Goal: Task Accomplishment & Management: Complete application form

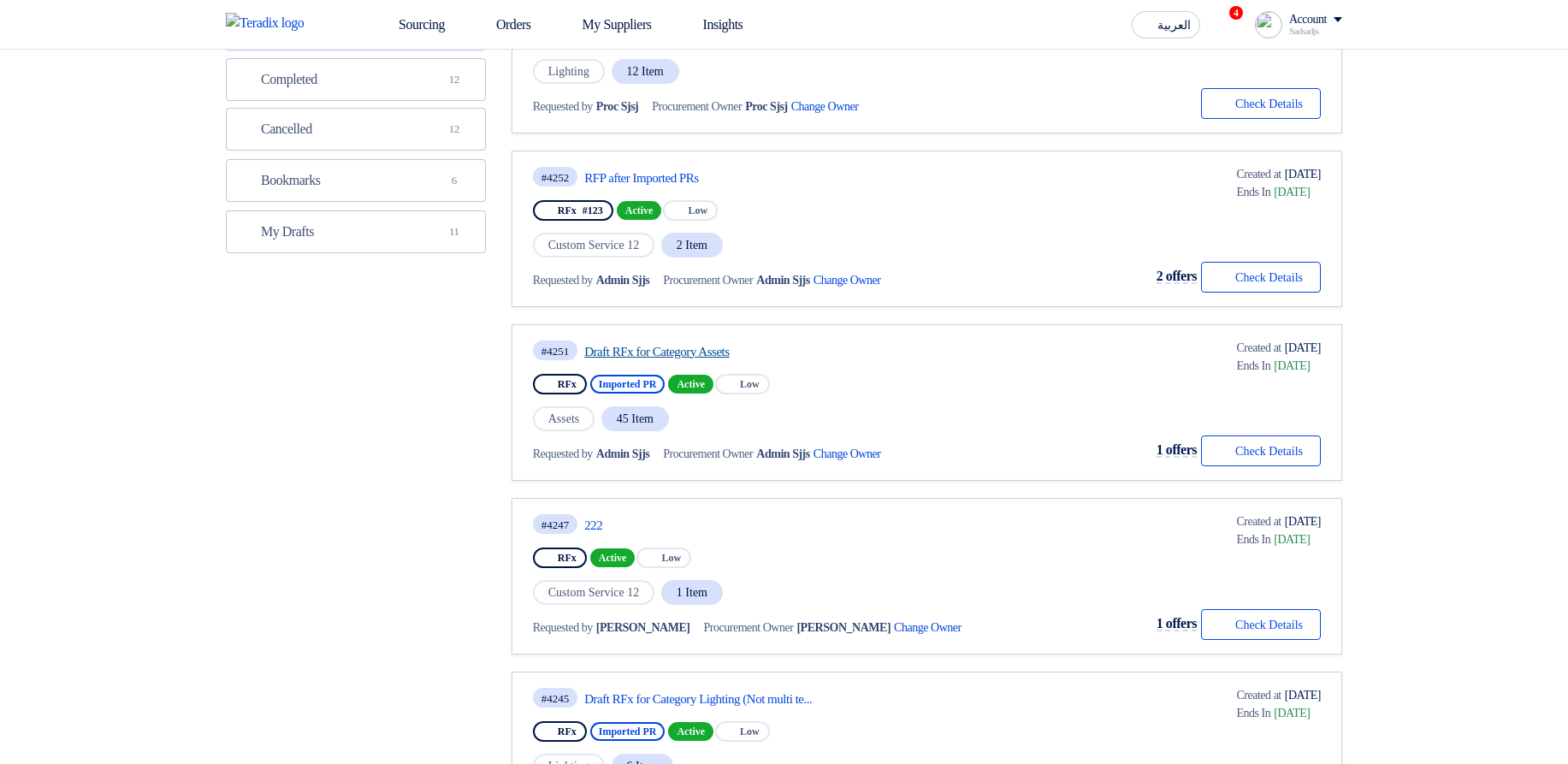
click at [686, 350] on link "Draft RFx for Category Assets" at bounding box center [744, 351] width 321 height 15
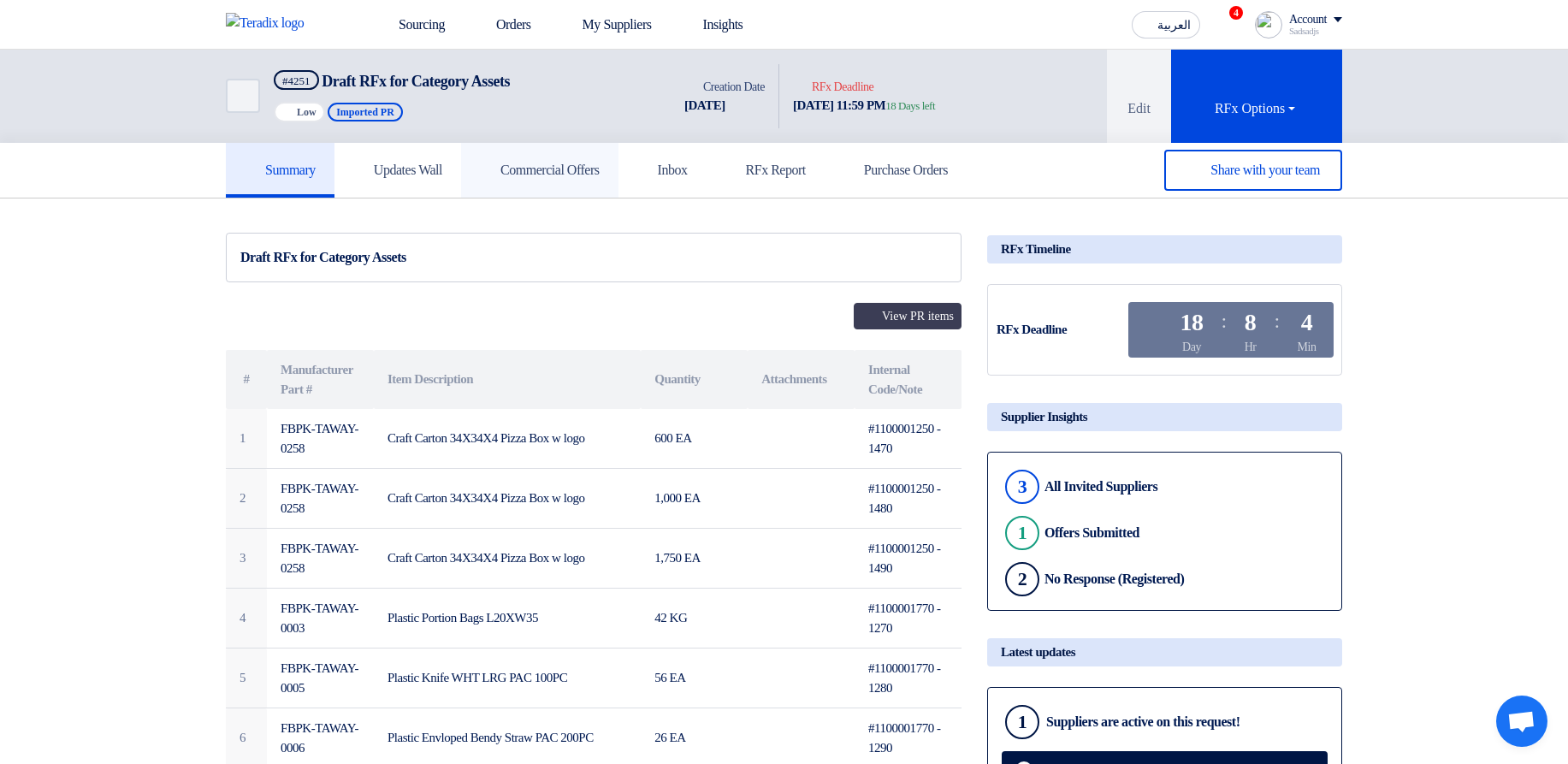
click at [569, 169] on h5 "Commercial Offers" at bounding box center [540, 170] width 120 height 17
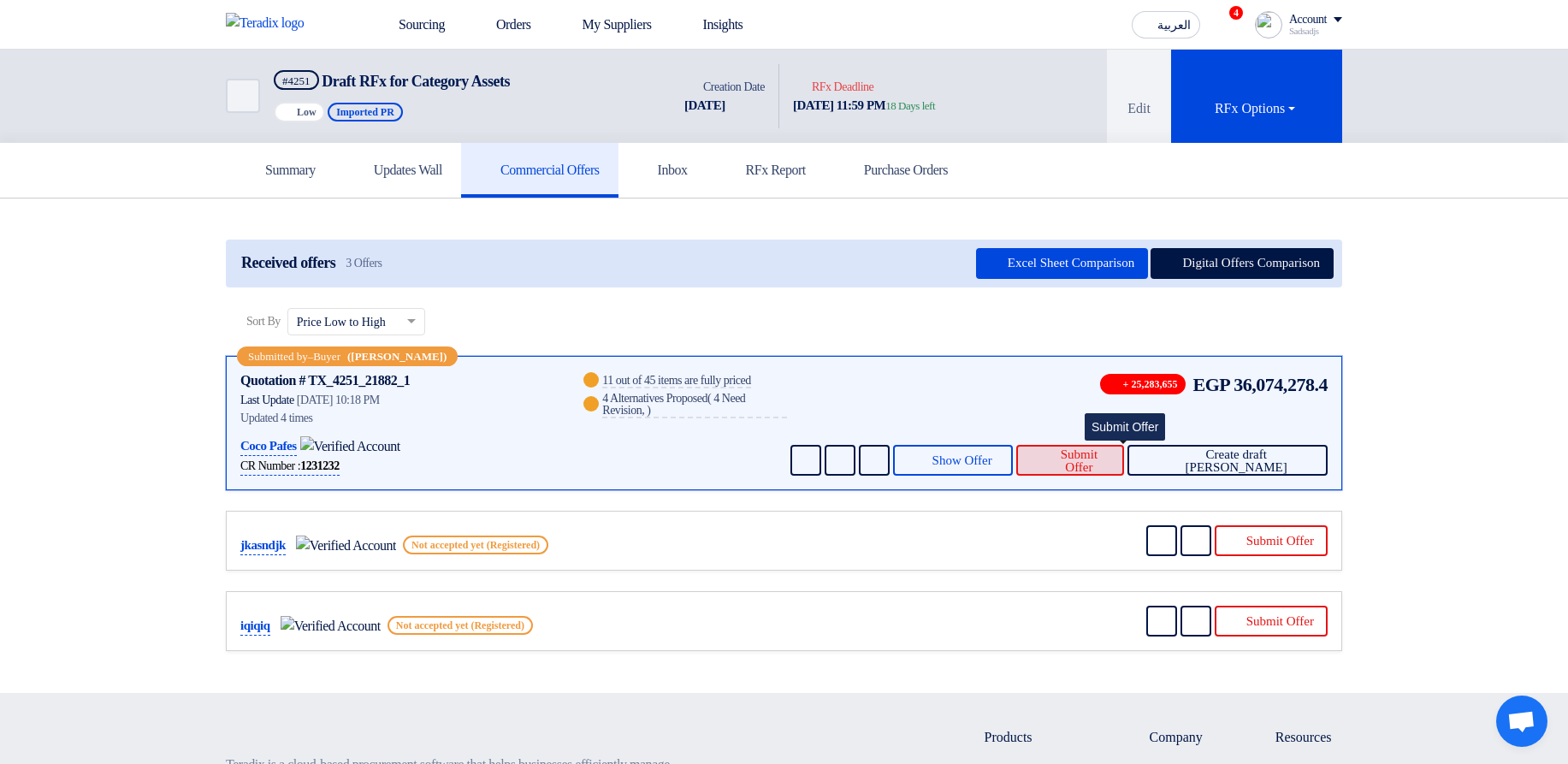
click at [1102, 453] on span "Submit Offer" at bounding box center [1079, 461] width 63 height 26
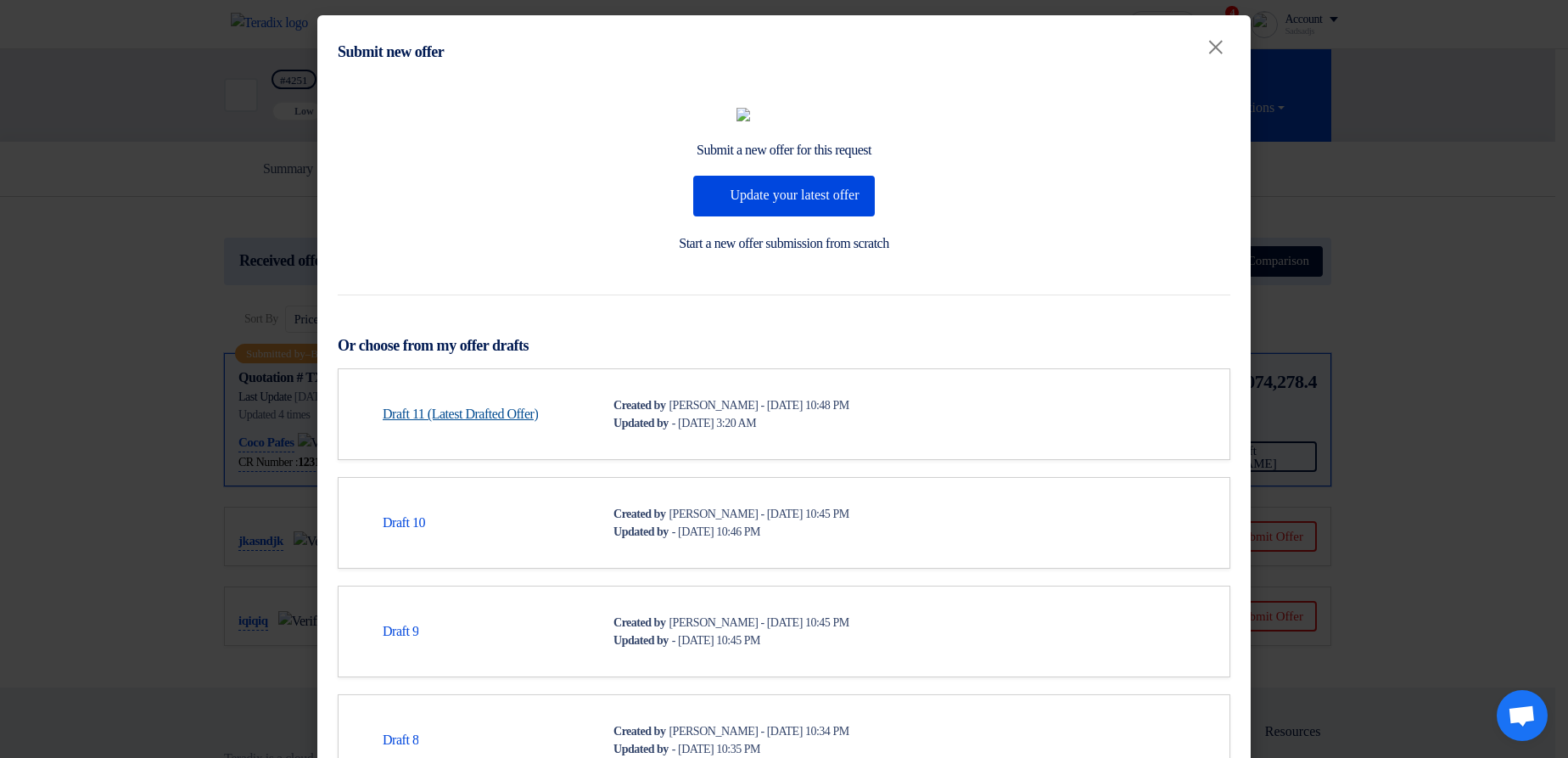
click at [489, 424] on link "Draft 11 (Latest Drafted Offer)" at bounding box center [460, 414] width 155 height 20
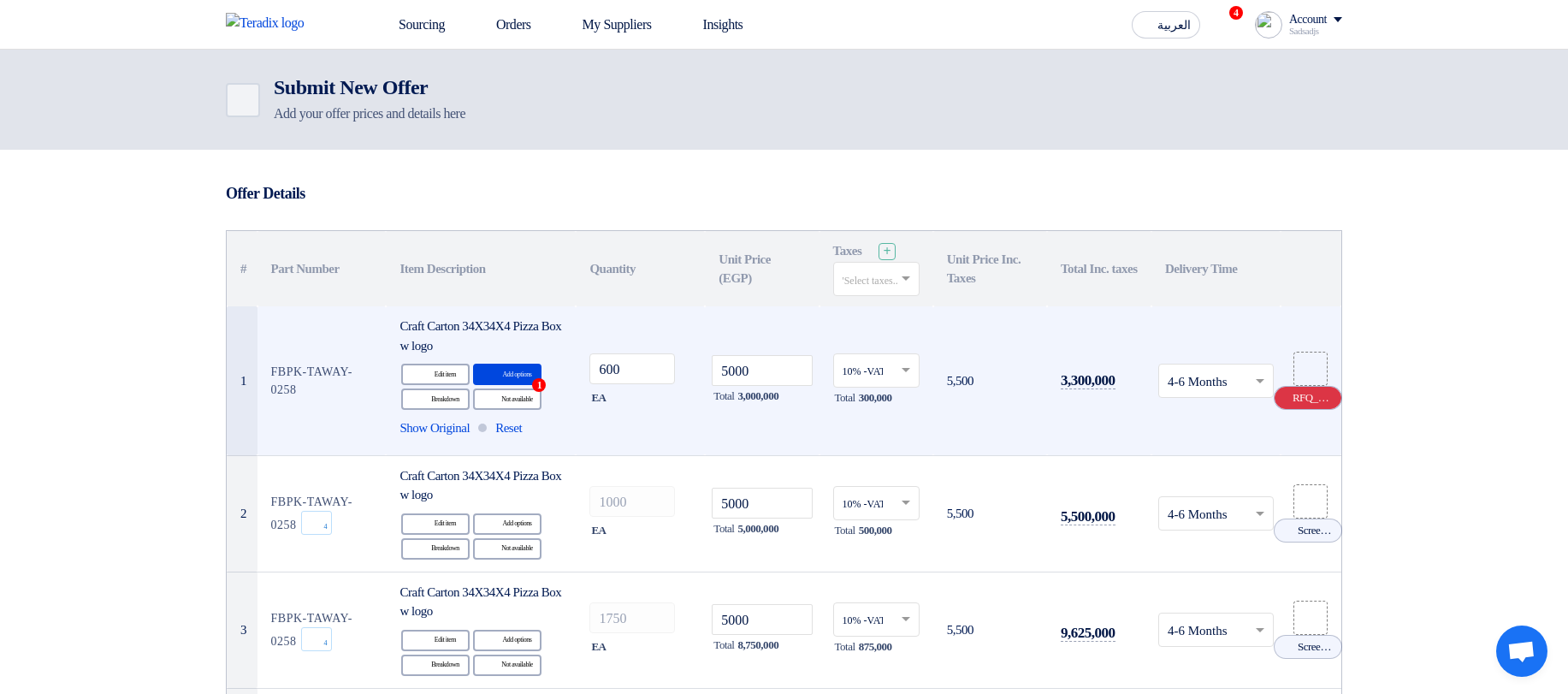
click at [1279, 292] on use at bounding box center [1279, 392] width 0 height 0
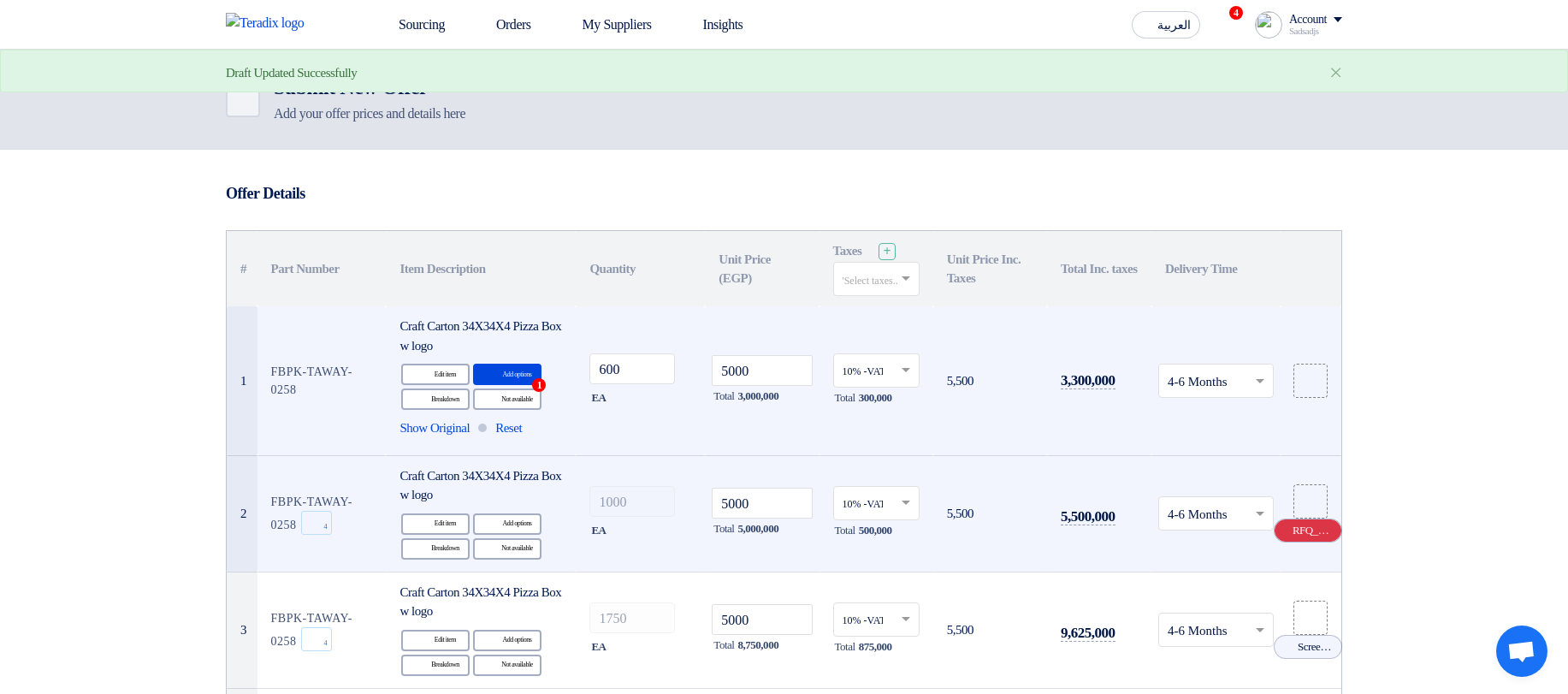
click at [1284, 292] on icon "Cancel" at bounding box center [1284, 530] width 12 height 12
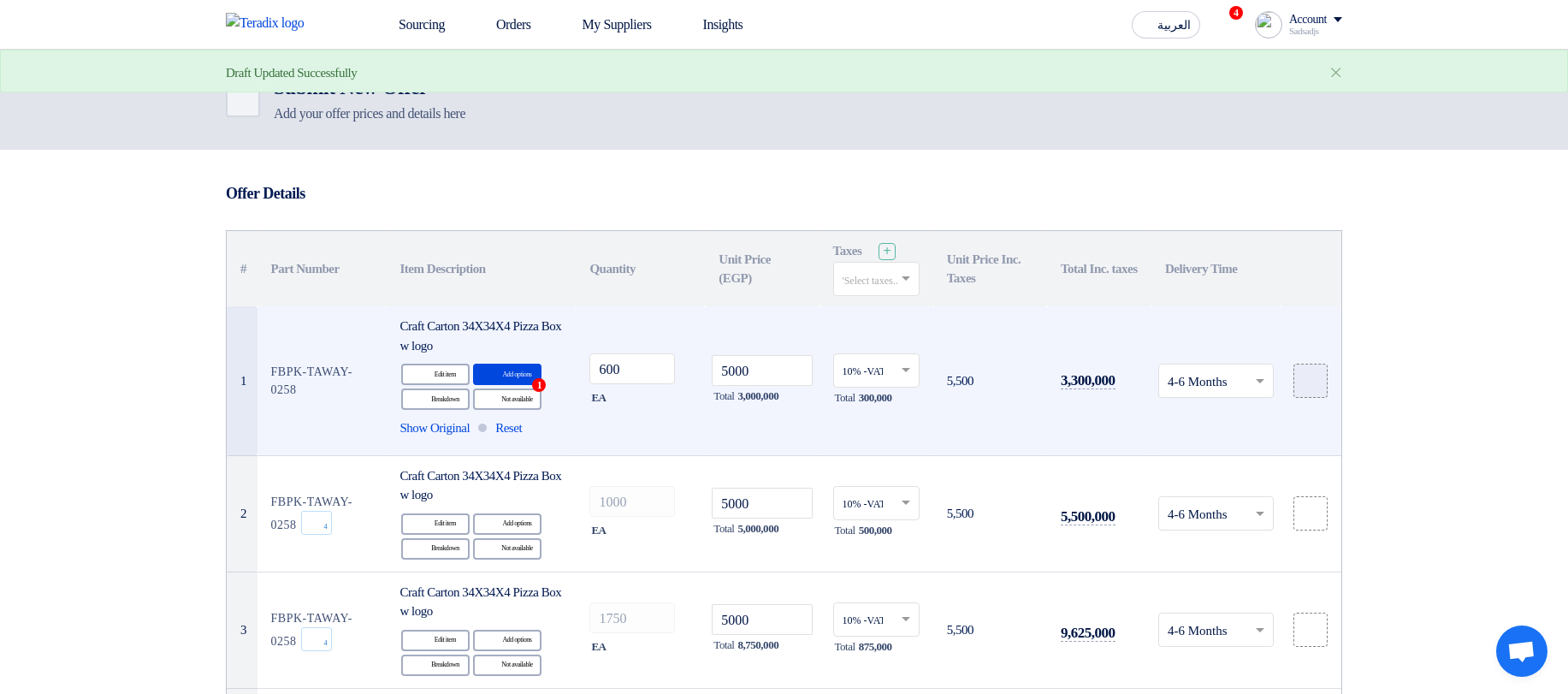
click at [1303, 292] on div at bounding box center [1310, 382] width 17 height 20
click at [0, 0] on input "file" at bounding box center [0, 0] width 0 height 0
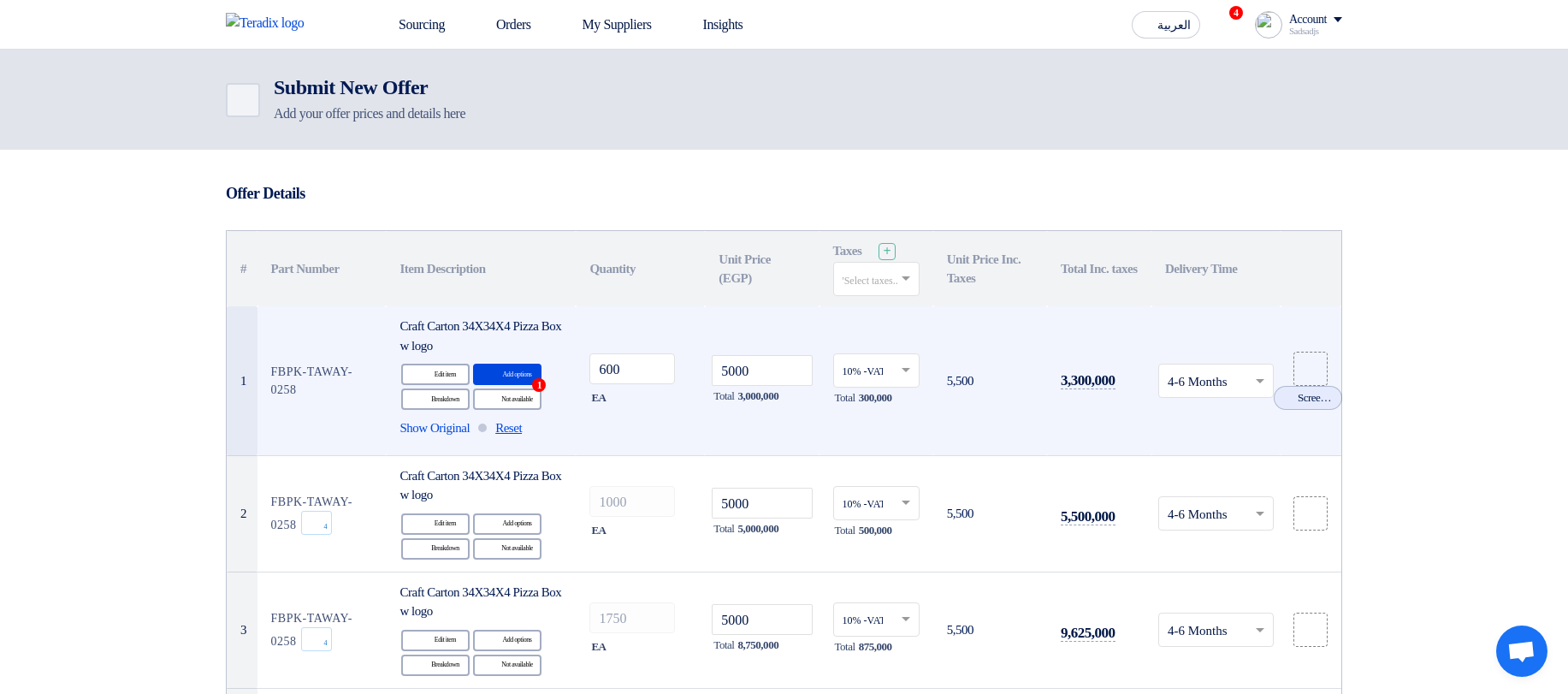
click at [522, 292] on span "Reset" at bounding box center [509, 428] width 27 height 20
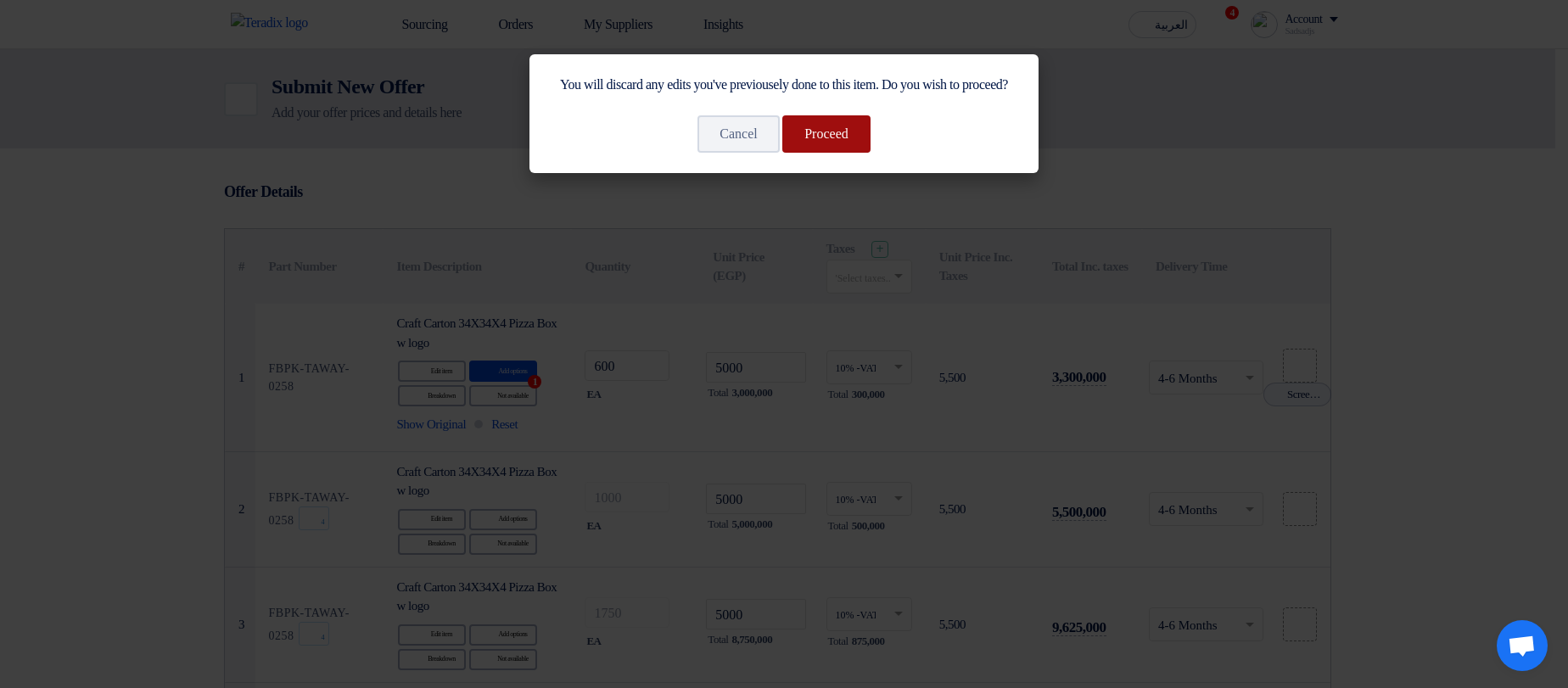
click at [847, 153] on button "Proceed" at bounding box center [826, 134] width 88 height 37
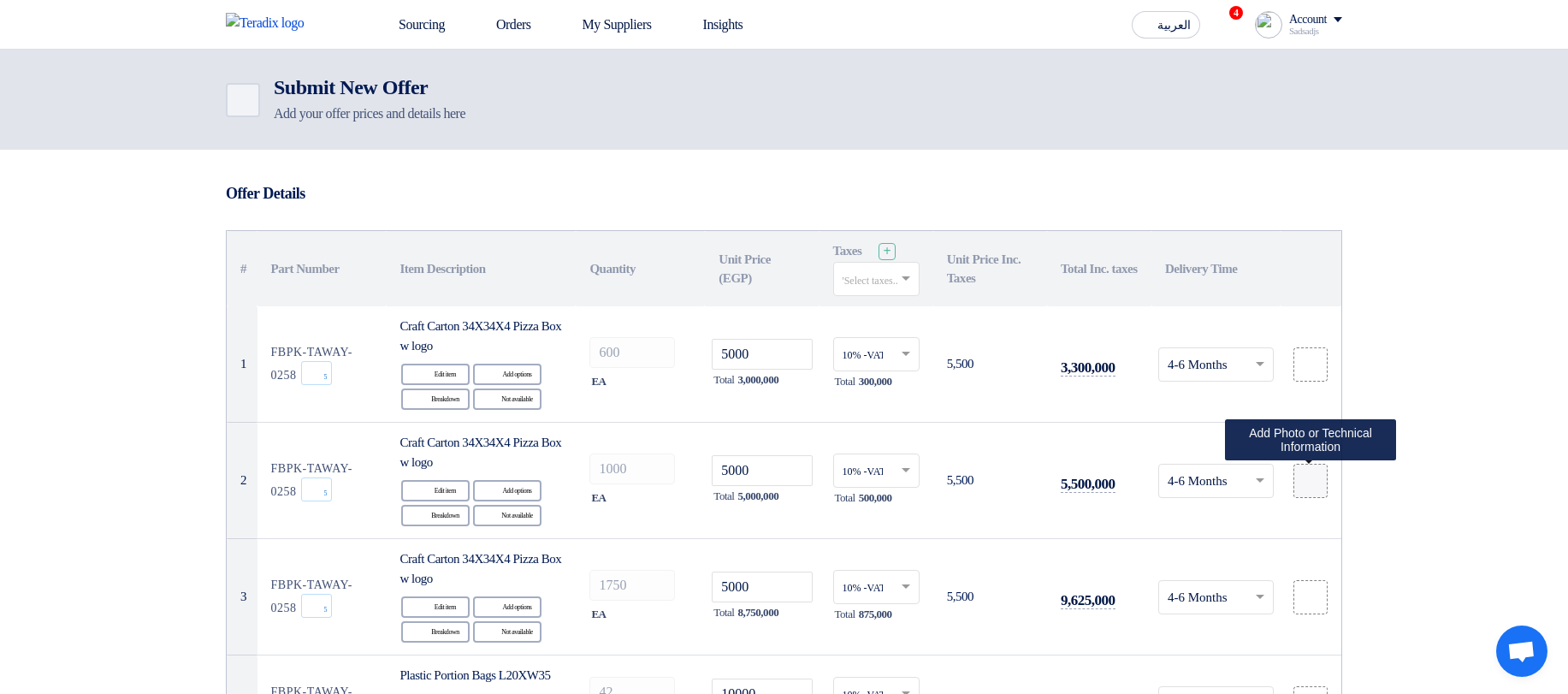
click at [1299, 292] on label at bounding box center [1311, 480] width 34 height 34
click at [0, 0] on input "file" at bounding box center [0, 0] width 0 height 0
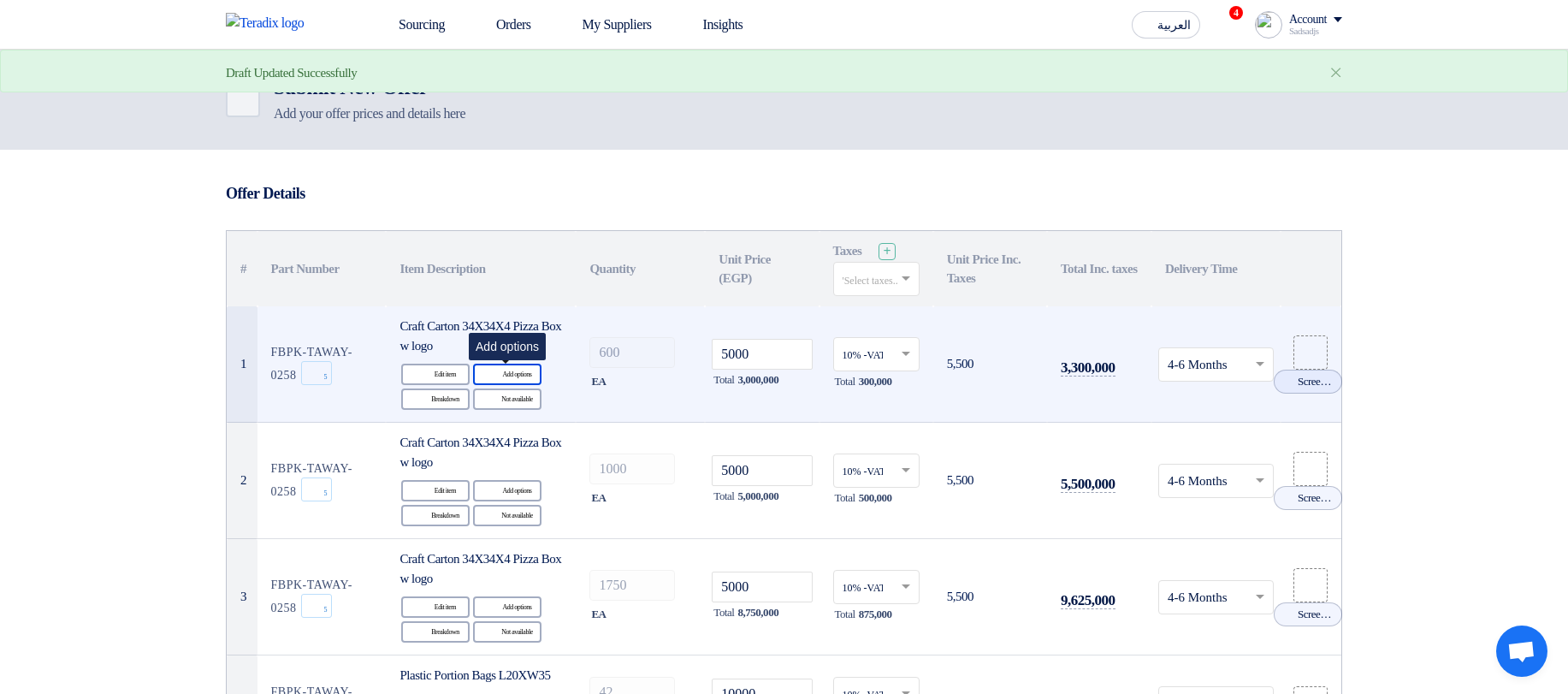
click at [508, 292] on div "Alternative Add options" at bounding box center [507, 375] width 68 height 21
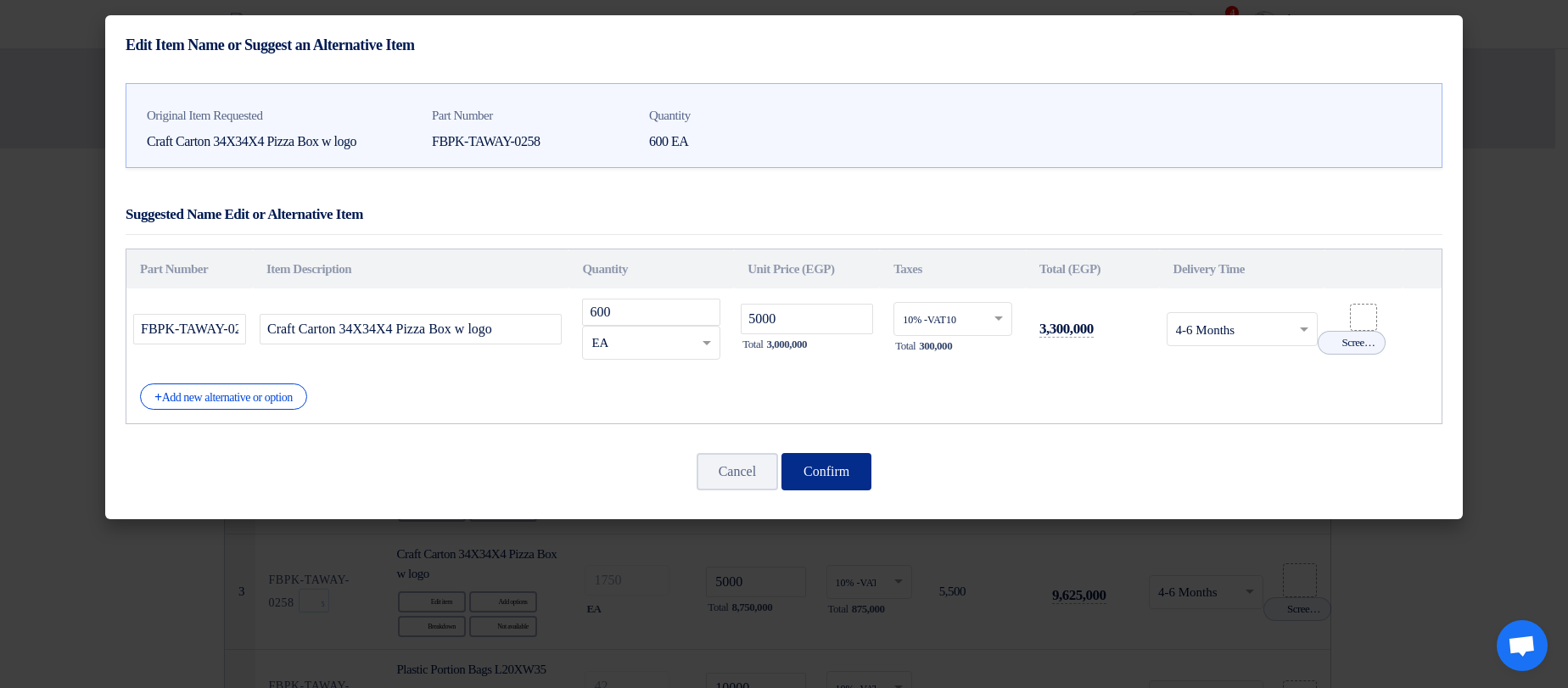
click at [853, 289] on button "Confirm" at bounding box center [826, 472] width 90 height 37
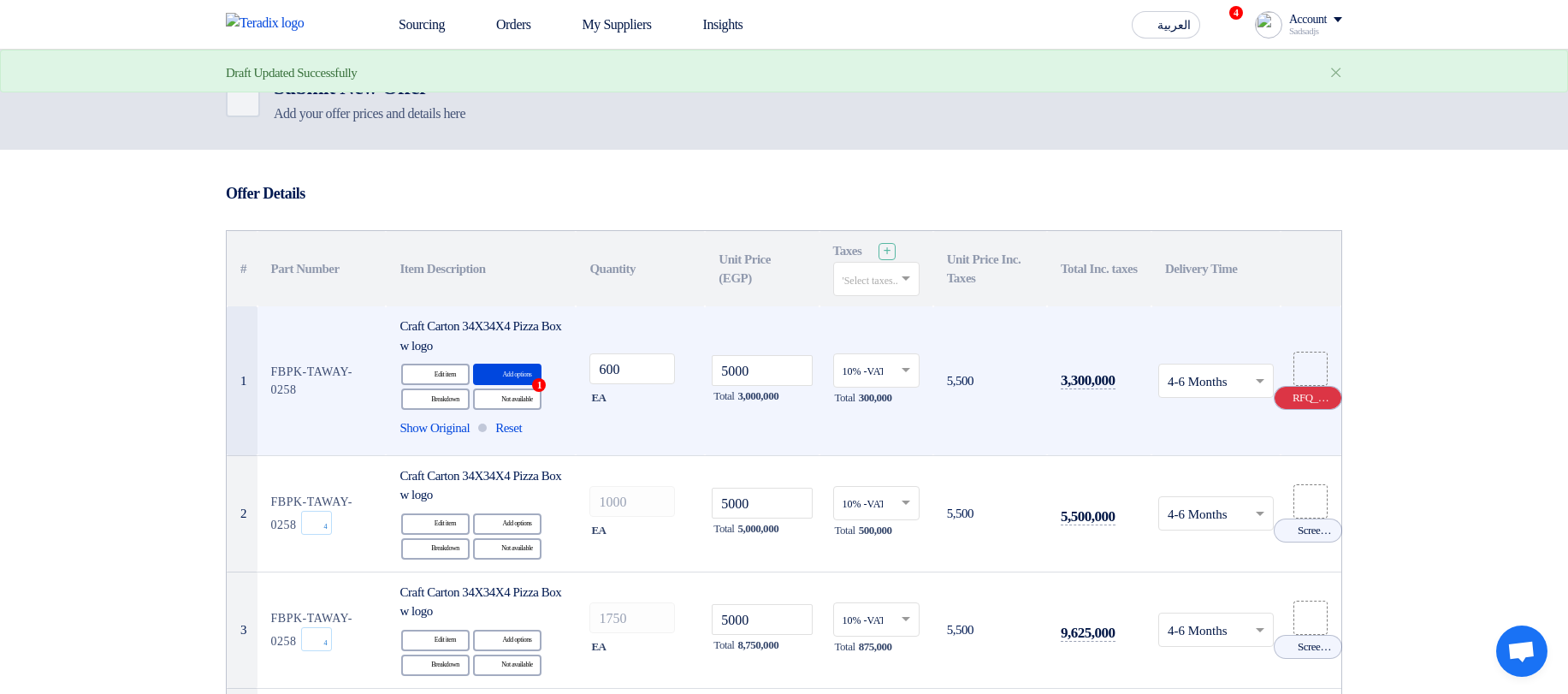
click at [1288, 292] on icon "Cancel" at bounding box center [1284, 398] width 12 height 12
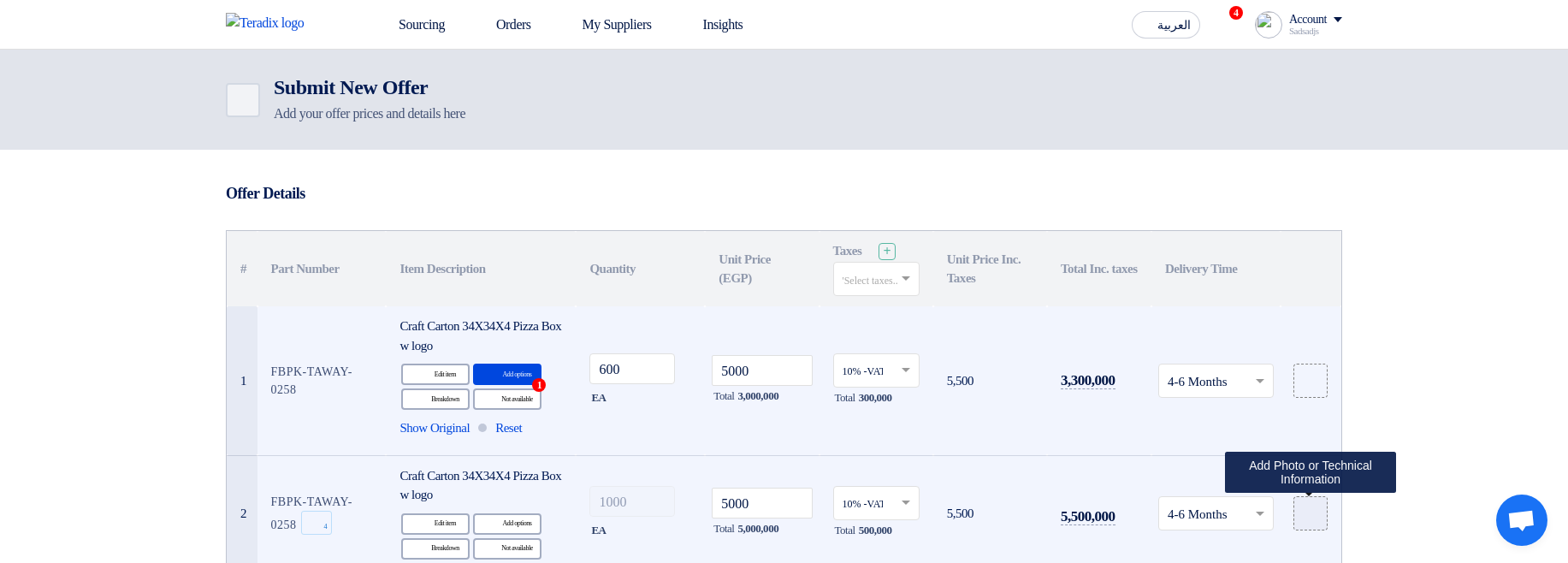
click at [1304, 292] on use at bounding box center [1304, 507] width 0 height 0
click at [0, 0] on input "file" at bounding box center [0, 0] width 0 height 0
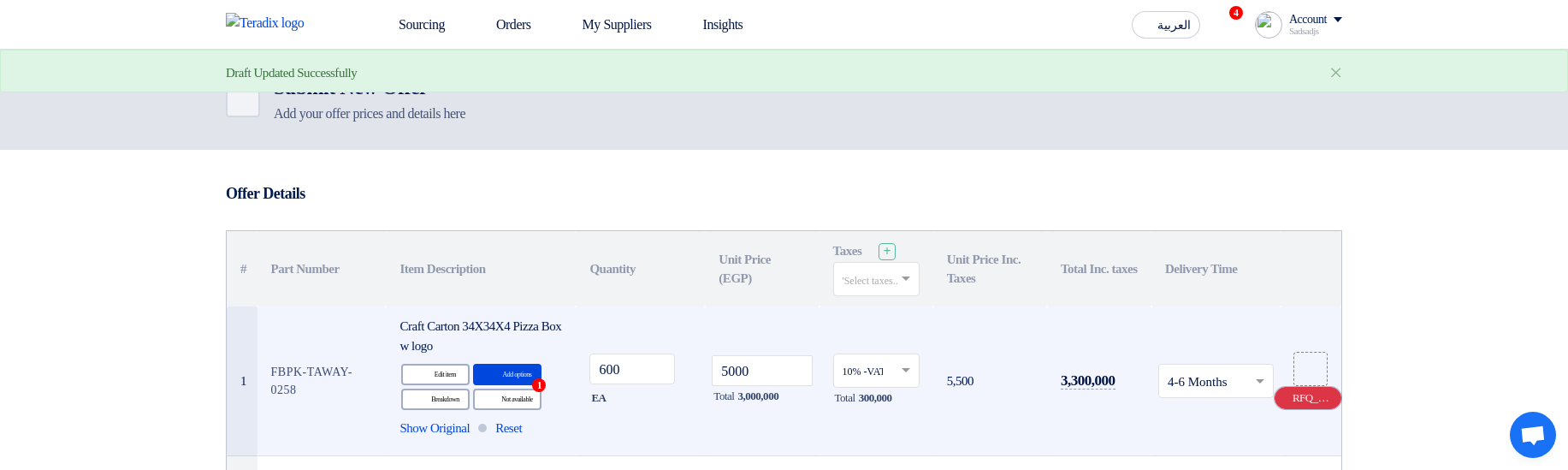
click at [1279, 292] on use at bounding box center [1279, 393] width 0 height 0
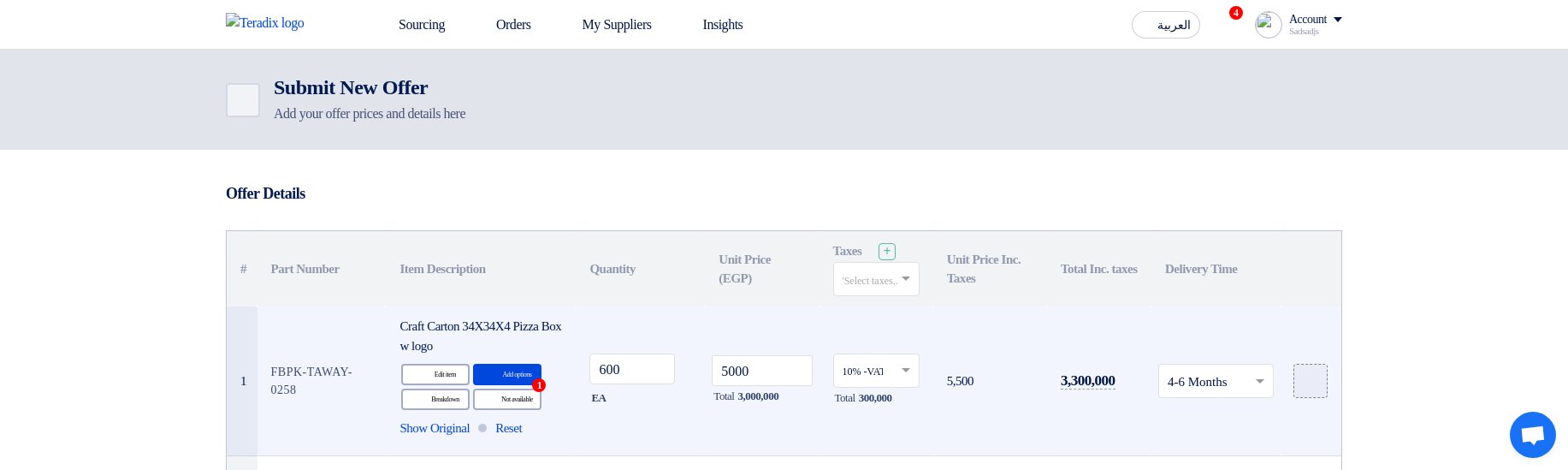
click at [1304, 292] on use at bounding box center [1304, 374] width 0 height 0
click at [0, 0] on input "file" at bounding box center [0, 0] width 0 height 0
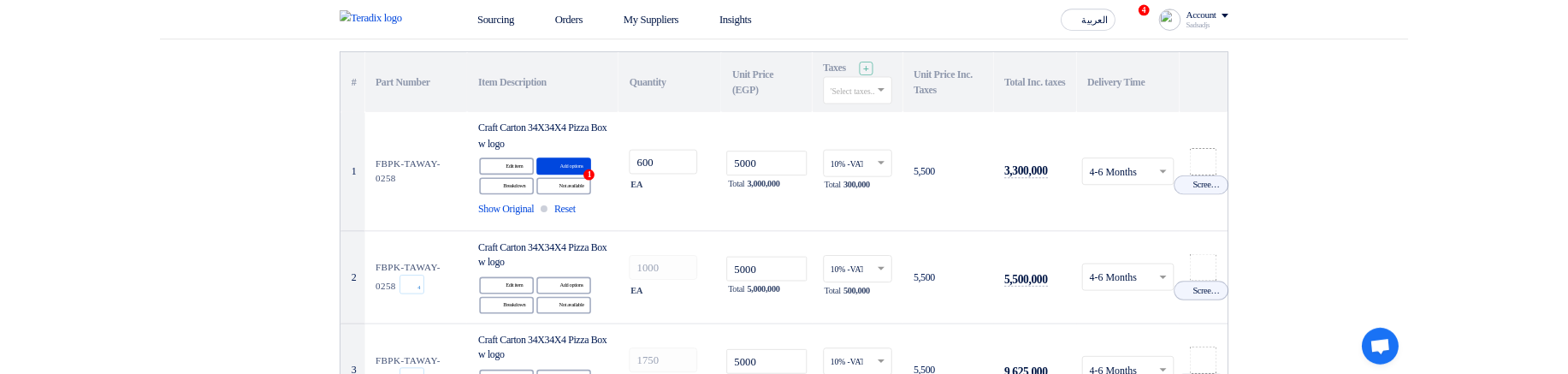
scroll to position [206, 0]
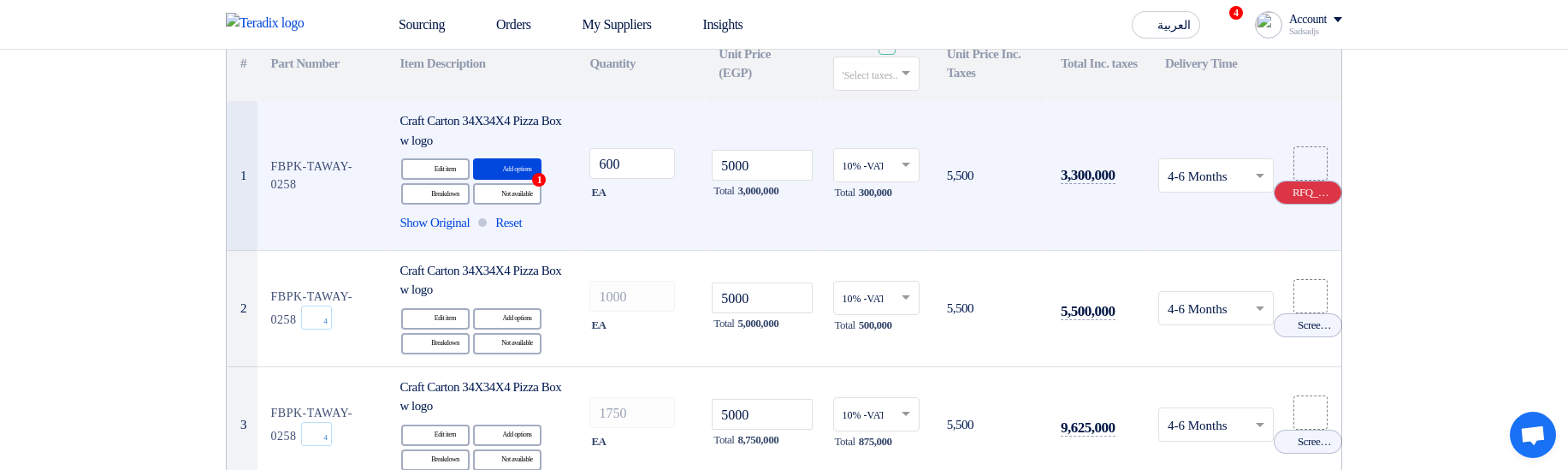
click at [1287, 193] on icon "Cancel" at bounding box center [1284, 192] width 12 height 12
click at [1306, 183] on div at bounding box center [1310, 176] width 17 height 20
click at [0, 0] on input "file" at bounding box center [0, 0] width 0 height 0
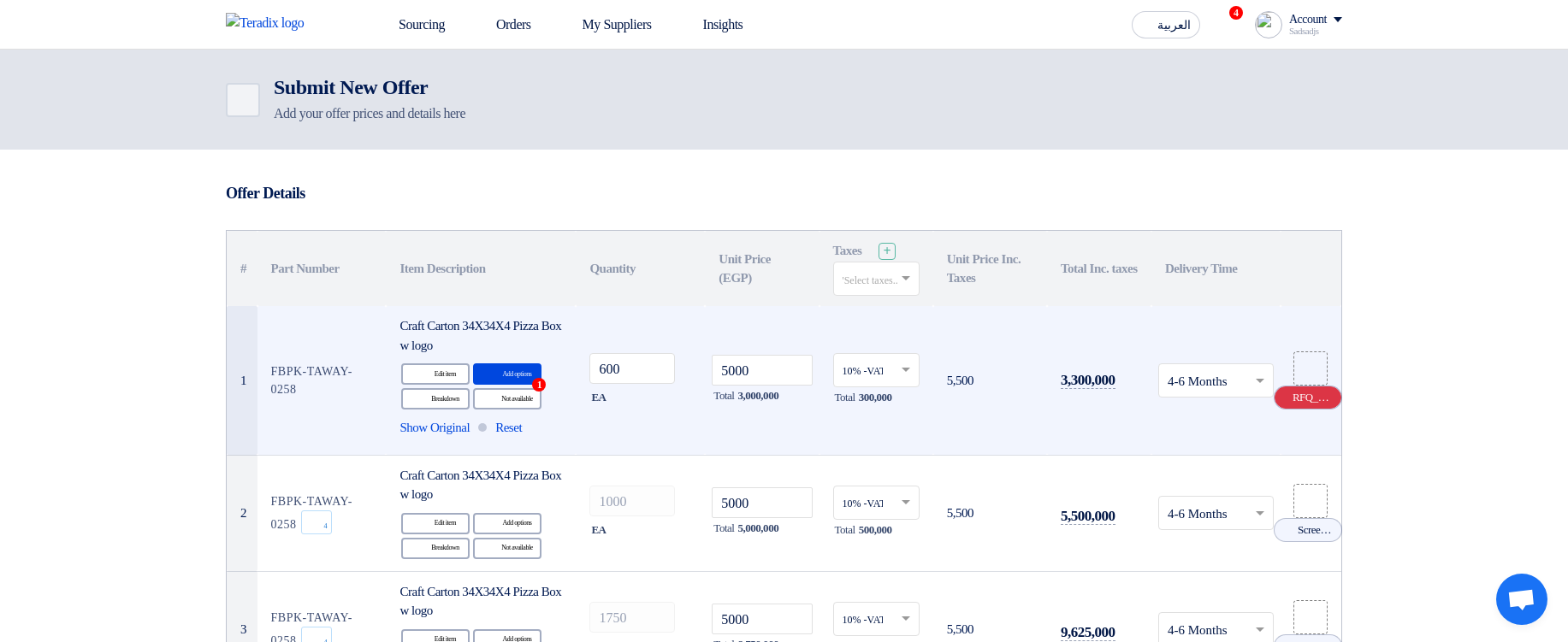
click at [1279, 373] on use at bounding box center [1279, 392] width 0 height 0
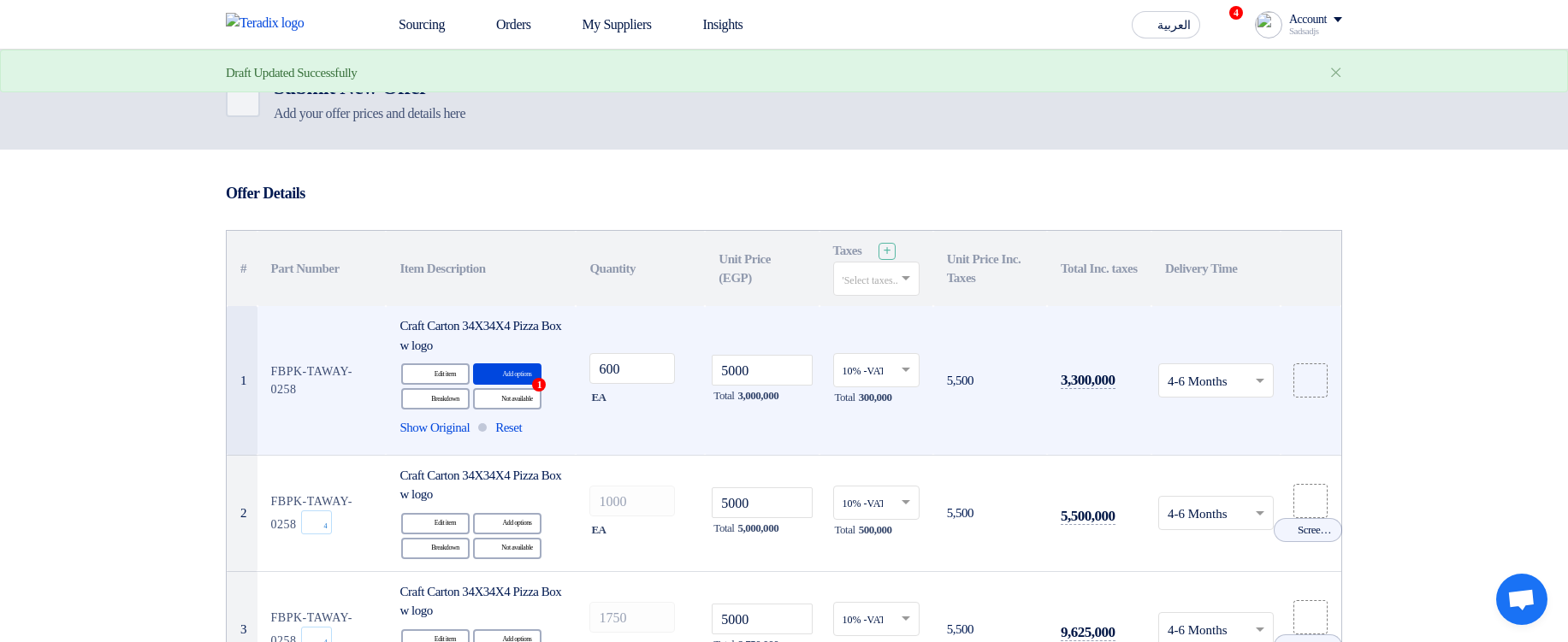
click at [1322, 373] on td at bounding box center [1311, 380] width 60 height 148
click at [1304, 373] on icon at bounding box center [1310, 380] width 13 height 13
click at [0, 0] on input "file" at bounding box center [0, 0] width 0 height 0
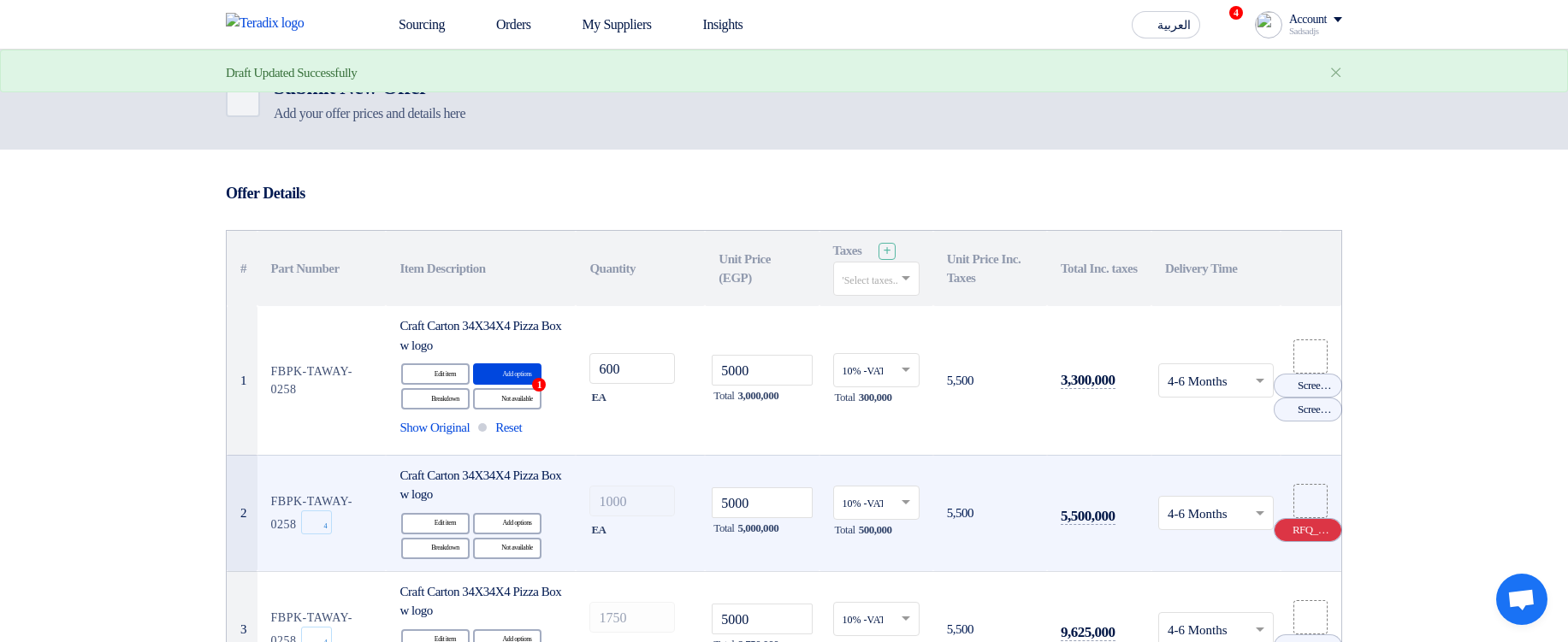
click at [1289, 373] on icon "Cancel" at bounding box center [1284, 530] width 12 height 12
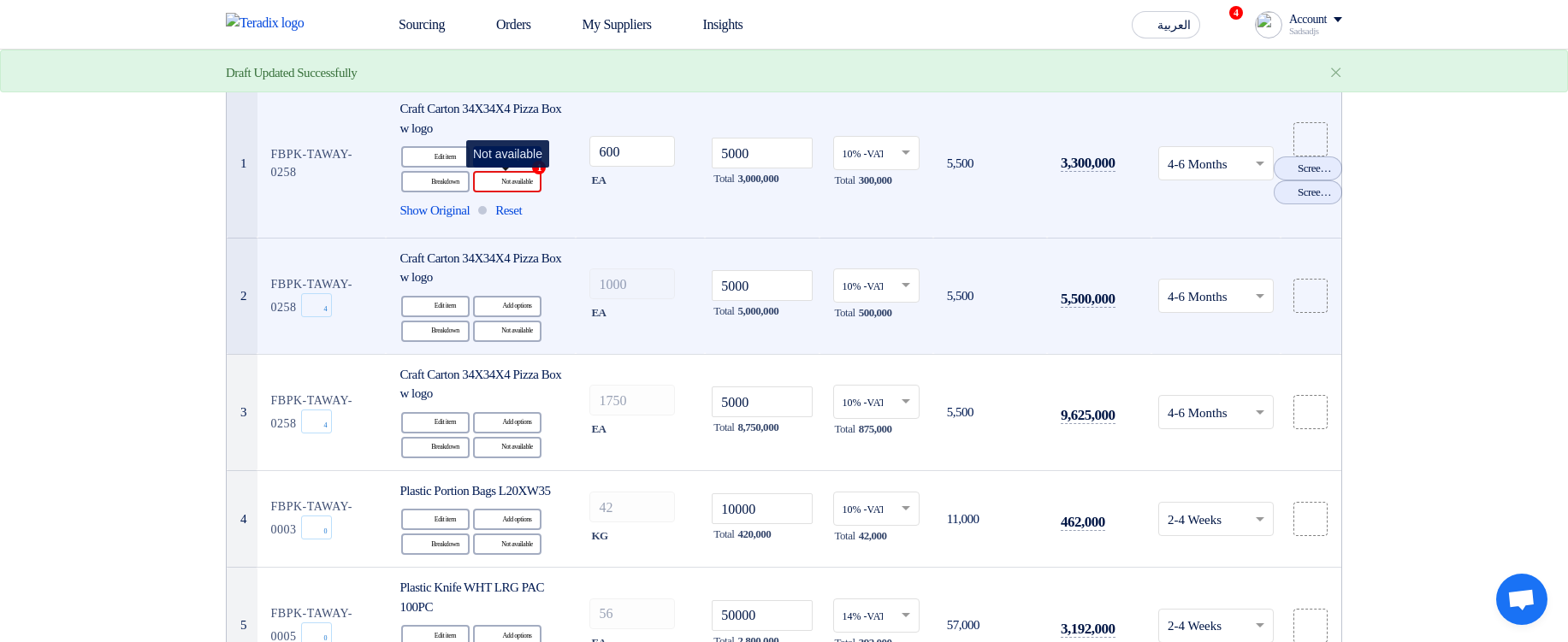
scroll to position [102, 0]
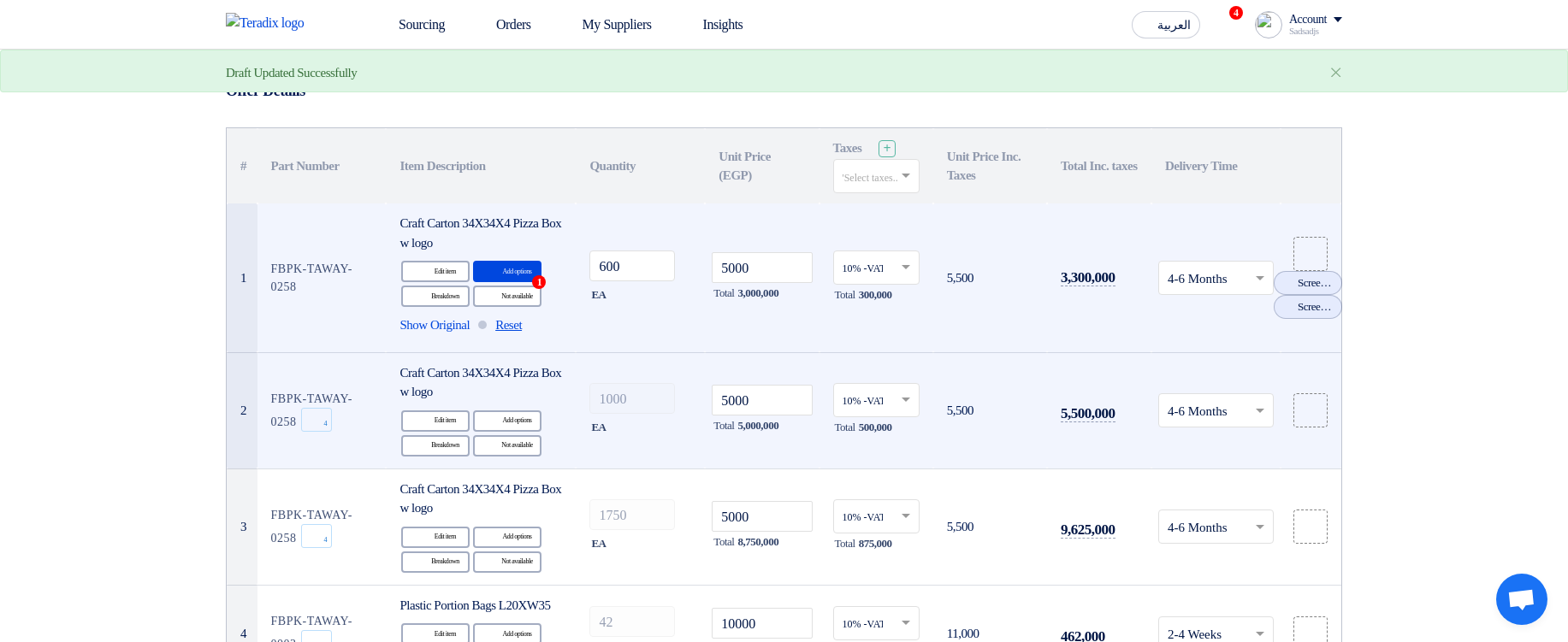
click at [522, 325] on span "Reset" at bounding box center [509, 325] width 27 height 20
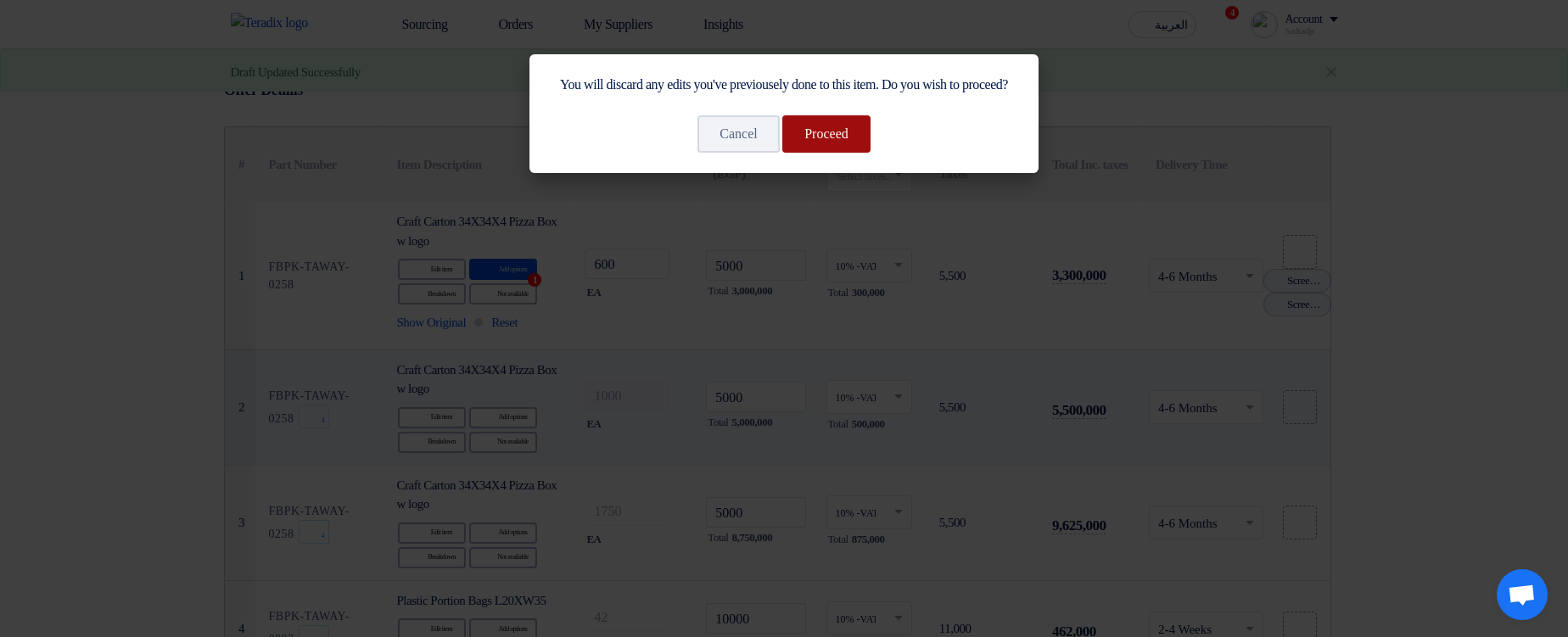
click at [813, 153] on button "Proceed" at bounding box center [826, 134] width 88 height 37
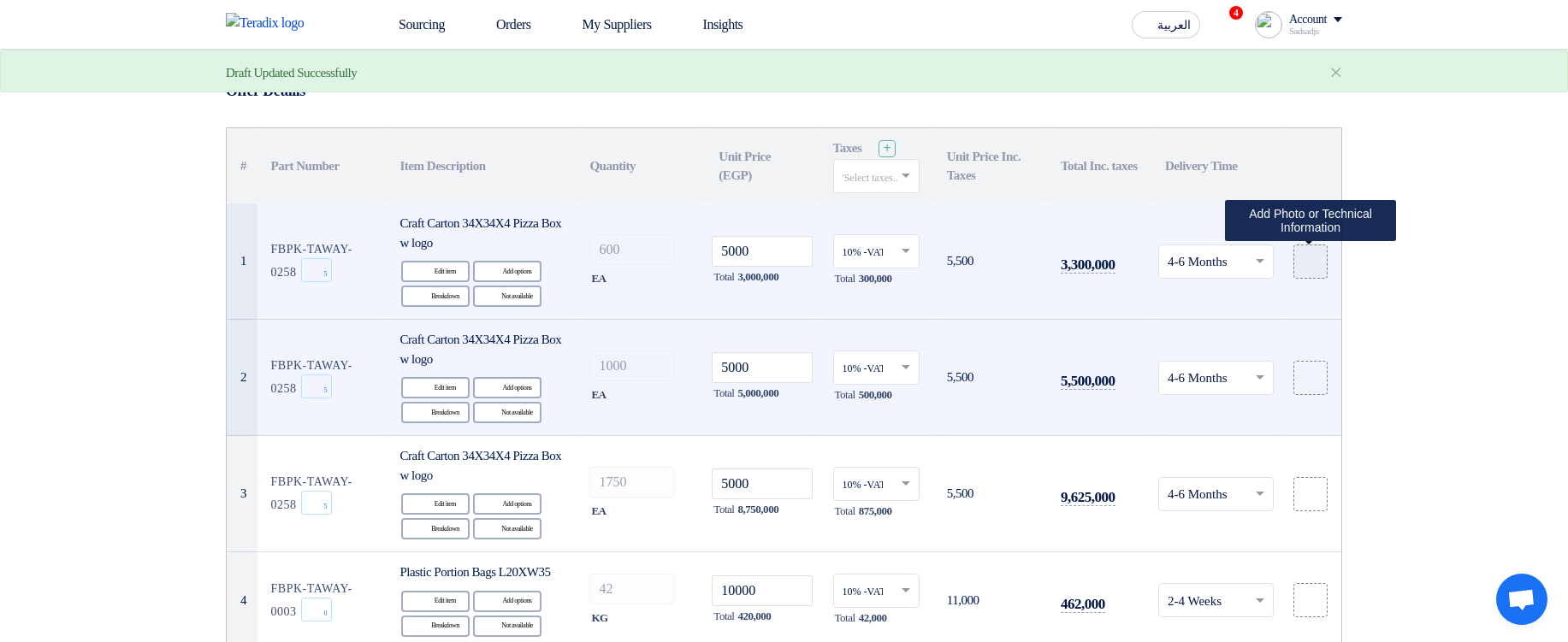
click at [1307, 263] on icon at bounding box center [1310, 261] width 13 height 13
click at [0, 0] on input "file" at bounding box center [0, 0] width 0 height 0
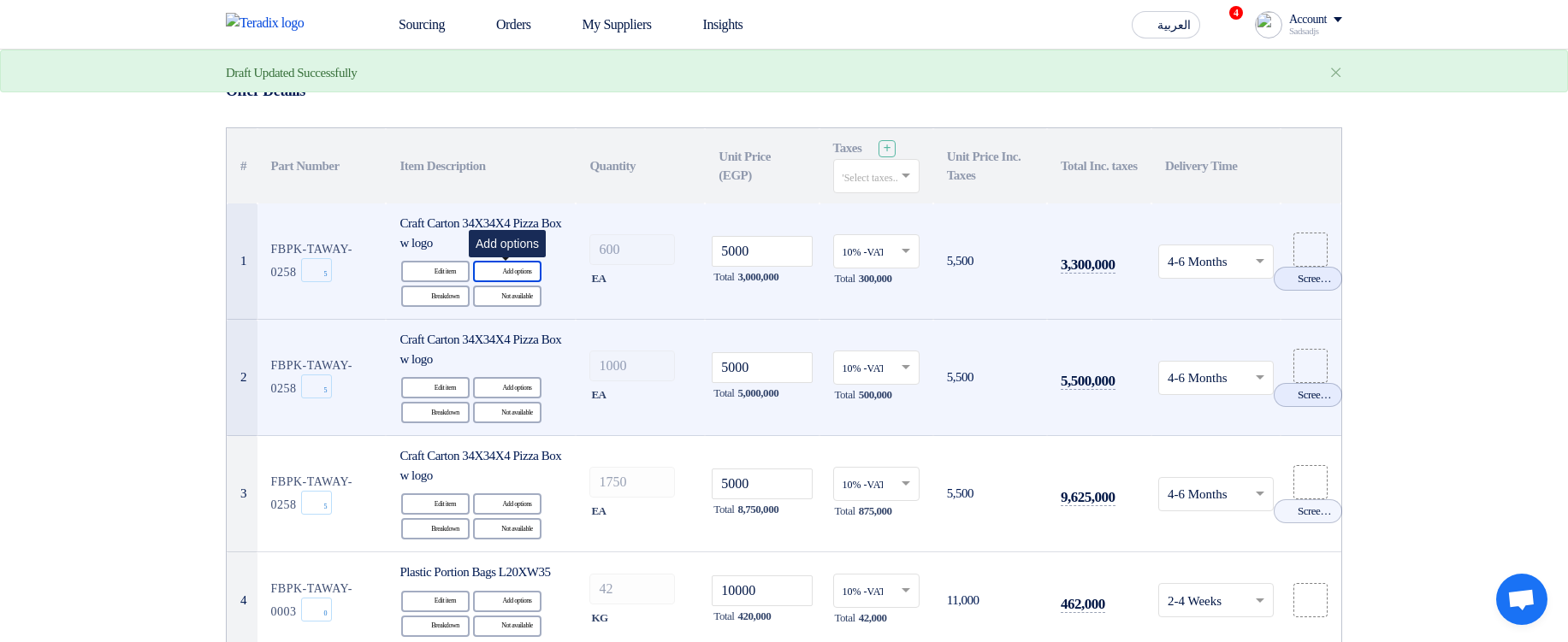
click at [516, 271] on div "Alternative Add options" at bounding box center [507, 271] width 68 height 21
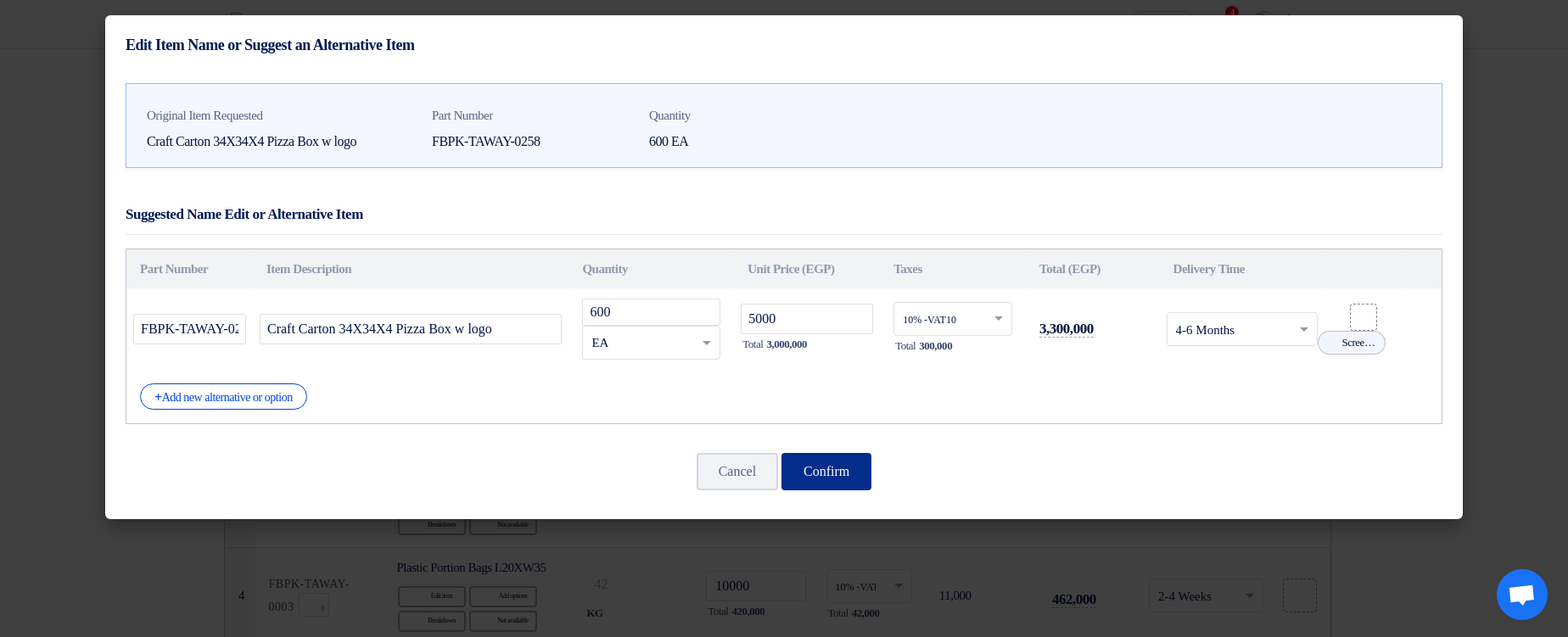
click at [855, 370] on button "Confirm" at bounding box center [826, 472] width 90 height 37
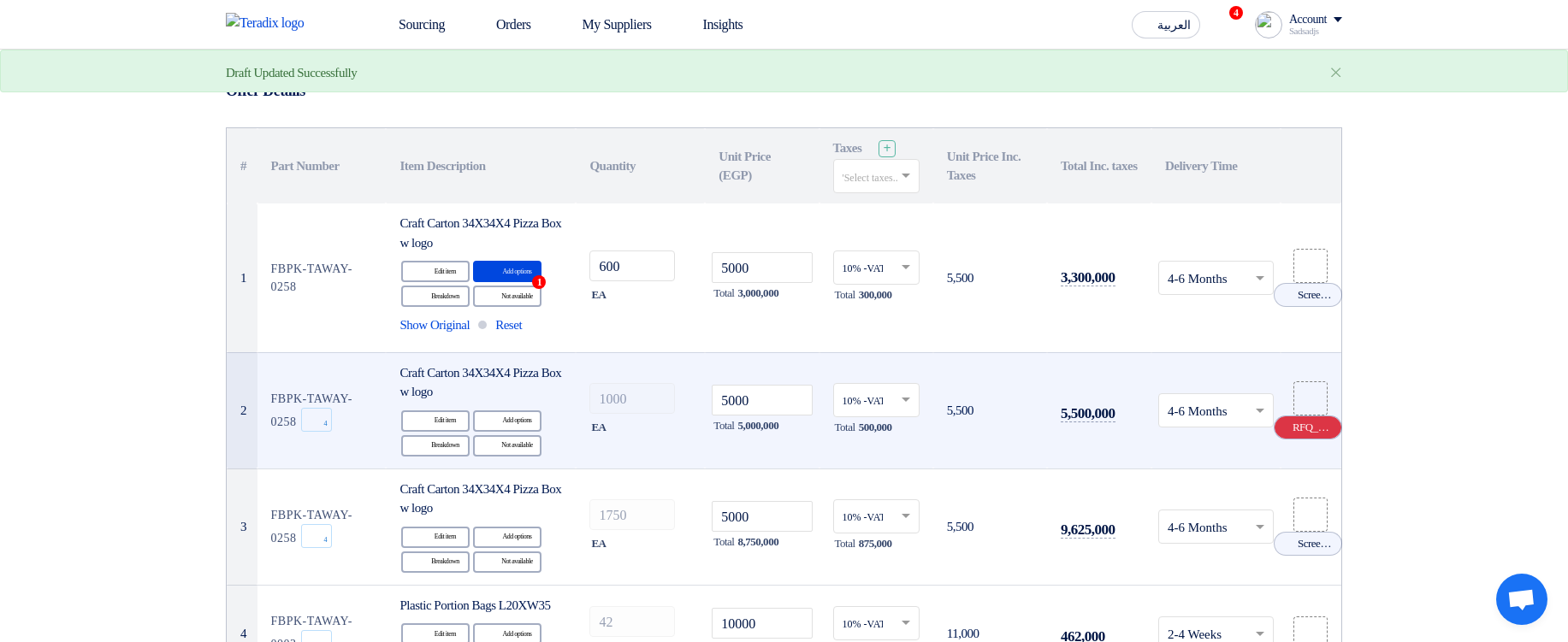
click at [1283, 373] on icon "Cancel" at bounding box center [1284, 427] width 12 height 12
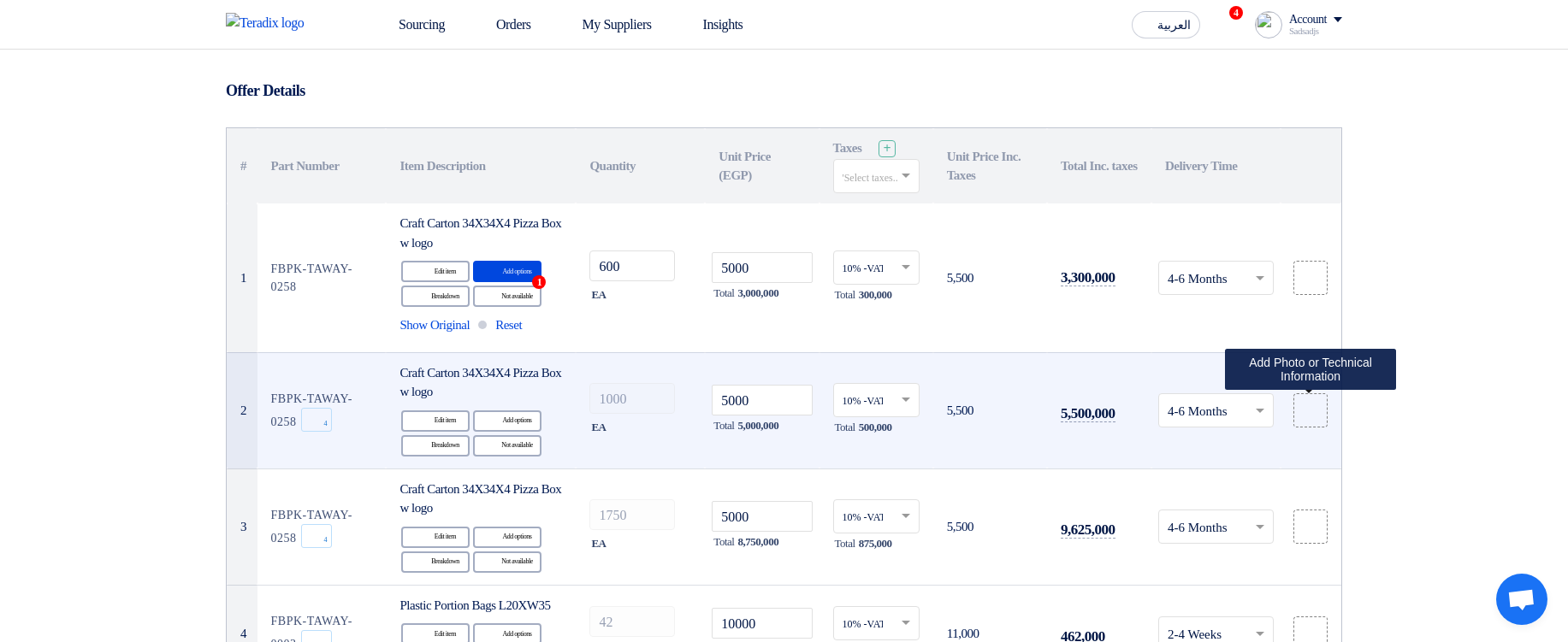
click at [1331, 373] on app-upload-file at bounding box center [1311, 411] width 60 height 34
click at [1304, 373] on use at bounding box center [1304, 404] width 0 height 0
click at [0, 0] on input "file" at bounding box center [0, 0] width 0 height 0
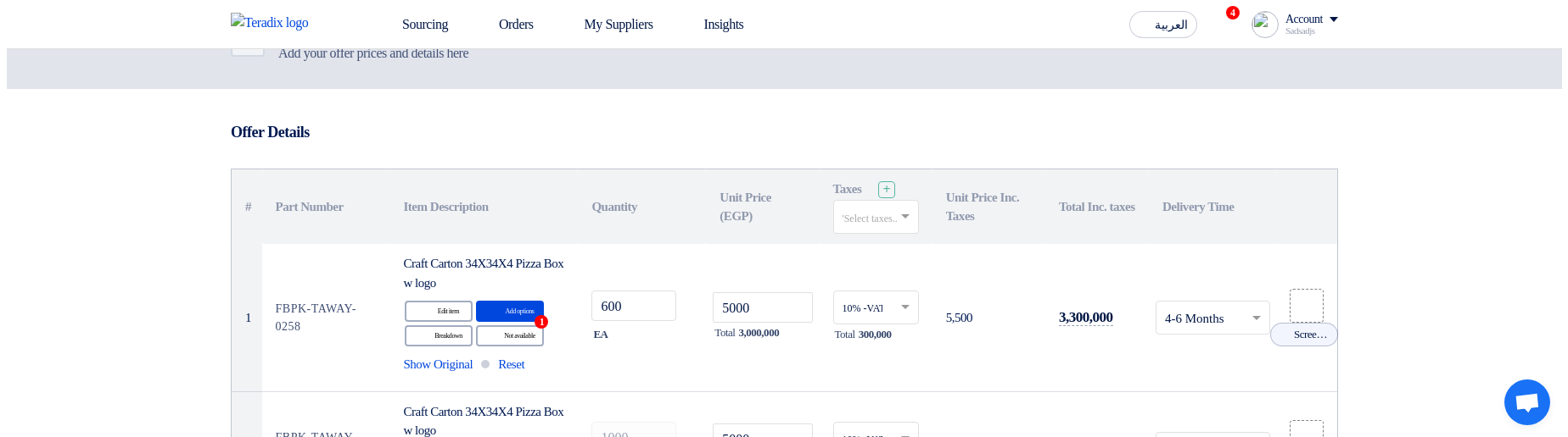
scroll to position [101, 0]
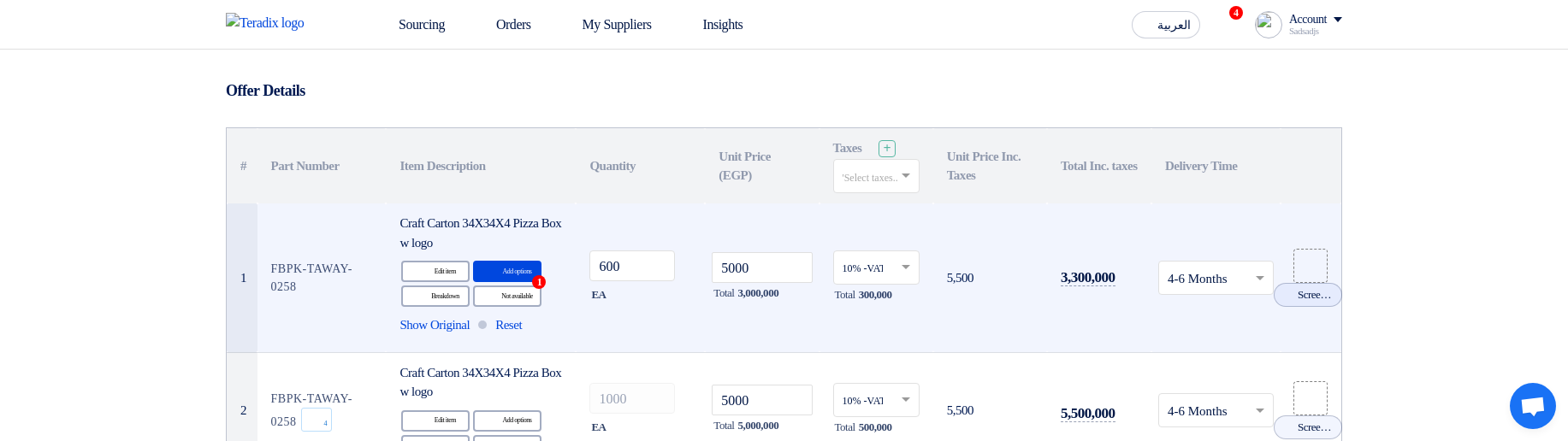
click at [0, 0] on use at bounding box center [0, 0] width 0 height 0
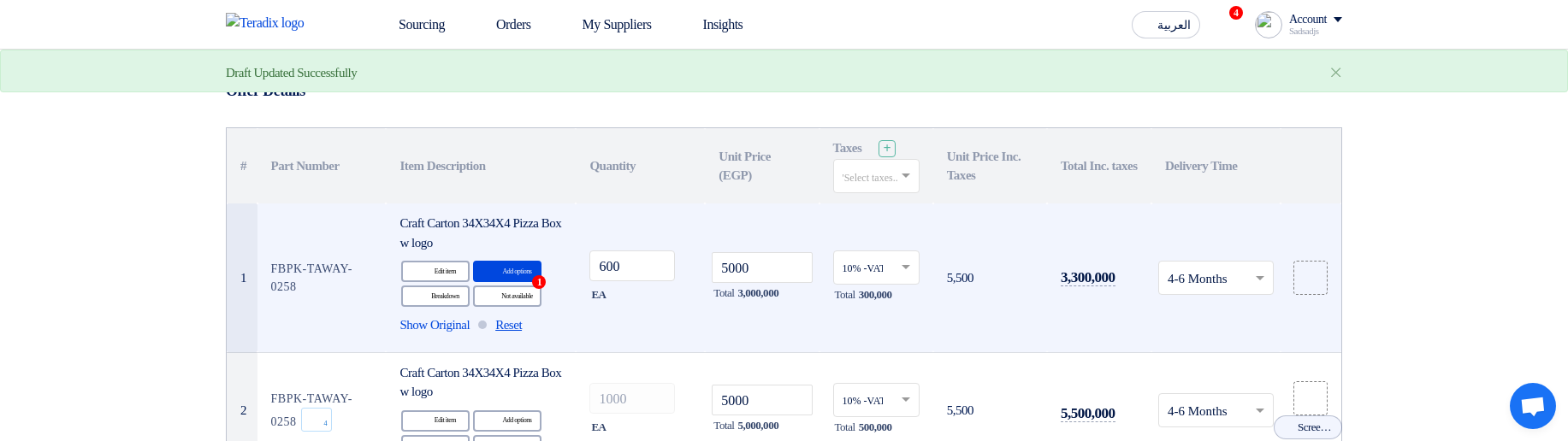
click at [513, 325] on span "Reset" at bounding box center [509, 325] width 27 height 20
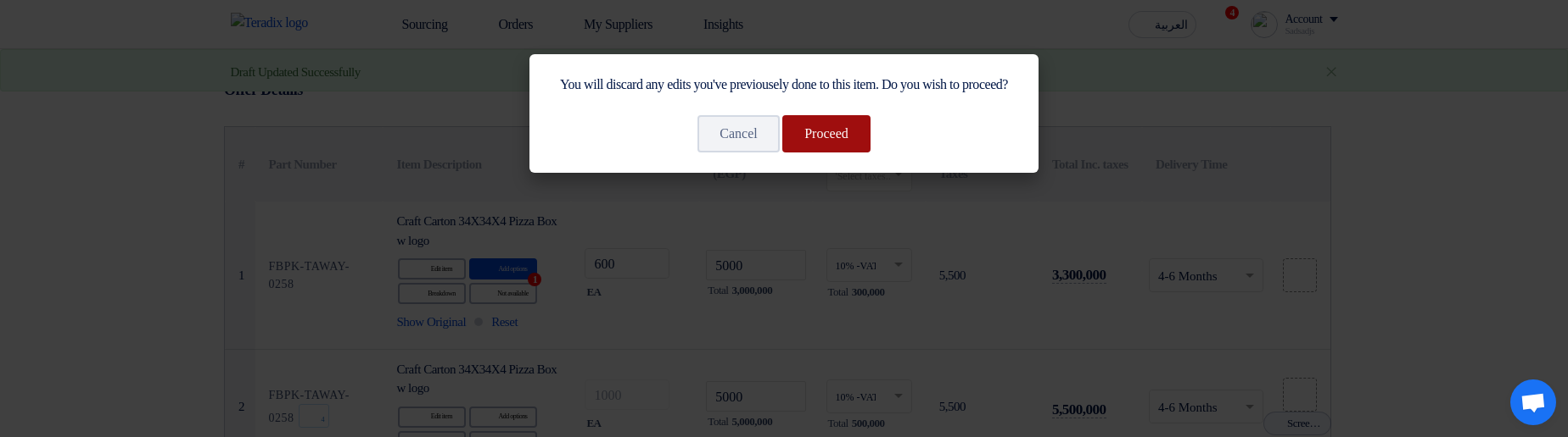
click at [849, 152] on button "Proceed" at bounding box center [826, 134] width 88 height 37
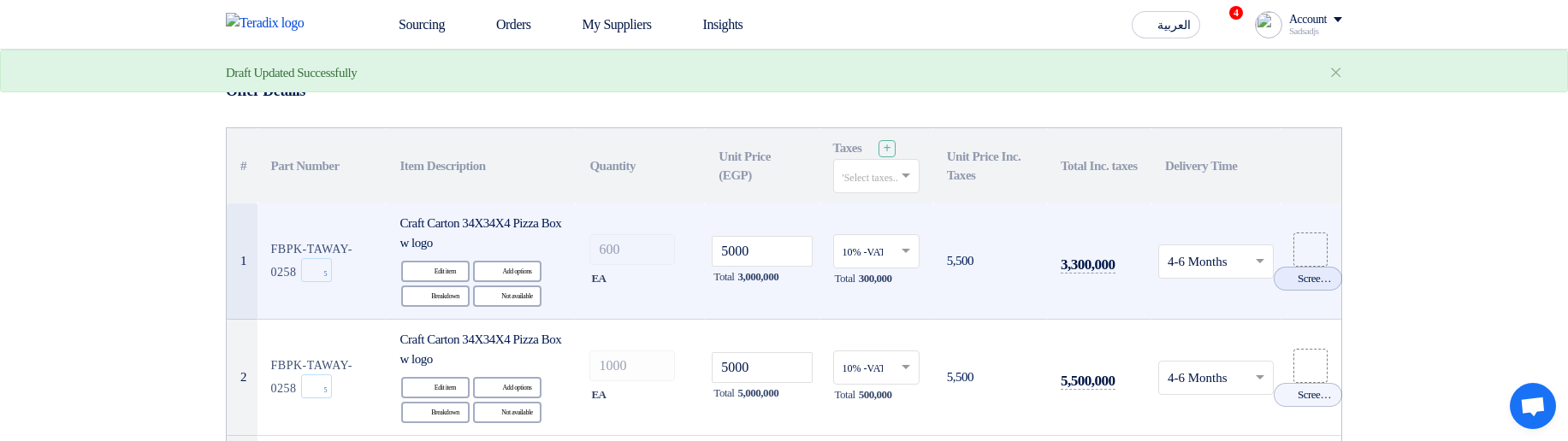
click at [0, 0] on icon "Cancel" at bounding box center [0, 0] width 0 height 0
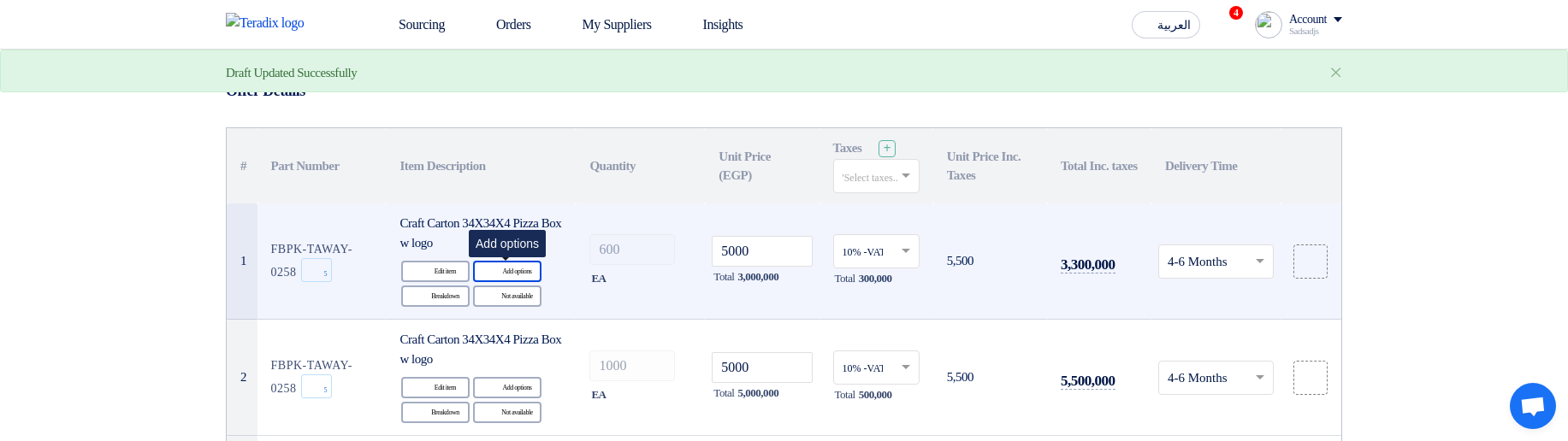
click at [512, 272] on div "Alternative Add options" at bounding box center [507, 271] width 68 height 21
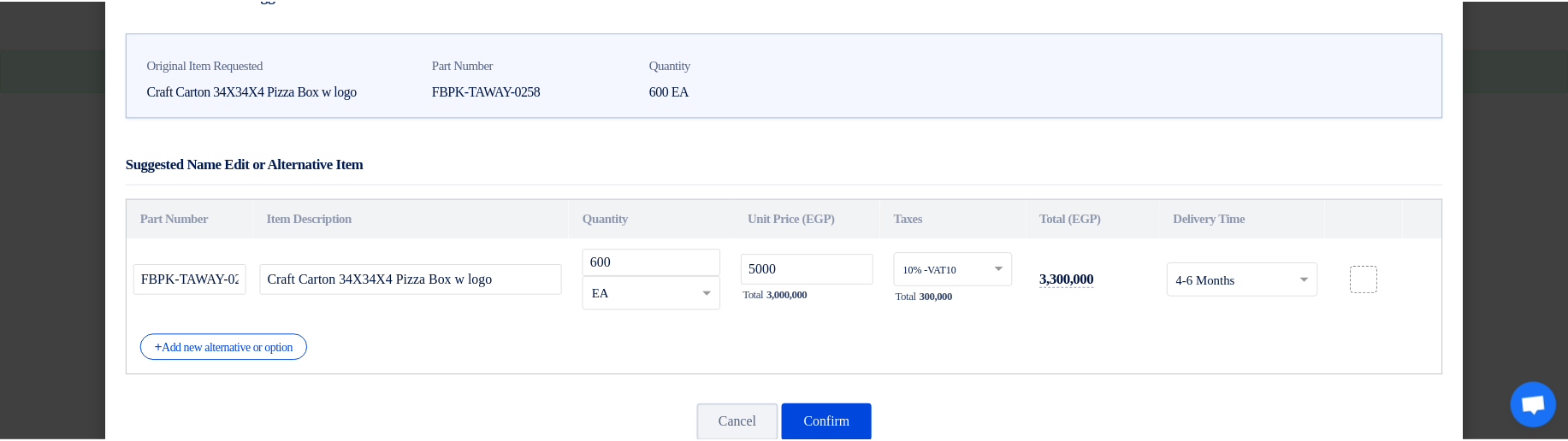
scroll to position [98, 0]
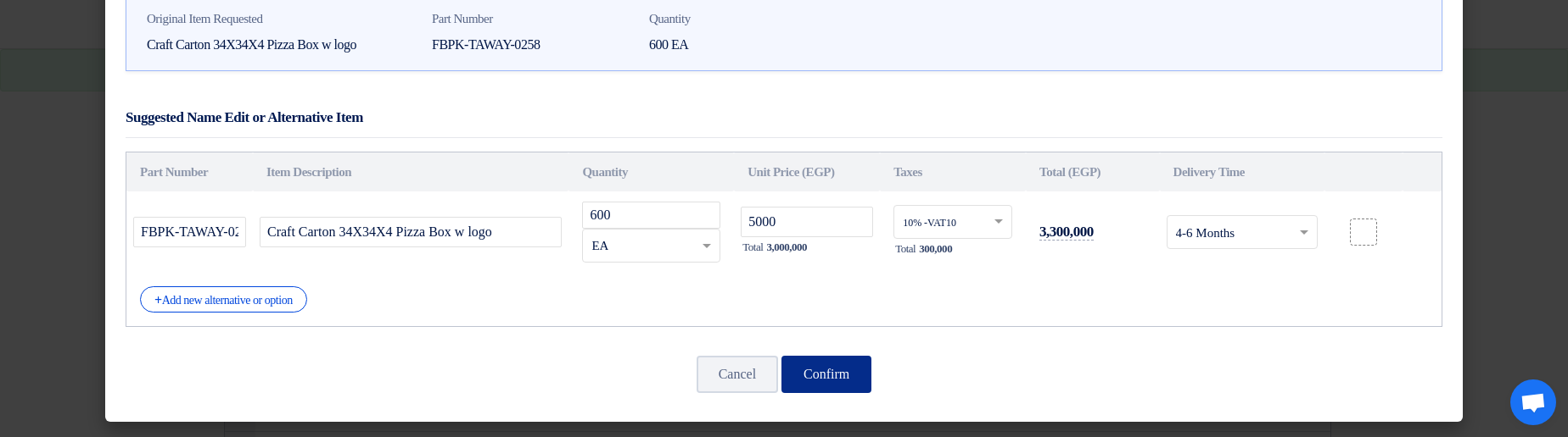
click at [831, 367] on button "Confirm" at bounding box center [826, 374] width 90 height 37
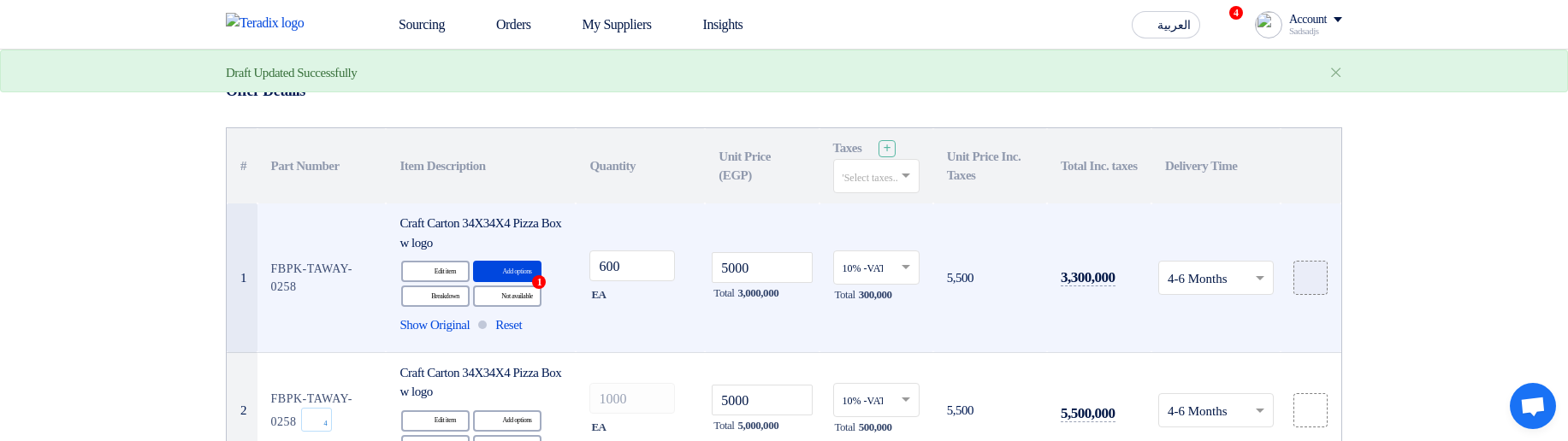
click at [1296, 283] on label at bounding box center [1311, 277] width 34 height 34
click at [0, 0] on input "file" at bounding box center [0, 0] width 0 height 0
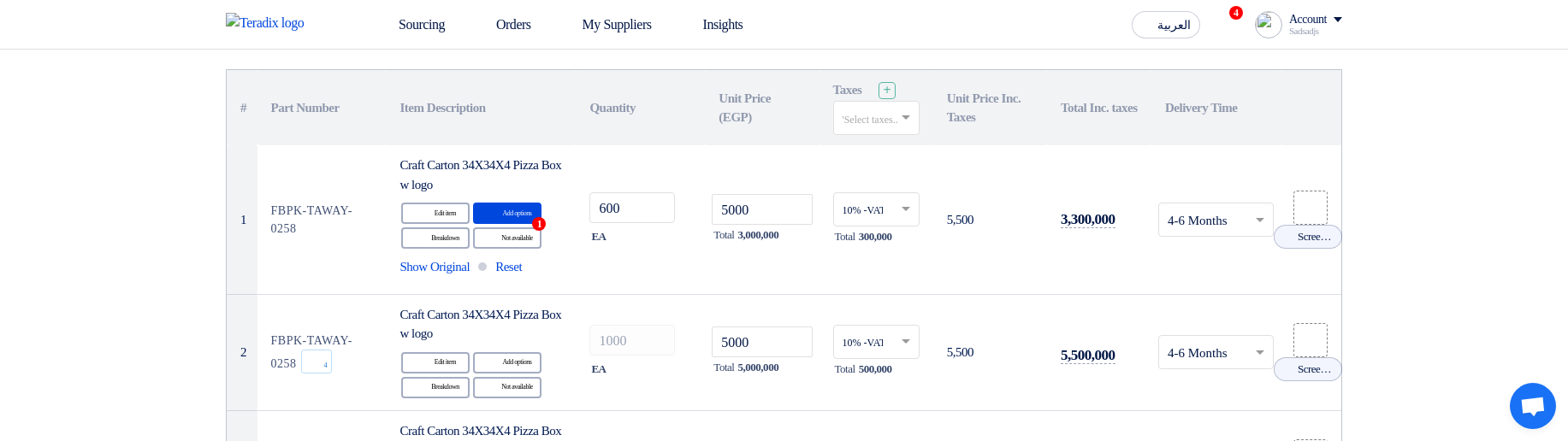
scroll to position [205, 0]
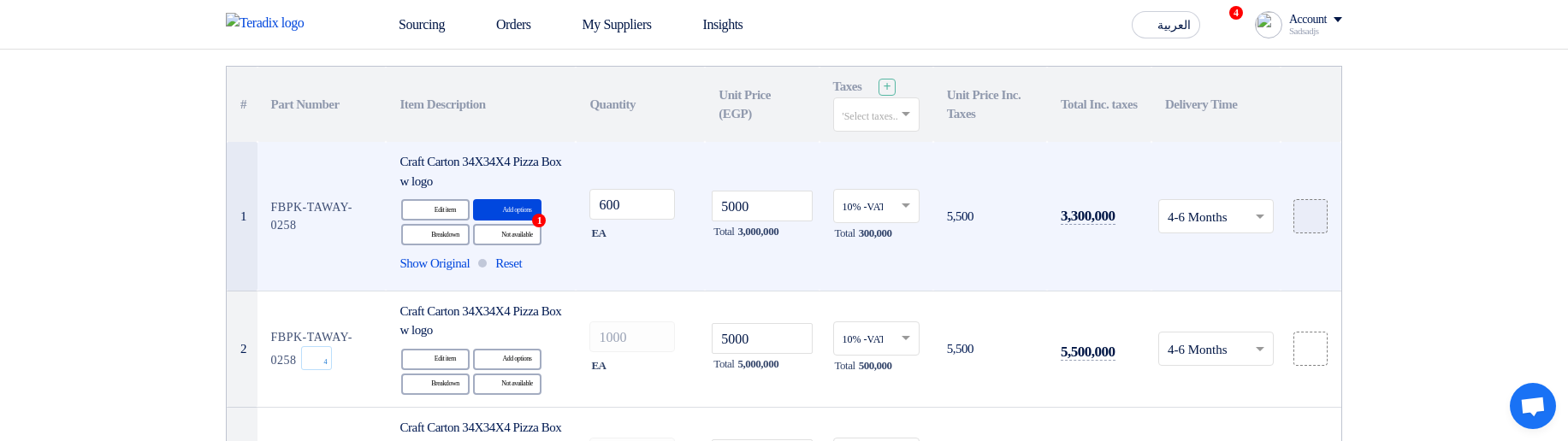
click at [1294, 220] on label at bounding box center [1311, 216] width 34 height 34
click at [0, 0] on input "file" at bounding box center [0, 0] width 0 height 0
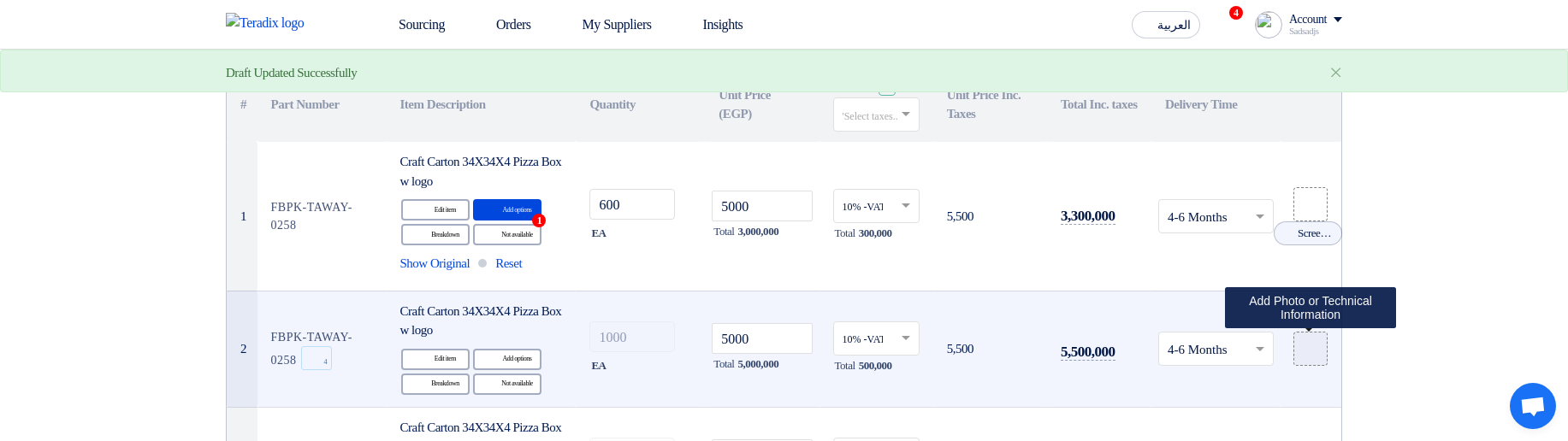
click at [1304, 342] on use at bounding box center [1304, 342] width 0 height 0
click at [0, 0] on input "file" at bounding box center [0, 0] width 0 height 0
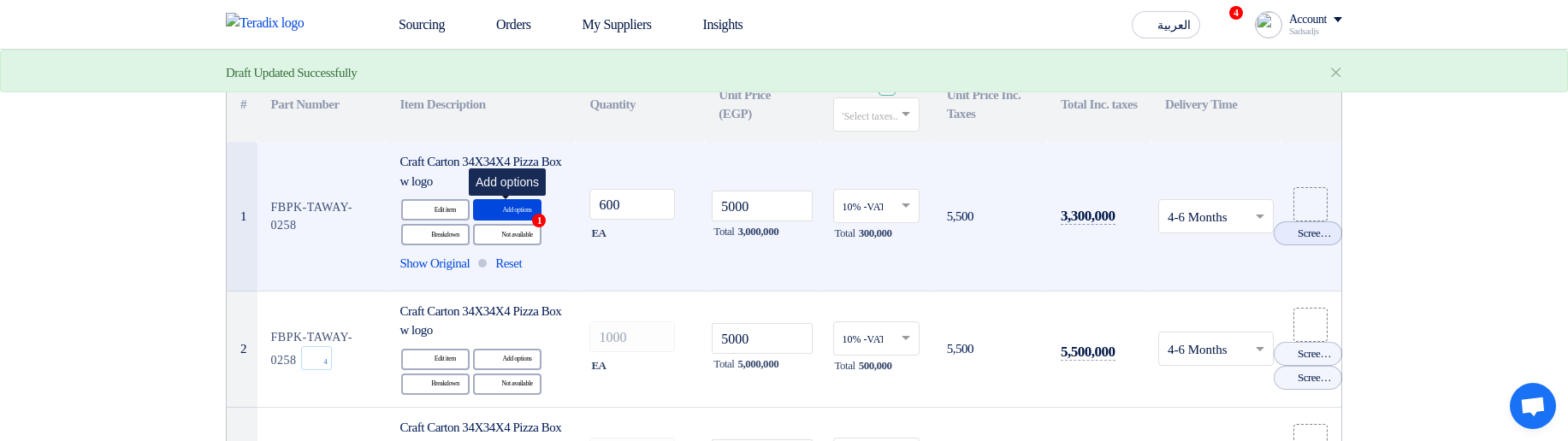
click at [502, 214] on div "Alternative Add options 1" at bounding box center [507, 210] width 68 height 21
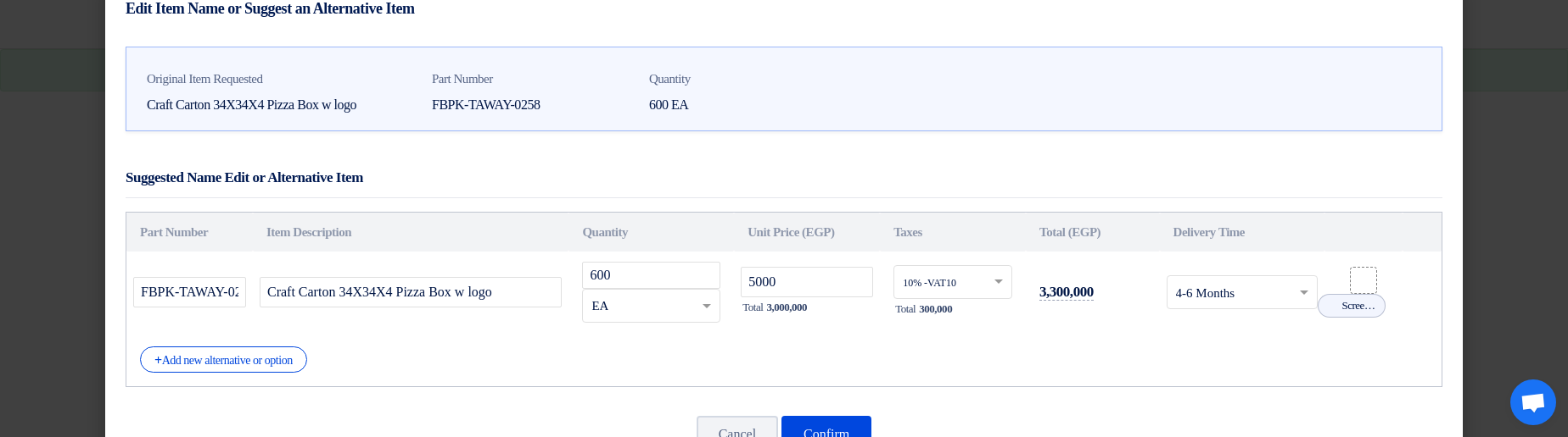
scroll to position [97, 0]
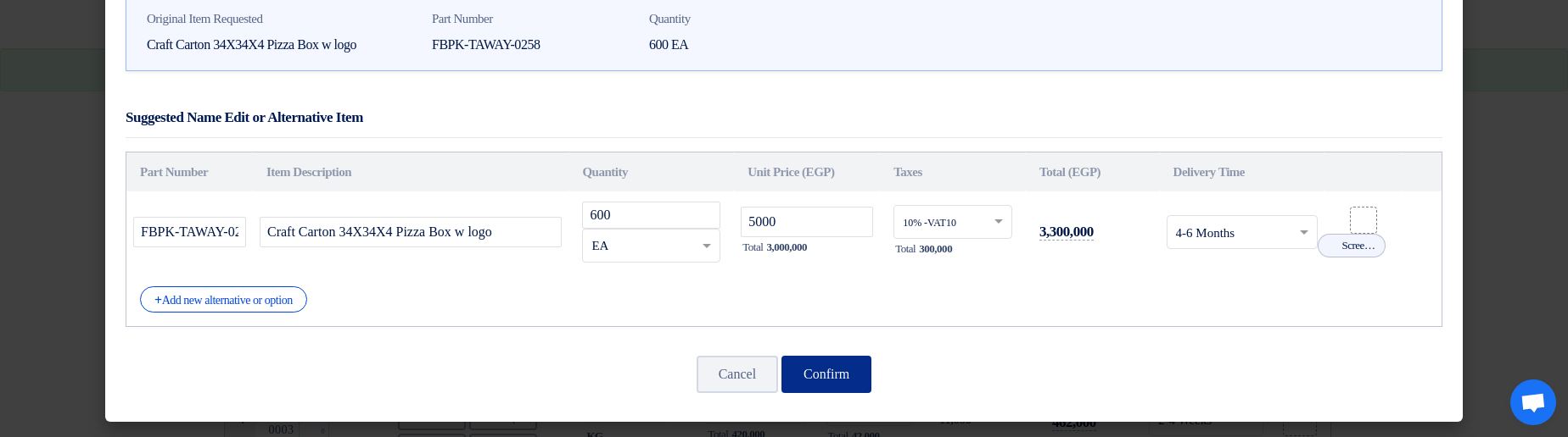
click at [812, 374] on button "Confirm" at bounding box center [826, 374] width 90 height 37
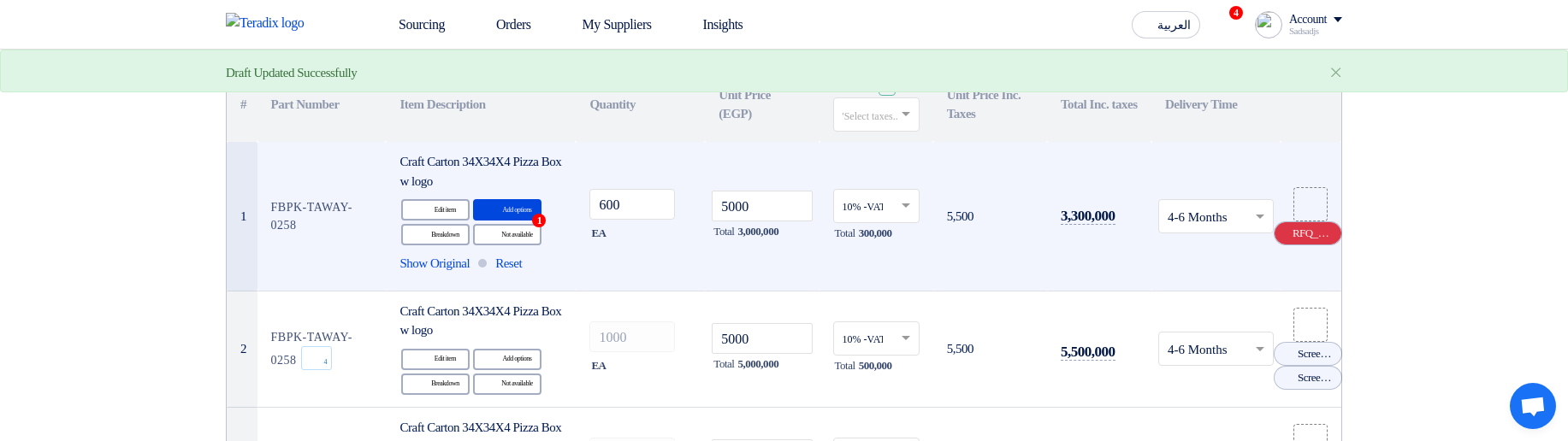
click at [1291, 232] on div "Cancel RFQ_STEP1.ITEMS_DELETE_BTN" at bounding box center [1307, 233] width 67 height 22
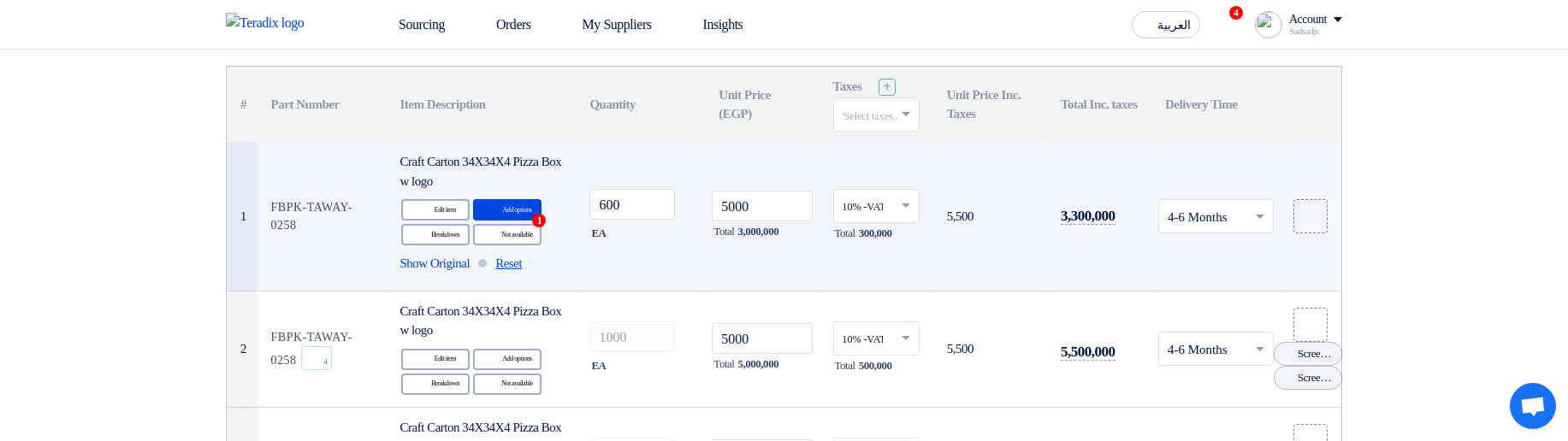
click at [522, 267] on span "Reset" at bounding box center [509, 264] width 27 height 20
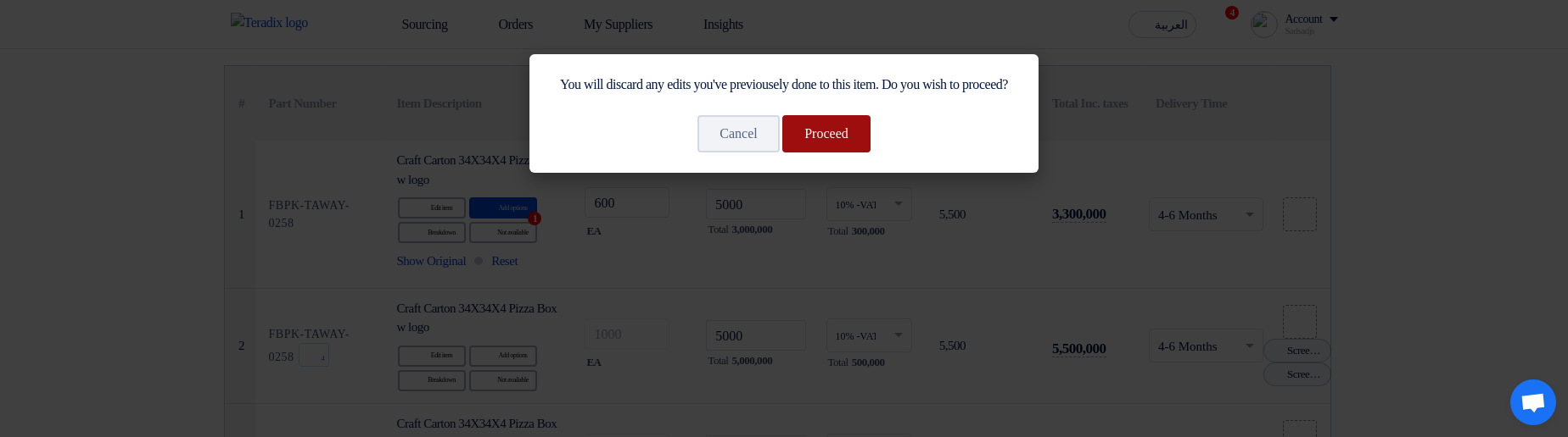
click at [864, 151] on button "Proceed" at bounding box center [826, 134] width 88 height 37
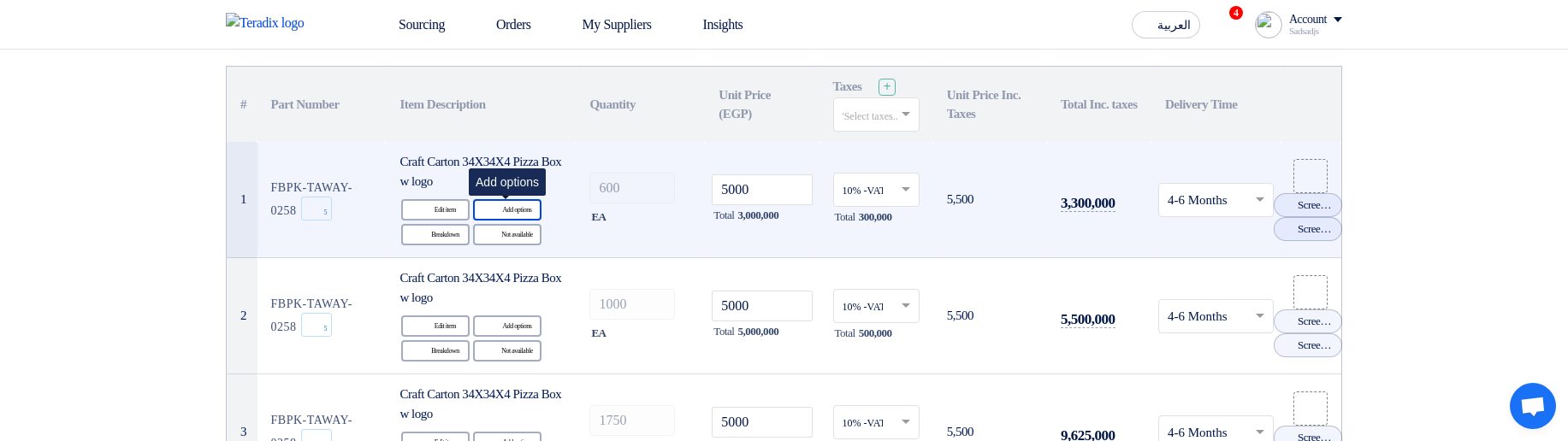
click at [527, 208] on div "Alternative Add options" at bounding box center [507, 210] width 68 height 21
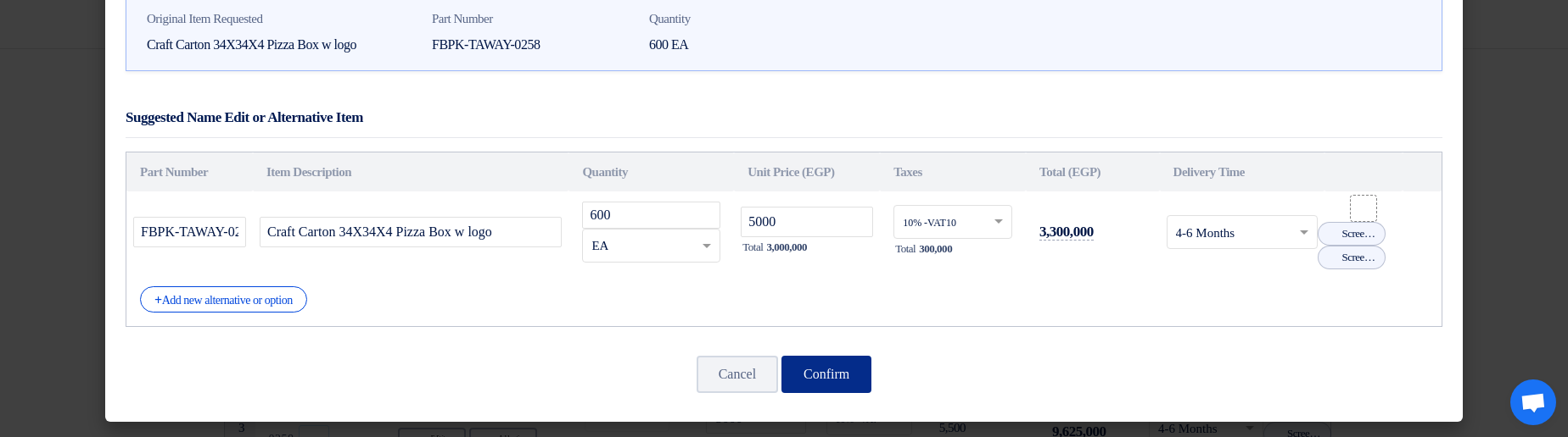
click at [832, 373] on button "Confirm" at bounding box center [826, 374] width 90 height 37
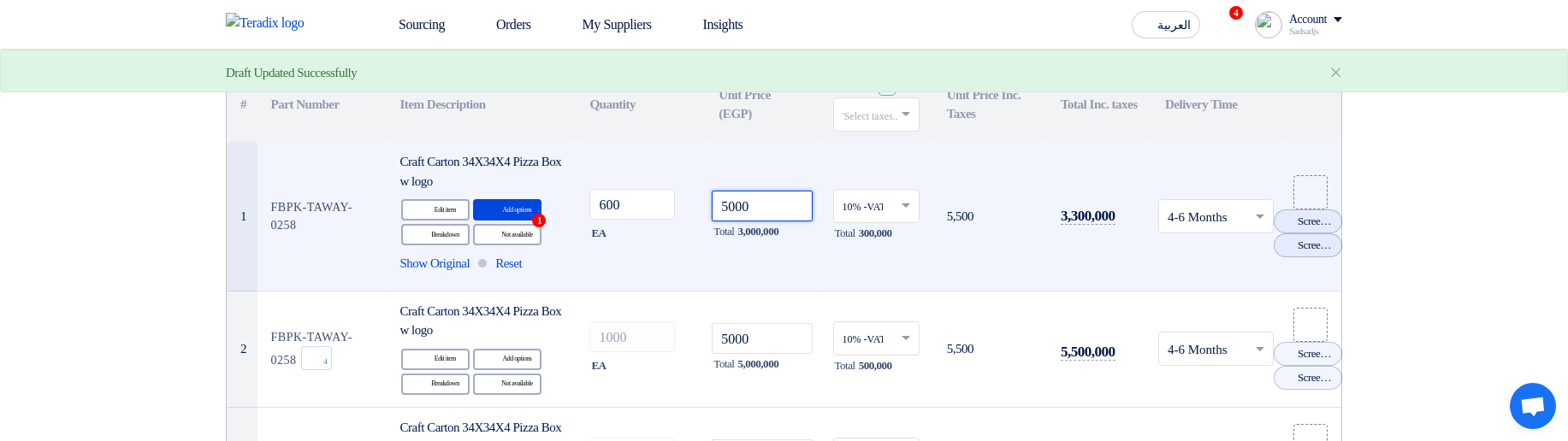
click at [760, 212] on input "5000" at bounding box center [761, 206] width 101 height 31
type input "5000"
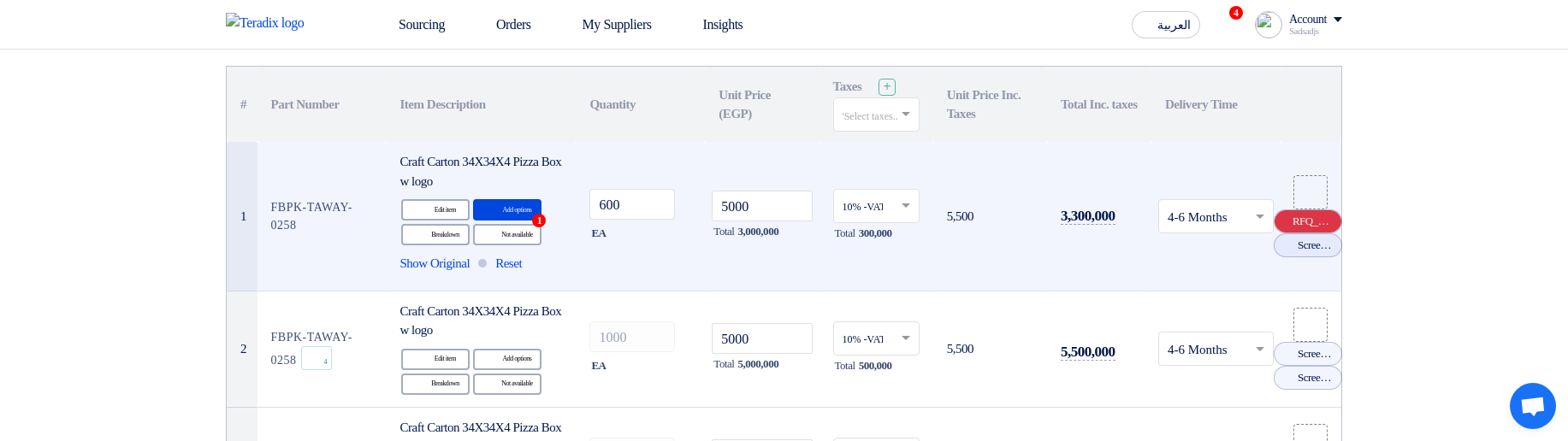
click at [1290, 220] on icon "Cancel" at bounding box center [1284, 220] width 12 height 12
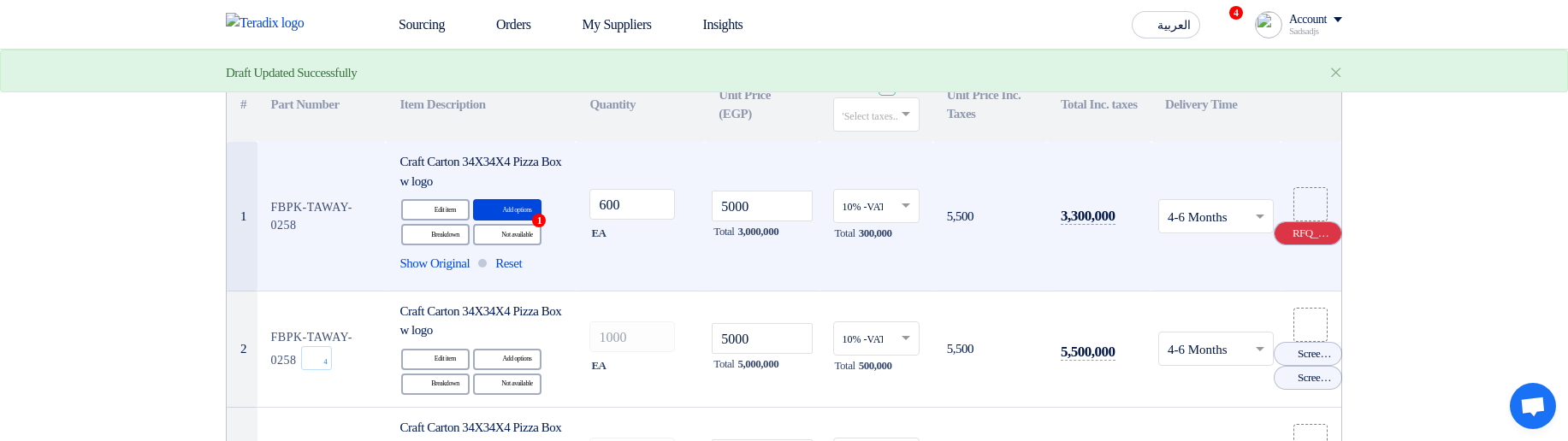
click at [1291, 230] on icon "Cancel" at bounding box center [1284, 233] width 12 height 12
click at [514, 259] on span "Reset" at bounding box center [509, 264] width 27 height 20
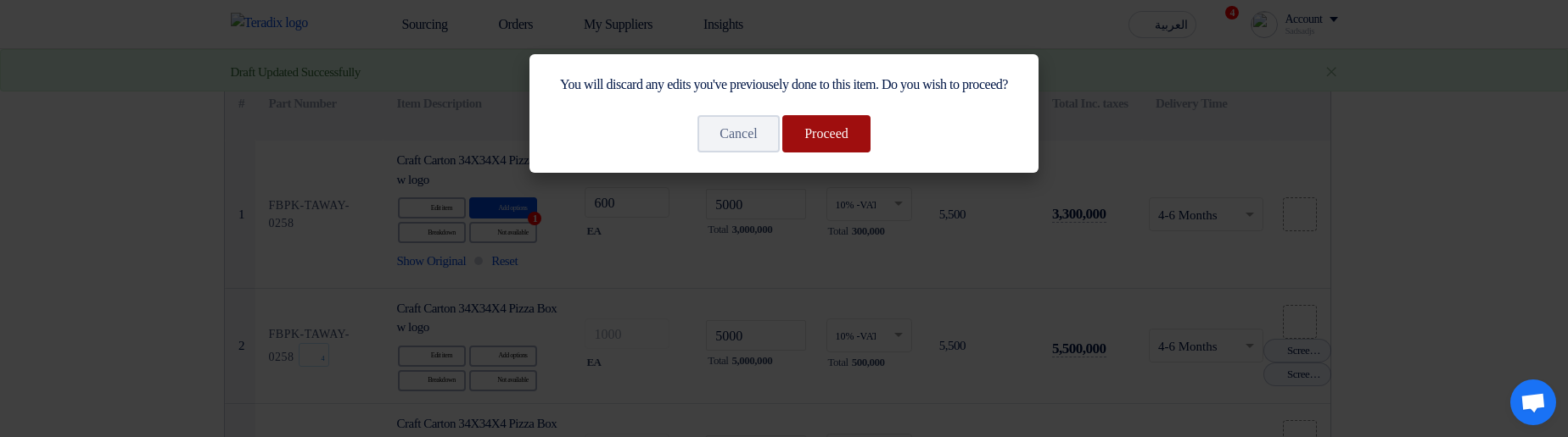
click at [833, 152] on button "Proceed" at bounding box center [826, 134] width 88 height 37
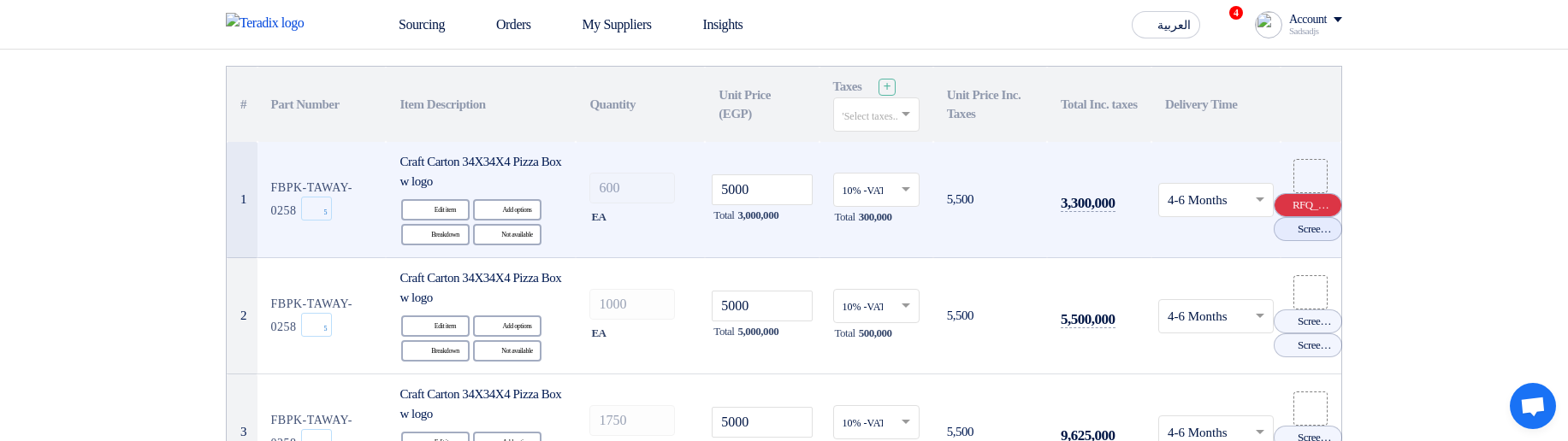
click at [1279, 199] on use at bounding box center [1279, 199] width 0 height 0
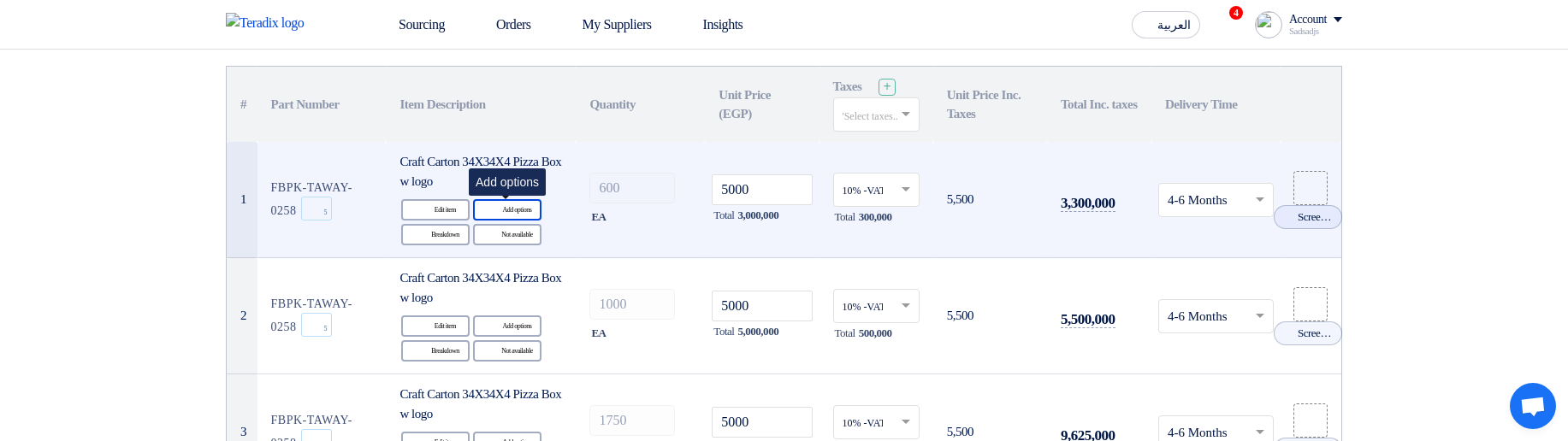
click at [524, 217] on div "Alternative Add options" at bounding box center [507, 210] width 68 height 21
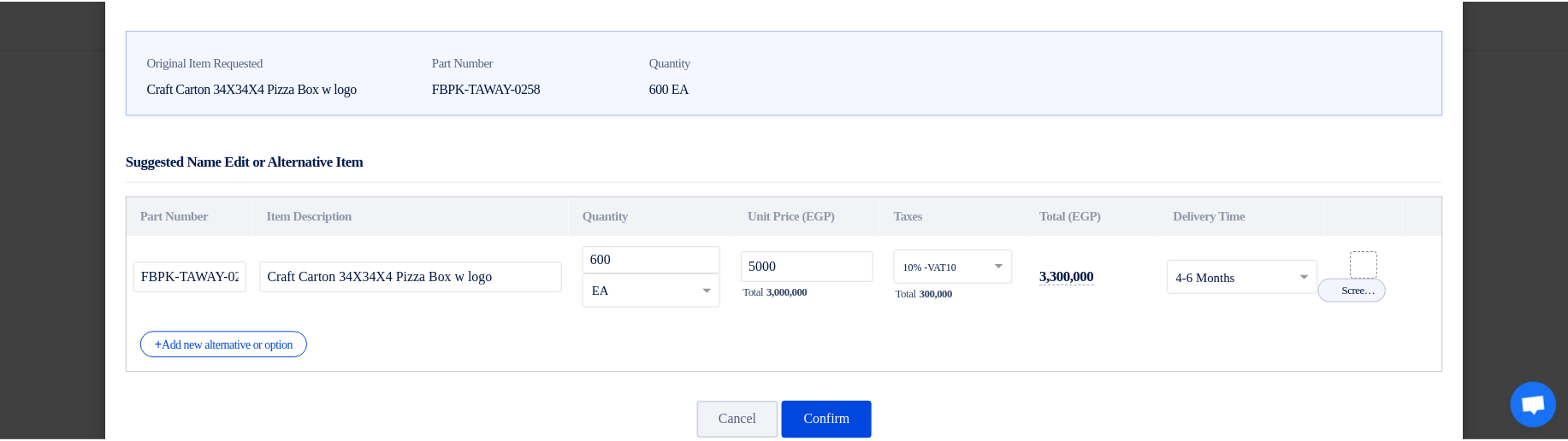
scroll to position [98, 0]
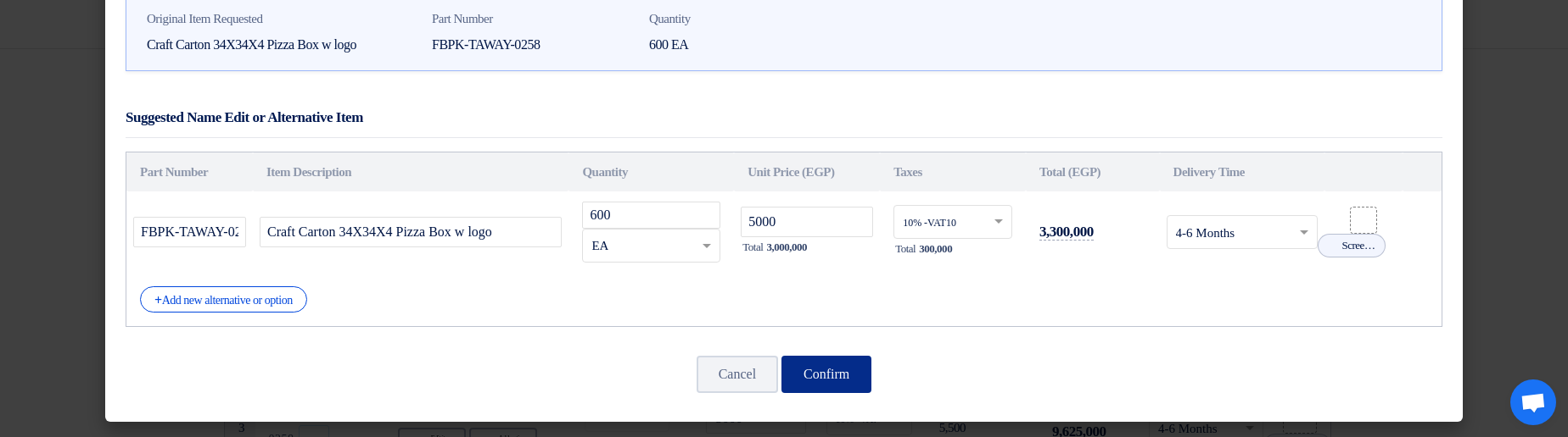
click at [833, 374] on button "Confirm" at bounding box center [826, 374] width 90 height 37
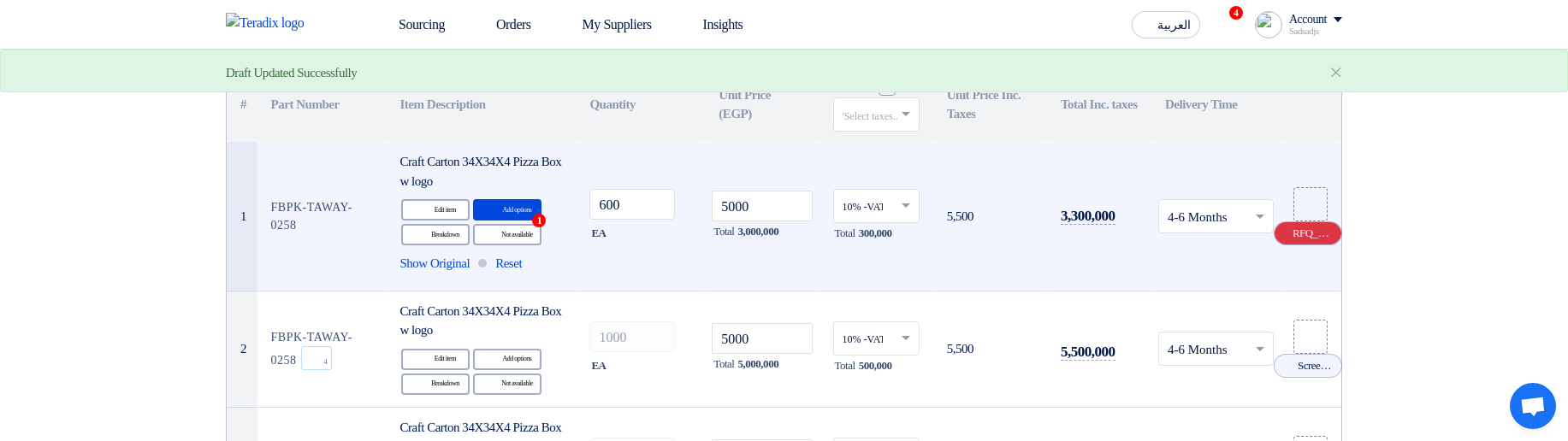
click at [1279, 228] on use at bounding box center [1279, 228] width 0 height 0
click at [760, 210] on input "5000" at bounding box center [761, 206] width 101 height 31
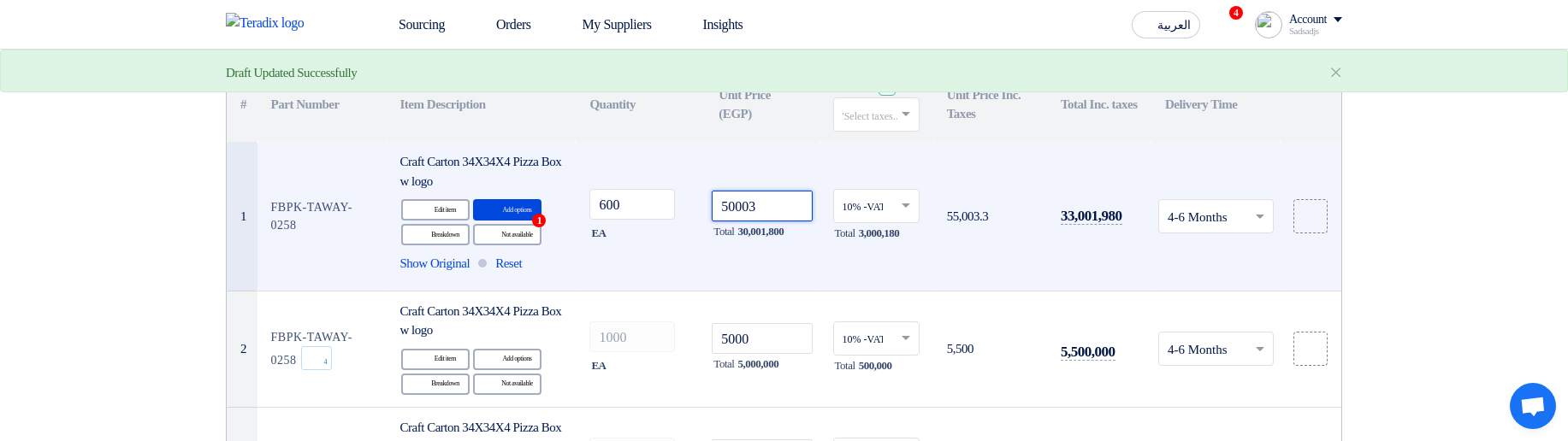
type input "5000"
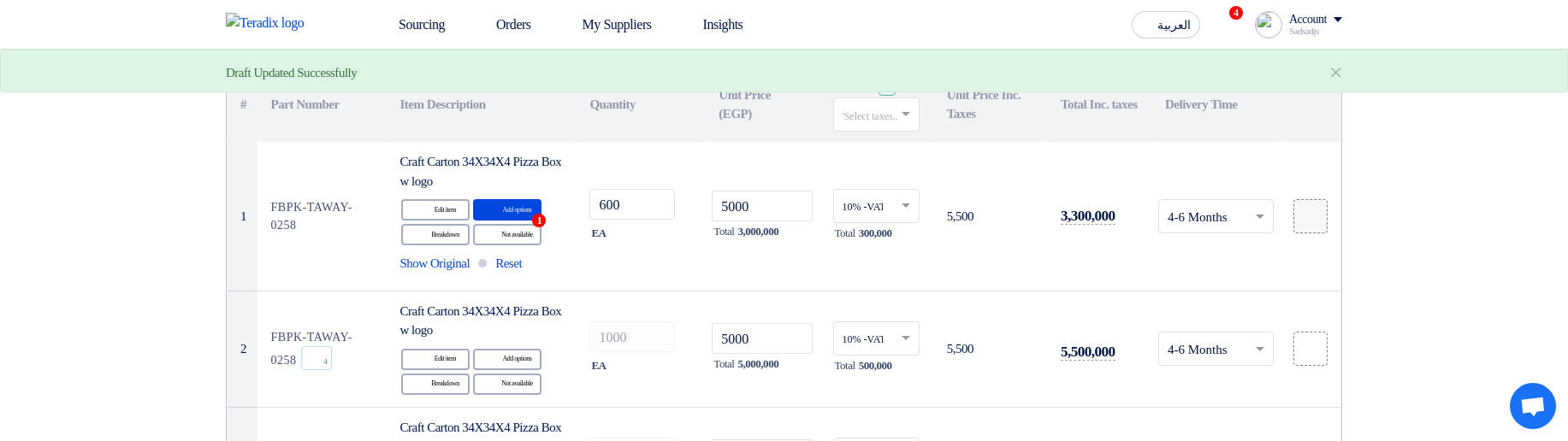
click at [1312, 207] on div at bounding box center [1310, 217] width 17 height 20
click at [0, 0] on input "file" at bounding box center [0, 0] width 0 height 0
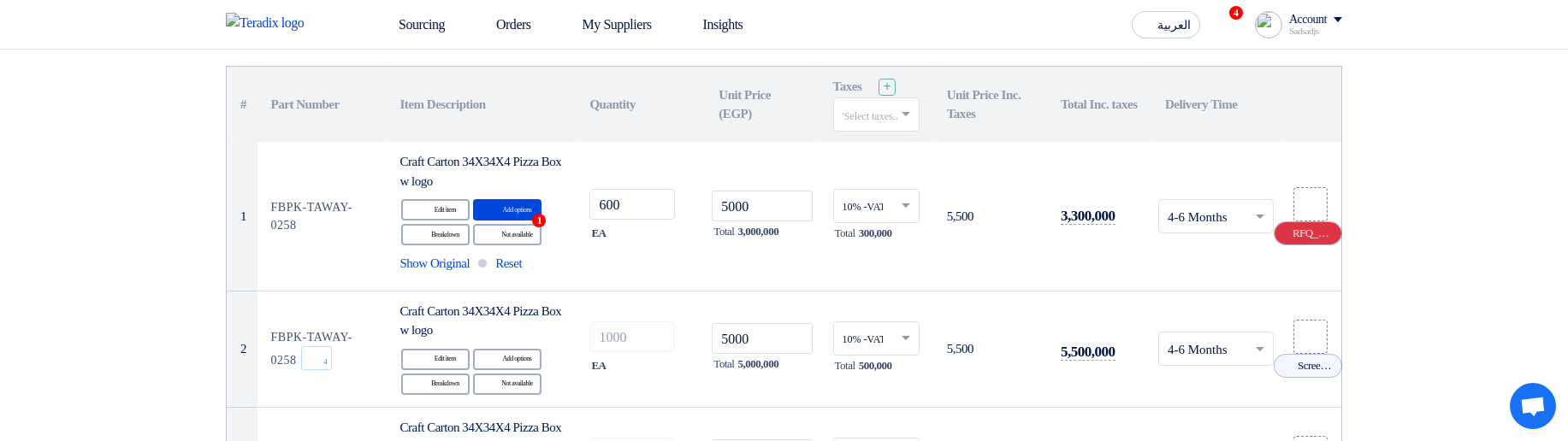
click at [1279, 228] on use at bounding box center [1279, 228] width 0 height 0
click at [1301, 228] on label at bounding box center [1311, 216] width 34 height 34
click at [0, 0] on input "file" at bounding box center [0, 0] width 0 height 0
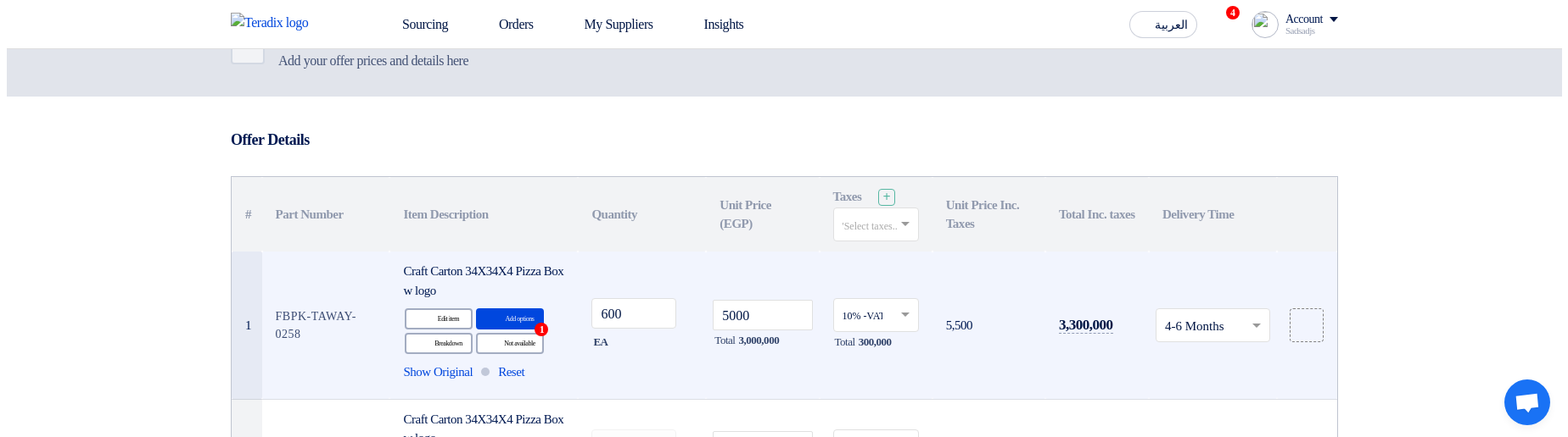
scroll to position [101, 0]
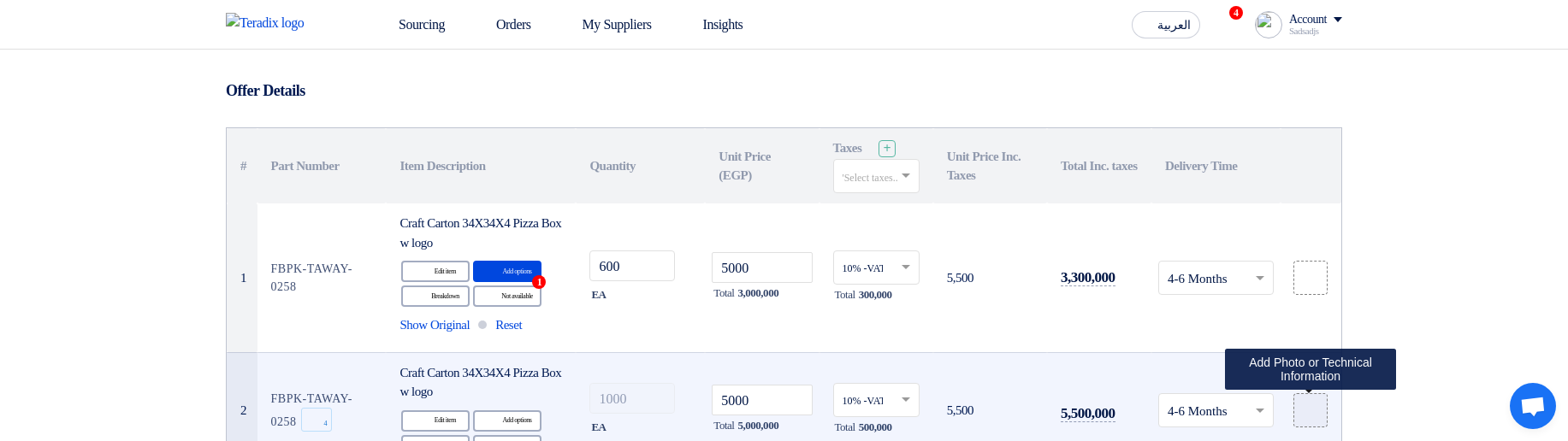
click at [1307, 408] on icon at bounding box center [1310, 410] width 13 height 13
click at [0, 0] on input "file" at bounding box center [0, 0] width 0 height 0
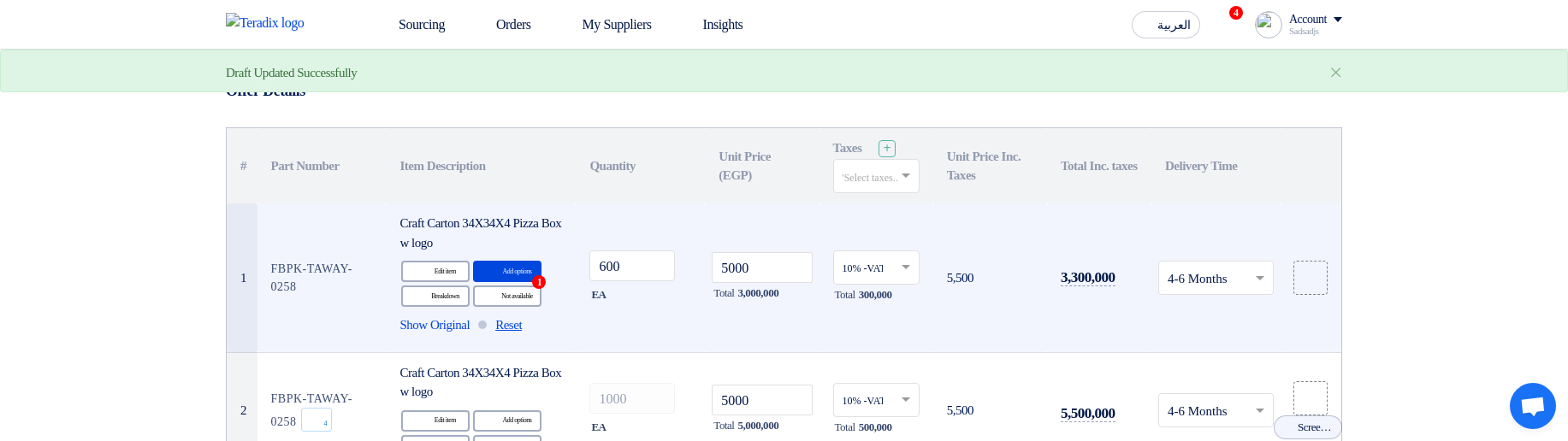
click at [522, 322] on span "Reset" at bounding box center [509, 325] width 27 height 20
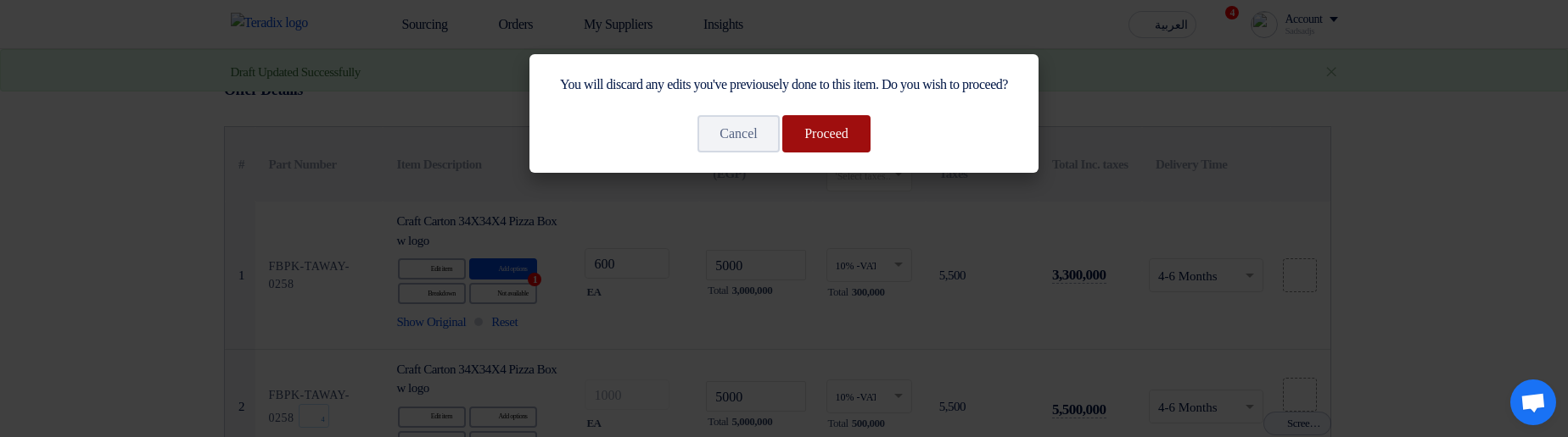
click at [855, 152] on button "Proceed" at bounding box center [826, 134] width 88 height 37
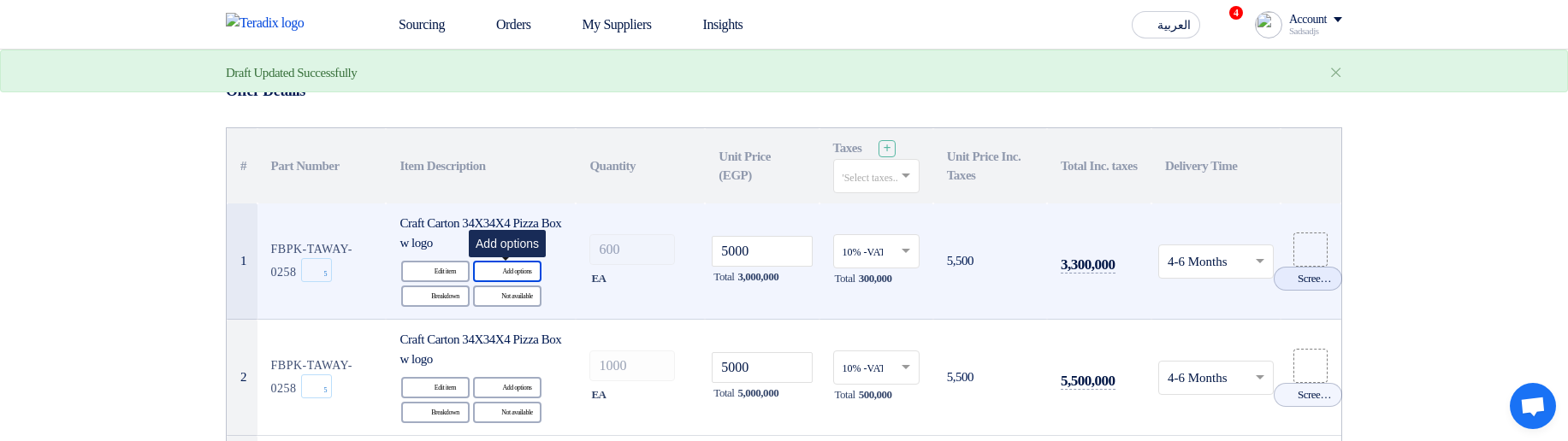
click at [508, 269] on div "Alternative Add options" at bounding box center [507, 271] width 68 height 21
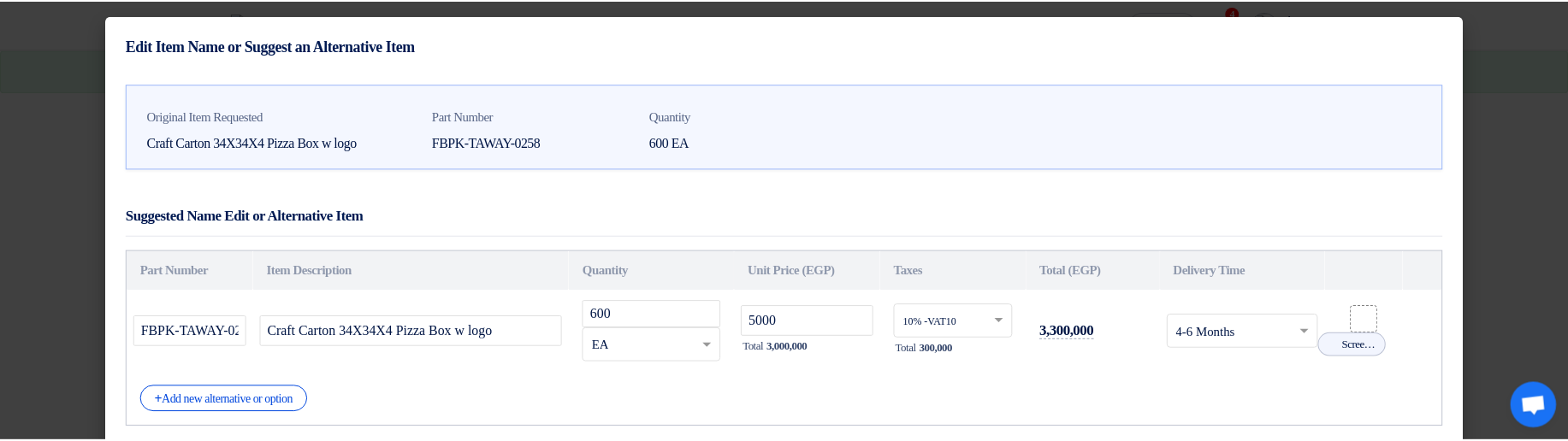
scroll to position [98, 0]
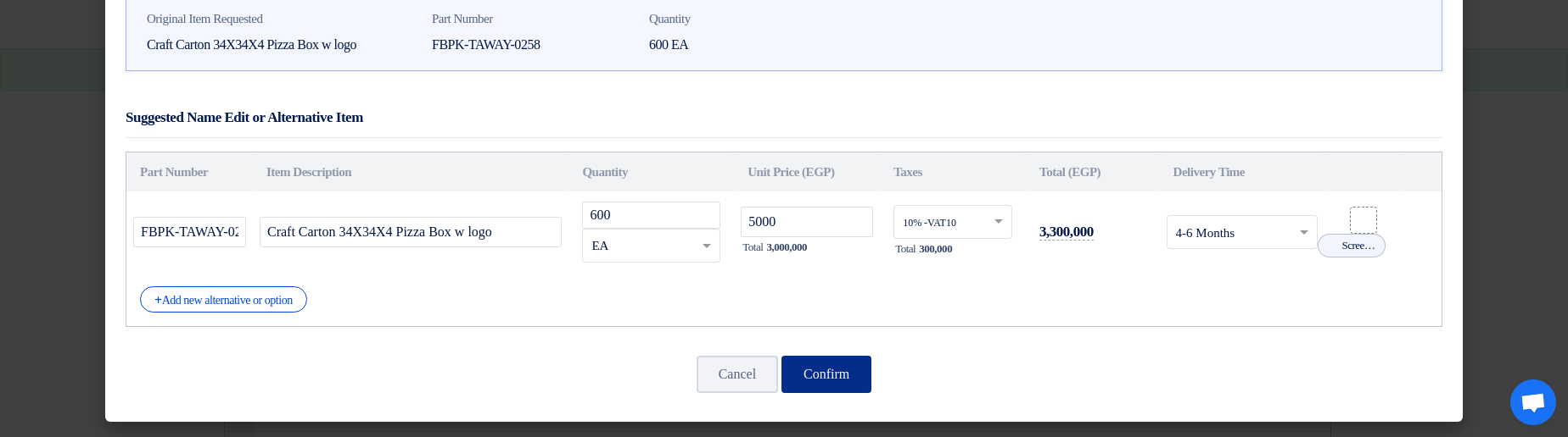
click at [828, 376] on button "Confirm" at bounding box center [826, 374] width 90 height 37
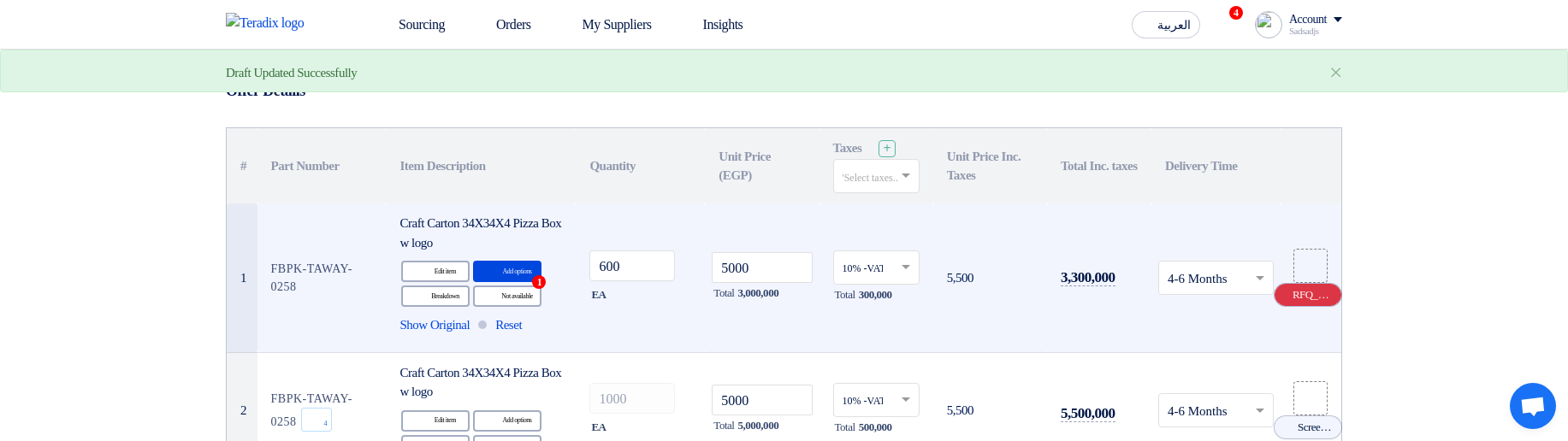
click at [1286, 293] on icon "Cancel" at bounding box center [1284, 294] width 12 height 12
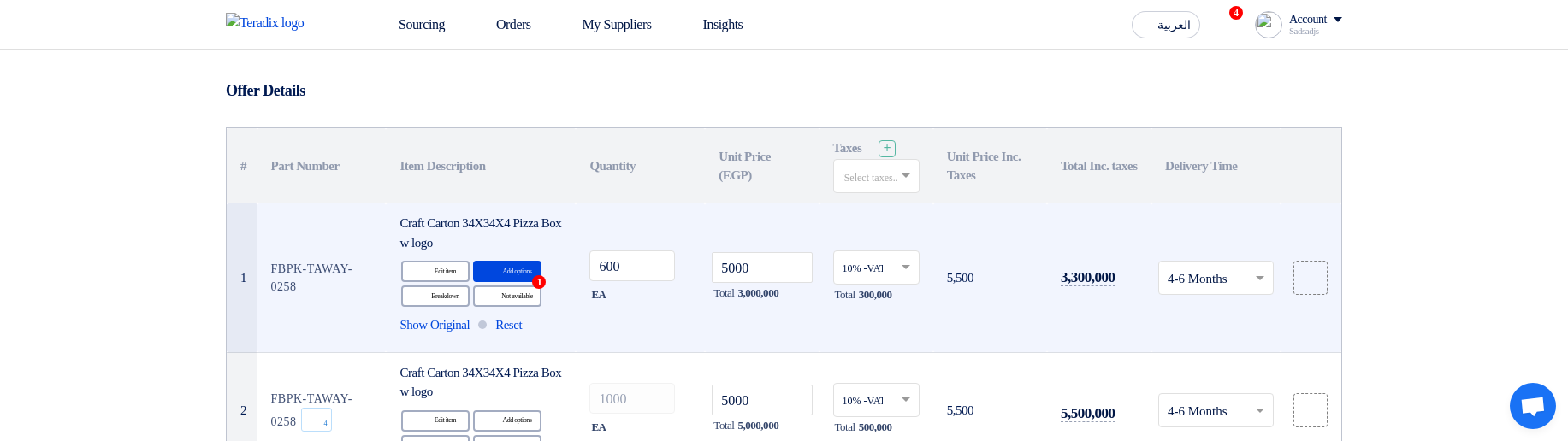
click at [1209, 282] on input "text" at bounding box center [1207, 279] width 79 height 28
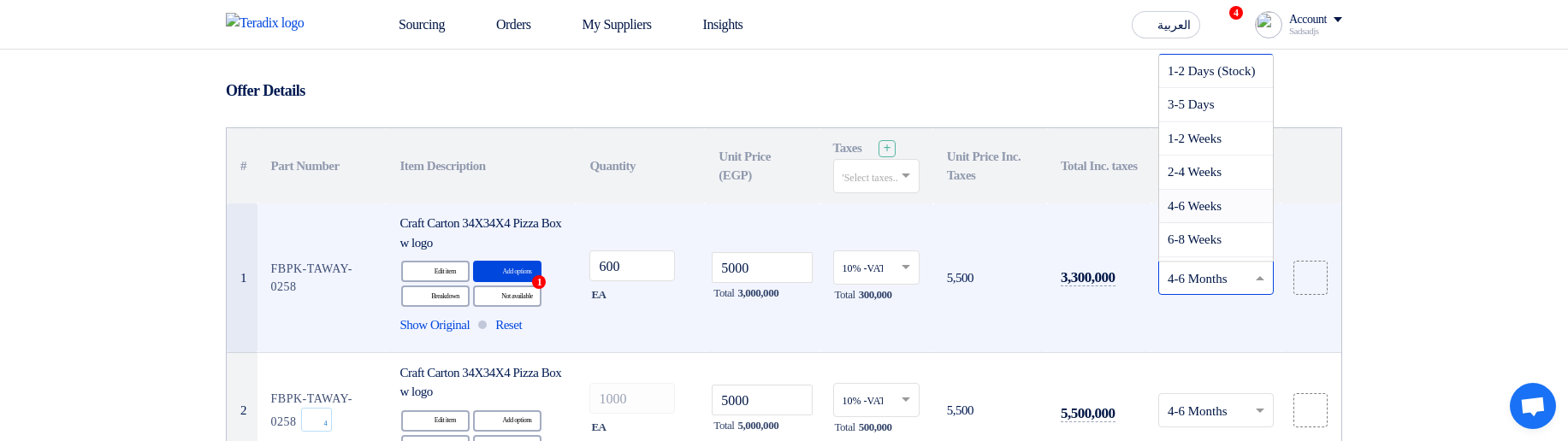
click at [1205, 214] on div "4-6 Weeks" at bounding box center [1217, 207] width 114 height 34
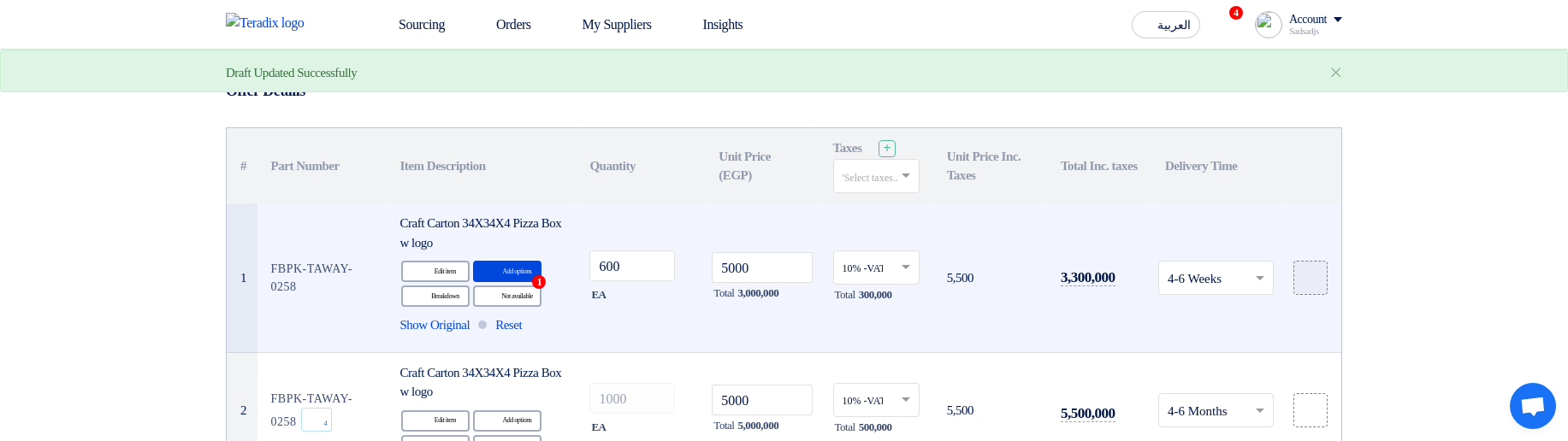
click at [1307, 273] on icon at bounding box center [1310, 277] width 13 height 13
click at [0, 0] on input "file" at bounding box center [0, 0] width 0 height 0
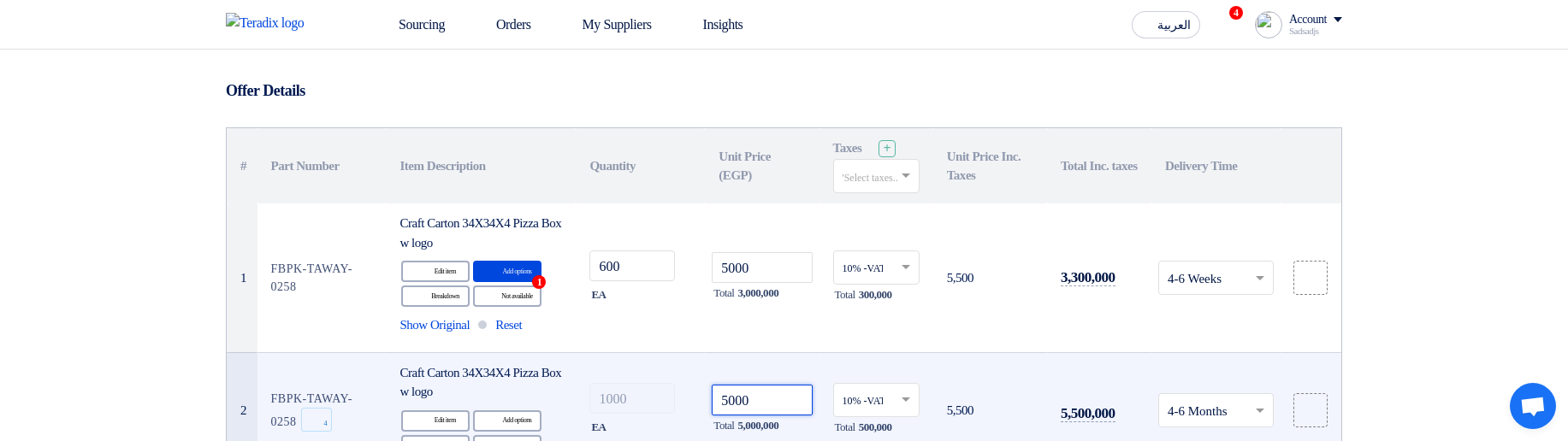
click at [776, 403] on input "5000" at bounding box center [761, 400] width 101 height 31
type input "50006"
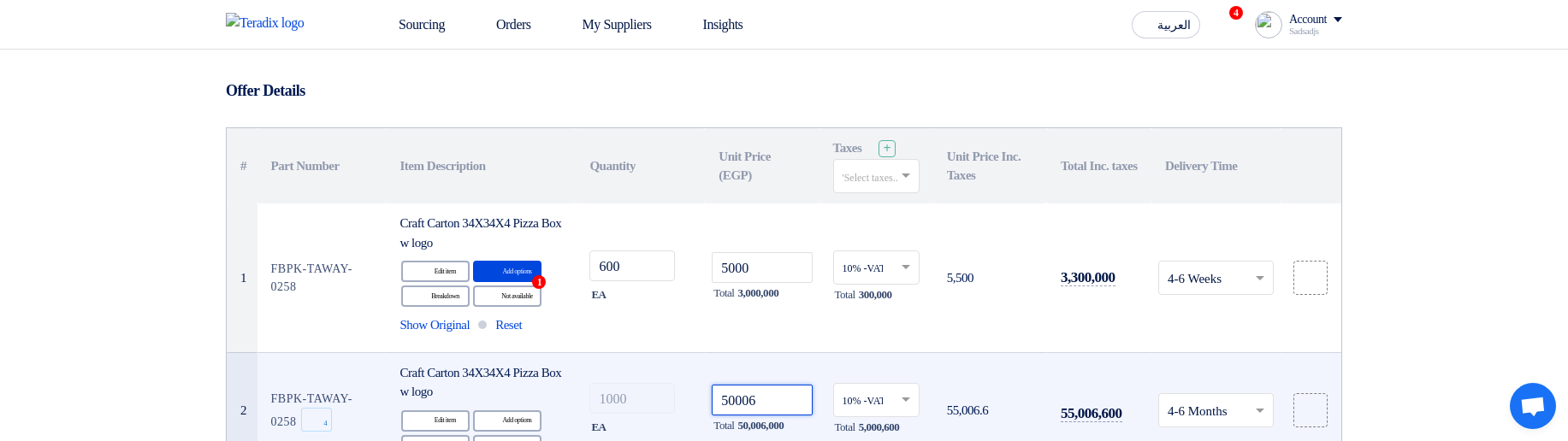
type input "50006"
type input "5000"
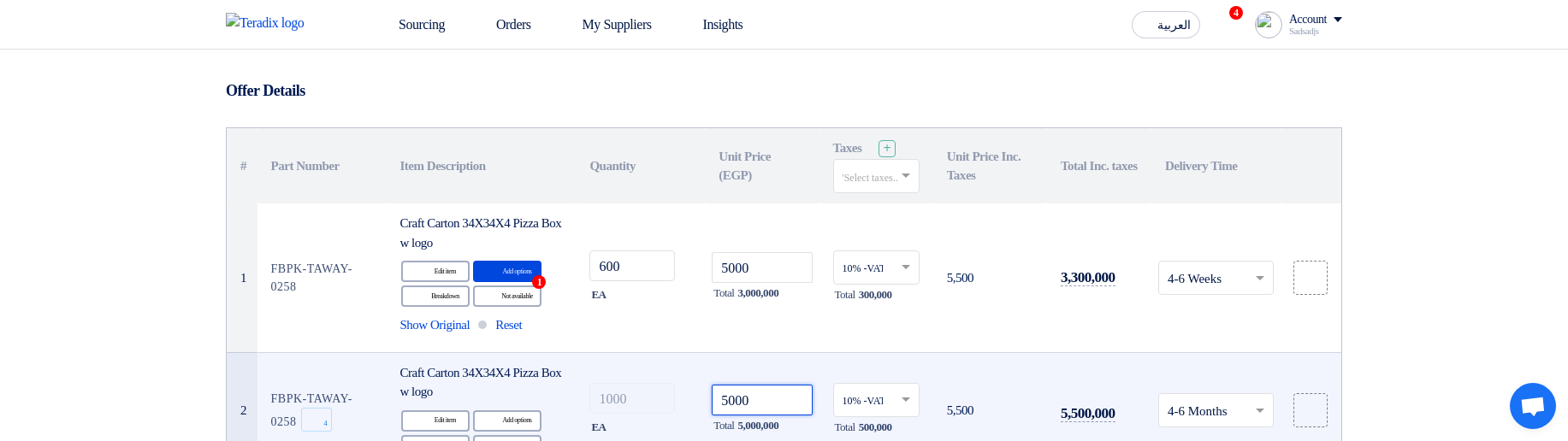
type input "5000"
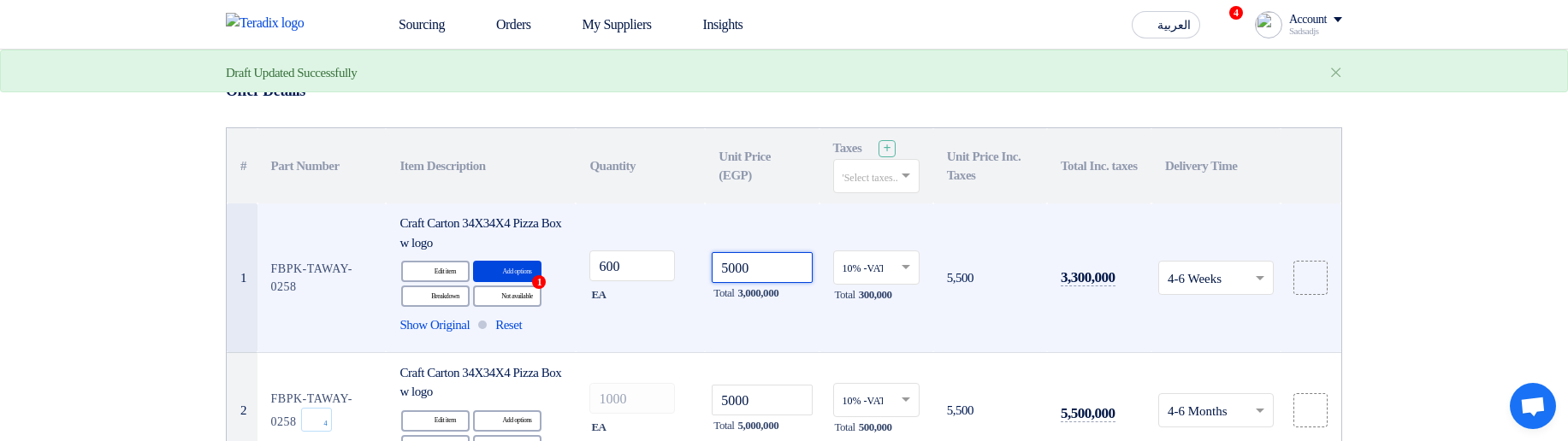
click at [774, 260] on input "5000" at bounding box center [761, 268] width 101 height 31
type input "5000"
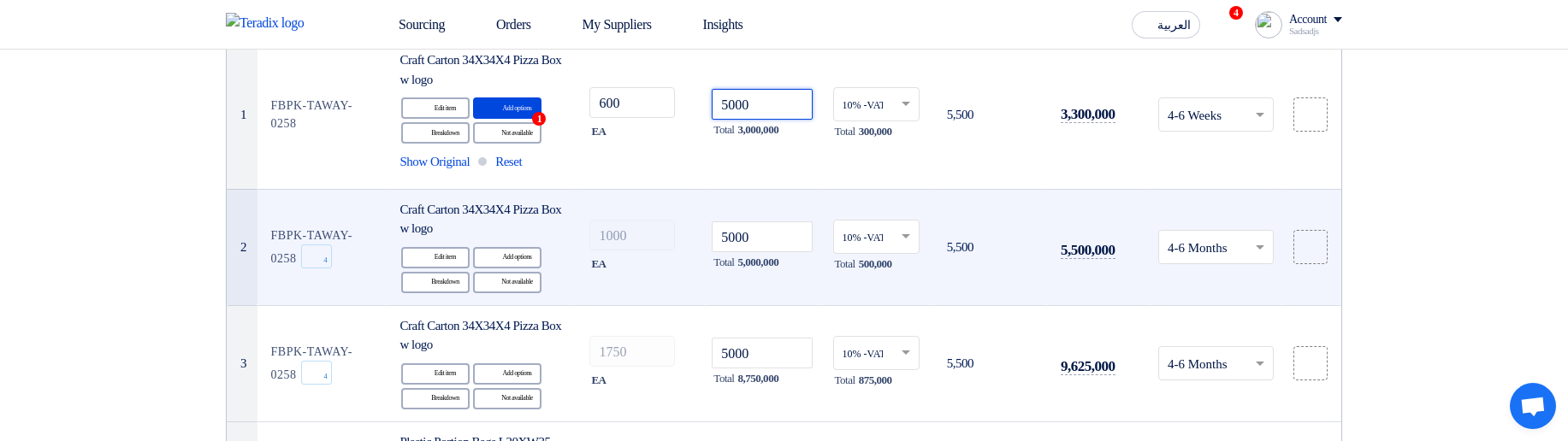
scroll to position [205, 0]
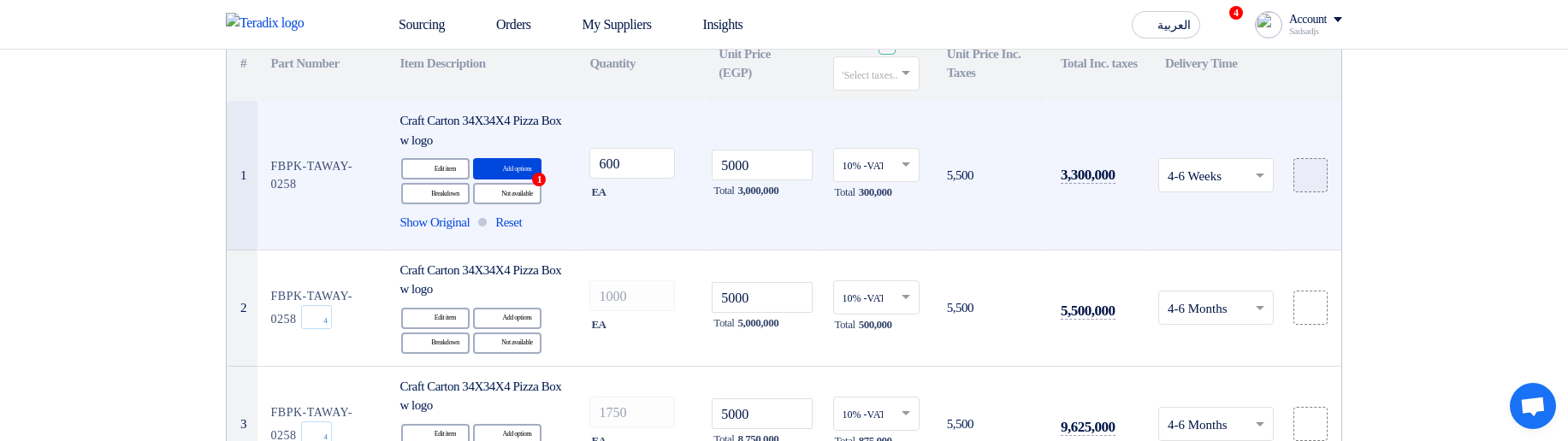
click at [1307, 170] on icon at bounding box center [1310, 175] width 13 height 13
click at [0, 0] on input "file" at bounding box center [0, 0] width 0 height 0
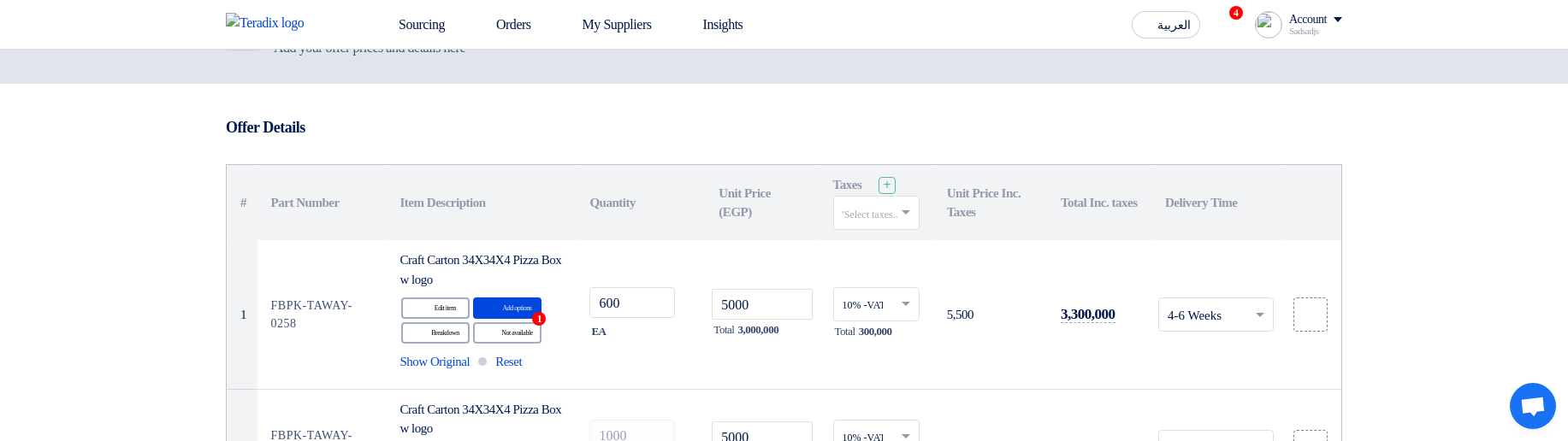
scroll to position [102, 0]
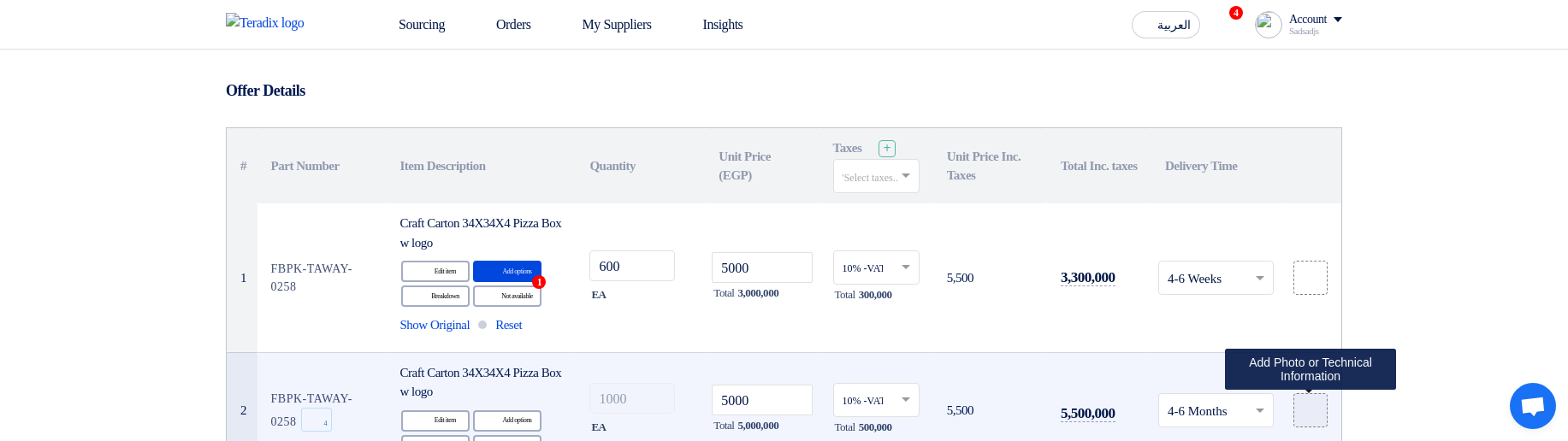
click at [1314, 404] on icon at bounding box center [1310, 410] width 13 height 13
click at [0, 0] on input "file" at bounding box center [0, 0] width 0 height 0
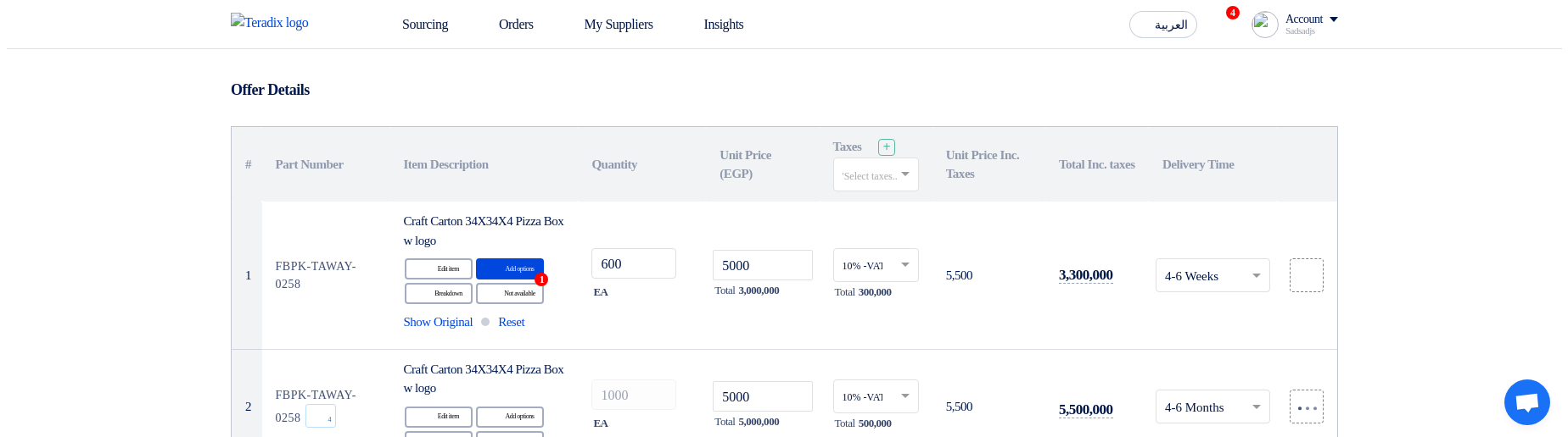
scroll to position [204, 0]
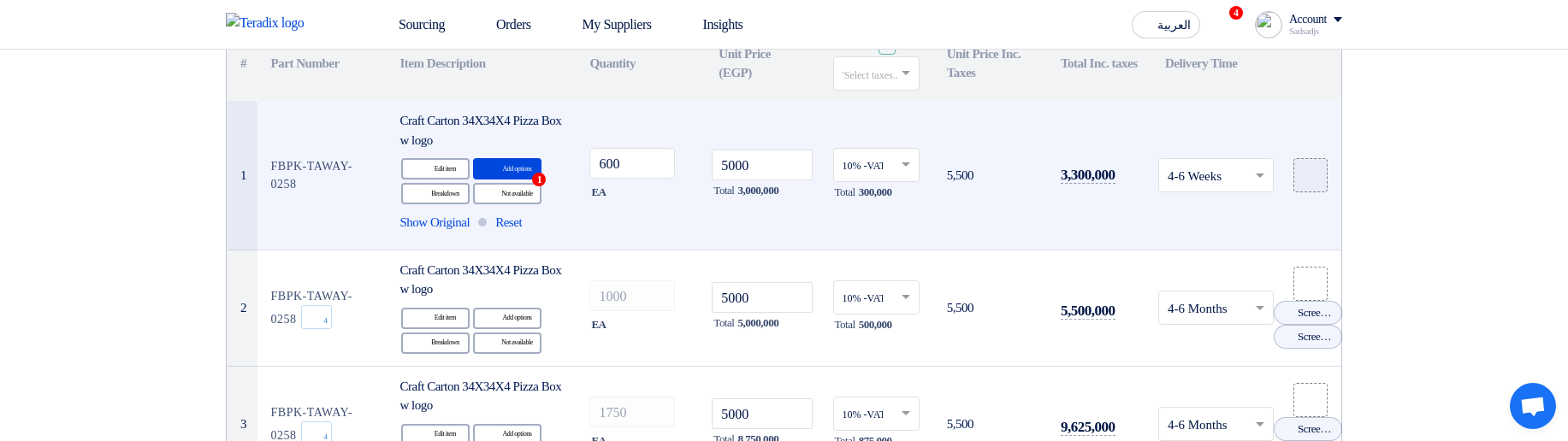
click at [1304, 169] on use at bounding box center [1304, 169] width 0 height 0
click at [0, 0] on input "file" at bounding box center [0, 0] width 0 height 0
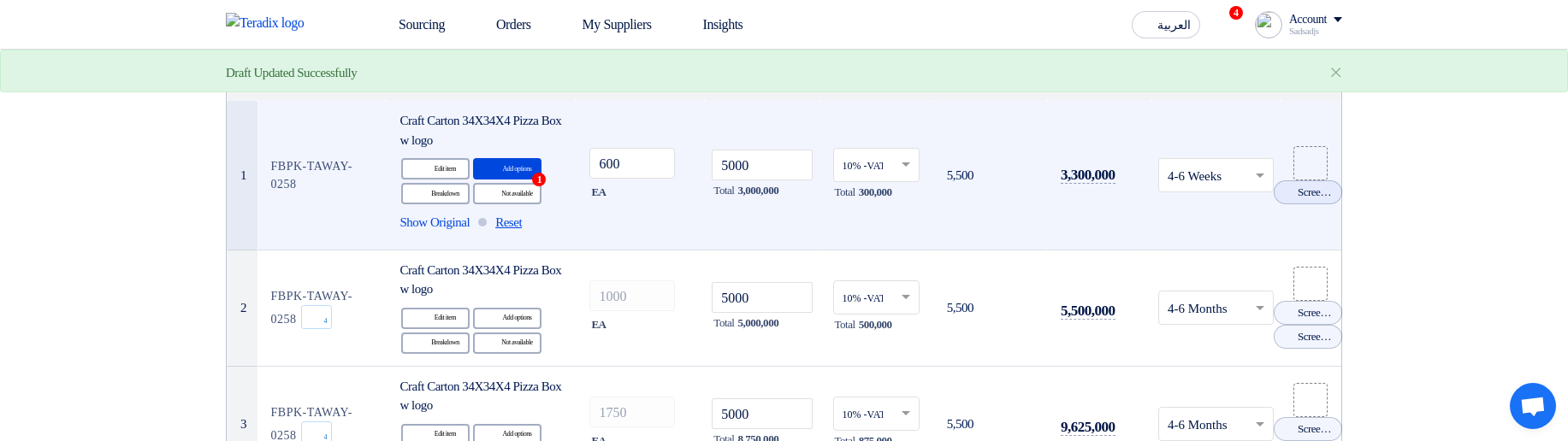
click at [522, 221] on span "Reset" at bounding box center [509, 223] width 27 height 20
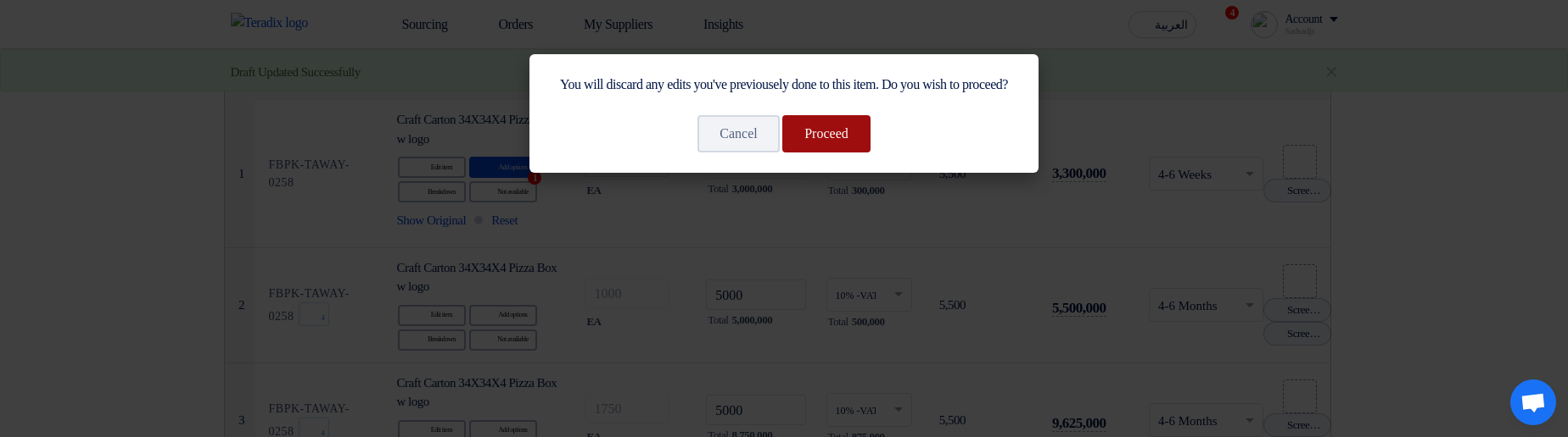
click at [863, 152] on button "Proceed" at bounding box center [826, 134] width 88 height 37
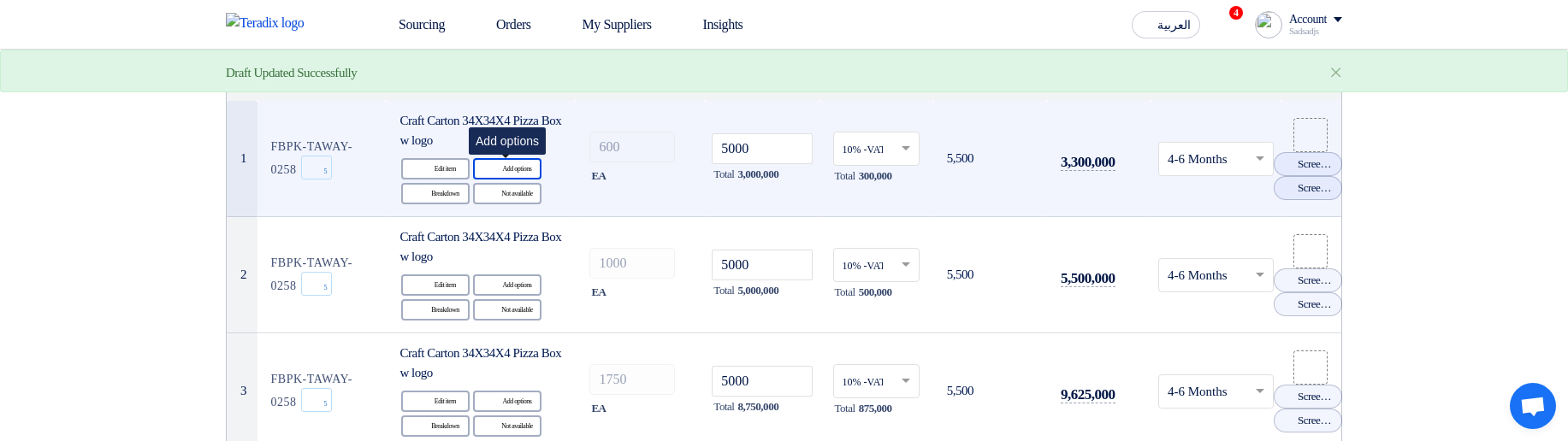
click at [504, 166] on div "Alternative Add options" at bounding box center [507, 169] width 68 height 21
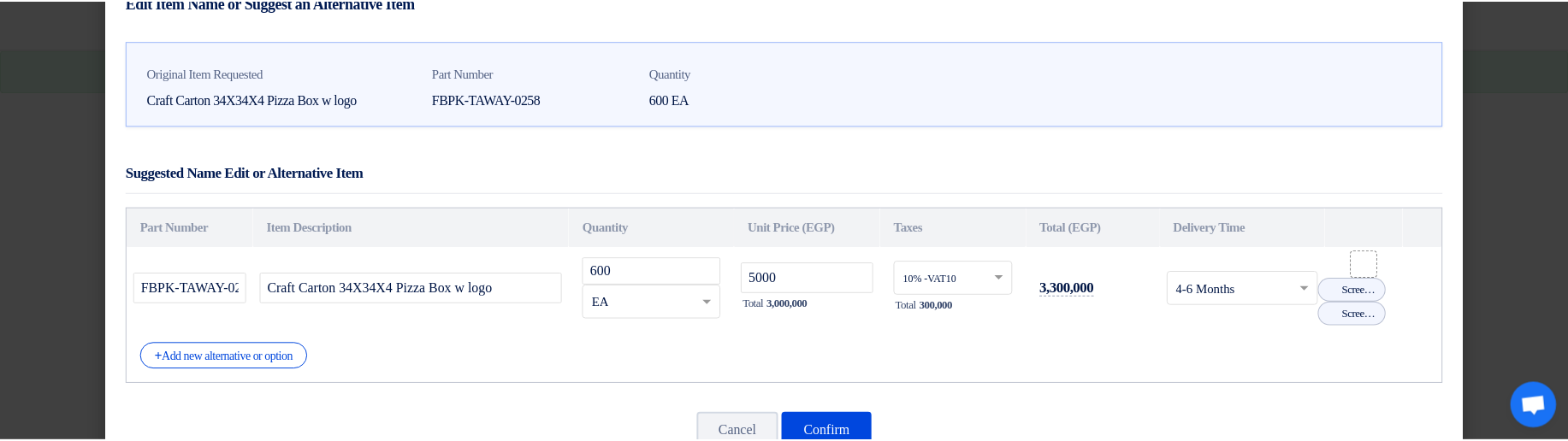
scroll to position [98, 0]
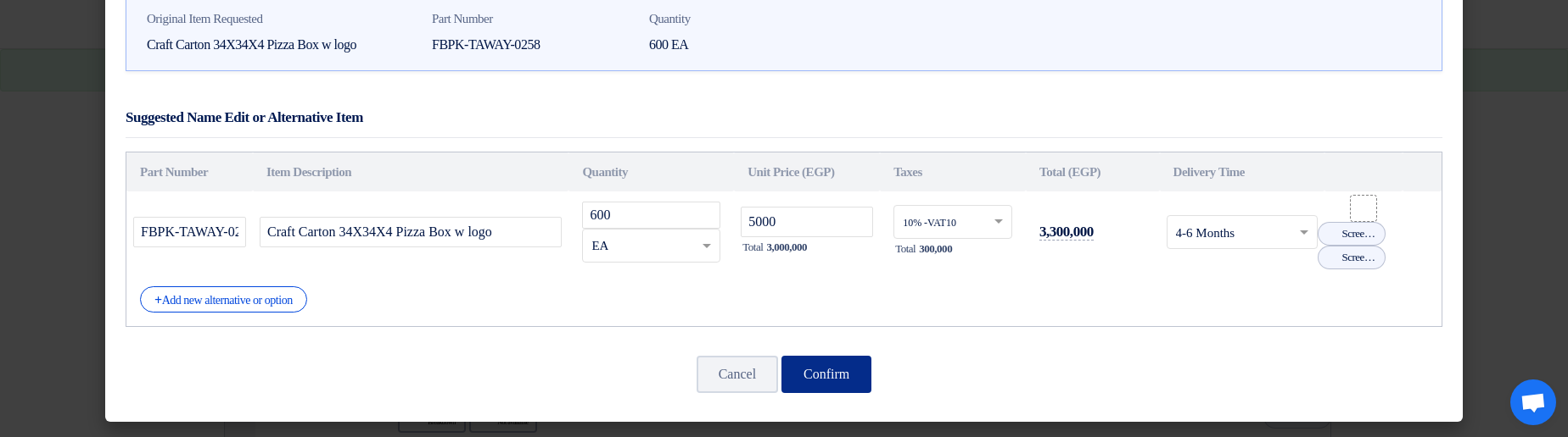
click at [862, 368] on button "Confirm" at bounding box center [826, 374] width 90 height 37
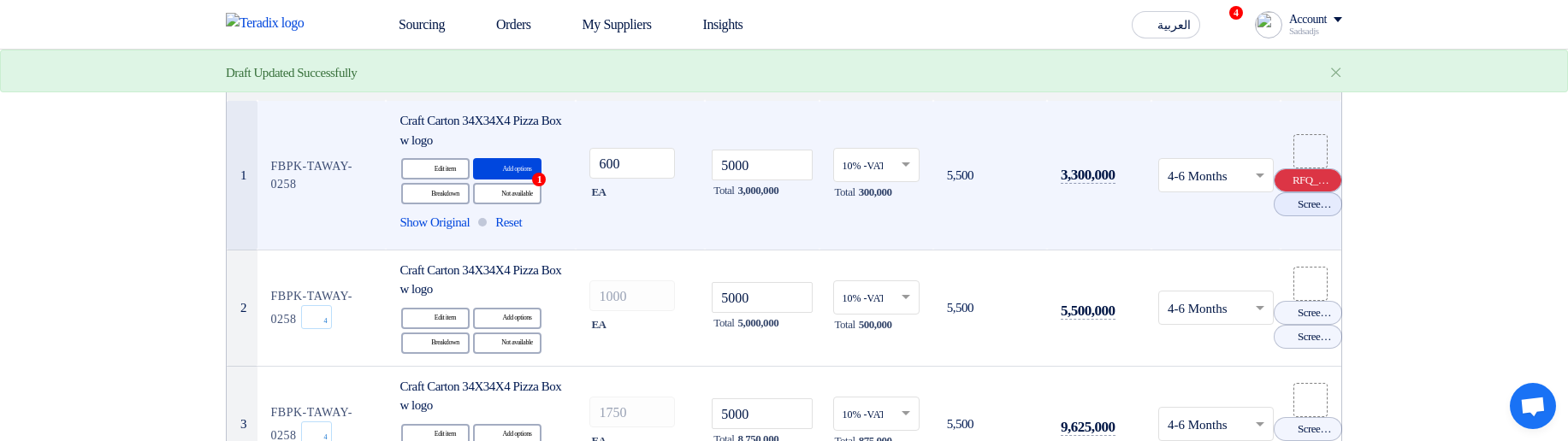
click at [1279, 174] on use at bounding box center [1279, 174] width 0 height 0
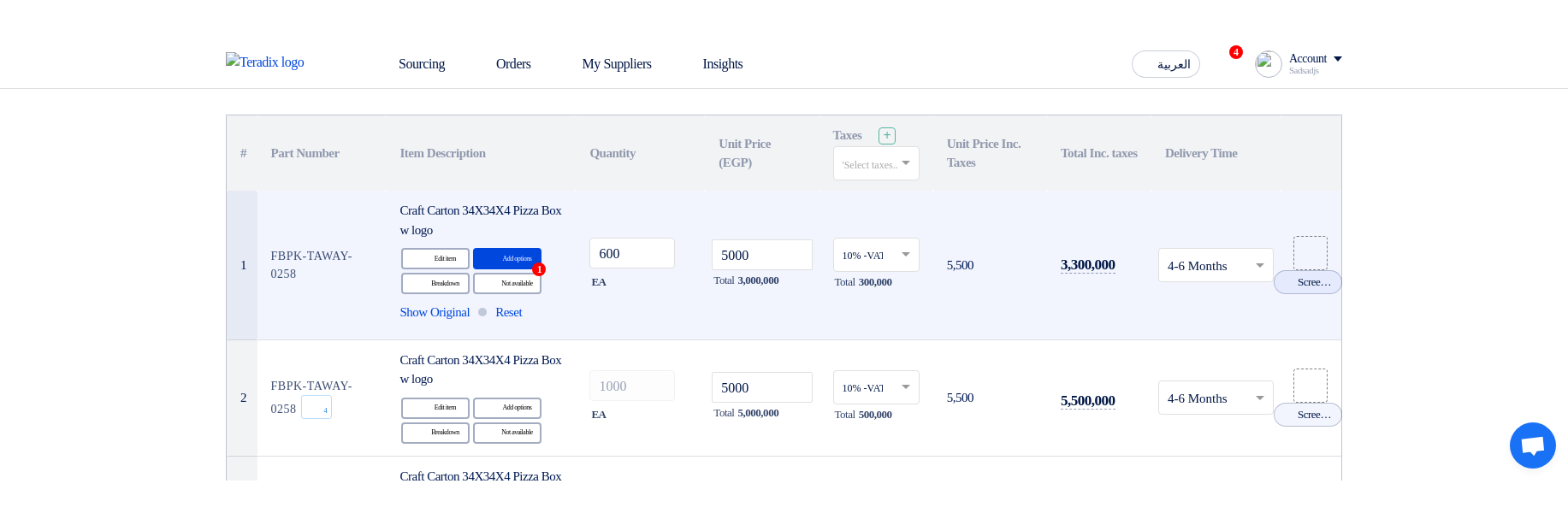
scroll to position [102, 0]
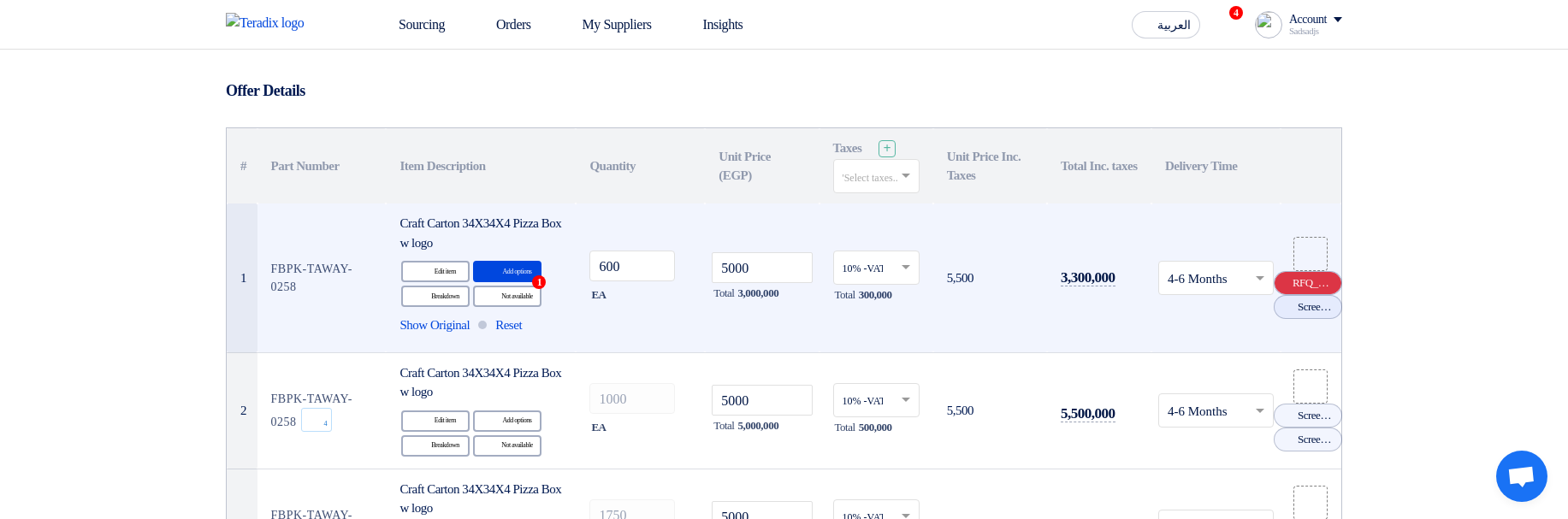
click at [1279, 277] on use at bounding box center [1279, 277] width 0 height 0
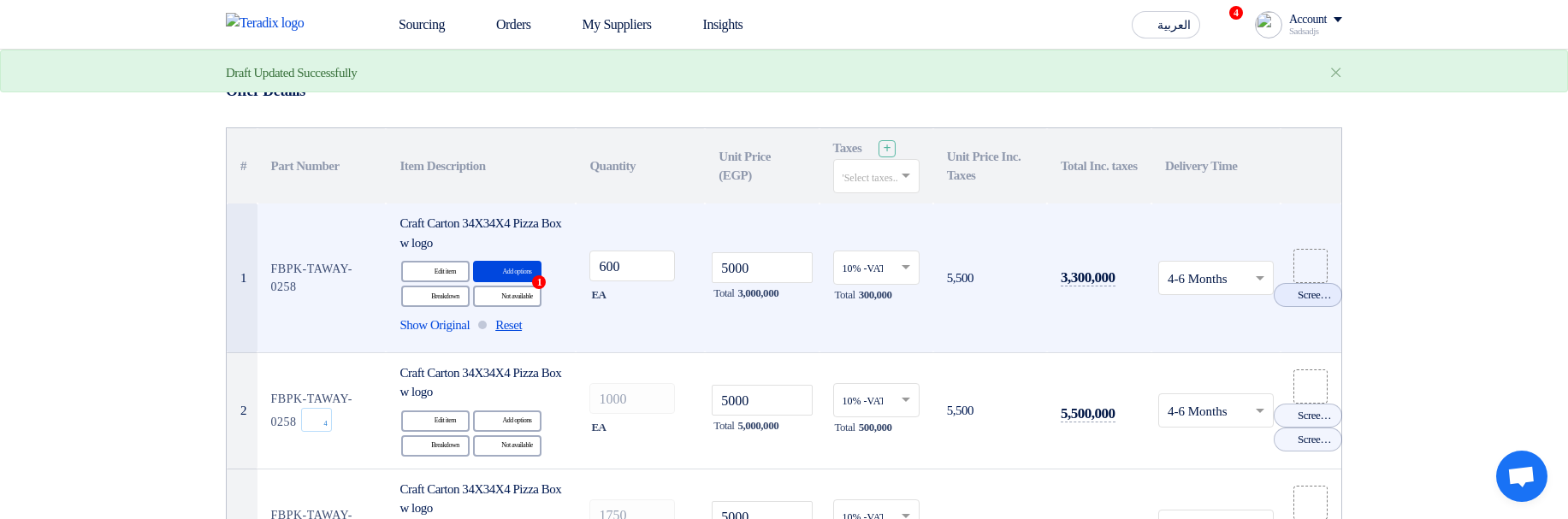
click at [522, 326] on span "Reset" at bounding box center [509, 325] width 27 height 20
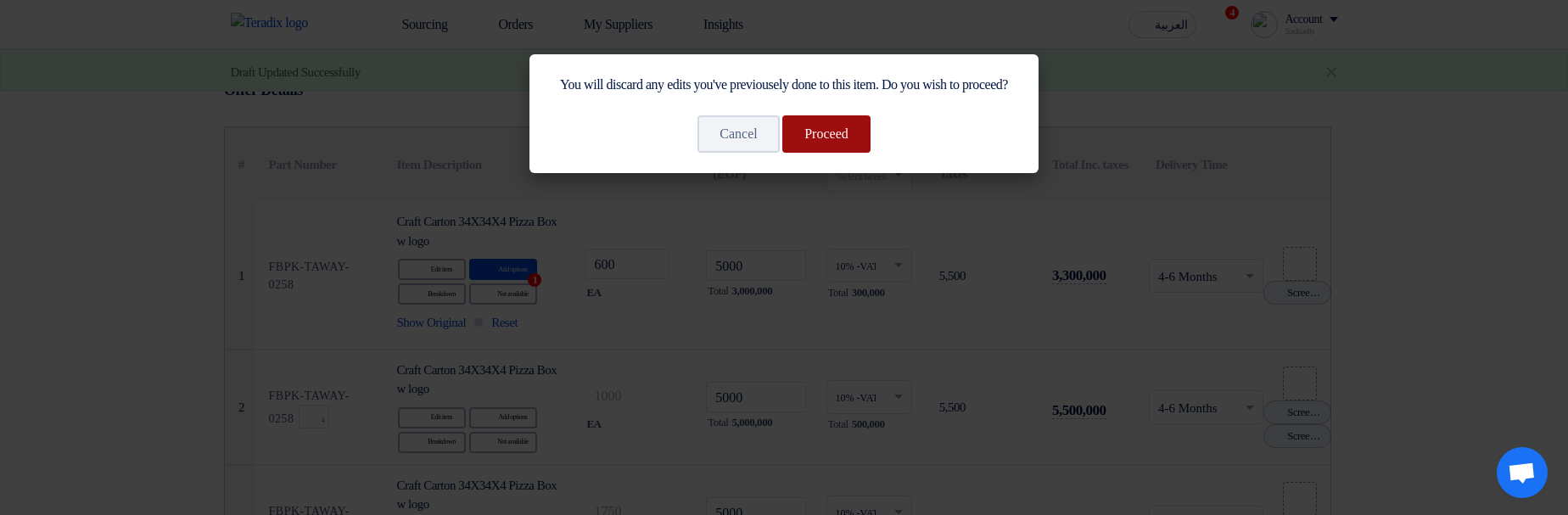
click at [838, 148] on button "Proceed" at bounding box center [826, 134] width 88 height 37
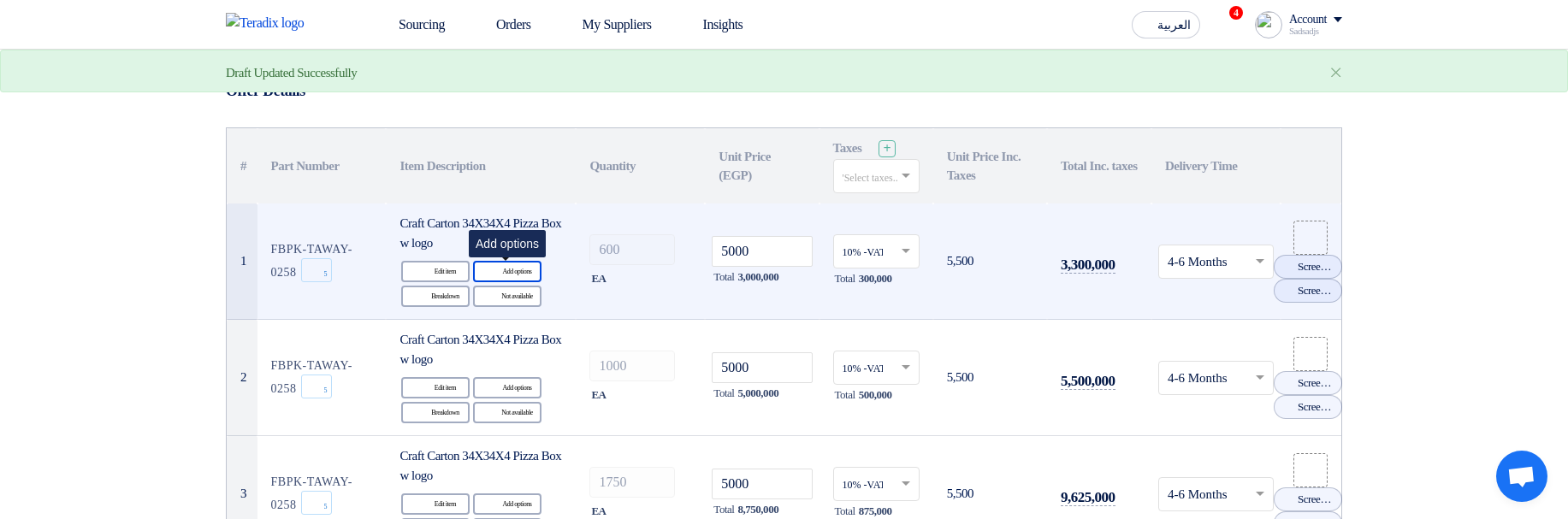
click at [506, 277] on div "Alternative Add options" at bounding box center [507, 271] width 68 height 21
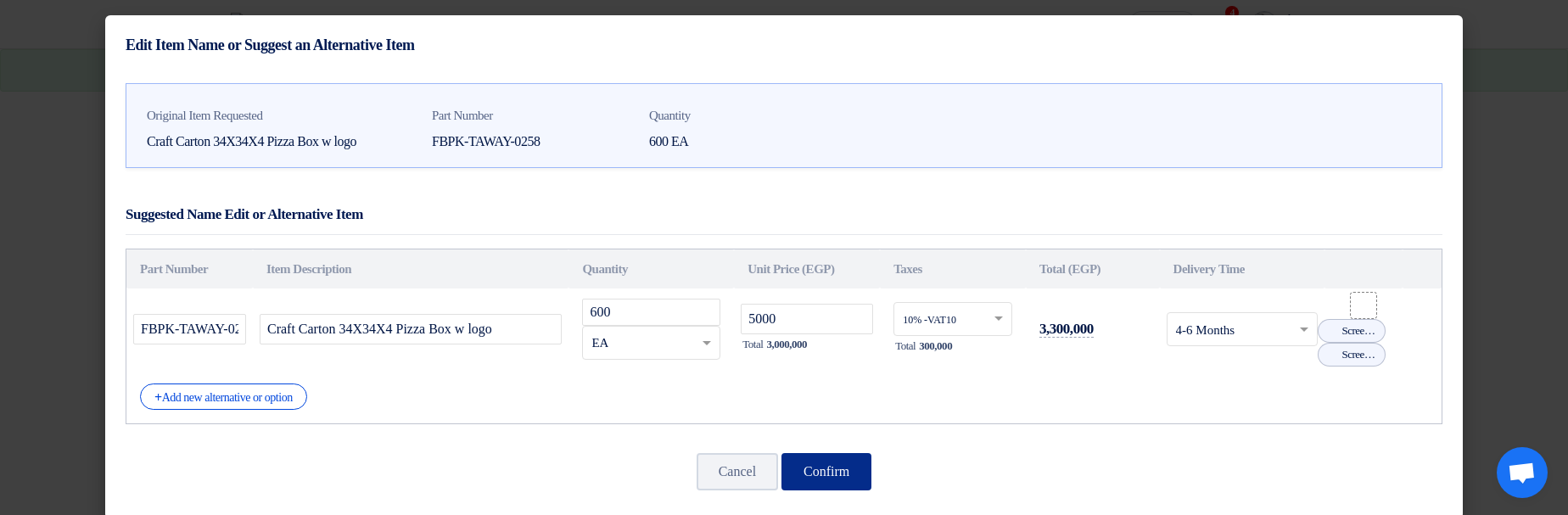
click at [835, 466] on button "Confirm" at bounding box center [826, 472] width 90 height 37
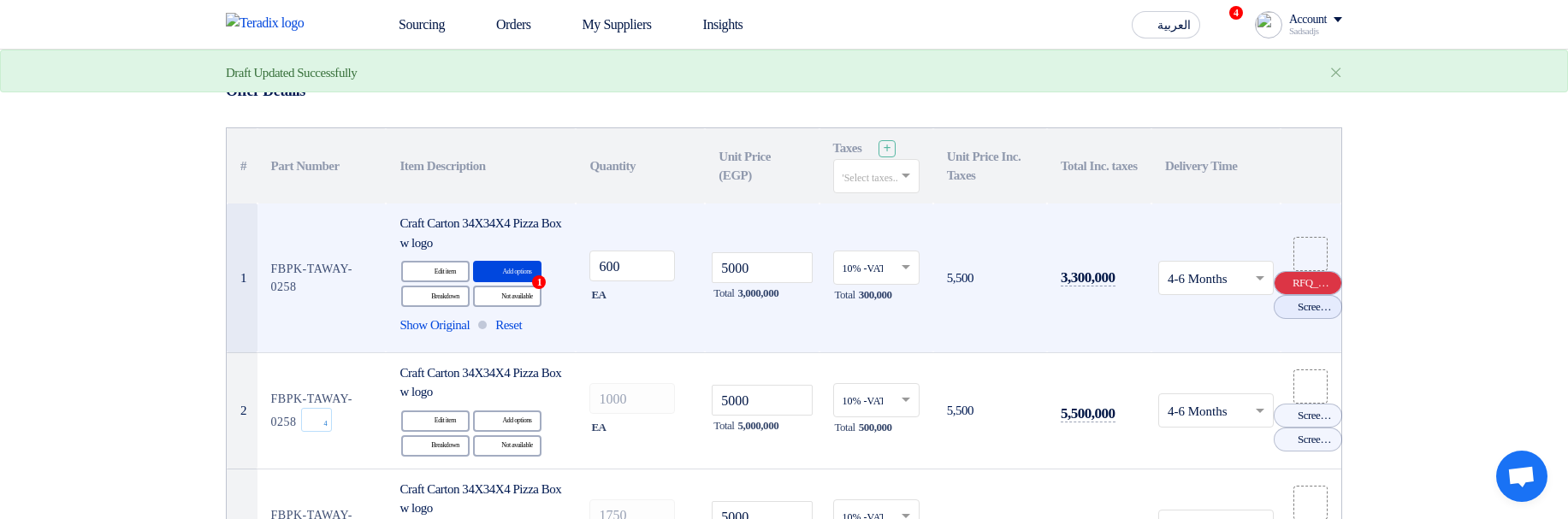
click at [1283, 283] on icon "Cancel" at bounding box center [1284, 283] width 12 height 12
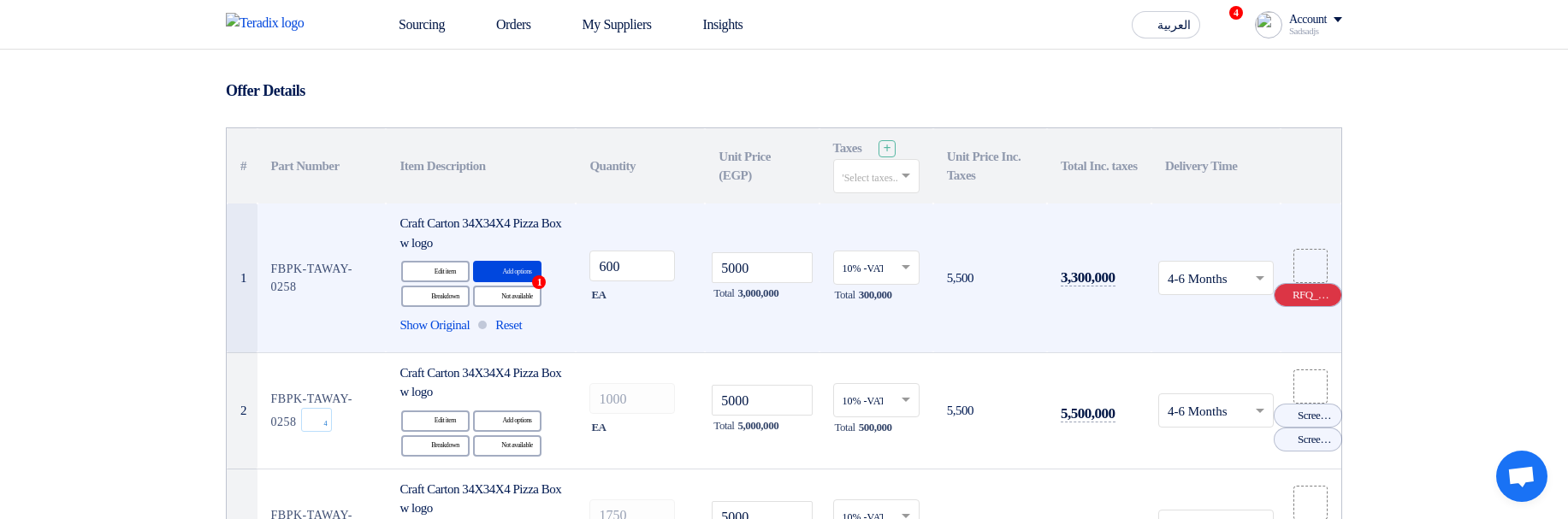
click at [1279, 289] on use at bounding box center [1279, 289] width 0 height 0
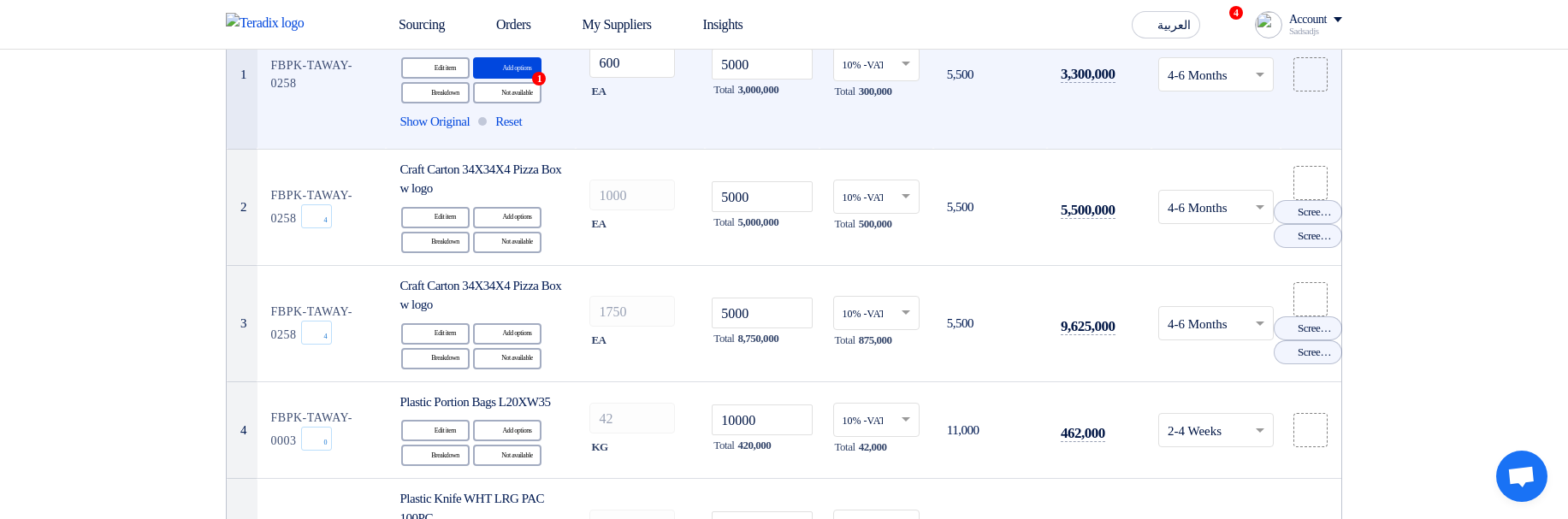
scroll to position [307, 0]
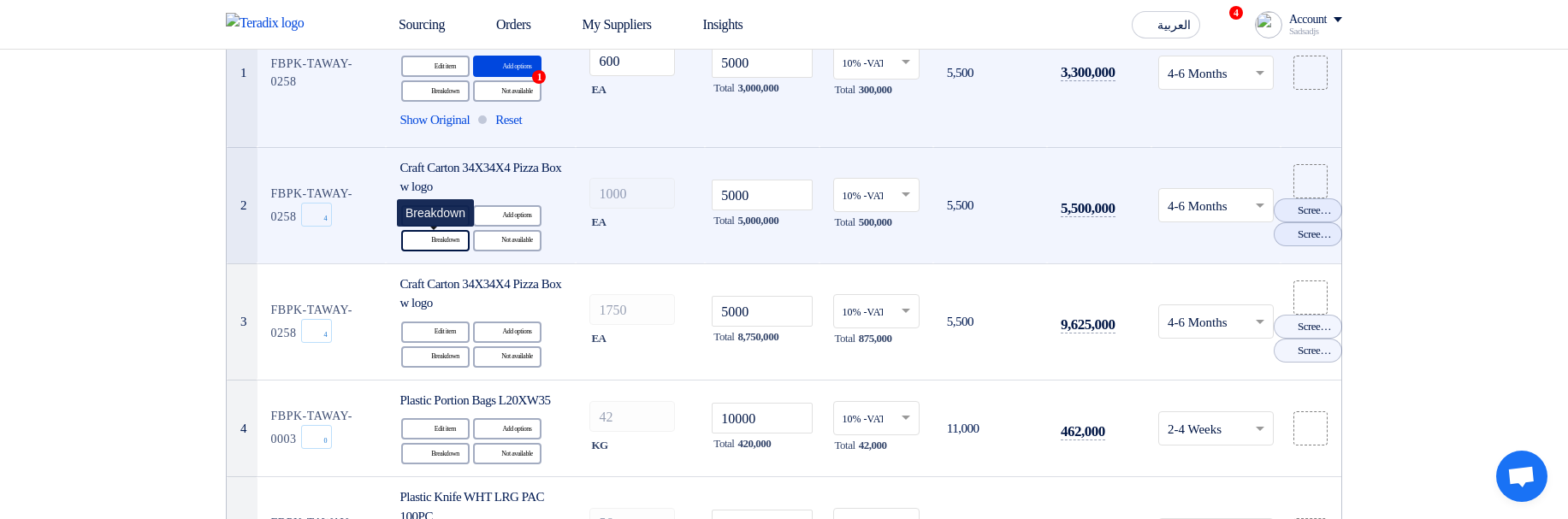
click at [458, 245] on div "Breakdown Breakdown" at bounding box center [435, 241] width 68 height 21
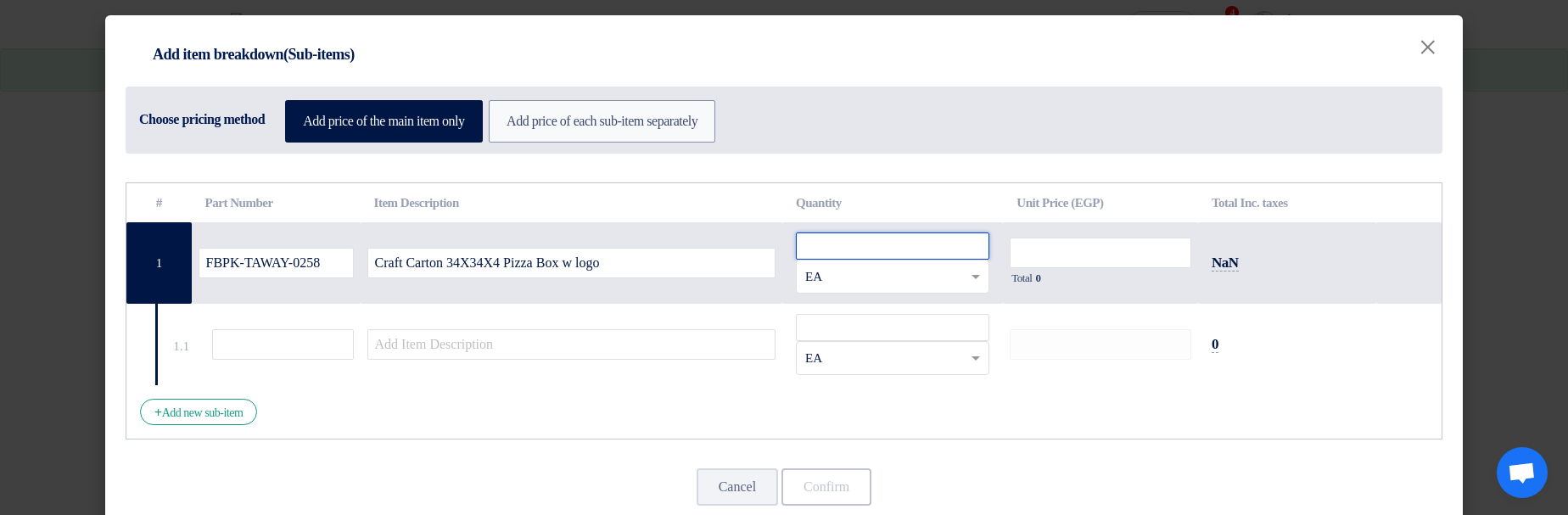
click at [904, 254] on input "number" at bounding box center [892, 246] width 193 height 27
type input "12"
click at [1064, 250] on input "number" at bounding box center [1101, 252] width 182 height 31
type input "12"
click at [834, 326] on input "number" at bounding box center [892, 327] width 193 height 27
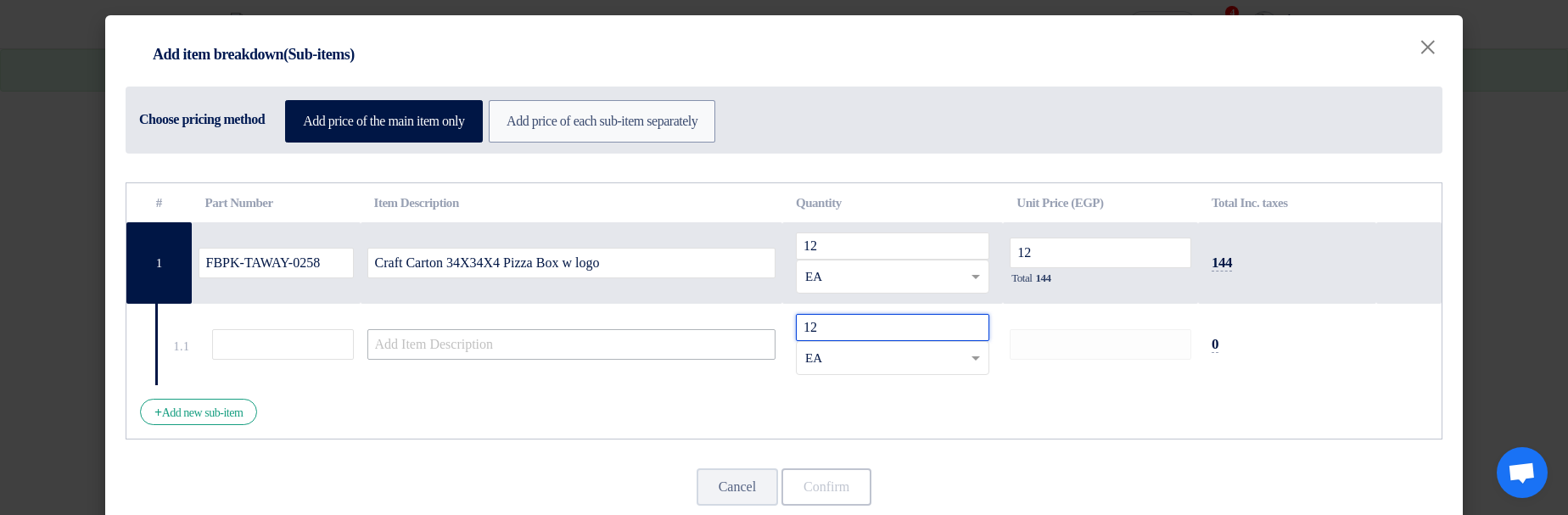
type input "12"
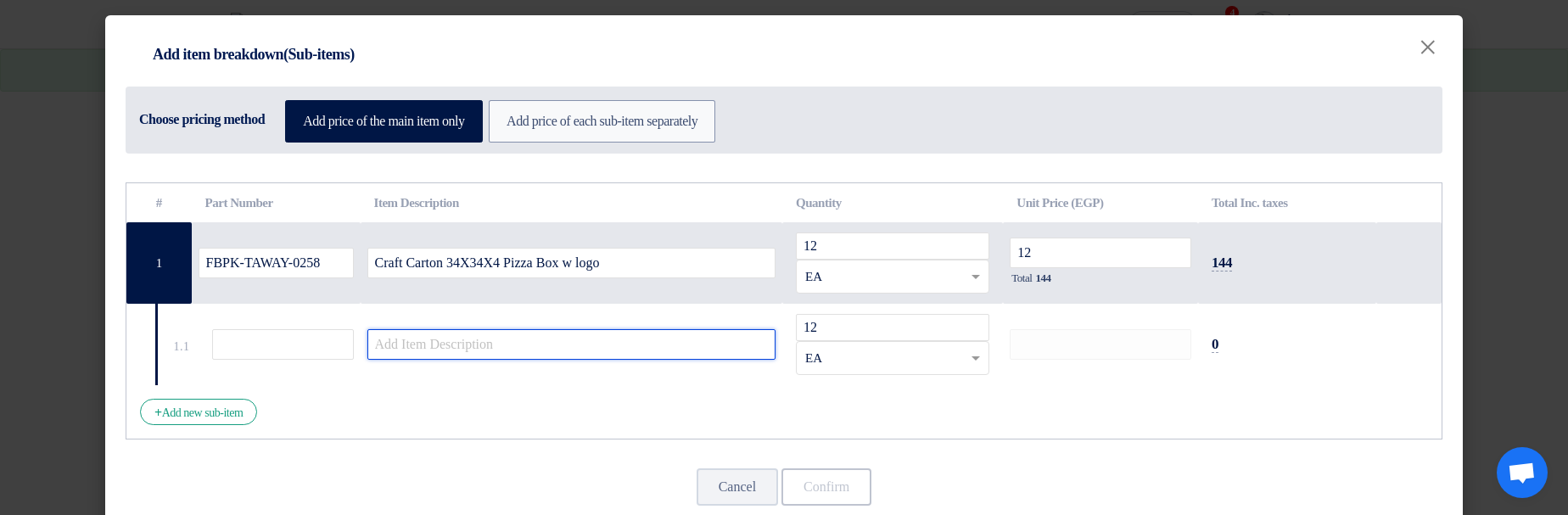
click at [671, 355] on input "text" at bounding box center [572, 344] width 409 height 31
type input "12"
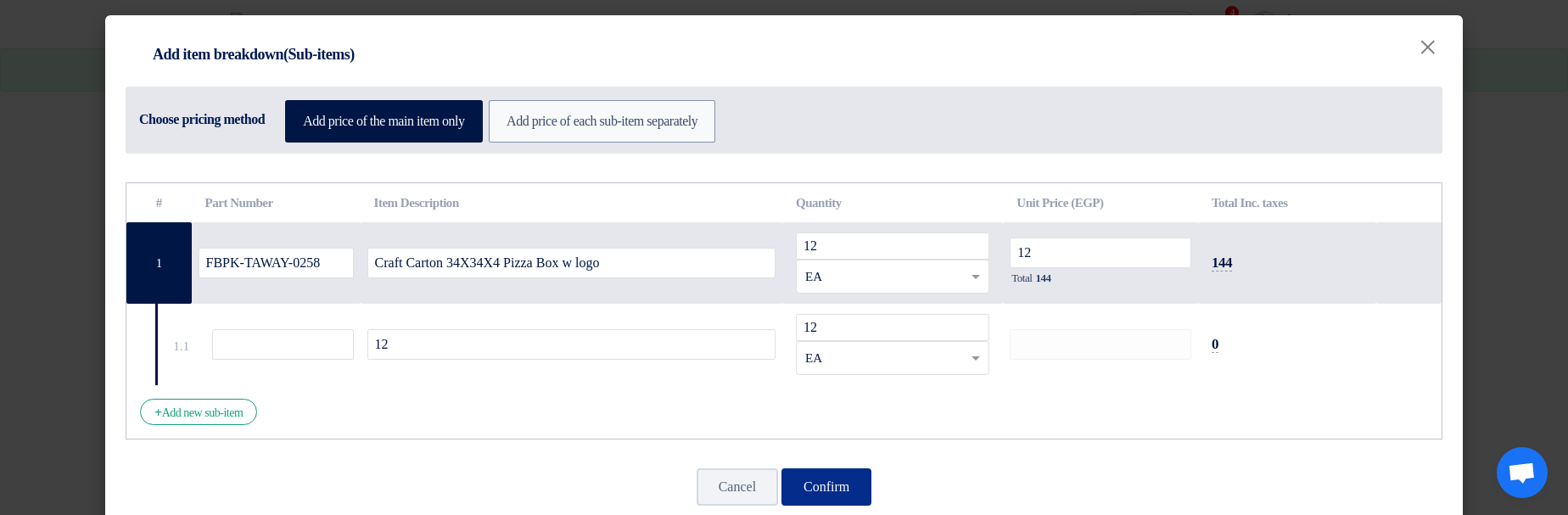
click at [825, 490] on button "Confirm" at bounding box center [826, 487] width 90 height 37
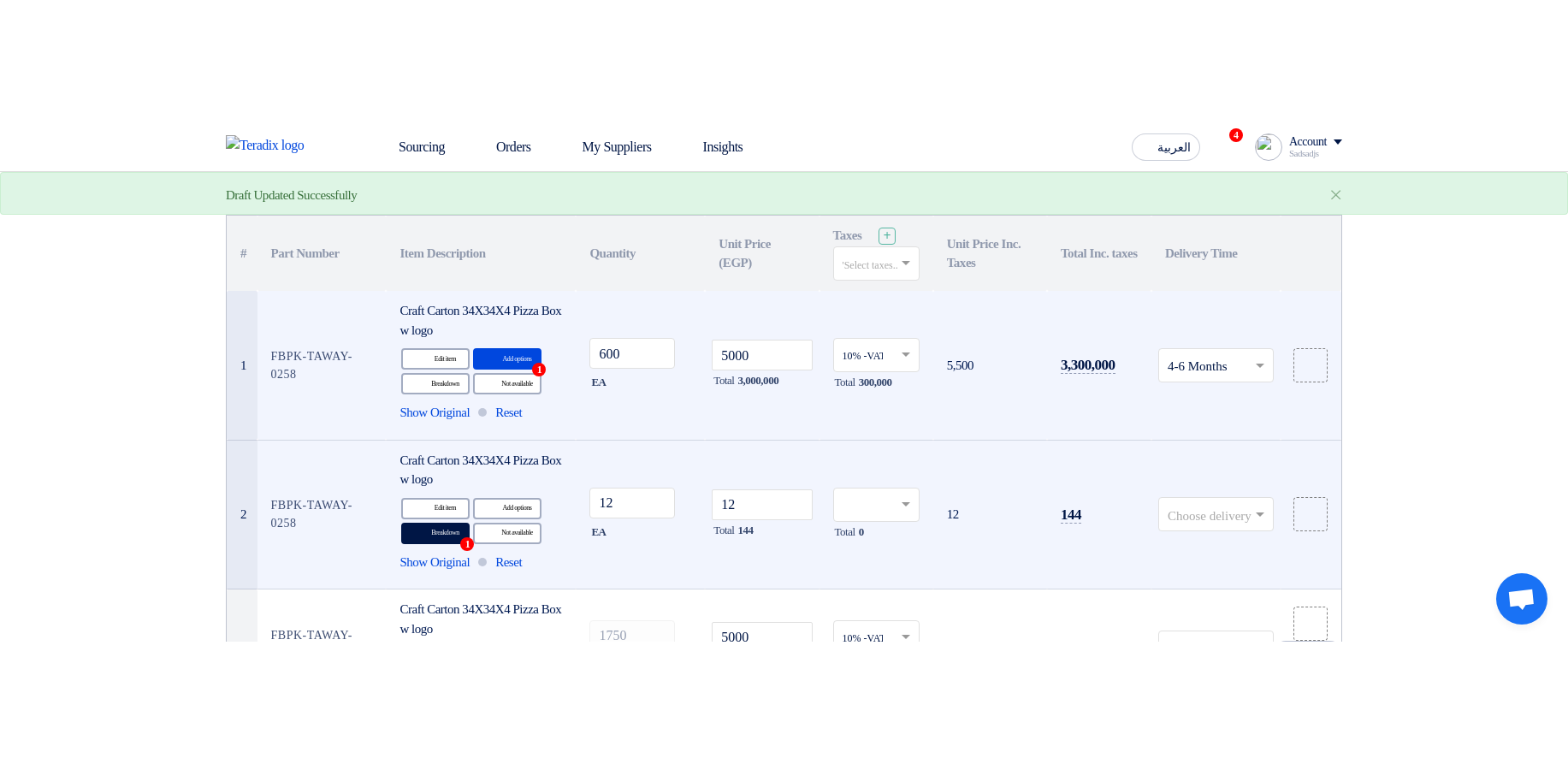
scroll to position [102, 0]
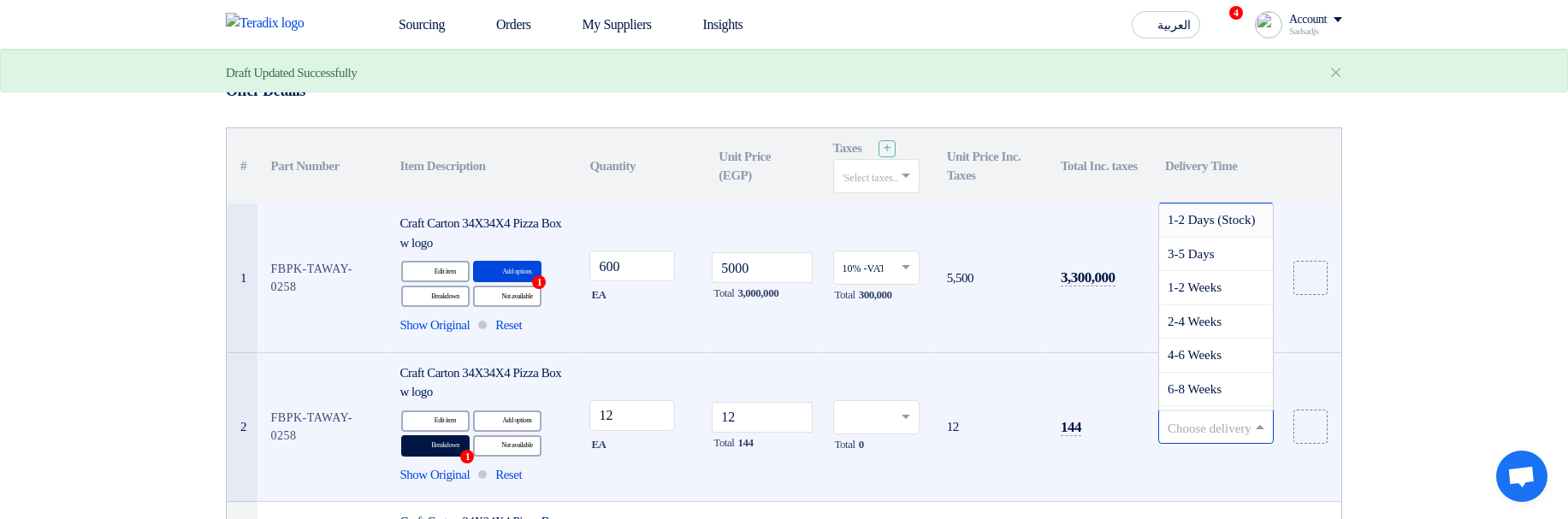
click at [1175, 419] on input "text" at bounding box center [1207, 429] width 79 height 28
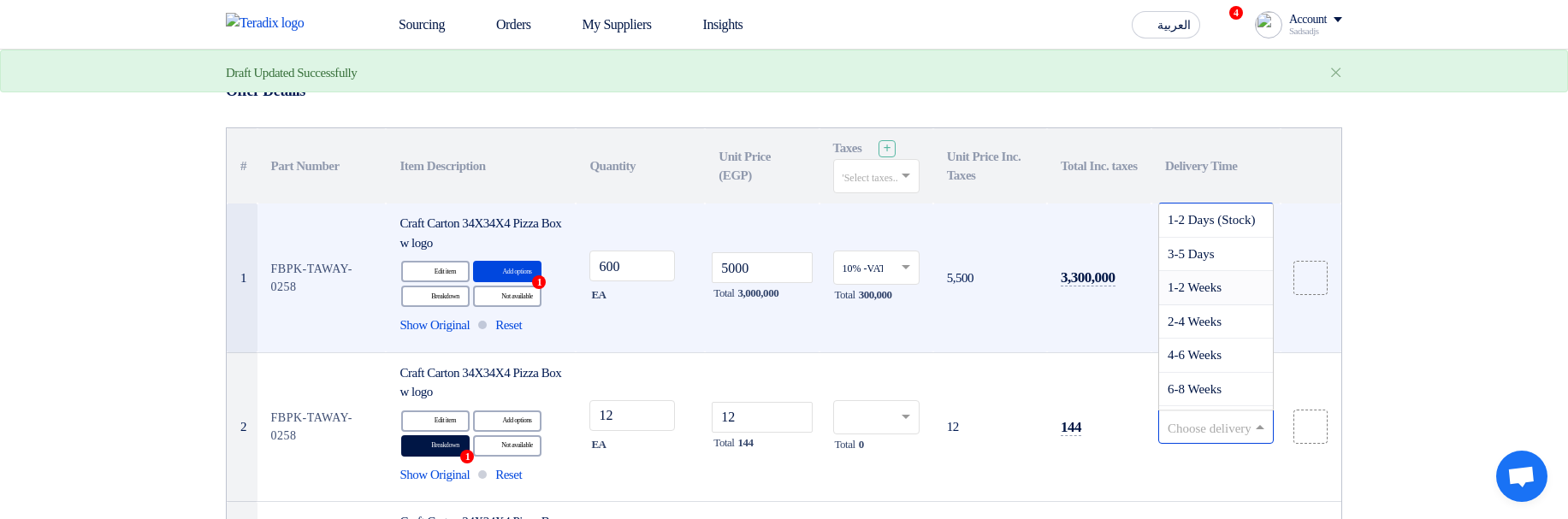
click at [1184, 295] on div "1-2 Weeks" at bounding box center [1217, 288] width 114 height 34
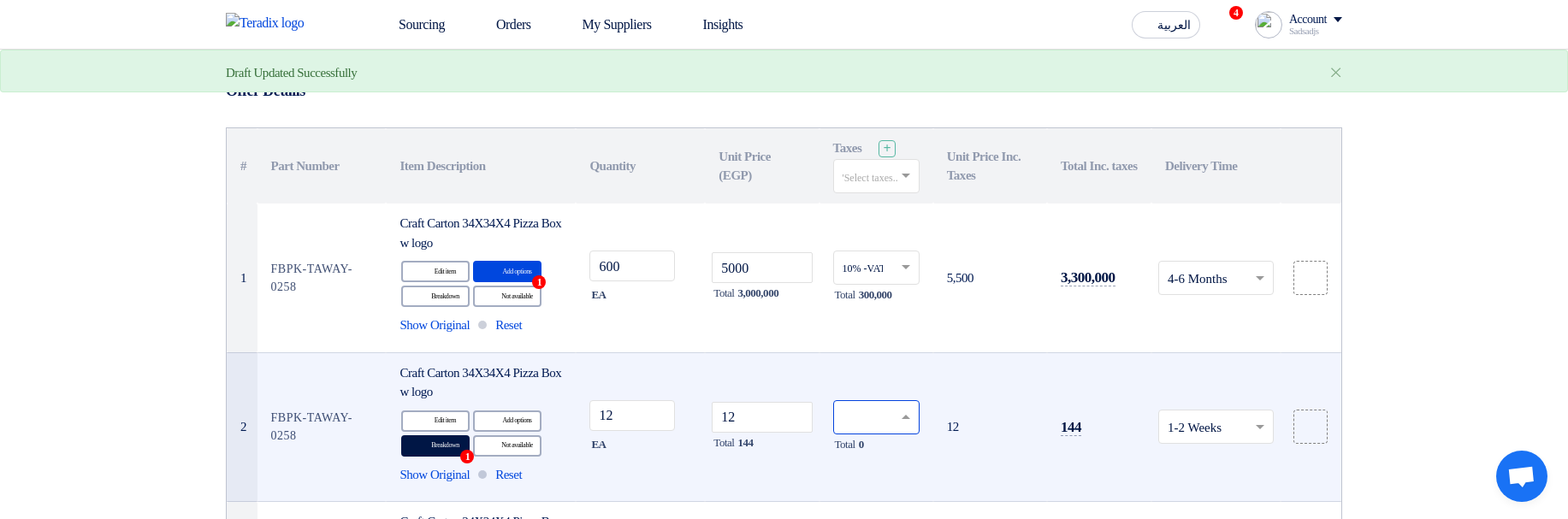
click at [868, 420] on input "text" at bounding box center [868, 419] width 51 height 28
click at [891, 468] on div "10% -VAT10" at bounding box center [876, 478] width 84 height 29
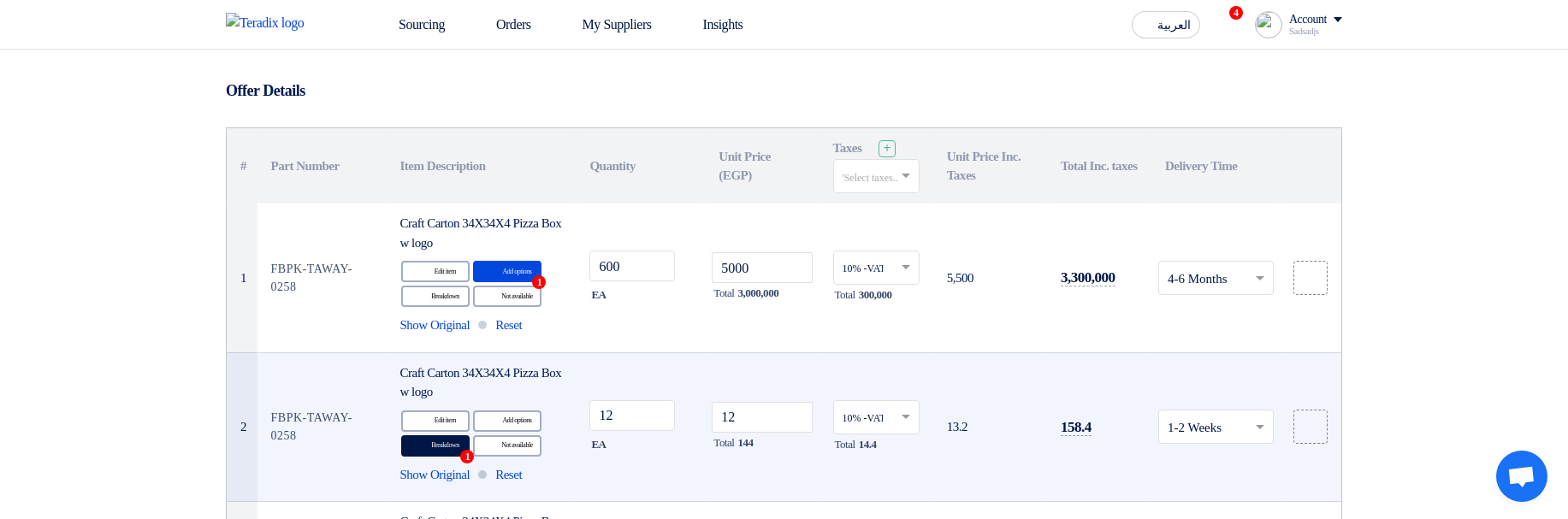
click at [1286, 284] on app-upload-file at bounding box center [1311, 277] width 60 height 34
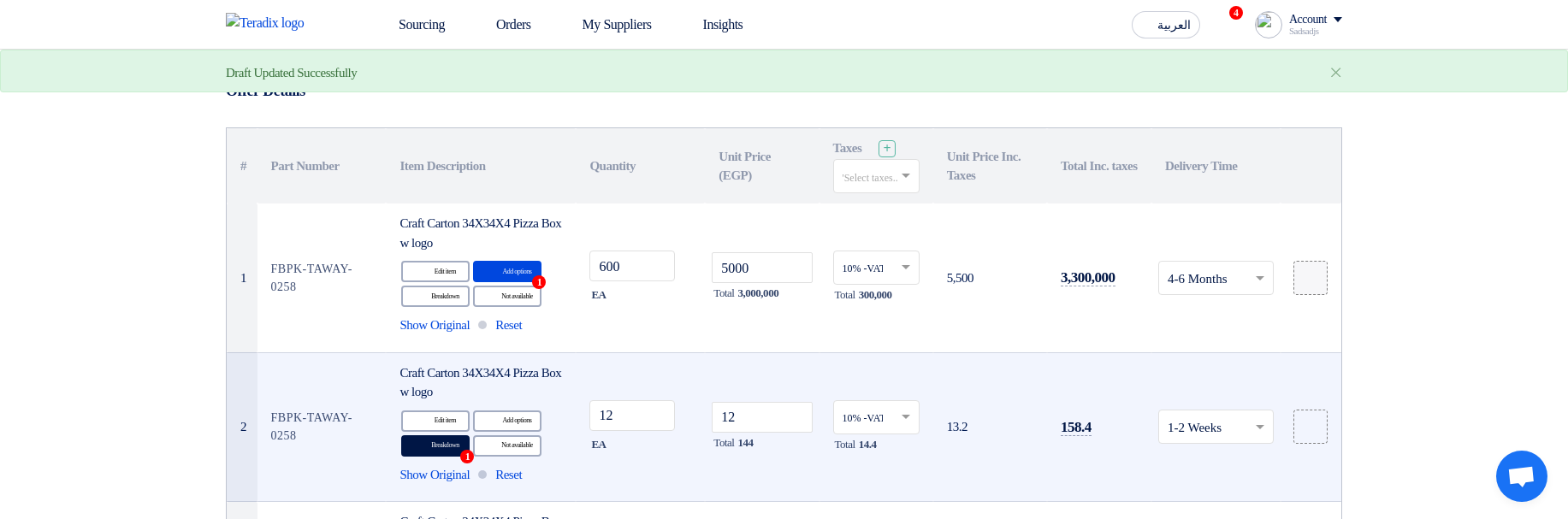
click at [1307, 279] on icon at bounding box center [1310, 277] width 13 height 13
click at [0, 0] on input "file" at bounding box center [0, 0] width 0 height 0
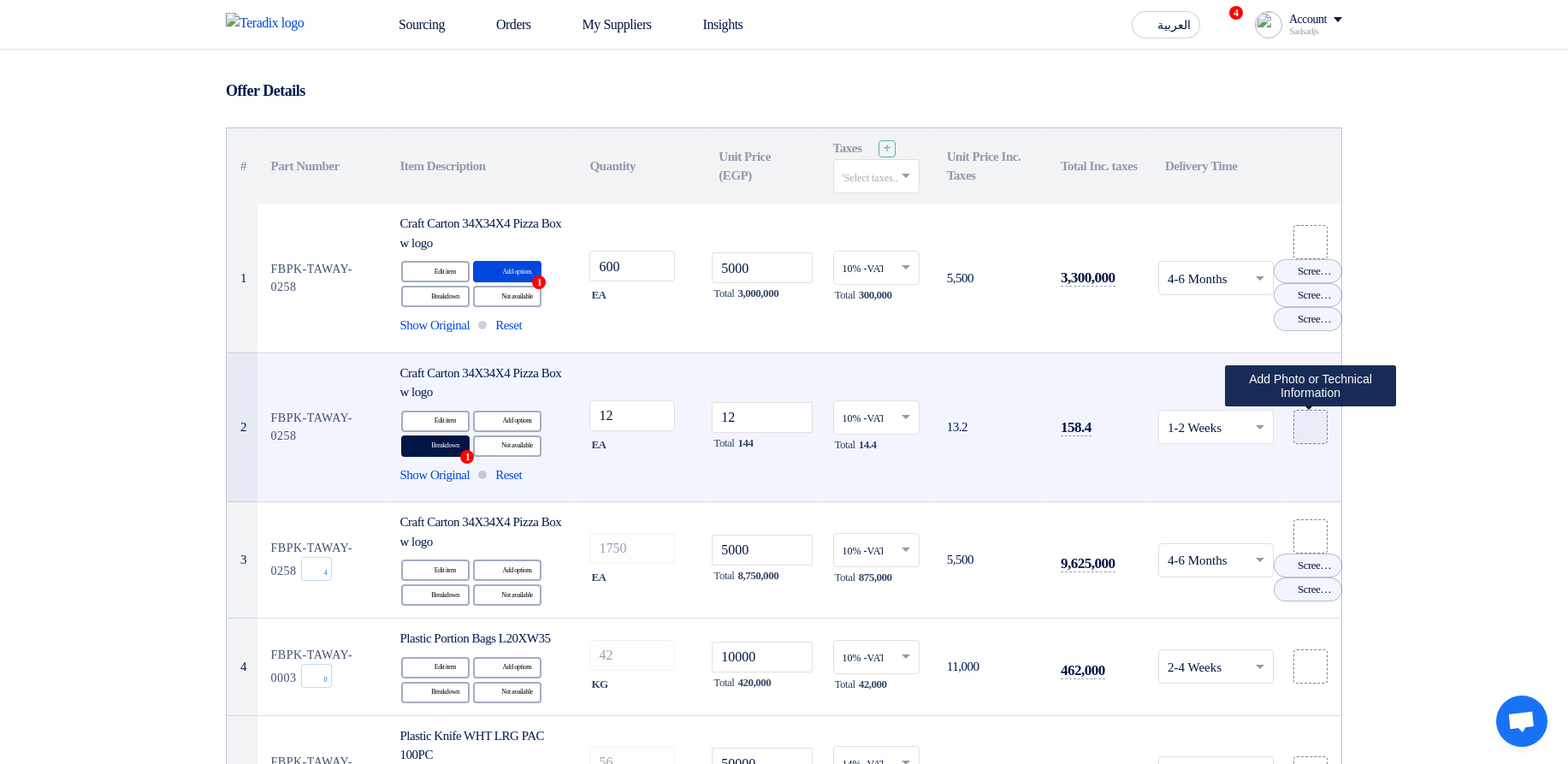
click at [1304, 421] on use at bounding box center [1304, 421] width 0 height 0
click at [0, 0] on input "file" at bounding box center [0, 0] width 0 height 0
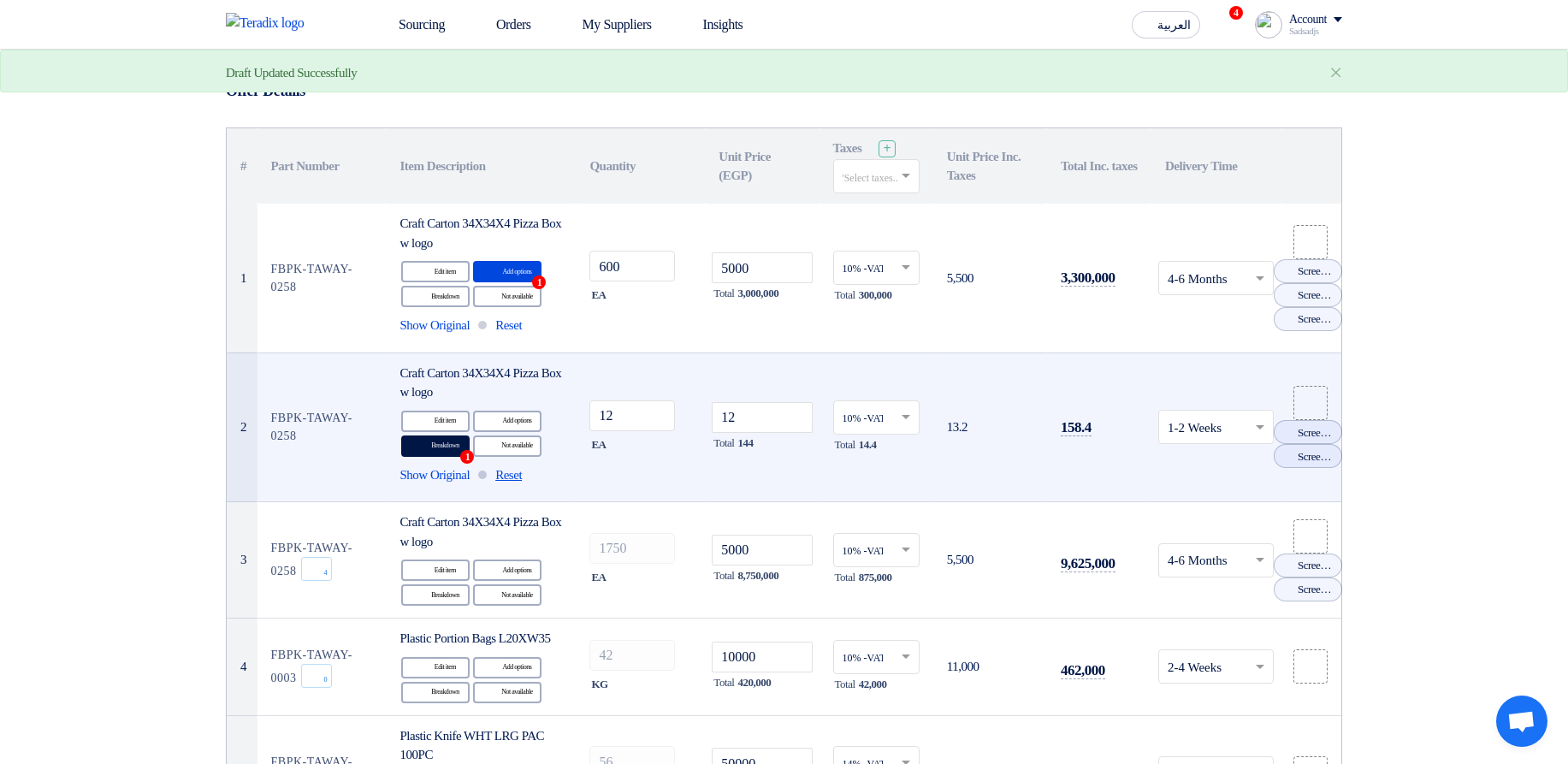
click at [522, 476] on span "Reset" at bounding box center [509, 475] width 27 height 20
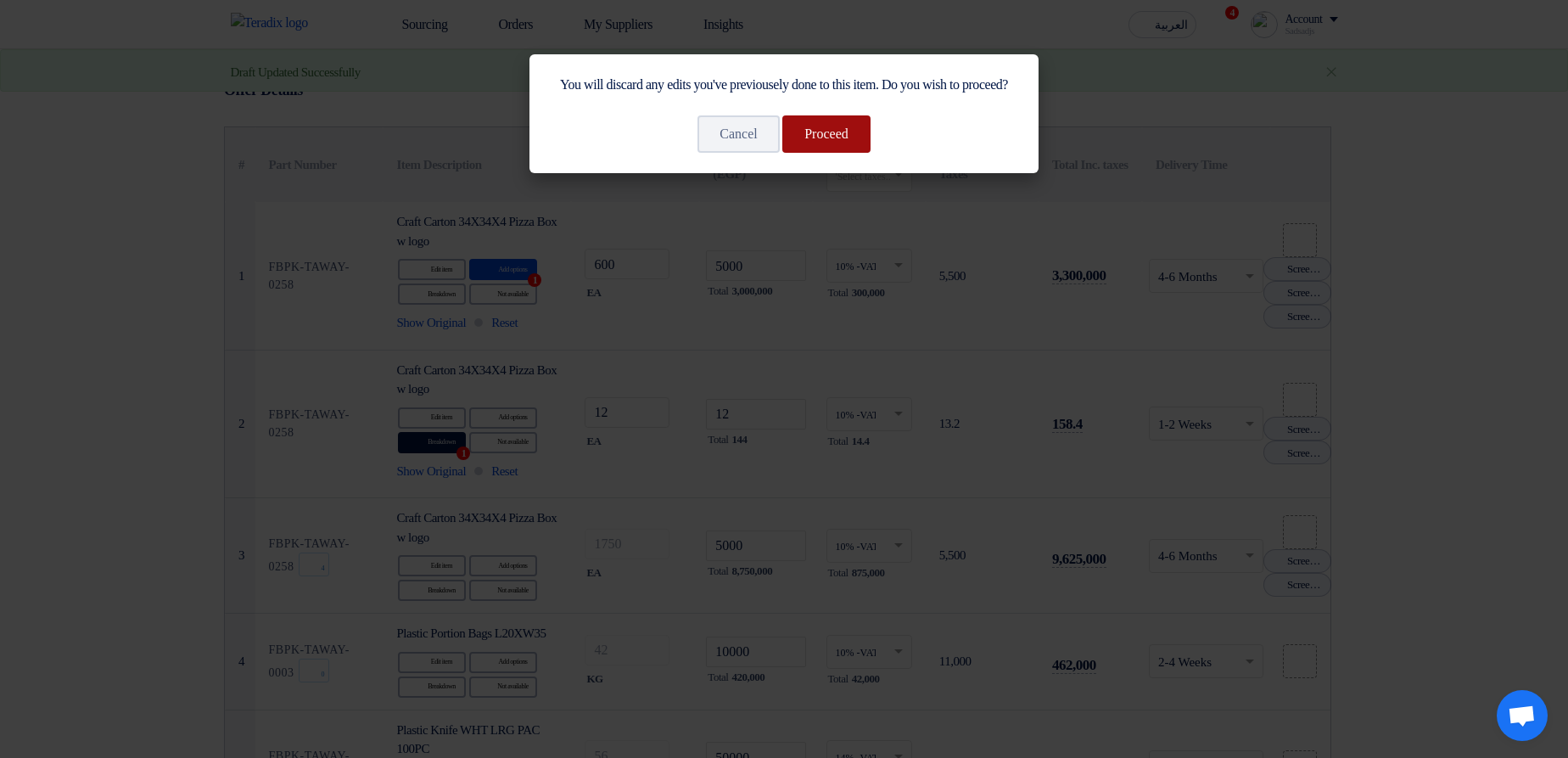
click at [834, 153] on button "Proceed" at bounding box center [826, 134] width 88 height 37
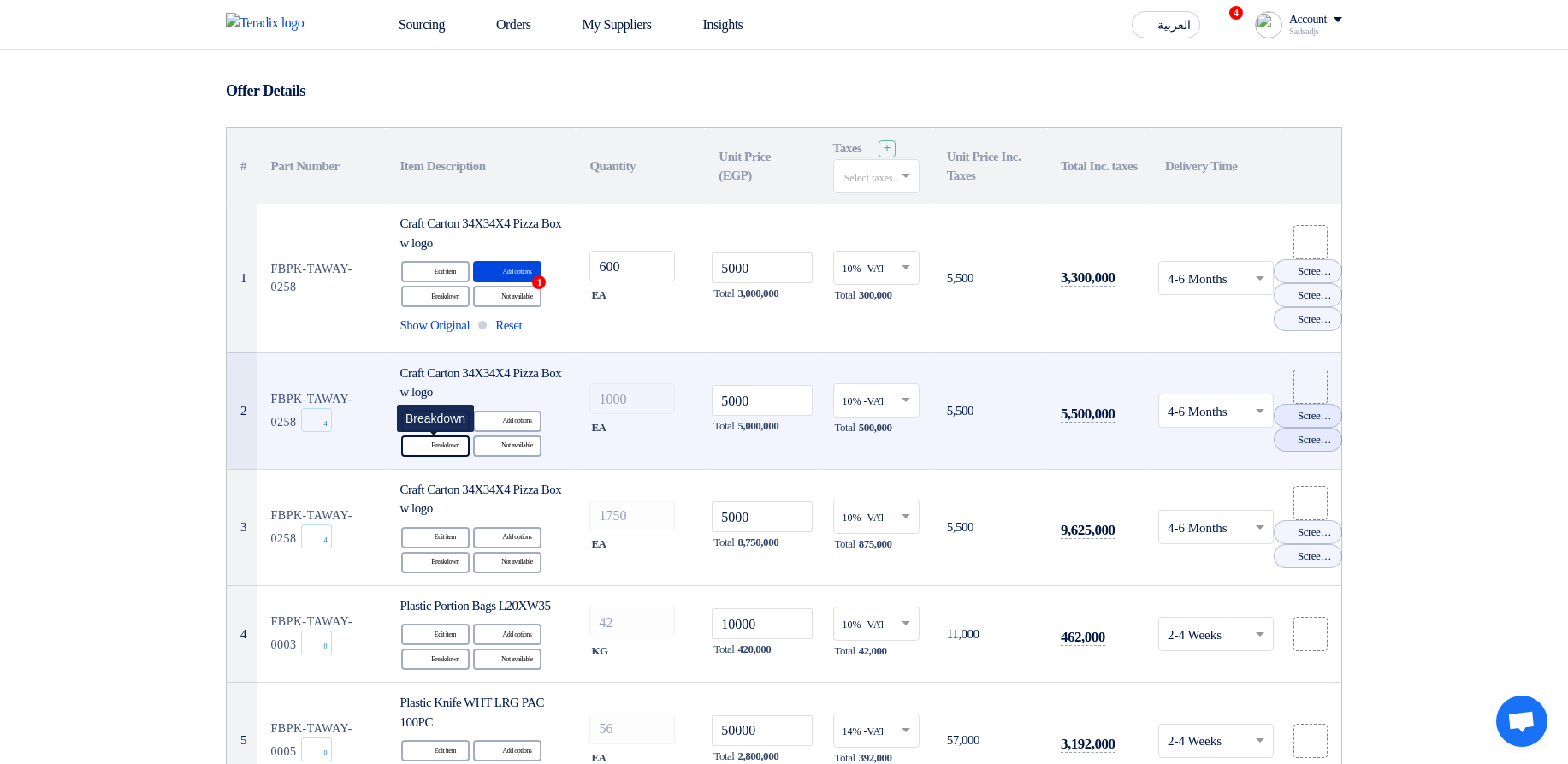
click at [439, 446] on div "Breakdown Breakdown" at bounding box center [435, 446] width 68 height 21
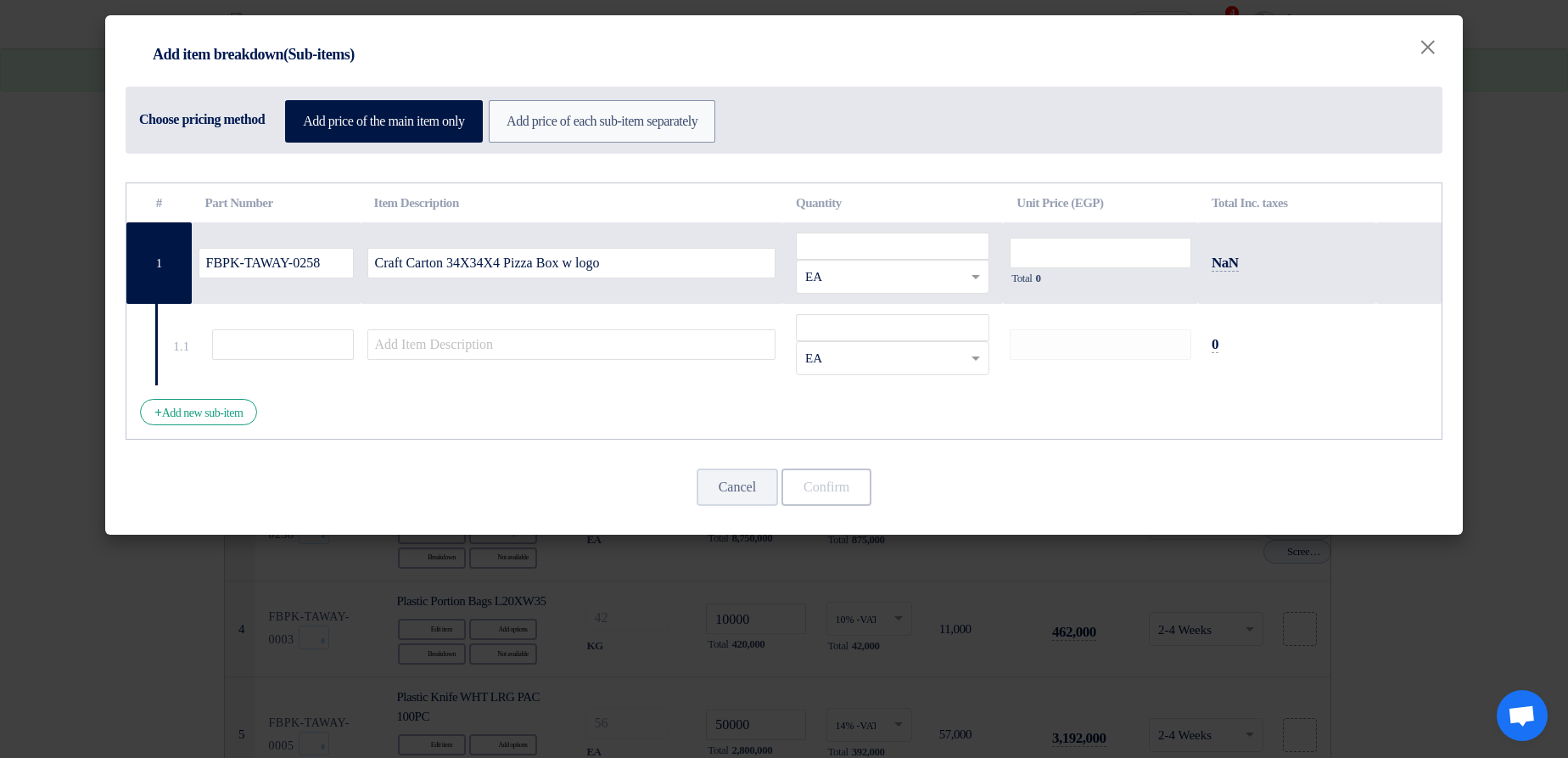
click at [932, 231] on td "RFQ_STEP1.ITEMS.2.TYPE_PLACEHOLDER × EA" at bounding box center [892, 263] width 220 height 81
click at [952, 236] on input "number" at bounding box center [892, 246] width 193 height 27
type input "1212"
click at [1135, 263] on input "number" at bounding box center [1101, 252] width 182 height 31
type input "1212"
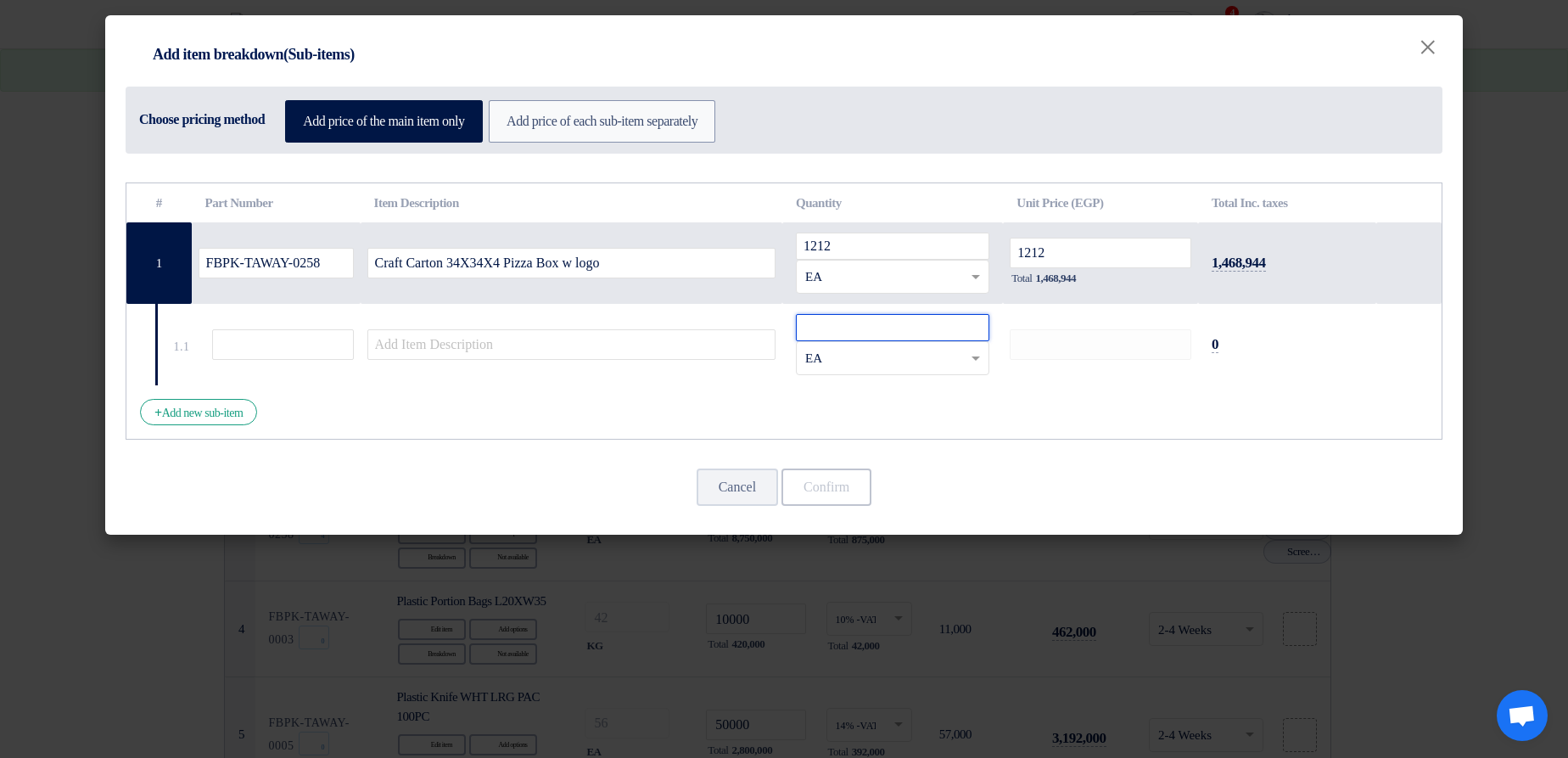
click at [895, 337] on input "number" at bounding box center [892, 327] width 193 height 27
type input "1212"
click at [715, 361] on td at bounding box center [571, 344] width 422 height 81
click at [720, 353] on input "text" at bounding box center [572, 344] width 409 height 31
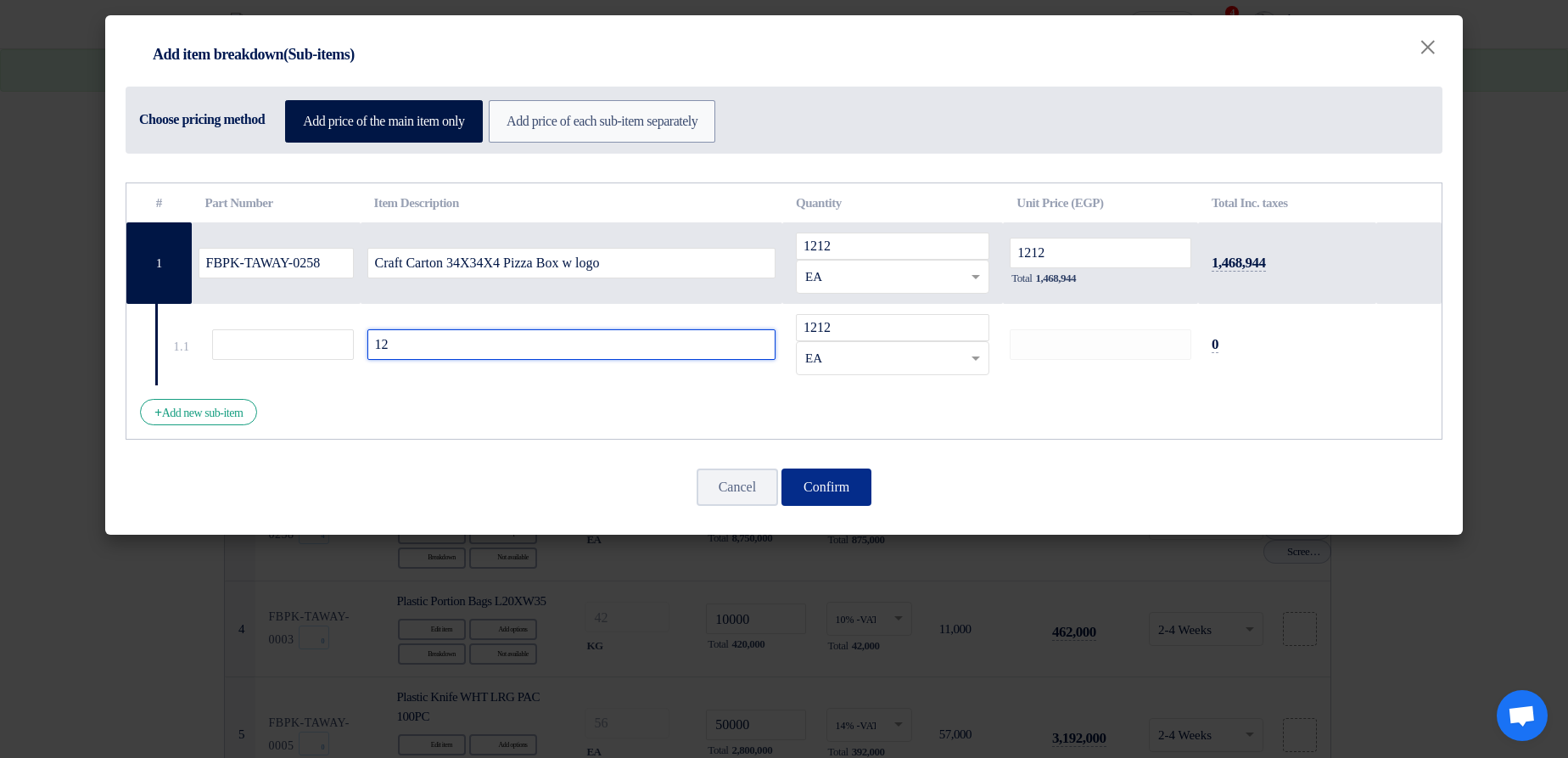
type input "12"
click at [801, 498] on button "Confirm" at bounding box center [826, 487] width 90 height 37
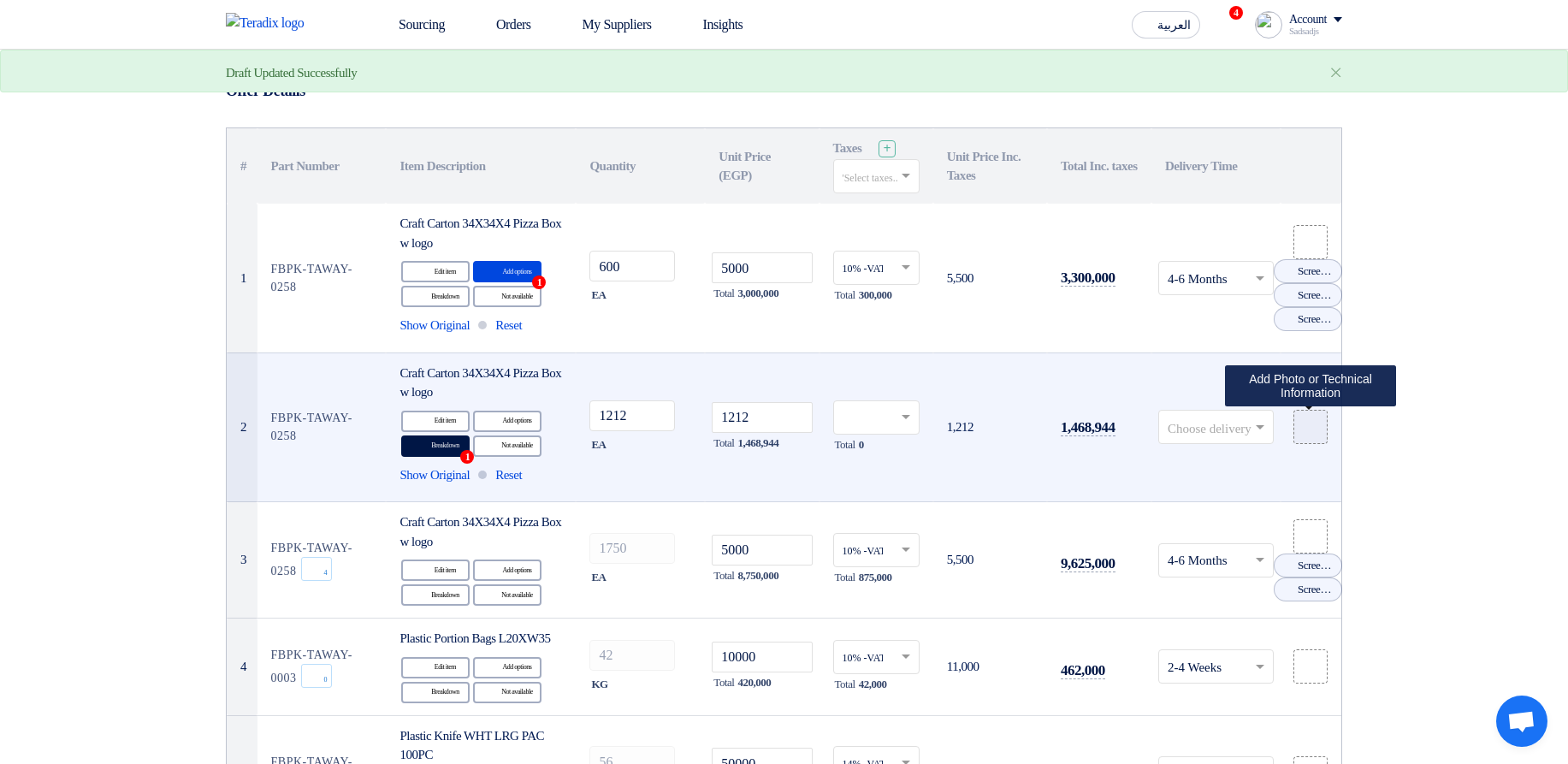
click at [1314, 426] on icon at bounding box center [1310, 427] width 13 height 13
click at [0, 0] on input "file" at bounding box center [0, 0] width 0 height 0
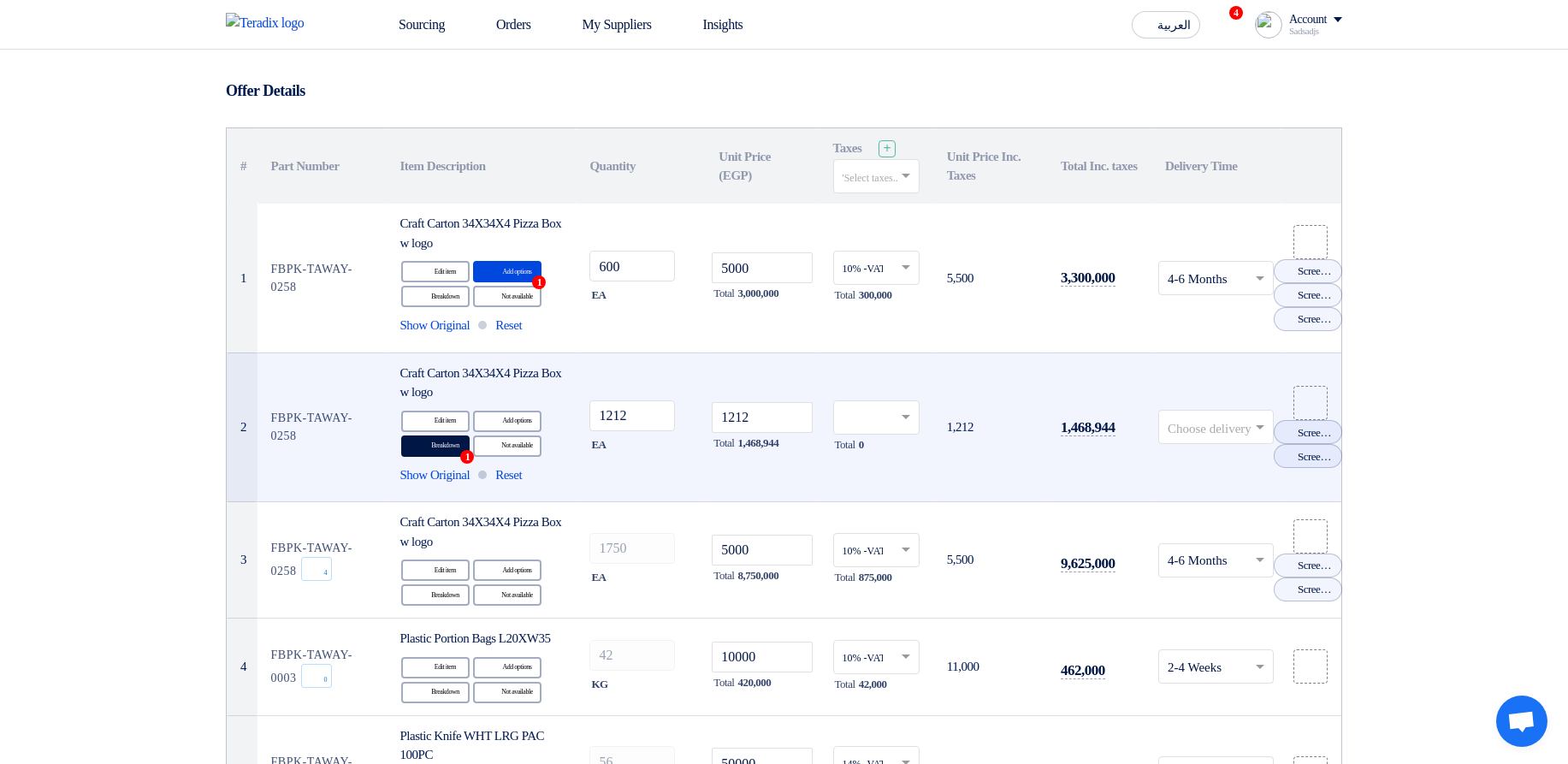
click at [879, 408] on input "text" at bounding box center [868, 419] width 51 height 28
click at [867, 466] on div "10% -VAT10" at bounding box center [876, 479] width 84 height 29
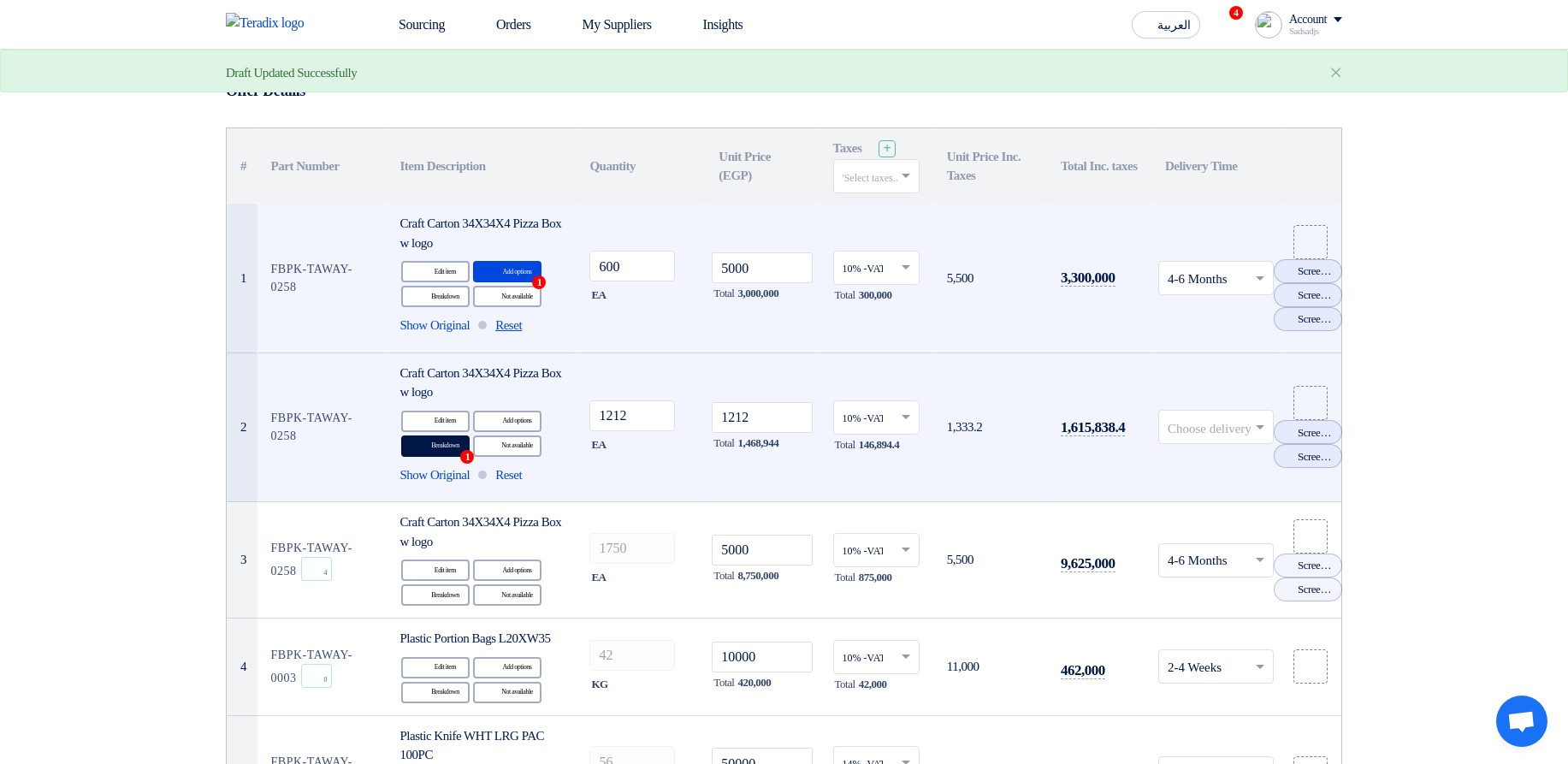
click at [522, 328] on span "Reset" at bounding box center [509, 326] width 27 height 20
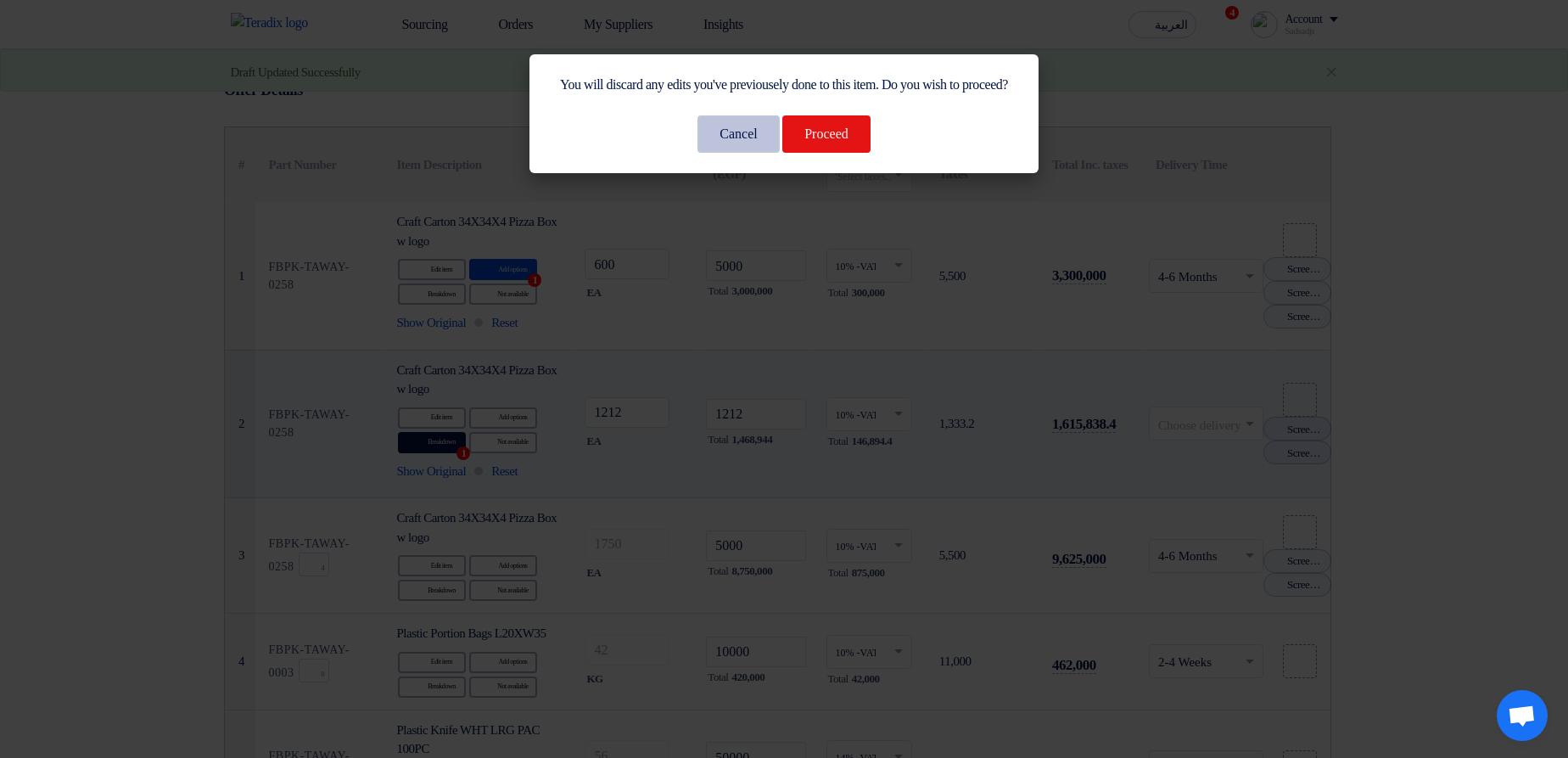
click at [716, 153] on button "Cancel" at bounding box center [738, 134] width 81 height 37
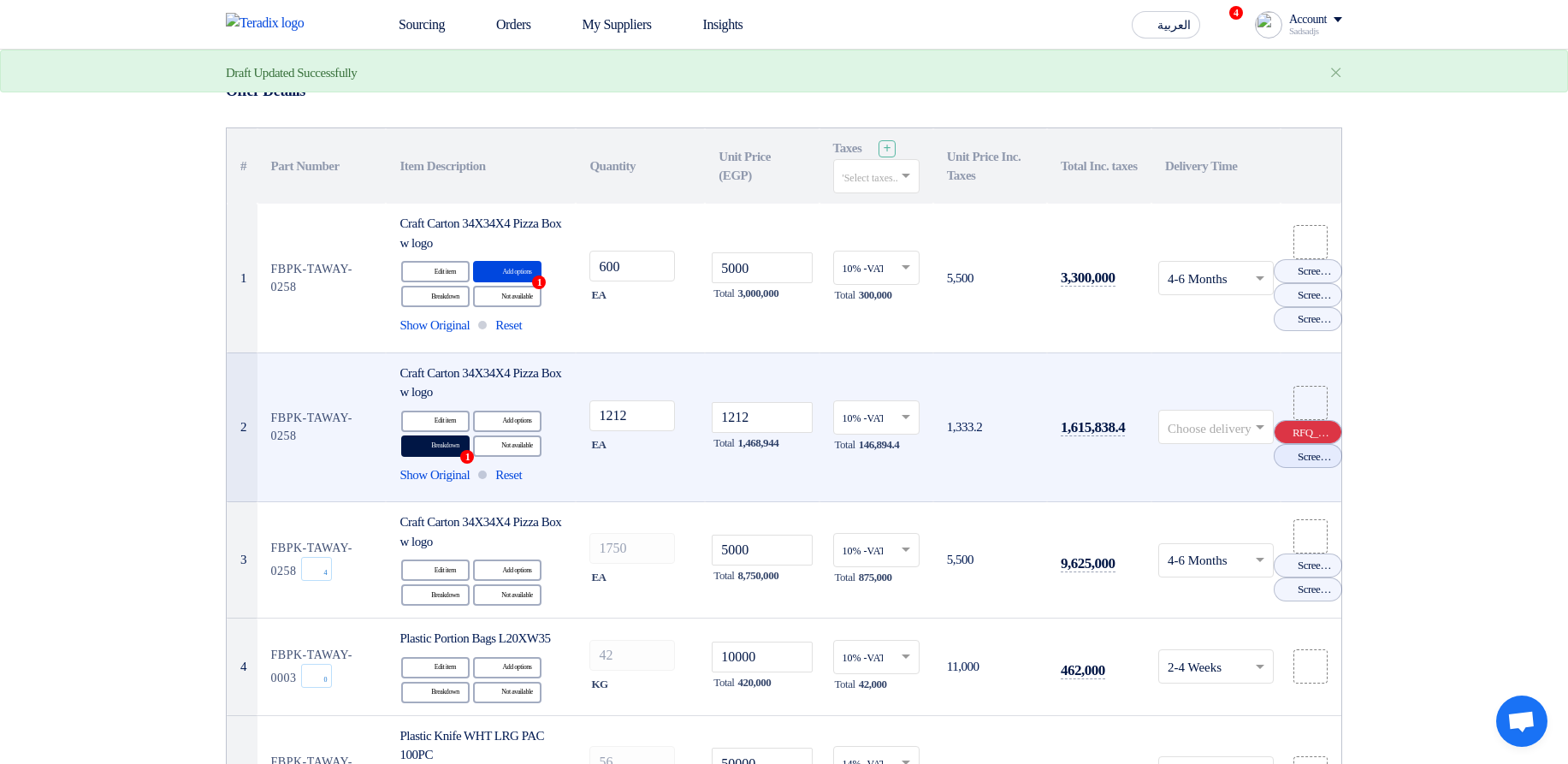
click at [1279, 426] on use at bounding box center [1279, 426] width 0 height 0
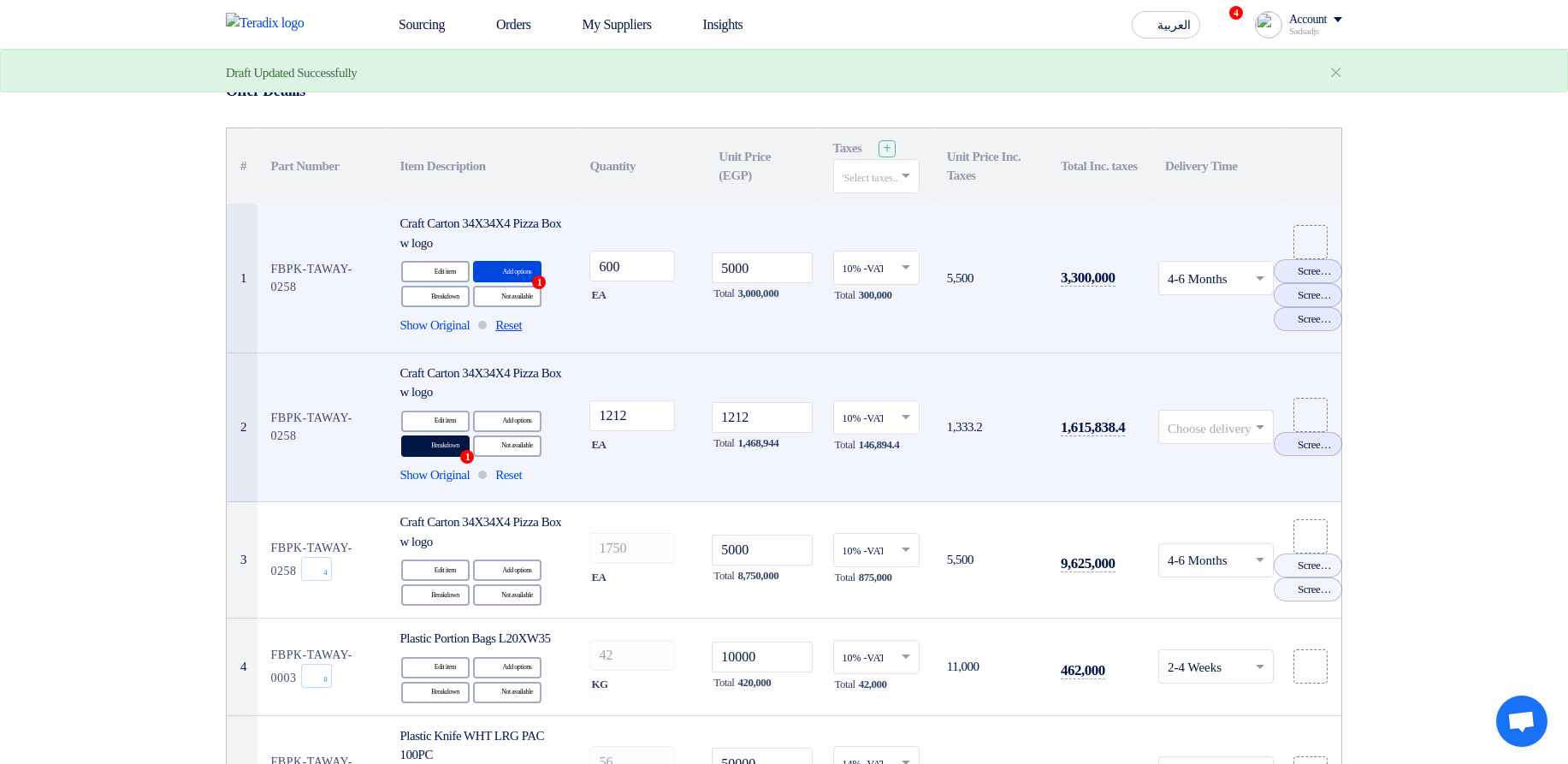
click at [522, 326] on span "Reset" at bounding box center [509, 326] width 27 height 20
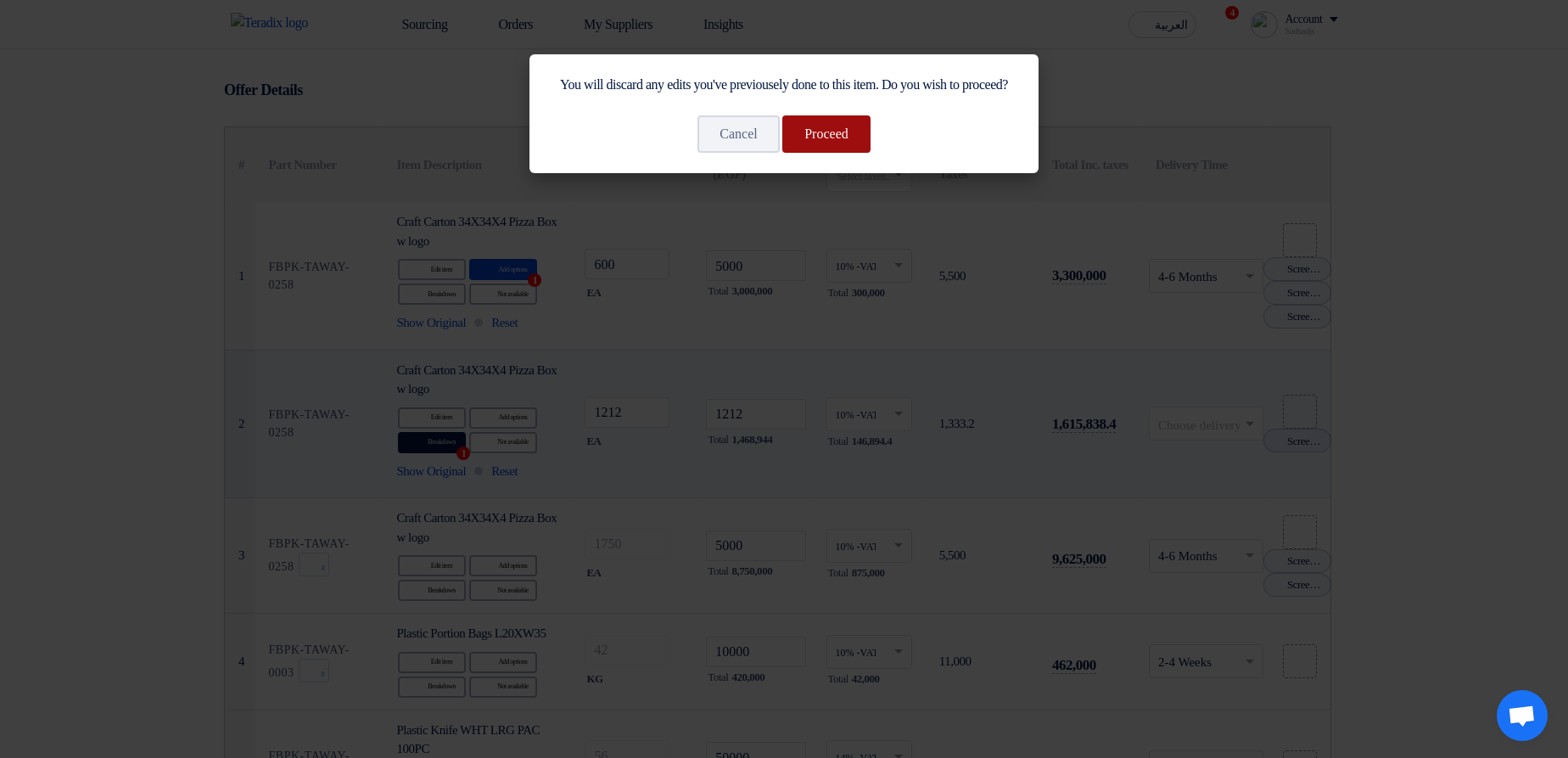
click at [840, 153] on button "Proceed" at bounding box center [826, 134] width 88 height 37
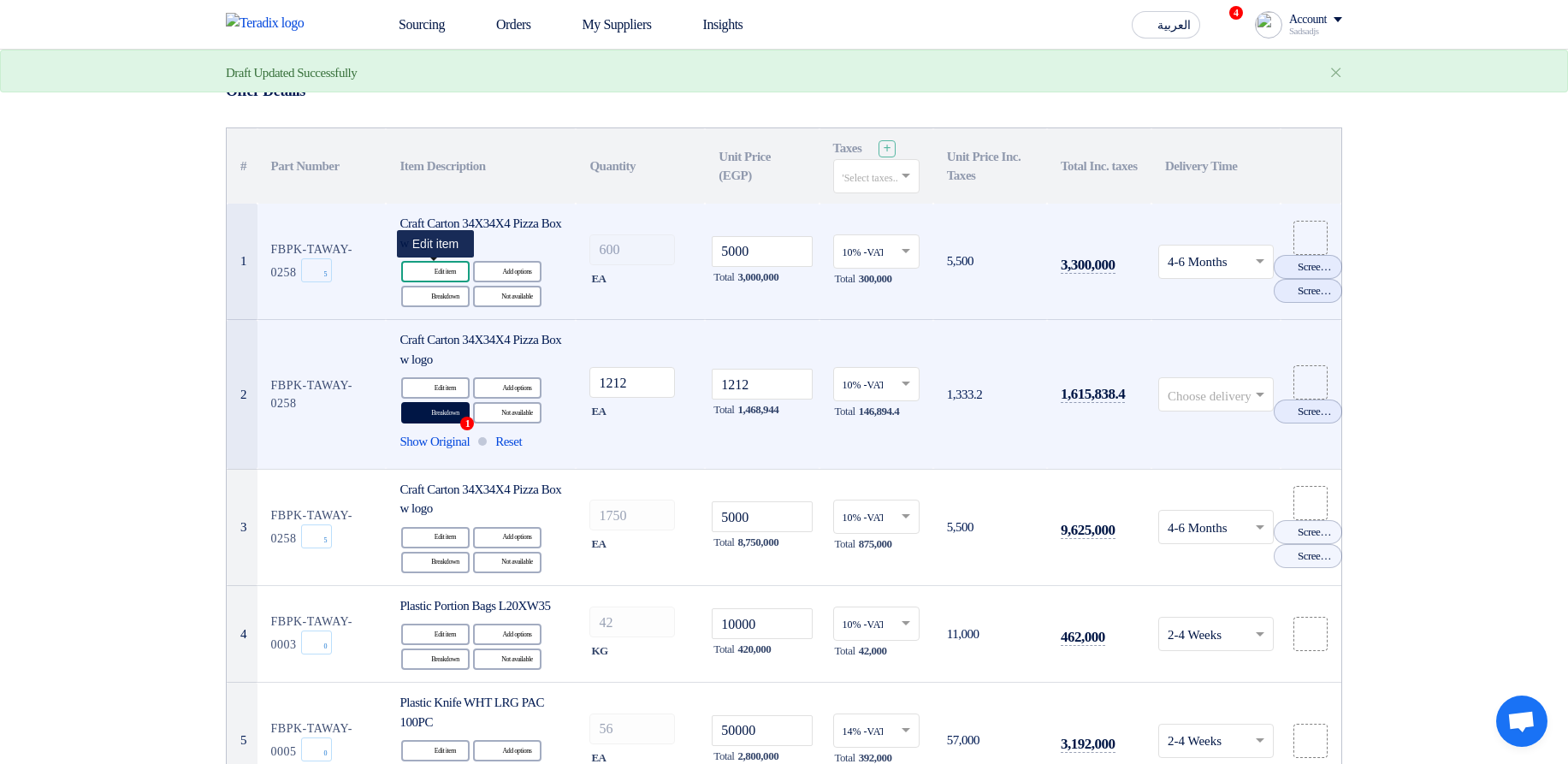
click at [438, 276] on div "Edit Edit item" at bounding box center [435, 271] width 68 height 21
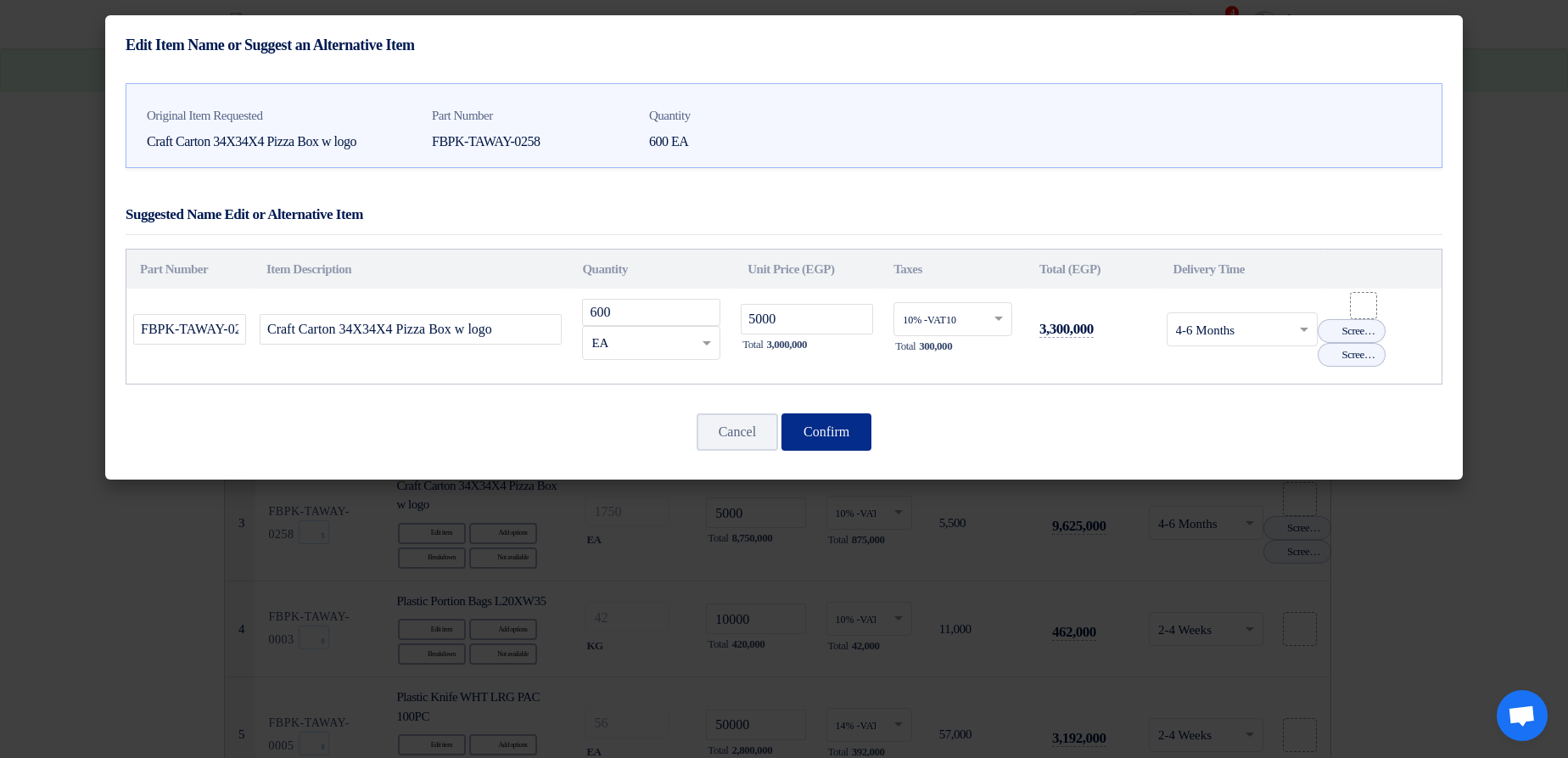
click at [840, 420] on button "Confirm" at bounding box center [826, 432] width 90 height 37
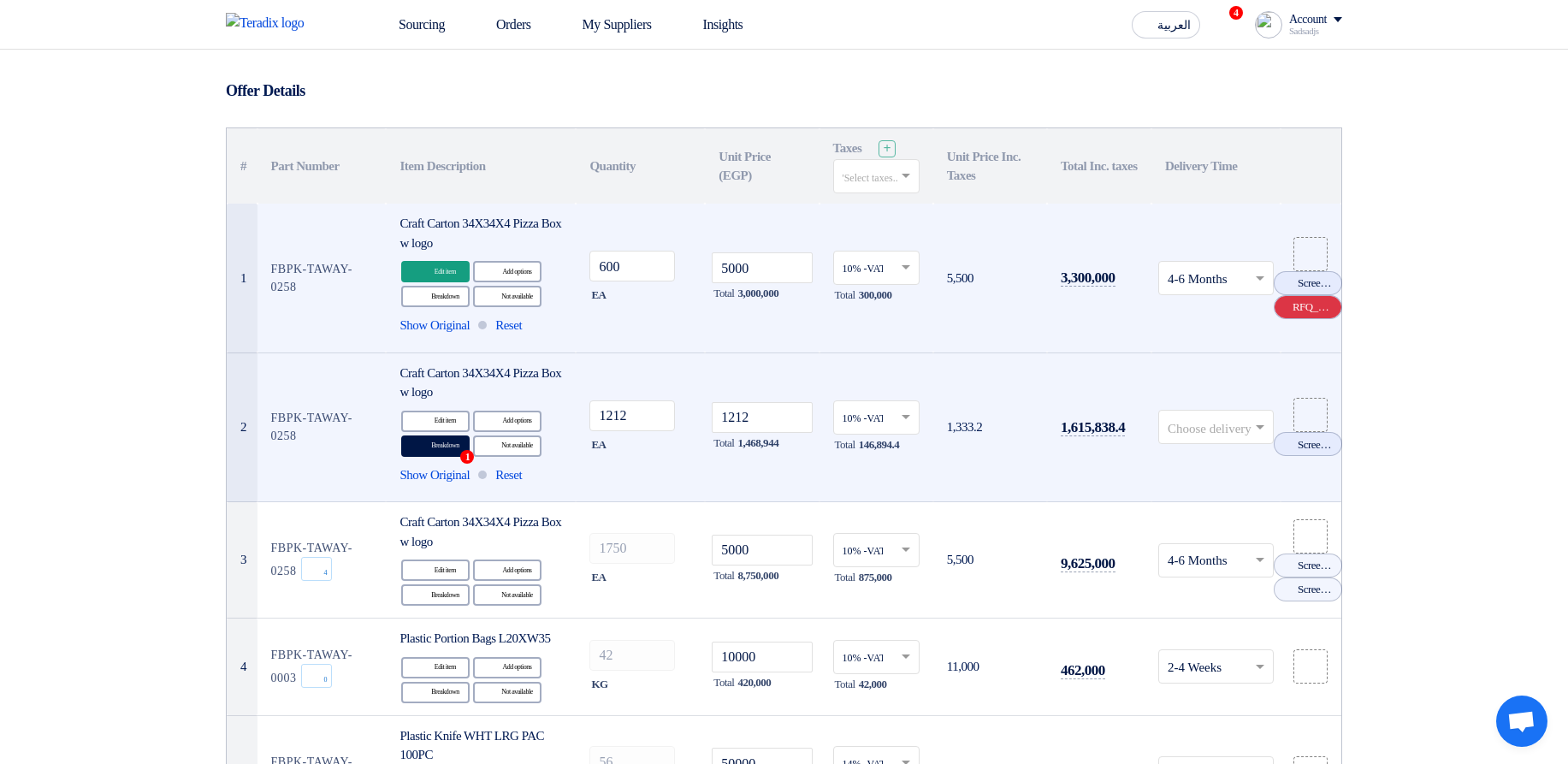
click at [1279, 302] on use at bounding box center [1279, 302] width 0 height 0
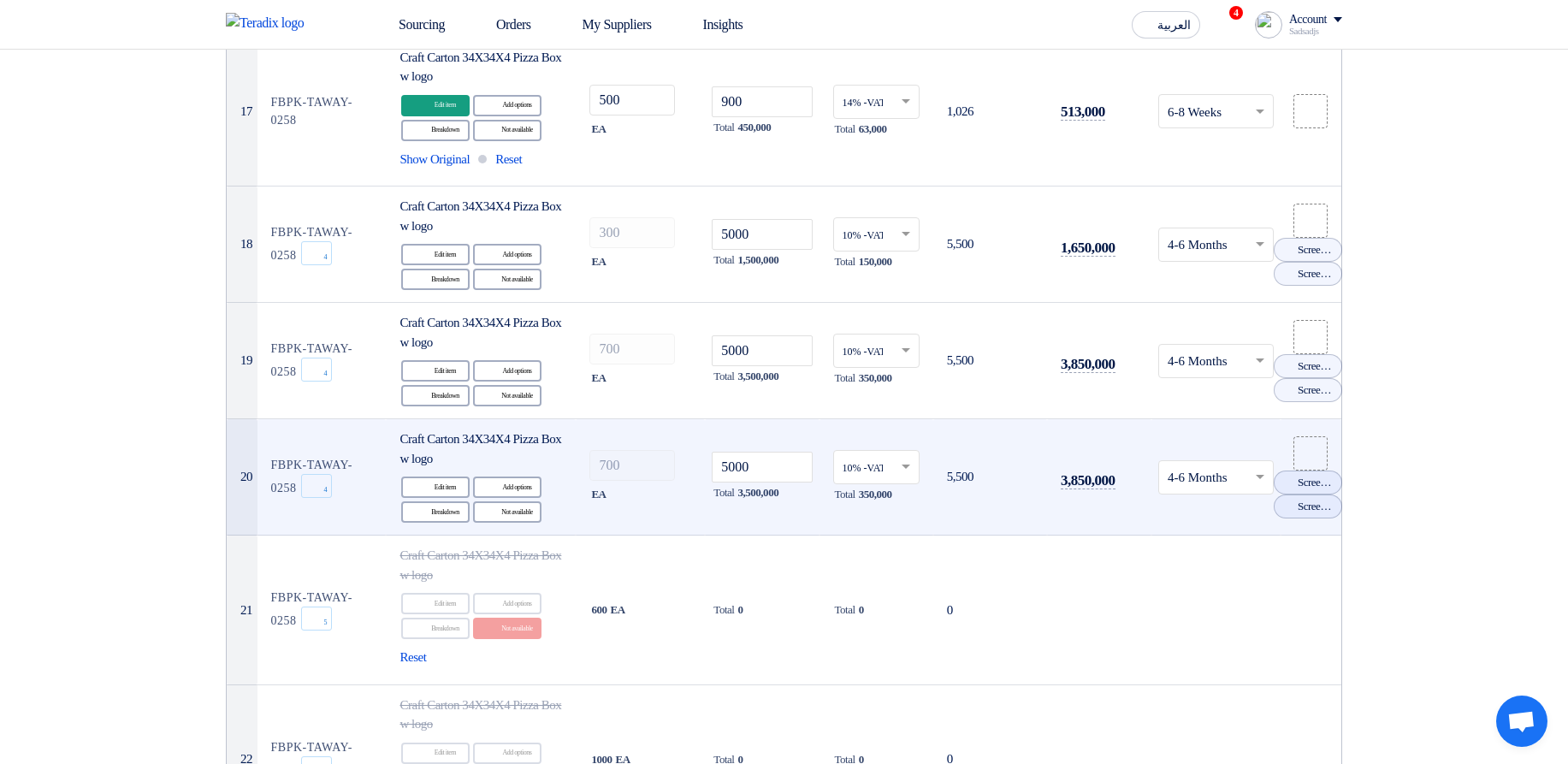
scroll to position [2465, 0]
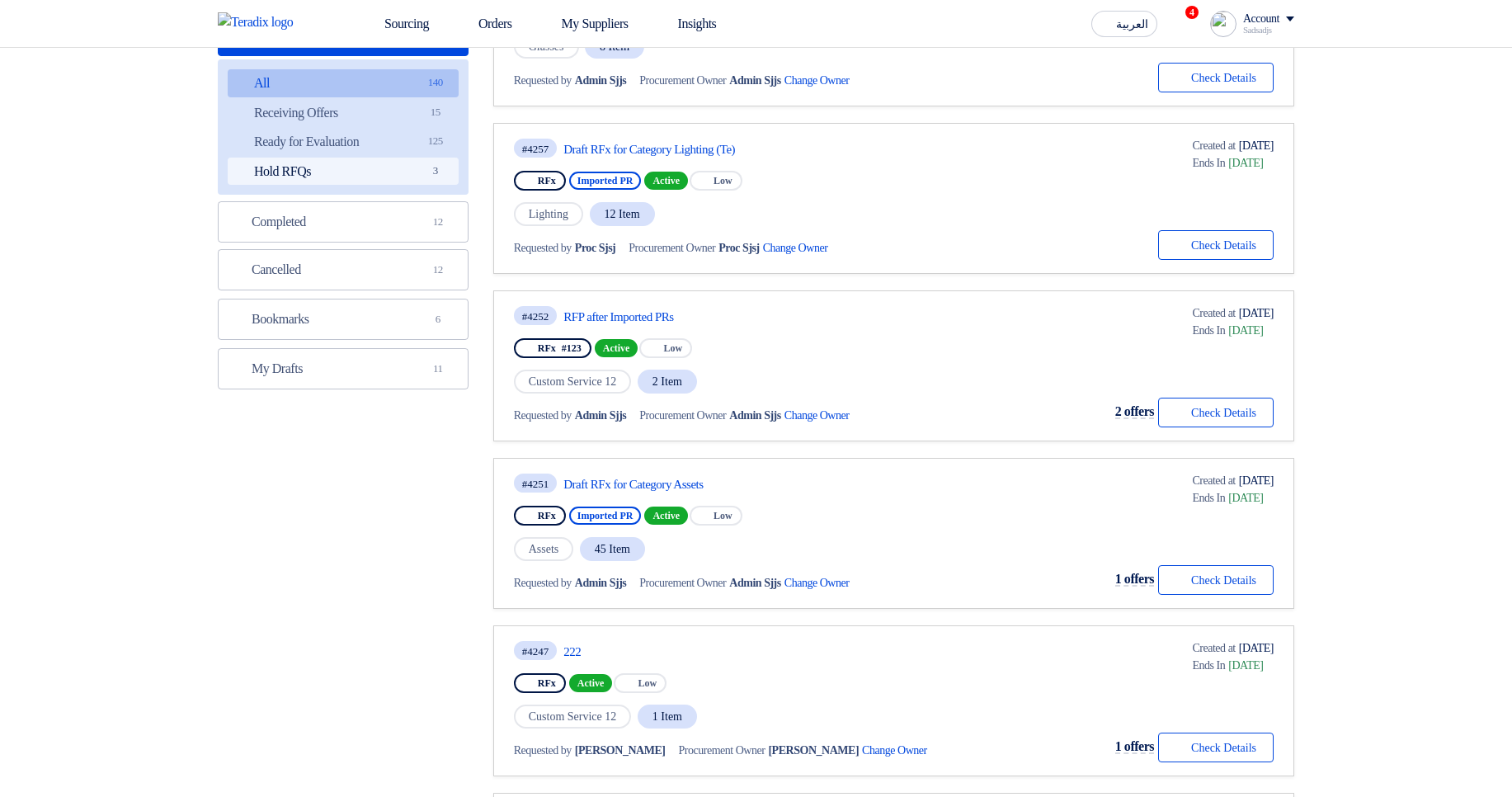
scroll to position [146, 0]
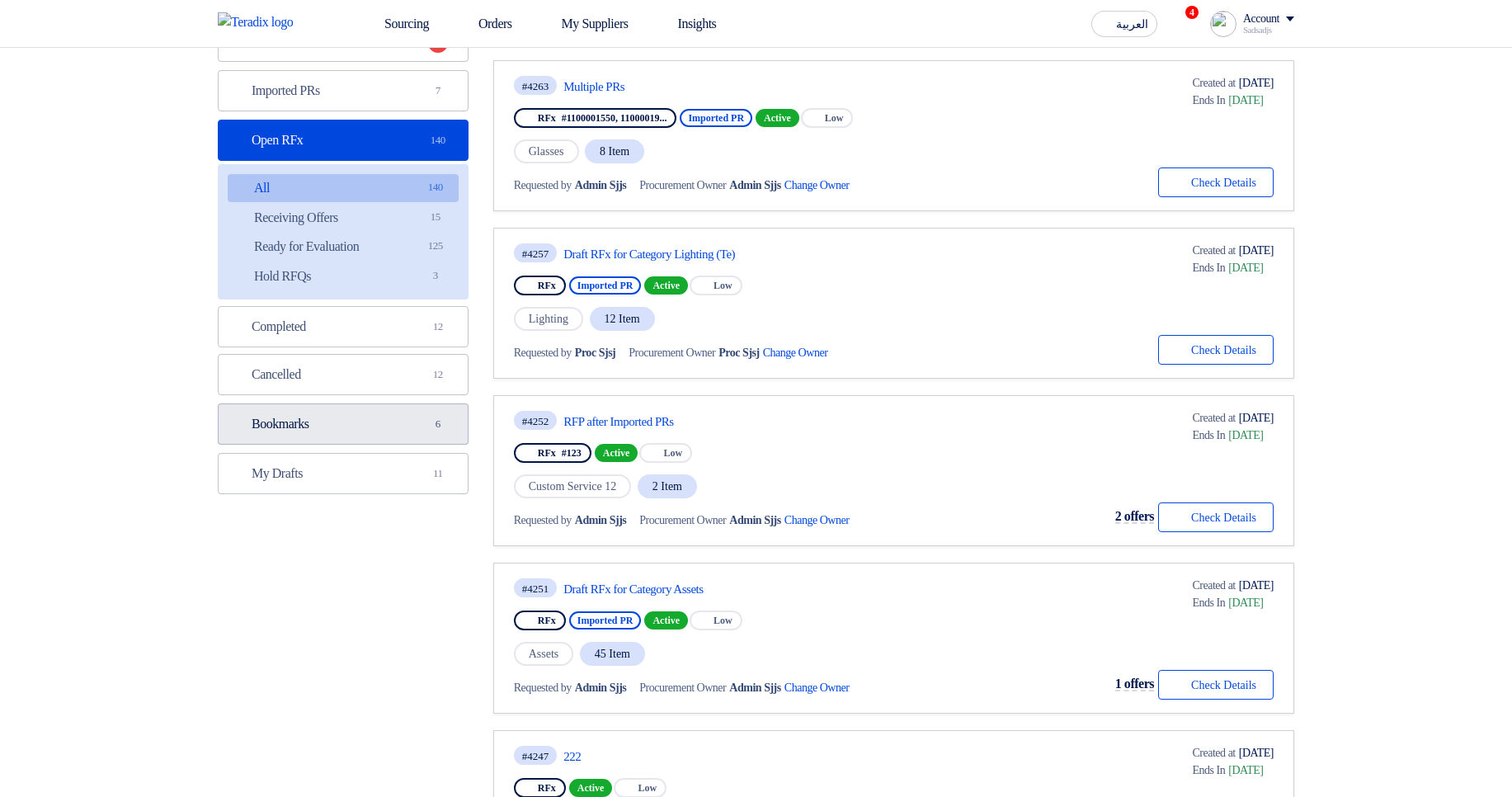
click at [356, 415] on link "Bookmarks Bookmarks 6" at bounding box center [343, 424] width 250 height 41
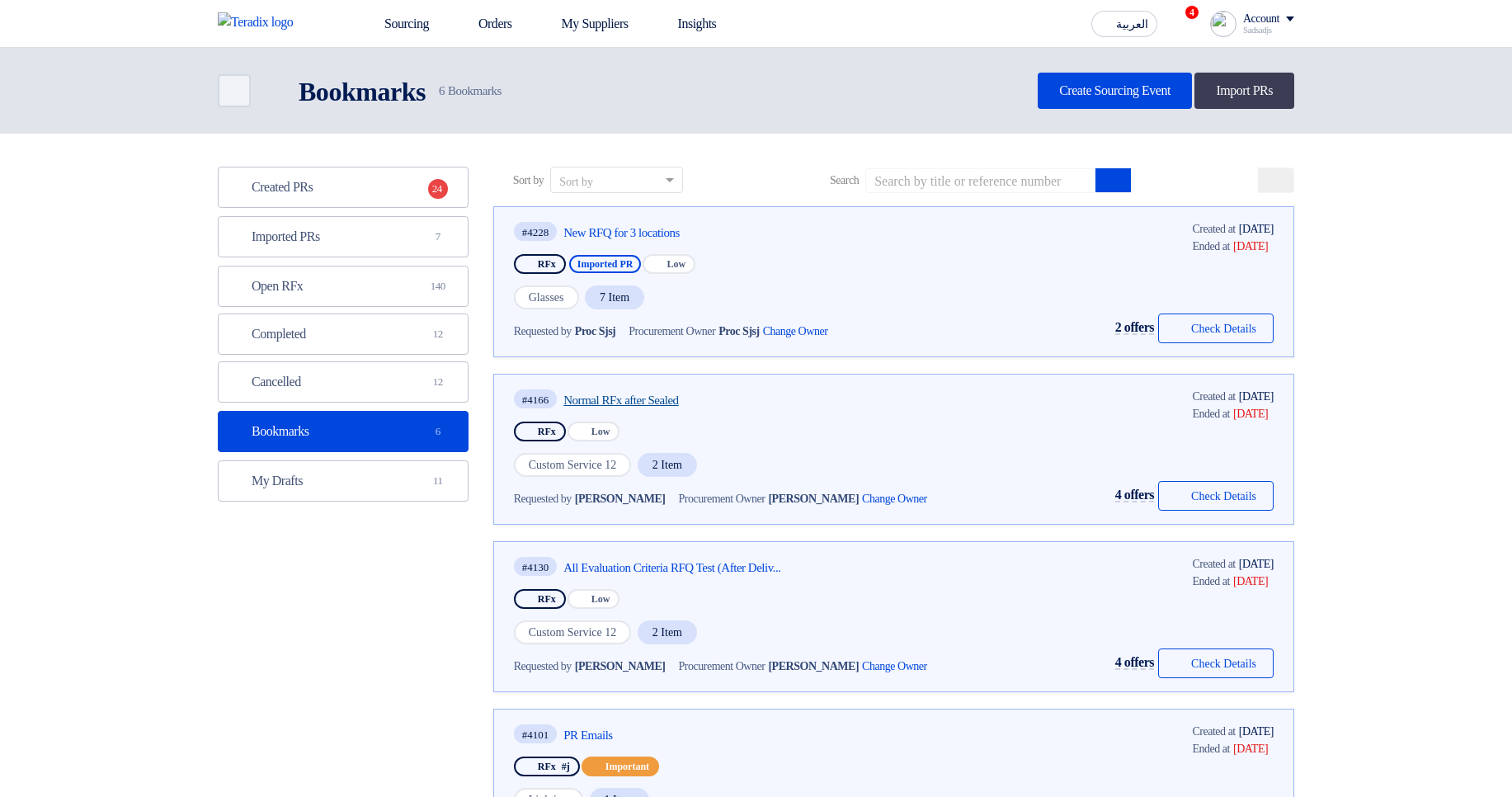
click at [623, 397] on link "Normal RFx after Sealed" at bounding box center [718, 400] width 310 height 15
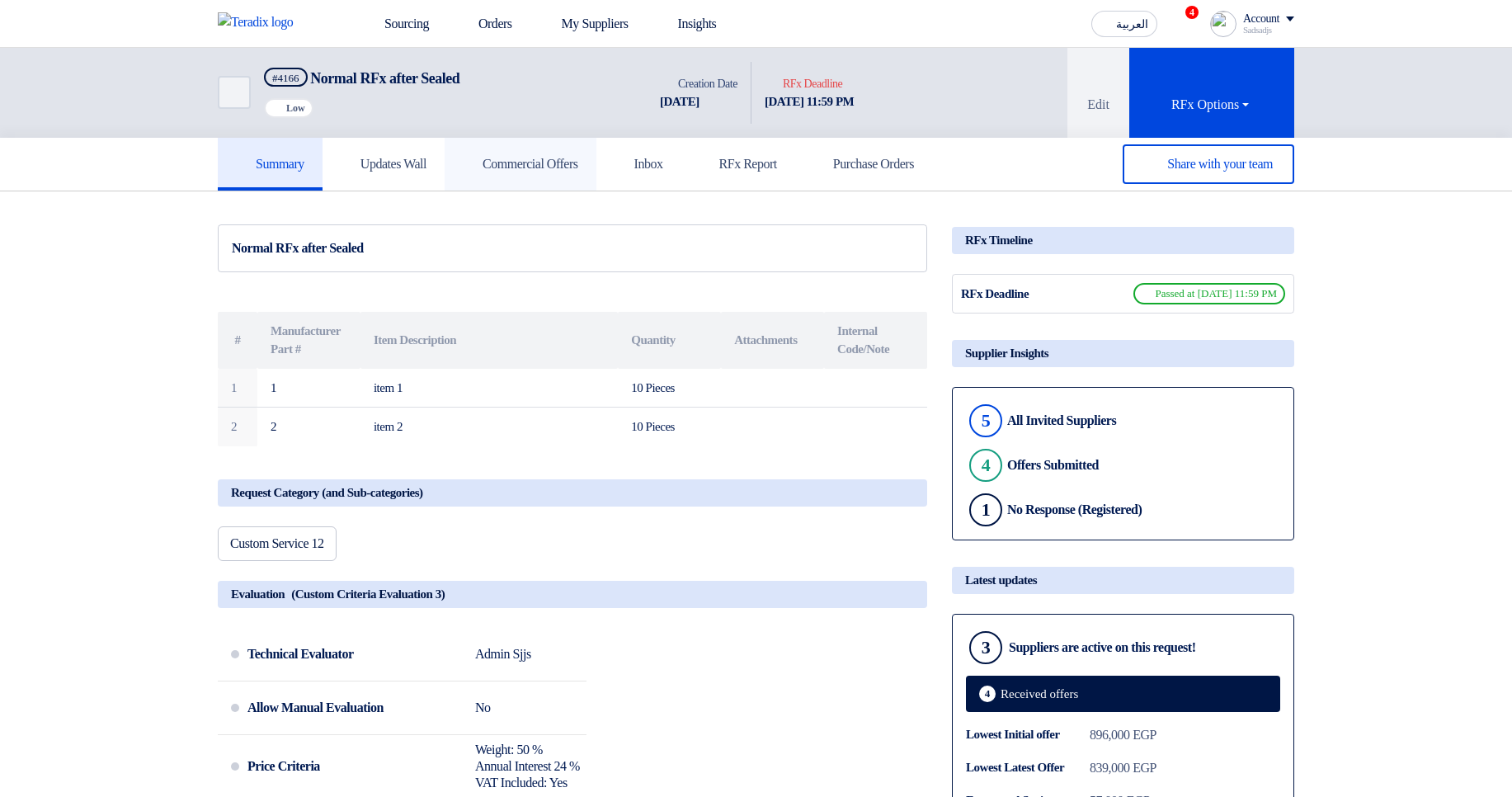
click at [578, 171] on h5 "Commercial Offers" at bounding box center [521, 164] width 116 height 16
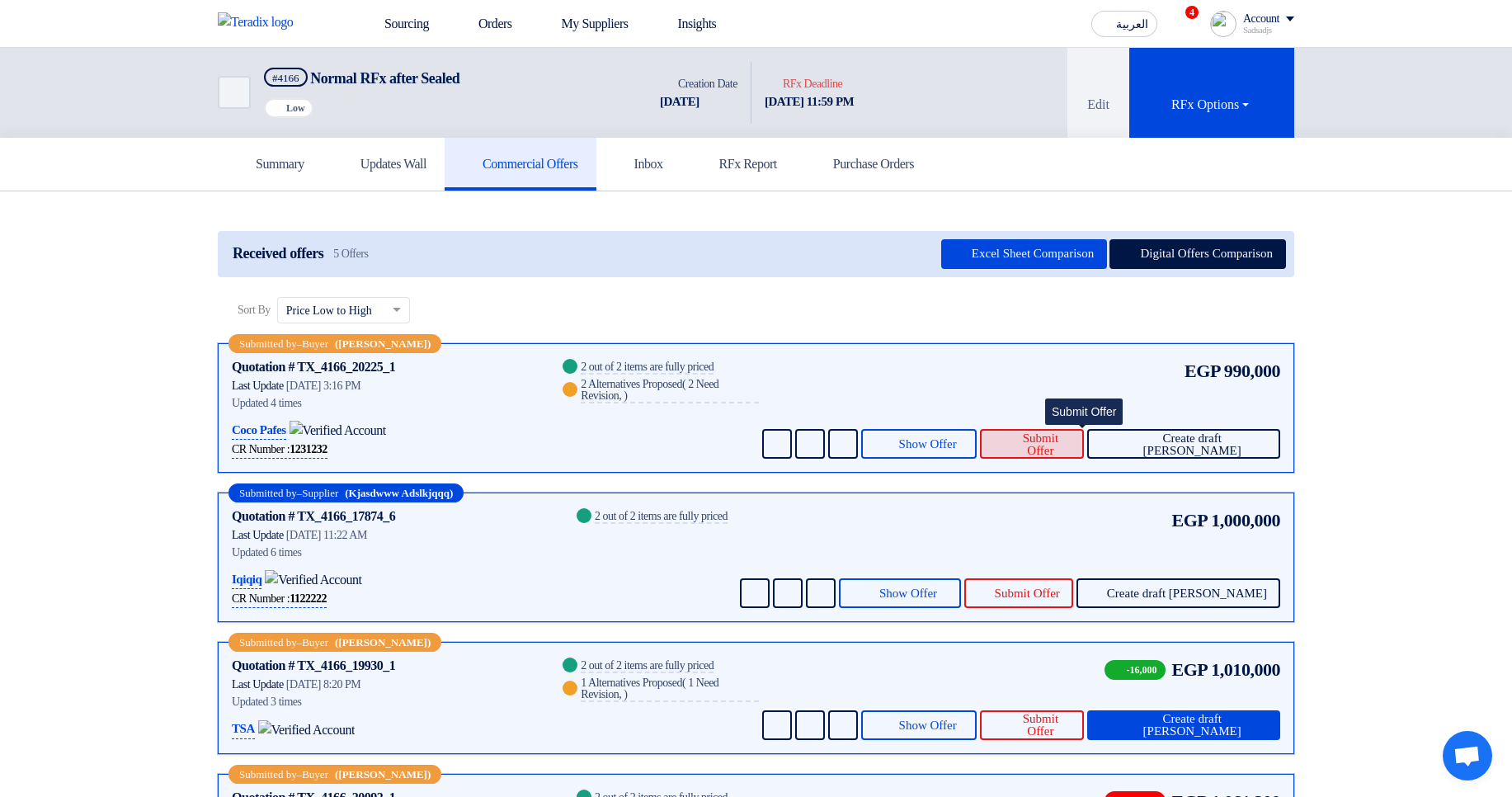
click at [1071, 439] on span "Submit Offer" at bounding box center [1040, 444] width 61 height 25
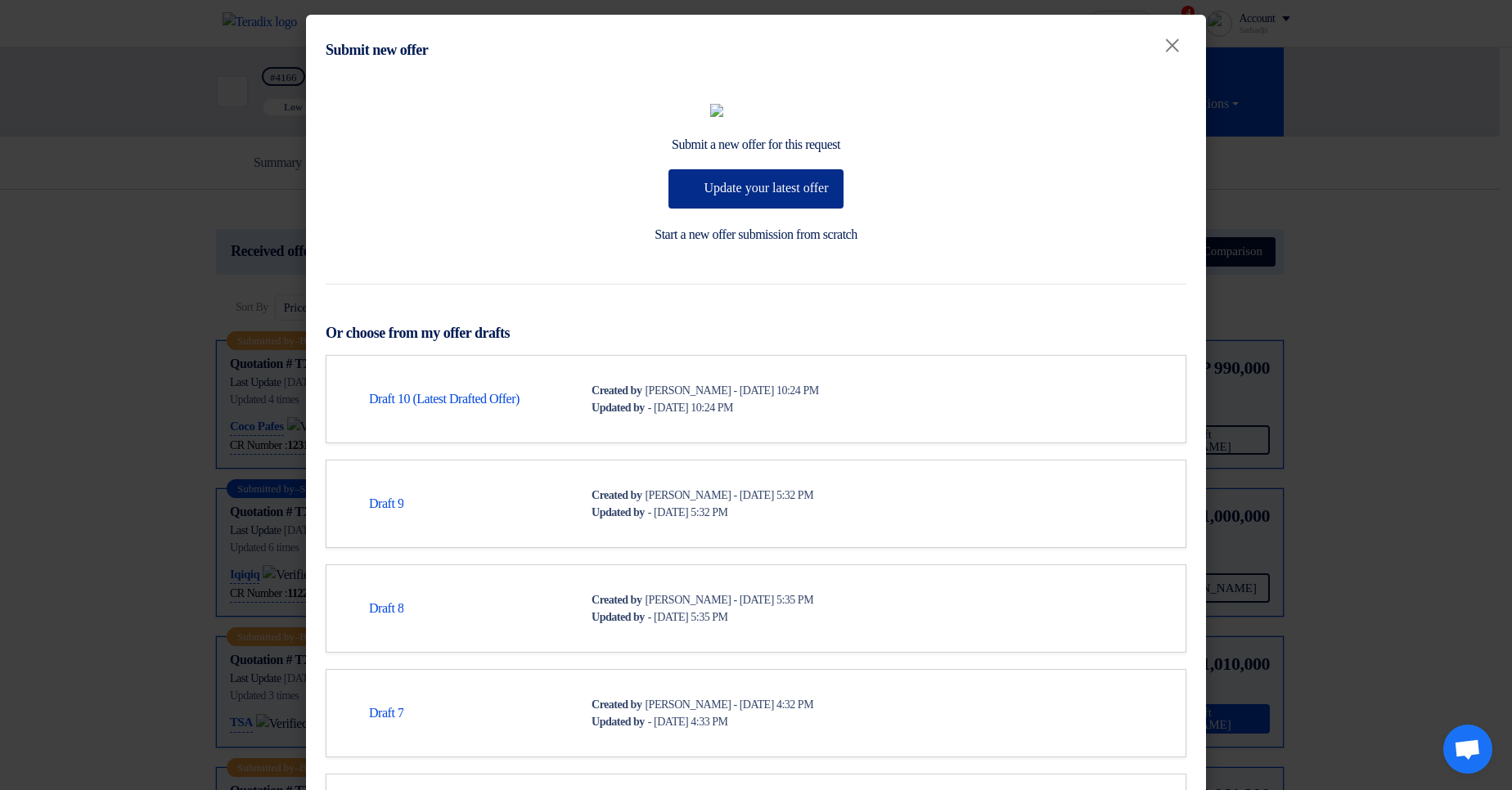
click at [757, 208] on button "Update your latest offer" at bounding box center [755, 189] width 174 height 39
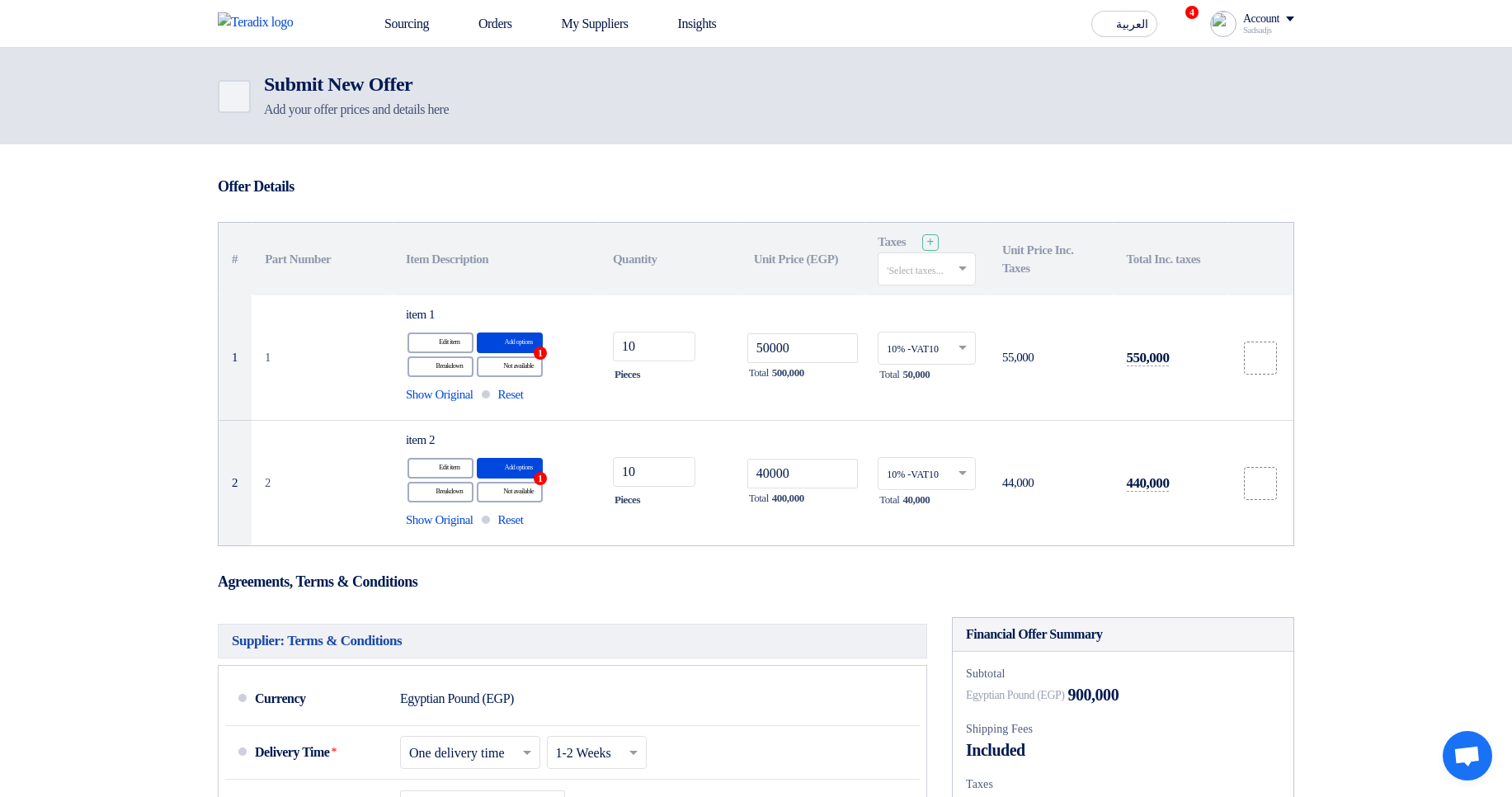
drag, startPoint x: 1075, startPoint y: 385, endPoint x: 1195, endPoint y: 786, distance: 418.6
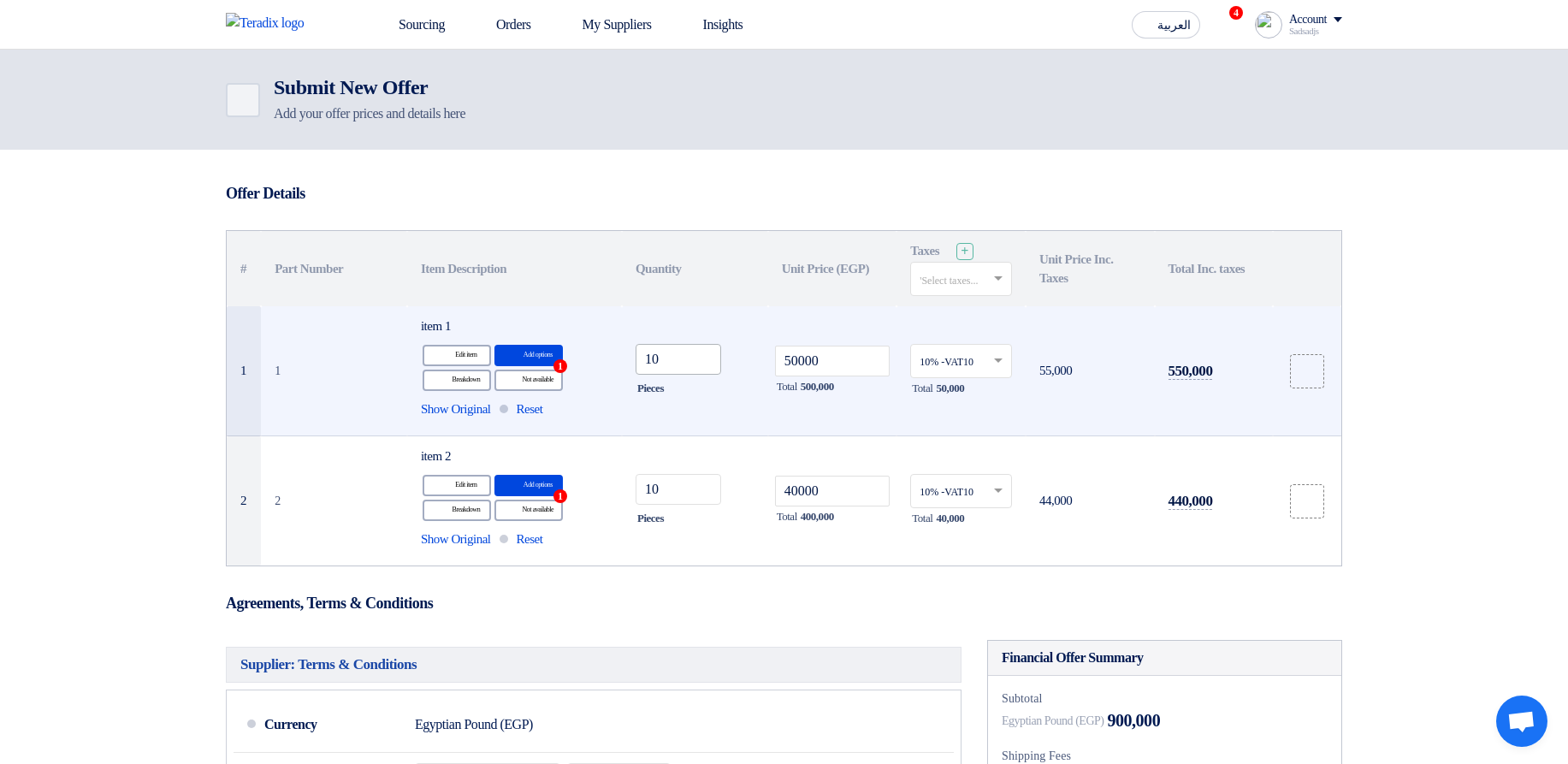
click at [663, 342] on td "10 Pieces" at bounding box center [695, 371] width 147 height 130
click at [673, 368] on input "10" at bounding box center [679, 359] width 85 height 31
click at [669, 359] on input "10" at bounding box center [679, 359] width 85 height 31
click at [664, 361] on input "10" at bounding box center [679, 359] width 85 height 31
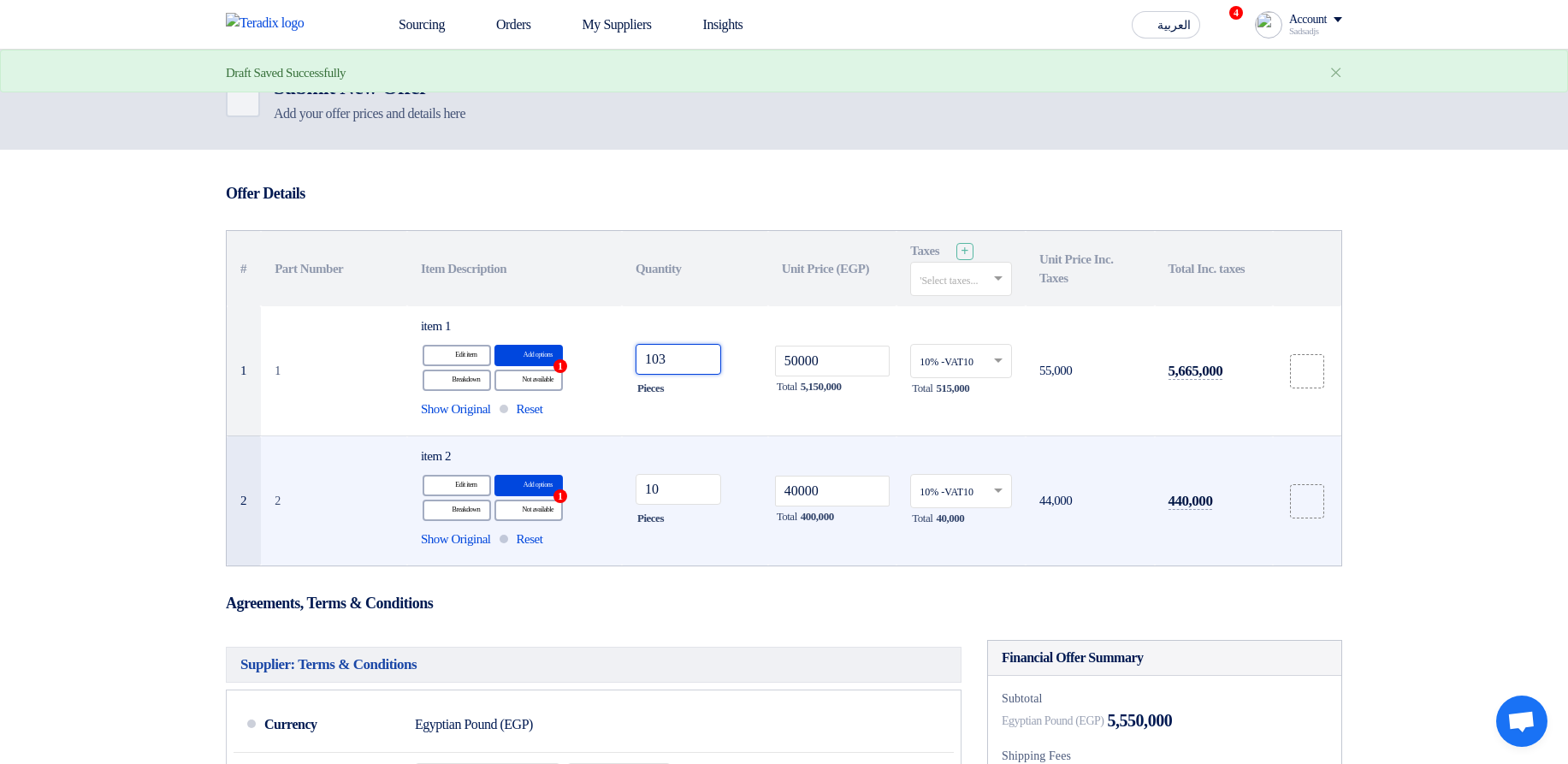
type input "10"
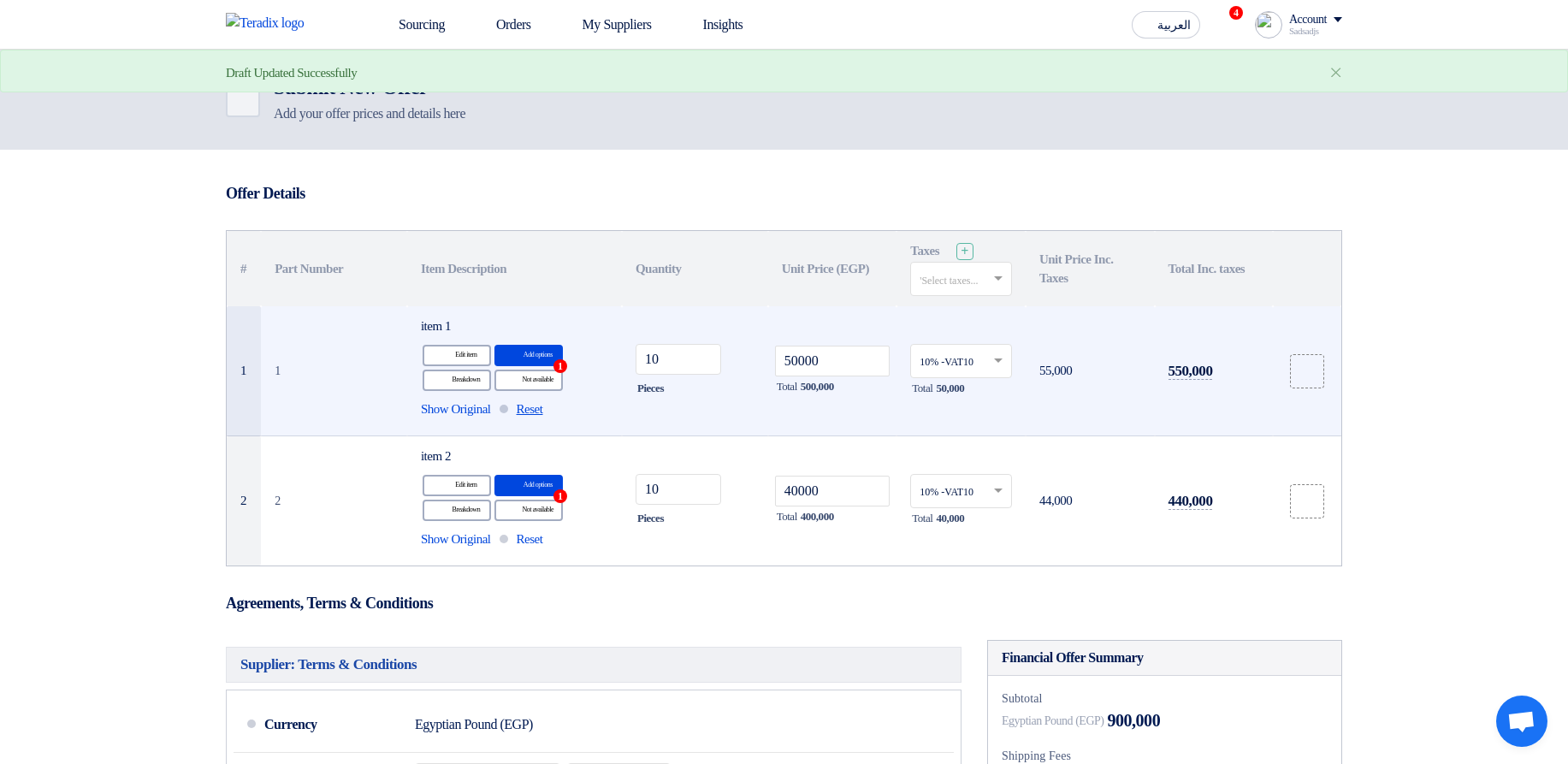
click at [543, 401] on span "Reset" at bounding box center [530, 409] width 27 height 20
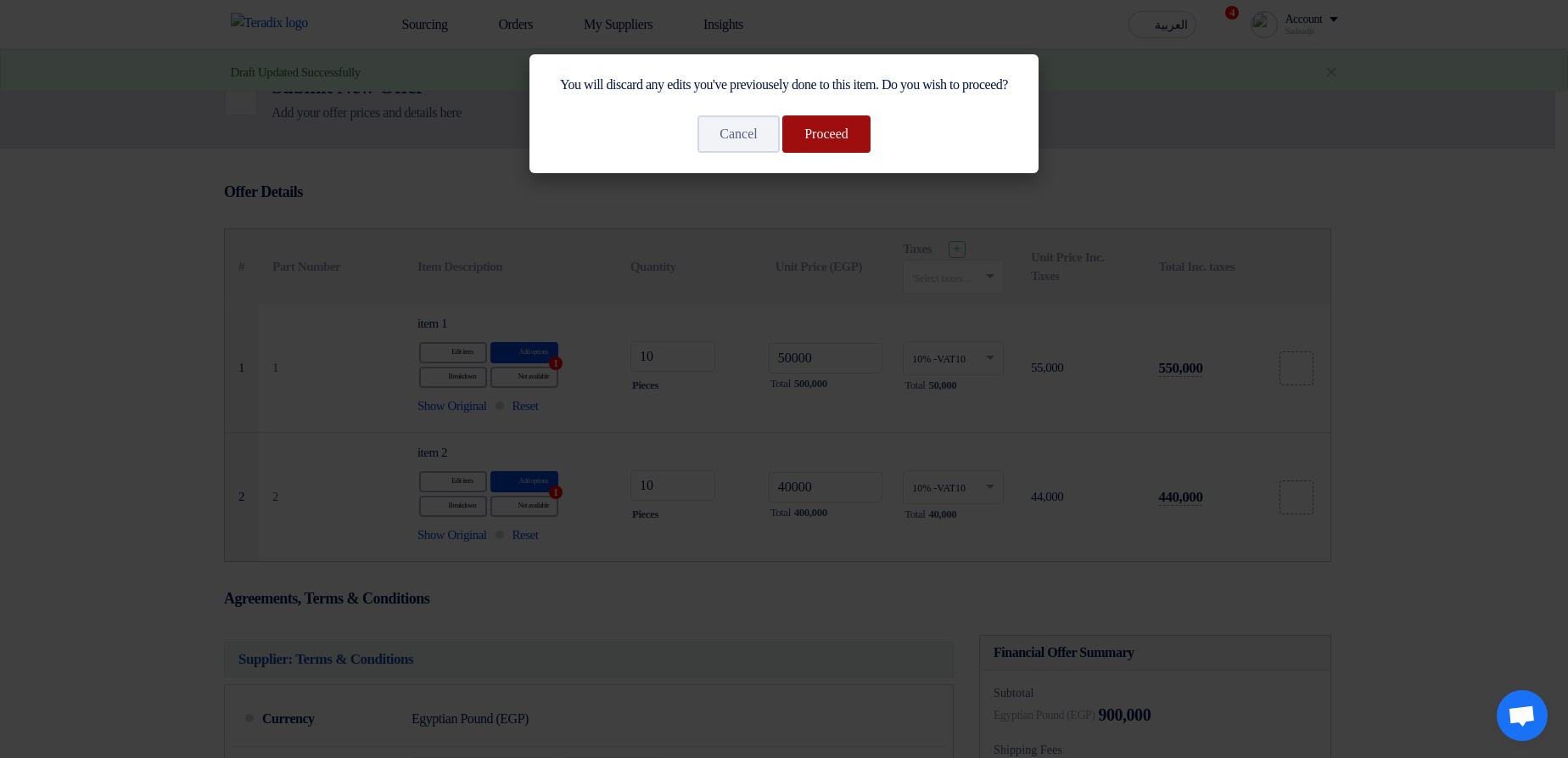
click at [843, 149] on button "Proceed" at bounding box center [826, 134] width 88 height 37
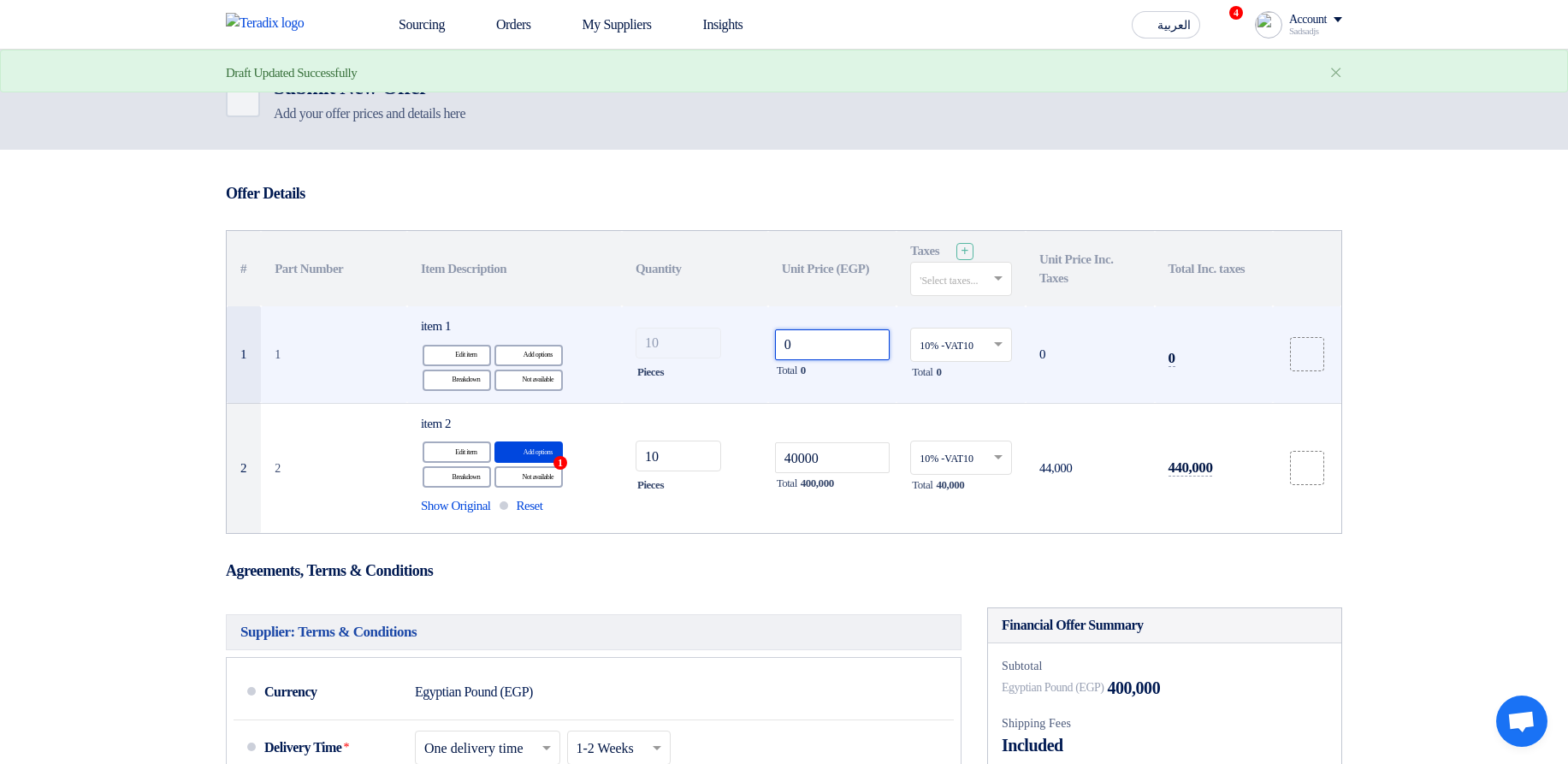
click at [834, 349] on input "0" at bounding box center [833, 344] width 116 height 31
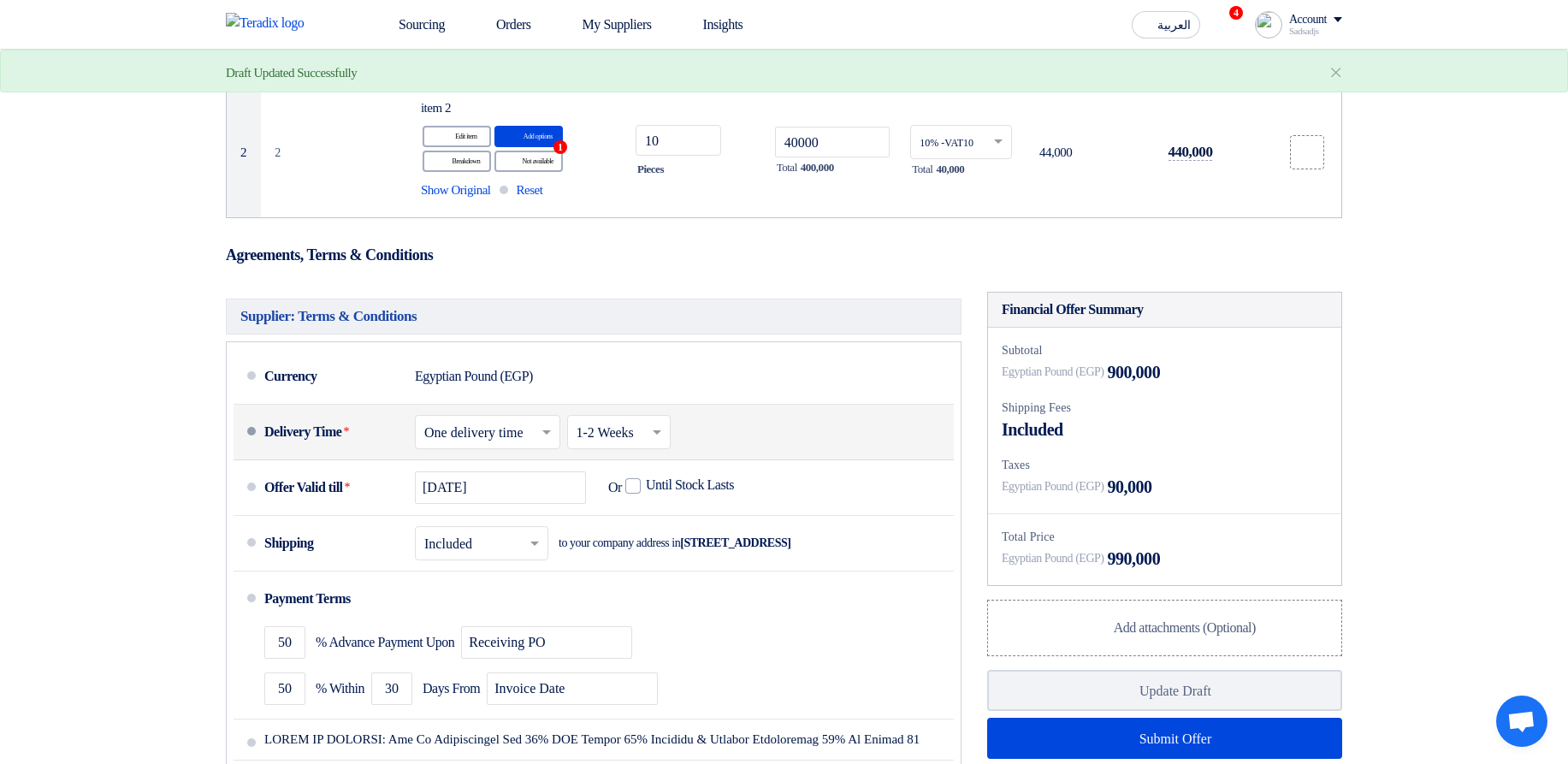
scroll to position [205, 0]
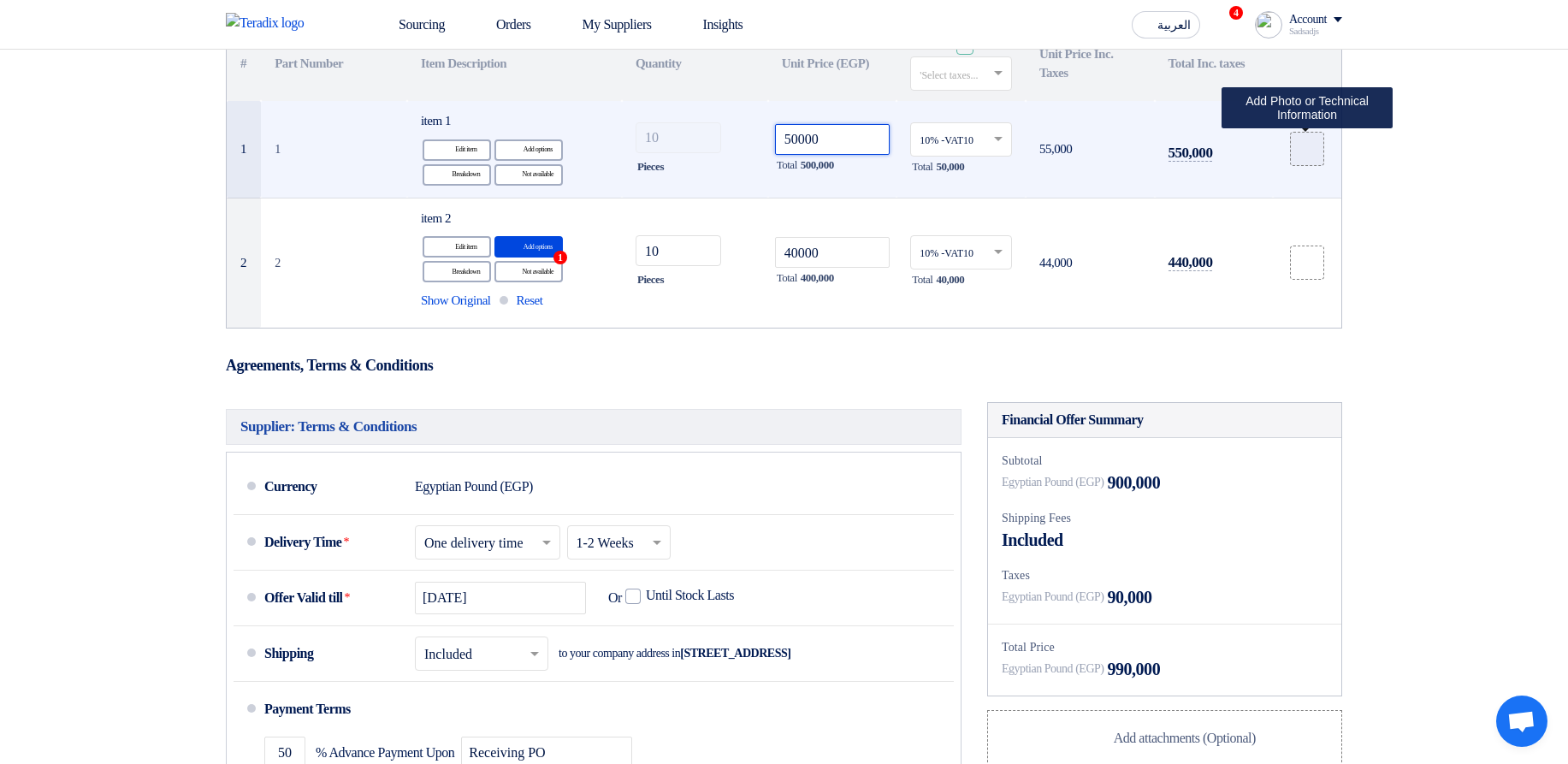
type input "50000"
click at [1297, 145] on label at bounding box center [1307, 149] width 34 height 34
click at [0, 0] on input "file" at bounding box center [0, 0] width 0 height 0
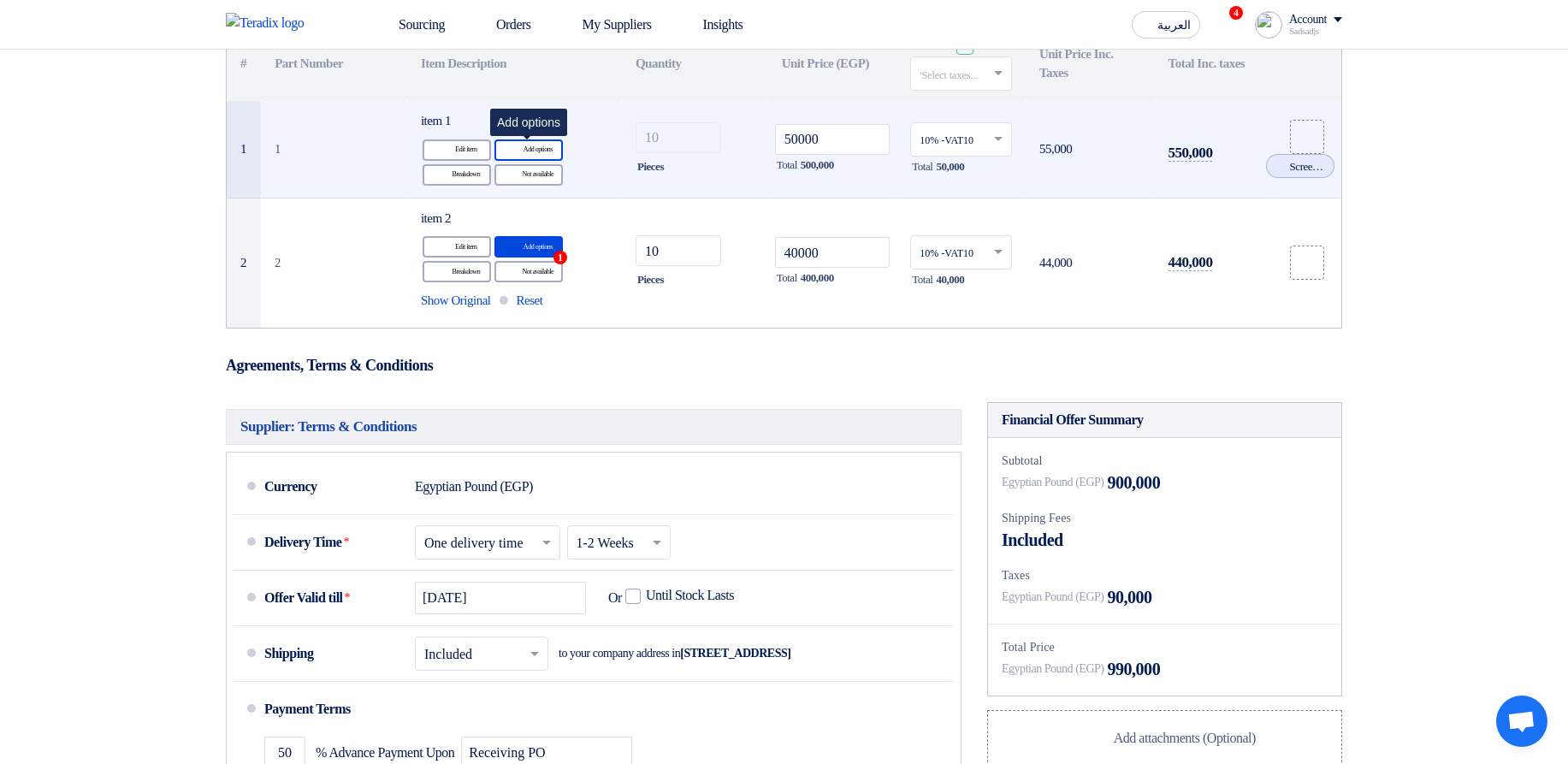
click at [536, 144] on div "Alternative Add options" at bounding box center [528, 150] width 68 height 21
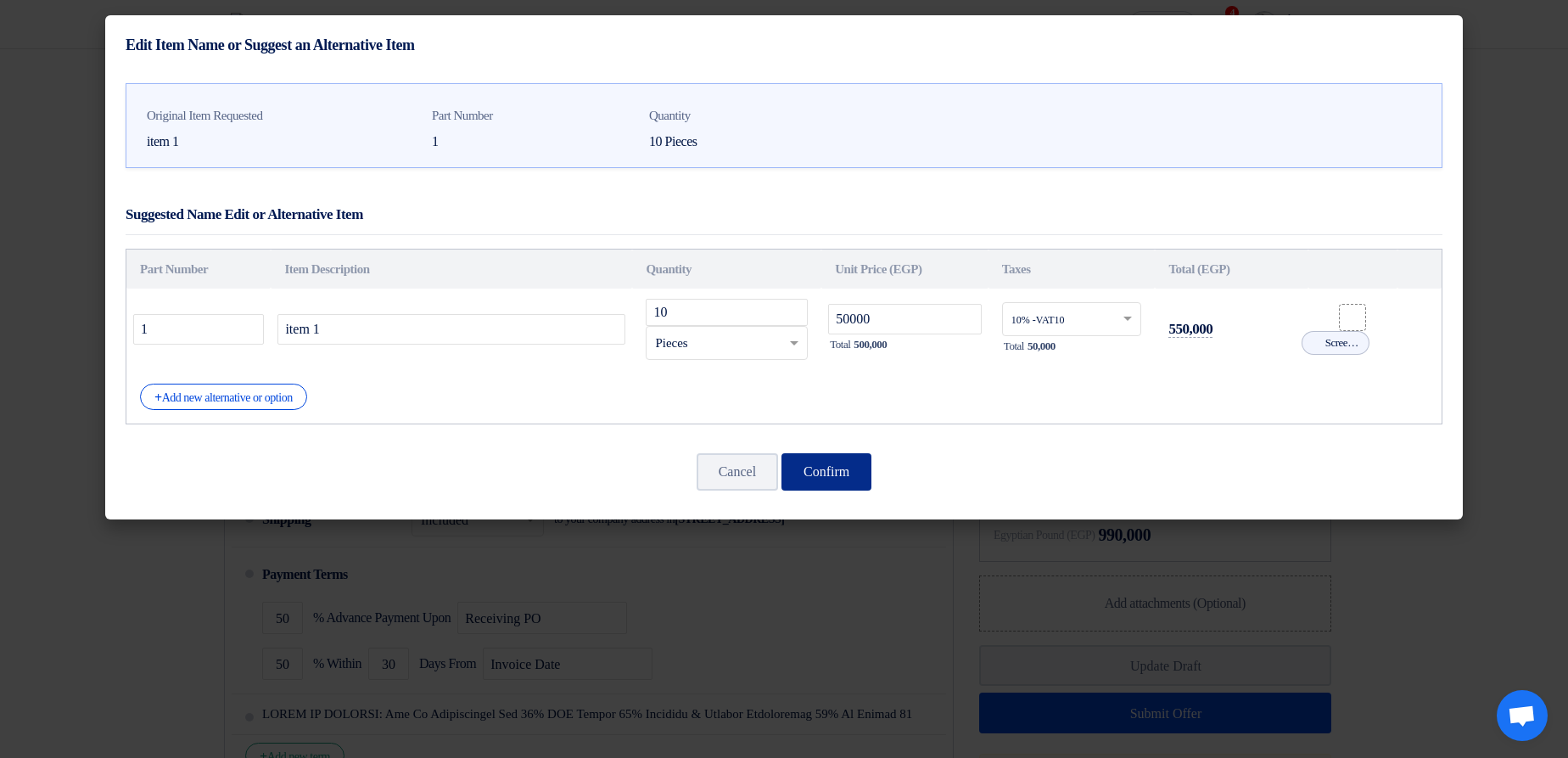
click at [819, 486] on button "Confirm" at bounding box center [826, 472] width 90 height 37
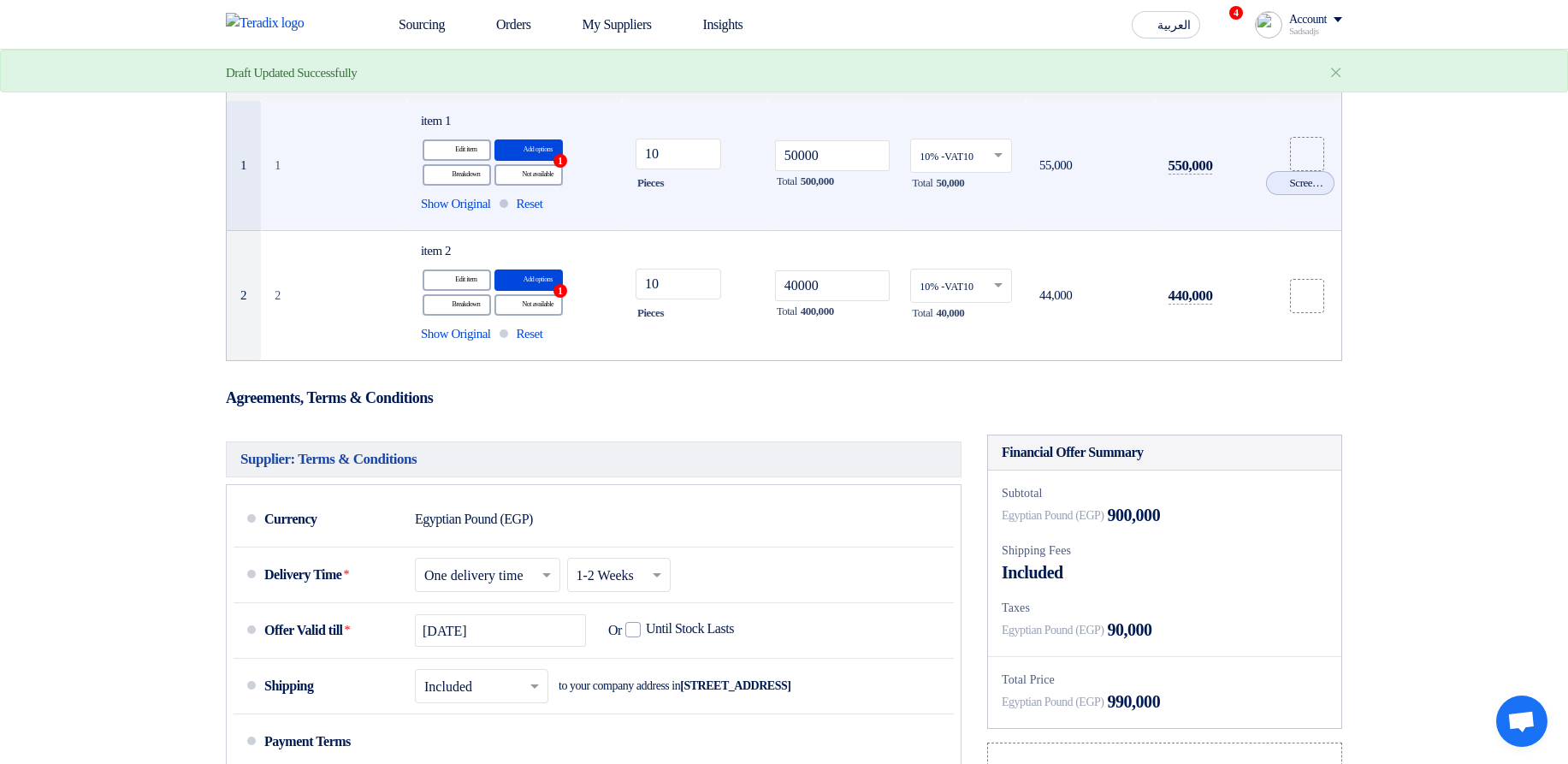
click at [0, 0] on div "Cancel RFQ_STEP1.ITEMS_DELETE_BTN" at bounding box center [0, 0] width 0 height 0
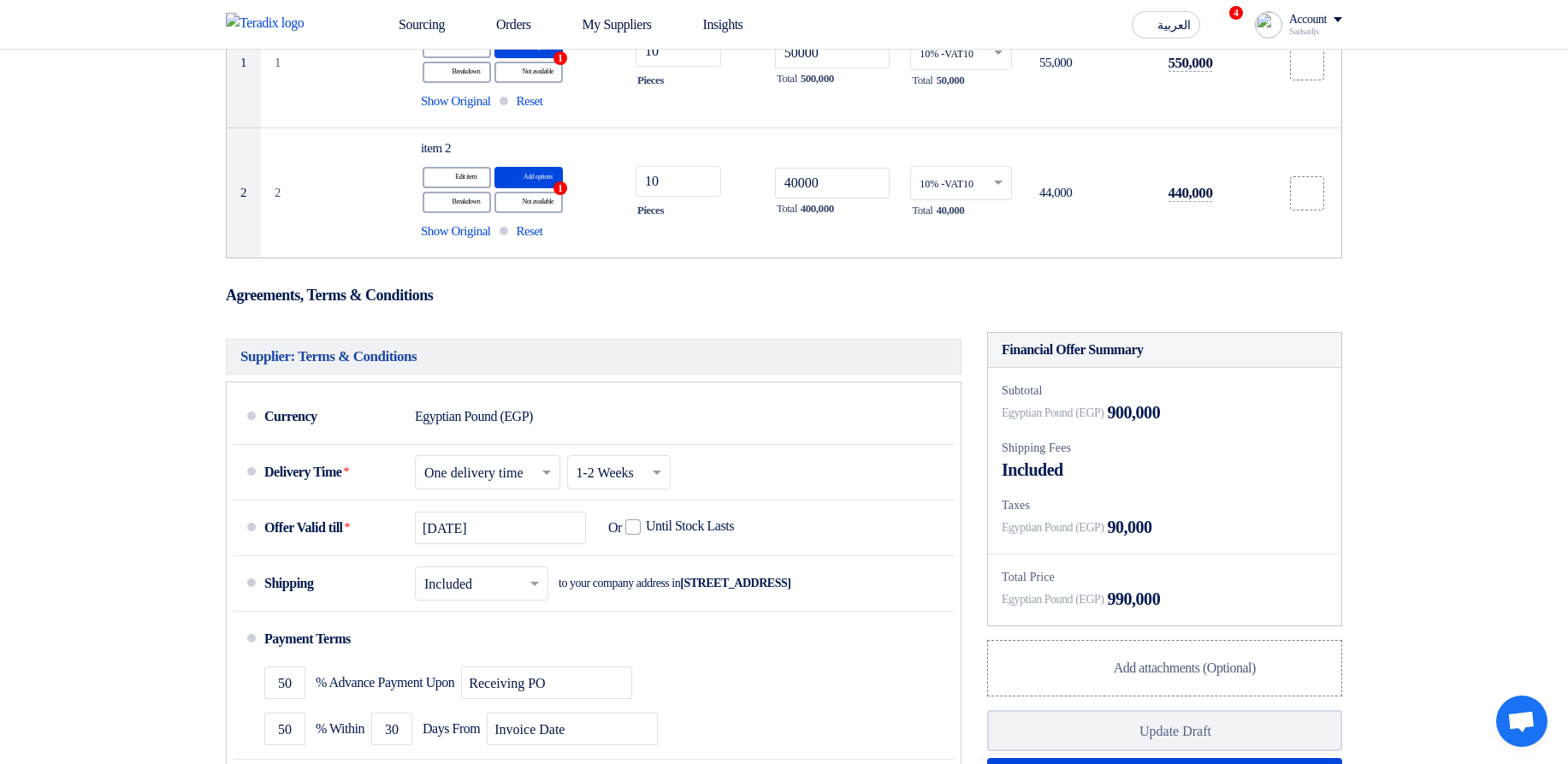
scroll to position [0, 0]
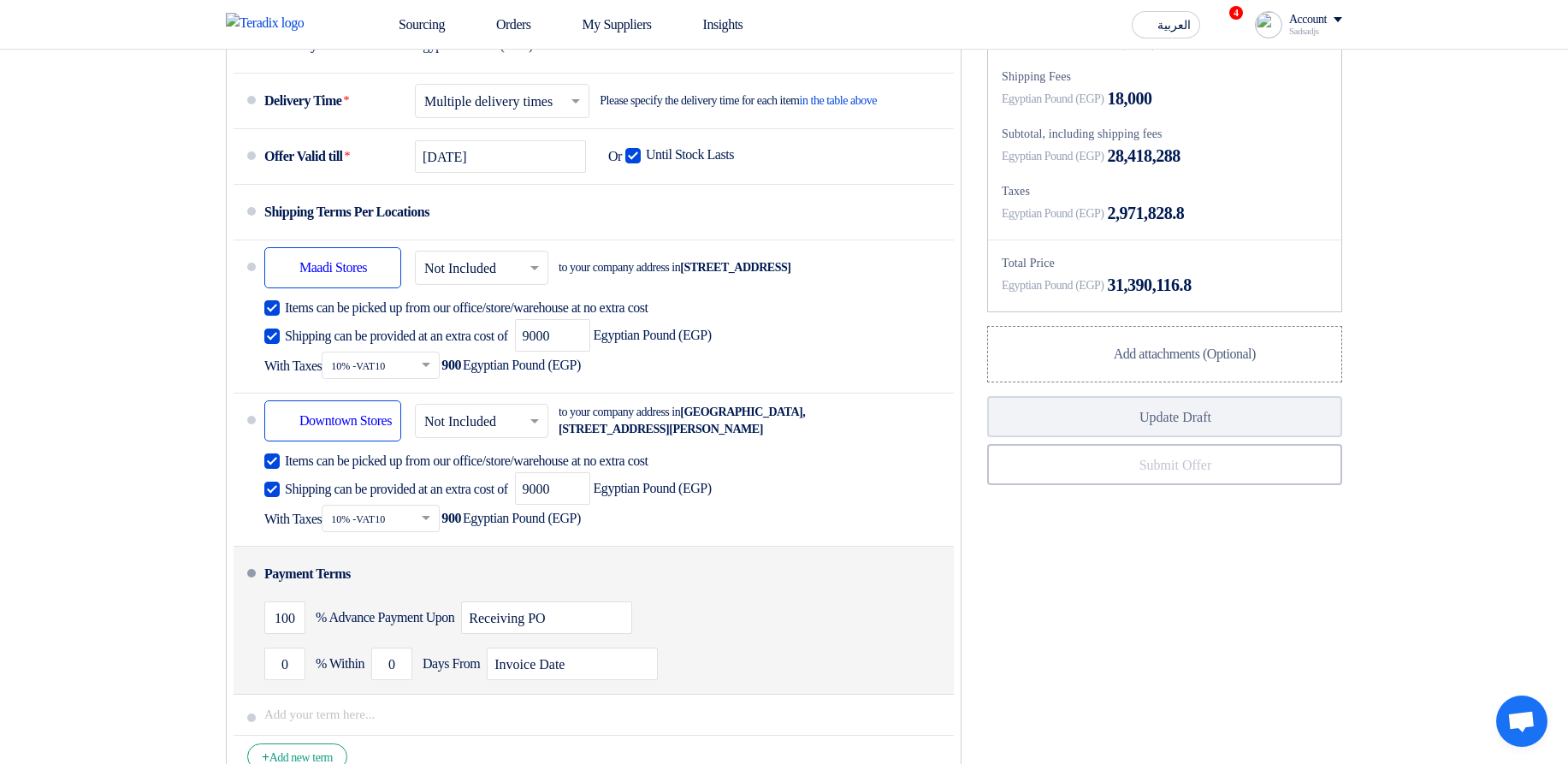
scroll to position [6786, 0]
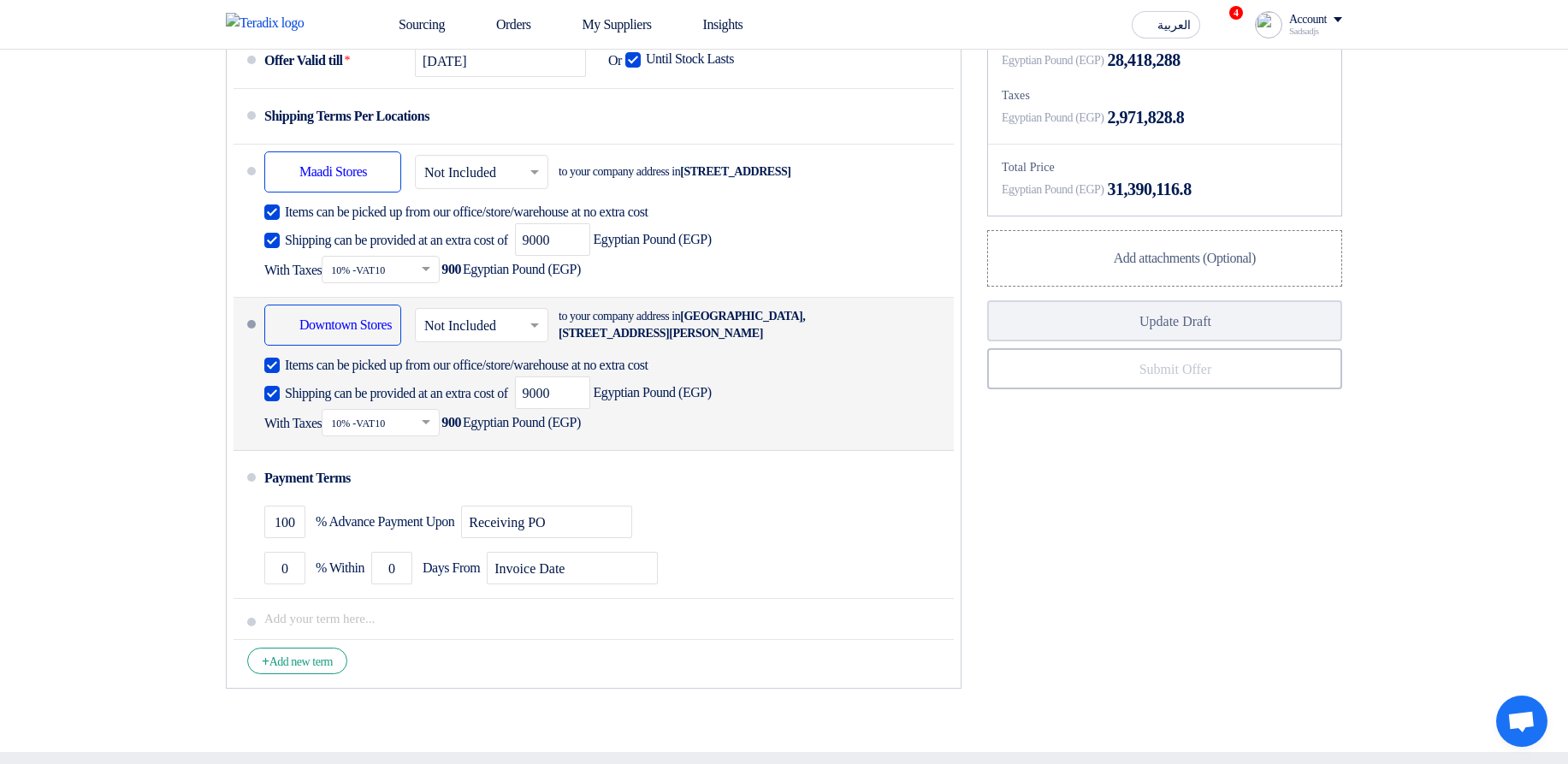
click at [269, 401] on span at bounding box center [271, 393] width 15 height 15
click at [285, 416] on input "Shipping can be provided at an extra cost of" at bounding box center [398, 400] width 227 height 33
checkbox input "false"
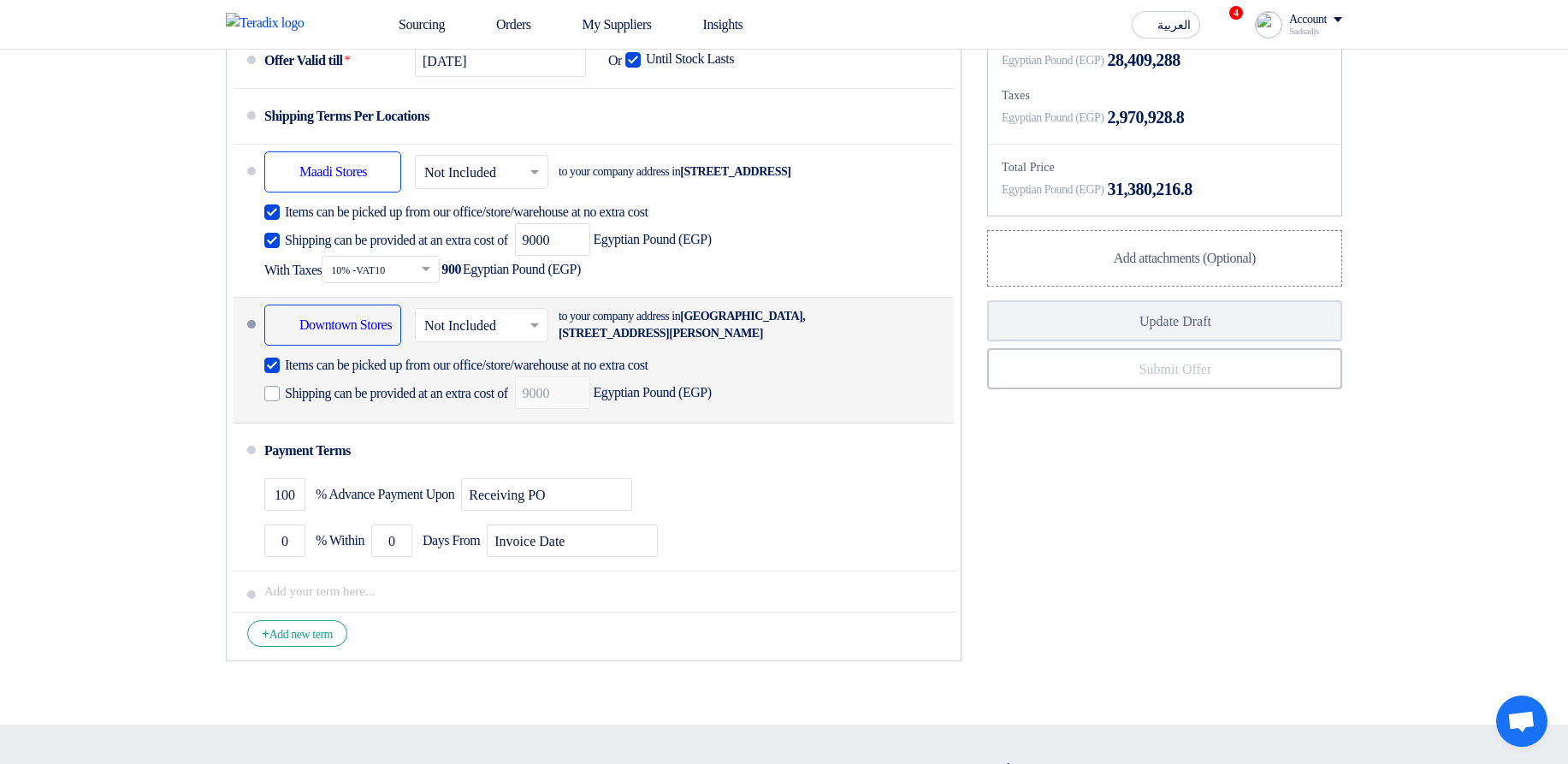
click at [271, 373] on div at bounding box center [271, 365] width 15 height 15
click at [285, 389] on input "Items can be picked up from our office/store/warehouse at no extra cost" at bounding box center [496, 372] width 423 height 33
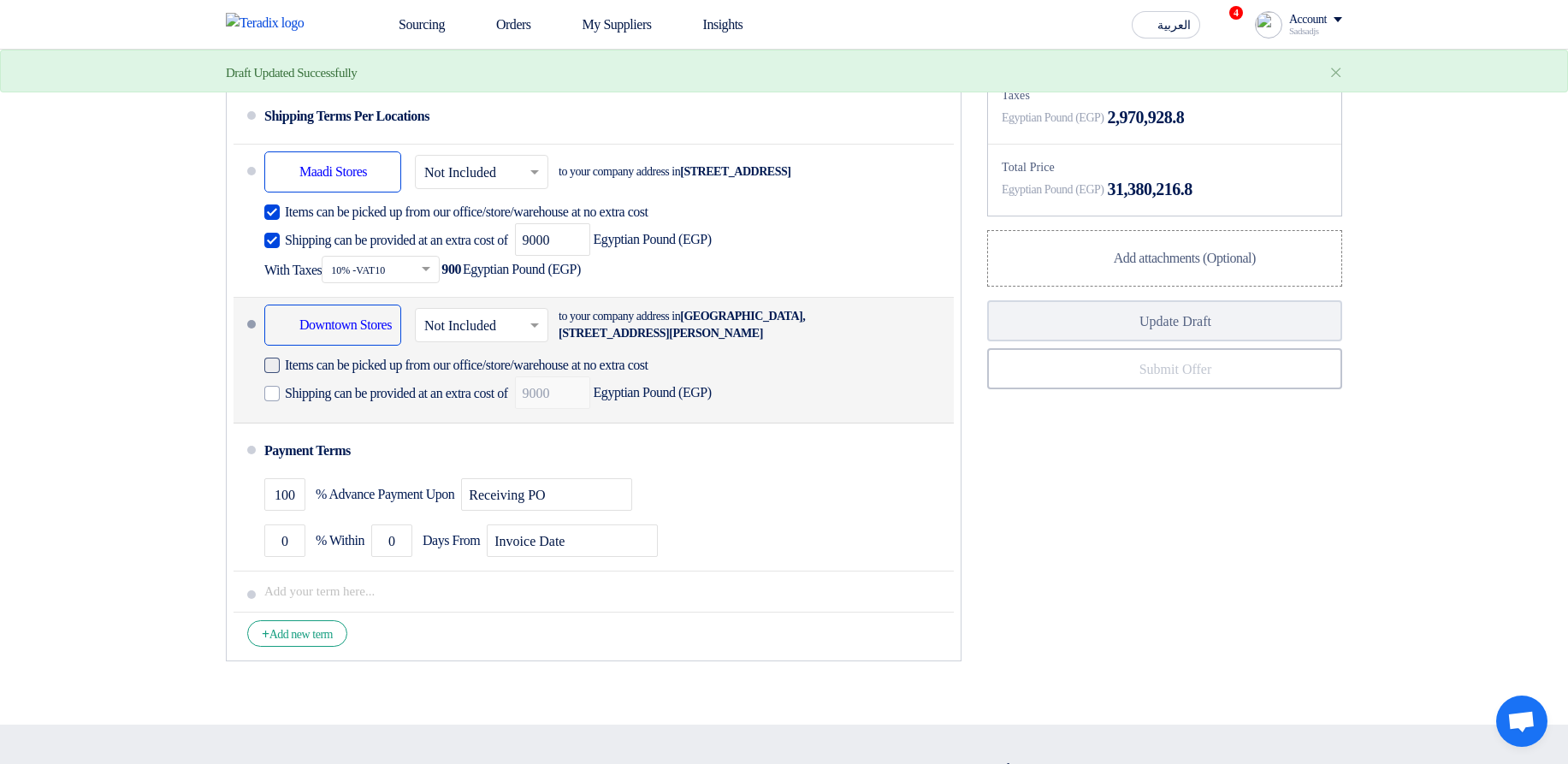
click at [281, 373] on label "Items can be picked up from our office/store/warehouse at no extra cost" at bounding box center [484, 364] width 440 height 17
click at [285, 389] on input "Items can be picked up from our office/store/warehouse at no extra cost" at bounding box center [496, 372] width 423 height 33
checkbox input "true"
click at [278, 401] on span at bounding box center [271, 393] width 15 height 15
click at [285, 416] on input "Shipping can be provided at an extra cost of" at bounding box center [398, 400] width 227 height 33
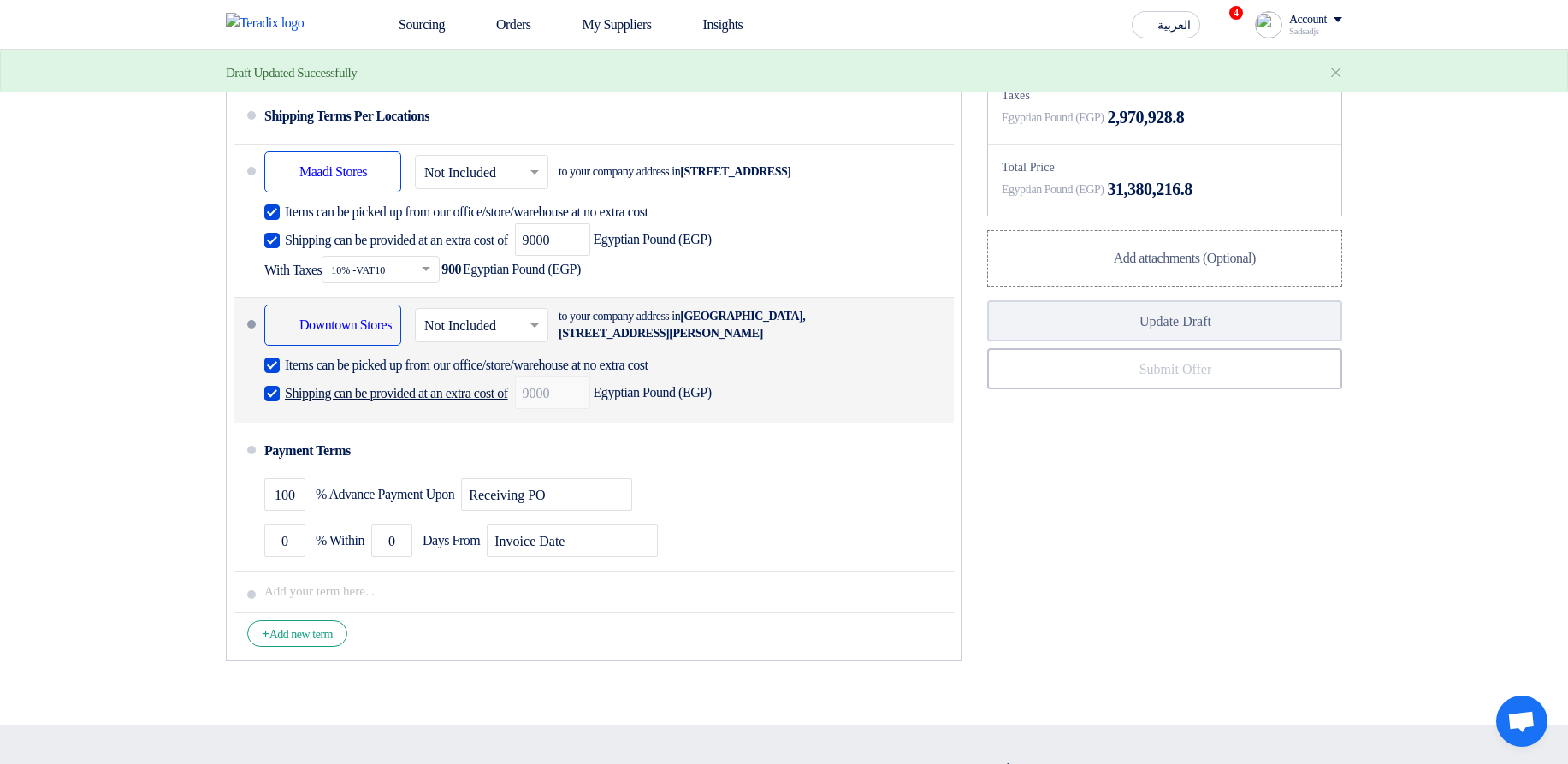
checkbox input "true"
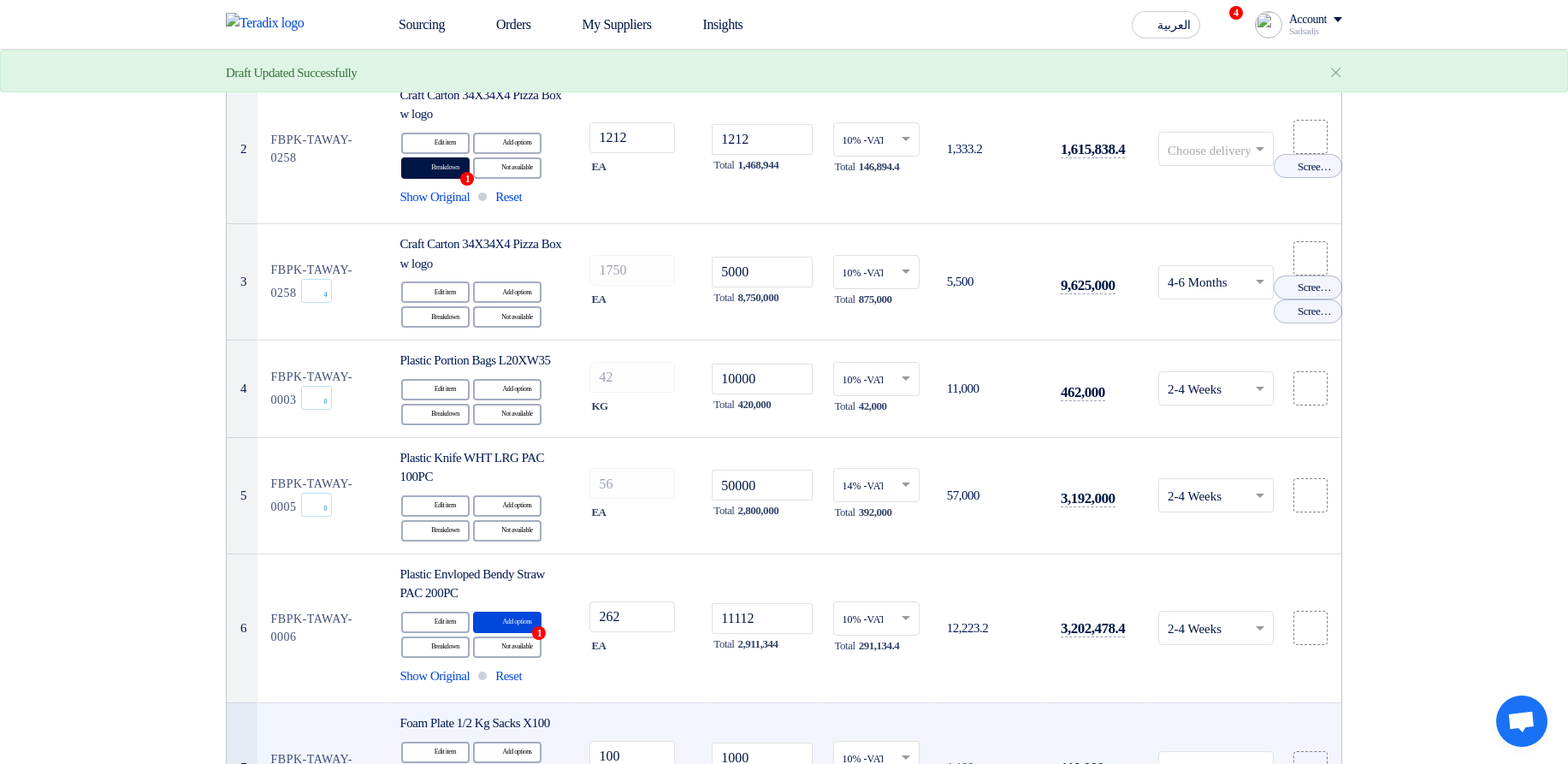
scroll to position [112, 0]
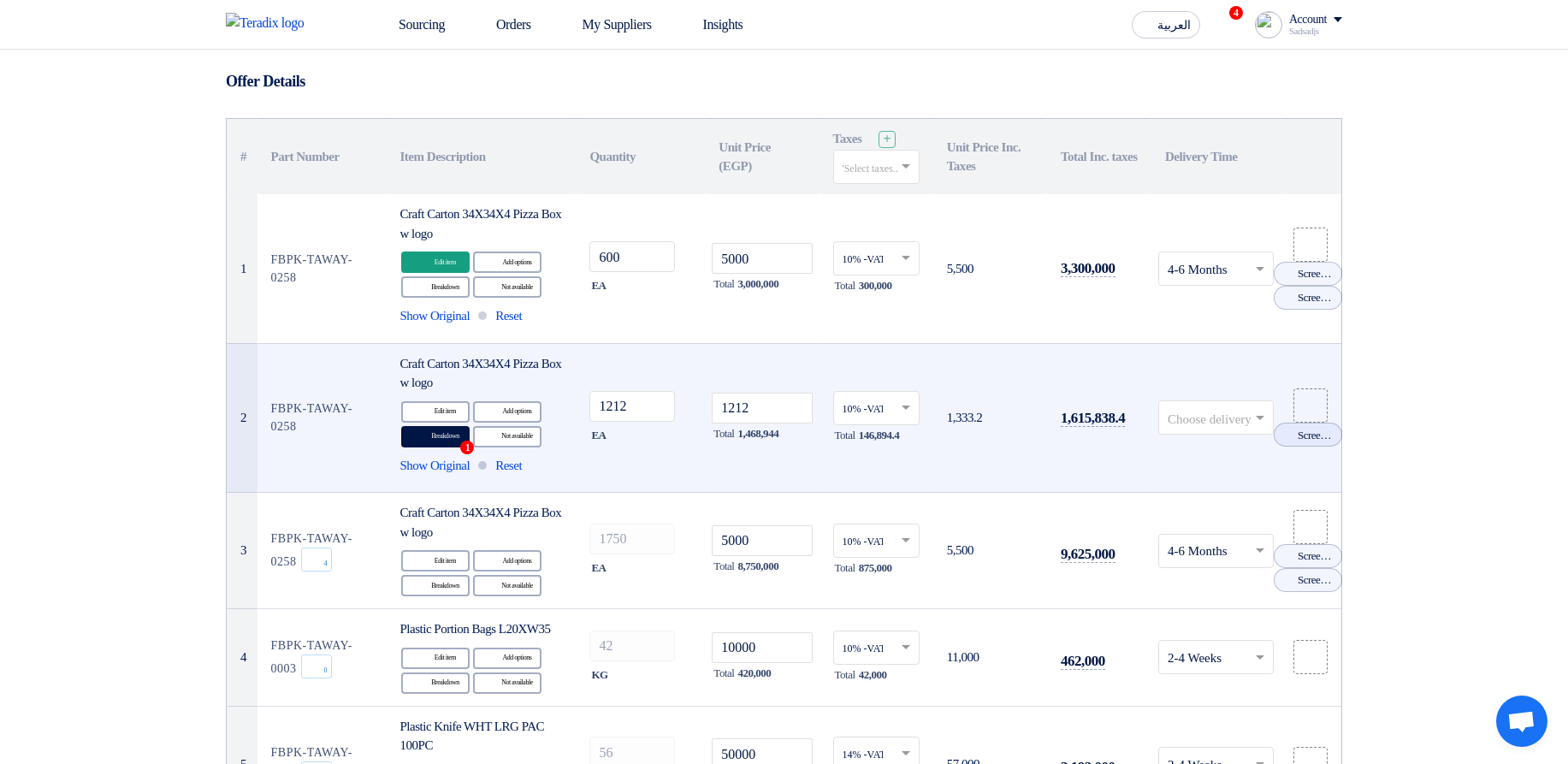
click at [1217, 412] on input "text" at bounding box center [1207, 420] width 79 height 28
click at [1218, 526] on span "1-2 Weeks" at bounding box center [1194, 518] width 54 height 13
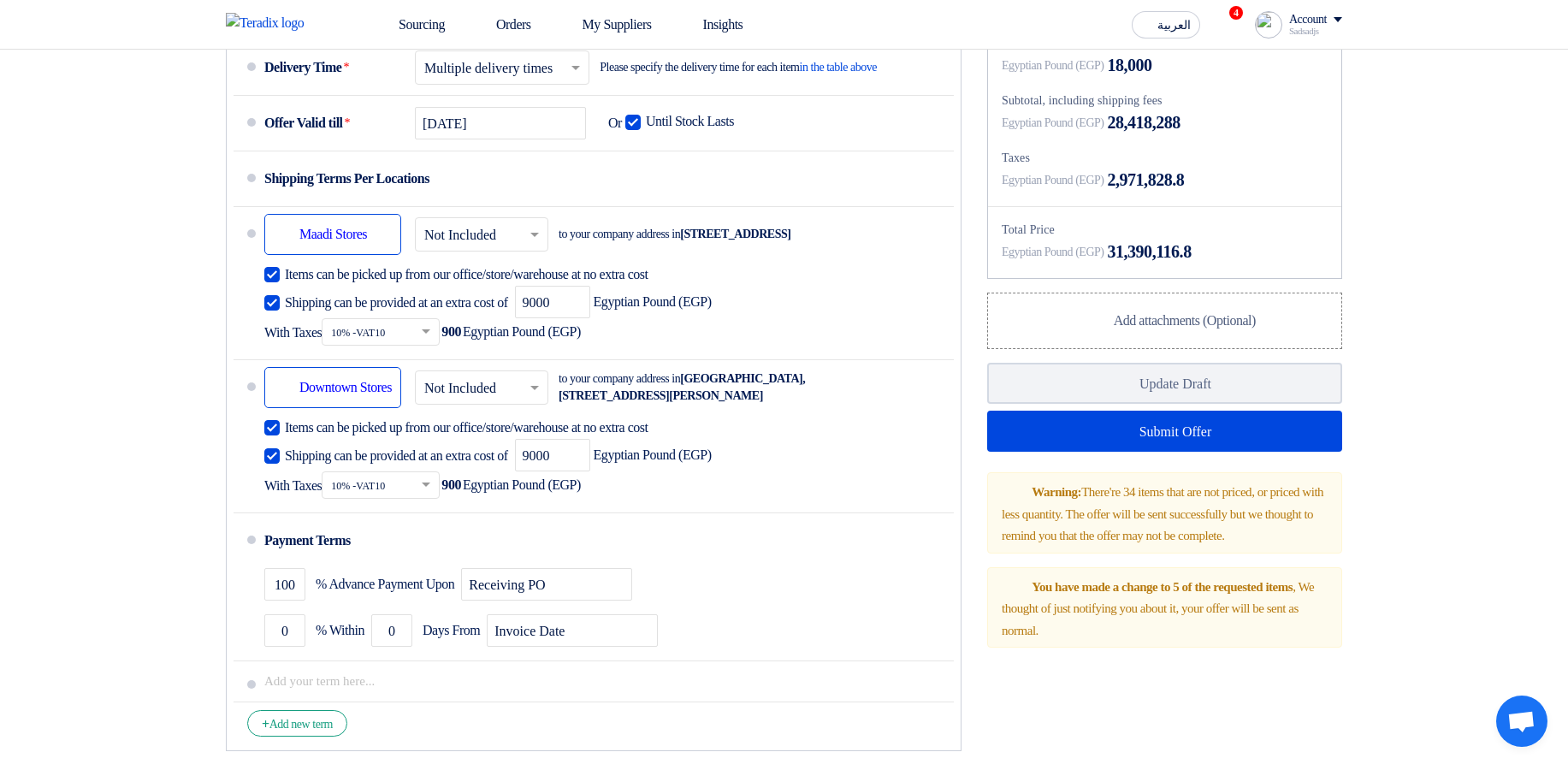
scroll to position [6683, 0]
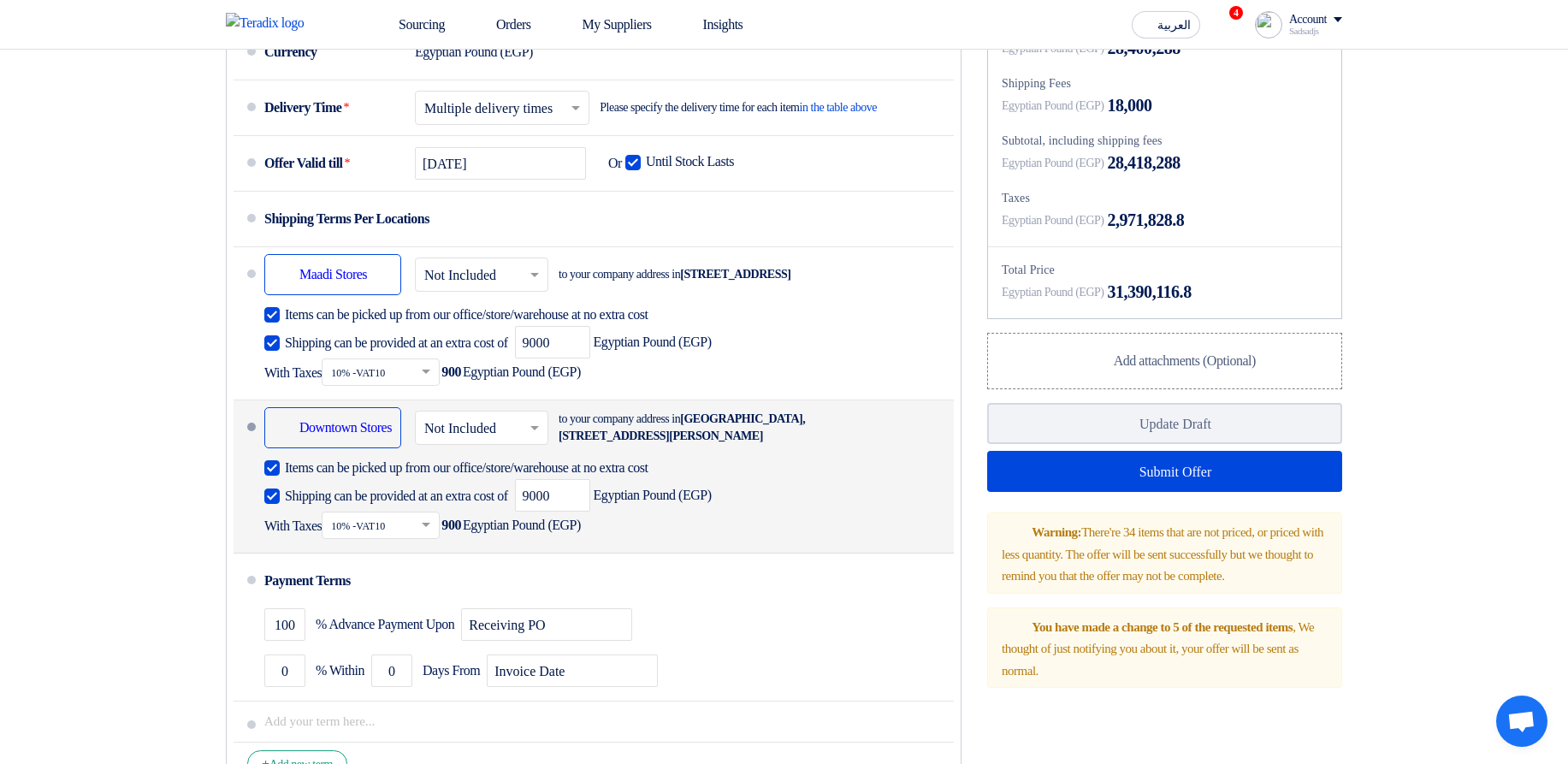
click at [286, 477] on span "Items can be picked up from our office/store/warehouse at no extra cost" at bounding box center [466, 468] width 364 height 17
click at [286, 491] on input "Items can be picked up from our office/store/warehouse at no extra cost" at bounding box center [614, 475] width 659 height 33
checkbox input "false"
click at [302, 505] on span "Shipping can be provided at an extra cost of" at bounding box center [396, 495] width 223 height 17
click at [302, 519] on input "Shipping can be provided at an extra cost of" at bounding box center [398, 503] width 227 height 33
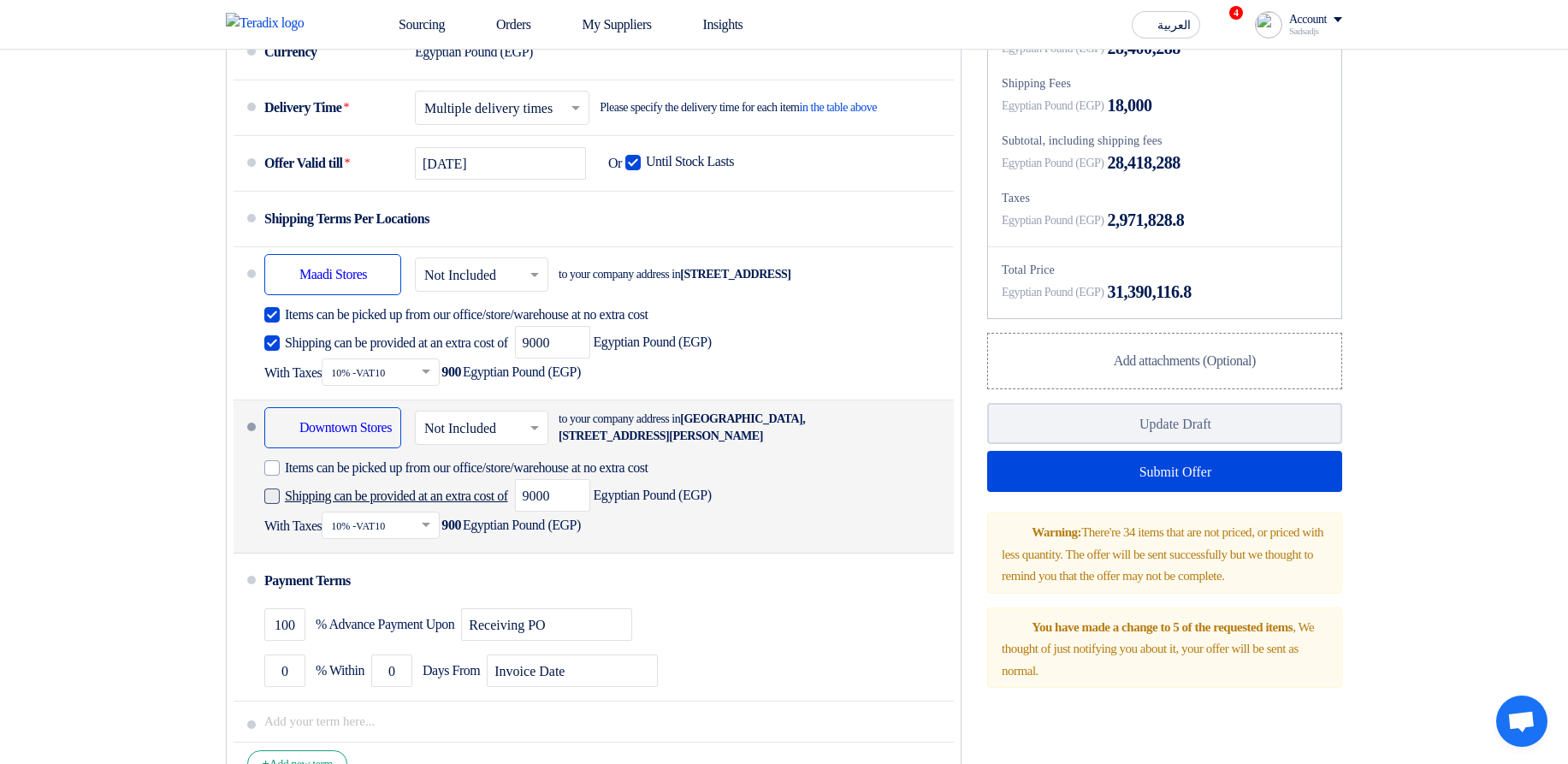
checkbox input "false"
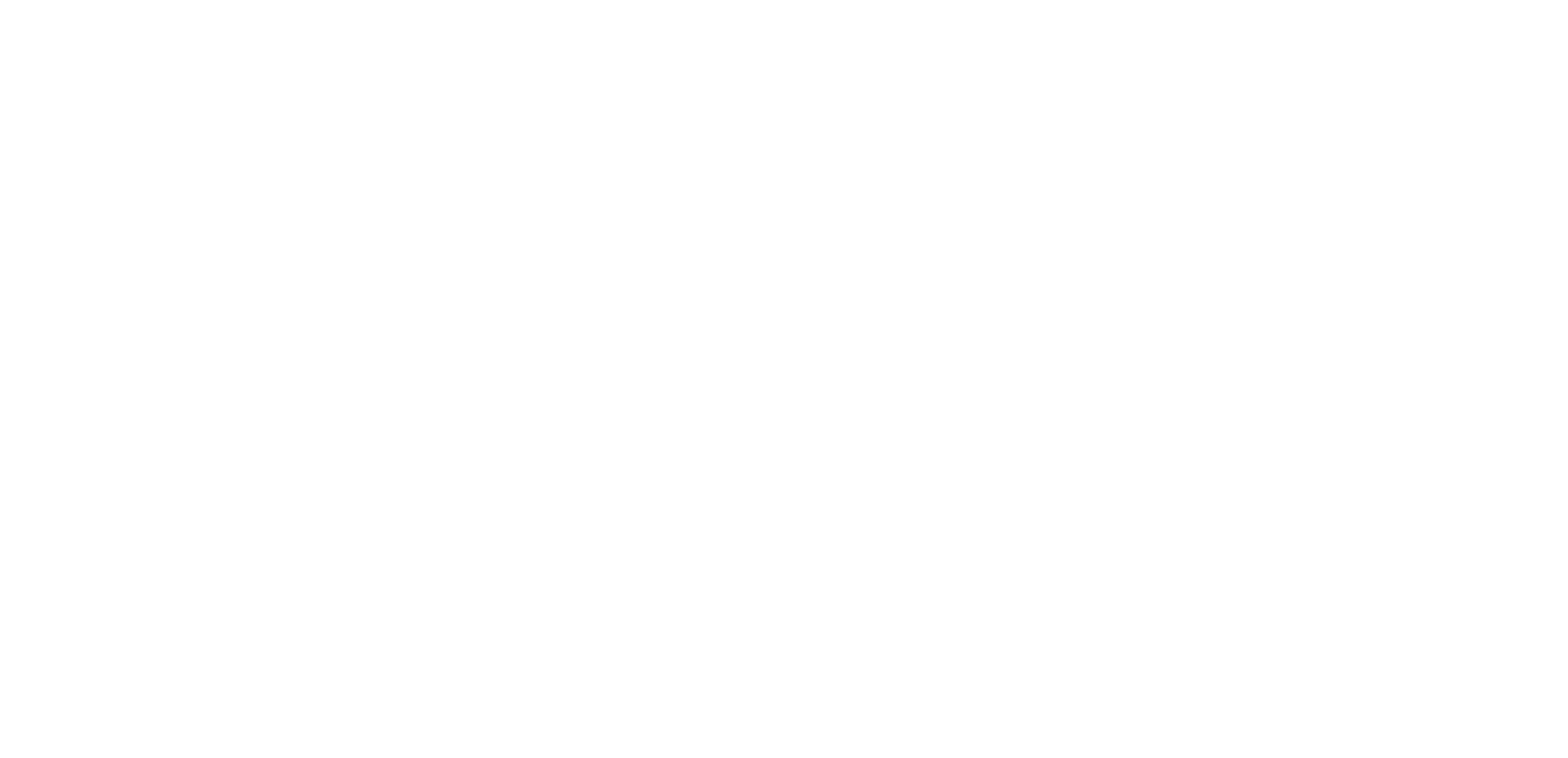
click at [745, 7] on html at bounding box center [784, 4] width 1568 height 7
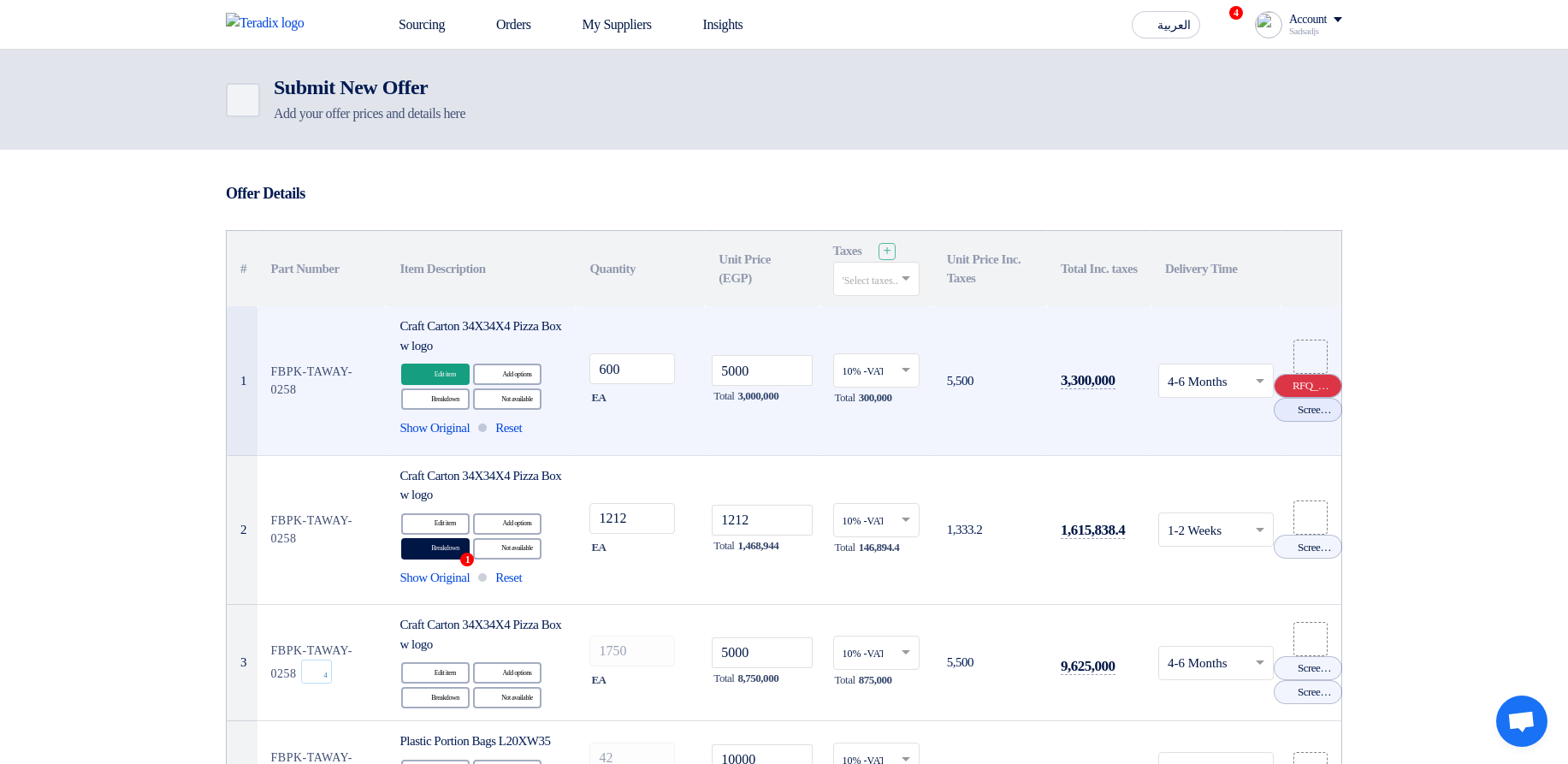
click at [1285, 388] on icon "Cancel" at bounding box center [1284, 385] width 12 height 12
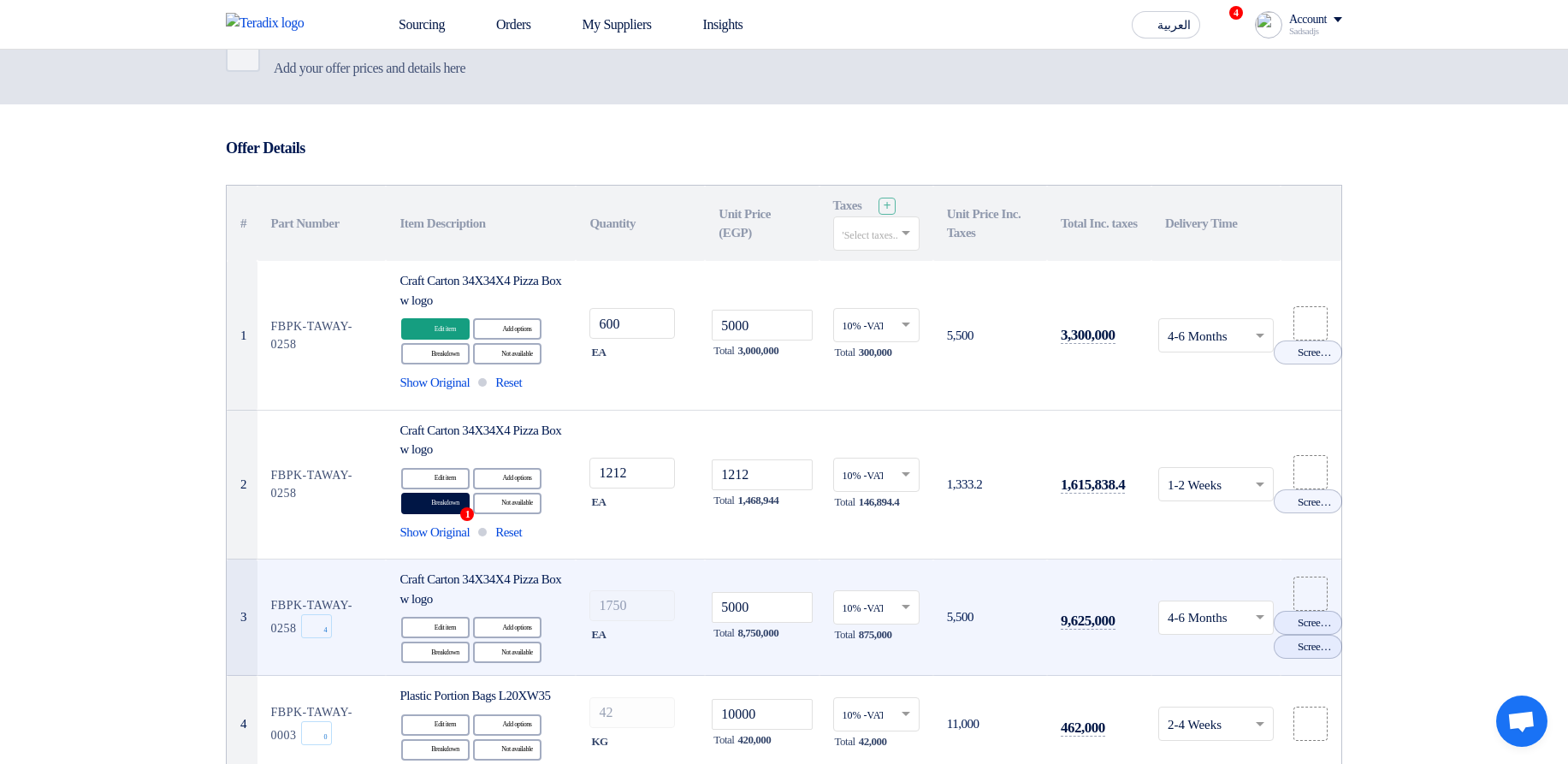
scroll to position [102, 0]
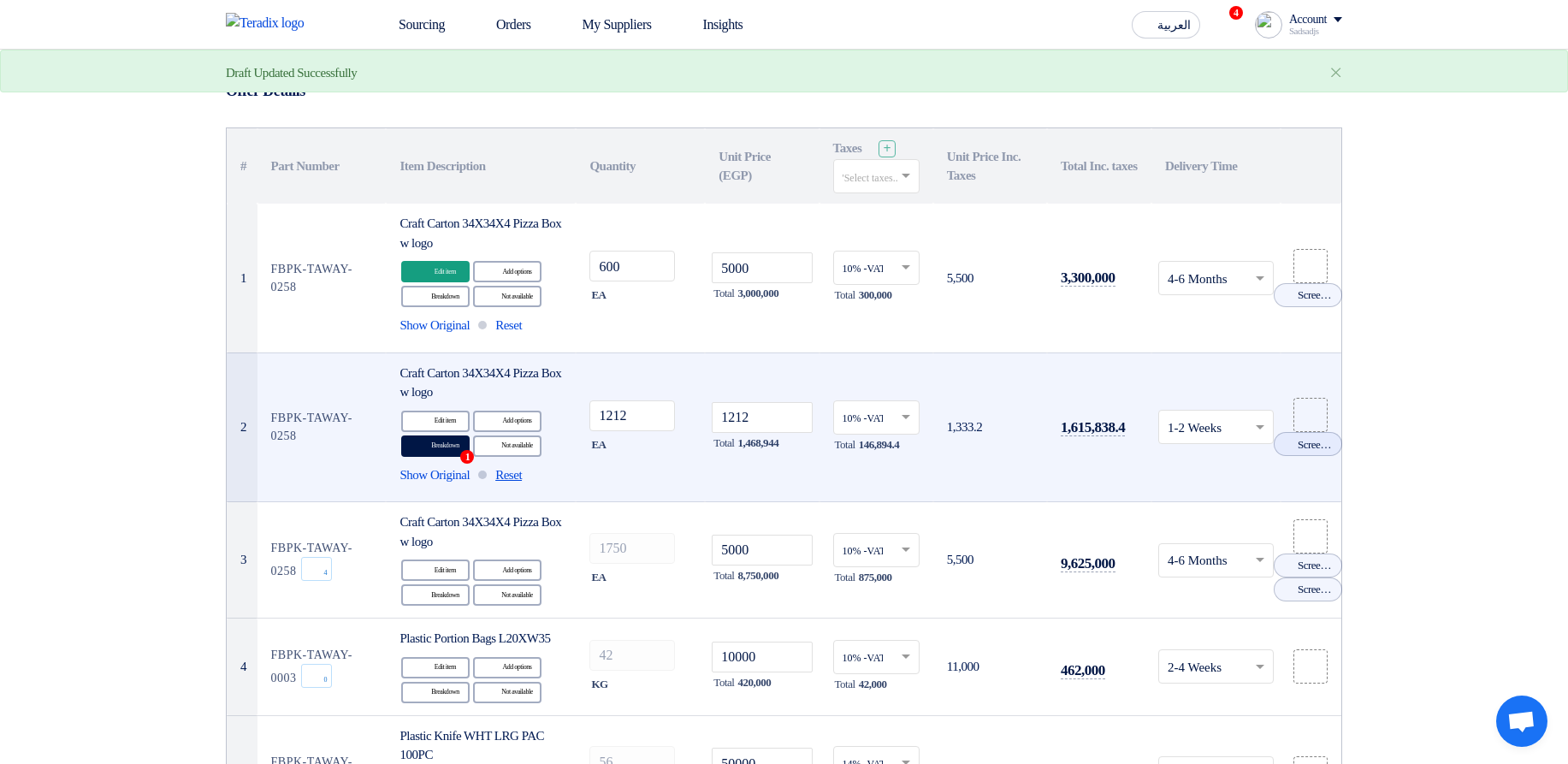
click at [522, 471] on span "Reset" at bounding box center [509, 475] width 27 height 20
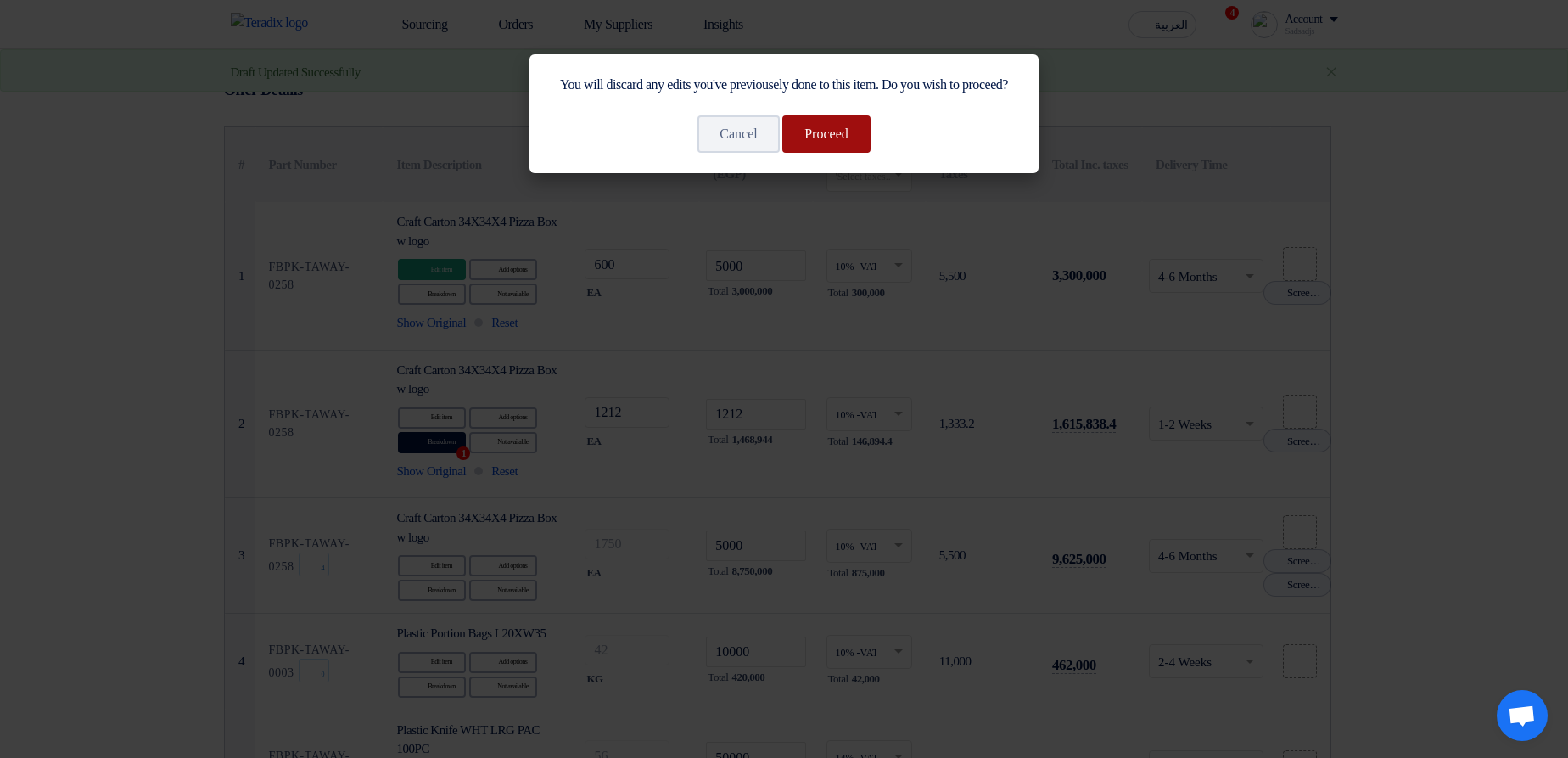
click at [832, 139] on button "Proceed" at bounding box center [826, 134] width 88 height 37
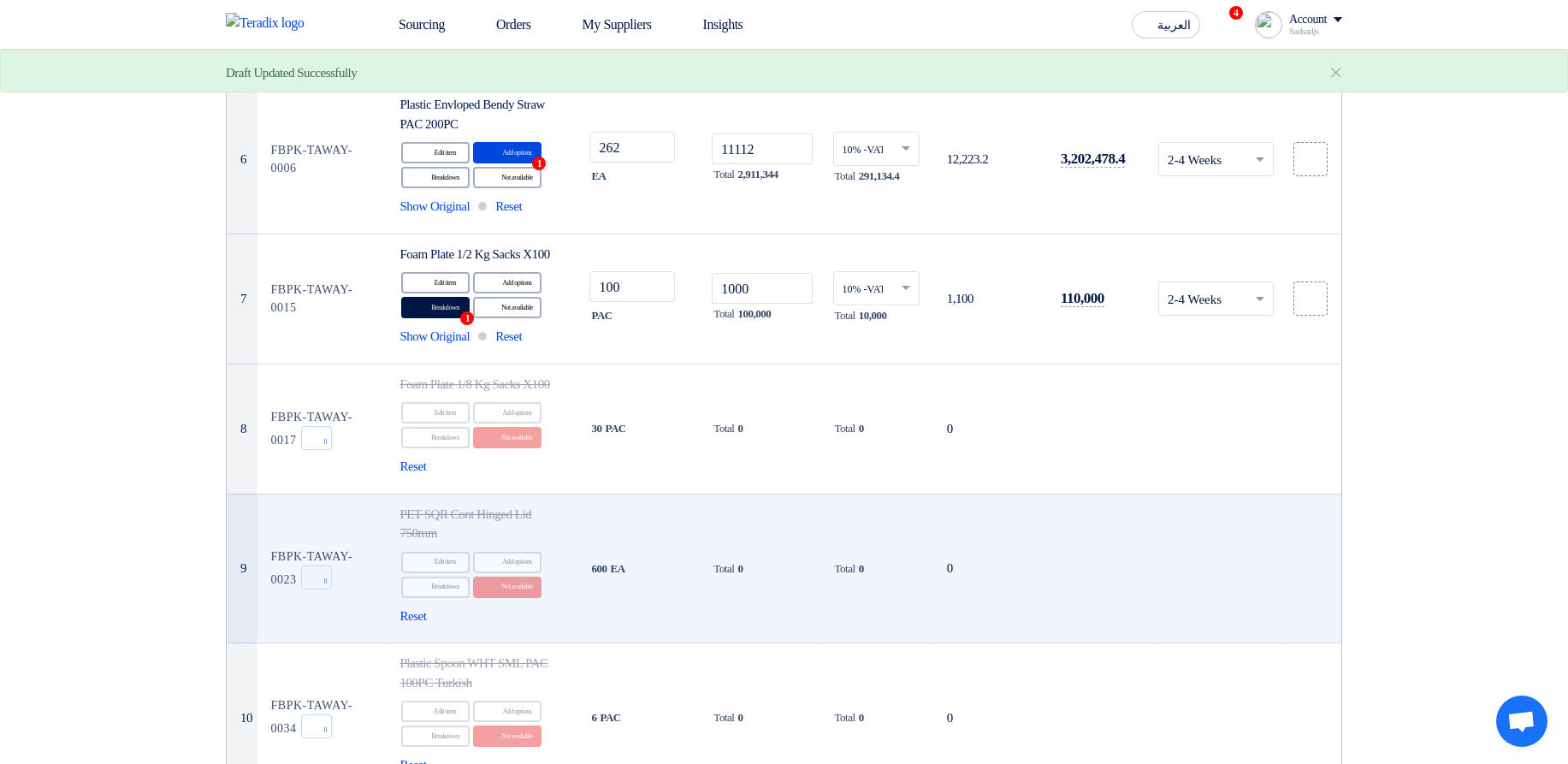
scroll to position [1026, 0]
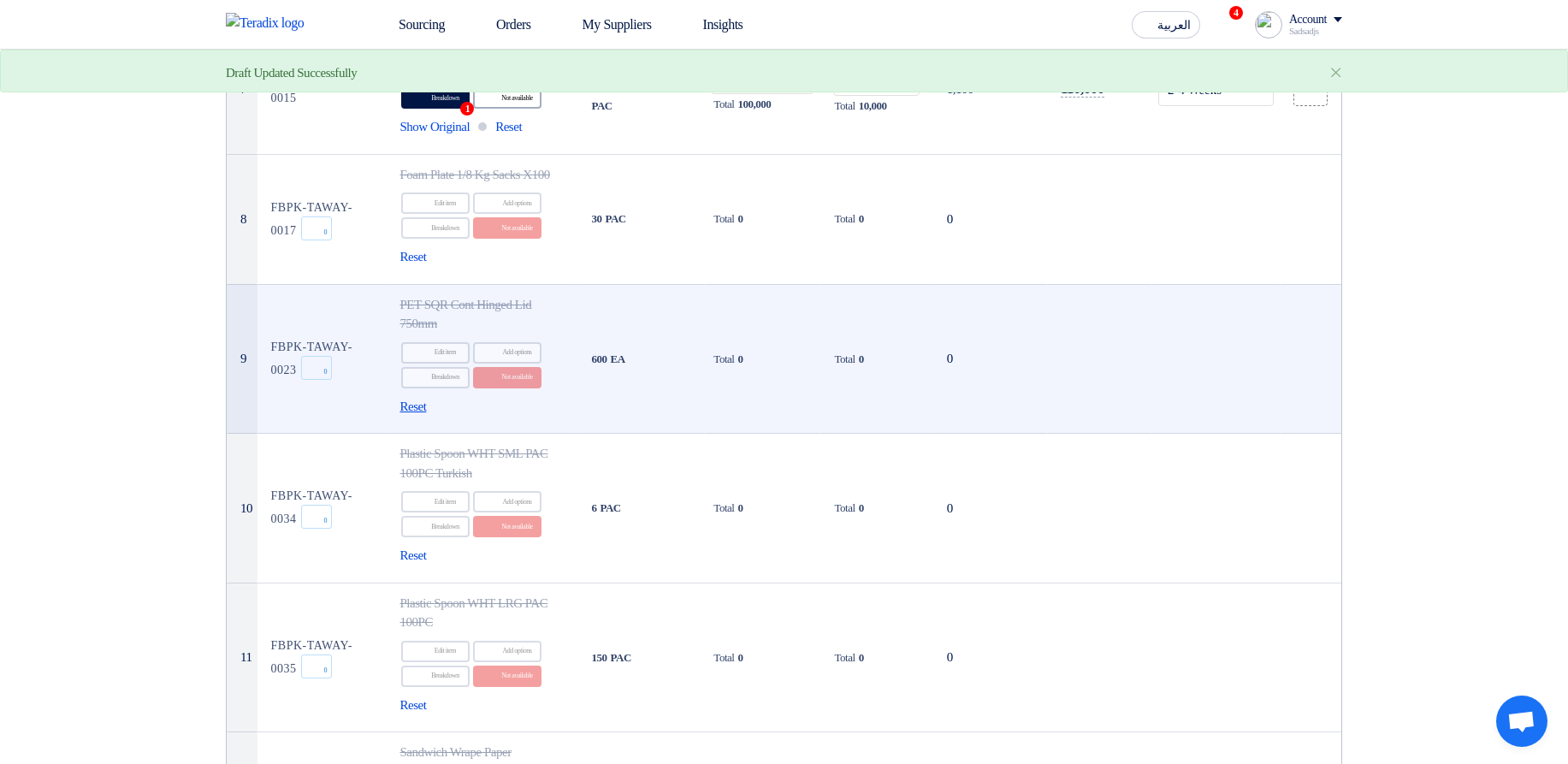
click at [426, 416] on span "Reset" at bounding box center [413, 406] width 27 height 20
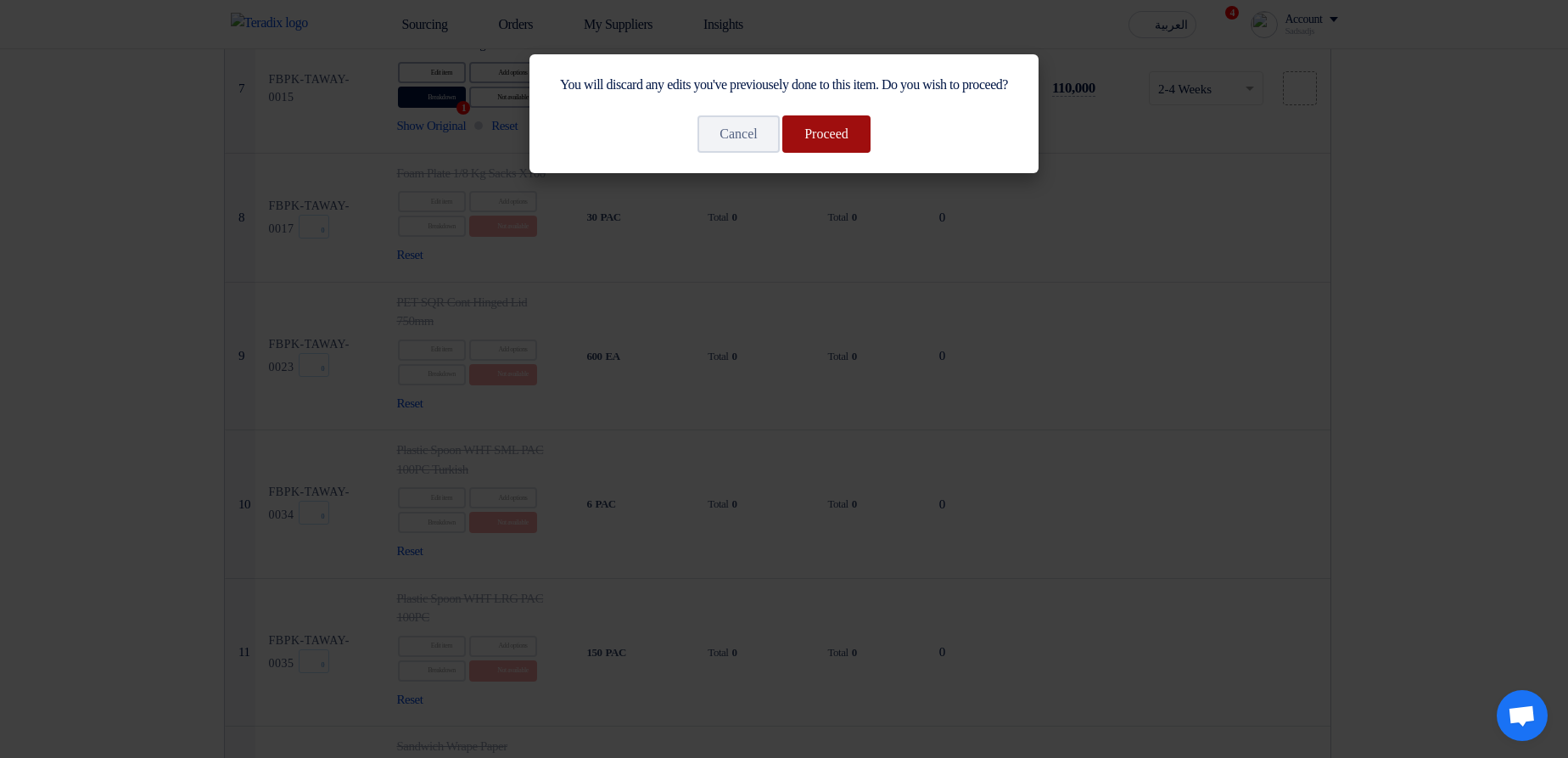
click at [863, 153] on button "Proceed" at bounding box center [826, 134] width 88 height 37
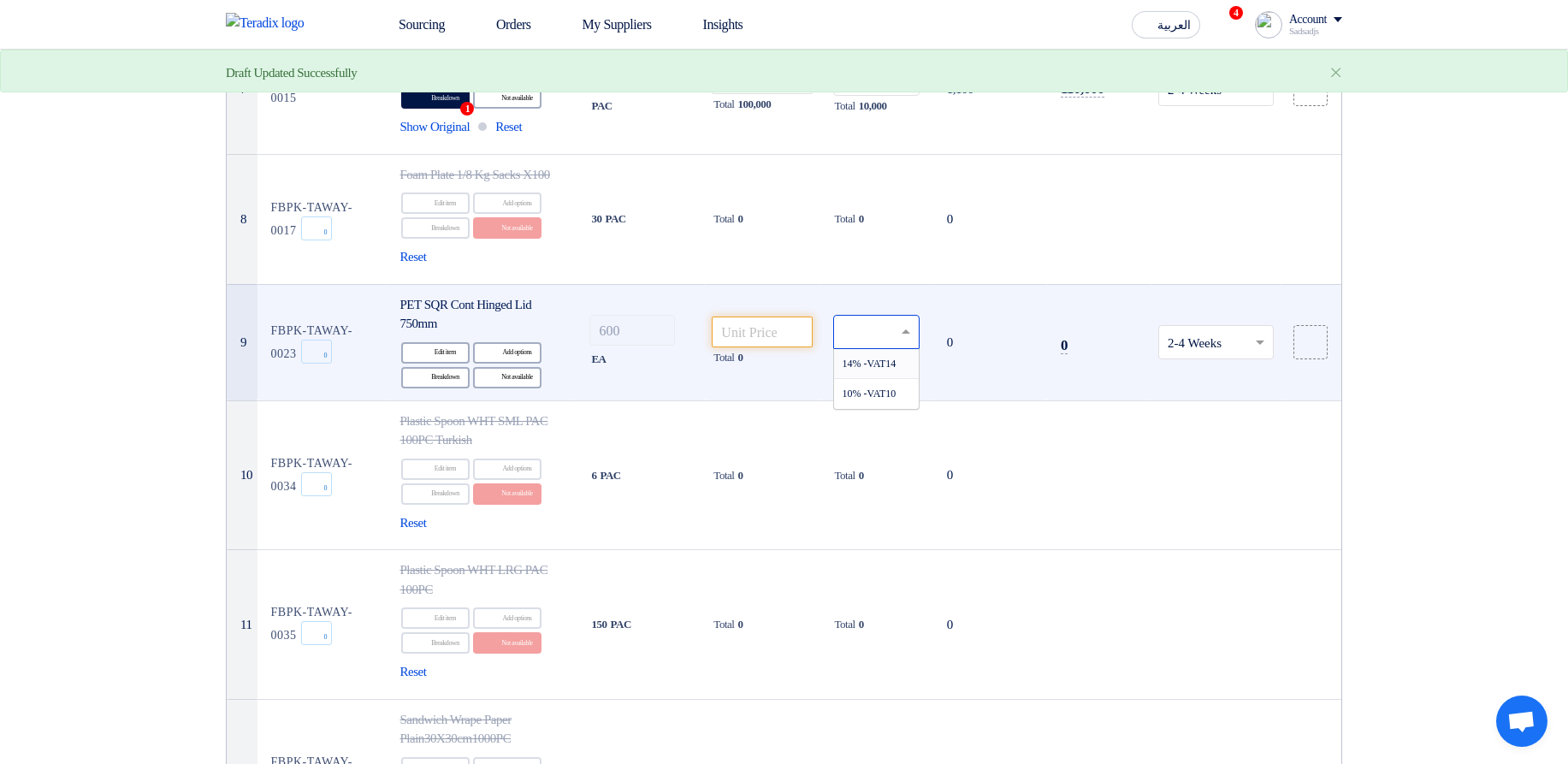
click at [847, 349] on input "text" at bounding box center [868, 334] width 51 height 28
drag, startPoint x: 873, startPoint y: 442, endPoint x: 894, endPoint y: 439, distance: 21.2
click at [873, 408] on div "10% -VAT10" at bounding box center [876, 393] width 84 height 29
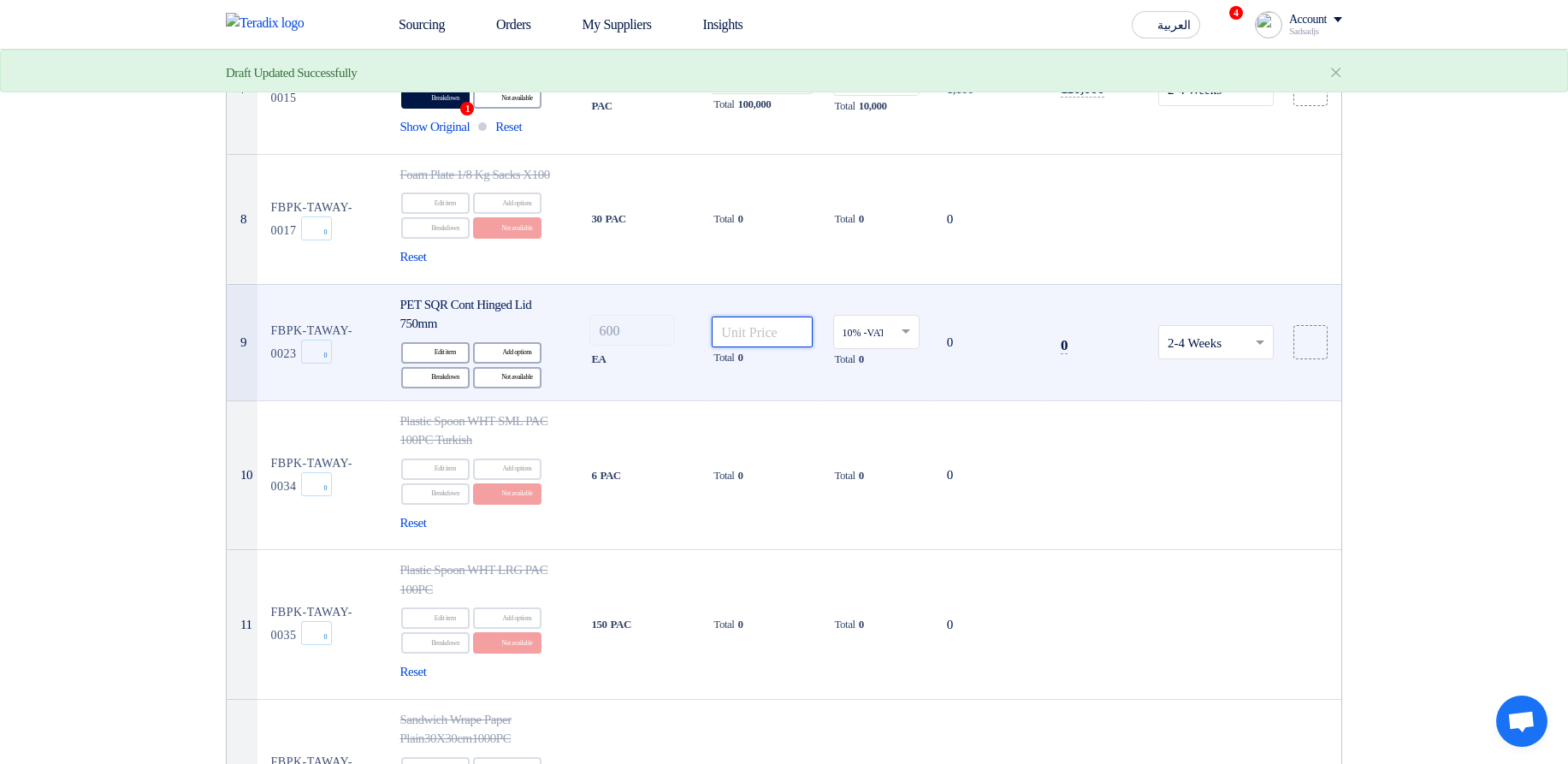
click at [771, 348] on input "number" at bounding box center [761, 332] width 101 height 31
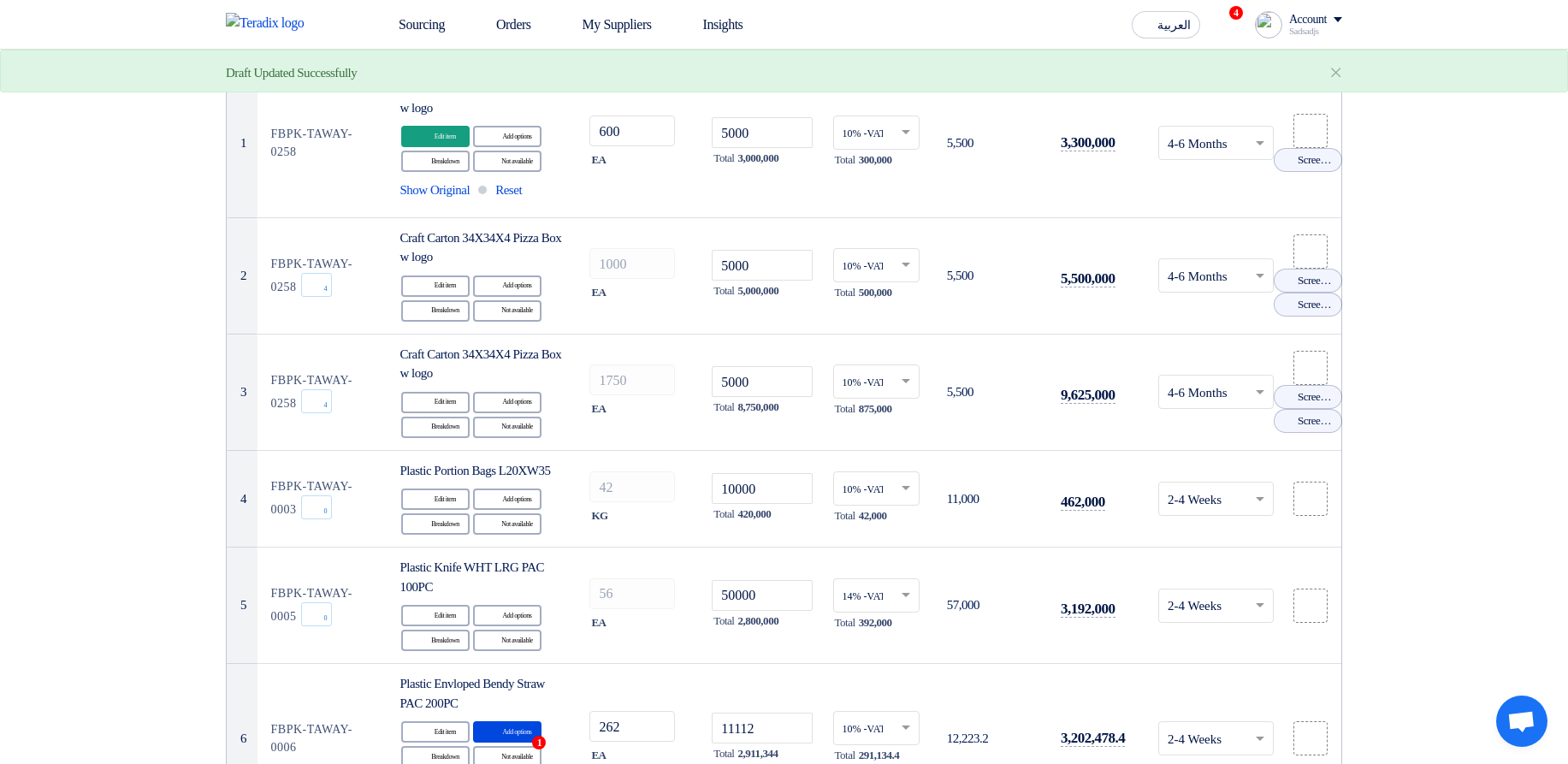
scroll to position [0, 0]
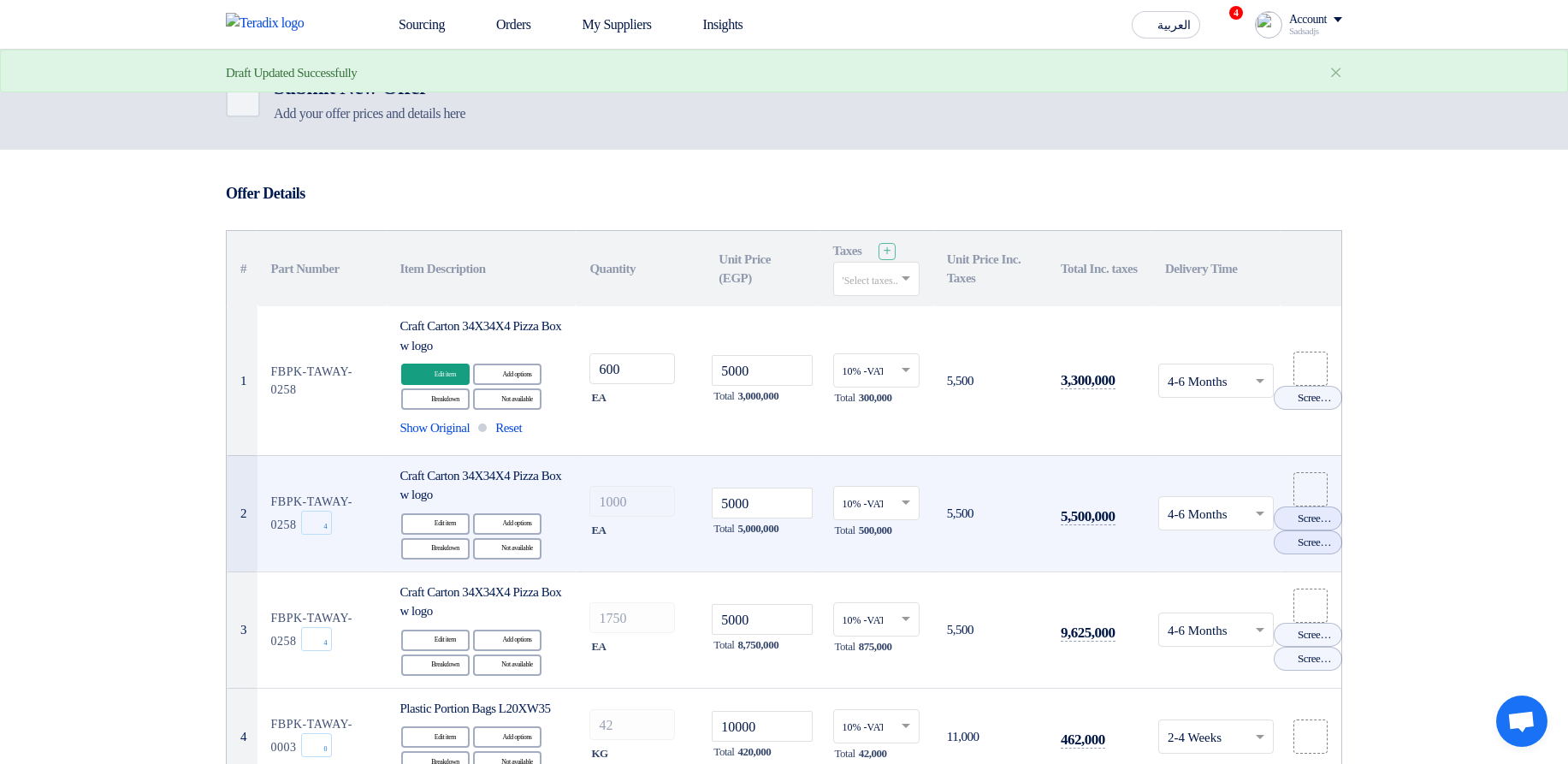
click at [873, 509] on input "text" at bounding box center [868, 505] width 51 height 28
click at [889, 531] on span "14% -VAT14" at bounding box center [870, 535] width 54 height 12
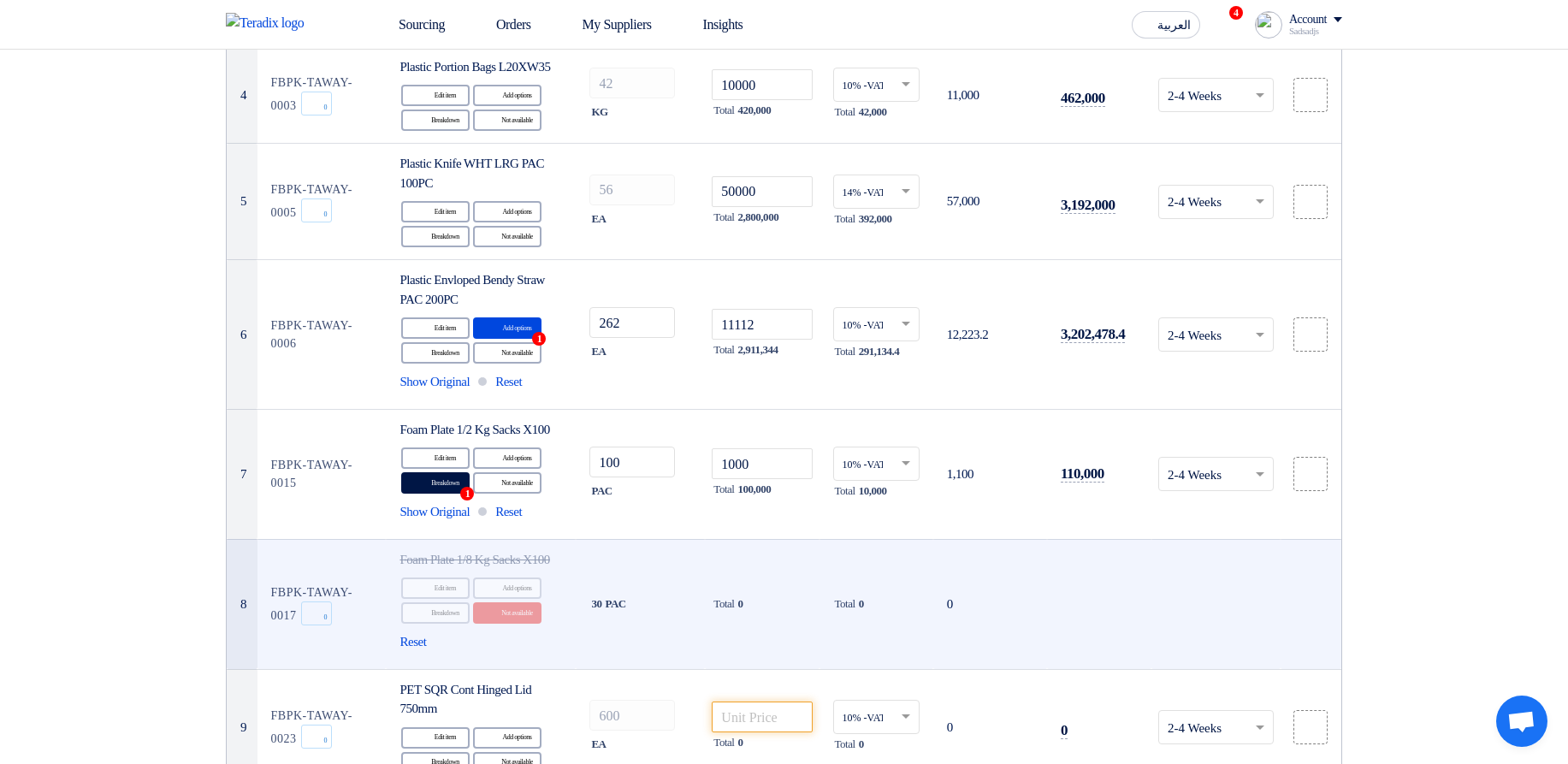
scroll to position [924, 0]
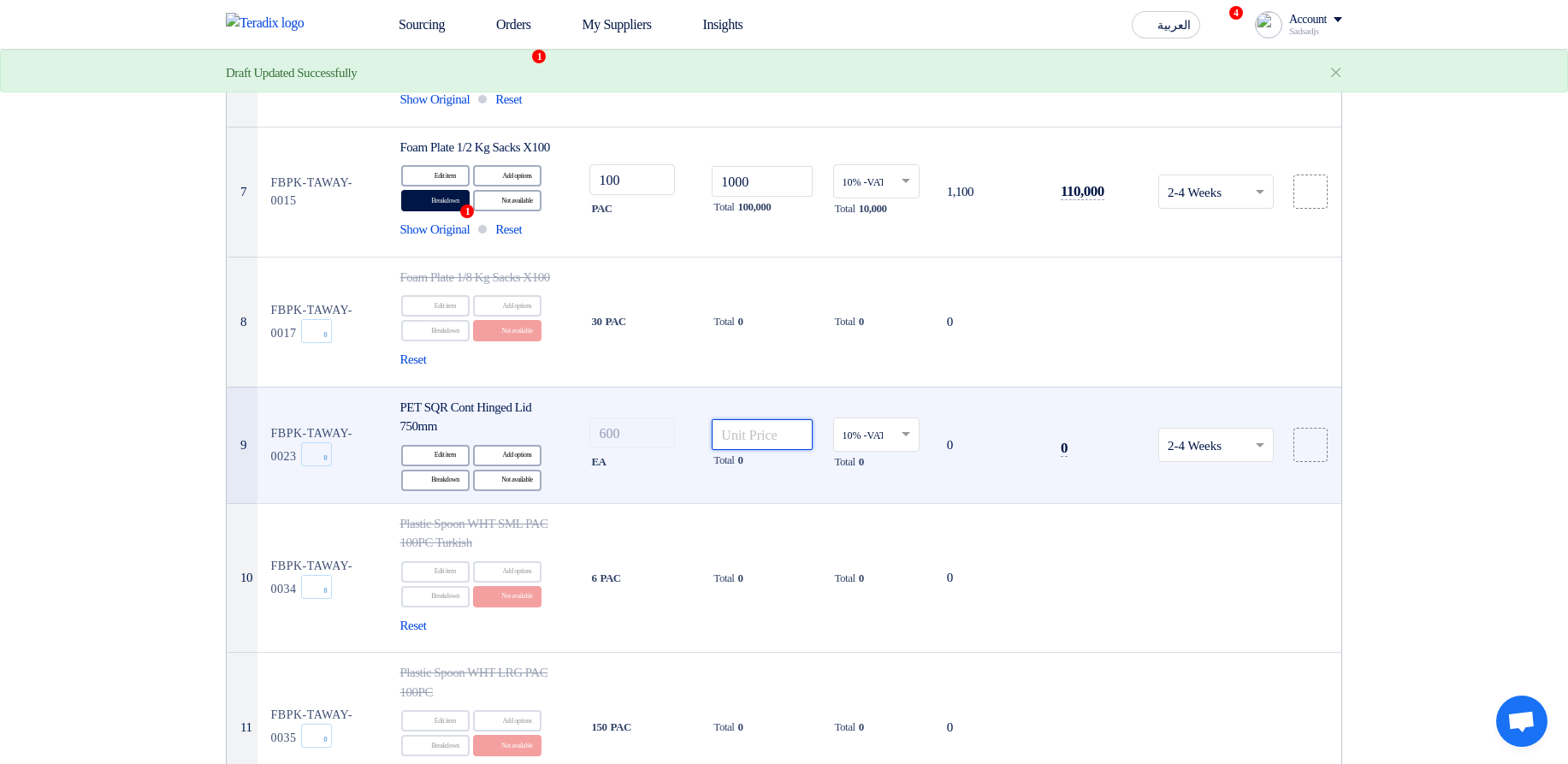
click at [749, 450] on input "number" at bounding box center [761, 434] width 101 height 31
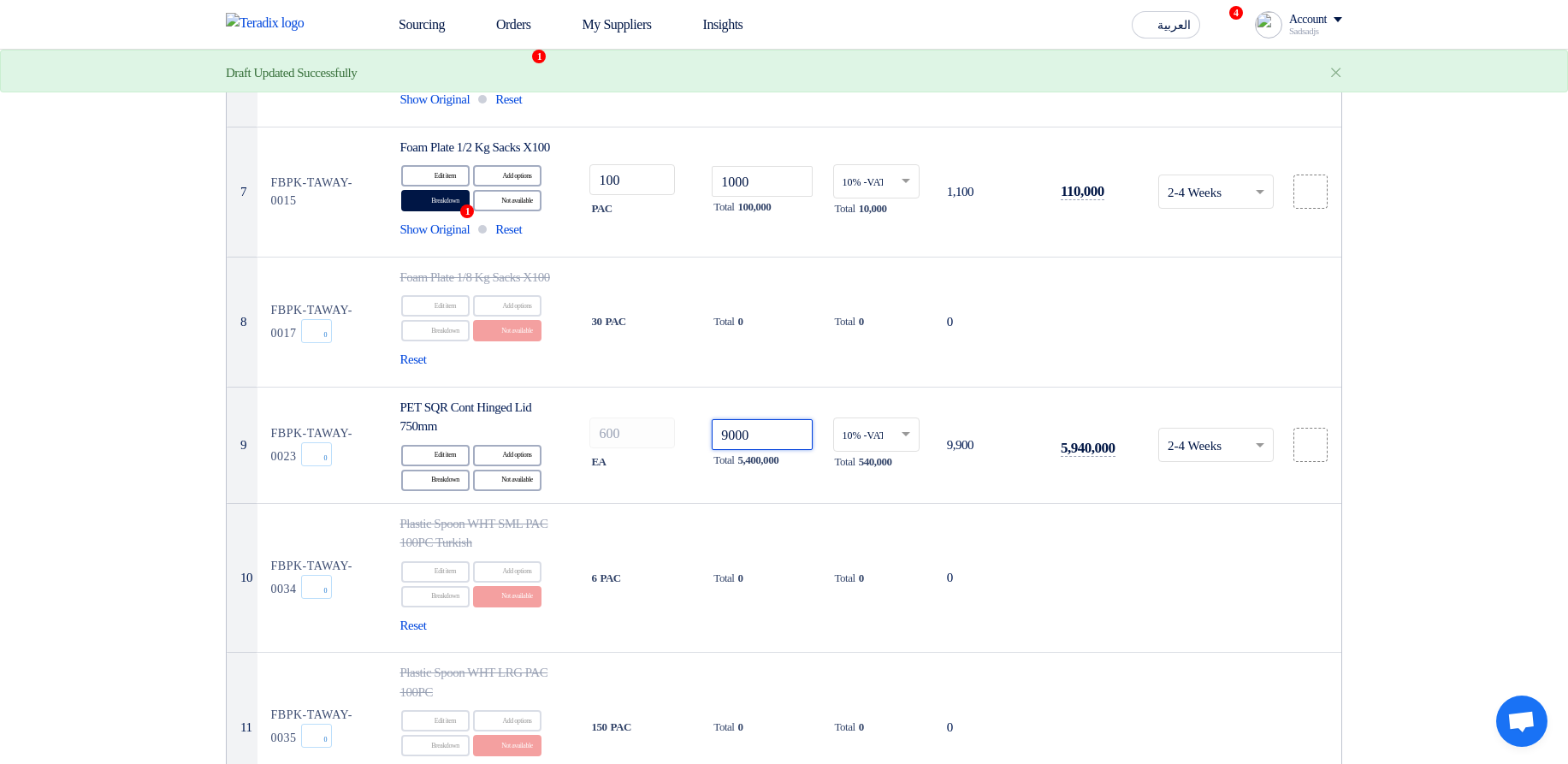
type input "9000"
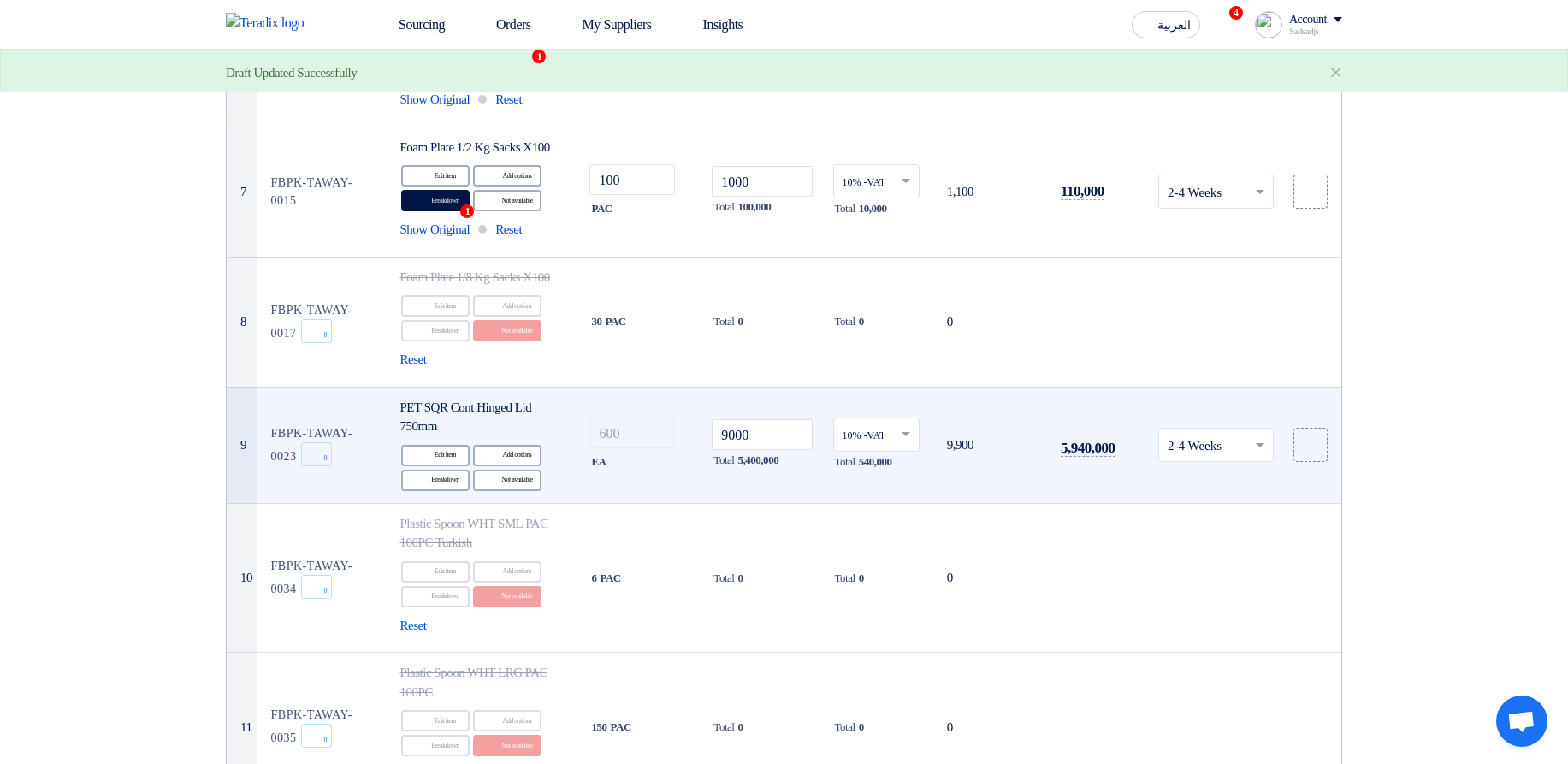
click at [1249, 460] on div at bounding box center [1217, 446] width 114 height 28
click at [1186, 665] on div "6-8 Weeks" at bounding box center [1217, 648] width 114 height 34
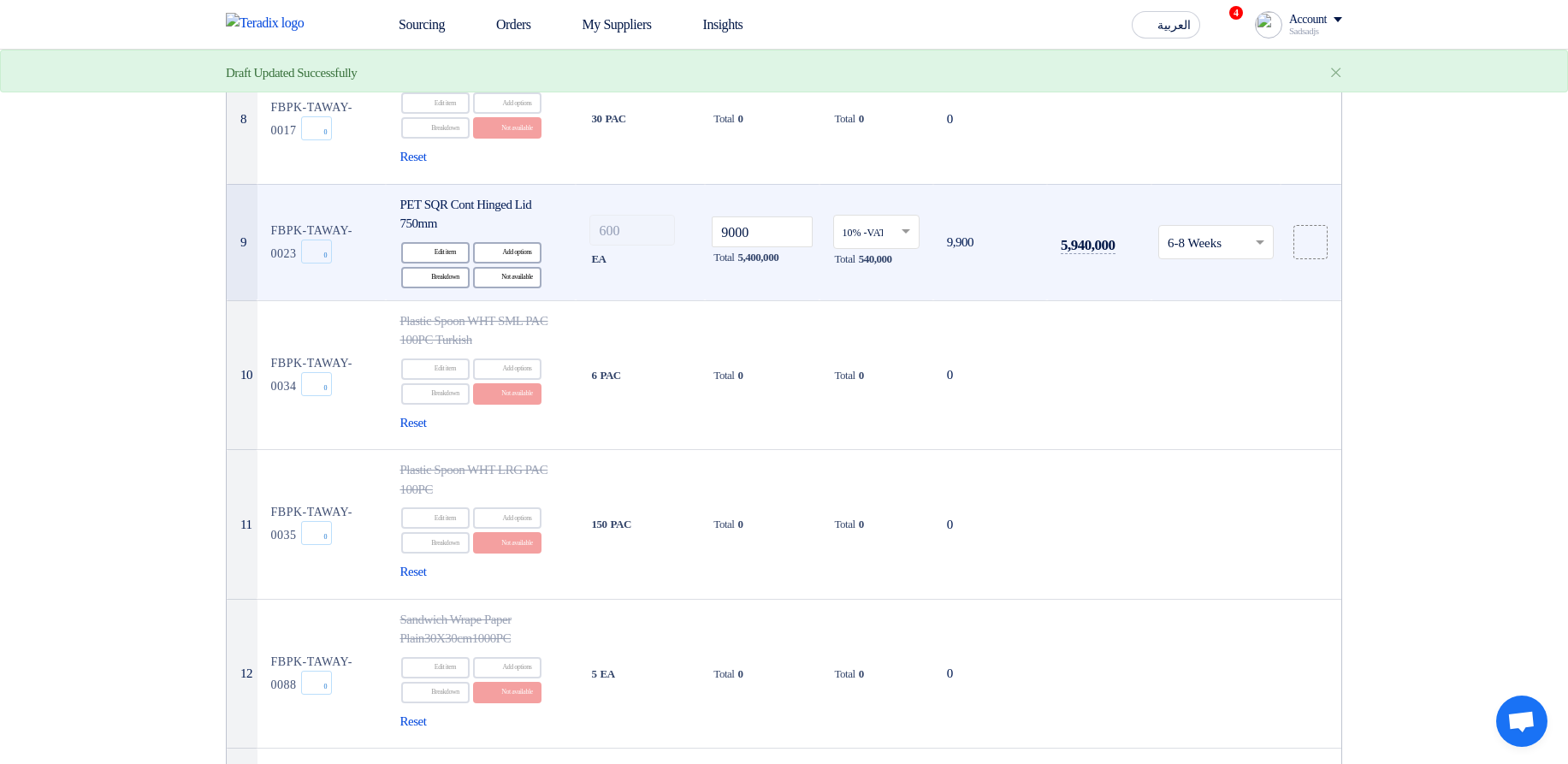
scroll to position [1130, 0]
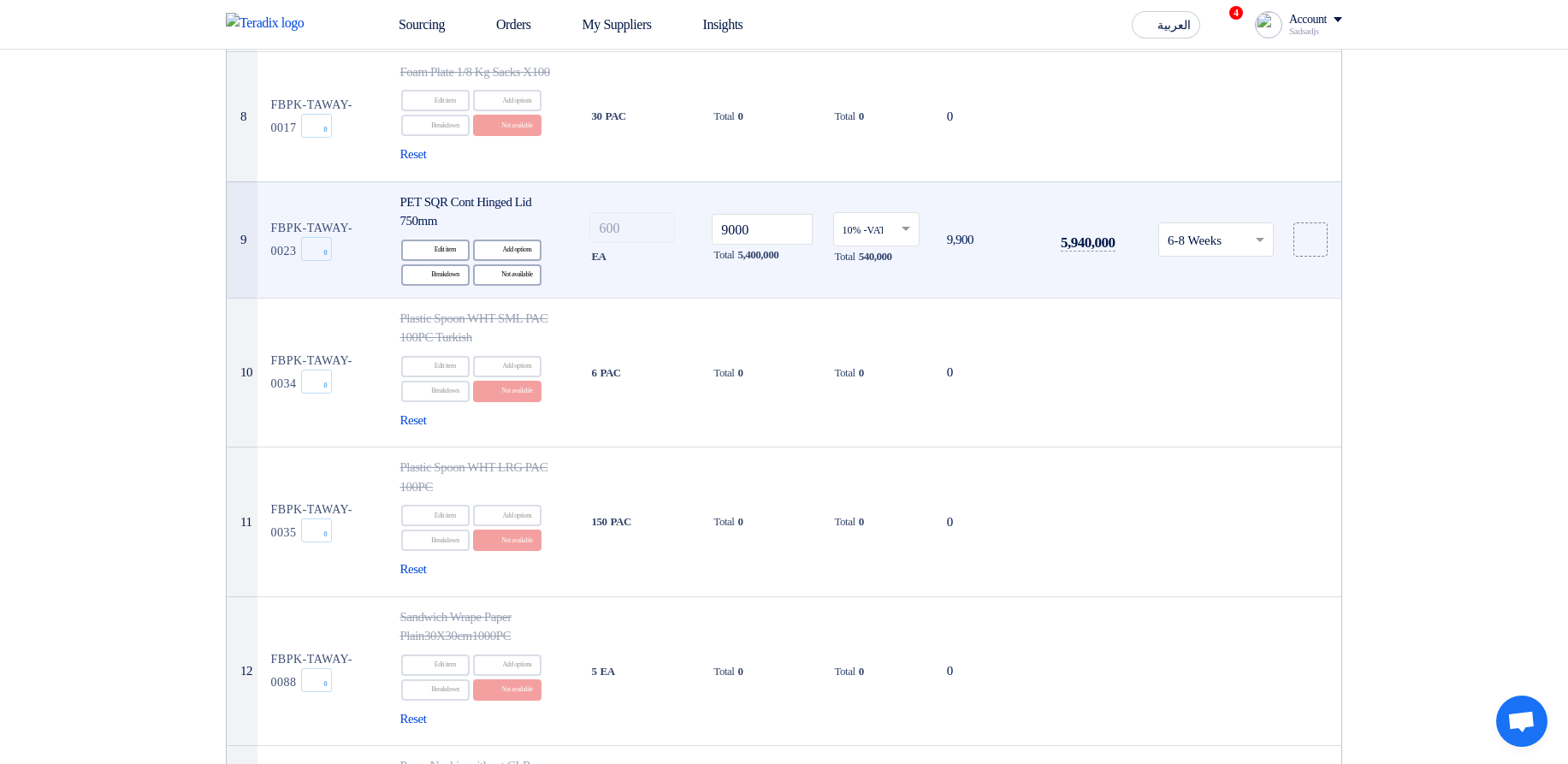
click at [292, 281] on td "FBPK-TAWAY-0023 Sync 0" at bounding box center [322, 239] width 129 height 117
drag, startPoint x: 292, startPoint y: 281, endPoint x: 296, endPoint y: 299, distance: 18.4
click at [296, 298] on td "FBPK-TAWAY-0023 Sync 0" at bounding box center [322, 239] width 129 height 117
copy td "FBPK-TAWAY-0023"
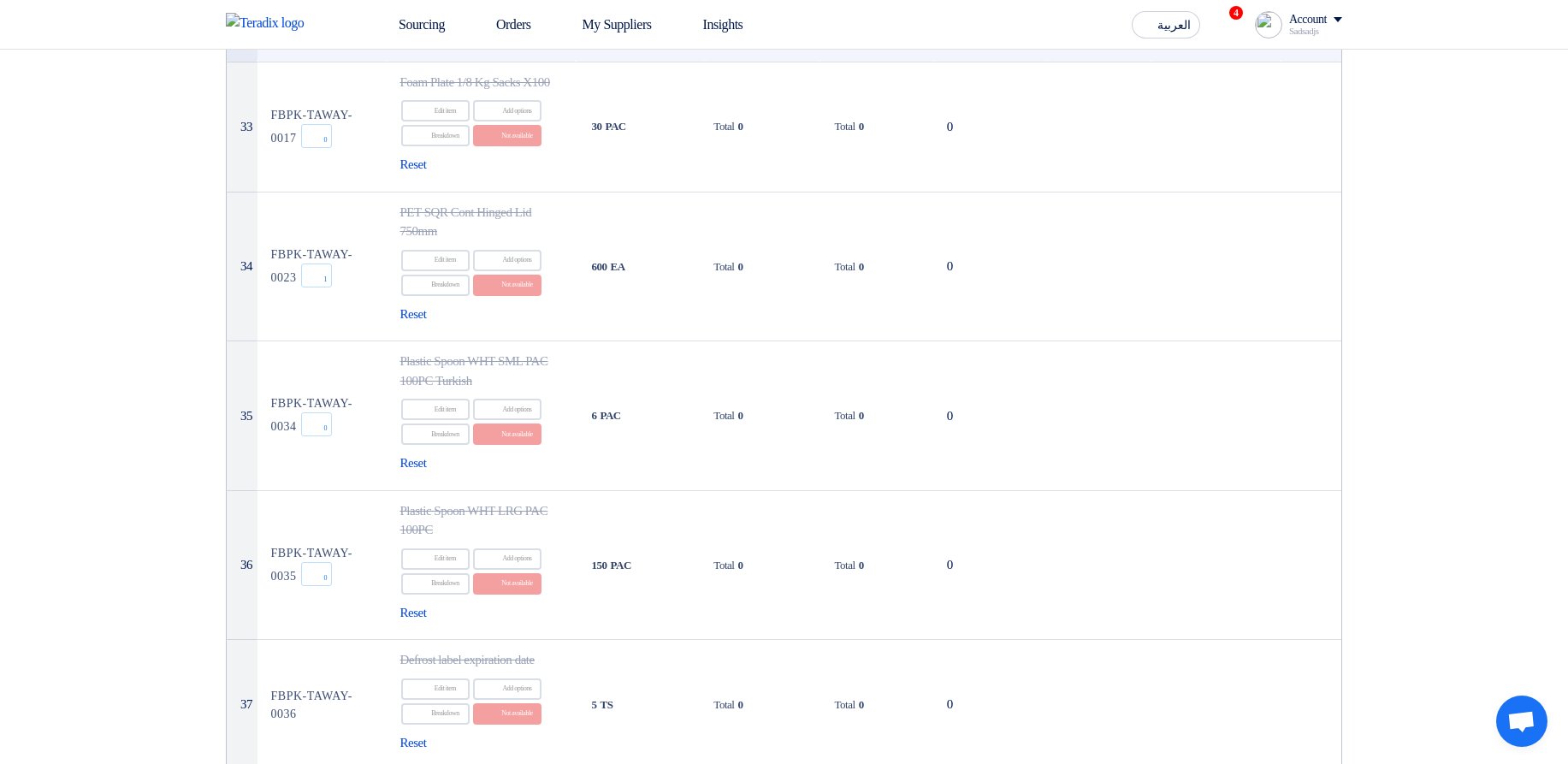
scroll to position [1045, 0]
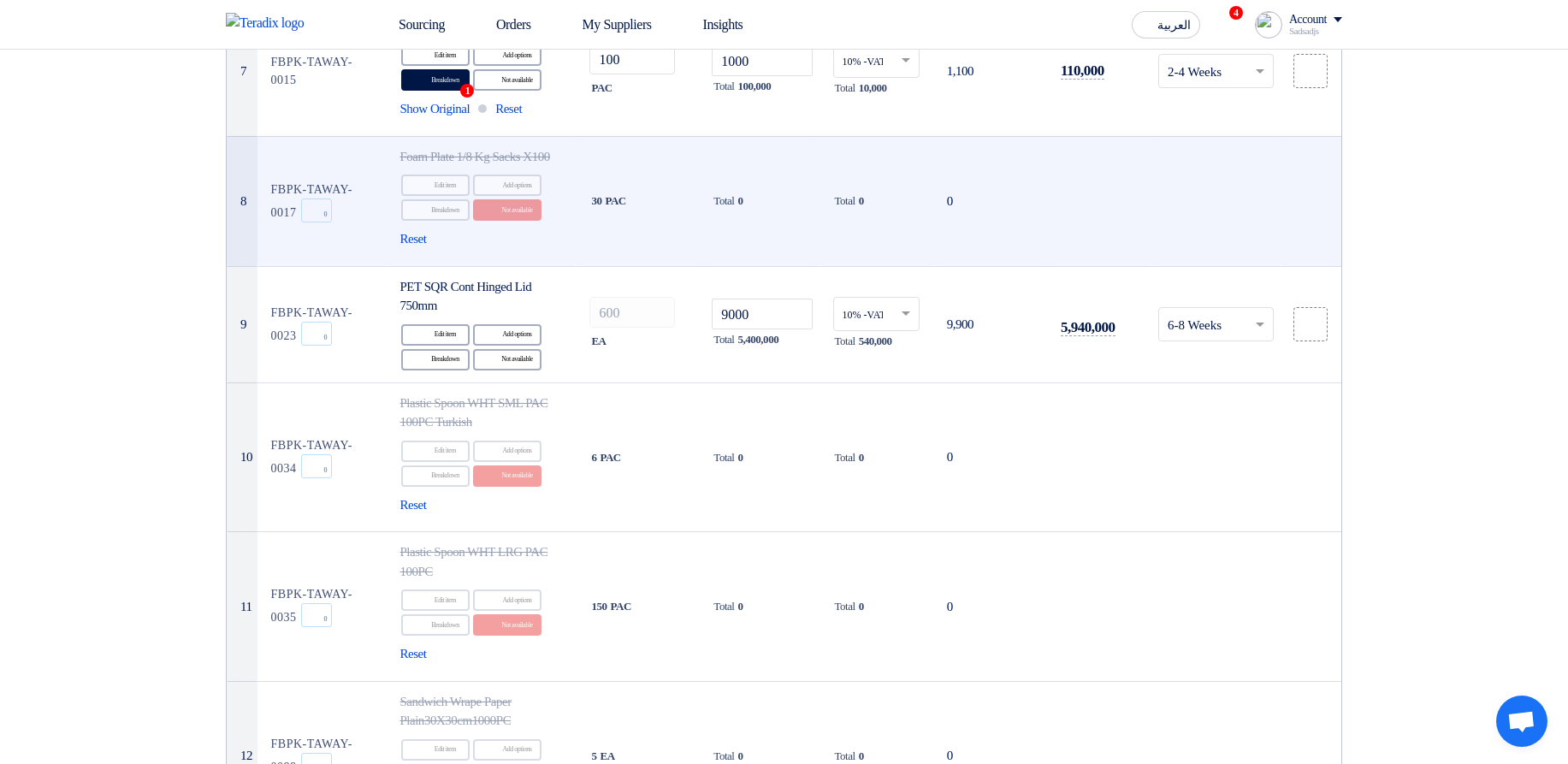
click at [1274, 245] on td at bounding box center [1216, 201] width 129 height 130
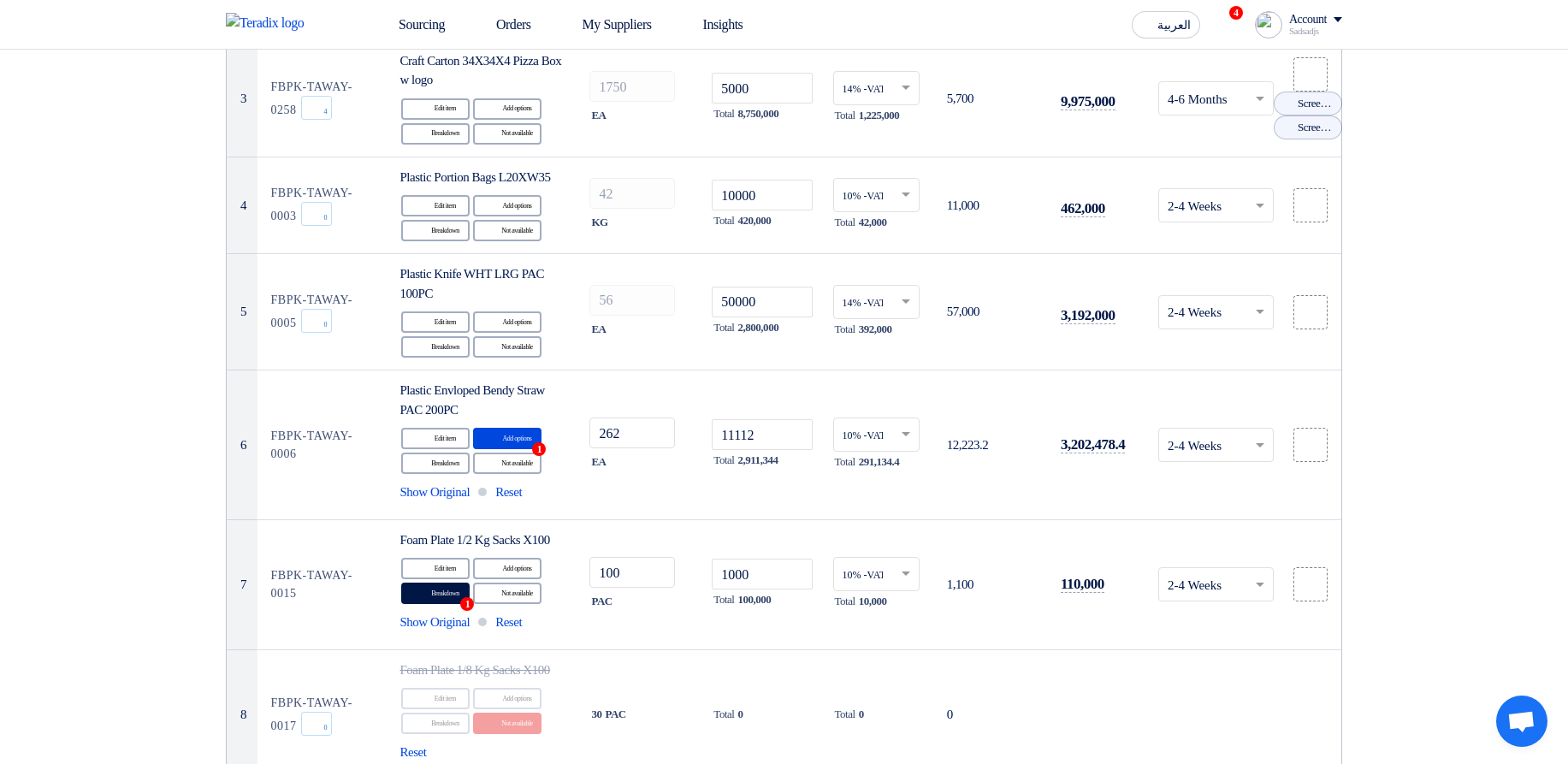
scroll to position [0, 0]
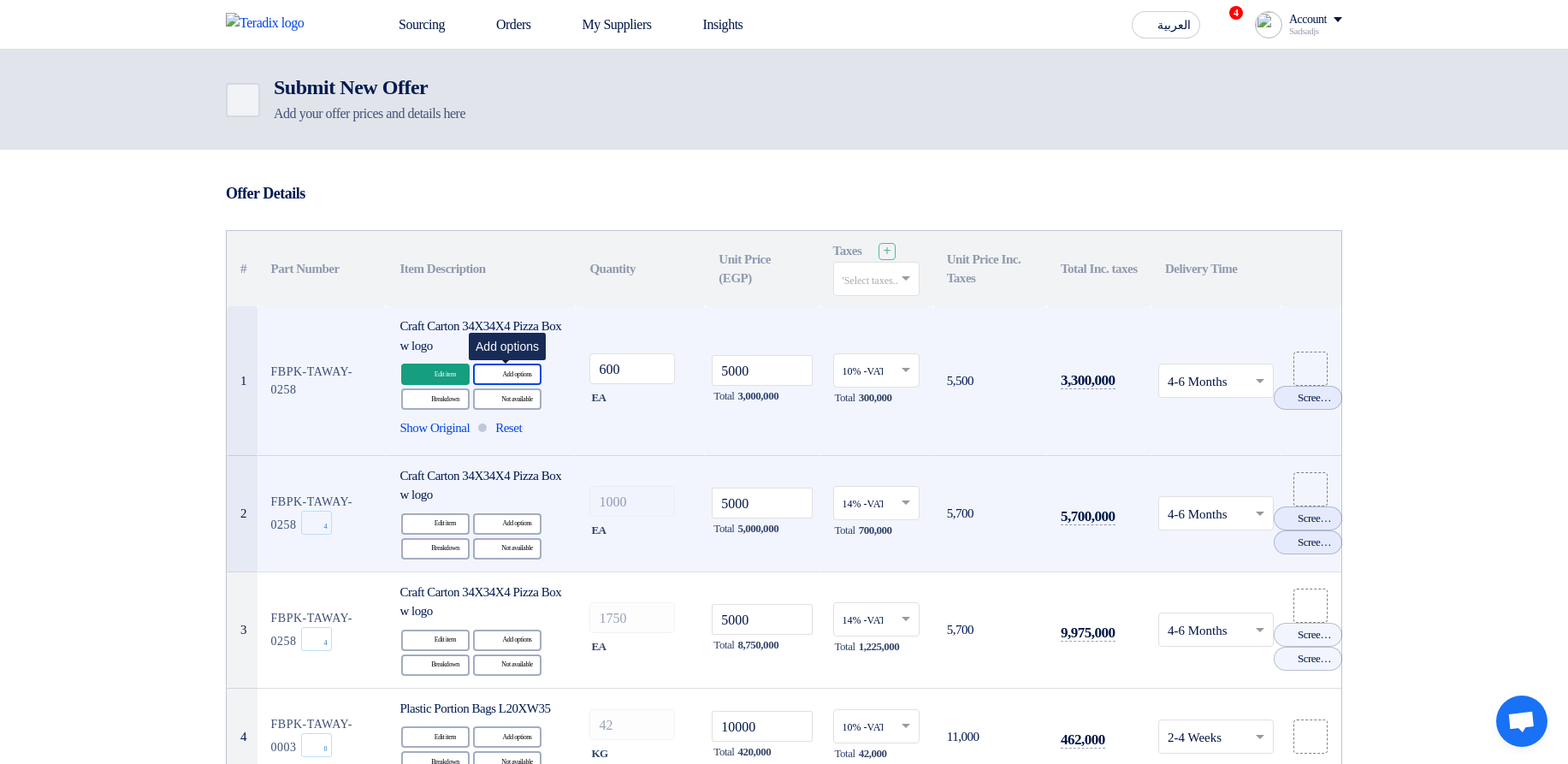
click at [520, 377] on div "Alternative Add options" at bounding box center [507, 374] width 68 height 21
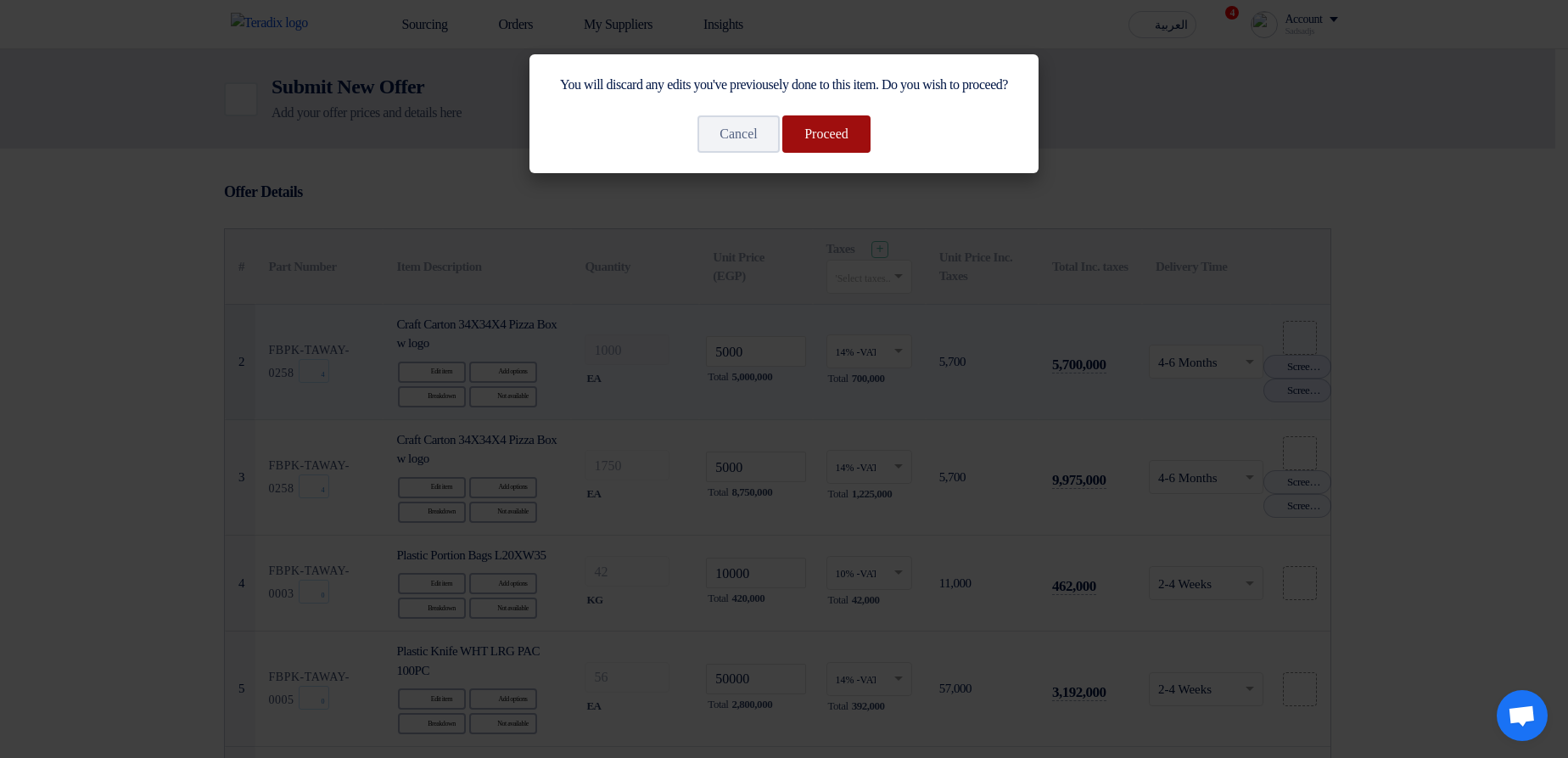
click at [818, 153] on button "Proceed" at bounding box center [826, 134] width 88 height 37
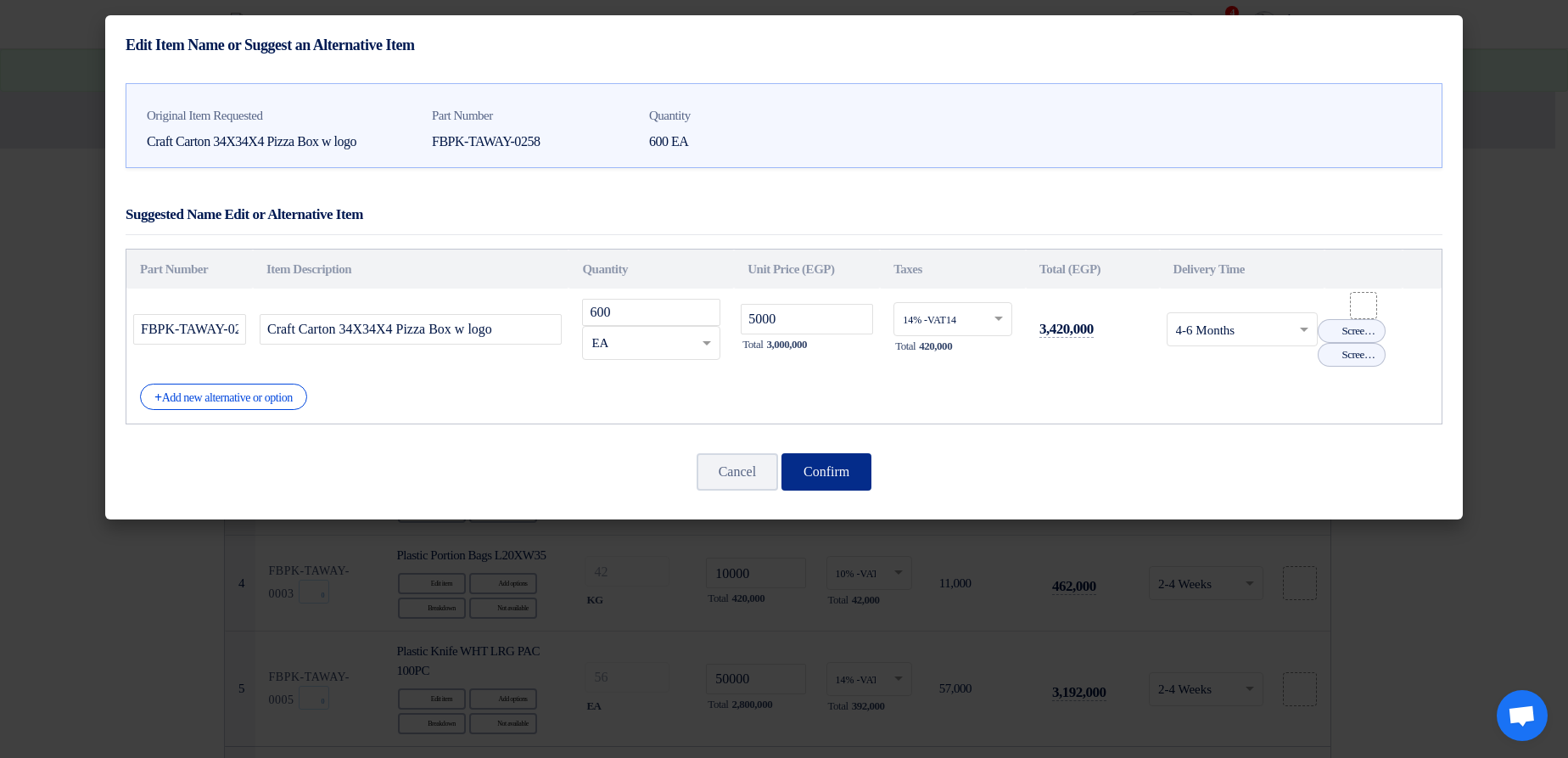
click at [828, 468] on button "Confirm" at bounding box center [826, 472] width 90 height 37
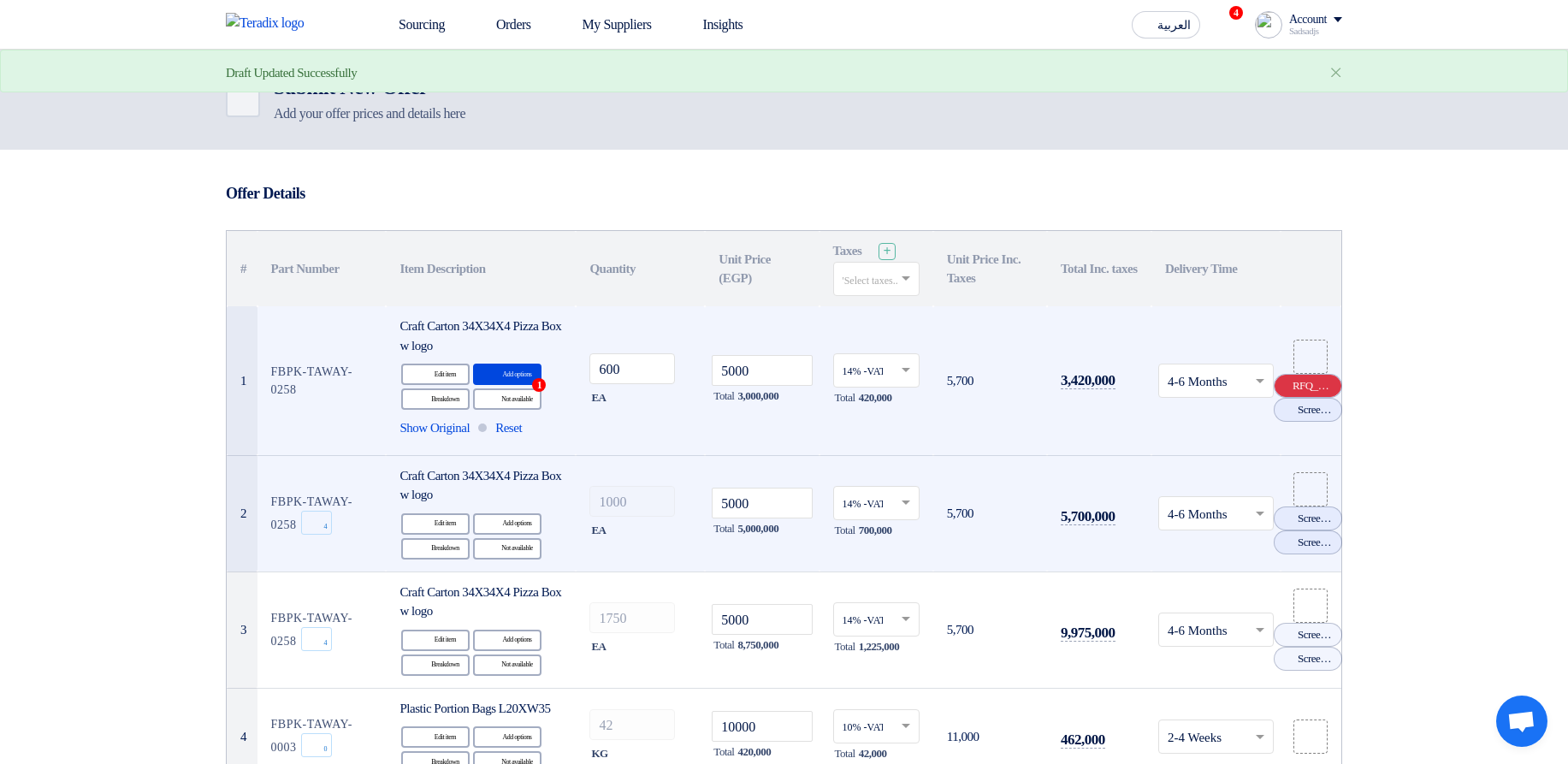
click at [1279, 380] on use at bounding box center [1279, 380] width 0 height 0
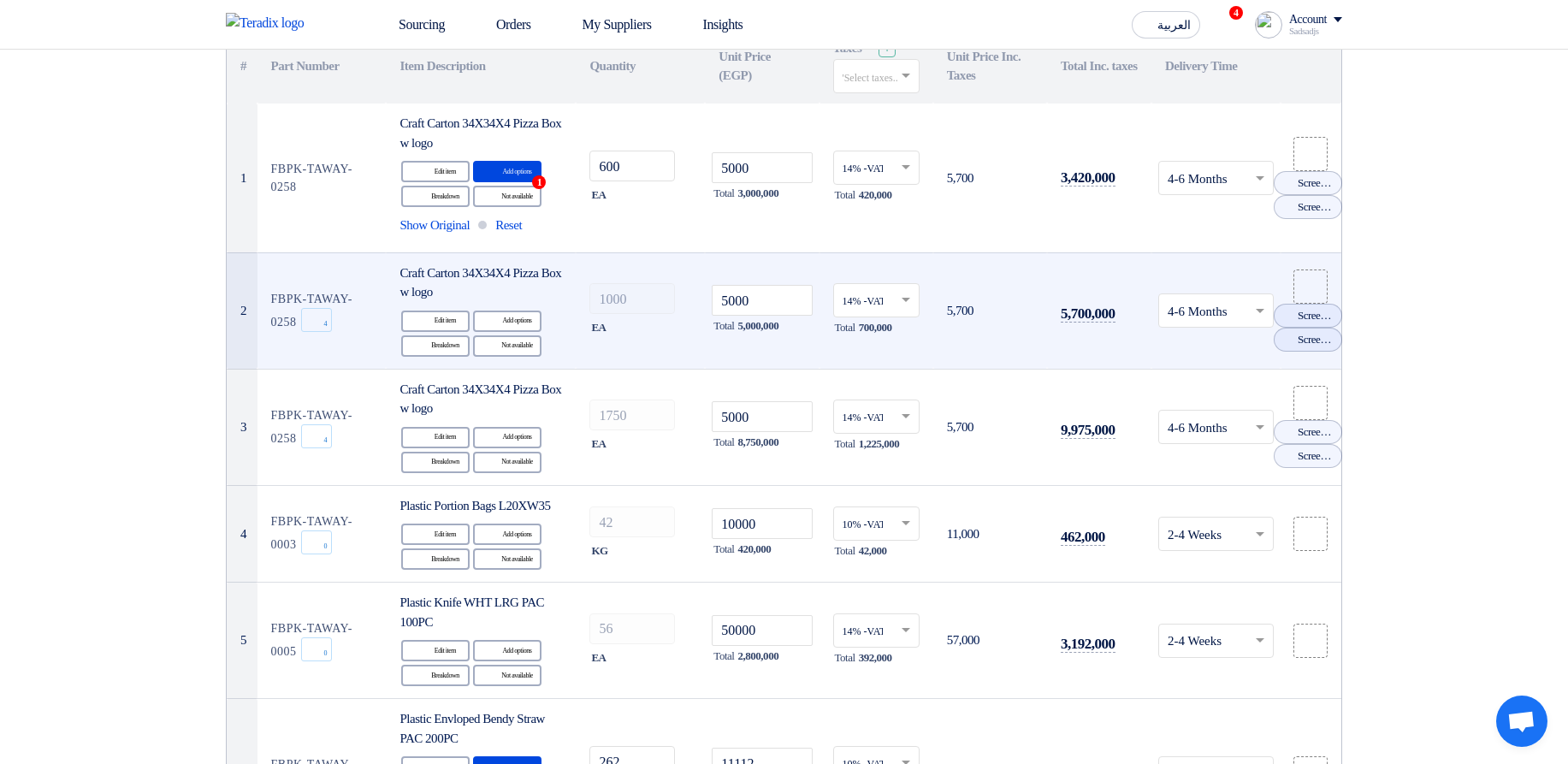
scroll to position [205, 0]
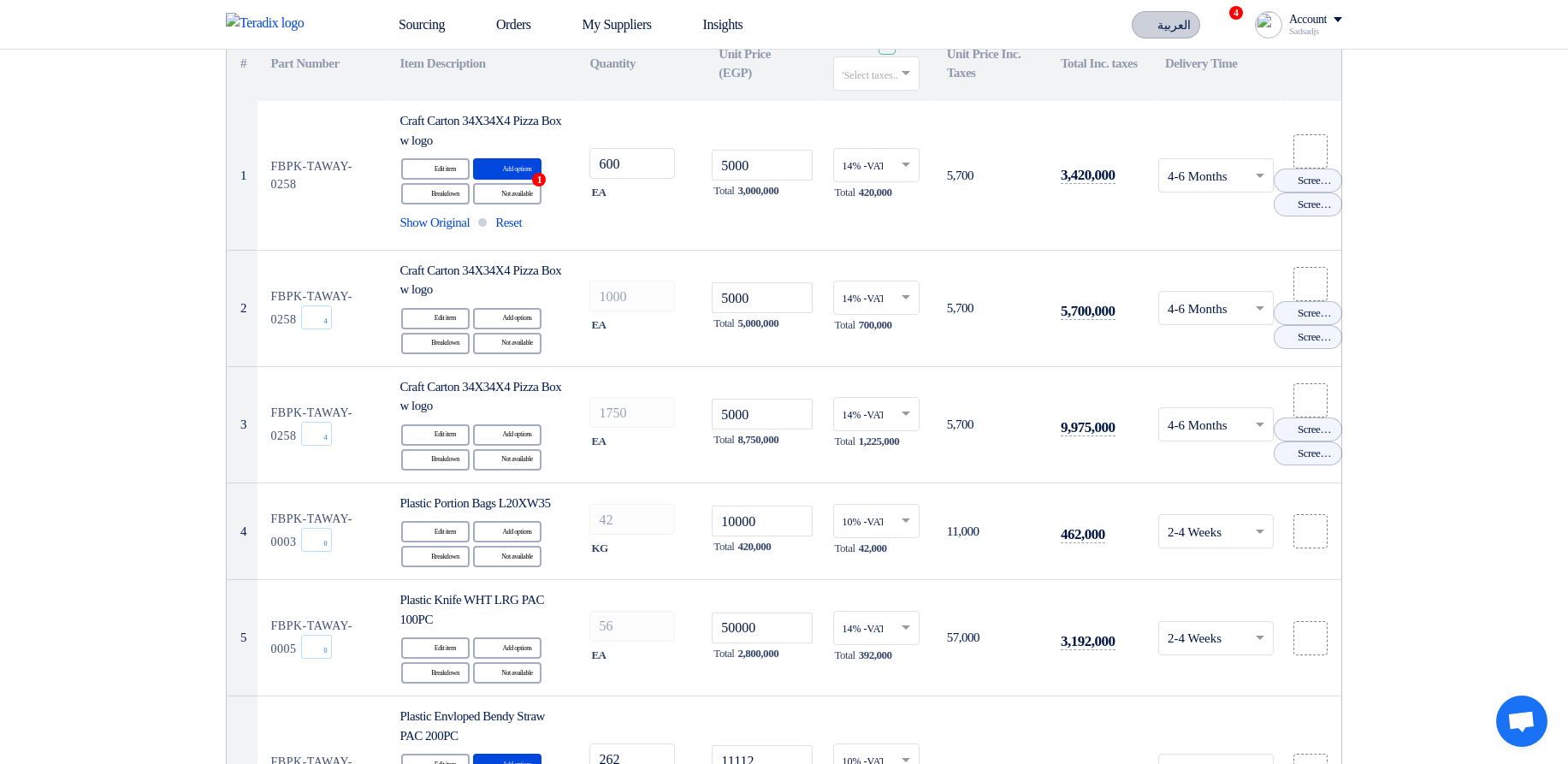
click at [1135, 16] on button "العربية ع" at bounding box center [1166, 25] width 68 height 28
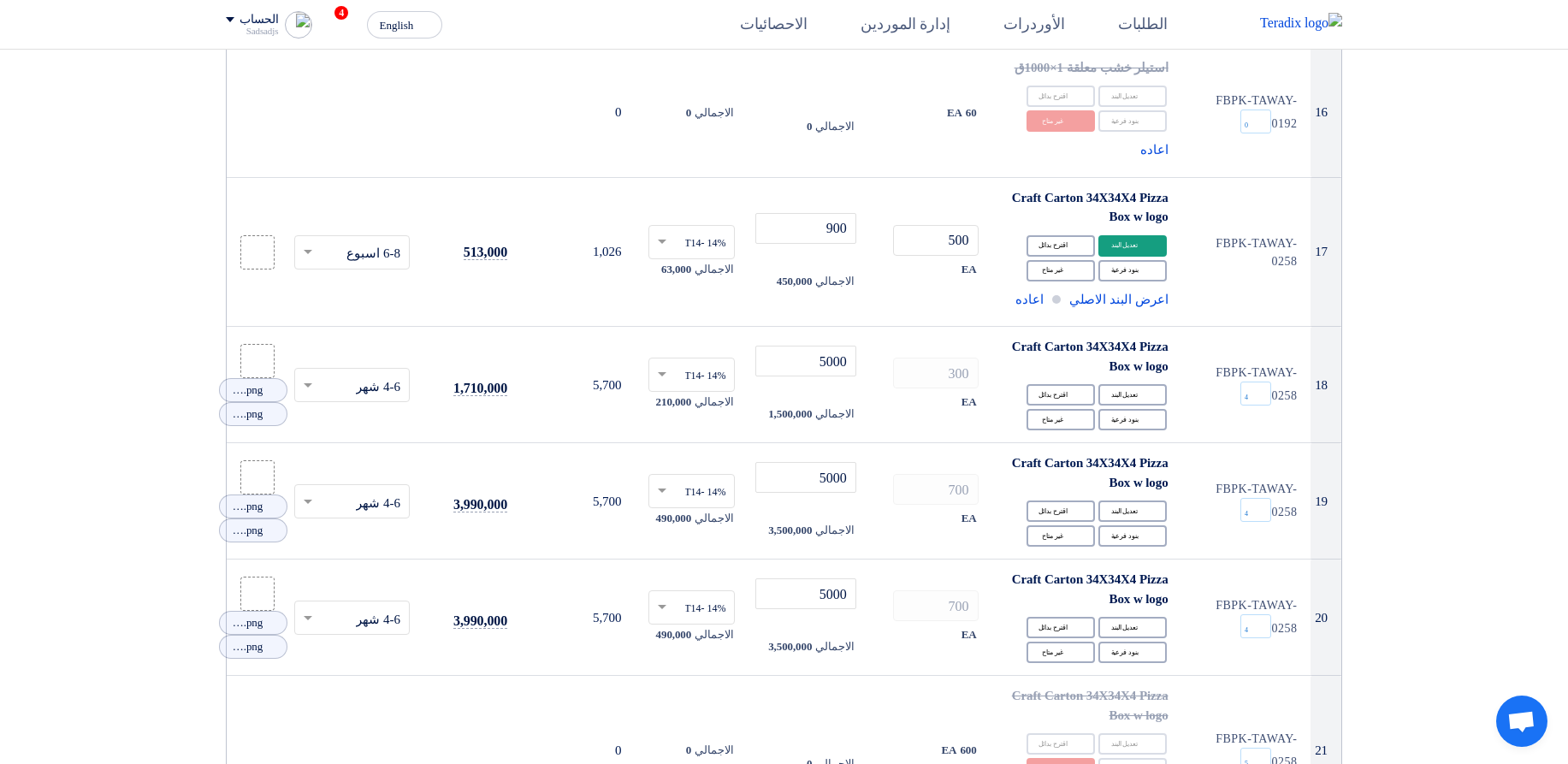
scroll to position [2378, 0]
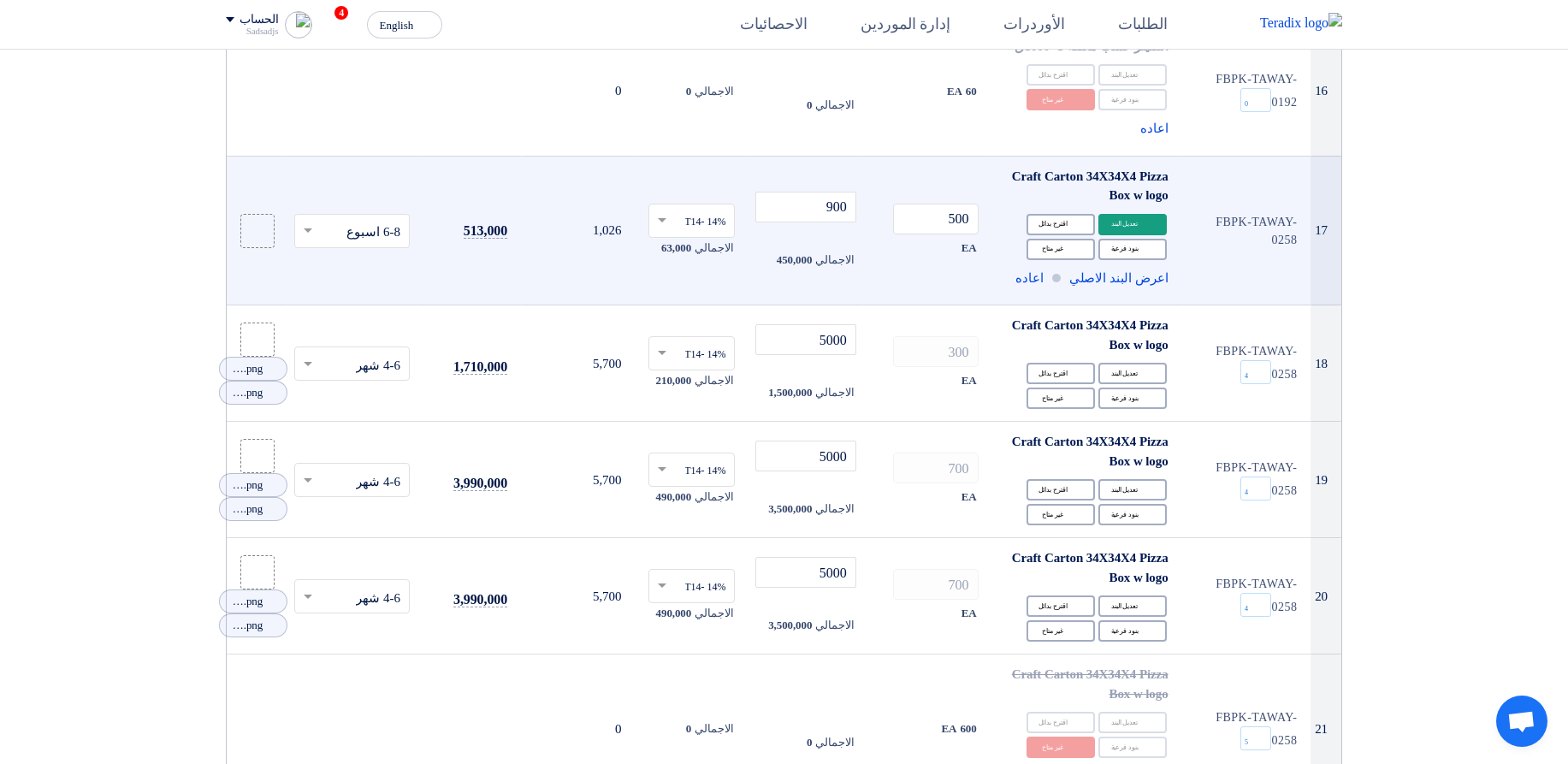
click at [1230, 215] on td "FBPK-TAWAY-0258" at bounding box center [1246, 230] width 129 height 149
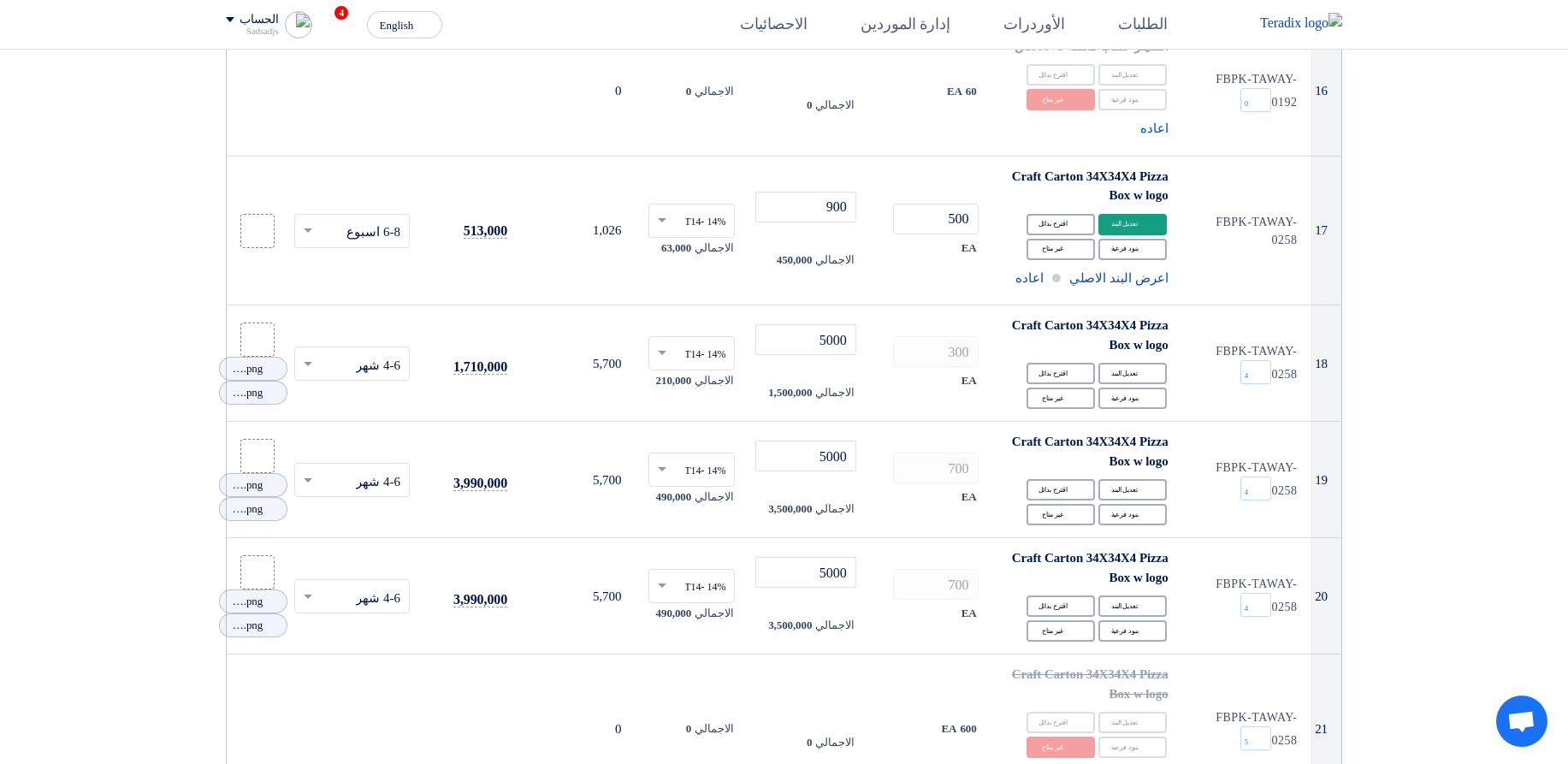
click at [382, 23] on span "English" at bounding box center [397, 25] width 34 height 12
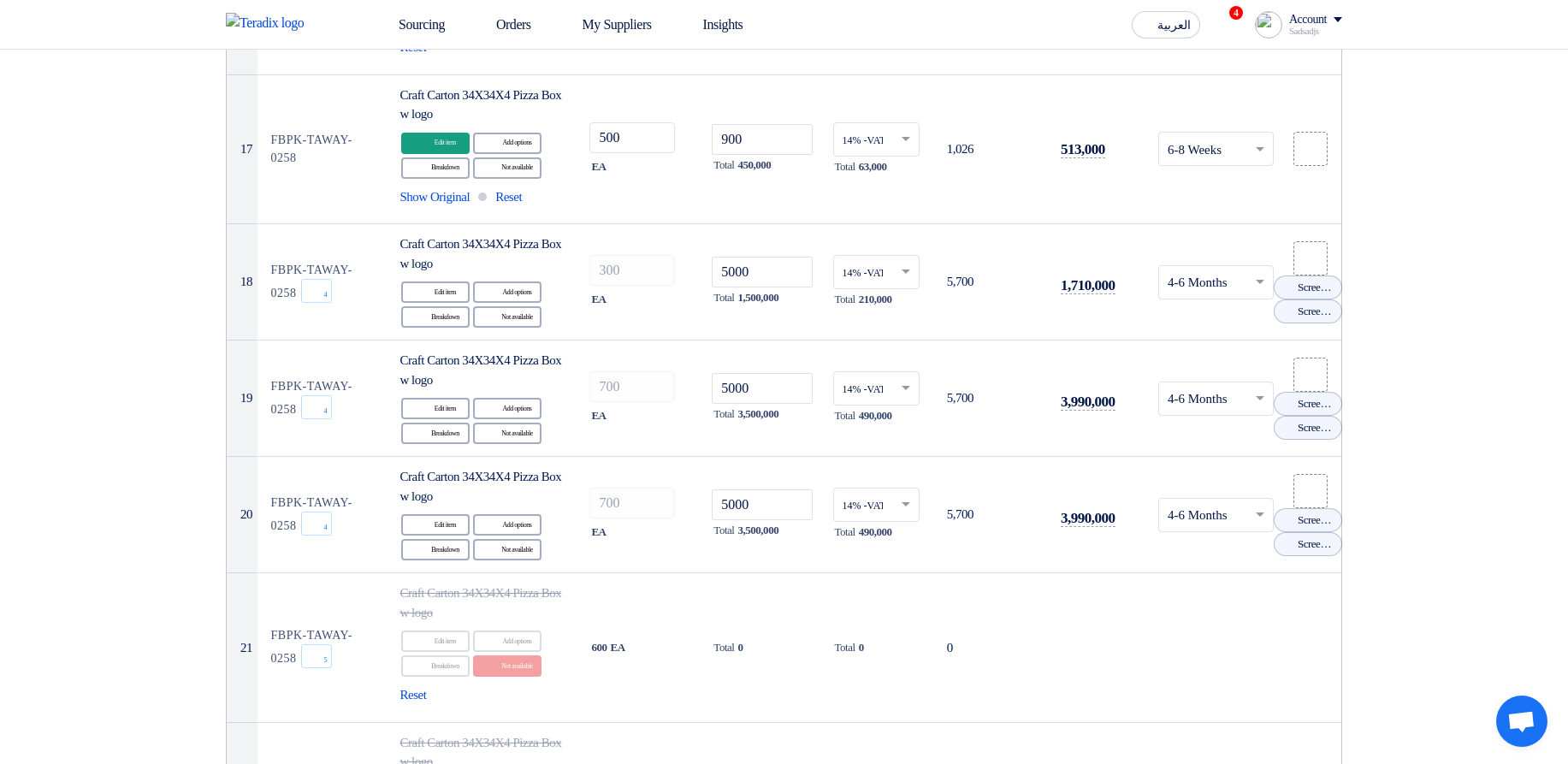
scroll to position [2361, 0]
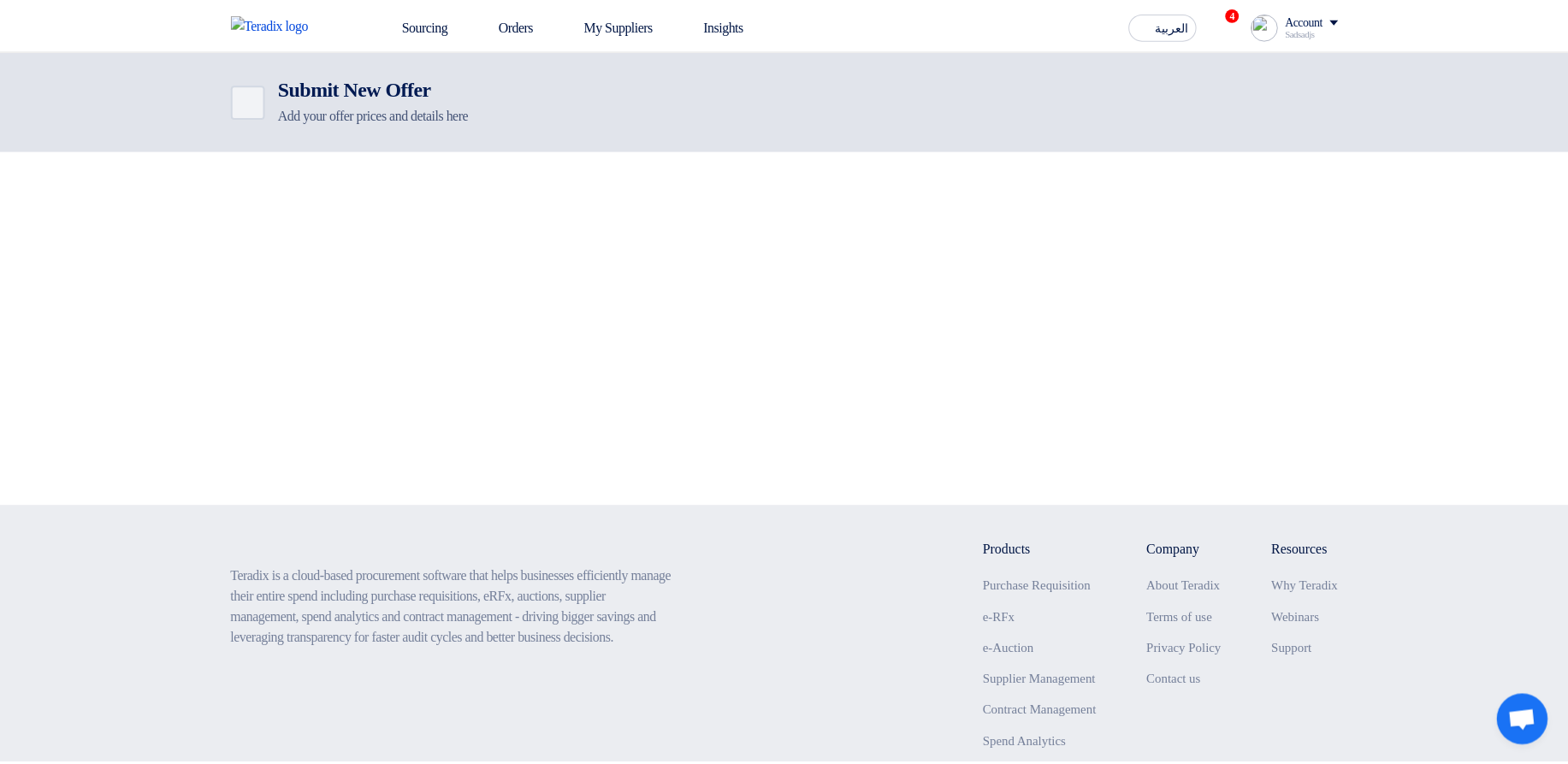
scroll to position [2304, 0]
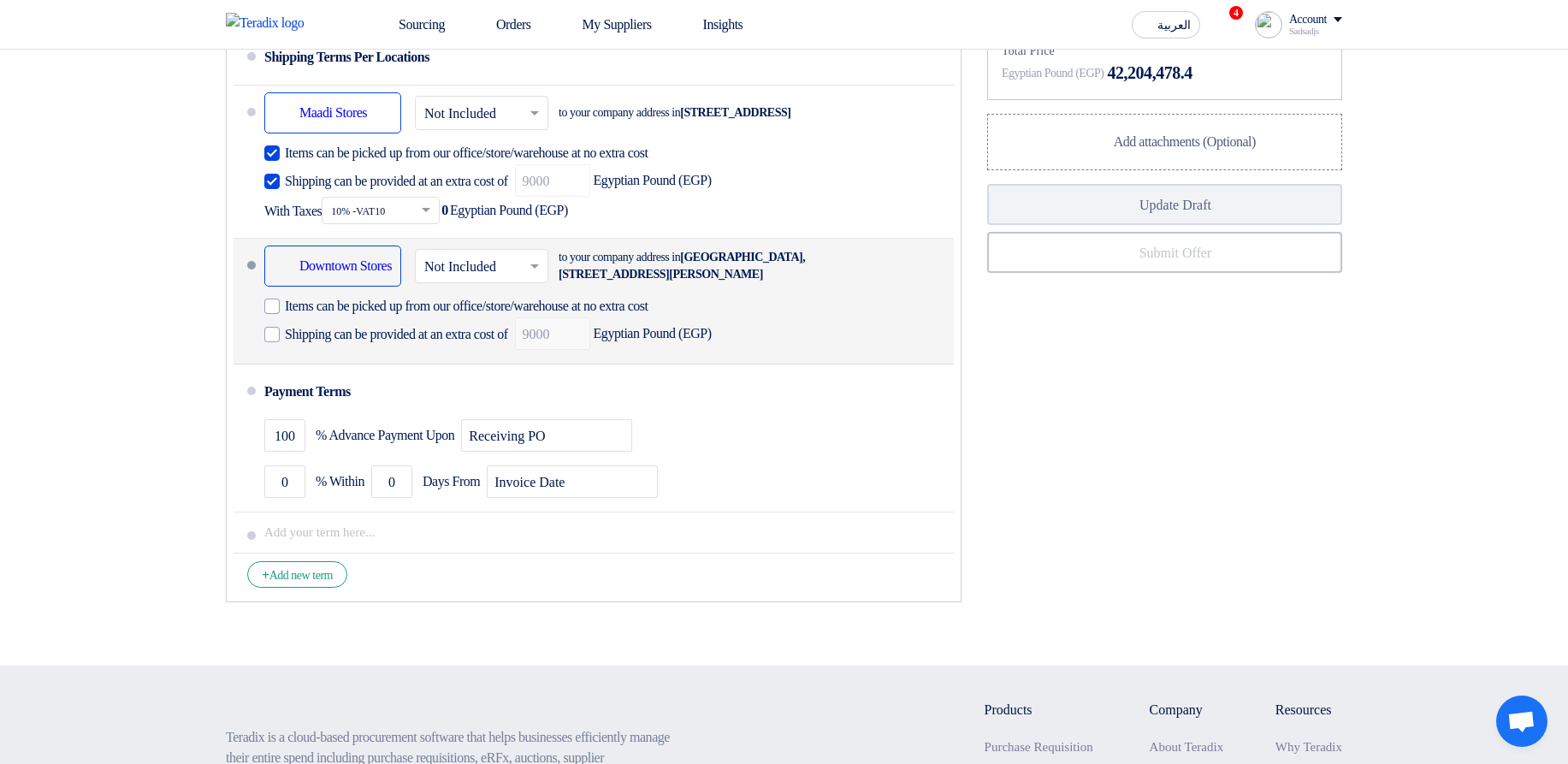
scroll to position [6571, 0]
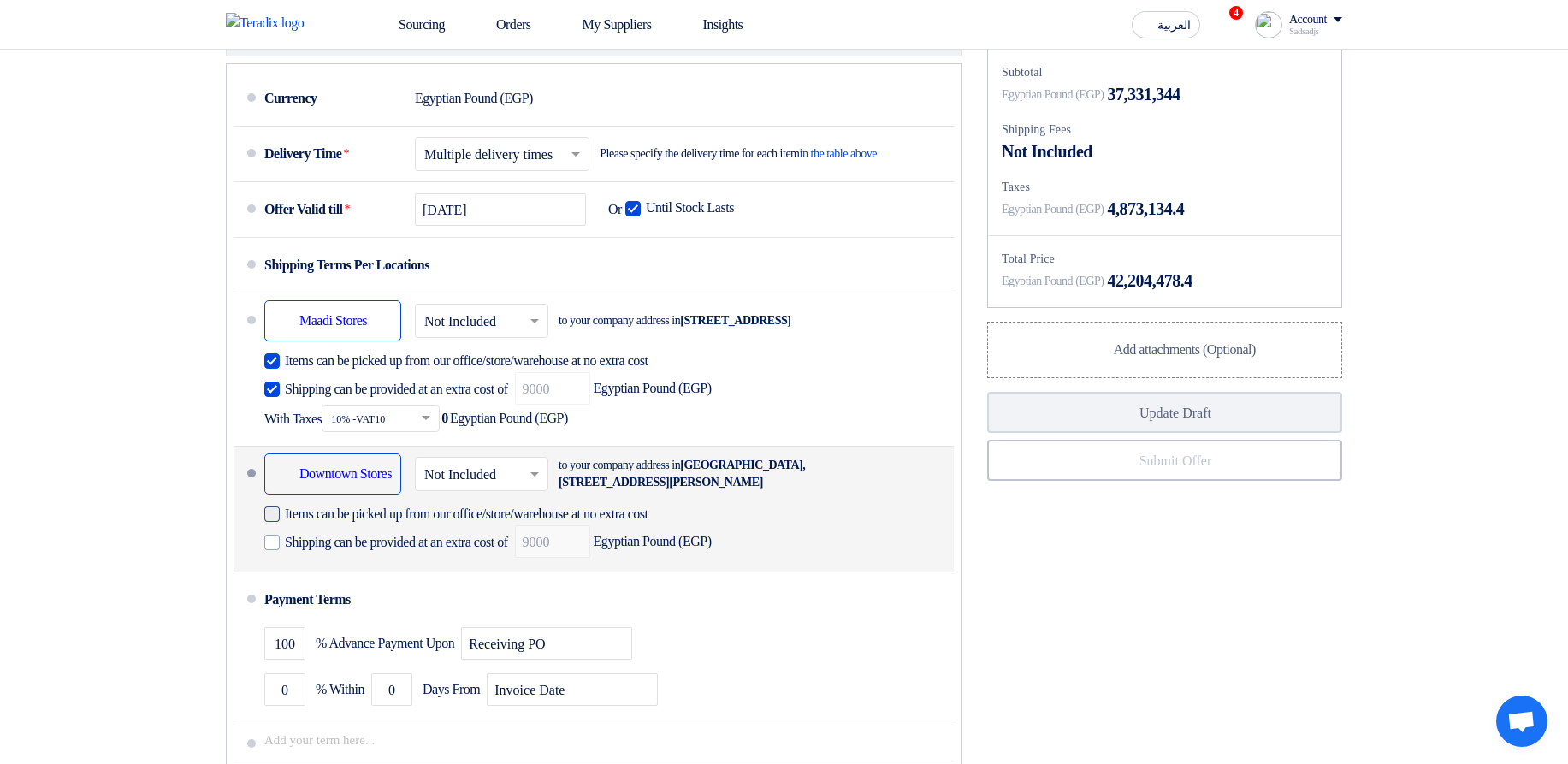
click at [360, 523] on span "Items can be picked up from our office/store/warehouse at no extra cost" at bounding box center [466, 514] width 364 height 17
click at [360, 537] on input "Items can be picked up from our office/store/warehouse at no extra cost" at bounding box center [496, 521] width 423 height 33
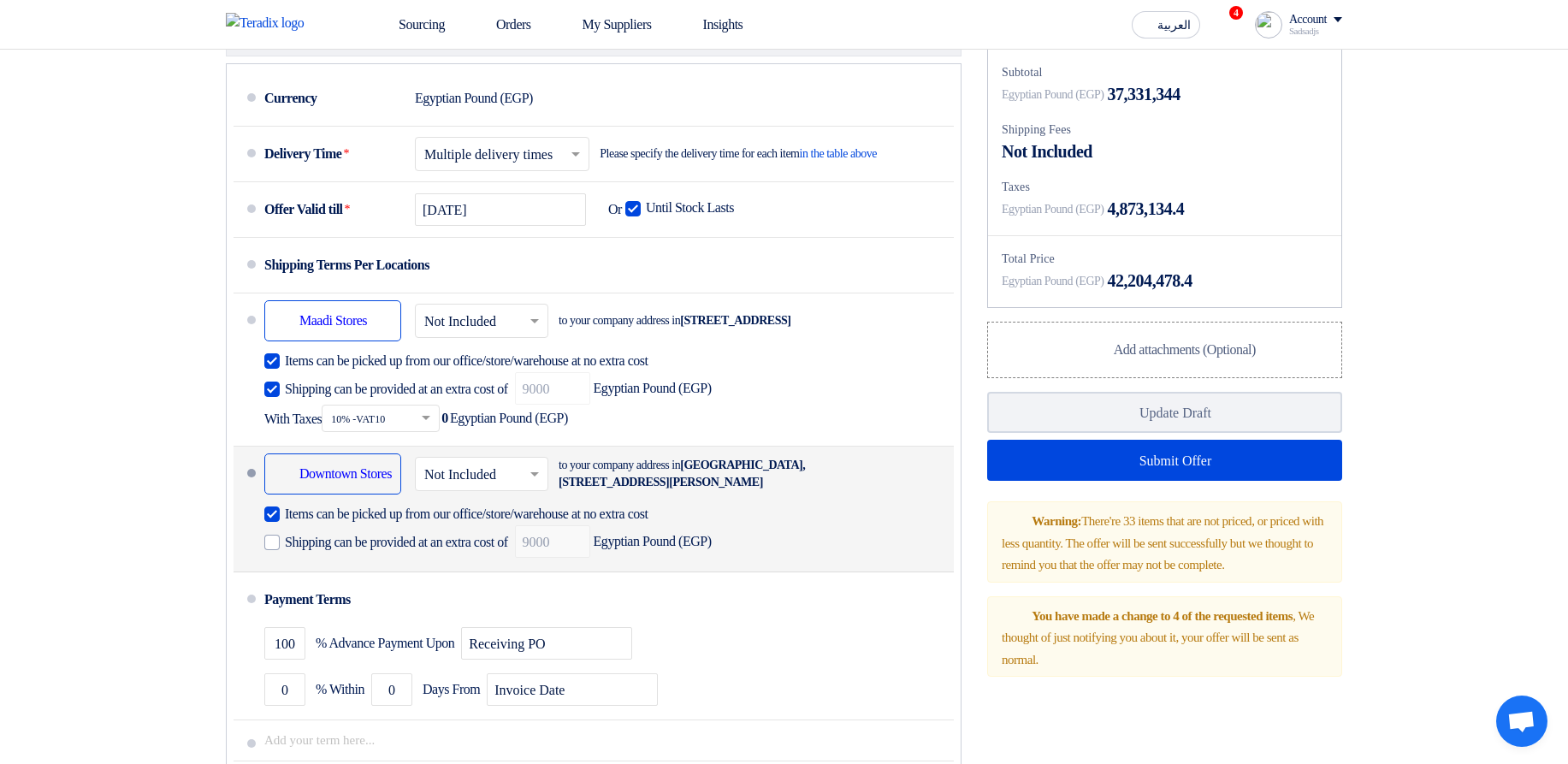
click at [345, 523] on span "Items can be picked up from our office/store/warehouse at no extra cost" at bounding box center [466, 514] width 364 height 17
click at [345, 537] on input "Items can be picked up from our office/store/warehouse at no extra cost" at bounding box center [496, 521] width 423 height 33
checkbox input "false"
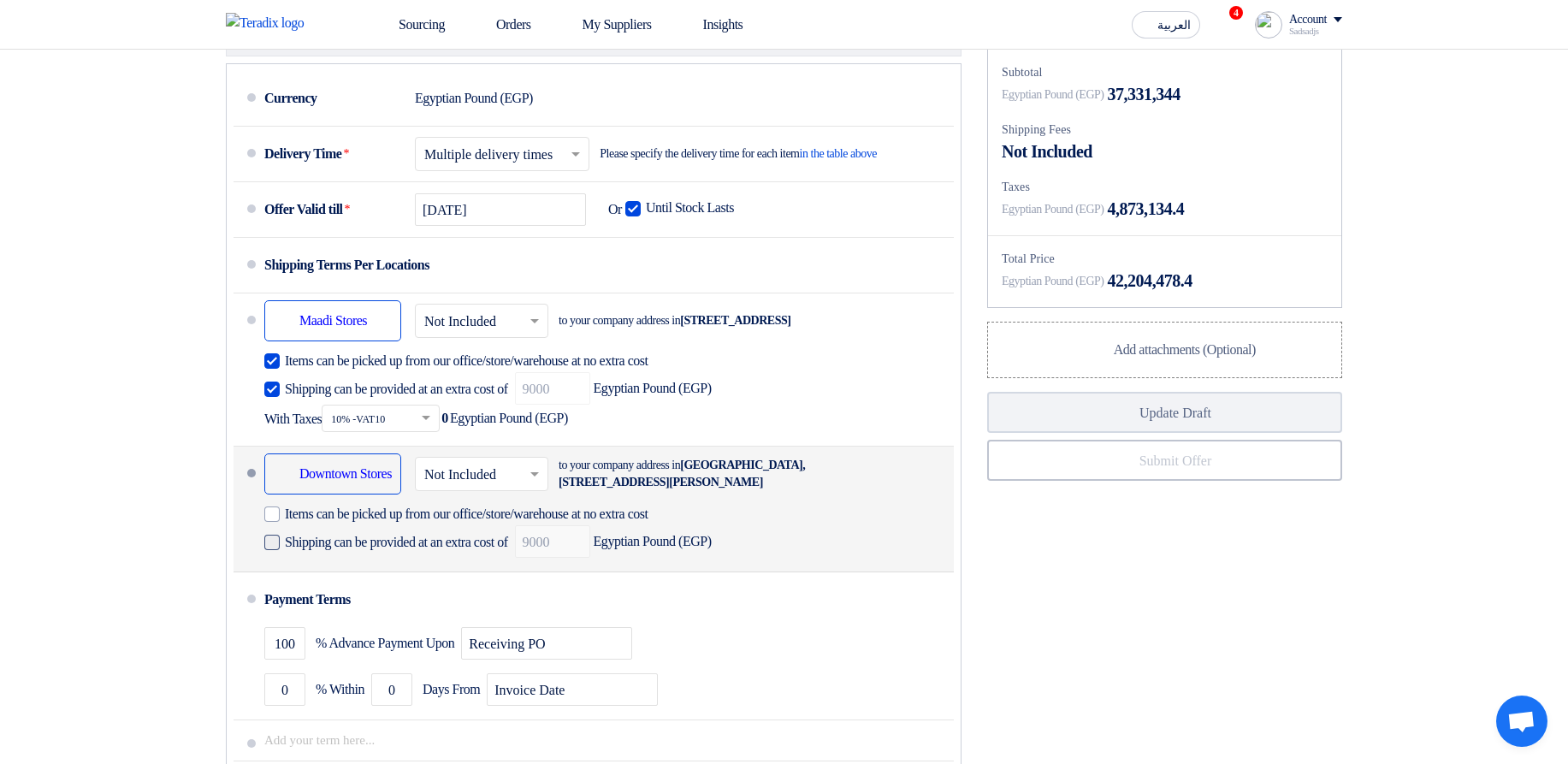
click at [356, 551] on span "Shipping can be provided at an extra cost of" at bounding box center [396, 542] width 223 height 17
click at [356, 566] on input "Shipping can be provided at an extra cost of" at bounding box center [398, 549] width 227 height 33
checkbox input "true"
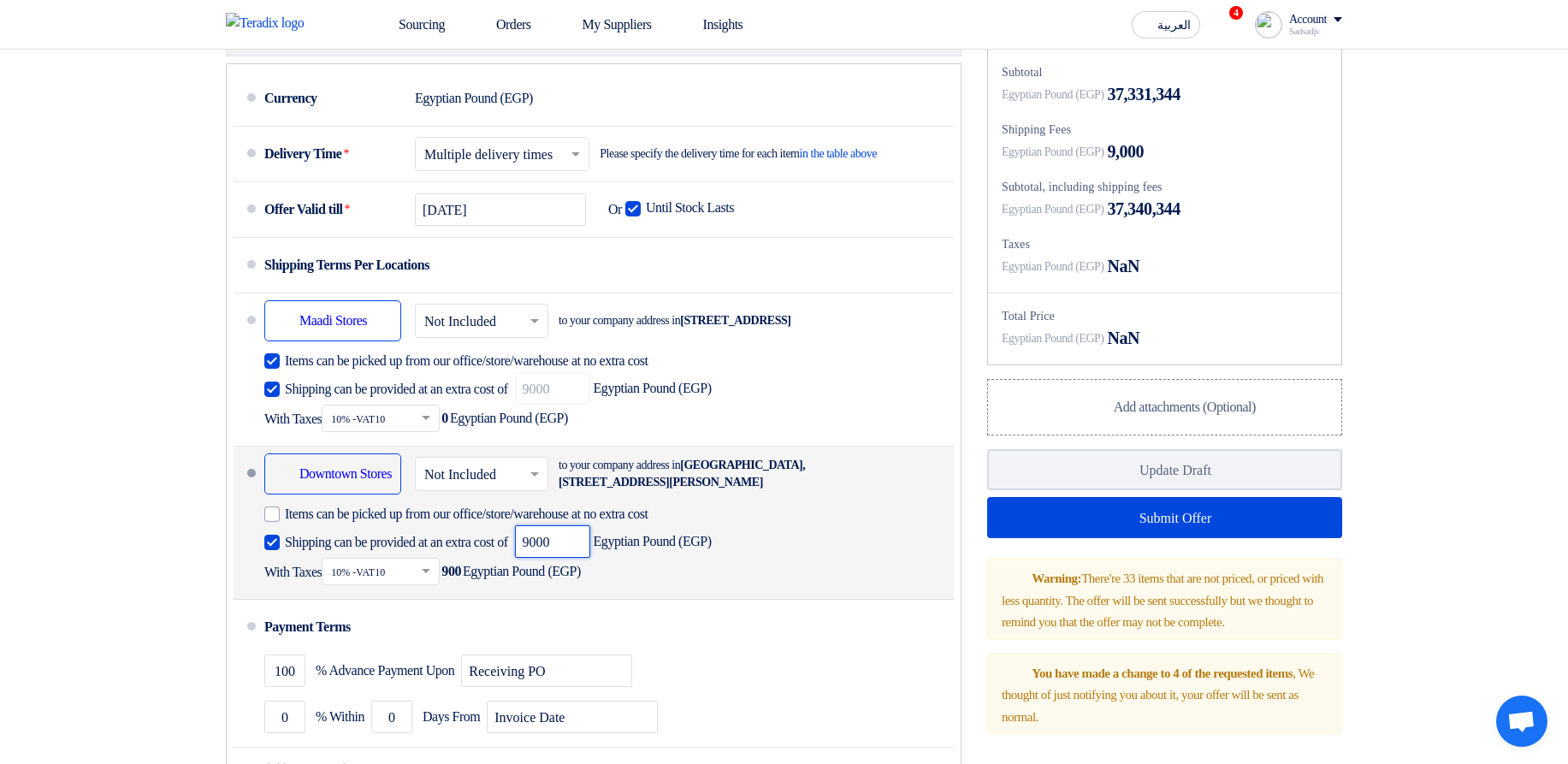
click at [591, 558] on input "9000" at bounding box center [552, 542] width 76 height 33
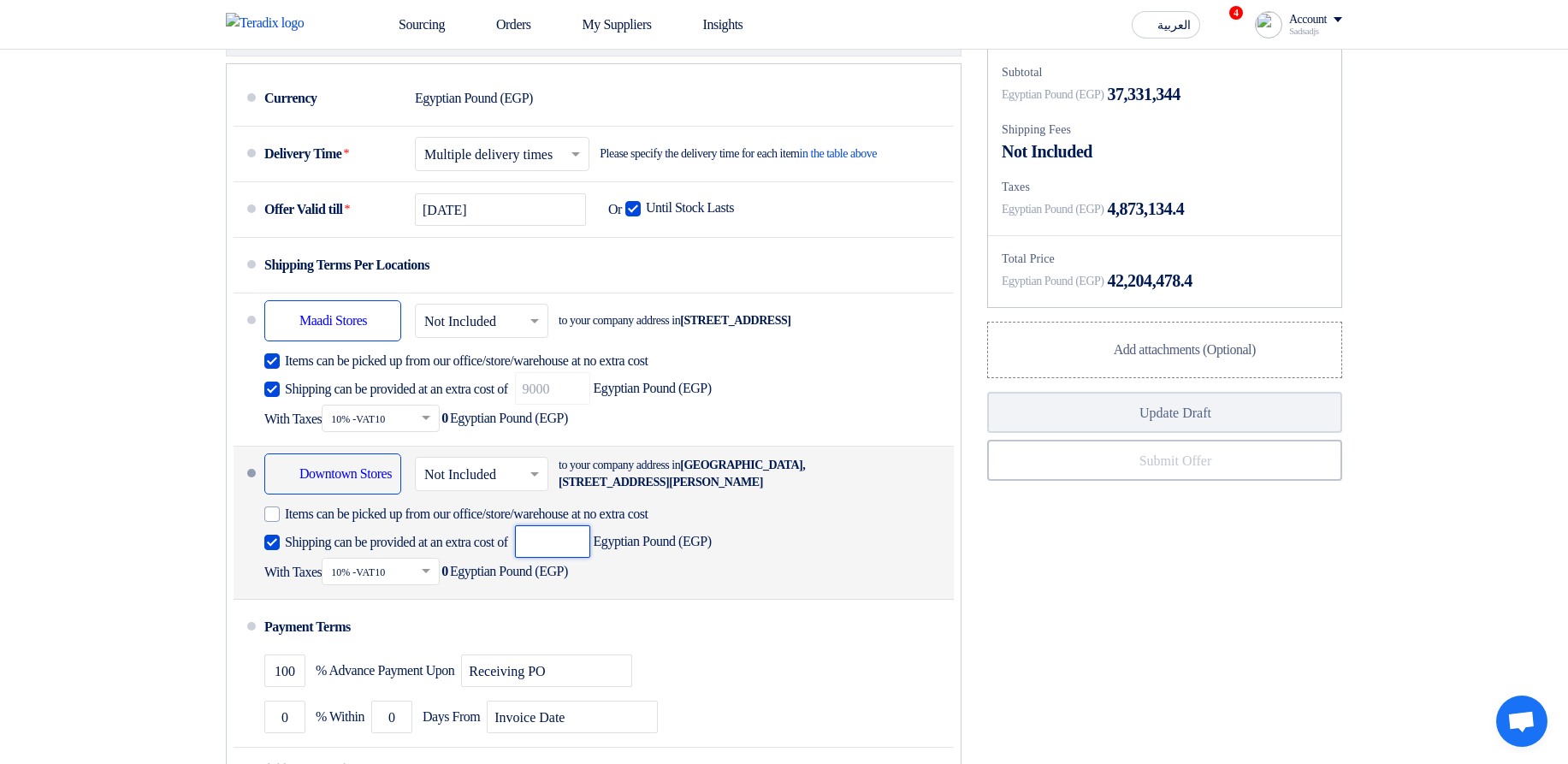
click at [588, 558] on input "number" at bounding box center [552, 542] width 76 height 33
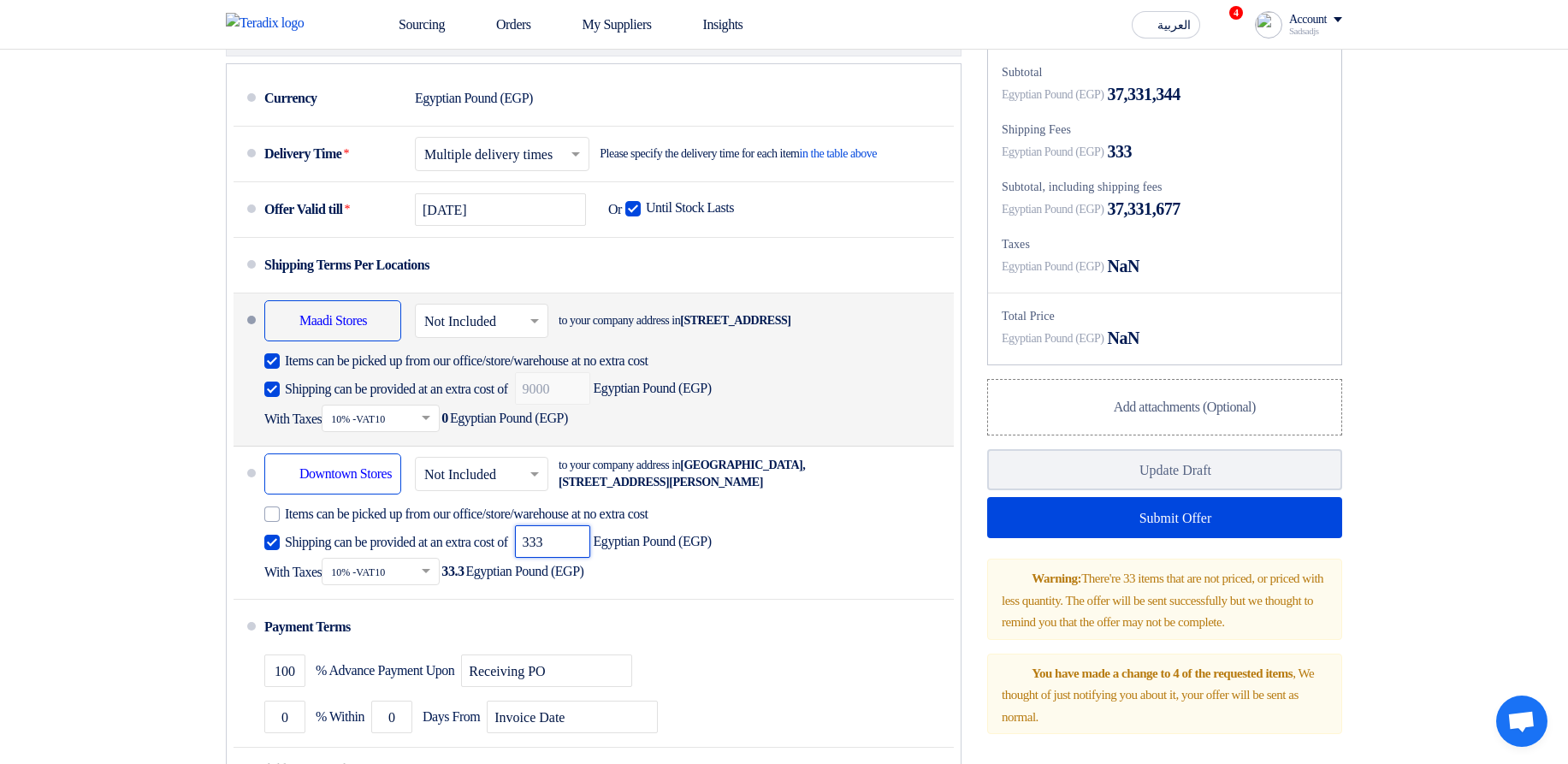
type input "333"
click at [395, 398] on span "Shipping can be provided at an extra cost of" at bounding box center [396, 389] width 223 height 17
click at [395, 413] on input "Shipping can be provided at an extra cost of" at bounding box center [398, 396] width 227 height 33
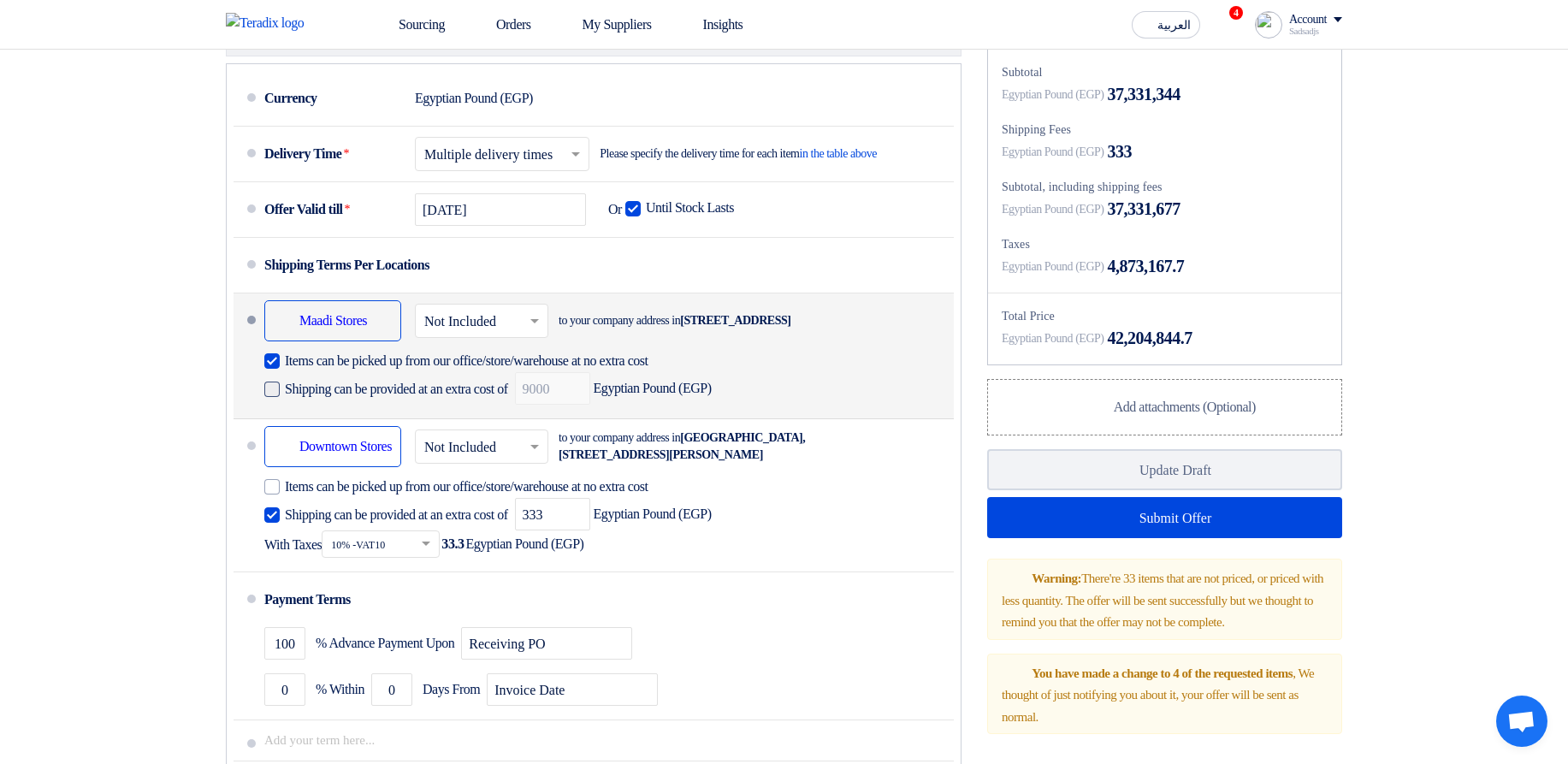
click at [395, 398] on span "Shipping can be provided at an extra cost of" at bounding box center [396, 389] width 223 height 17
click at [395, 413] on input "Shipping can be provided at an extra cost of" at bounding box center [398, 396] width 227 height 33
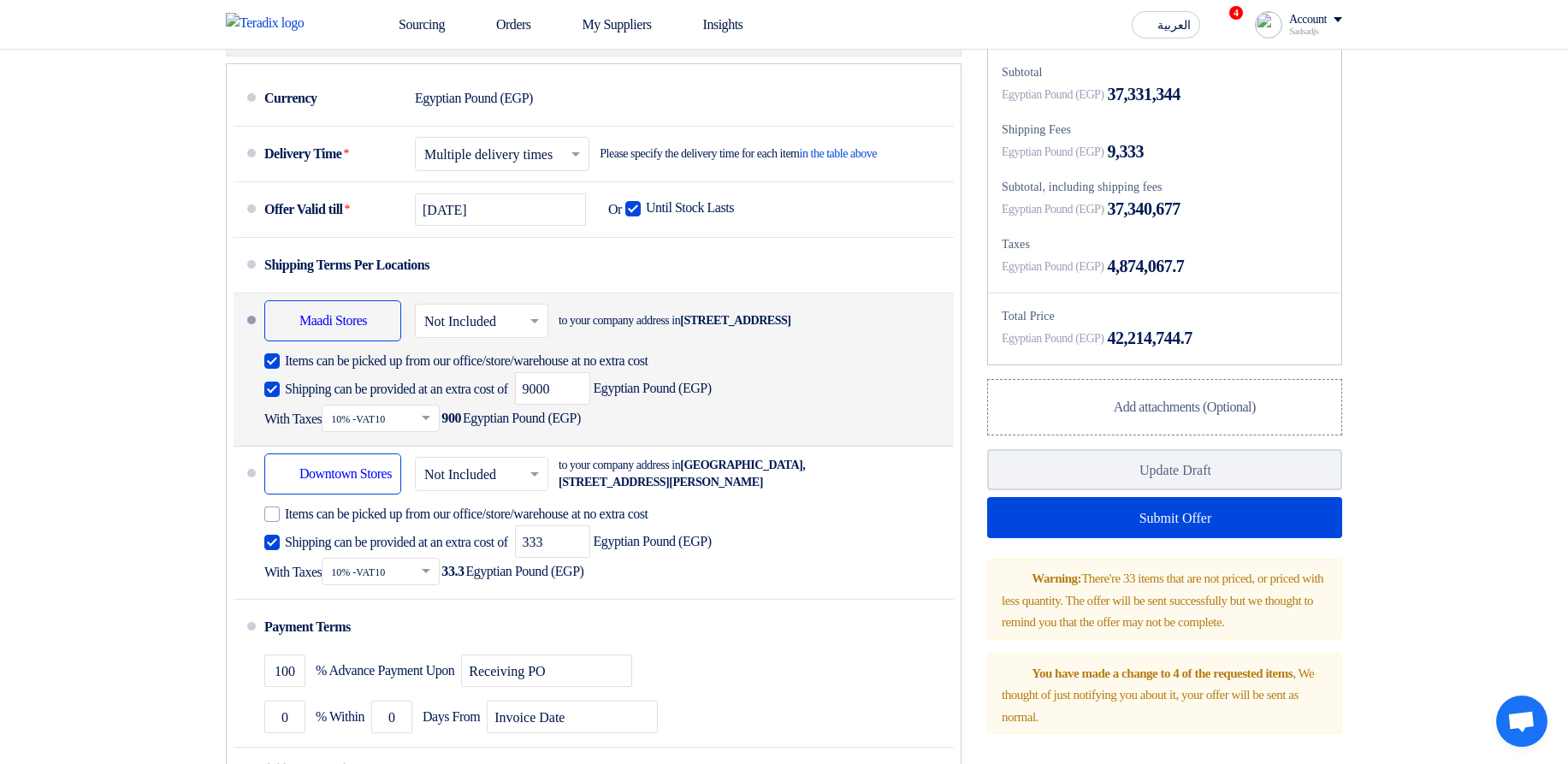
click at [395, 398] on span "Shipping can be provided at an extra cost of" at bounding box center [396, 389] width 223 height 17
click at [395, 413] on input "Shipping can be provided at an extra cost of" at bounding box center [398, 396] width 227 height 33
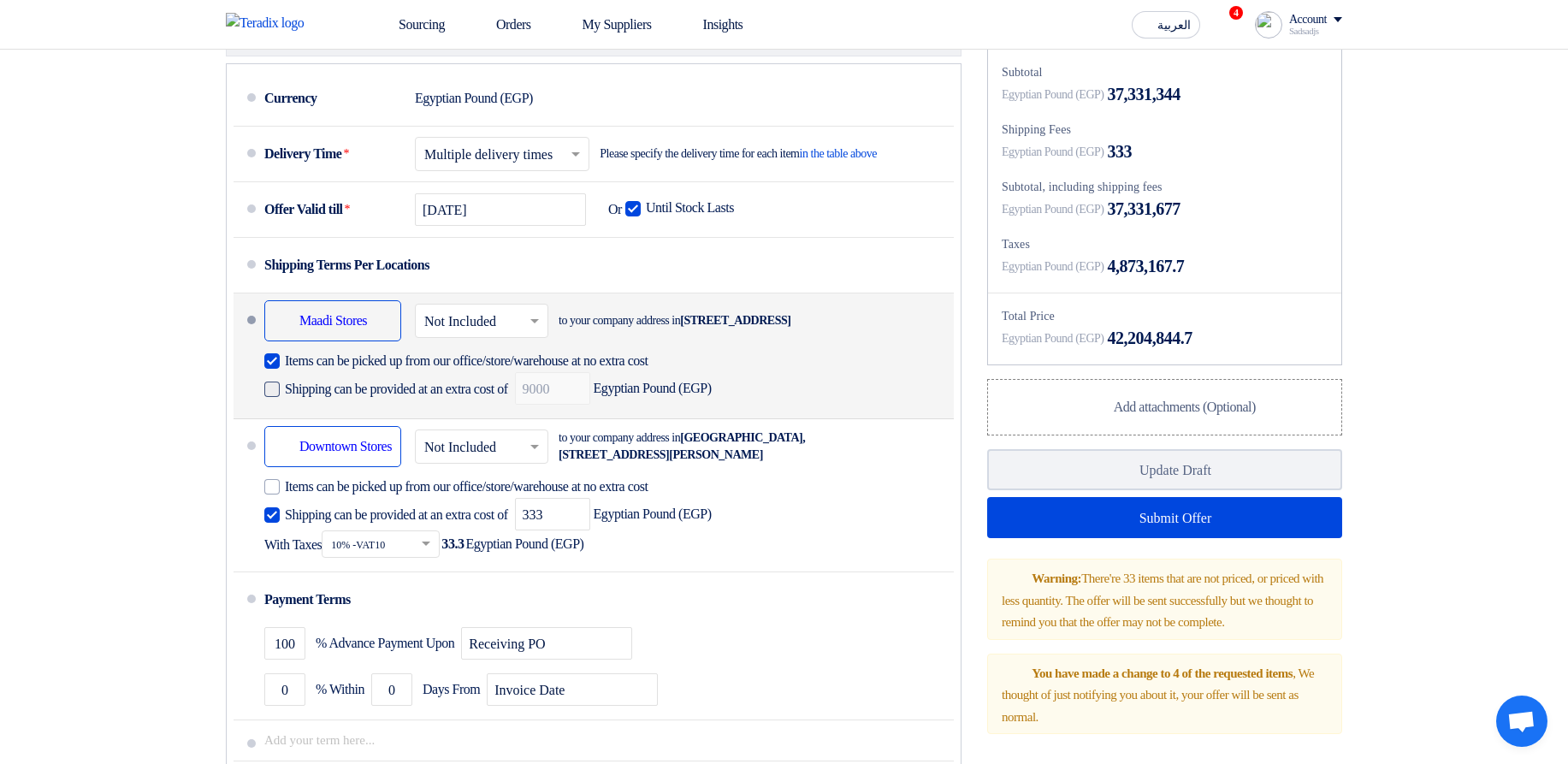
click at [395, 398] on span "Shipping can be provided at an extra cost of" at bounding box center [396, 389] width 223 height 17
click at [395, 413] on input "Shipping can be provided at an extra cost of" at bounding box center [398, 396] width 227 height 33
checkbox input "true"
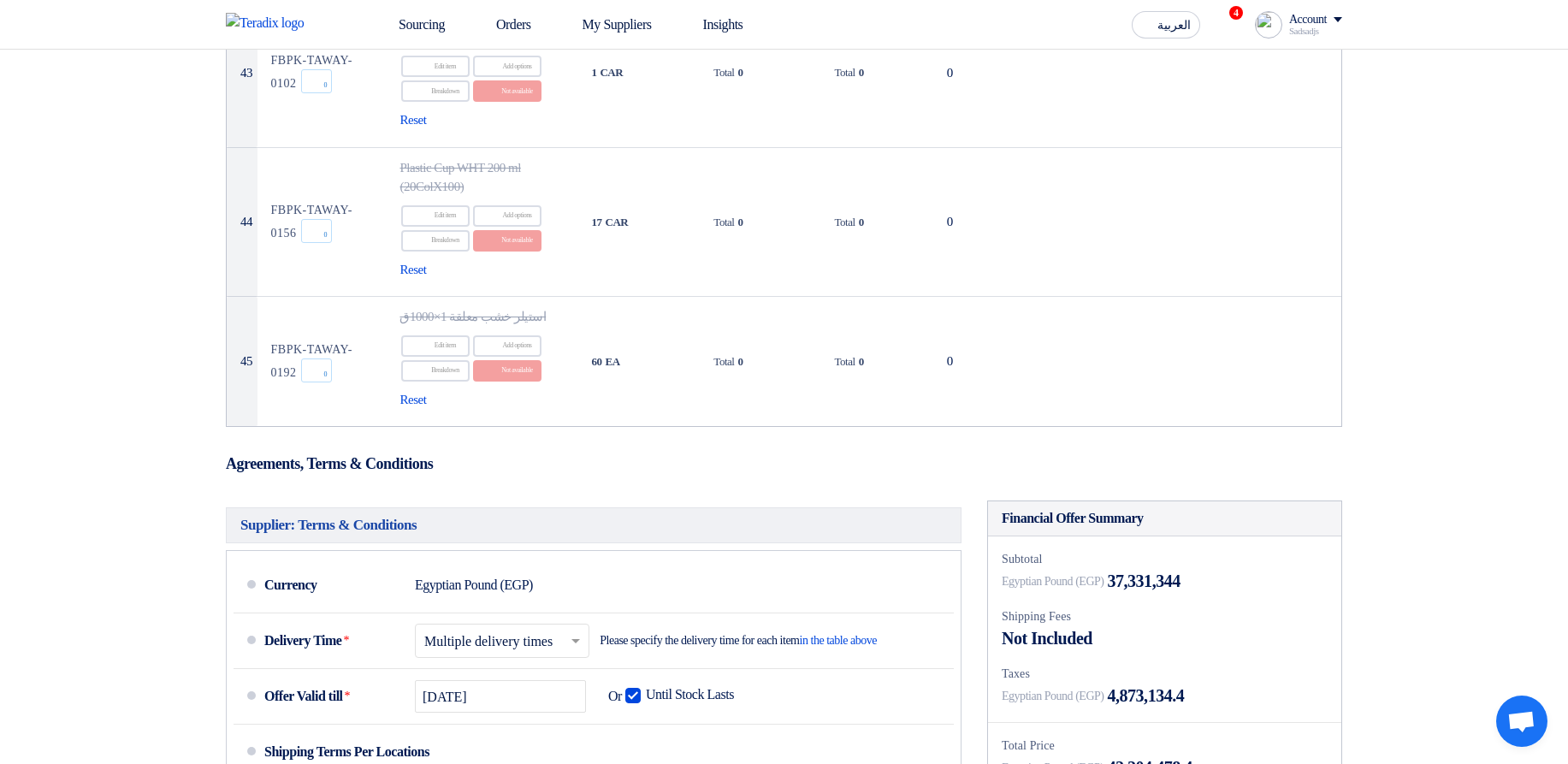
scroll to position [6803, 0]
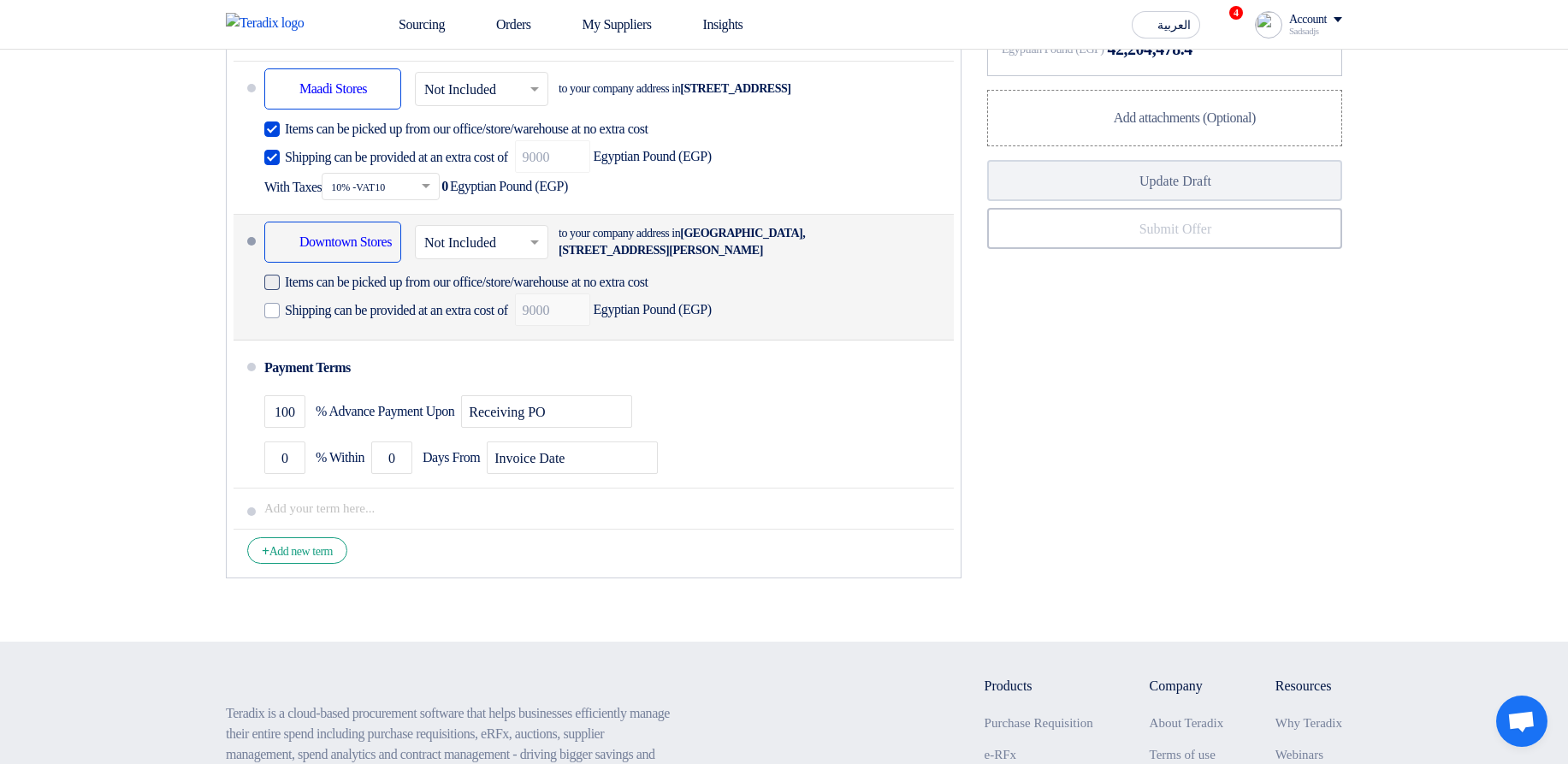
click at [492, 291] on span "Items can be picked up from our office/store/warehouse at no extra cost" at bounding box center [466, 282] width 364 height 17
click at [492, 305] on input "Items can be picked up from our office/store/warehouse at no extra cost" at bounding box center [496, 289] width 423 height 33
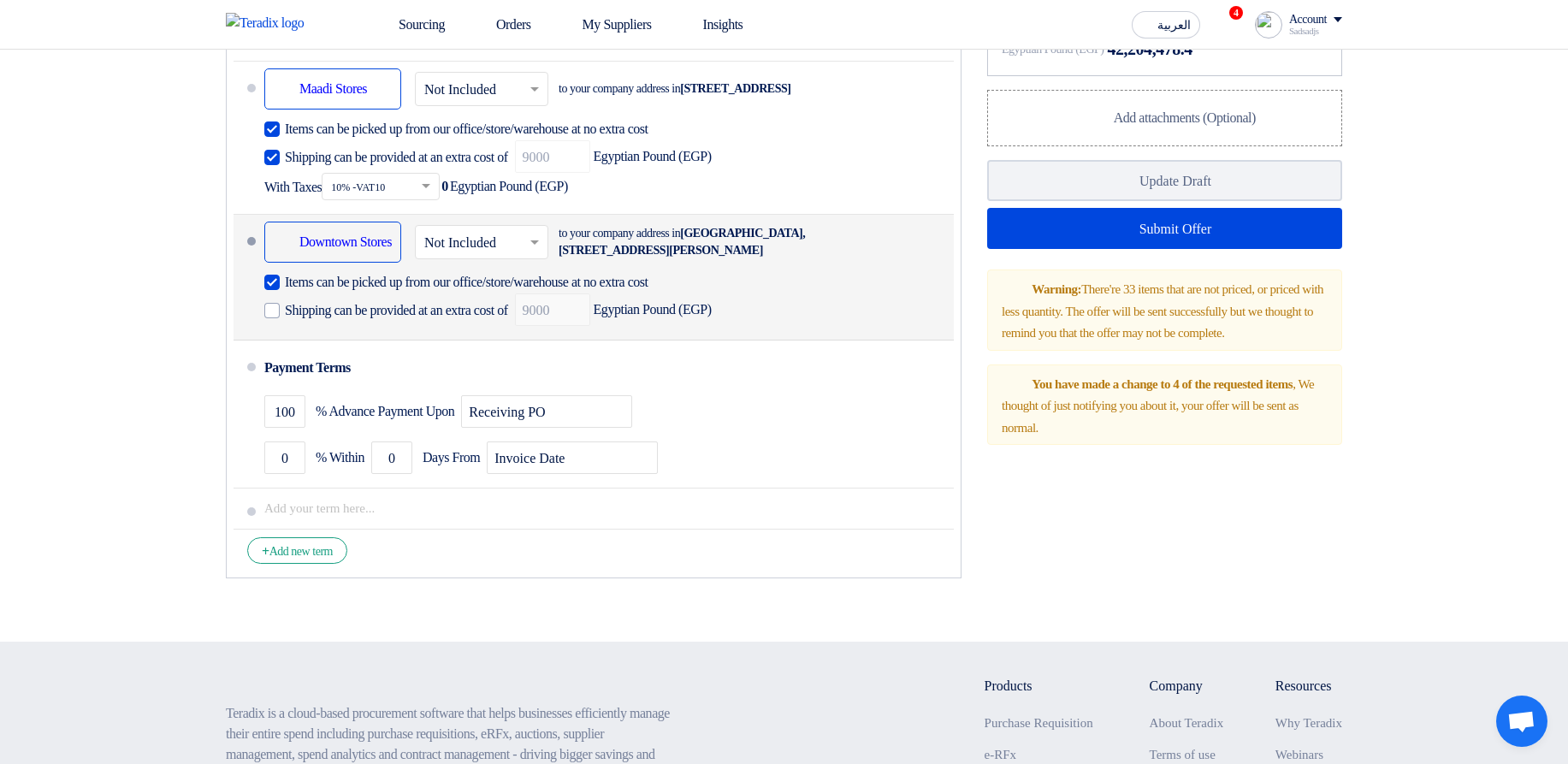
click at [489, 291] on span "Items can be picked up from our office/store/warehouse at no extra cost" at bounding box center [466, 282] width 364 height 17
click at [489, 305] on input "Items can be picked up from our office/store/warehouse at no extra cost" at bounding box center [496, 289] width 423 height 33
checkbox input "false"
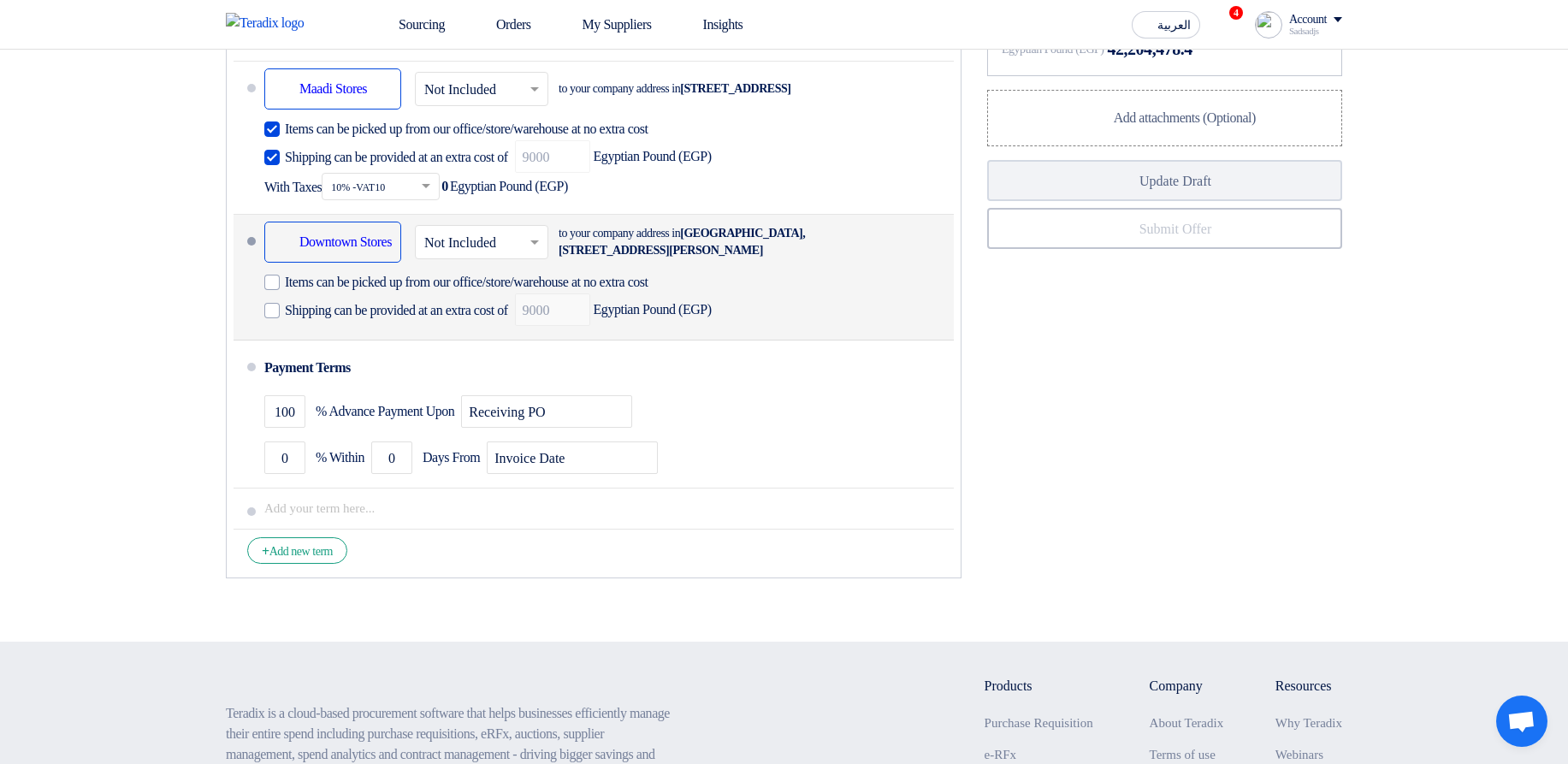
click at [486, 257] on input "text" at bounding box center [482, 245] width 117 height 25
click at [531, 295] on div "Included" at bounding box center [482, 279] width 132 height 32
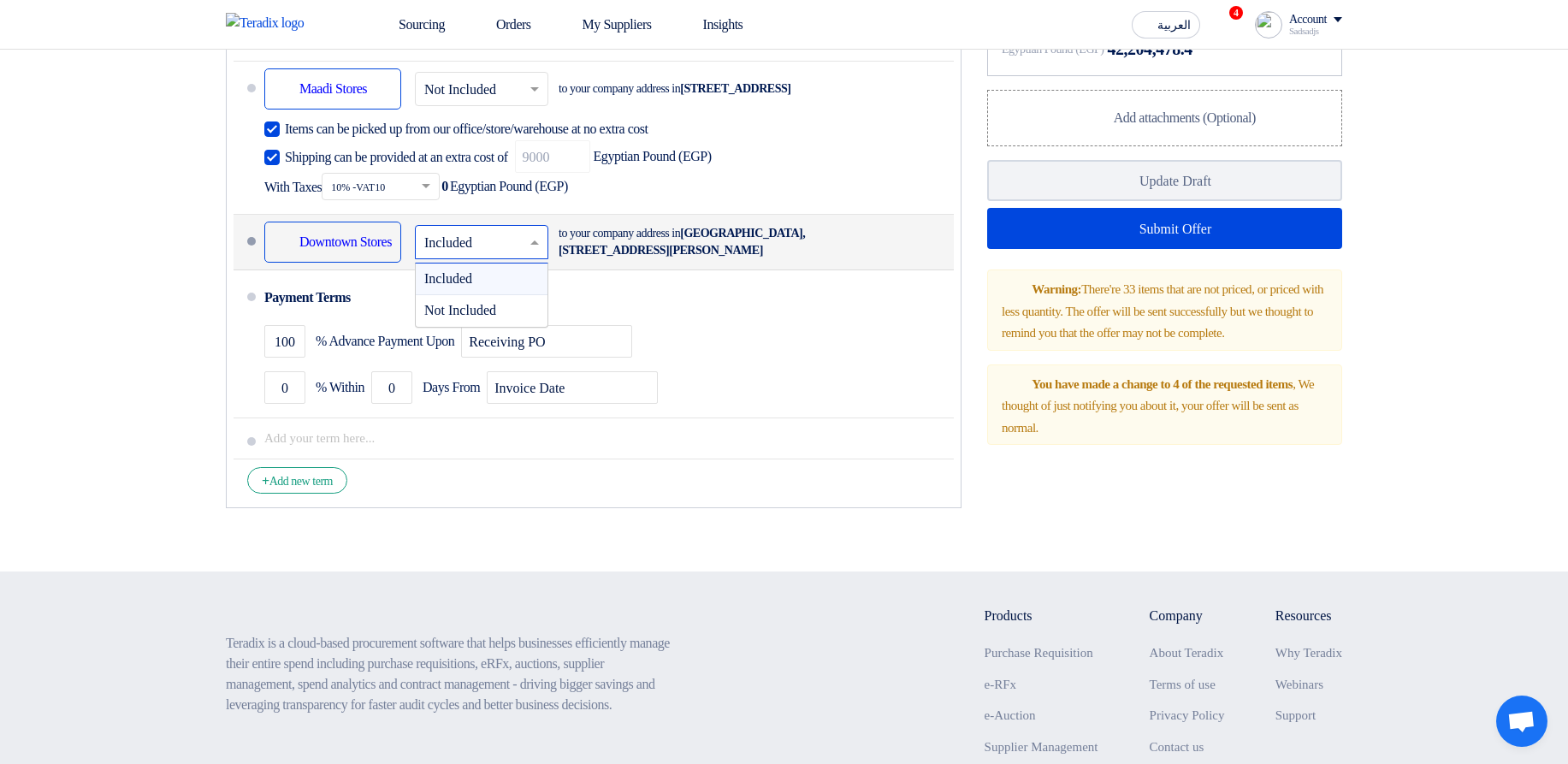
click at [507, 257] on input "text" at bounding box center [482, 245] width 117 height 25
click at [496, 318] on span "Not Included" at bounding box center [460, 310] width 72 height 14
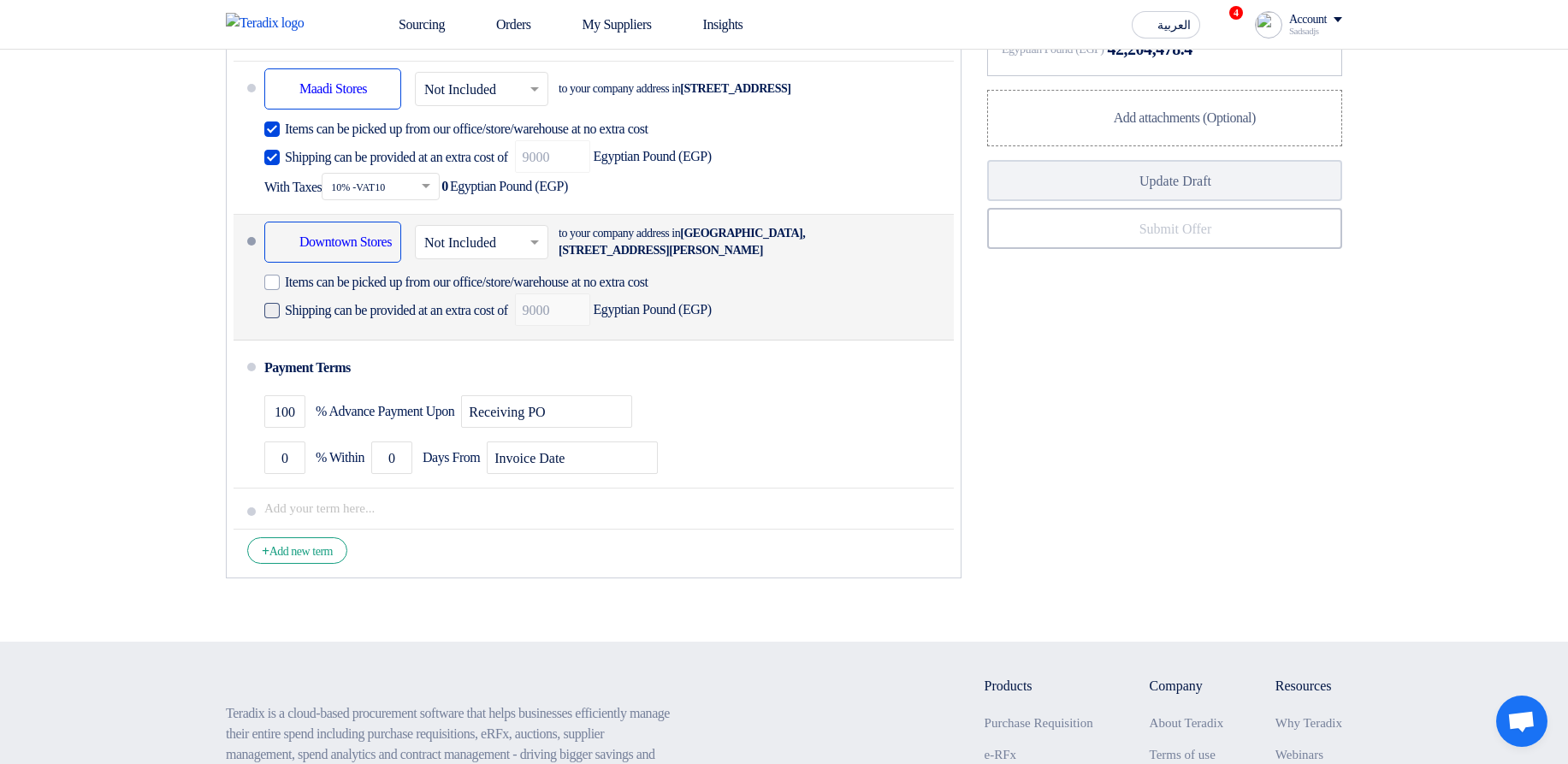
click at [443, 319] on span "Shipping can be provided at an extra cost of" at bounding box center [396, 310] width 223 height 17
click at [443, 334] on input "Shipping can be provided at an extra cost of" at bounding box center [398, 318] width 227 height 33
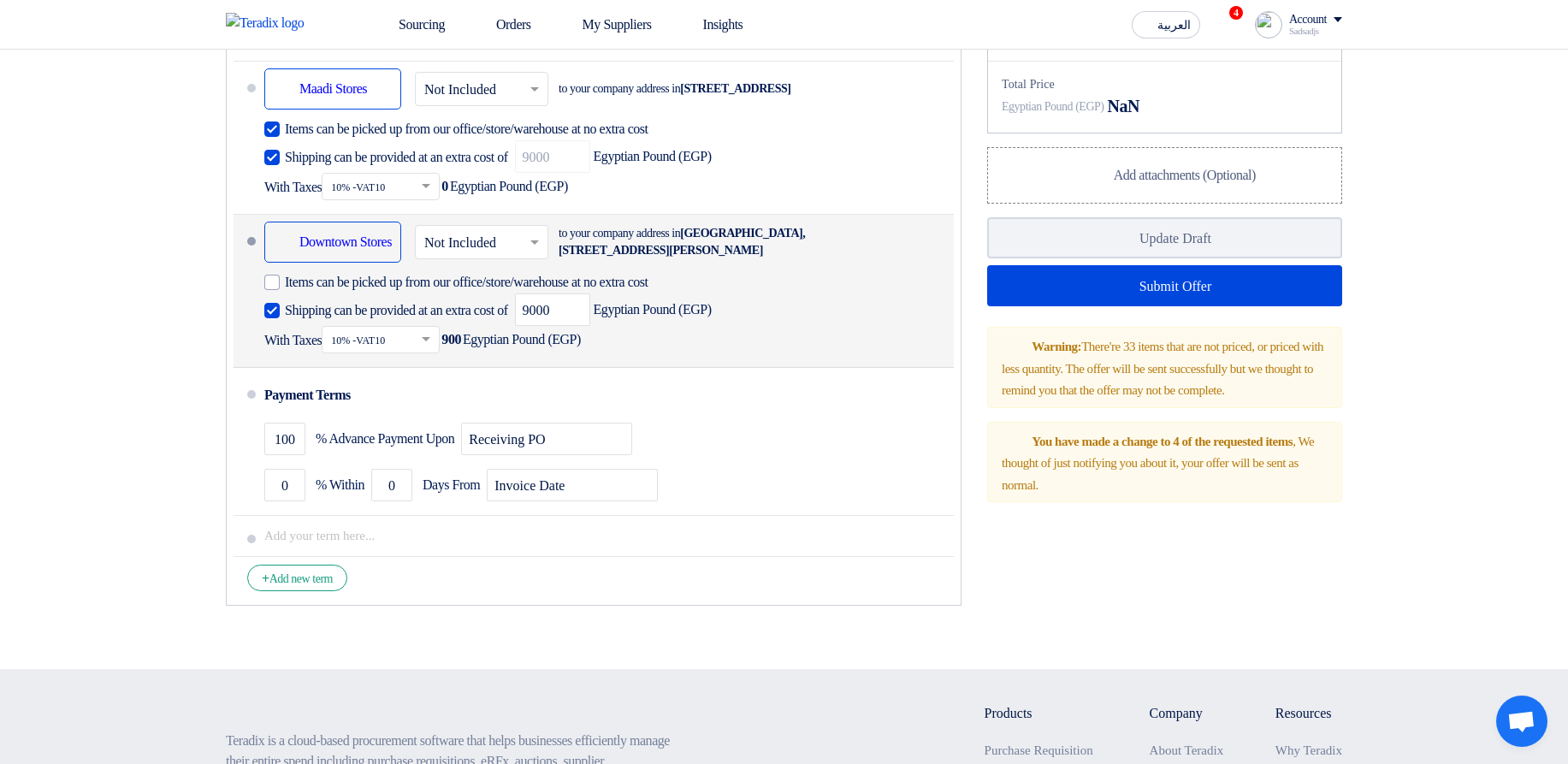
click at [443, 319] on span "Shipping can be provided at an extra cost of" at bounding box center [396, 310] width 223 height 17
click at [443, 334] on input "Shipping can be provided at an extra cost of" at bounding box center [398, 318] width 227 height 33
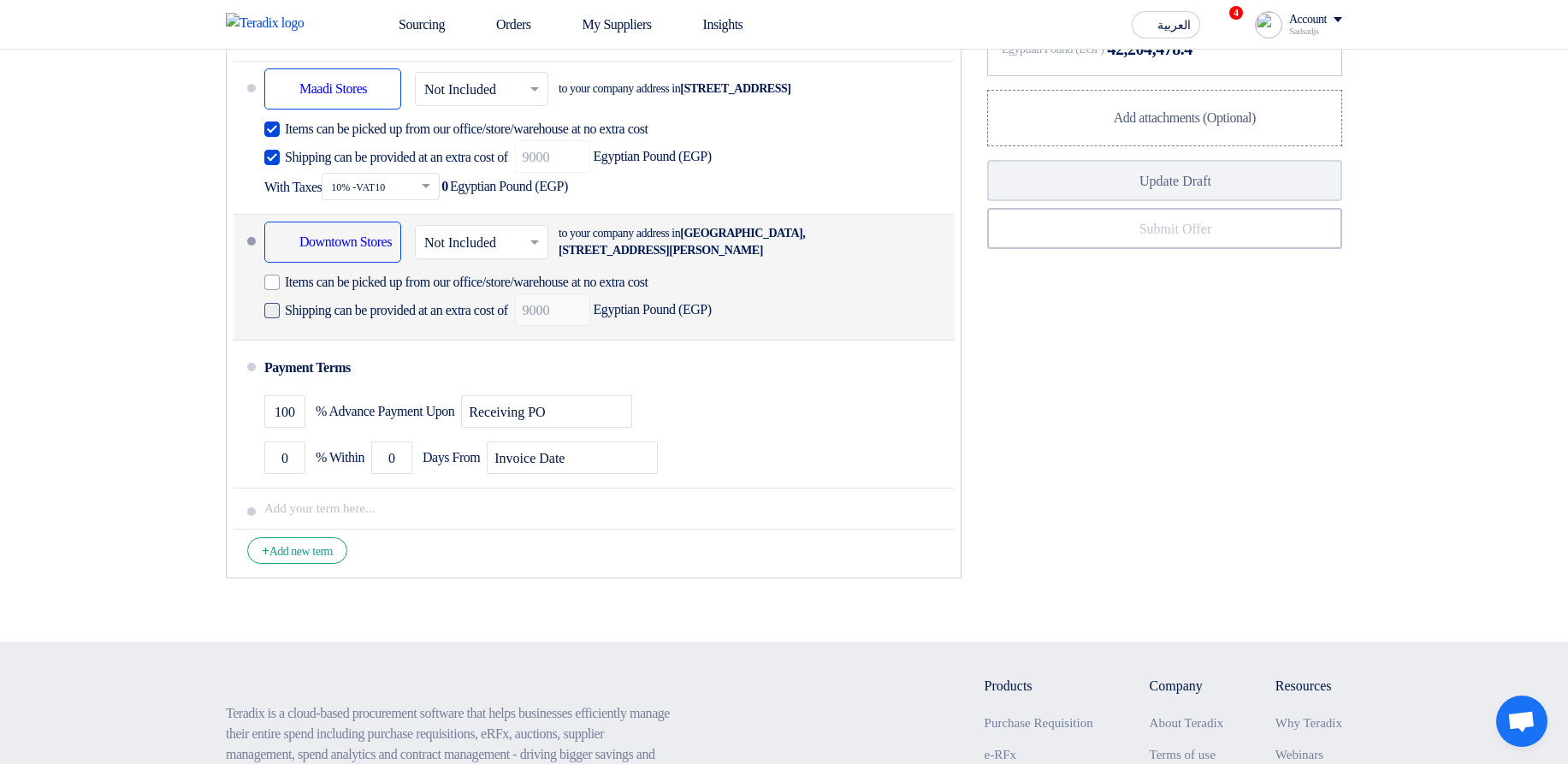
click at [443, 319] on span "Shipping can be provided at an extra cost of" at bounding box center [396, 310] width 223 height 17
click at [443, 334] on input "Shipping can be provided at an extra cost of" at bounding box center [398, 318] width 227 height 33
checkbox input "true"
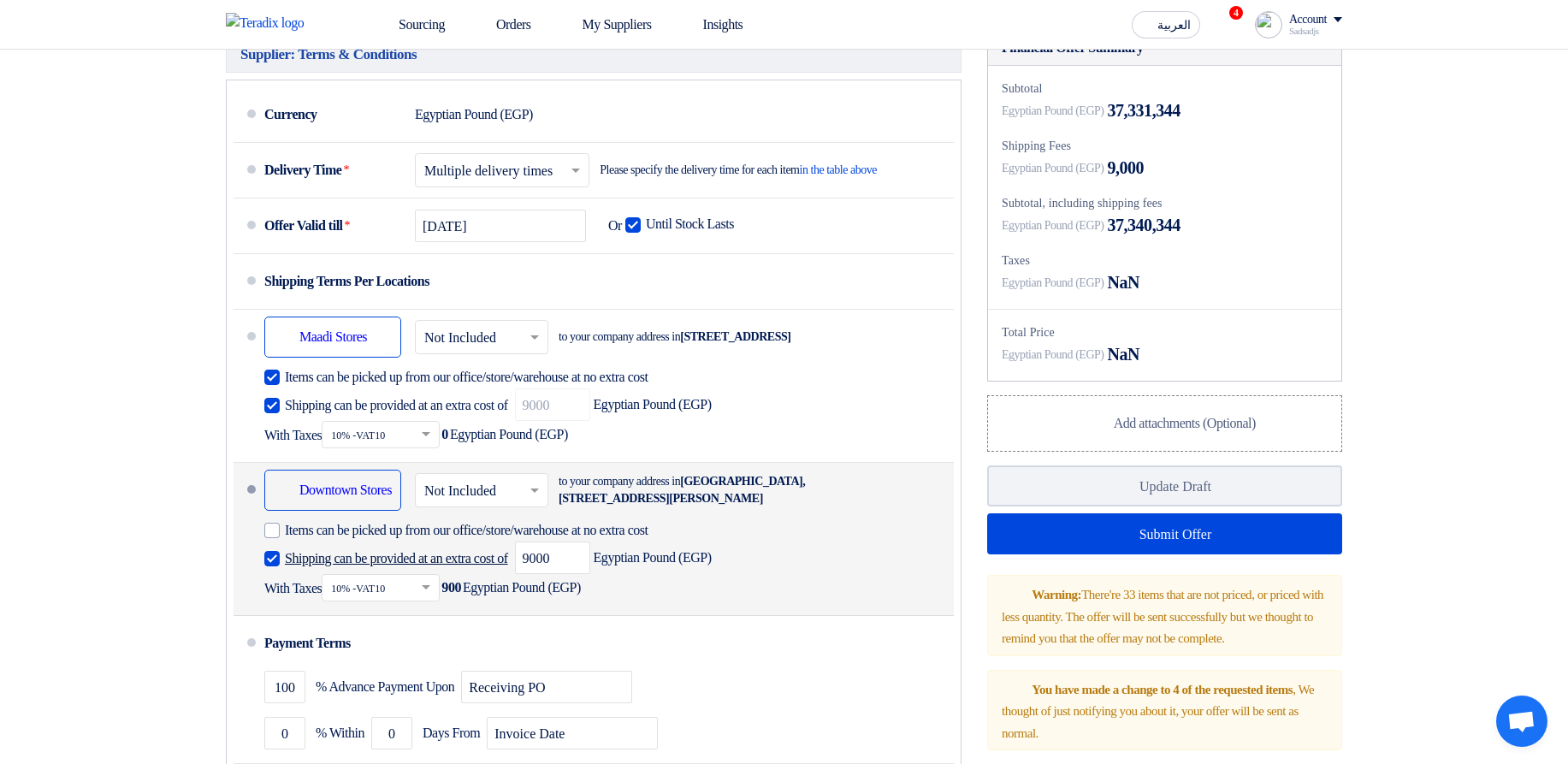
scroll to position [6598, 0]
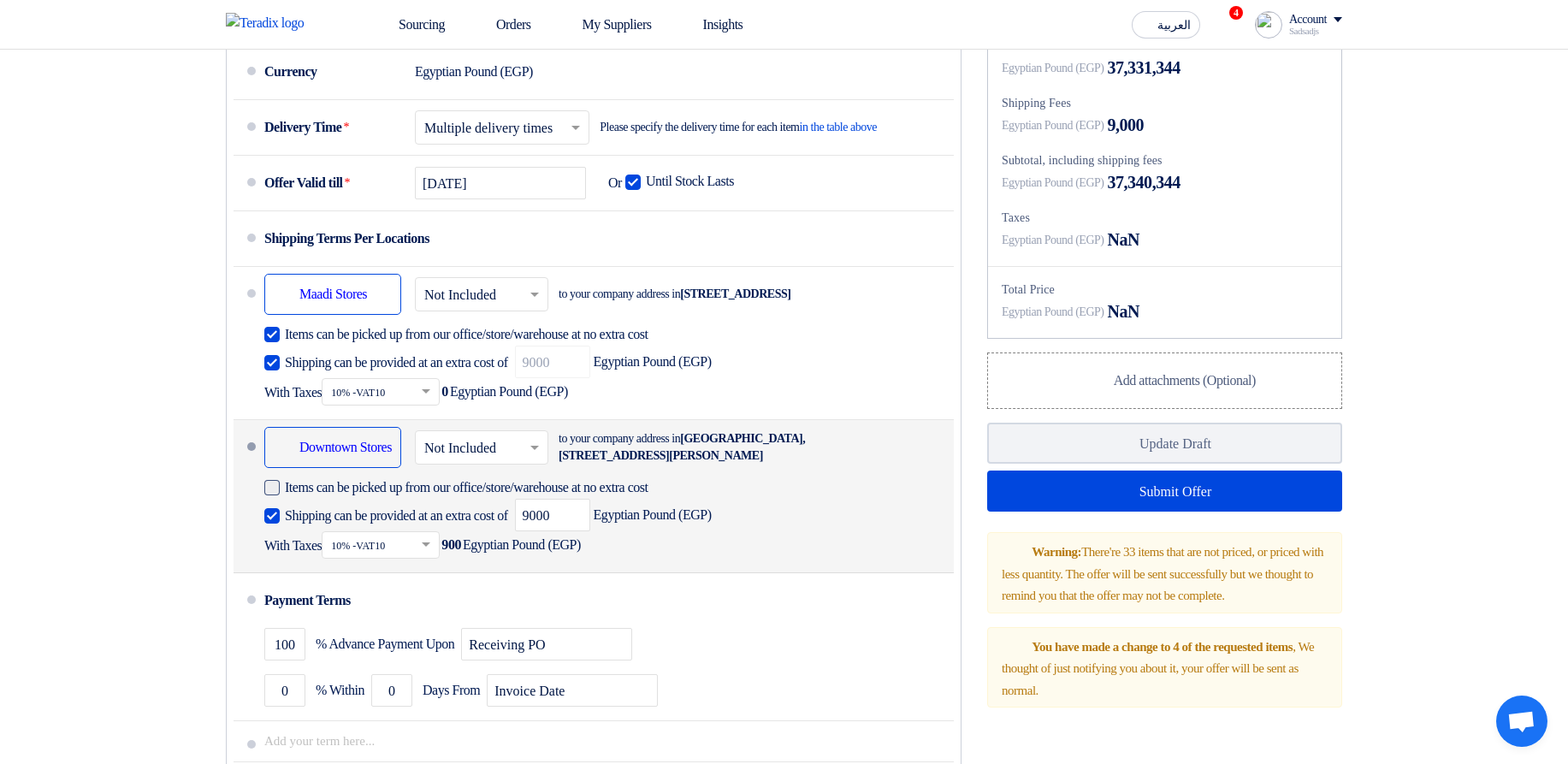
click at [443, 496] on span "Items can be picked up from our office/store/warehouse at no extra cost" at bounding box center [466, 487] width 364 height 17
click at [443, 511] on input "Items can be picked up from our office/store/warehouse at no extra cost" at bounding box center [614, 495] width 659 height 33
checkbox input "true"
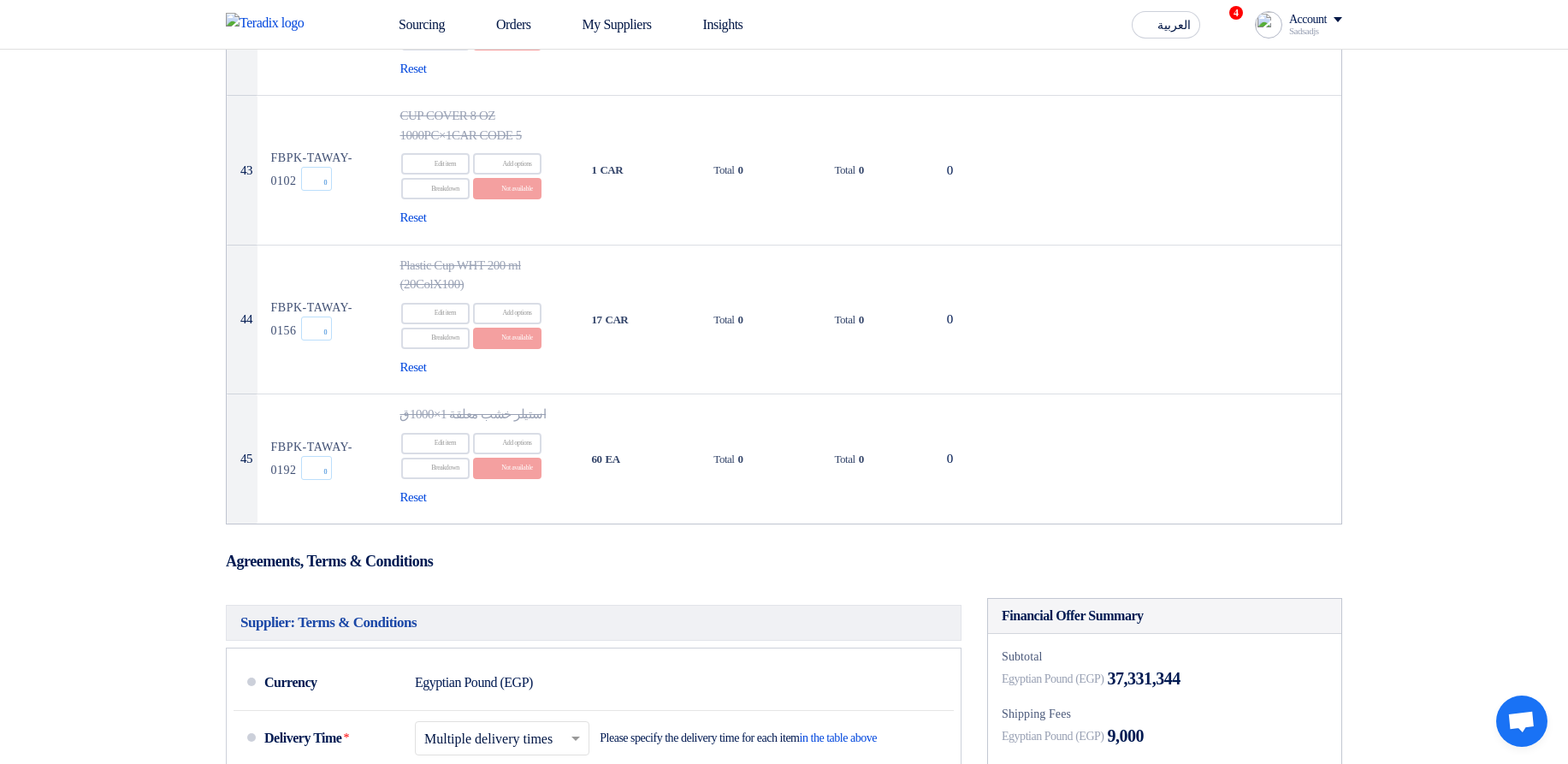
scroll to position [5981, 0]
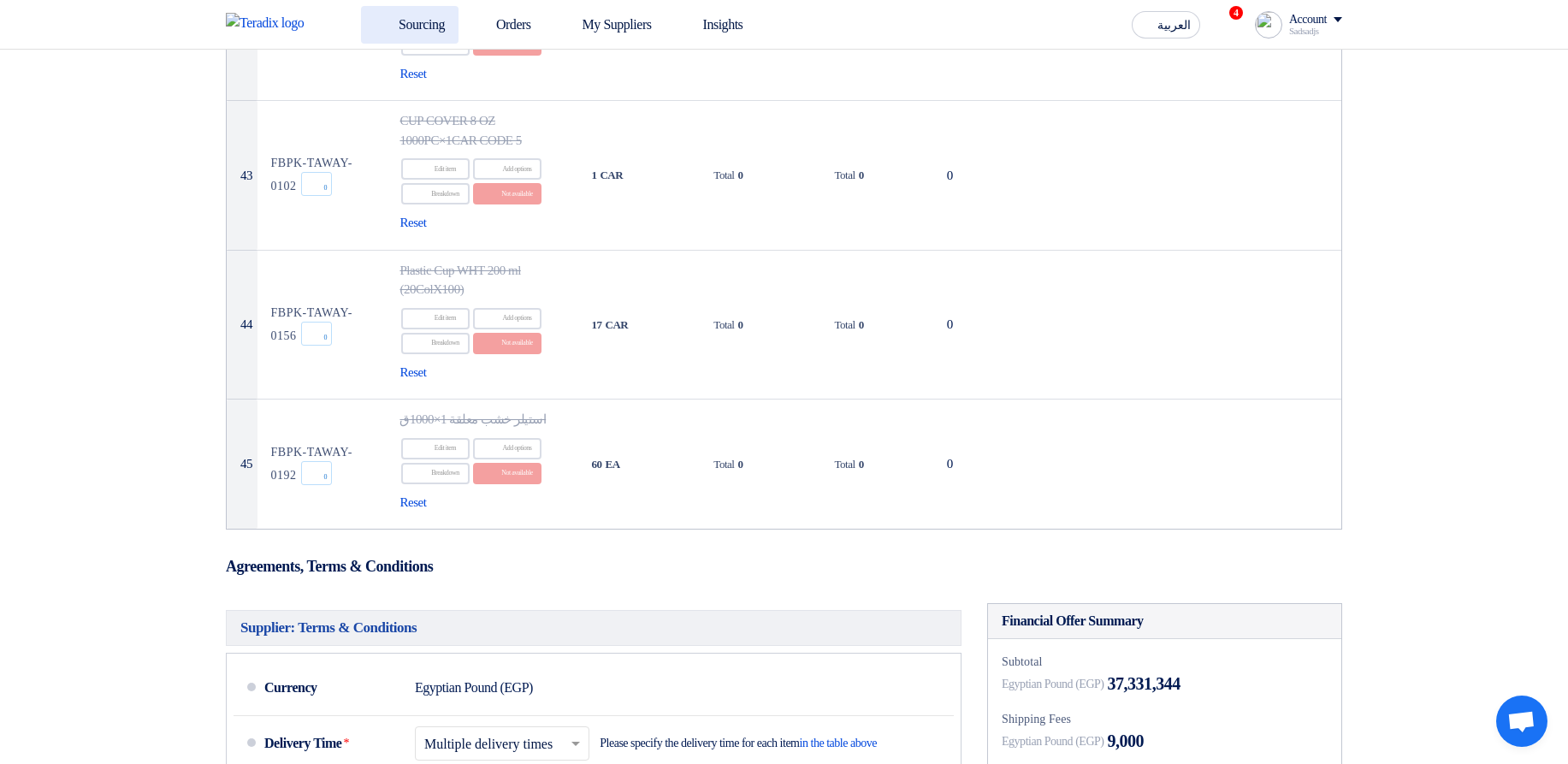
click at [415, 20] on link "Sourcing" at bounding box center [410, 25] width 98 height 37
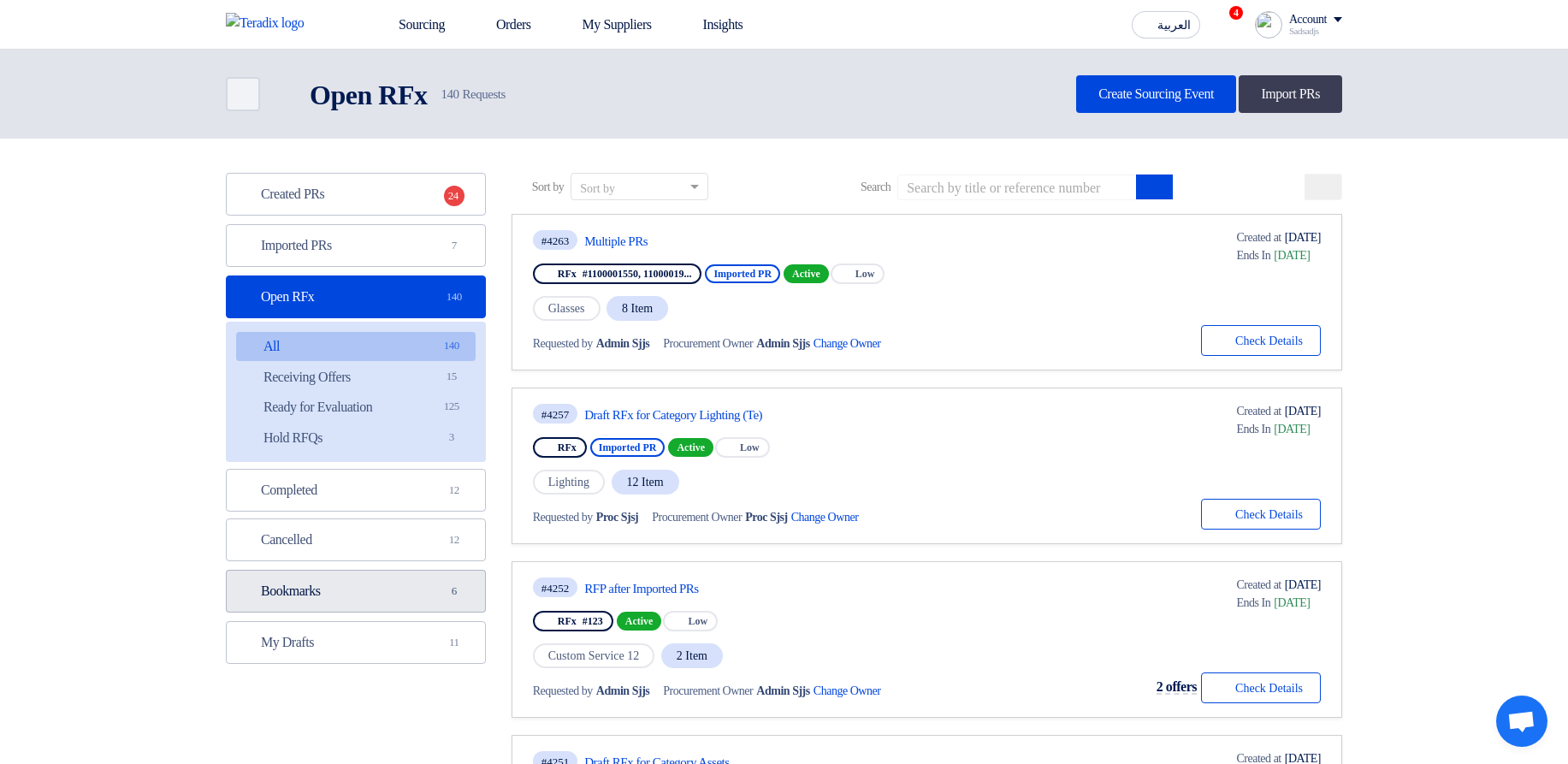
click at [351, 596] on link "Bookmarks Bookmarks 6" at bounding box center [356, 591] width 260 height 43
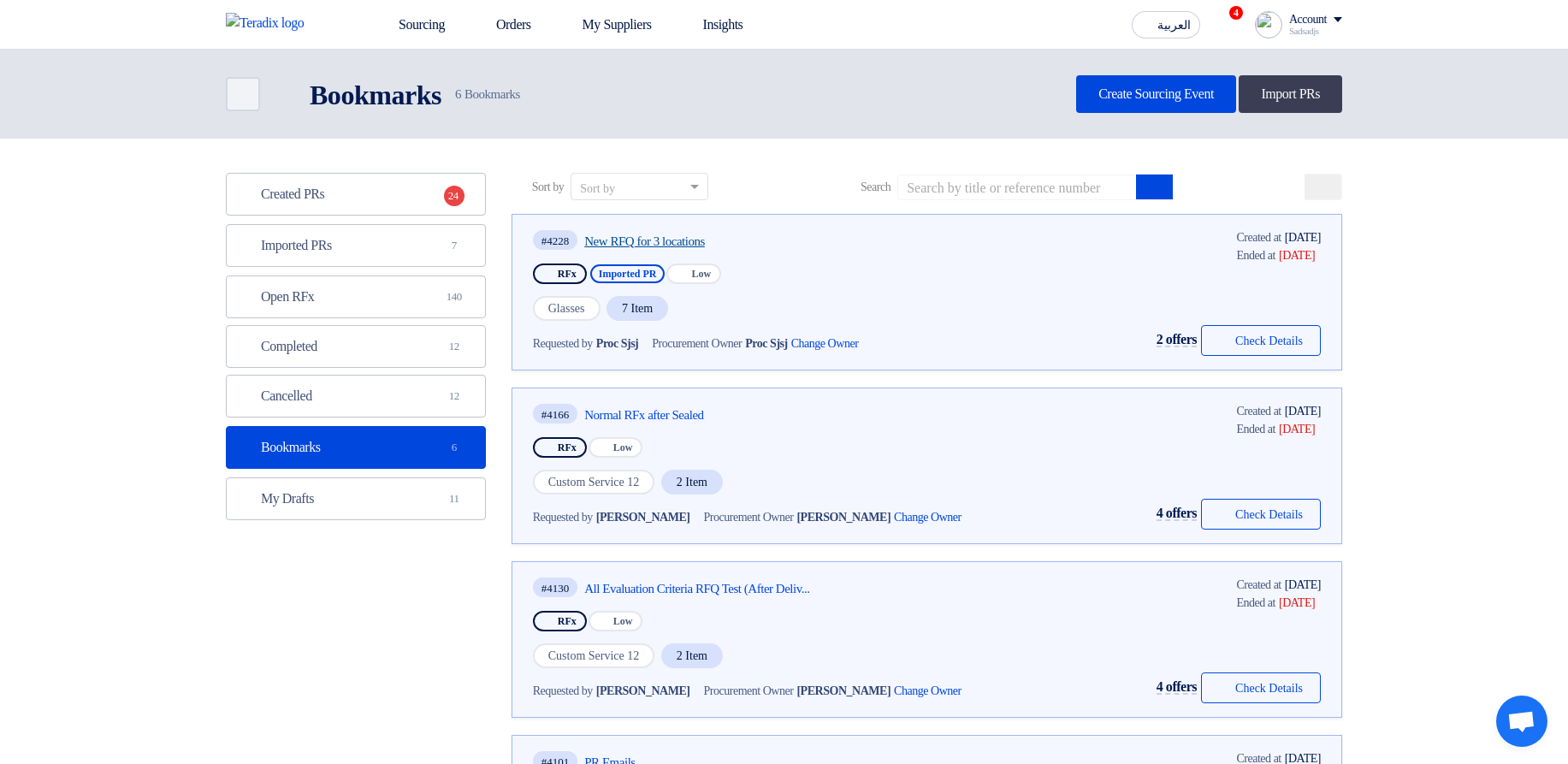
click at [663, 237] on link "New RFQ for 3 locations" at bounding box center [744, 241] width 321 height 15
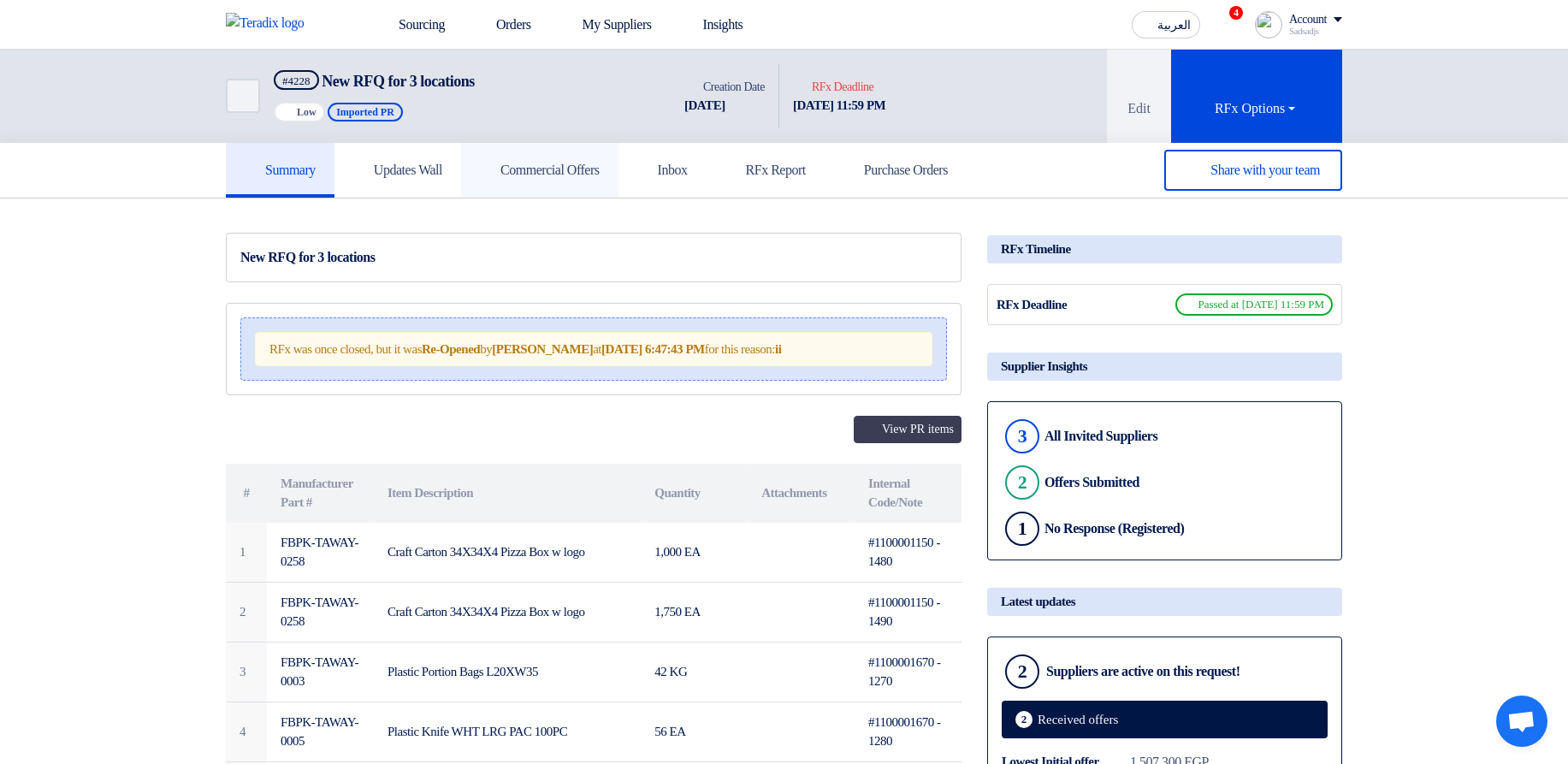
click at [534, 172] on h5 "Commercial Offers" at bounding box center [540, 170] width 120 height 17
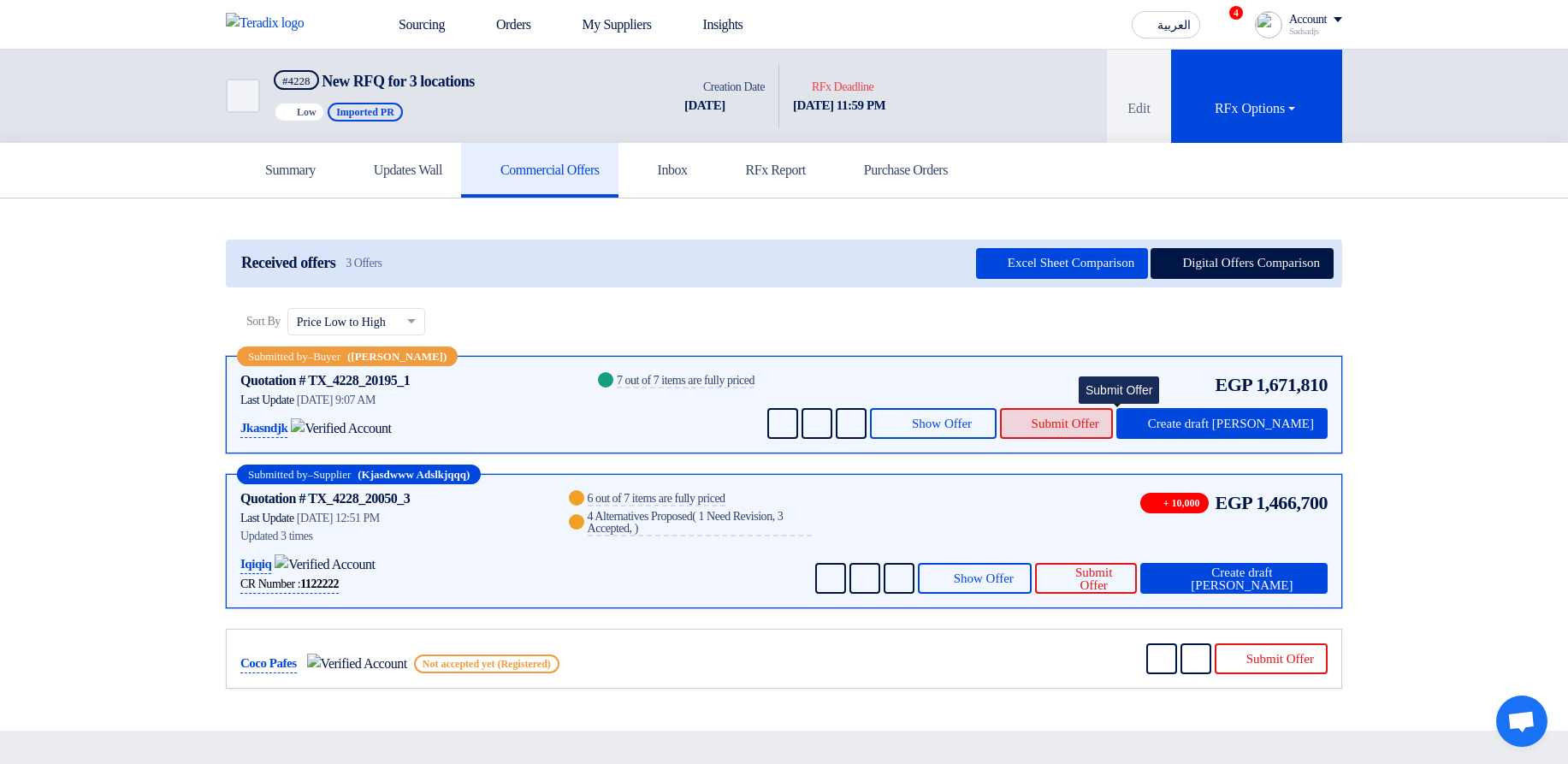
click at [1090, 427] on span "Submit Offer" at bounding box center [1065, 423] width 68 height 12
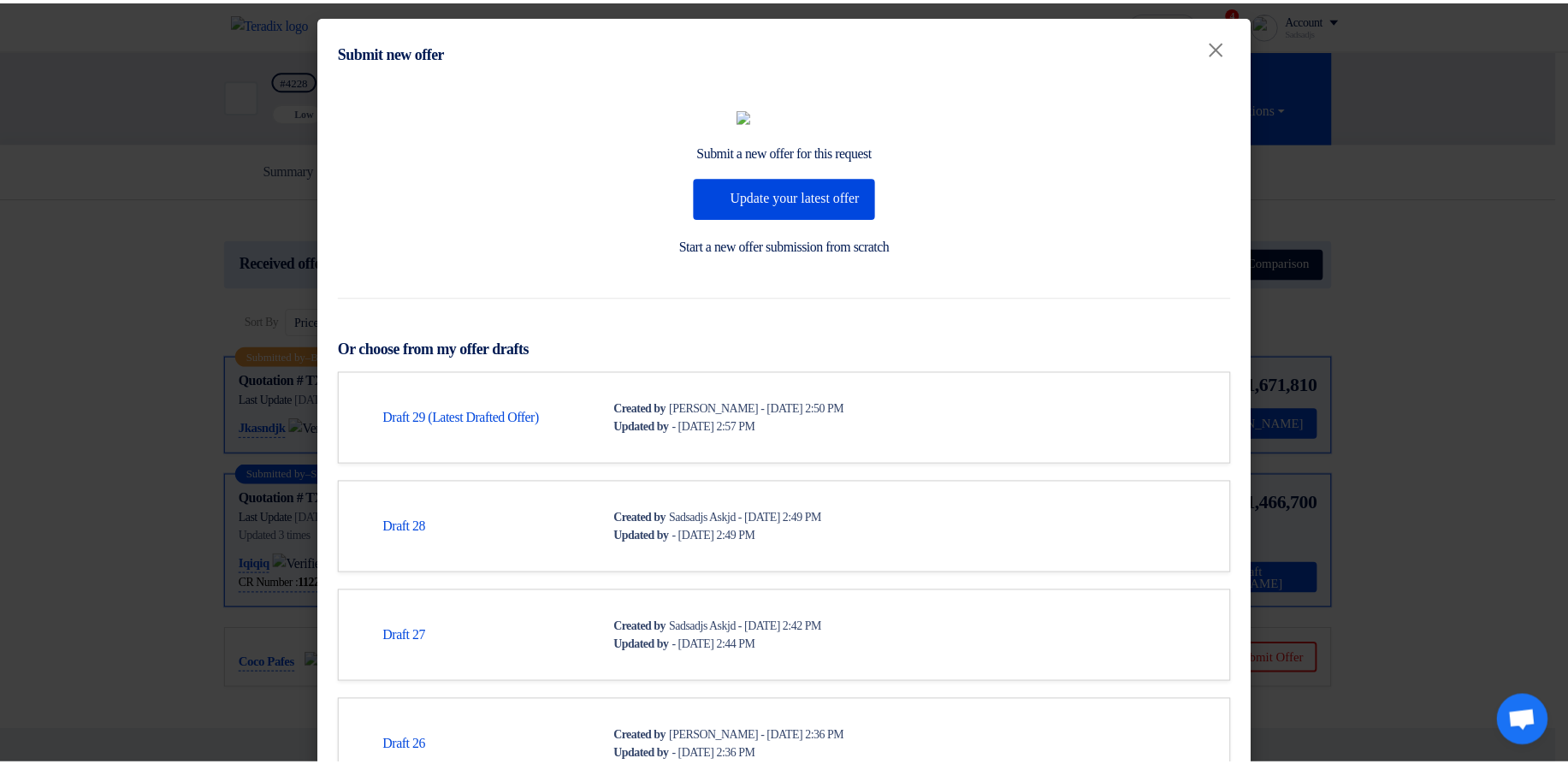
scroll to position [668, 0]
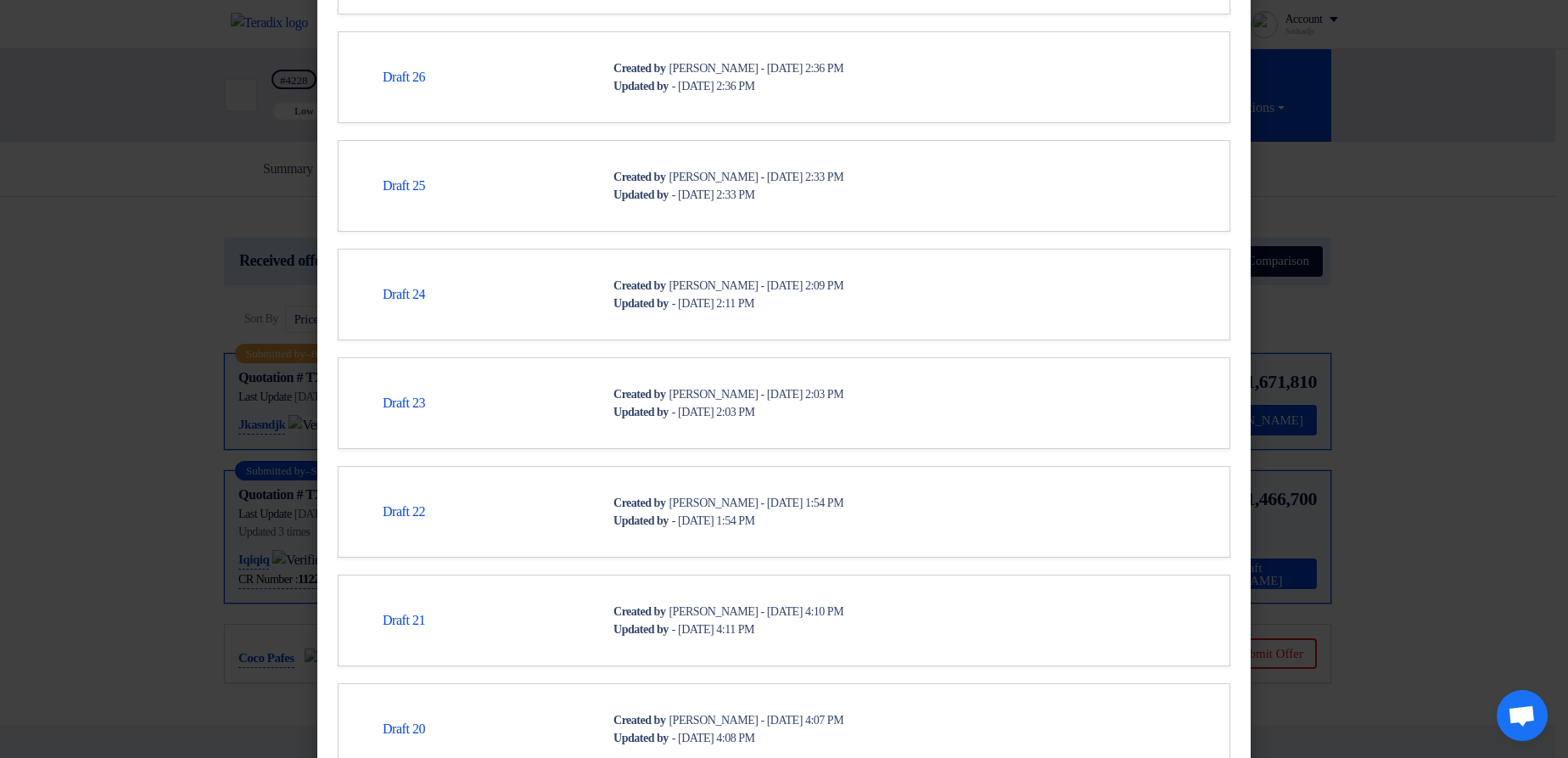
click at [1516, 319] on modal-container "Submit new offer × Submit a new offer for this request Update your latest offer…" at bounding box center [784, 379] width 1568 height 758
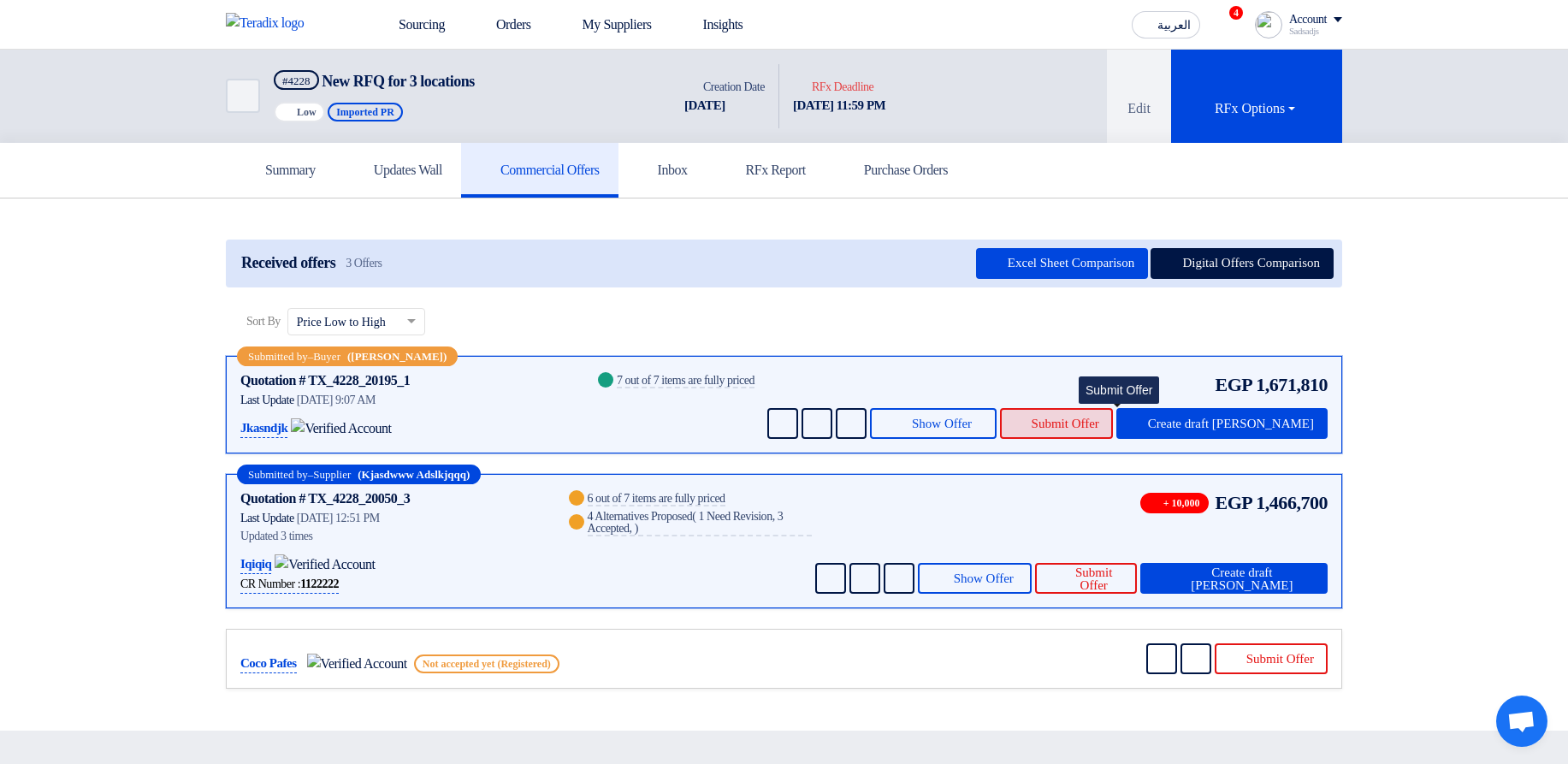
click at [1090, 424] on span "Submit Offer" at bounding box center [1065, 423] width 68 height 12
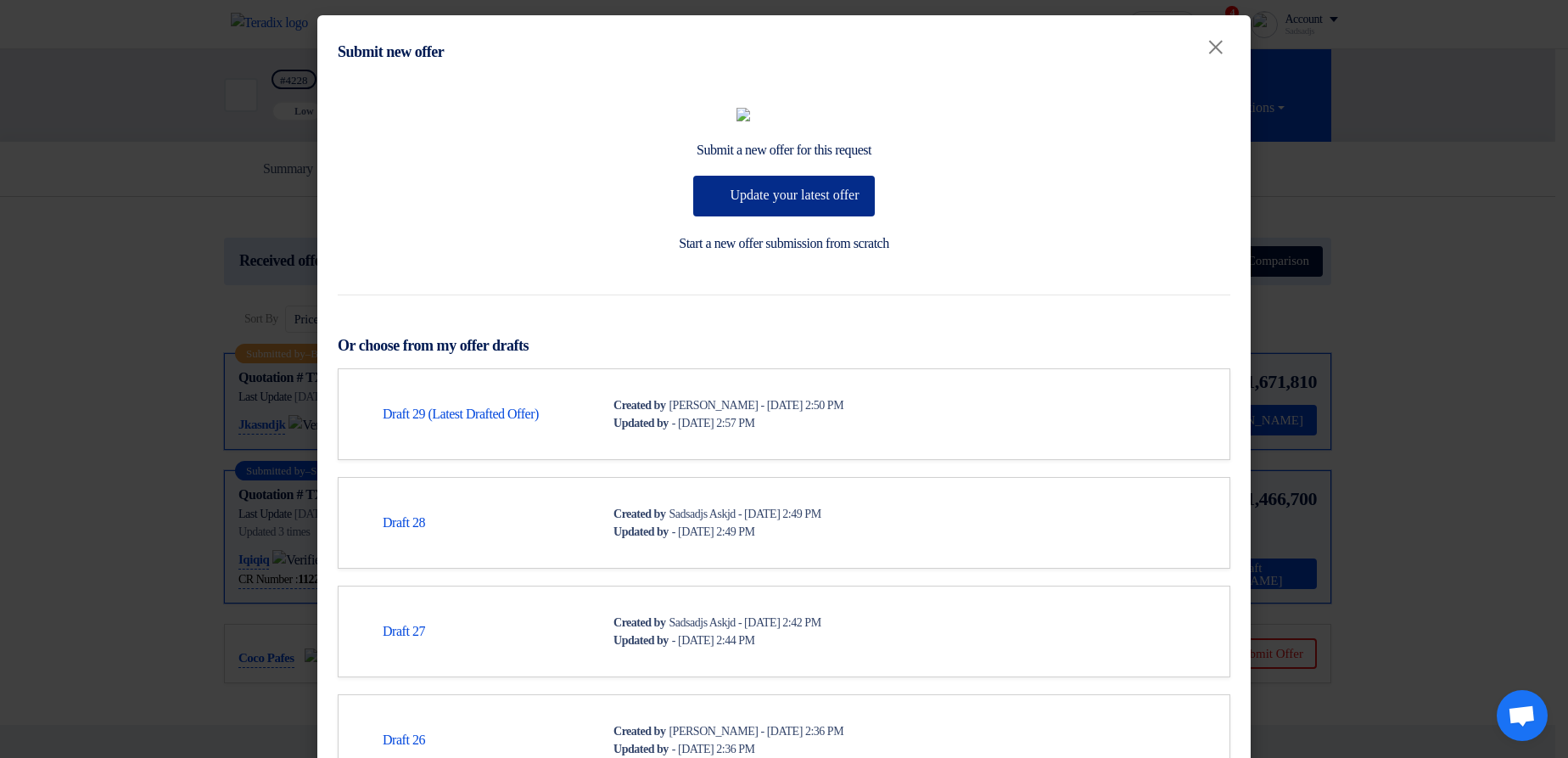
click at [747, 216] on button "Update your latest offer" at bounding box center [783, 196] width 181 height 41
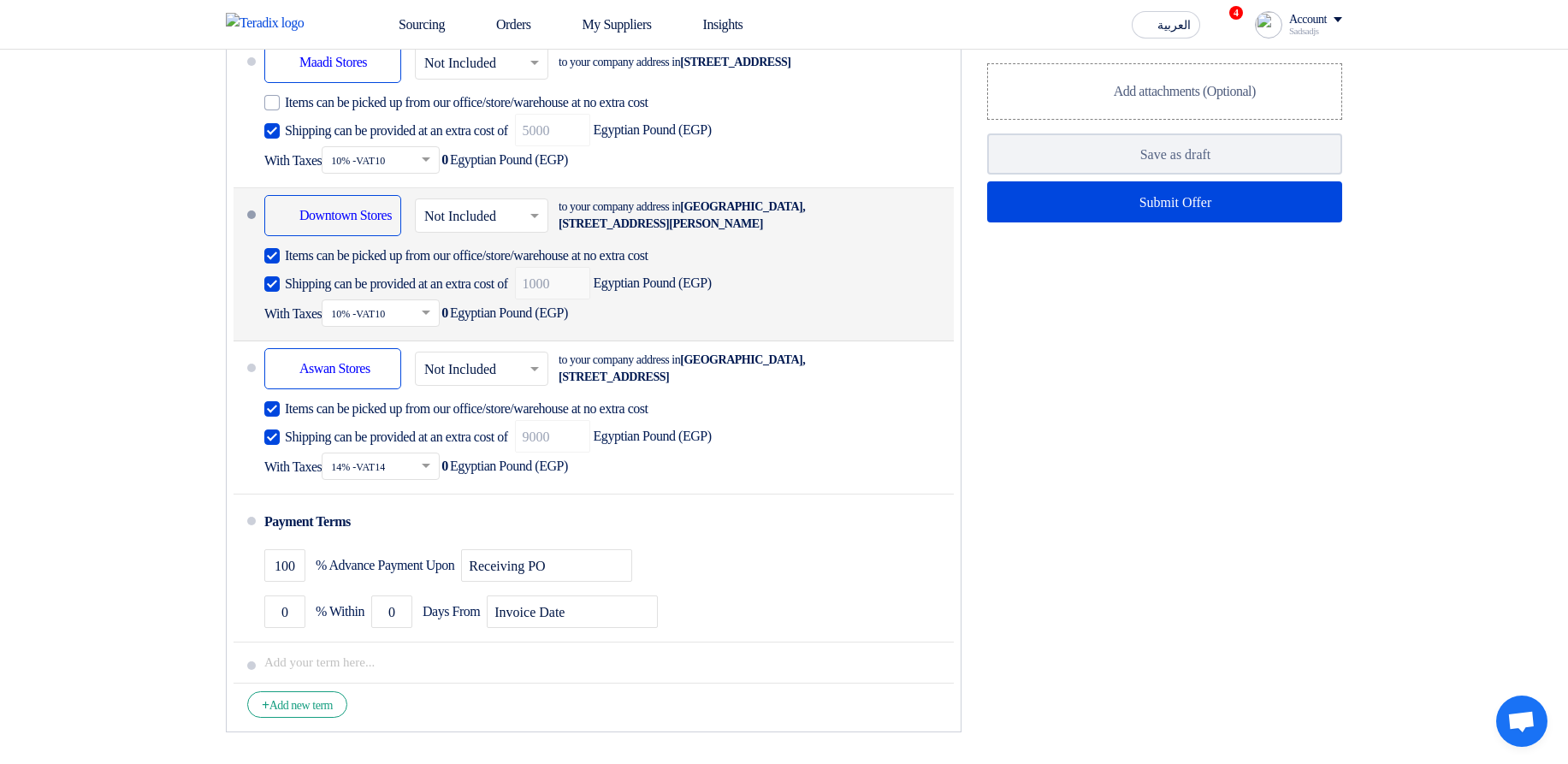
scroll to position [1335, 0]
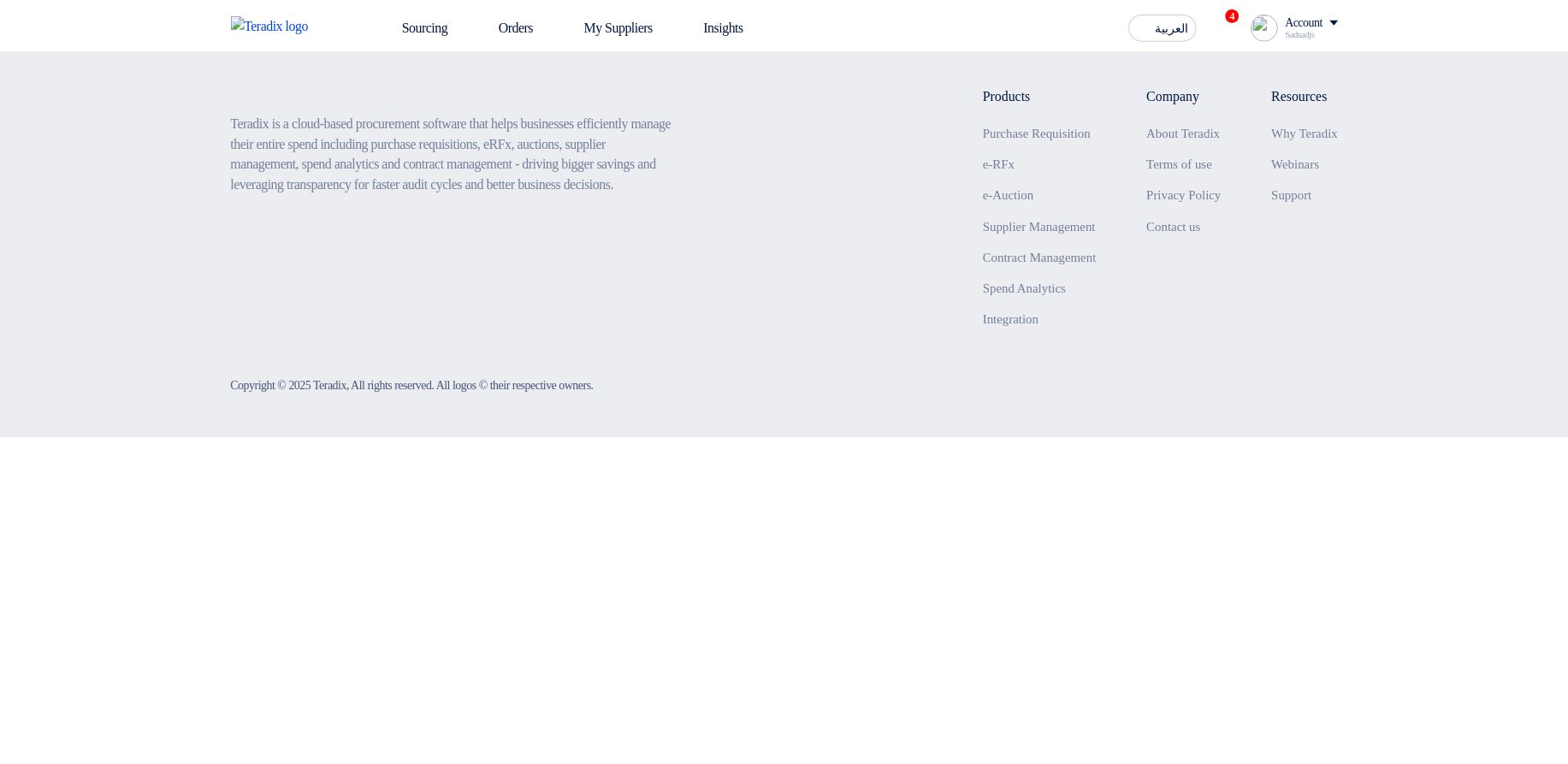
scroll to position [1335, 0]
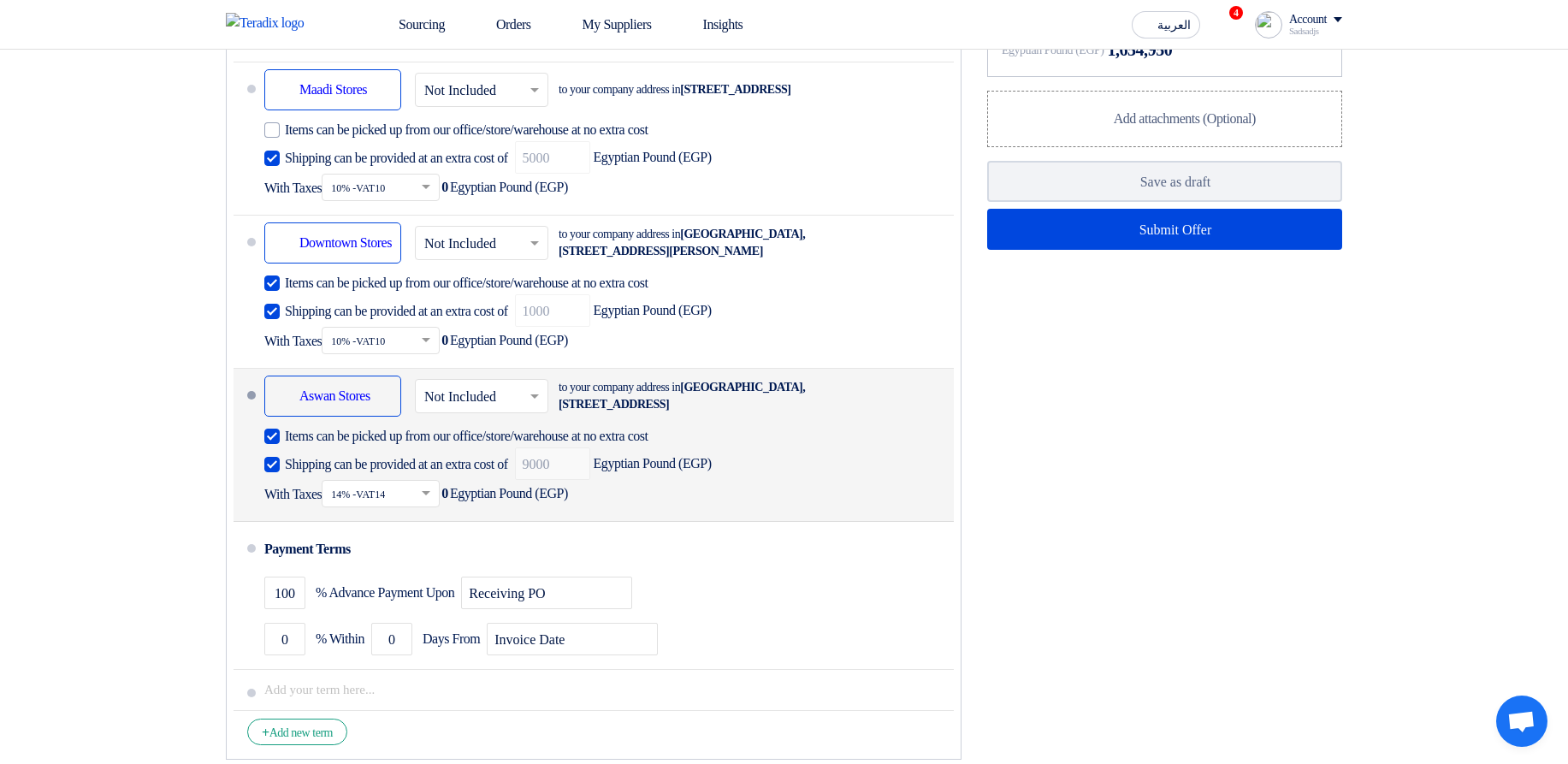
click at [330, 473] on span "Shipping can be provided at an extra cost of" at bounding box center [396, 464] width 223 height 17
click at [330, 487] on input "Shipping can be provided at an extra cost of" at bounding box center [398, 471] width 227 height 33
checkbox input "false"
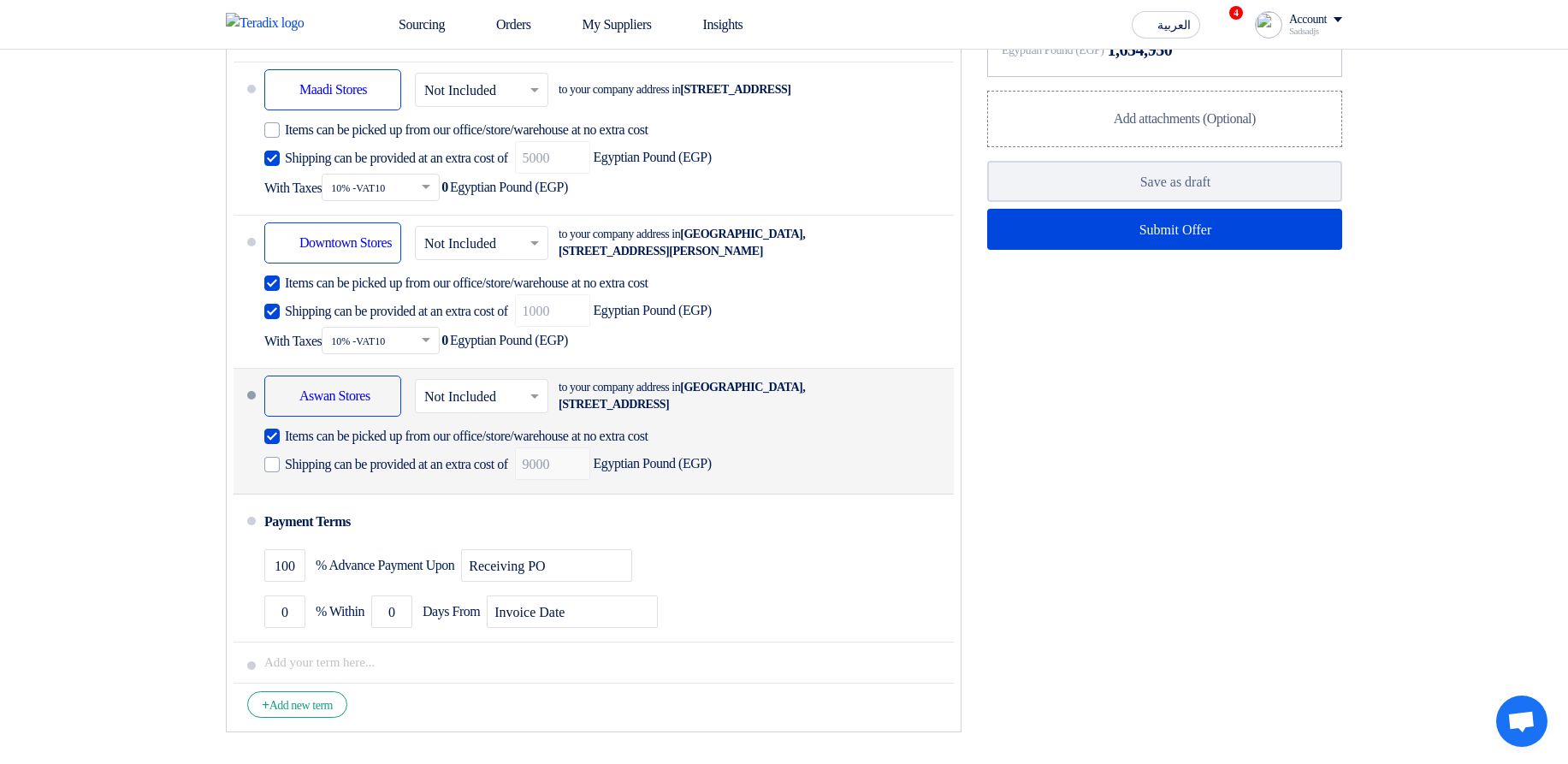
click at [323, 445] on span "Items can be picked up from our office/store/warehouse at no extra cost" at bounding box center [466, 436] width 364 height 17
click at [323, 460] on input "Items can be picked up from our office/store/warehouse at no extra cost" at bounding box center [496, 443] width 423 height 33
checkbox input "false"
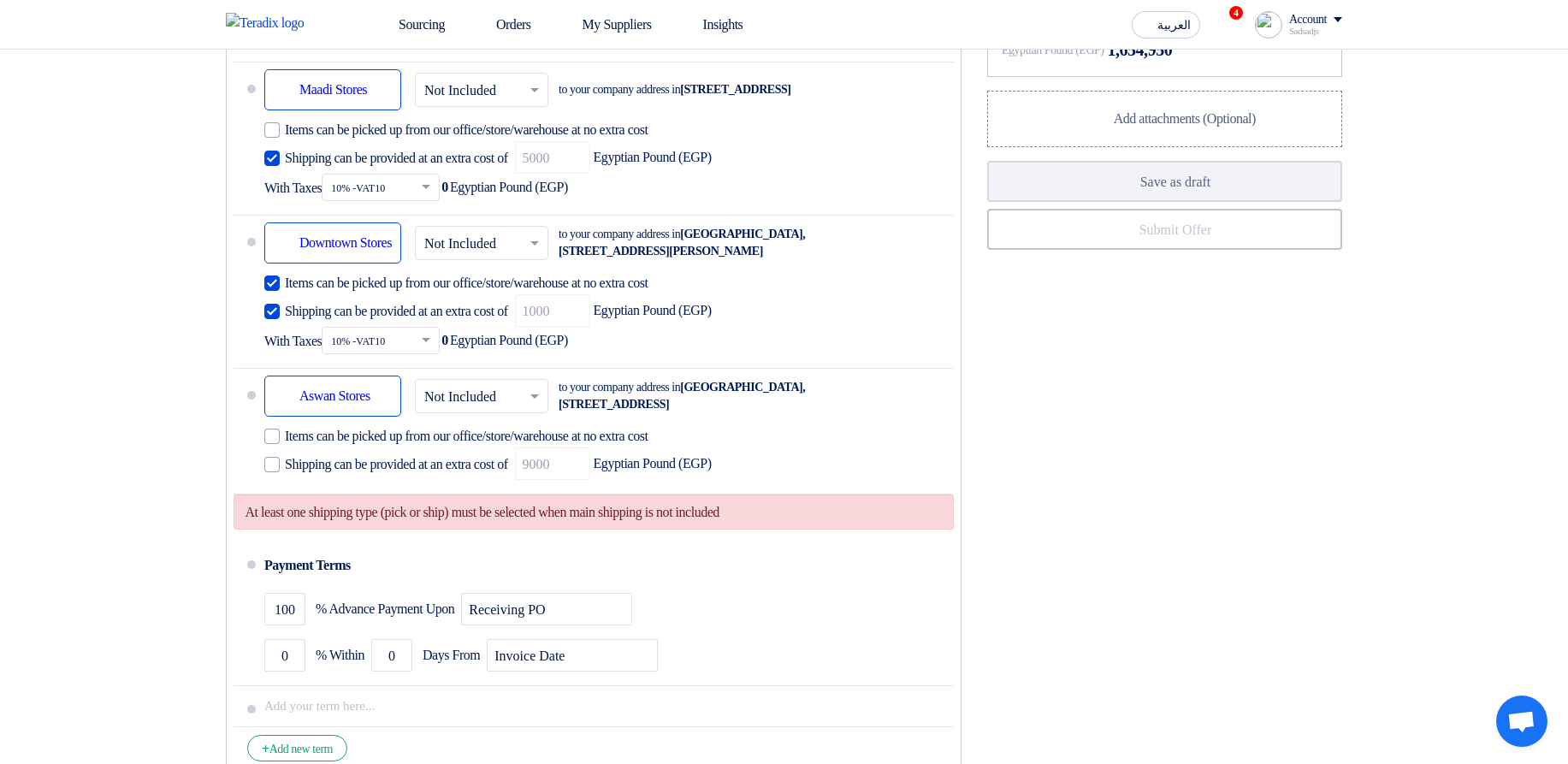
click at [332, 529] on div "At least one shipping type (pick or ship) must be selected when main shipping i…" at bounding box center [594, 511] width 720 height 35
drag, startPoint x: 332, startPoint y: 555, endPoint x: 800, endPoint y: 558, distance: 468.0
click at [800, 529] on div "At least one shipping type (pick or ship) must be selected when main shipping i…" at bounding box center [594, 511] width 720 height 35
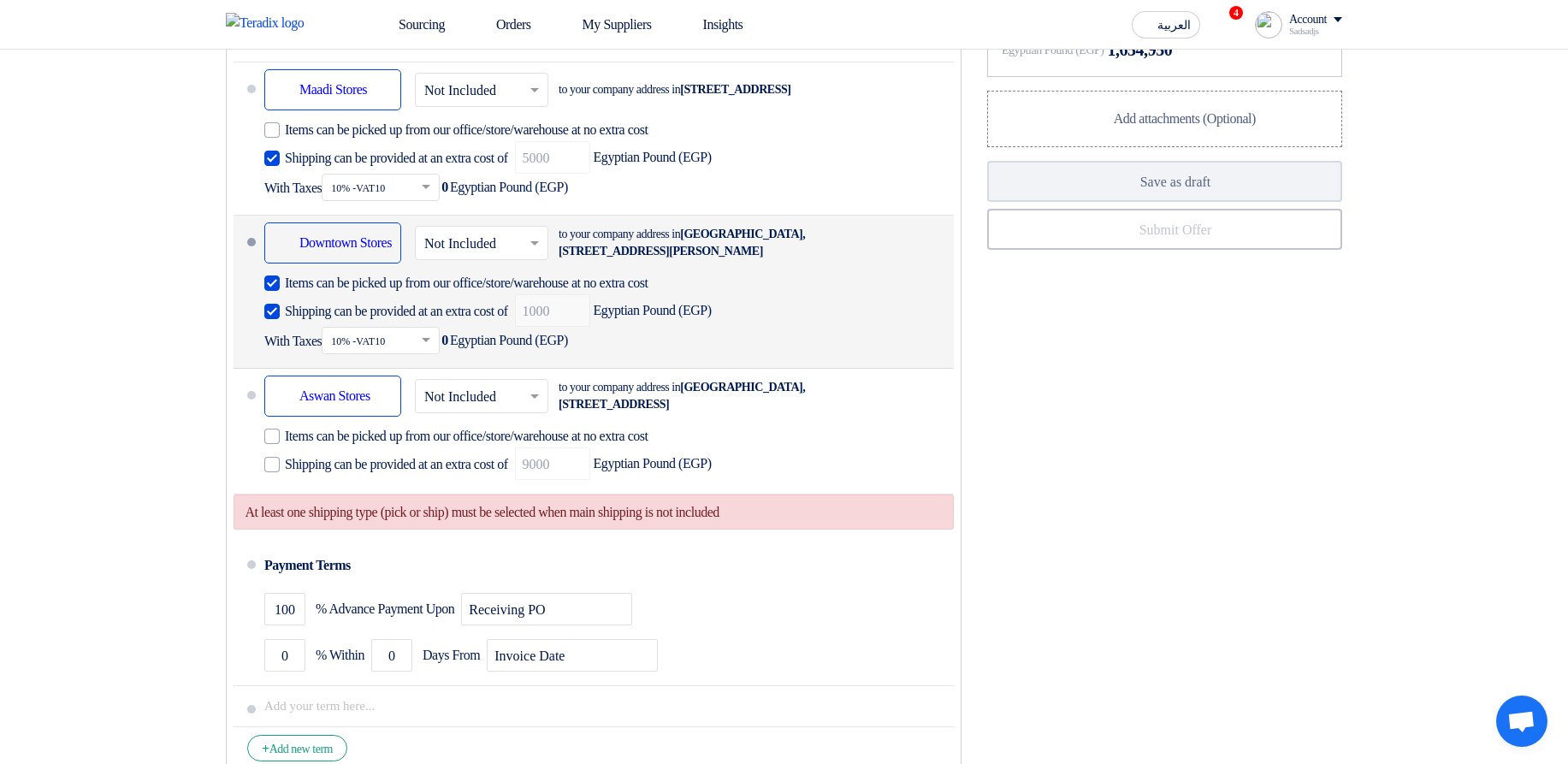
click at [350, 320] on span "Shipping can be provided at an extra cost of" at bounding box center [396, 311] width 223 height 17
click at [350, 334] on input "Shipping can be provided at an extra cost of" at bounding box center [398, 318] width 227 height 33
checkbox input "false"
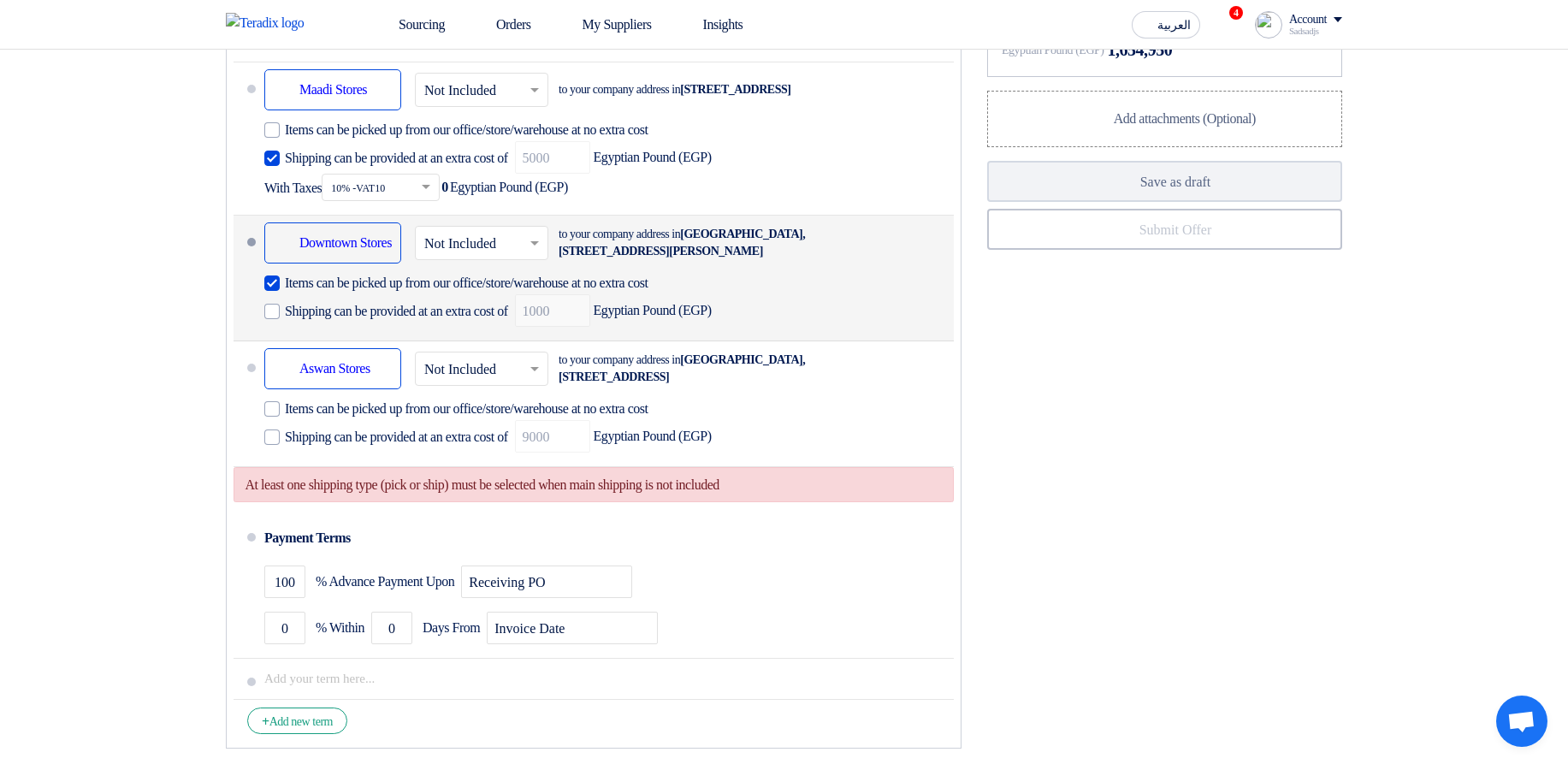
click at [347, 292] on span "Items can be picked up from our office/store/warehouse at no extra cost" at bounding box center [466, 283] width 364 height 17
click at [347, 306] on input "Items can be picked up from our office/store/warehouse at no extra cost" at bounding box center [496, 290] width 423 height 33
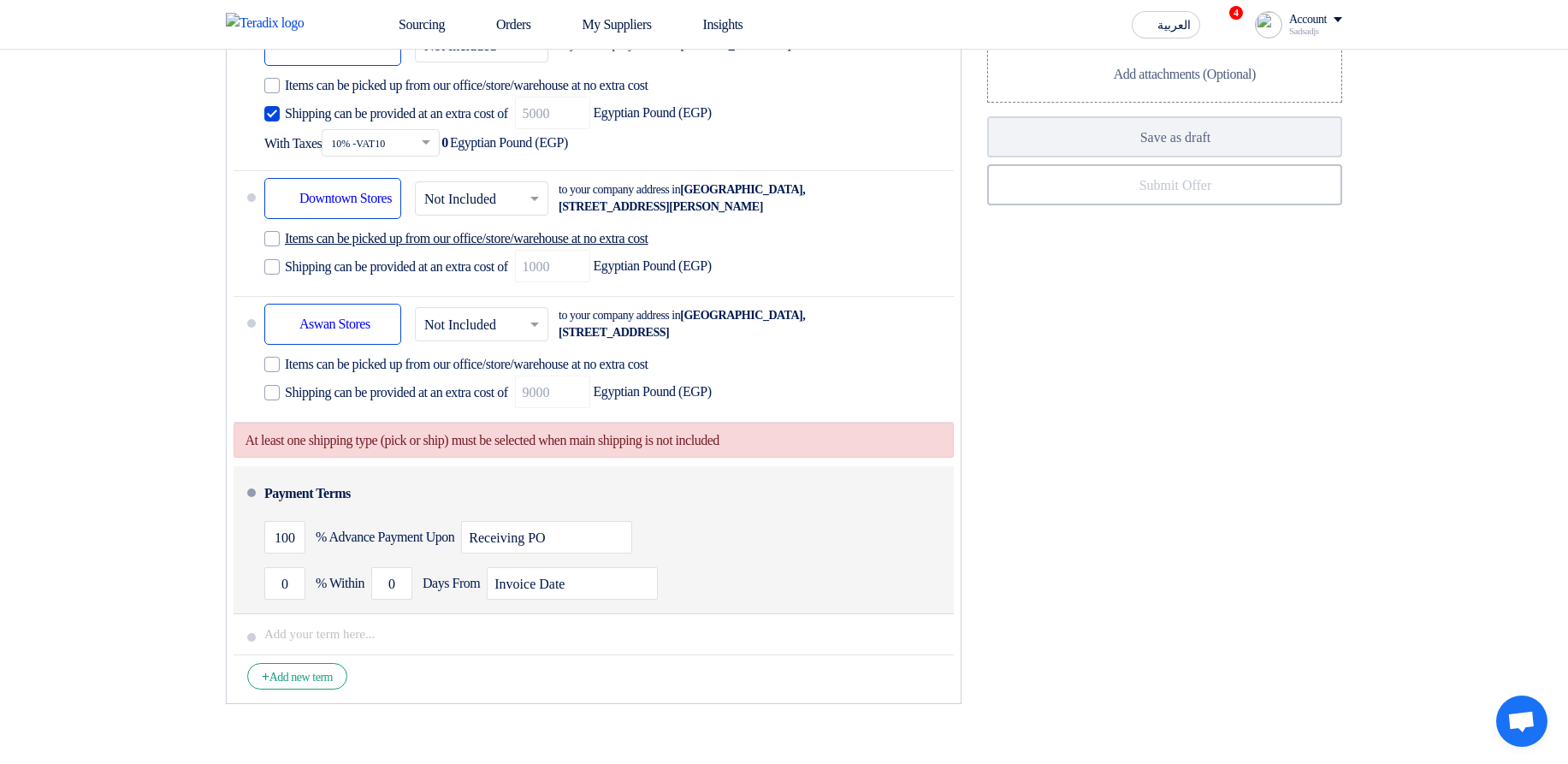
scroll to position [1437, 0]
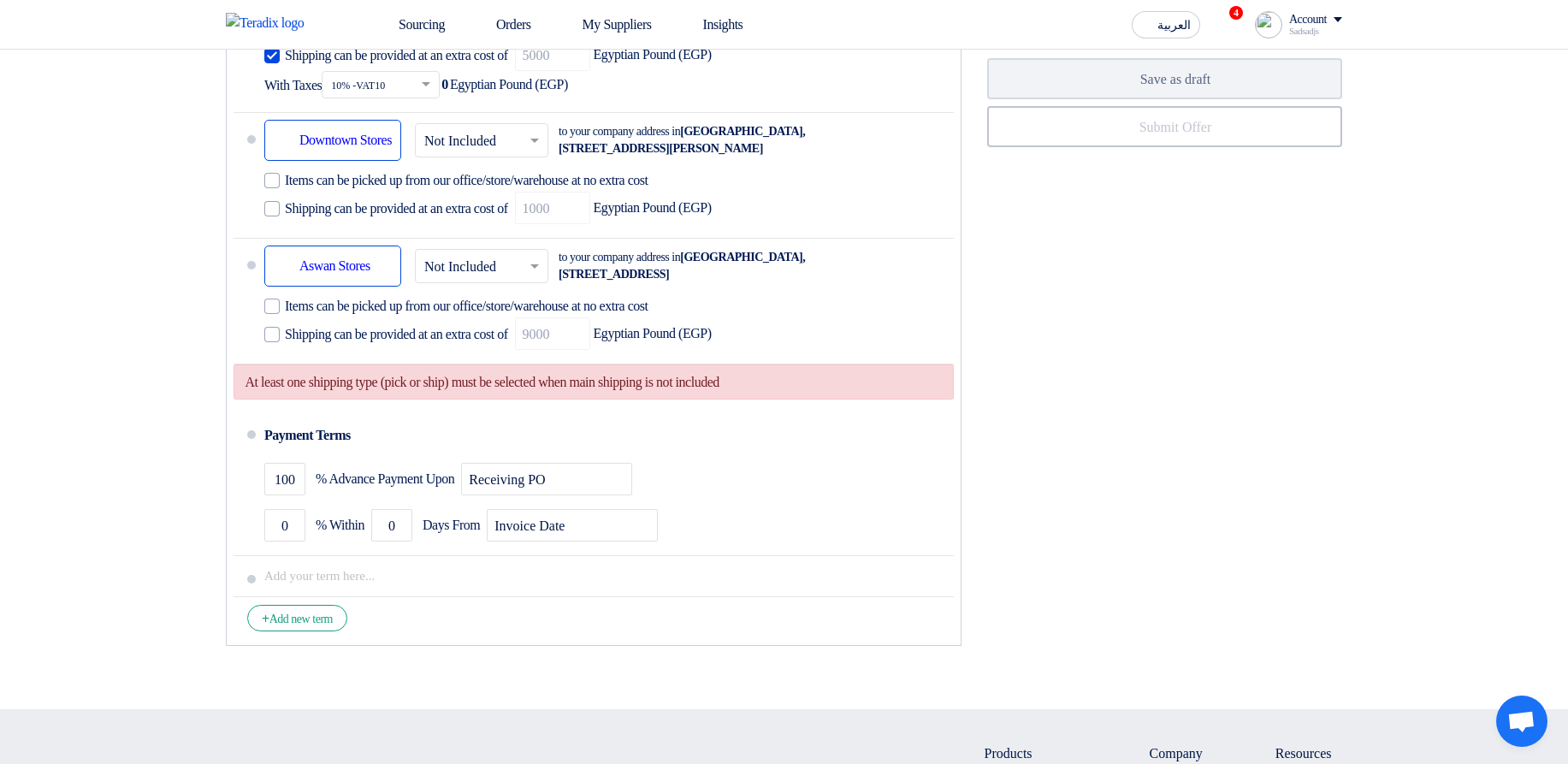
click at [277, 399] on div "At least one shipping type (pick or ship) must be selected when main shipping i…" at bounding box center [594, 382] width 720 height 35
drag, startPoint x: 277, startPoint y: 430, endPoint x: 800, endPoint y: 421, distance: 523.1
click at [800, 399] on div "At least one shipping type (pick or ship) must be selected when main shipping i…" at bounding box center [594, 382] width 720 height 35
click at [993, 422] on div "Financial Offer Summary Subtotal Egyptian Pound (EGP) 1,504,500 Shipping Fees" at bounding box center [1165, 167] width 381 height 975
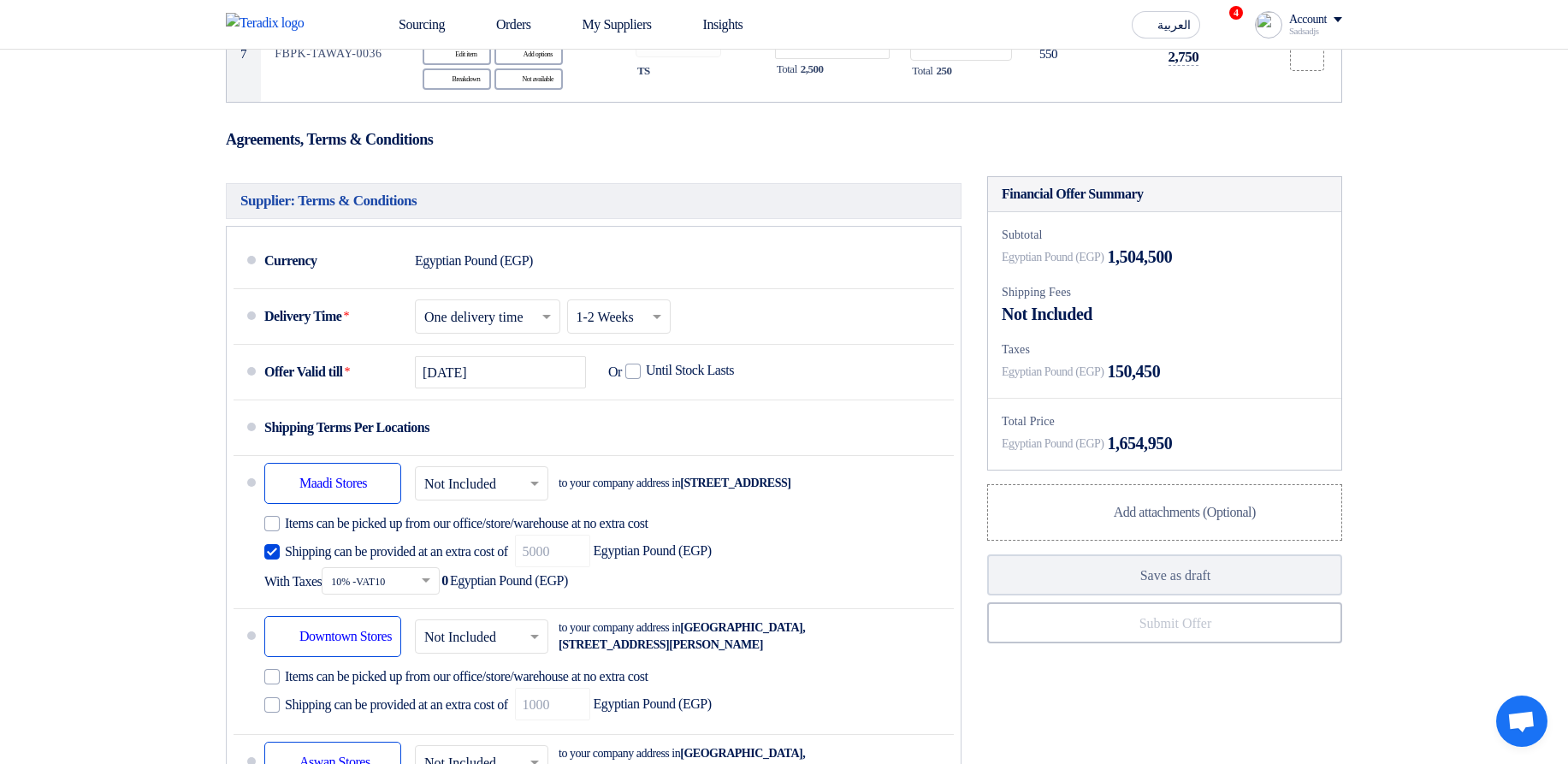
scroll to position [513, 0]
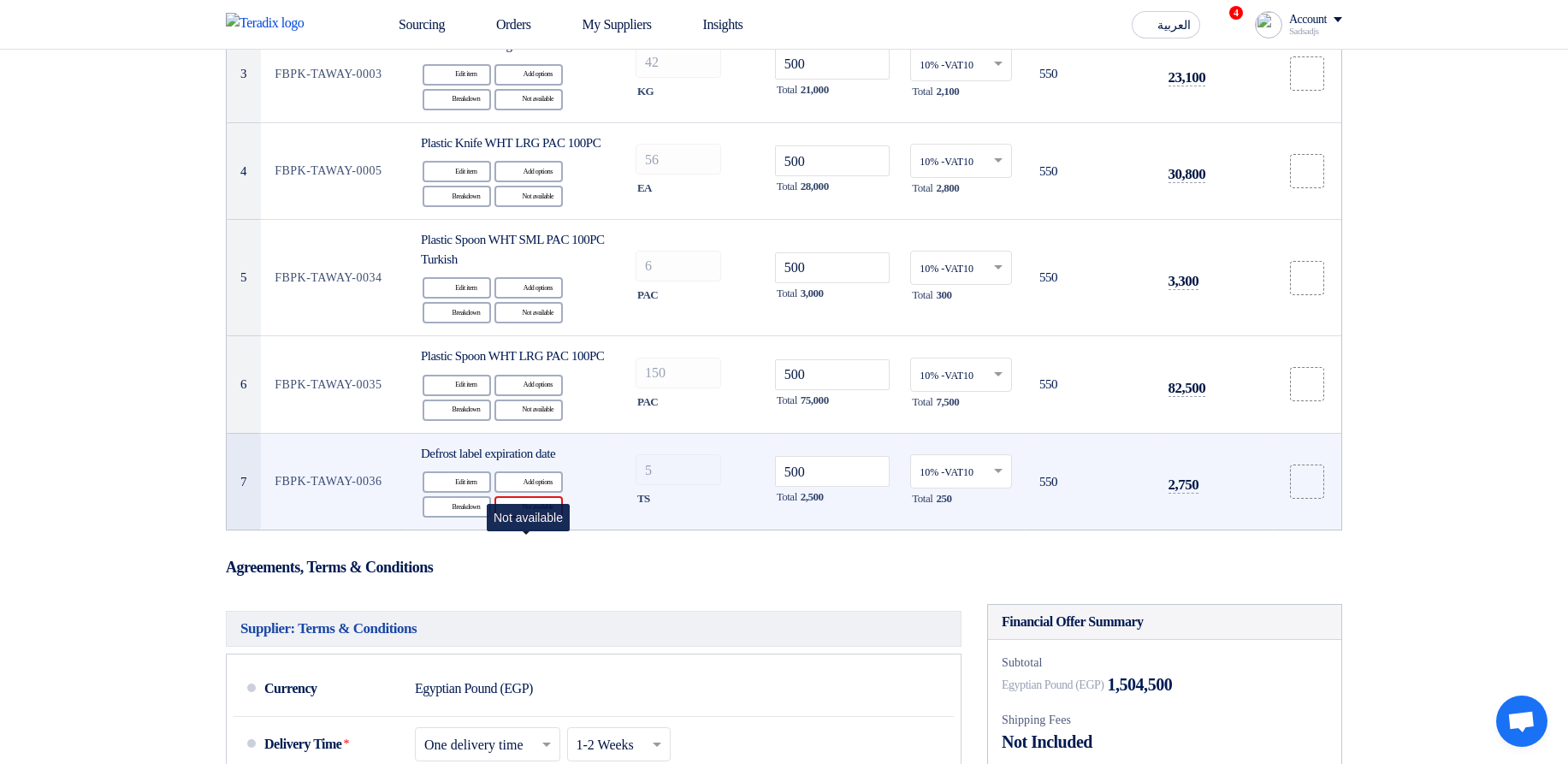
click at [506, 500] on use at bounding box center [506, 500] width 0 height 0
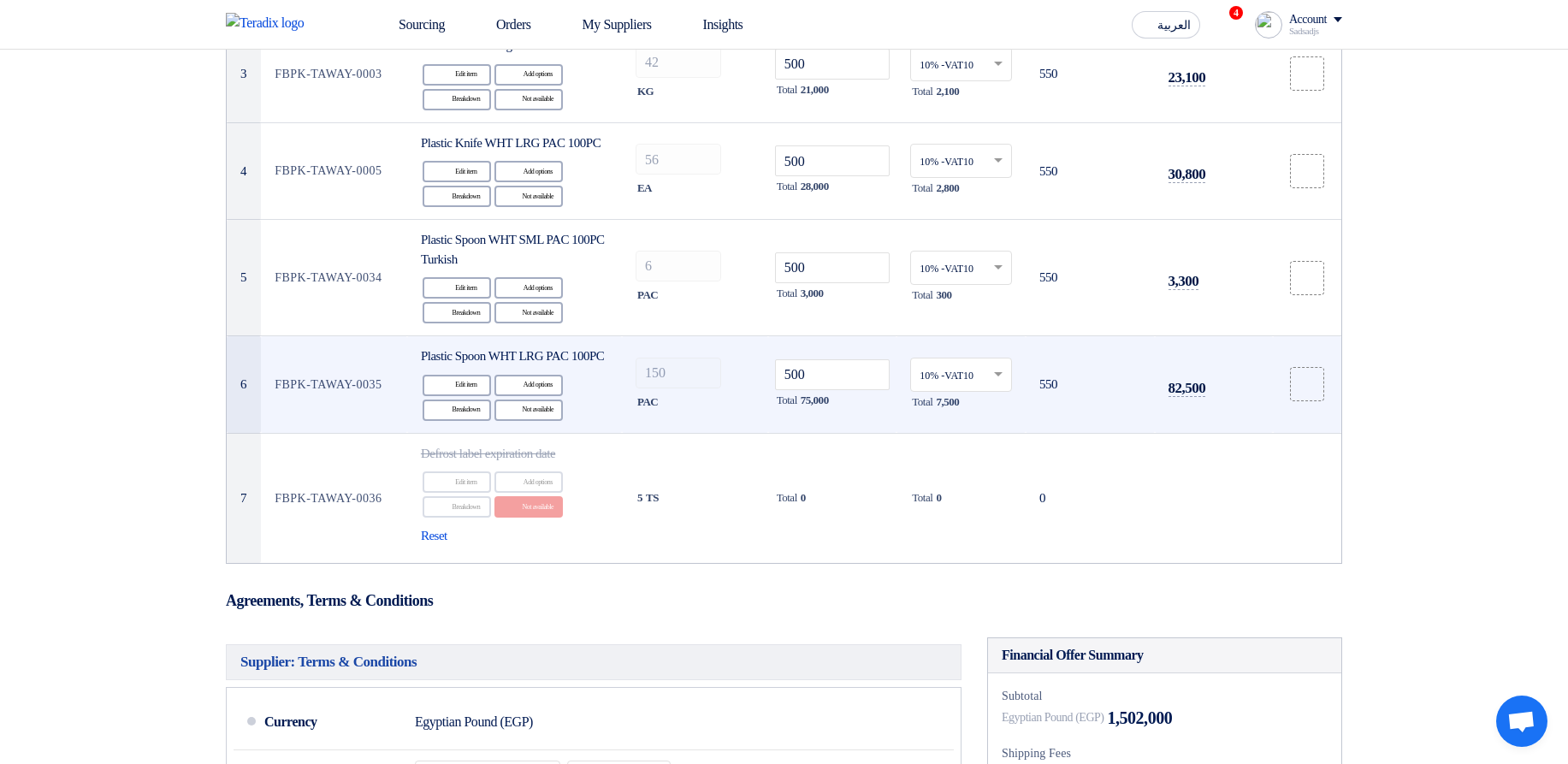
click at [523, 434] on td "Plastic Spoon WHT LRG PAC 100PC Edit Edit item Alternative Add options Breakdow…" at bounding box center [514, 385] width 214 height 98
click at [531, 421] on div "Reject Not available" at bounding box center [528, 410] width 68 height 21
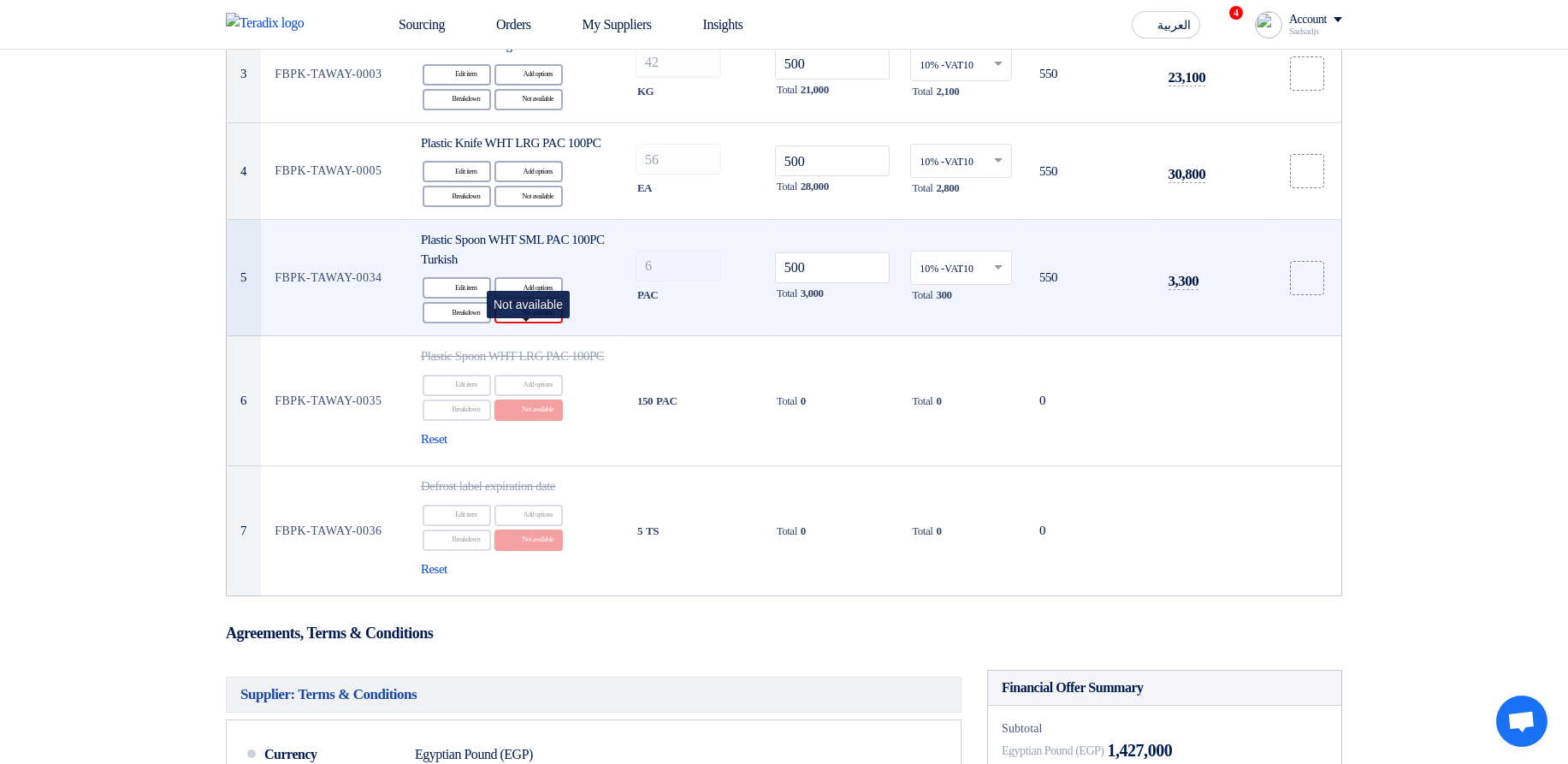
click at [522, 324] on div "Reject Not available" at bounding box center [528, 313] width 68 height 21
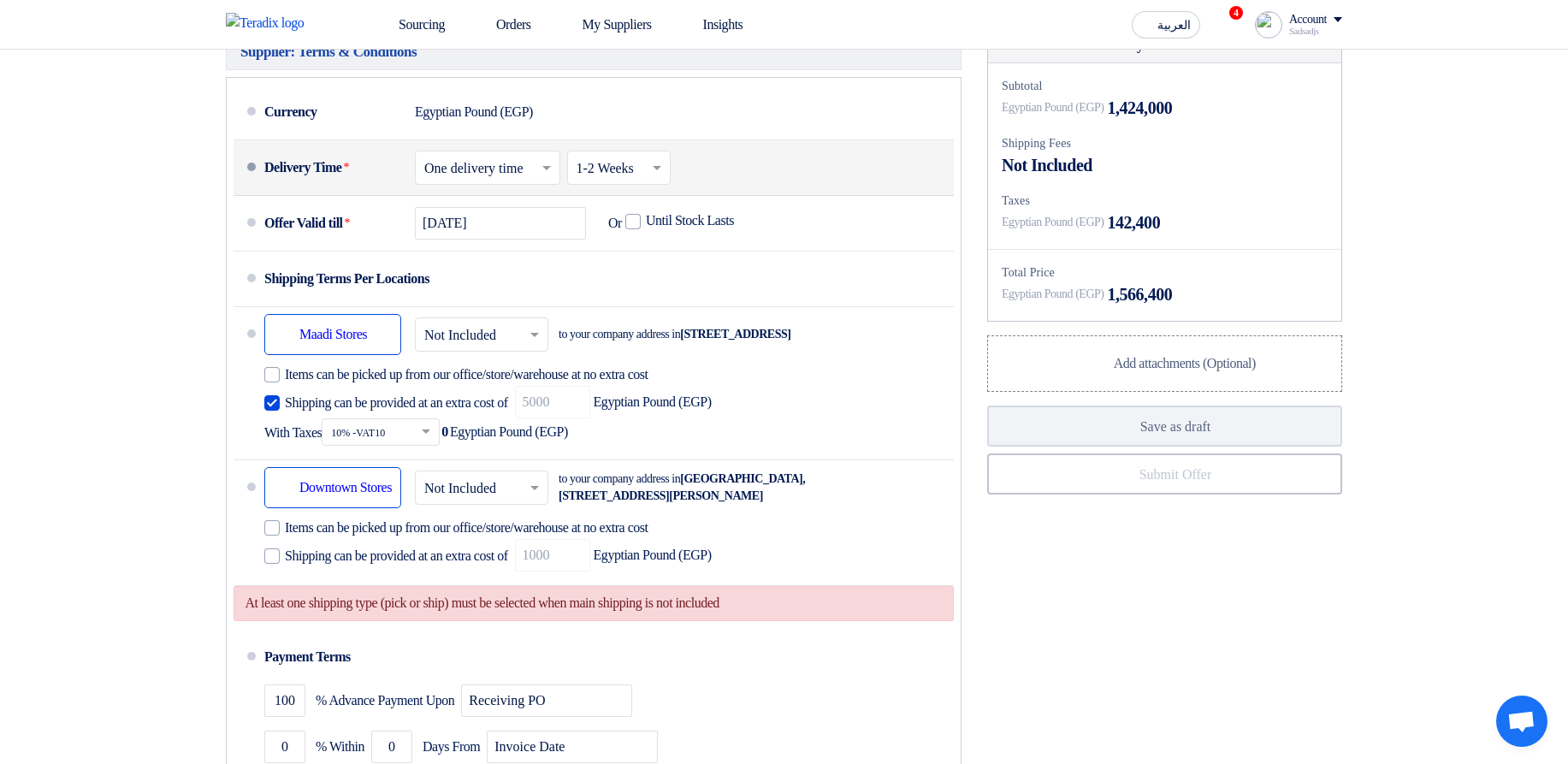
scroll to position [1232, 0]
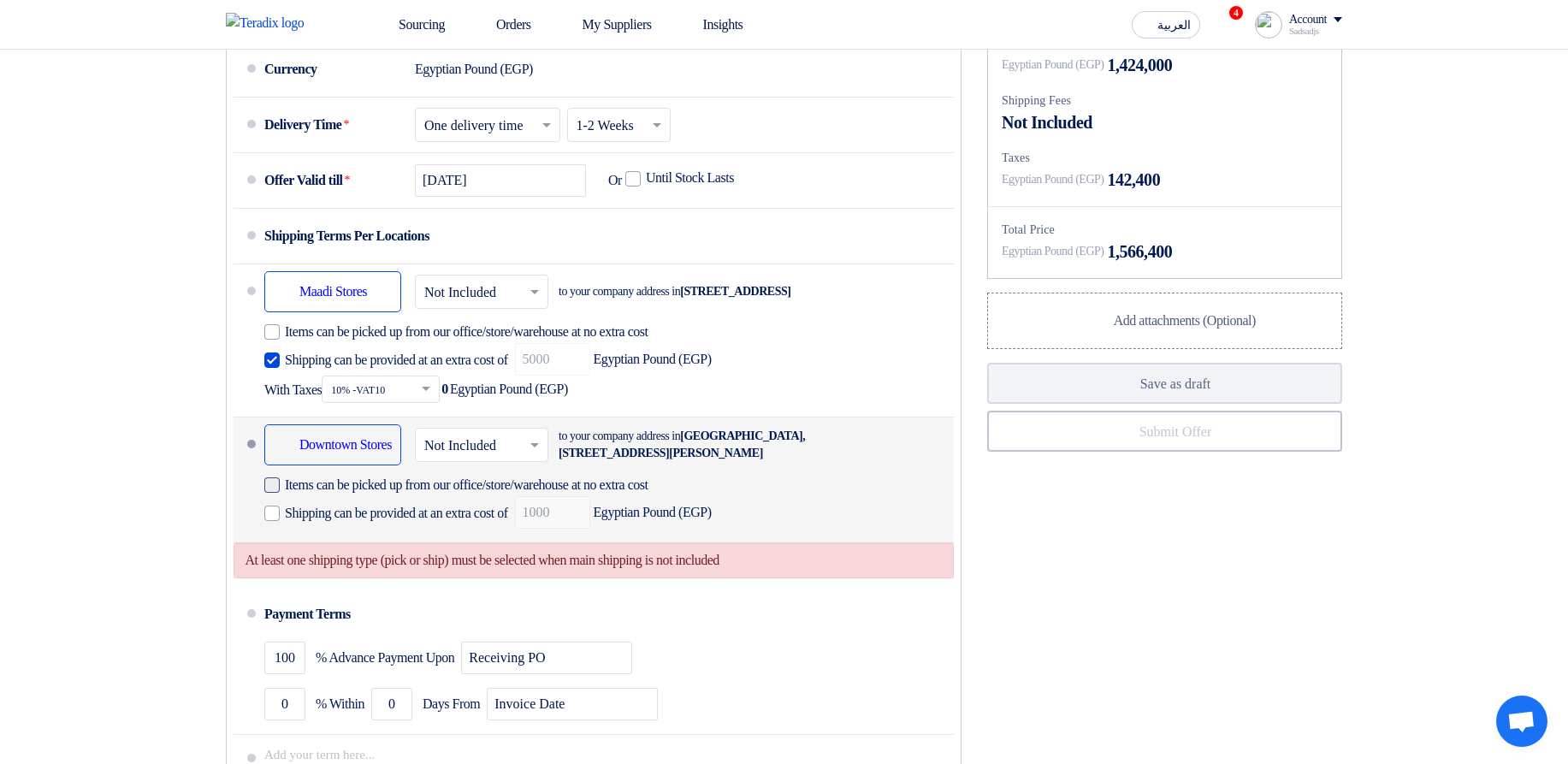
click at [378, 494] on span "Items can be picked up from our office/store/warehouse at no extra cost" at bounding box center [466, 485] width 364 height 17
click at [378, 508] on input "Items can be picked up from our office/store/warehouse at no extra cost" at bounding box center [496, 492] width 423 height 33
checkbox input "true"
click at [335, 522] on span "Shipping can be provided at an extra cost of" at bounding box center [396, 513] width 223 height 17
click at [335, 536] on input "Shipping can be provided at an extra cost of" at bounding box center [398, 520] width 227 height 33
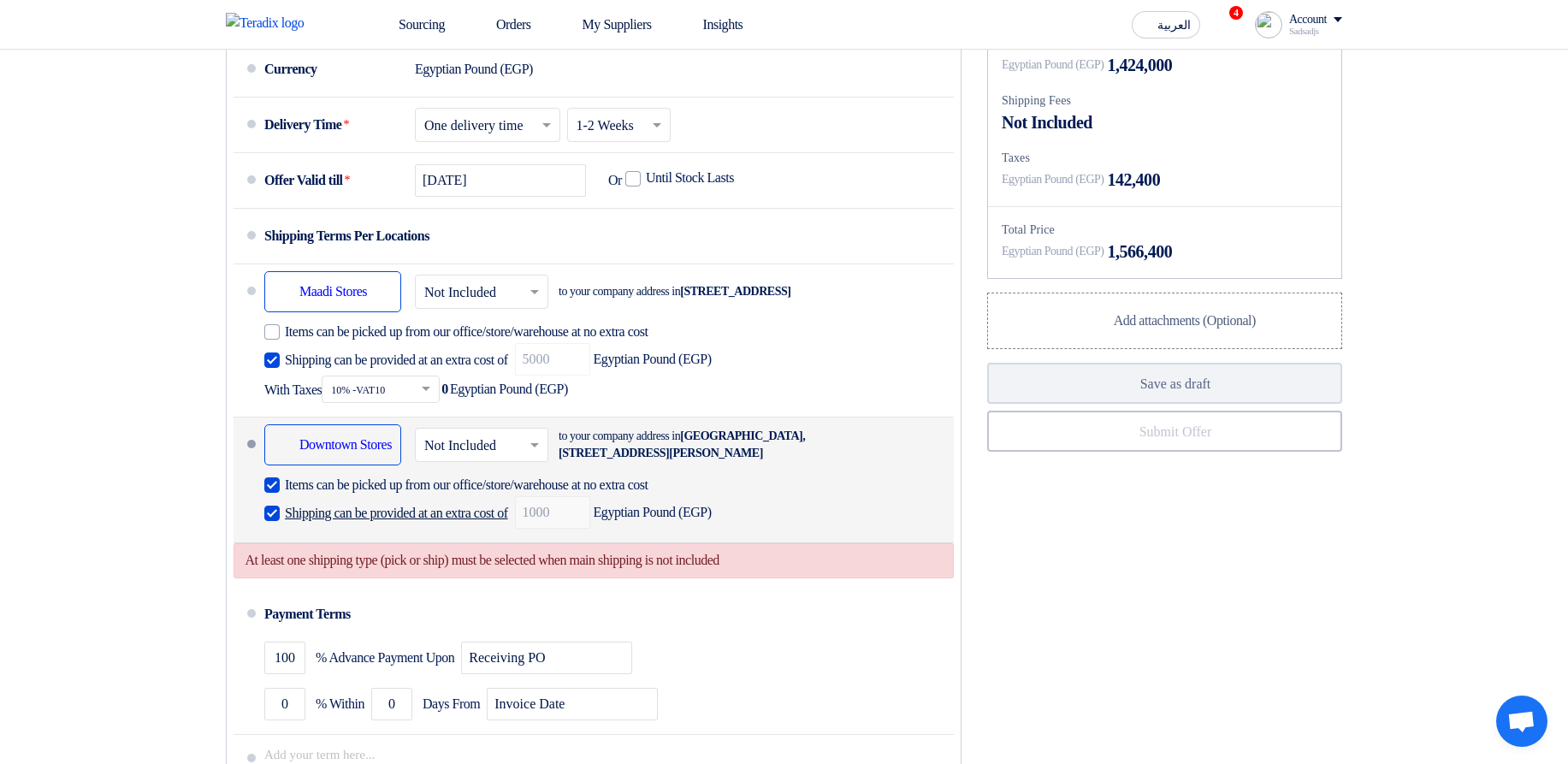
checkbox input "true"
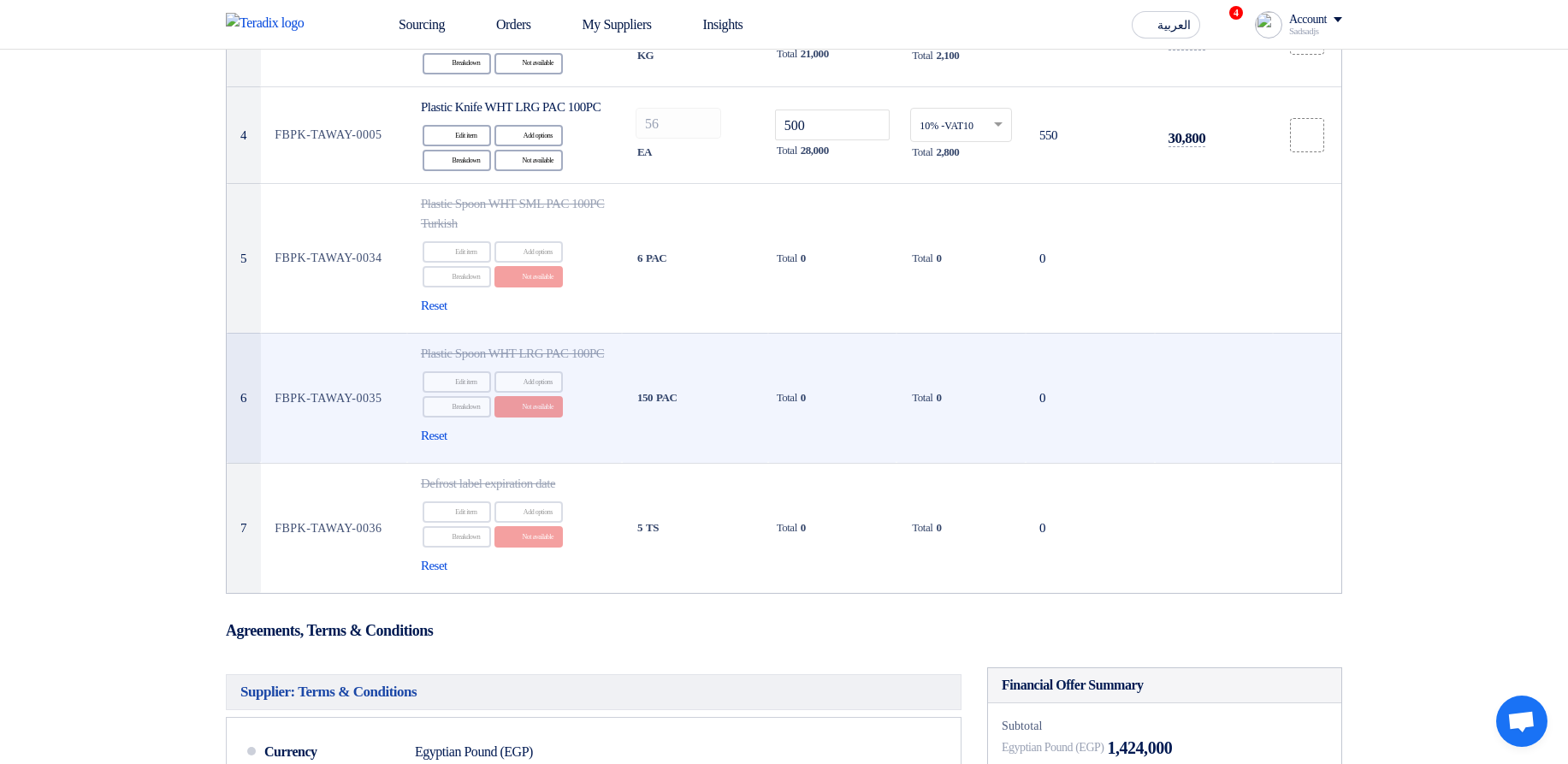
scroll to position [513, 0]
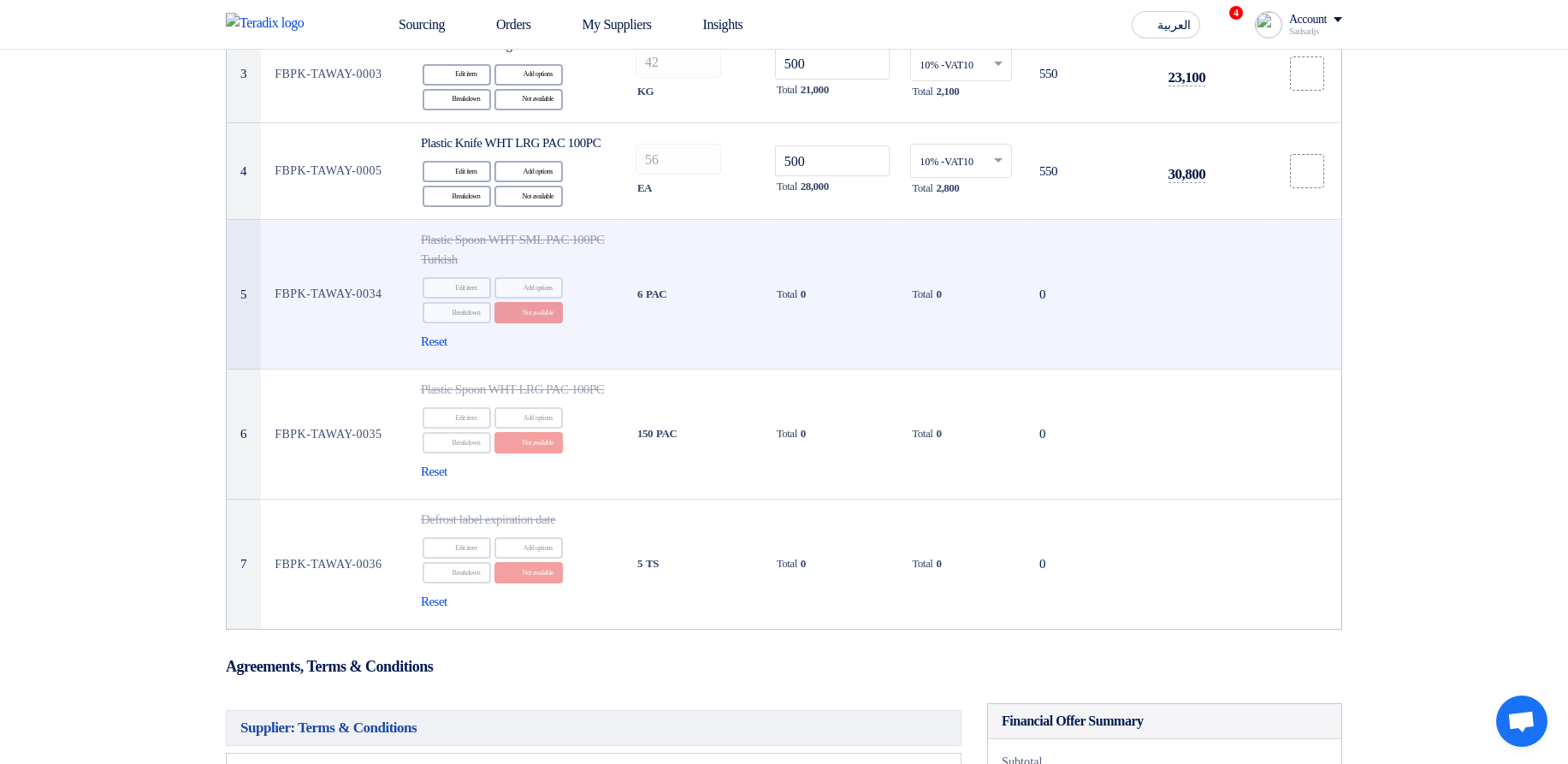
click at [419, 363] on td "Plastic Spoon WHT SML PAC 100PC Turkish Edit Edit item Alternative Add options …" at bounding box center [514, 294] width 214 height 149
click at [438, 351] on span "Reset" at bounding box center [434, 342] width 27 height 20
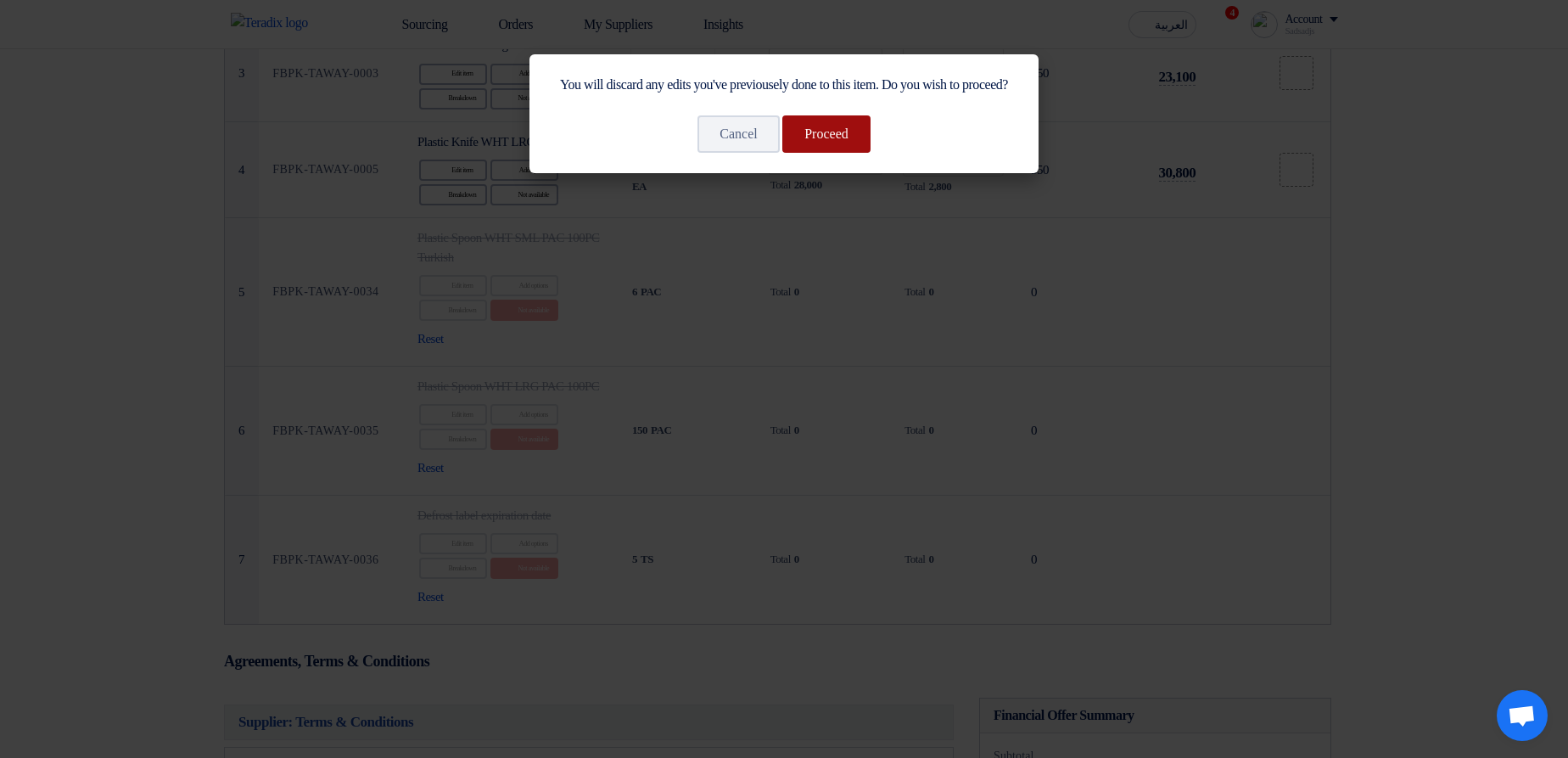
click at [790, 153] on button "Proceed" at bounding box center [826, 134] width 88 height 37
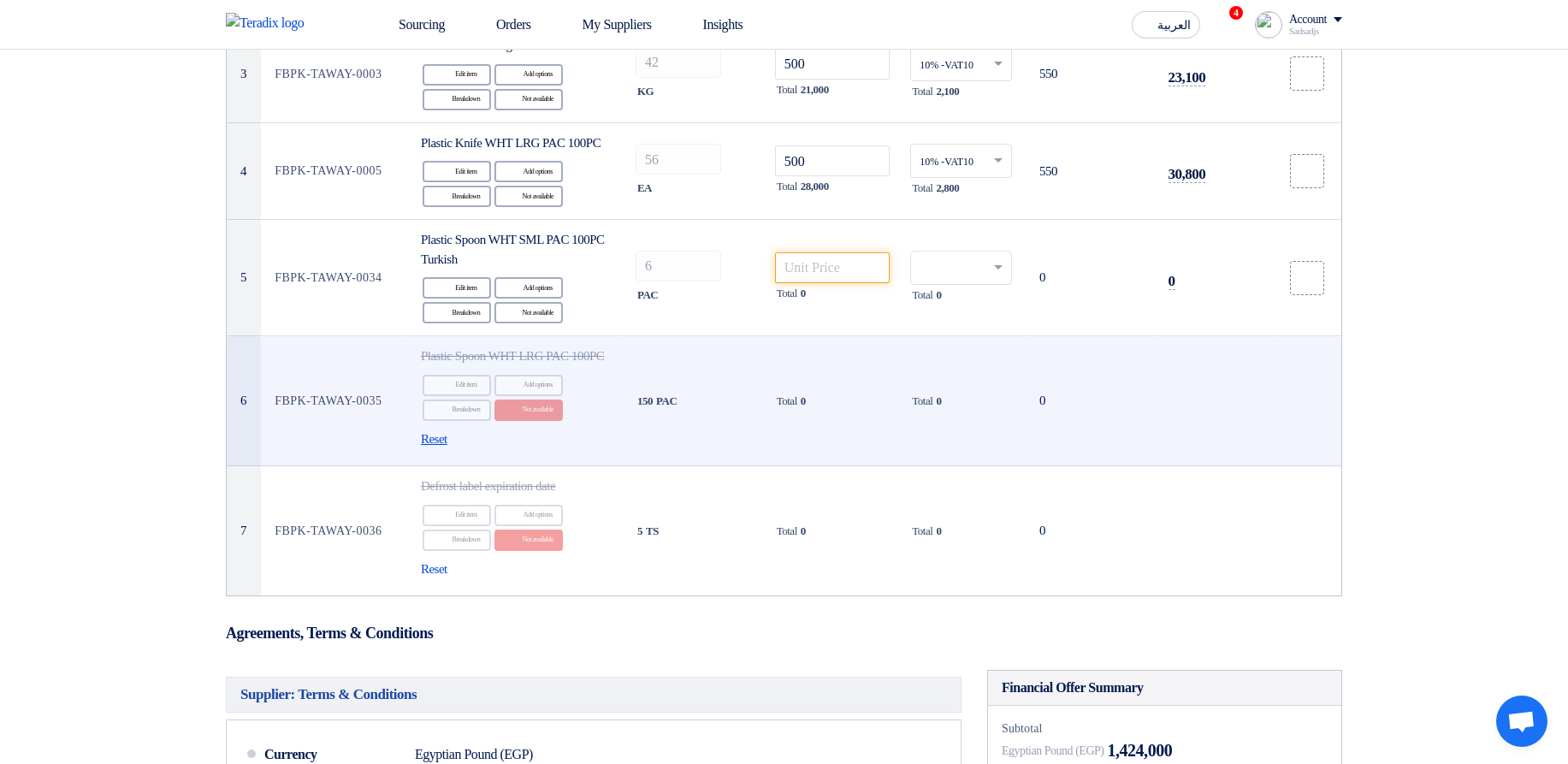
click at [440, 449] on span "Reset" at bounding box center [434, 439] width 27 height 20
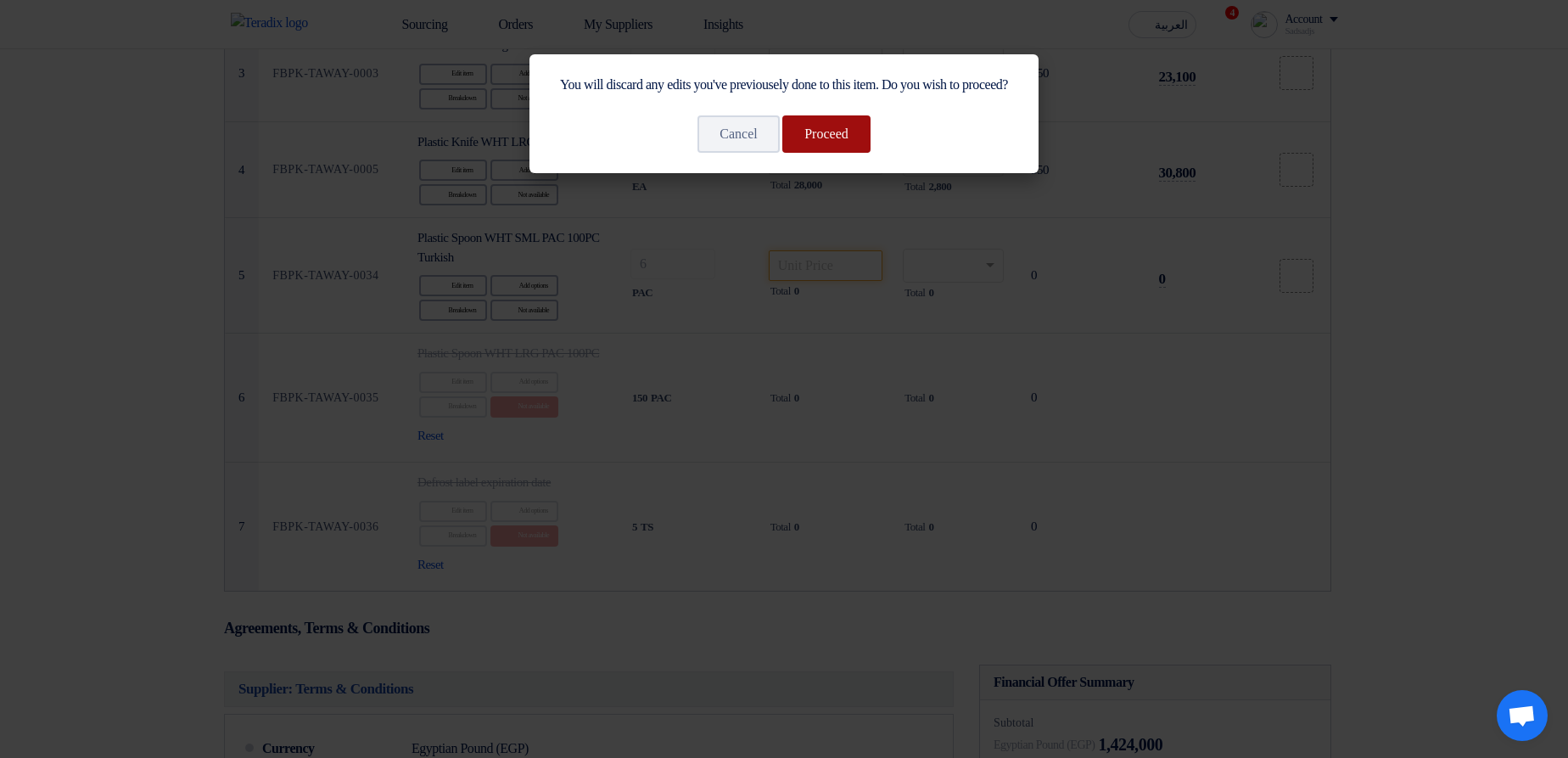
click at [821, 153] on button "Proceed" at bounding box center [826, 134] width 88 height 37
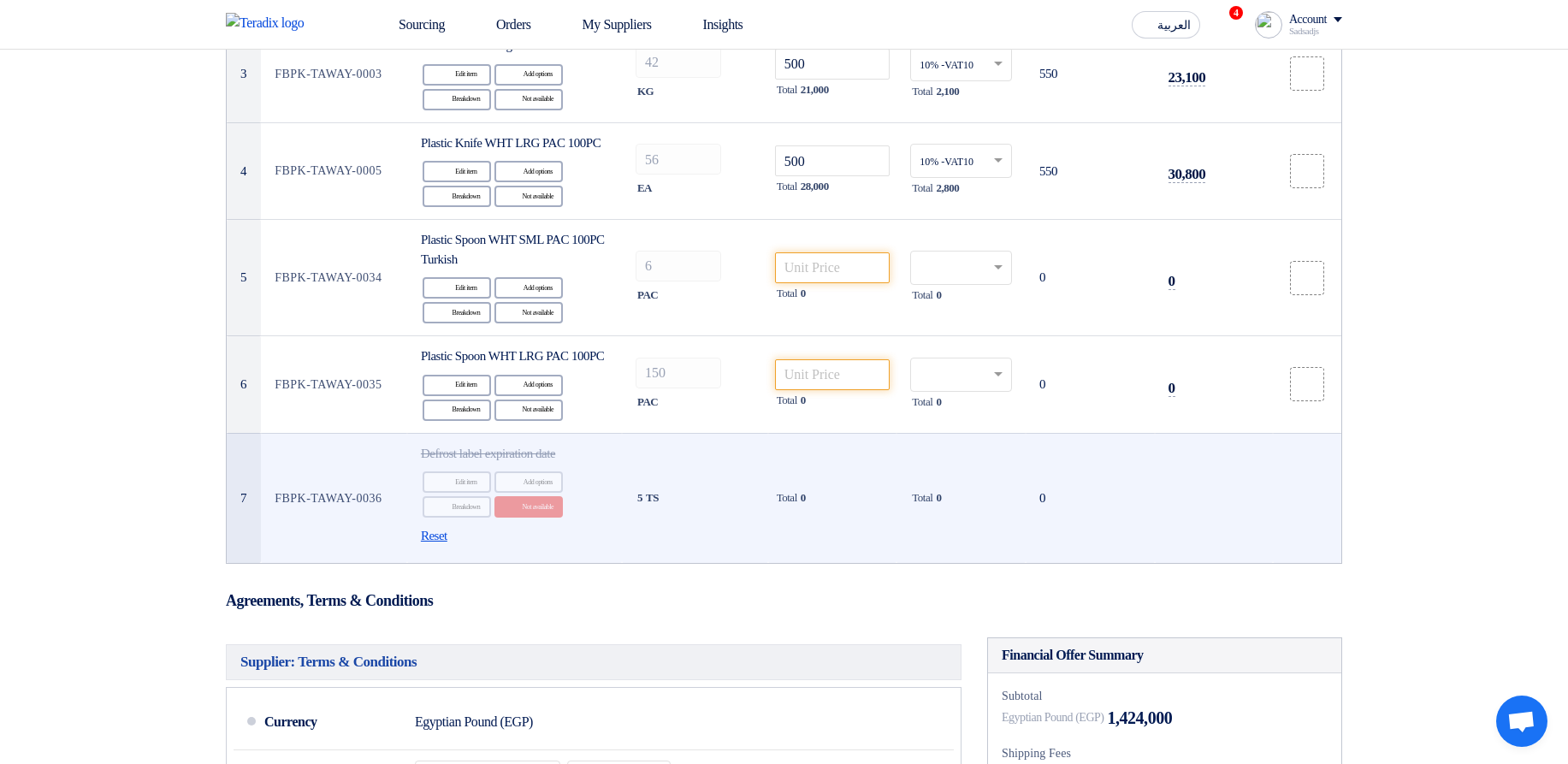
click at [438, 546] on span "Reset" at bounding box center [434, 536] width 27 height 20
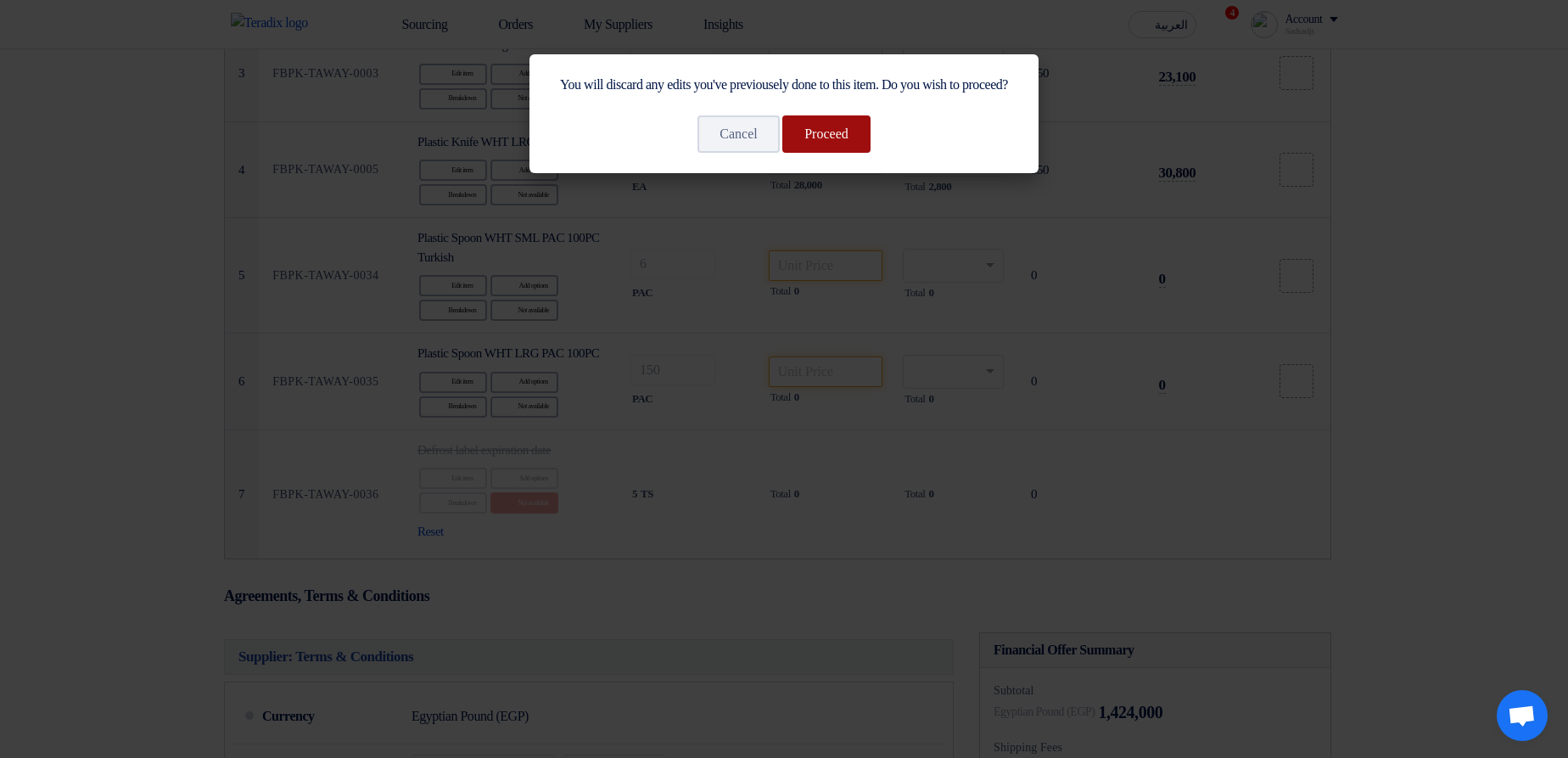
click at [815, 150] on button "Proceed" at bounding box center [826, 134] width 88 height 37
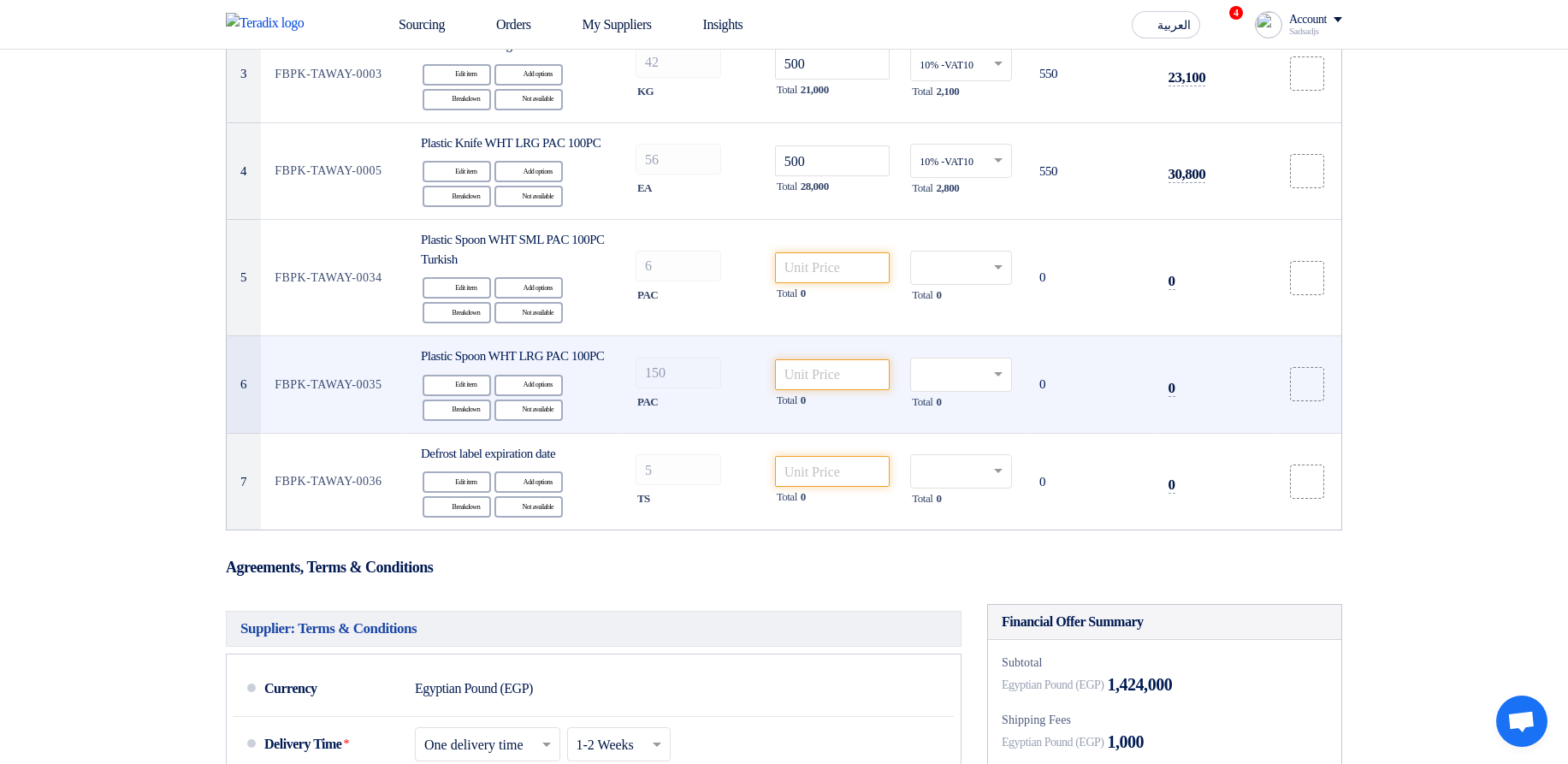
click at [913, 358] on td "Total 0" at bounding box center [961, 385] width 129 height 98
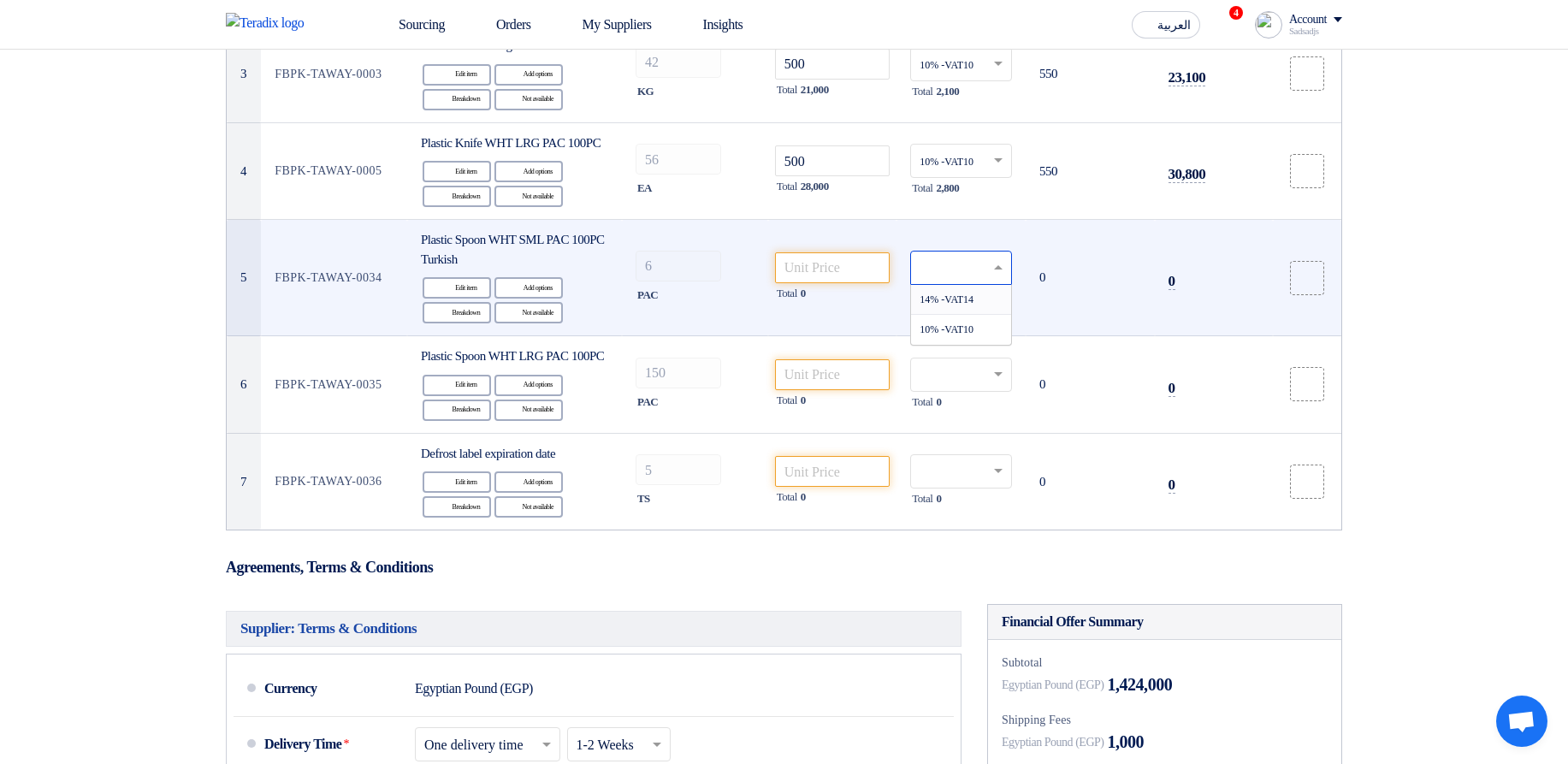
click at [961, 269] on div at bounding box center [961, 268] width 101 height 34
click at [963, 335] on span "10% -VAT10" at bounding box center [946, 329] width 54 height 12
click at [1054, 314] on td "0" at bounding box center [1090, 277] width 129 height 117
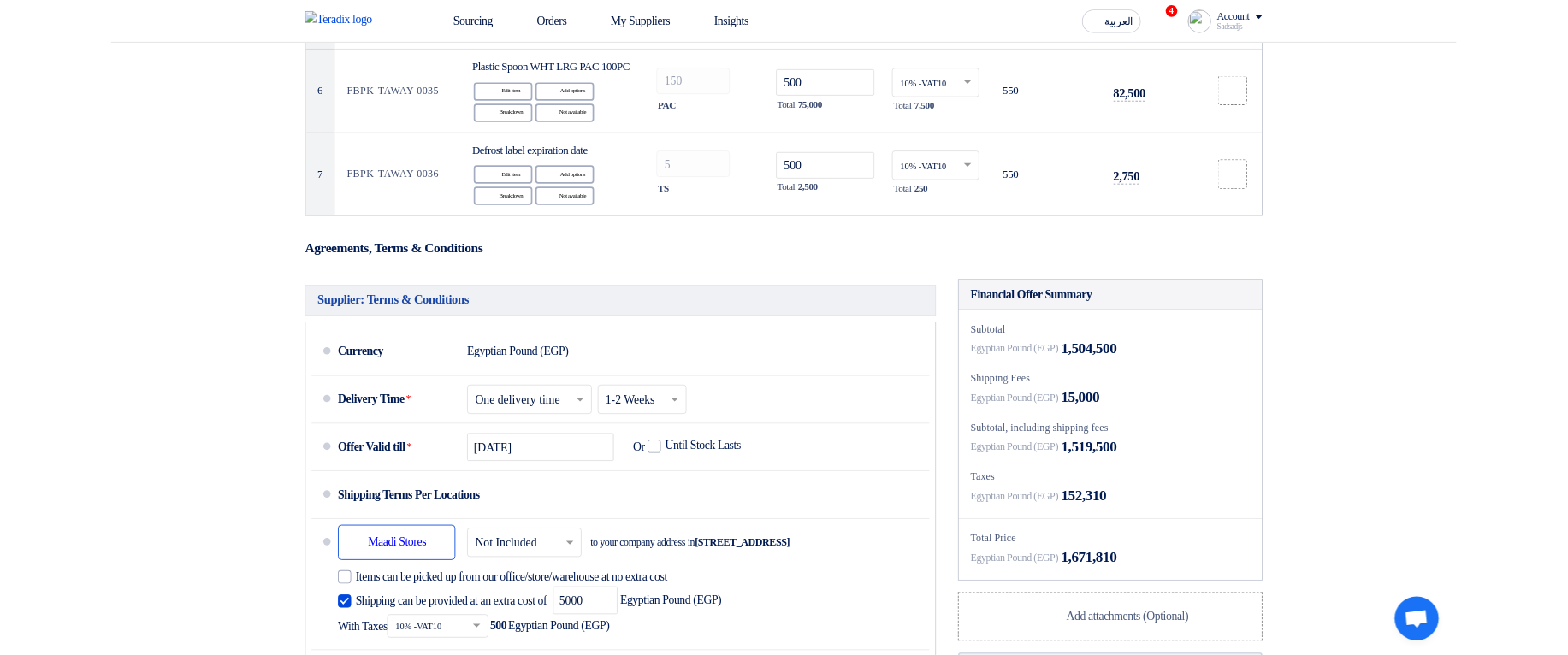
scroll to position [1231, 0]
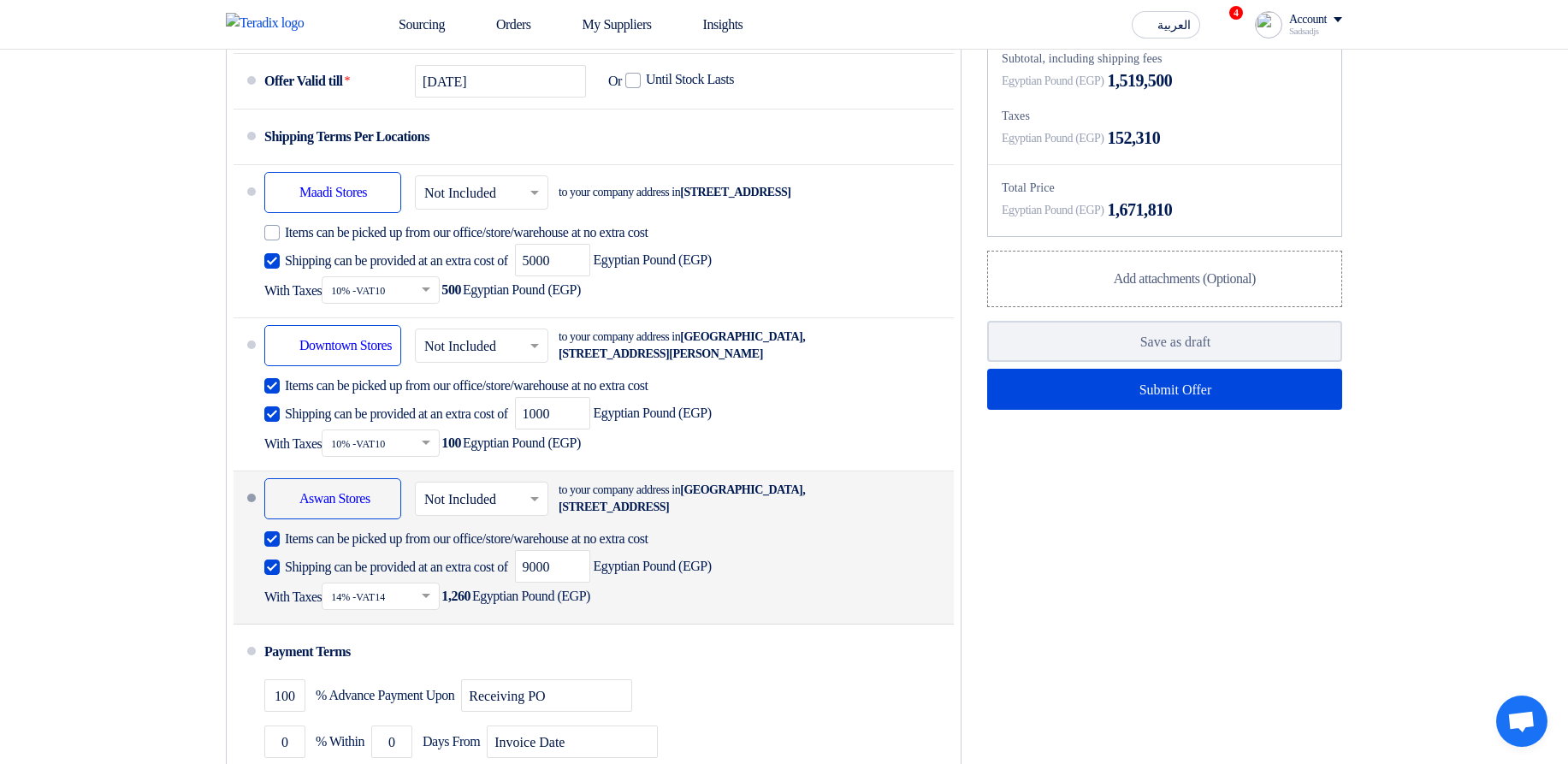
click at [282, 575] on label "Shipping can be provided at an extra cost of" at bounding box center [386, 566] width 244 height 17
click at [285, 591] on input "Shipping can be provided at an extra cost of" at bounding box center [398, 574] width 227 height 33
checkbox input "false"
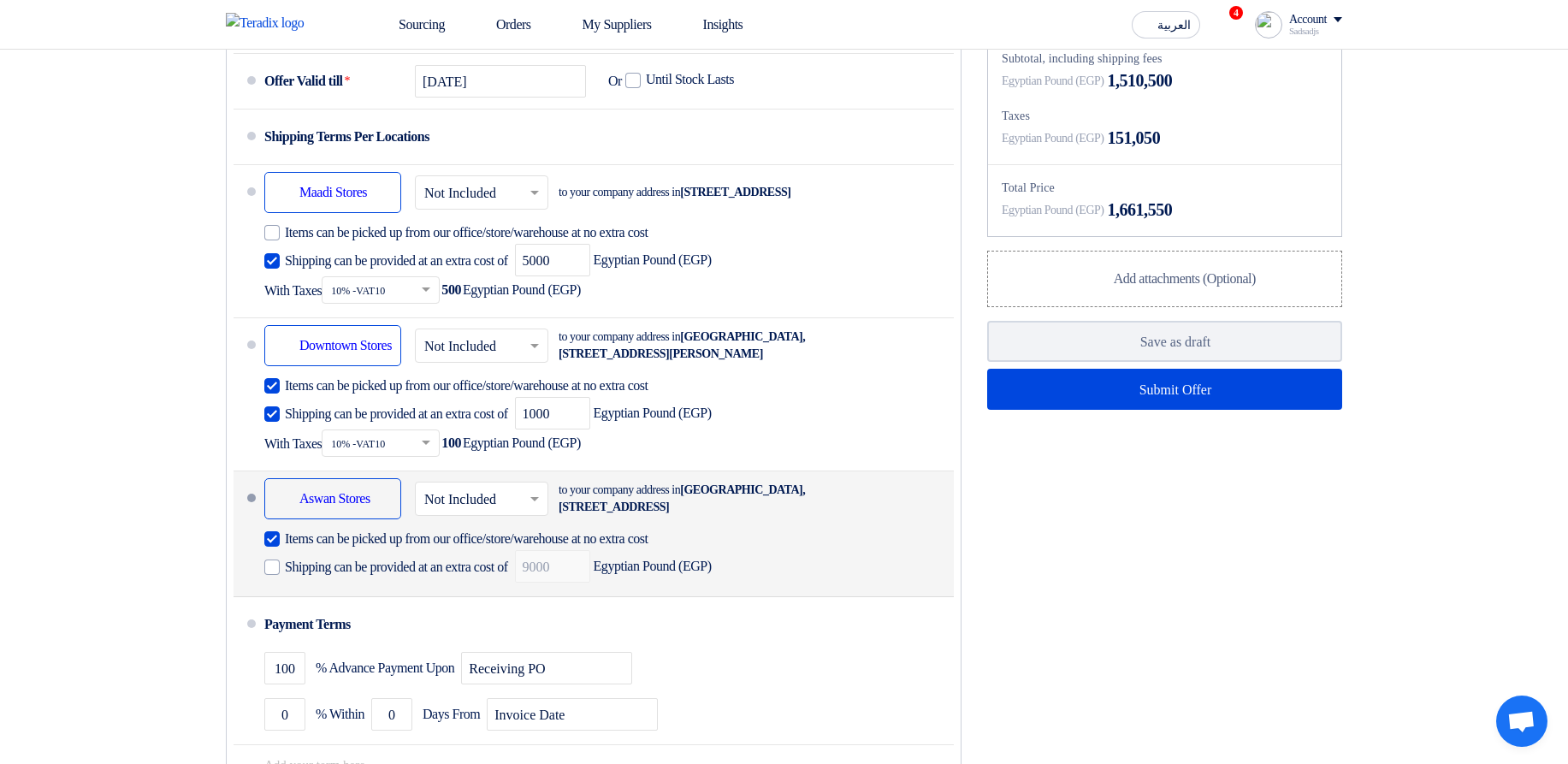
click at [314, 548] on span "Items can be picked up from our office/store/warehouse at no extra cost" at bounding box center [466, 538] width 364 height 17
click at [314, 562] on input "Items can be picked up from our office/store/warehouse at no extra cost" at bounding box center [496, 545] width 423 height 33
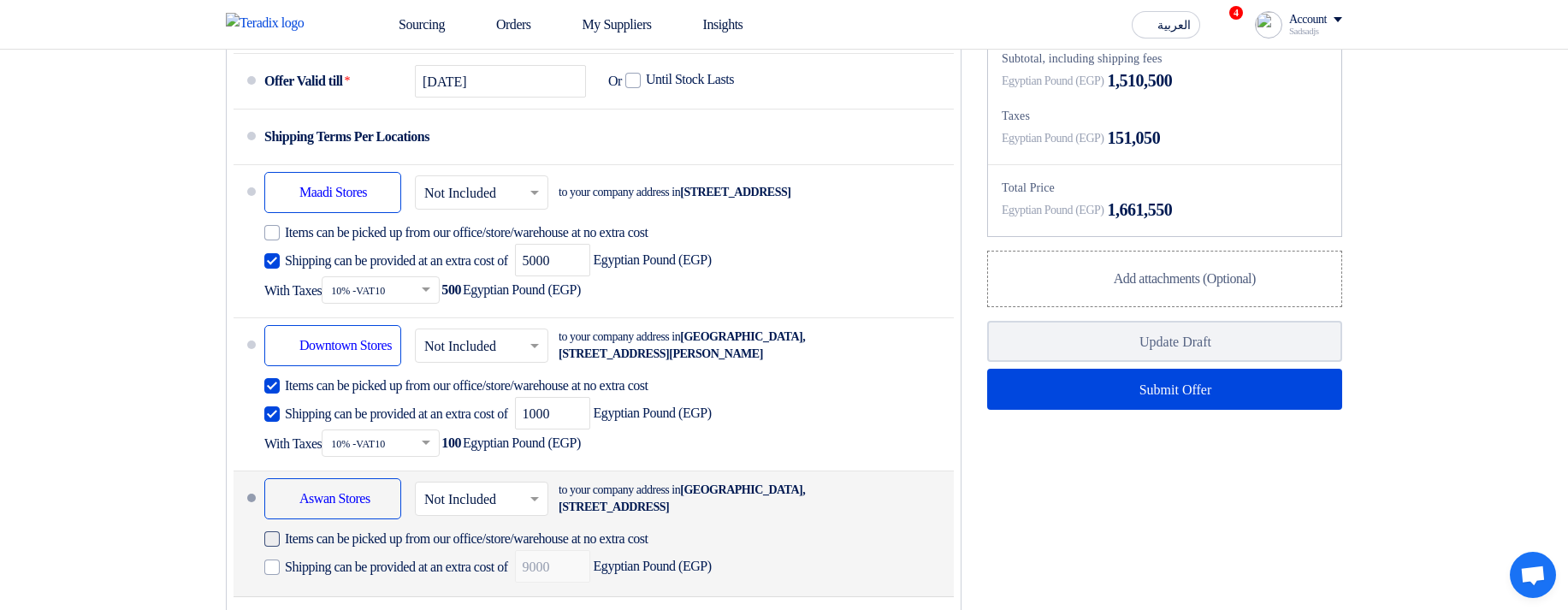
click at [327, 548] on span "Items can be picked up from our office/store/warehouse at no extra cost" at bounding box center [466, 538] width 364 height 17
click at [327, 562] on input "Items can be picked up from our office/store/warehouse at no extra cost" at bounding box center [496, 545] width 423 height 33
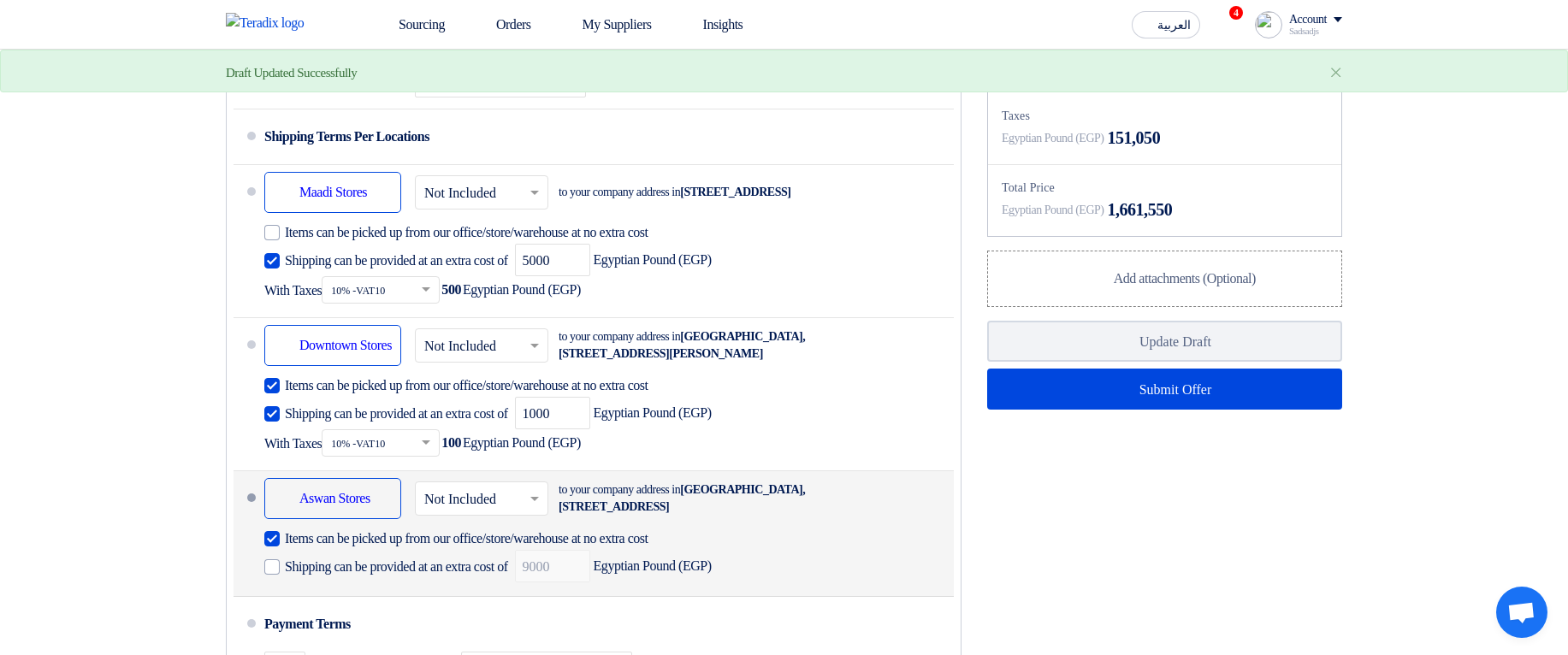
click at [648, 547] on span "Items can be picked up from our office/store/warehouse at no extra cost" at bounding box center [466, 538] width 364 height 17
click at [662, 562] on input "Items can be picked up from our office/store/warehouse at no extra cost" at bounding box center [496, 545] width 423 height 33
checkbox input "false"
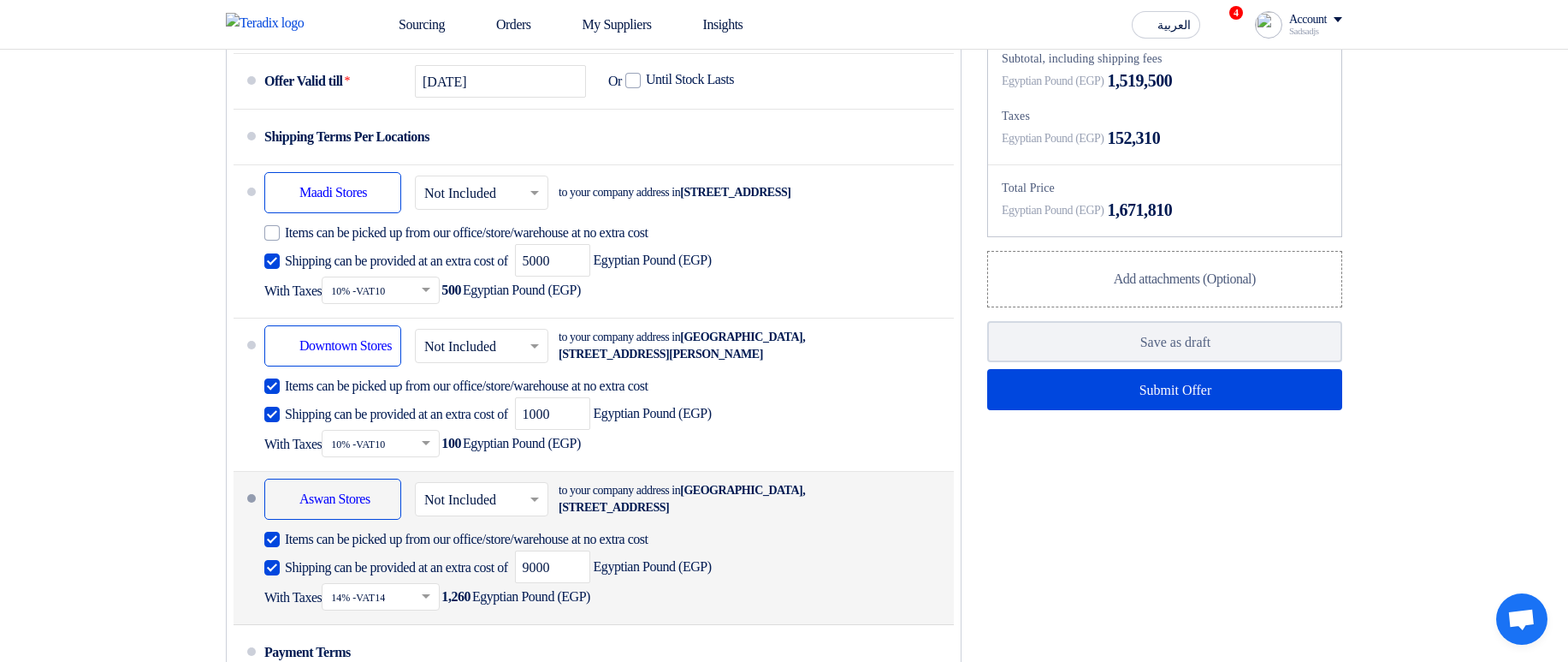
click at [352, 576] on span "Shipping can be provided at an extra cost of" at bounding box center [396, 567] width 223 height 17
click at [352, 591] on input "Shipping can be provided at an extra cost of" at bounding box center [398, 574] width 227 height 33
checkbox input "false"
click at [399, 583] on div "Items can be picked up from our office/store/warehouse at no extra cost Shippin…" at bounding box center [487, 554] width 447 height 56
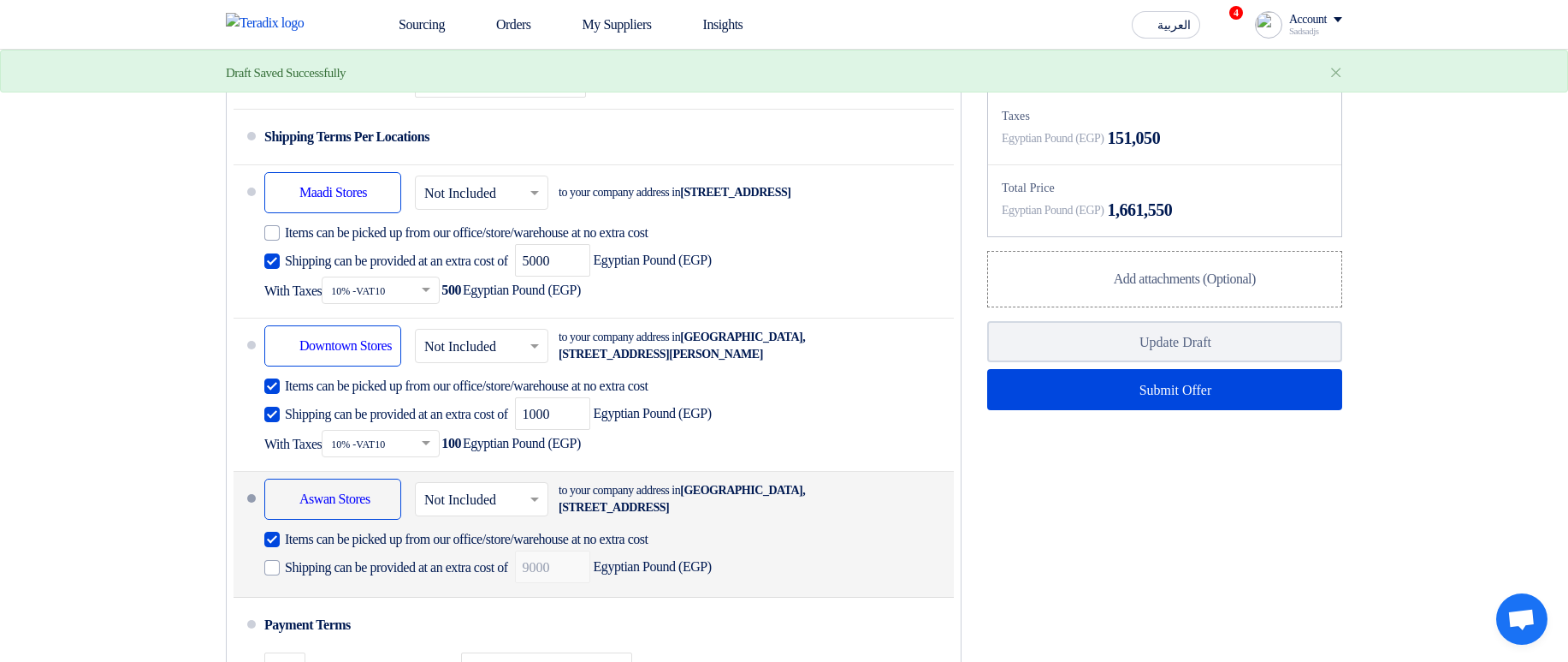
click at [554, 548] on span "Items can be picked up from our office/store/warehouse at no extra cost" at bounding box center [466, 538] width 364 height 17
click at [554, 562] on input "Items can be picked up from our office/store/warehouse at no extra cost" at bounding box center [496, 545] width 423 height 33
checkbox input "false"
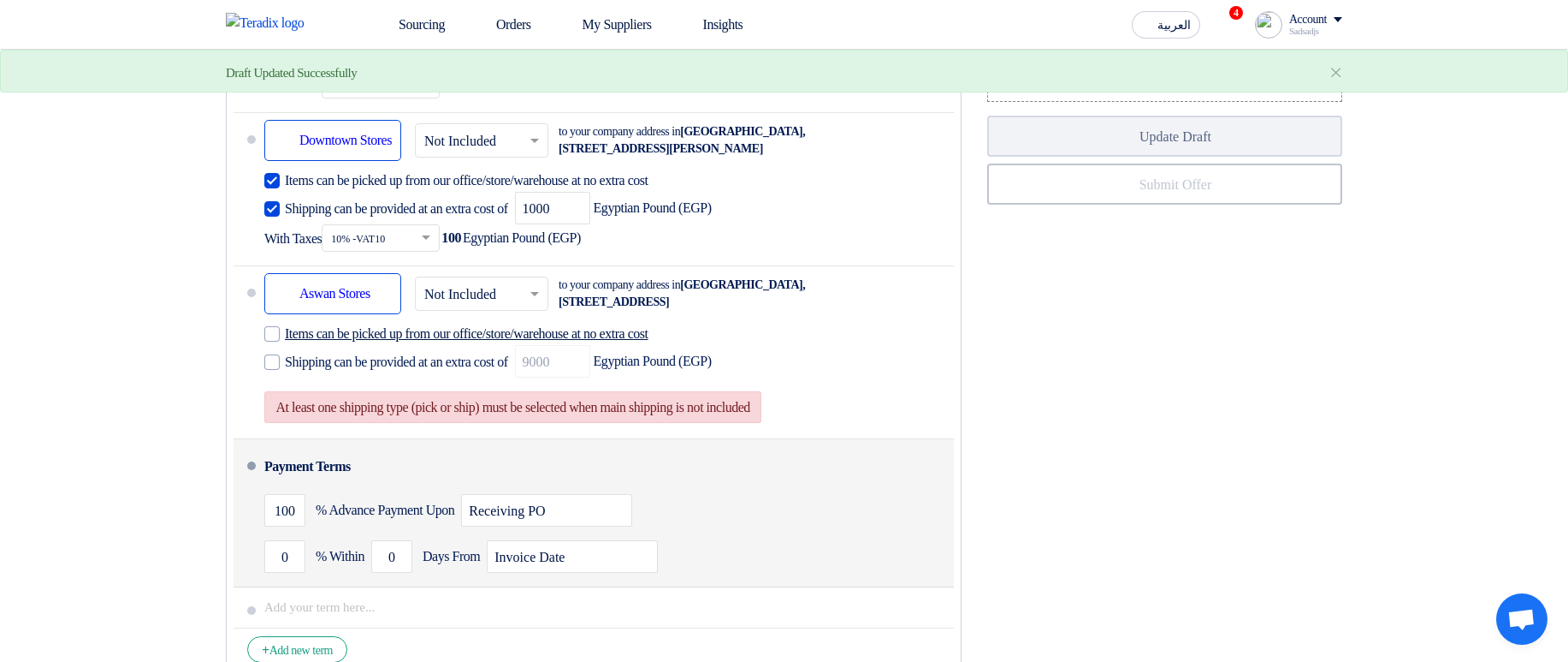
scroll to position [1336, 0]
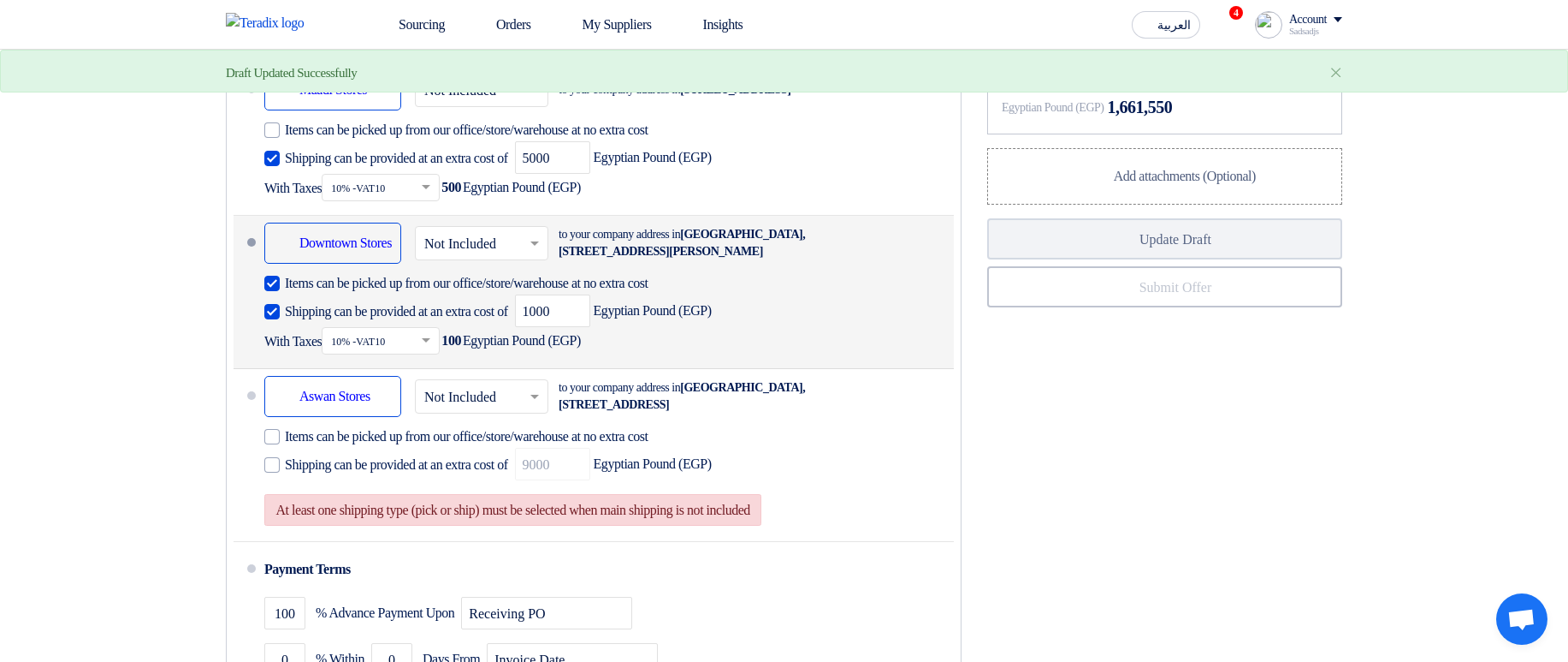
click at [310, 320] on span "Shipping can be provided at an extra cost of" at bounding box center [396, 311] width 223 height 17
click at [310, 335] on input "Shipping can be provided at an extra cost of" at bounding box center [398, 319] width 227 height 33
checkbox input "false"
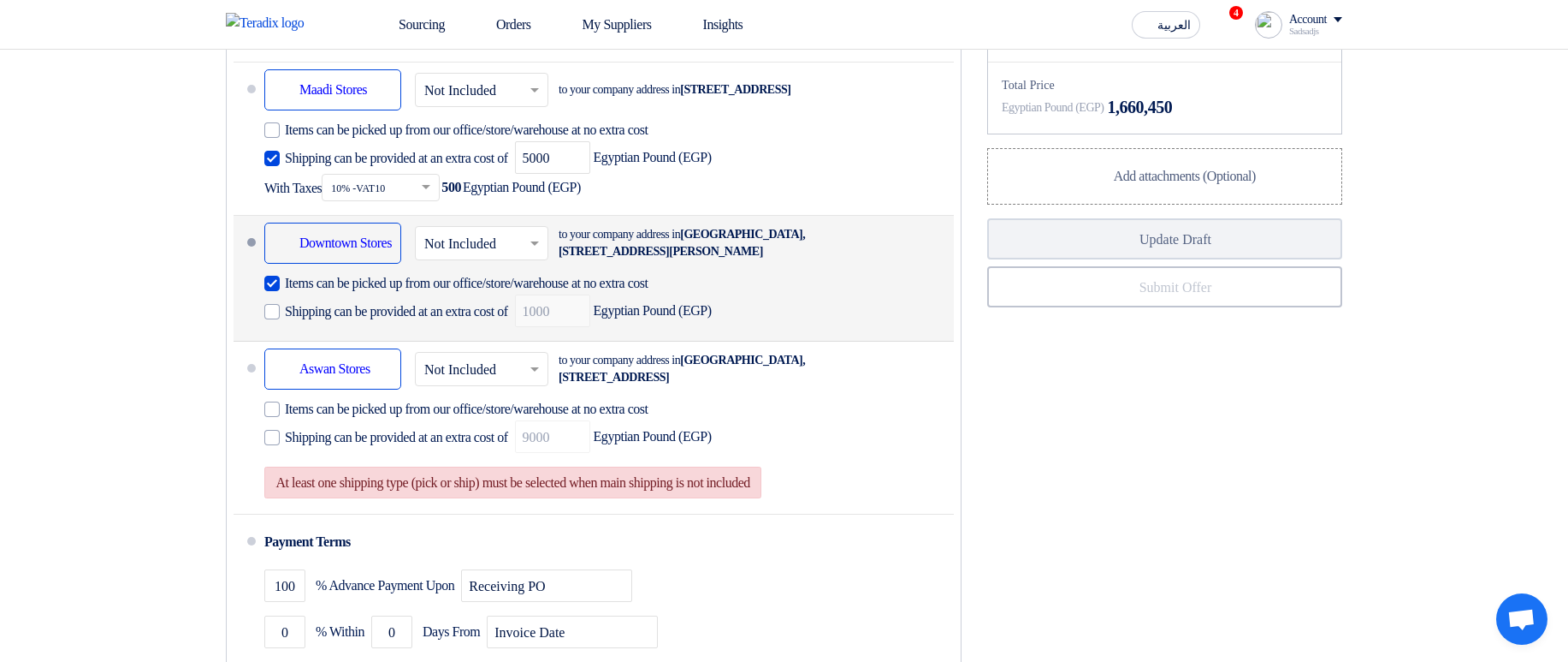
click at [326, 292] on span "Items can be picked up from our office/store/warehouse at no extra cost" at bounding box center [466, 283] width 364 height 17
click at [326, 306] on input "Items can be picked up from our office/store/warehouse at no extra cost" at bounding box center [496, 290] width 423 height 33
checkbox input "false"
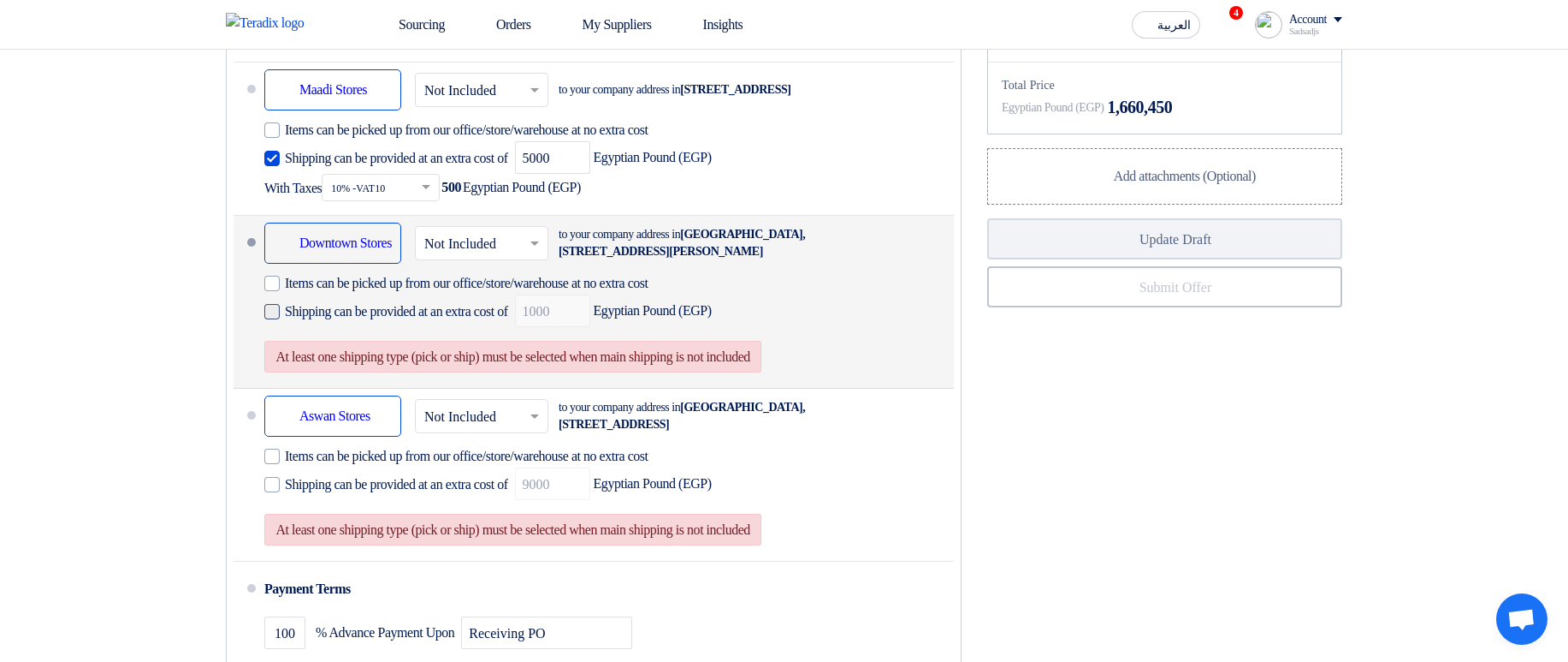
click at [422, 320] on span "Shipping can be provided at an extra cost of" at bounding box center [396, 311] width 223 height 17
click at [422, 335] on input "Shipping can be provided at an extra cost of" at bounding box center [398, 319] width 227 height 33
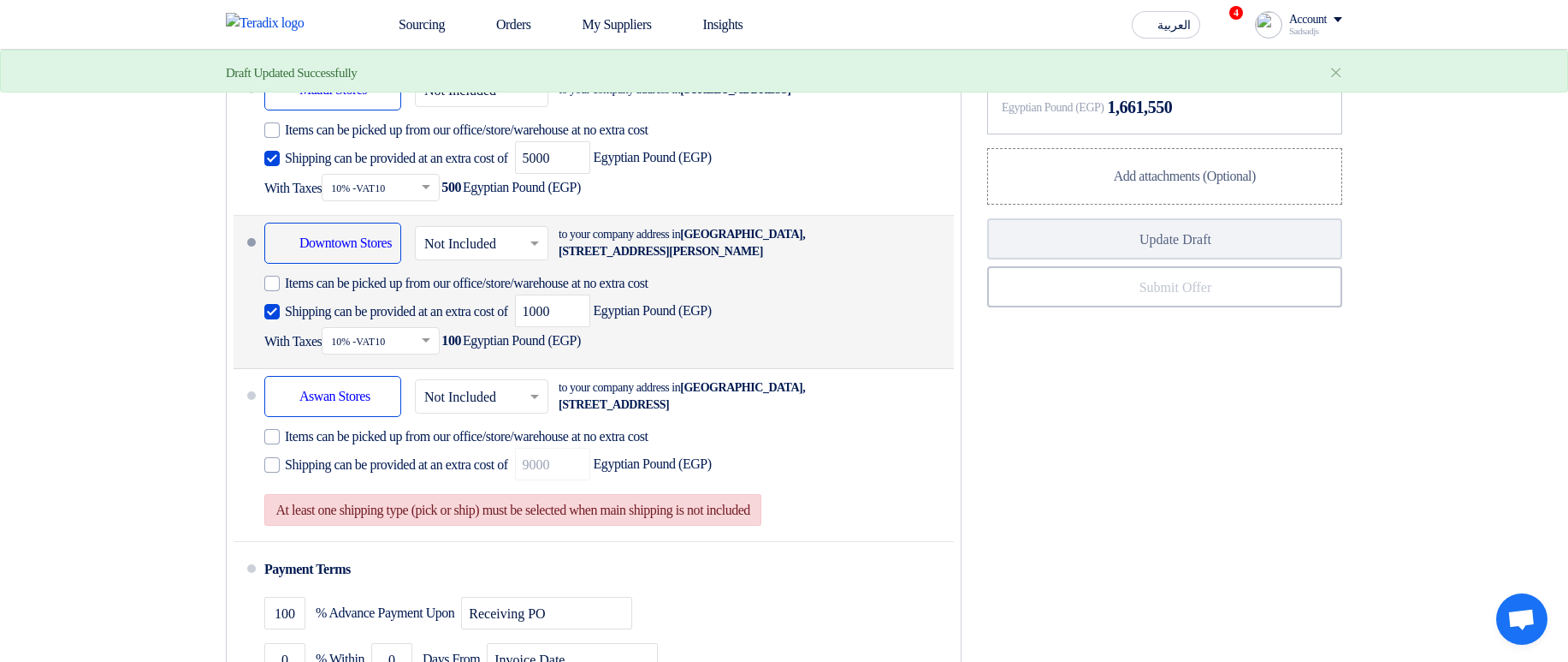
click at [422, 320] on span "Shipping can be provided at an extra cost of" at bounding box center [396, 311] width 223 height 17
click at [422, 335] on input "Shipping can be provided at an extra cost of" at bounding box center [398, 319] width 227 height 33
checkbox input "false"
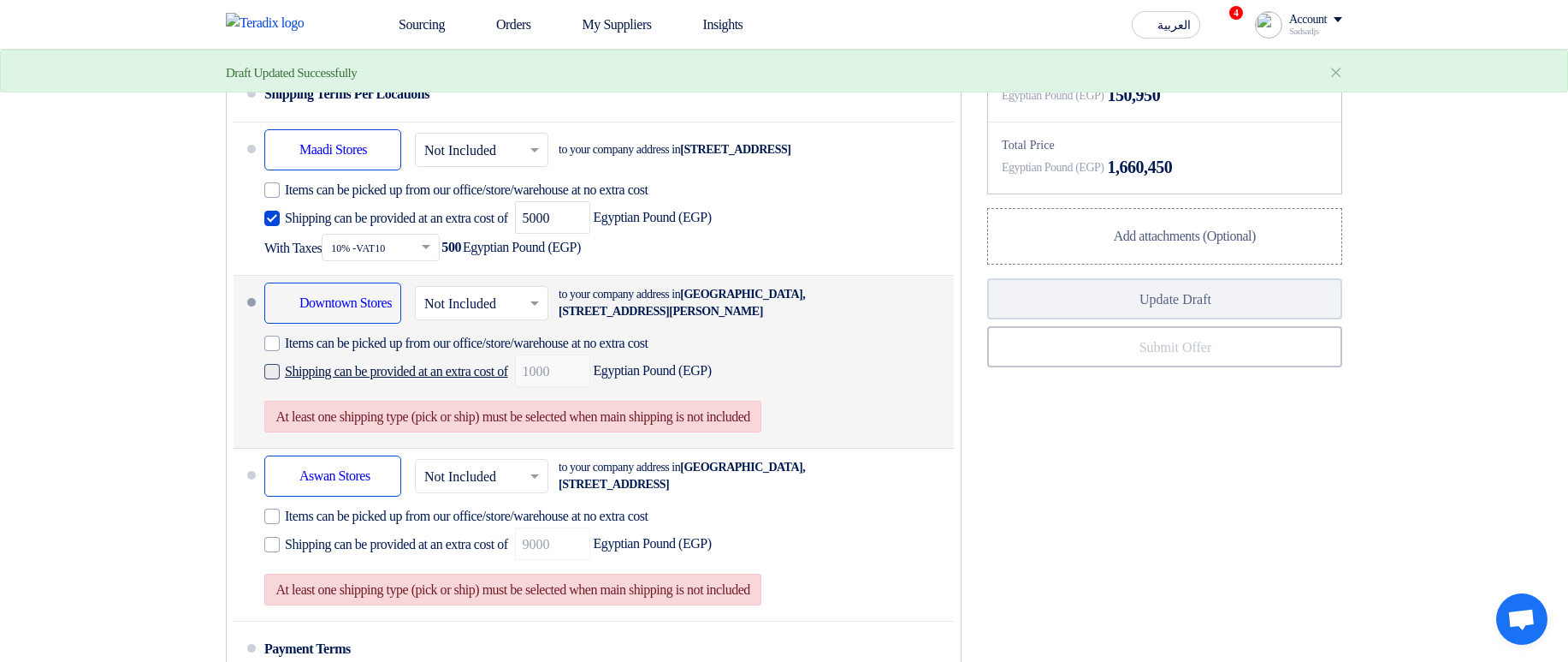
scroll to position [1232, 0]
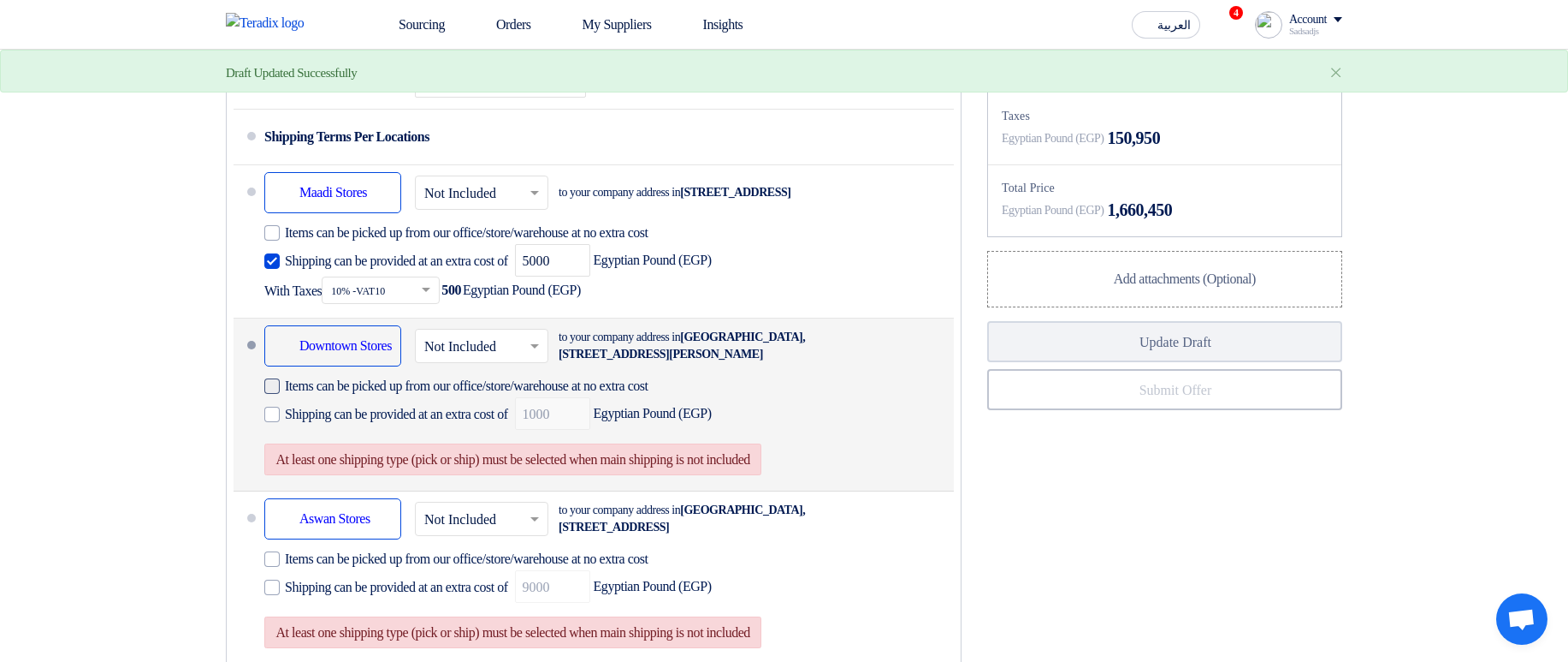
click at [326, 394] on span "Items can be picked up from our office/store/warehouse at no extra cost" at bounding box center [466, 385] width 364 height 17
click at [326, 409] on input "Items can be picked up from our office/store/warehouse at no extra cost" at bounding box center [496, 392] width 423 height 33
checkbox input "true"
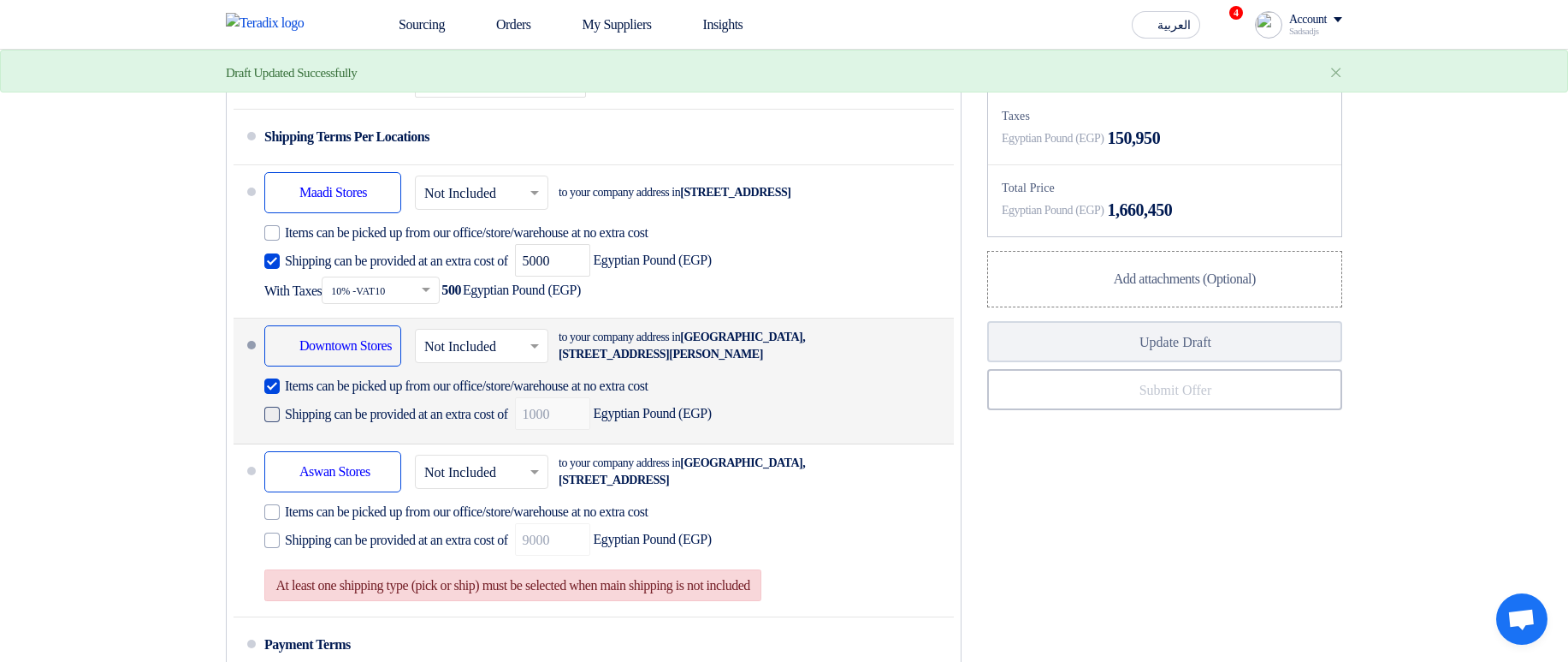
click at [337, 423] on span "Shipping can be provided at an extra cost of" at bounding box center [396, 414] width 223 height 17
click at [337, 438] on input "Shipping can be provided at an extra cost of" at bounding box center [398, 421] width 227 height 33
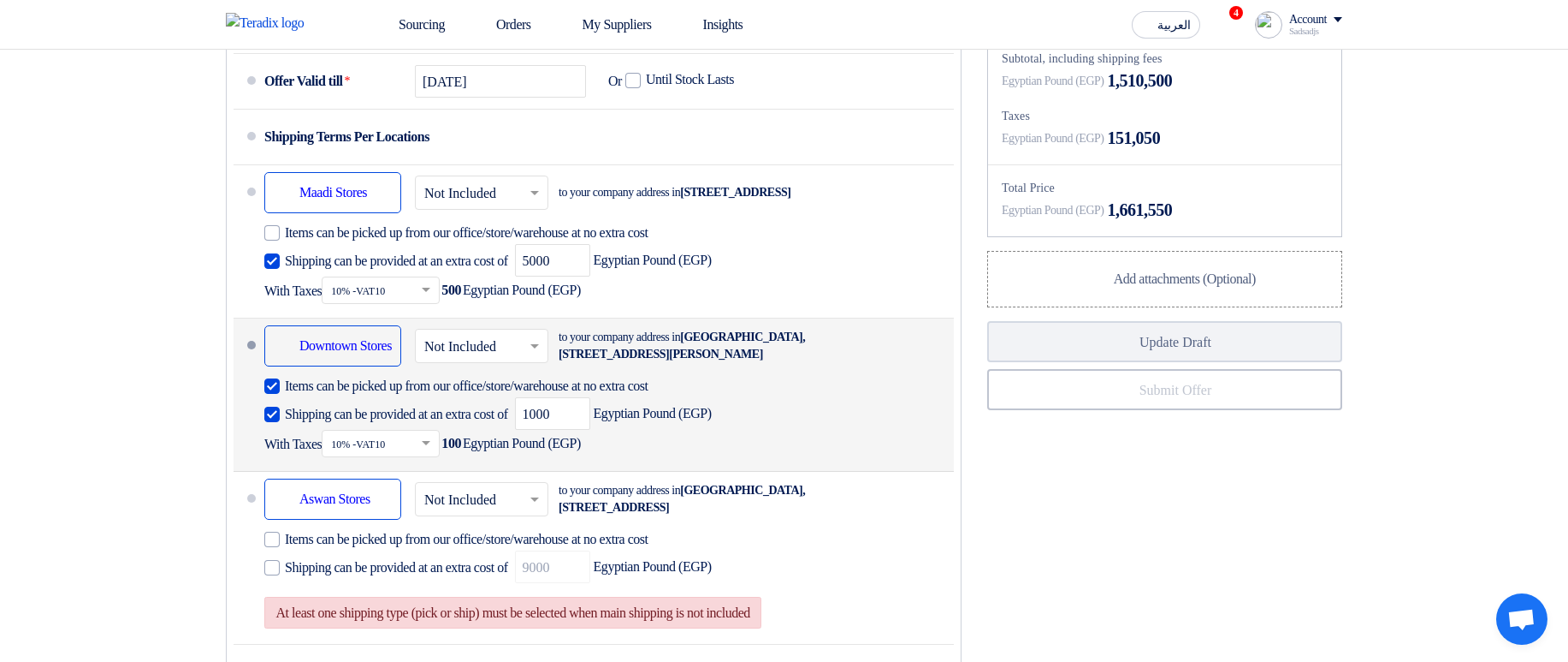
click at [350, 423] on span "Shipping can be provided at an extra cost of" at bounding box center [396, 414] width 223 height 17
click at [350, 438] on input "Shipping can be provided at an extra cost of" at bounding box center [398, 421] width 227 height 33
checkbox input "false"
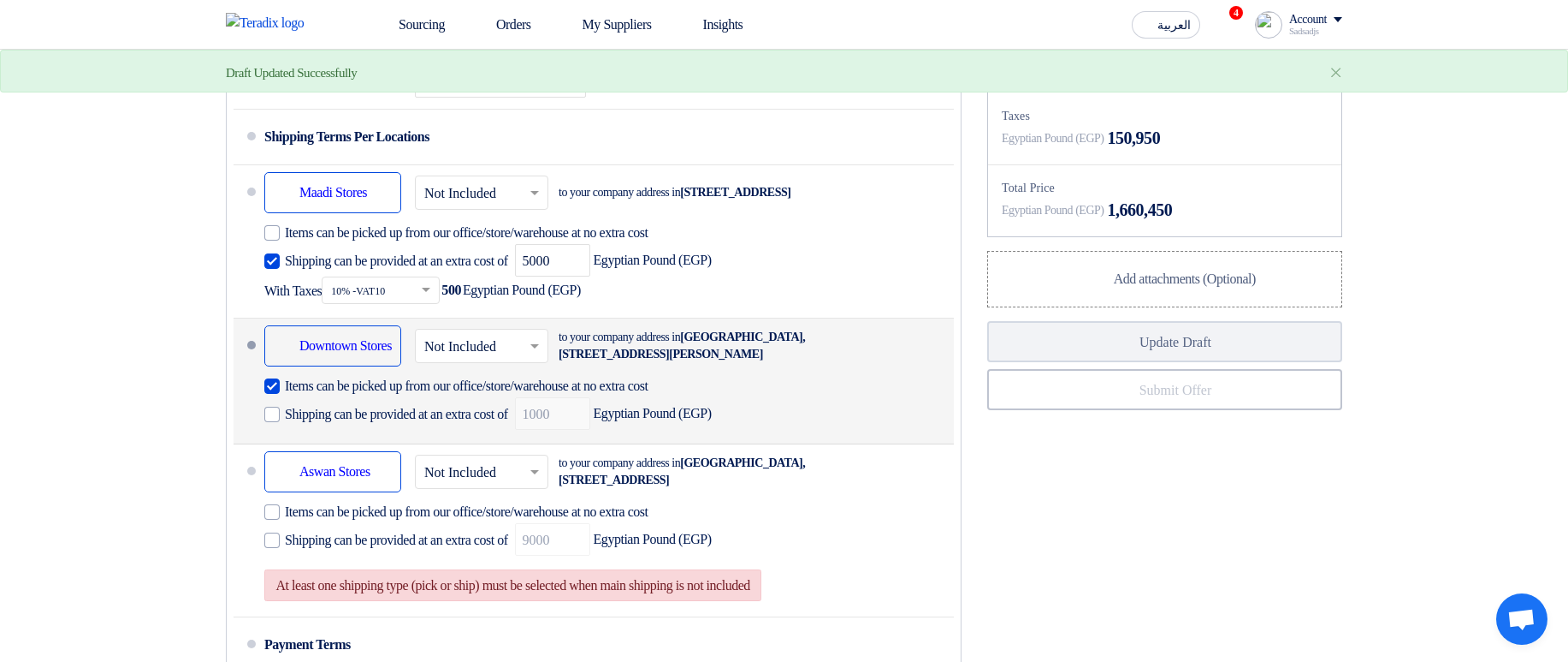
click at [352, 394] on span "Items can be picked up from our office/store/warehouse at no extra cost" at bounding box center [466, 385] width 364 height 17
click at [352, 409] on input "Items can be picked up from our office/store/warehouse at no extra cost" at bounding box center [496, 392] width 423 height 33
checkbox input "false"
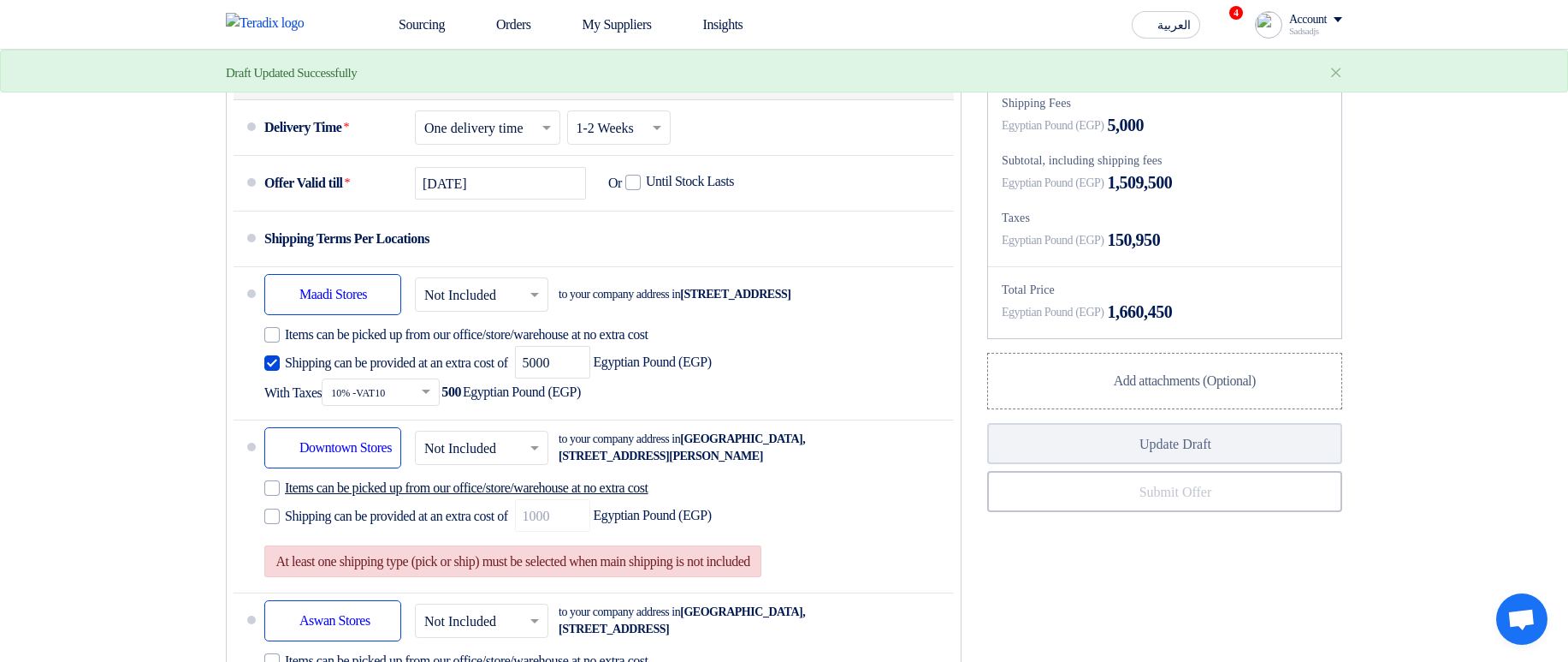
scroll to position [822, 0]
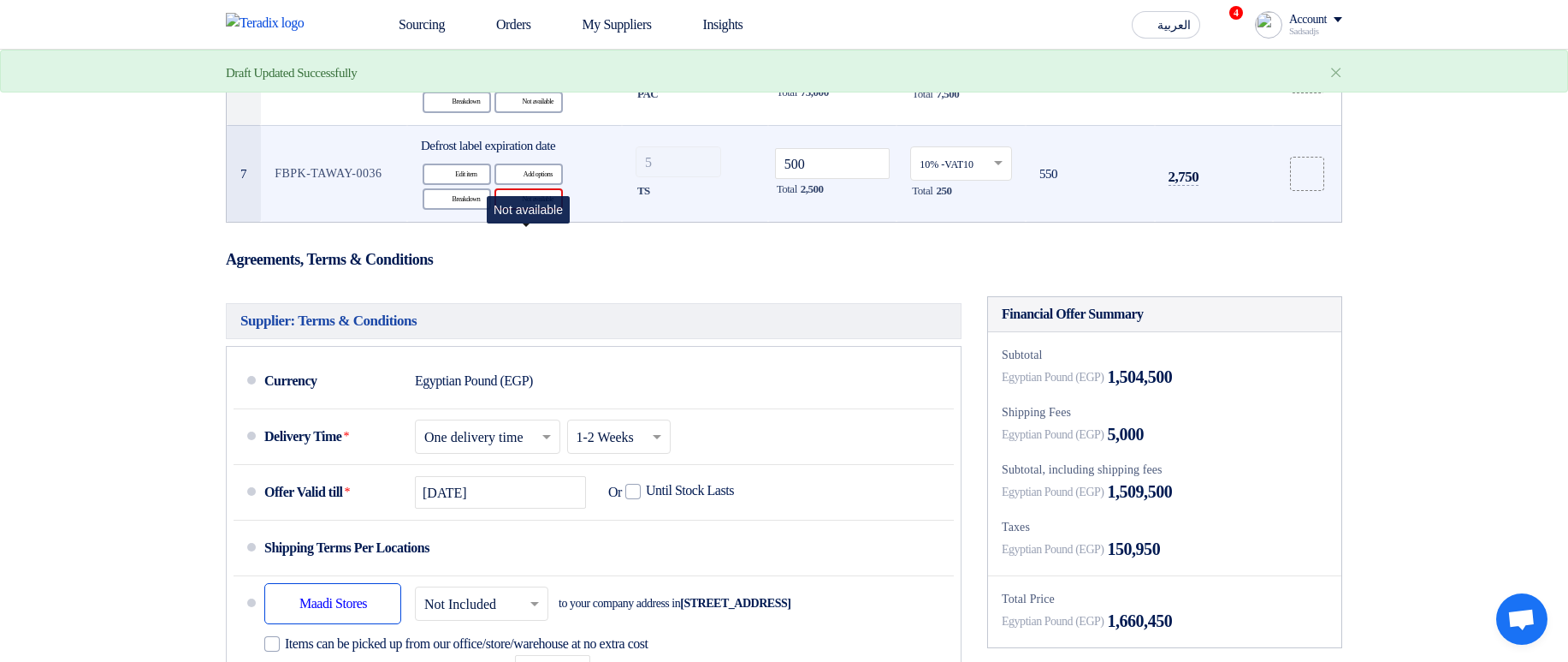
click at [512, 207] on icon "Reject" at bounding box center [513, 198] width 15 height 15
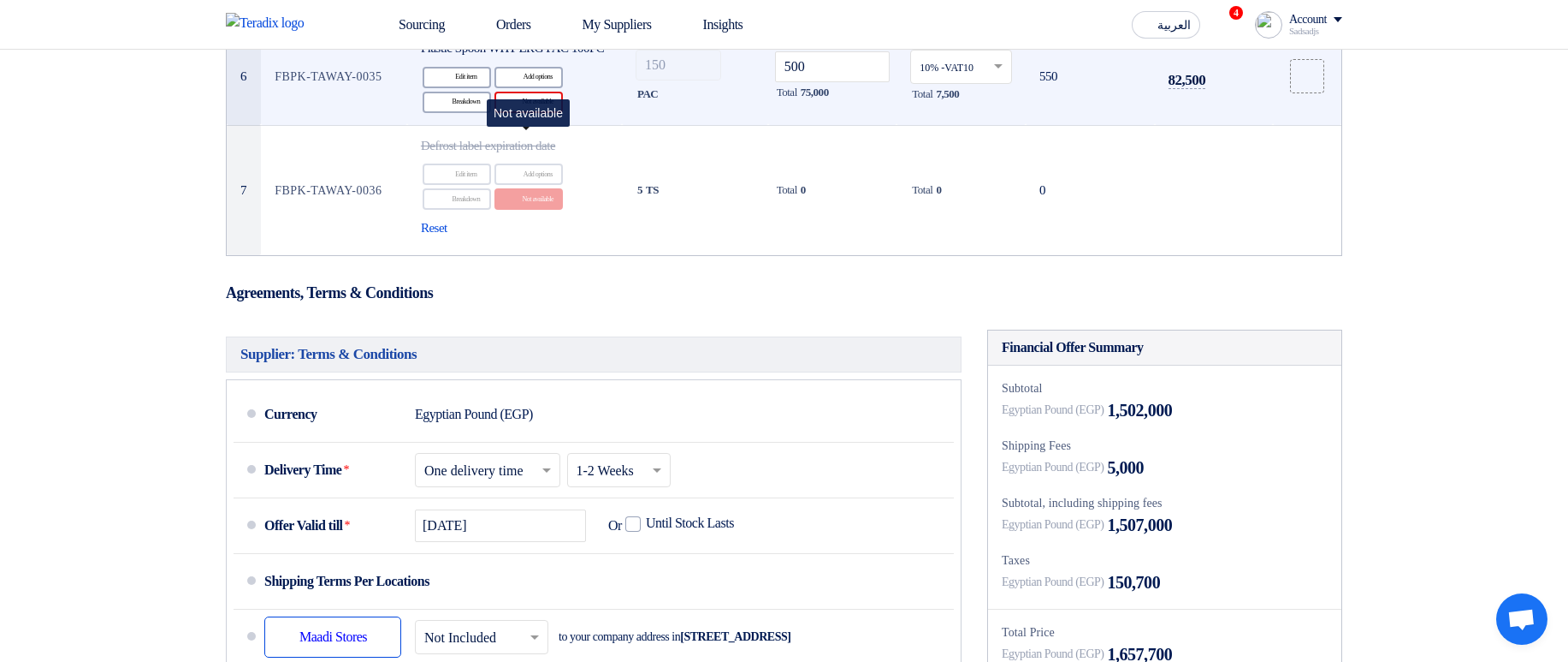
click at [519, 113] on div "Reject Not available" at bounding box center [528, 102] width 68 height 21
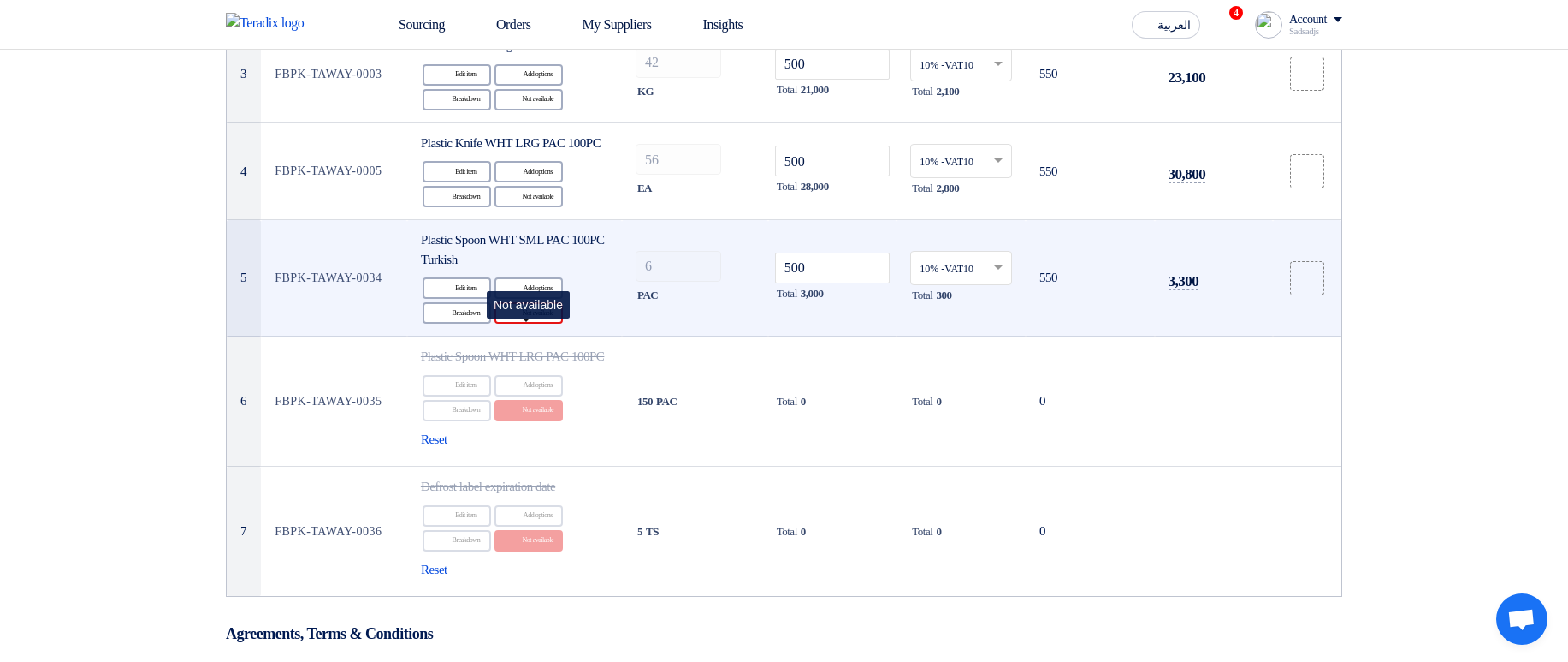
click at [550, 324] on div "Reject Not available" at bounding box center [528, 313] width 68 height 21
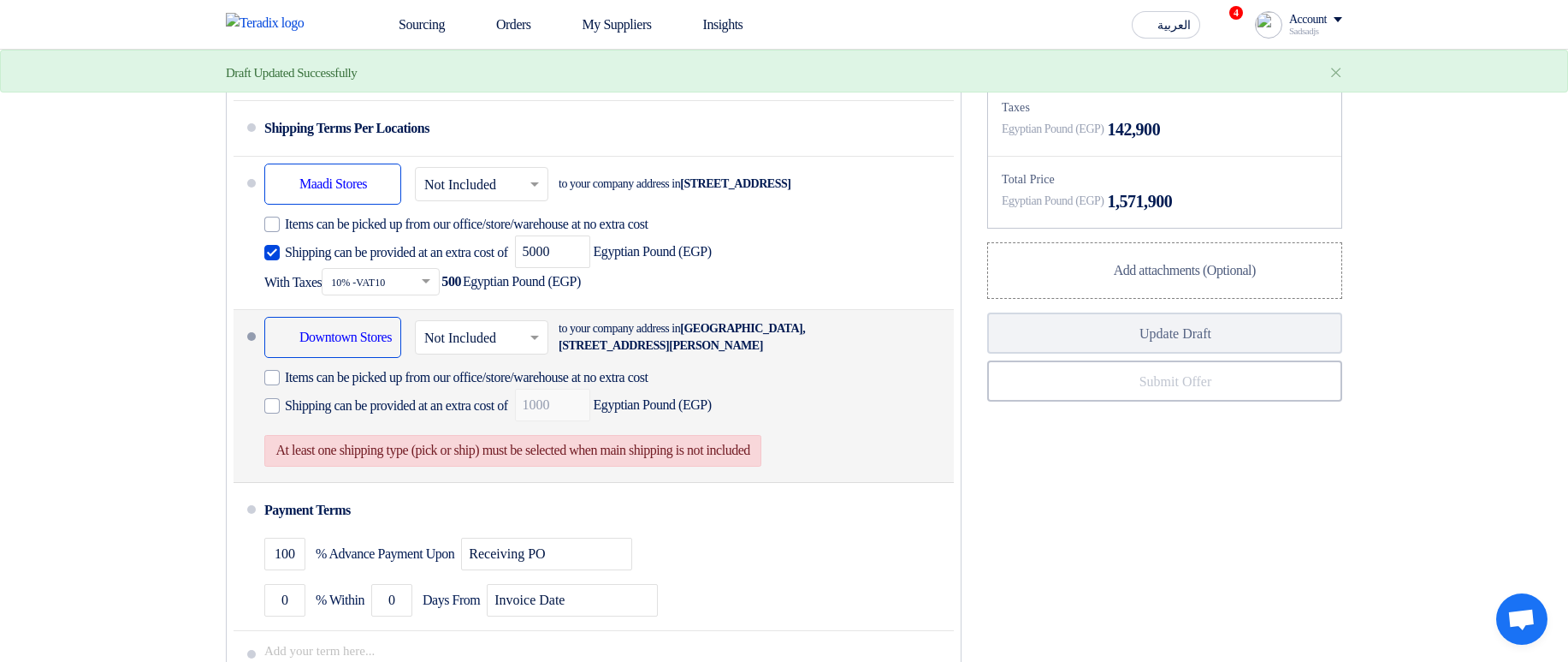
scroll to position [1336, 0]
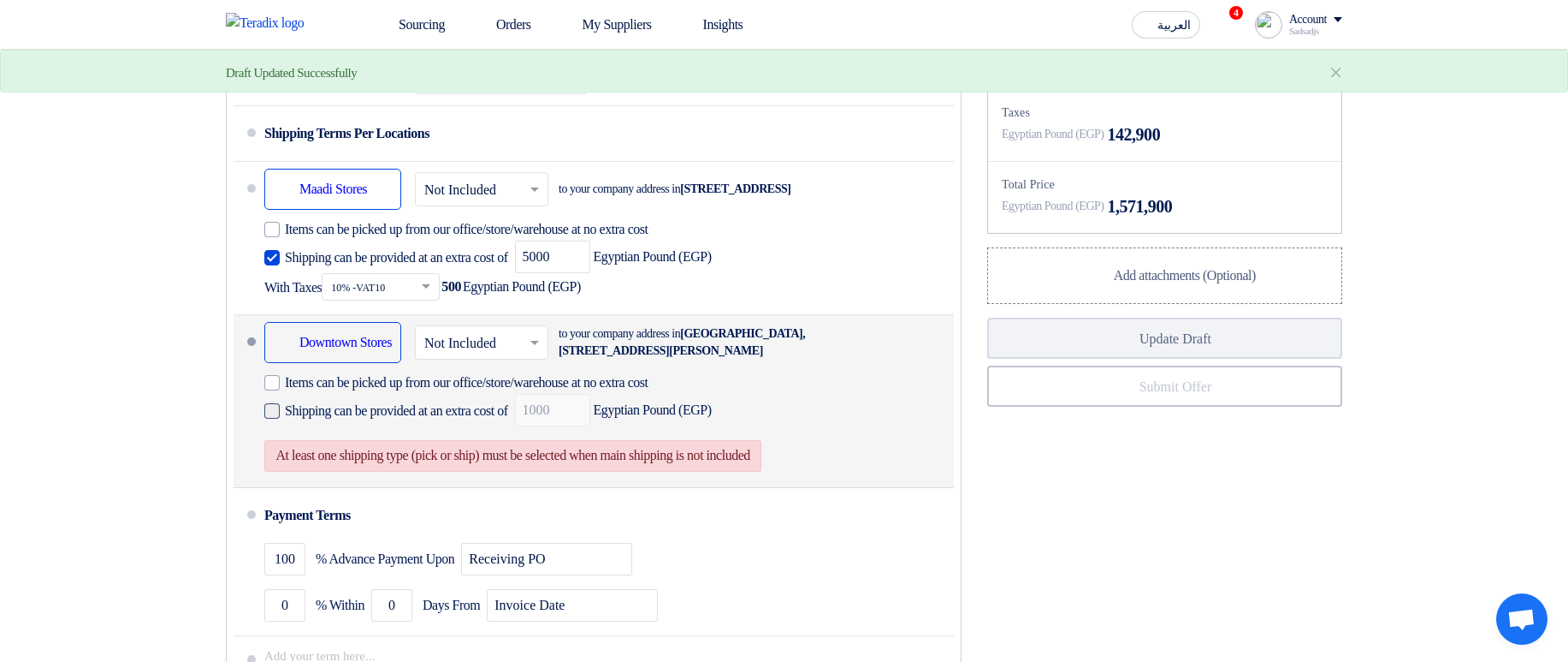
click at [320, 419] on span "Shipping can be provided at an extra cost of" at bounding box center [396, 410] width 223 height 17
click at [320, 434] on input "Shipping can be provided at an extra cost of" at bounding box center [398, 417] width 227 height 33
checkbox input "true"
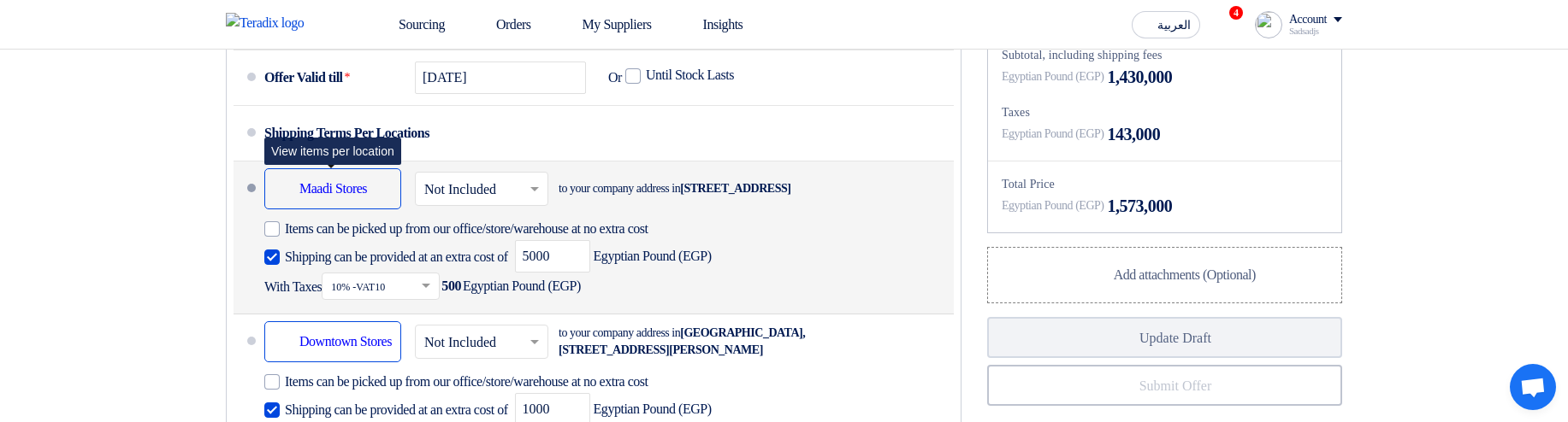
click at [338, 210] on div "Shipping To location Maadi Stores" at bounding box center [333, 189] width 137 height 41
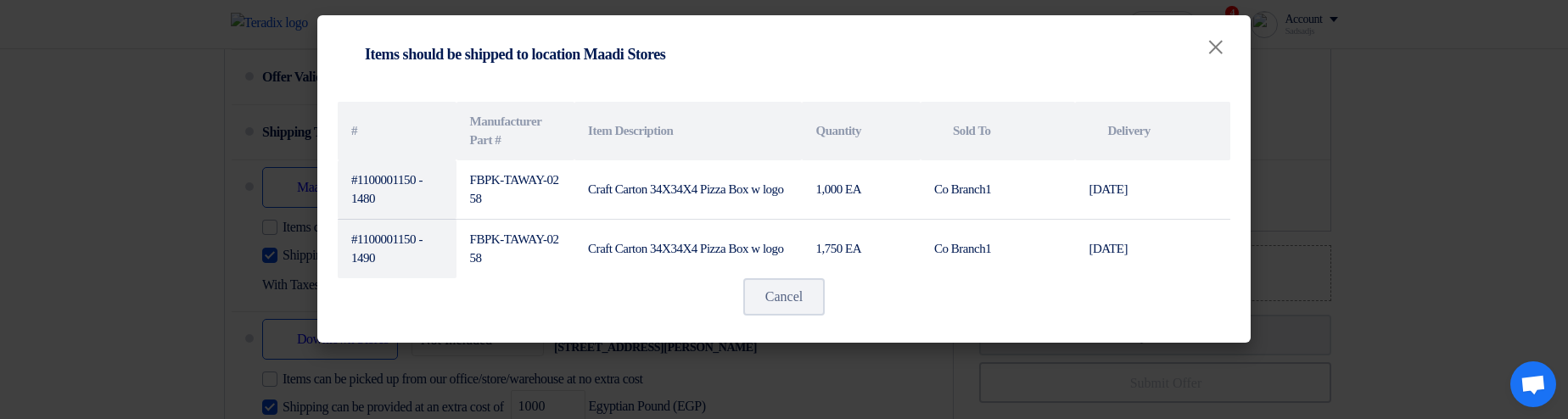
click at [210, 266] on modal-container "Shipping To location Items should be shipped to location Maadi Stores × # Manuf…" at bounding box center [784, 209] width 1568 height 419
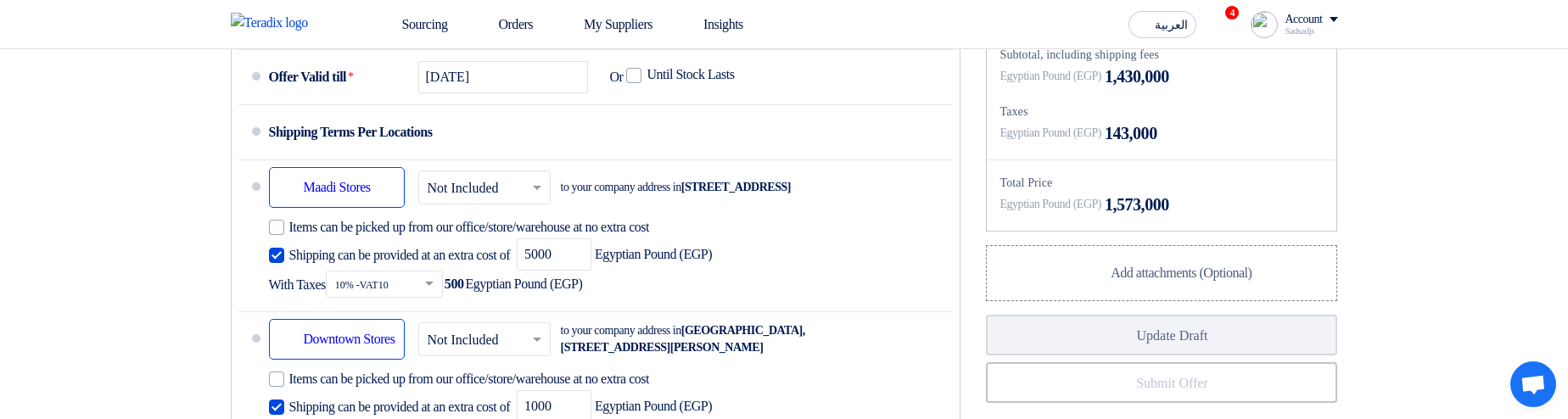
scroll to position [1425, 0]
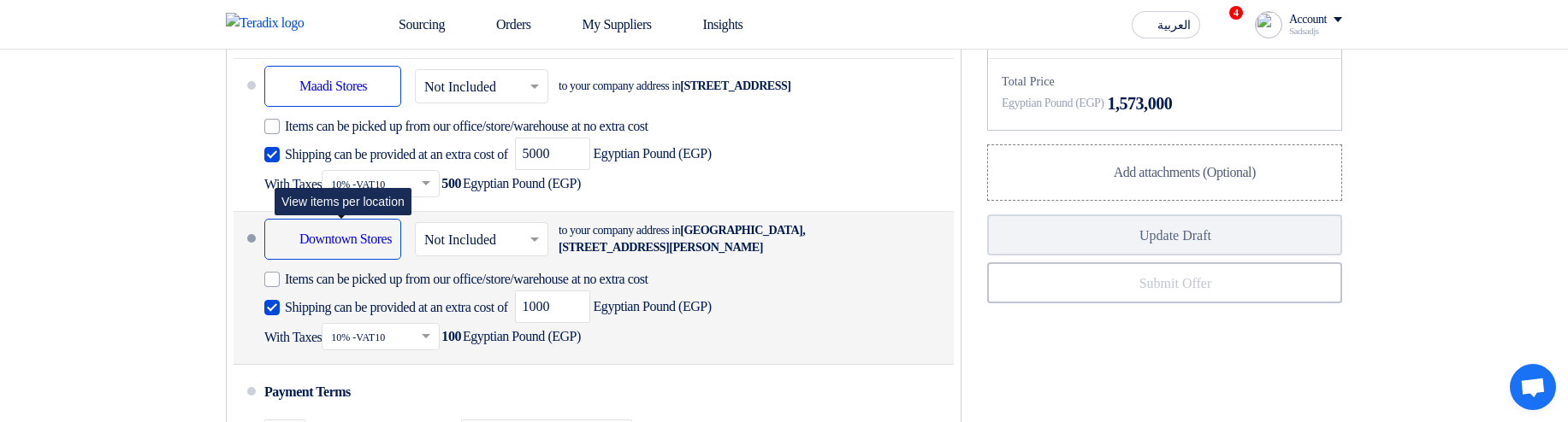
click at [312, 259] on div "Shipping To location Downtown Stores" at bounding box center [333, 239] width 137 height 41
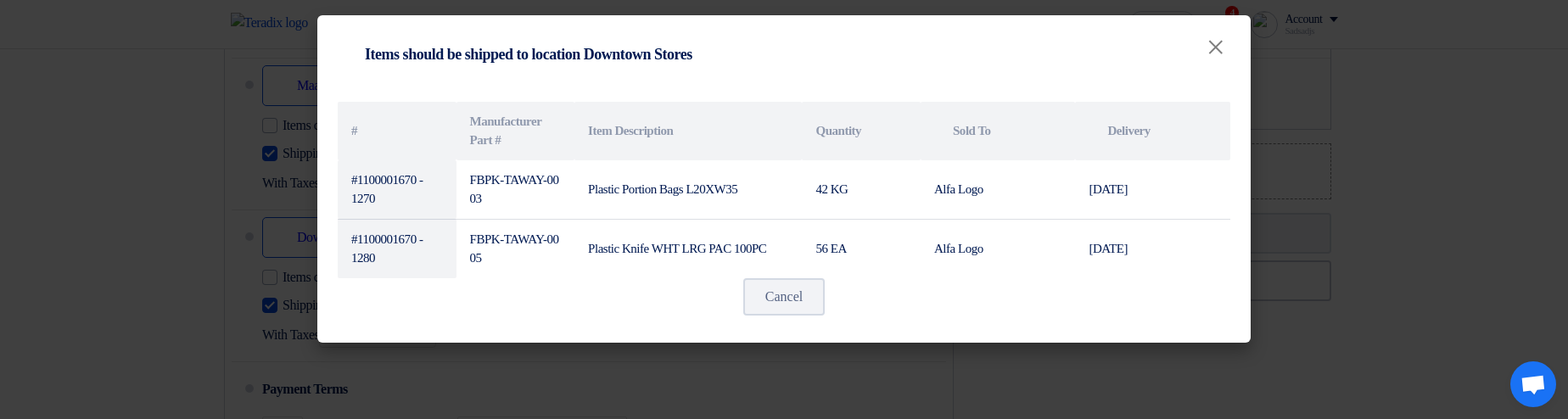
click at [131, 226] on modal-container "Shipping To location Items should be shipped to location Downtown Stores × # Ma…" at bounding box center [784, 209] width 1568 height 419
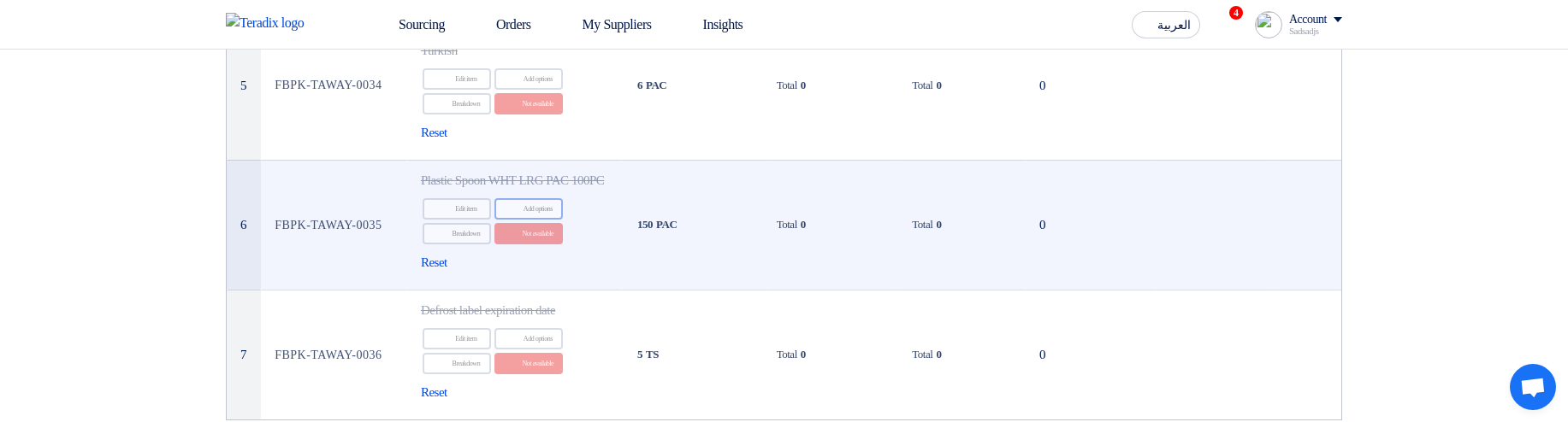
scroll to position [718, 0]
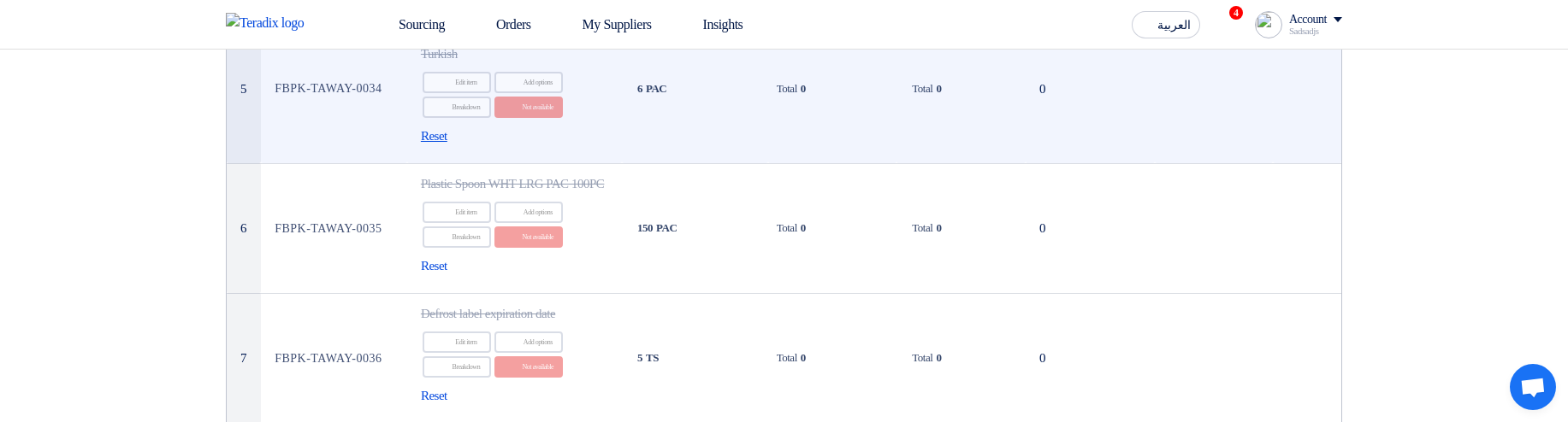
click at [447, 147] on span "Reset" at bounding box center [434, 136] width 27 height 20
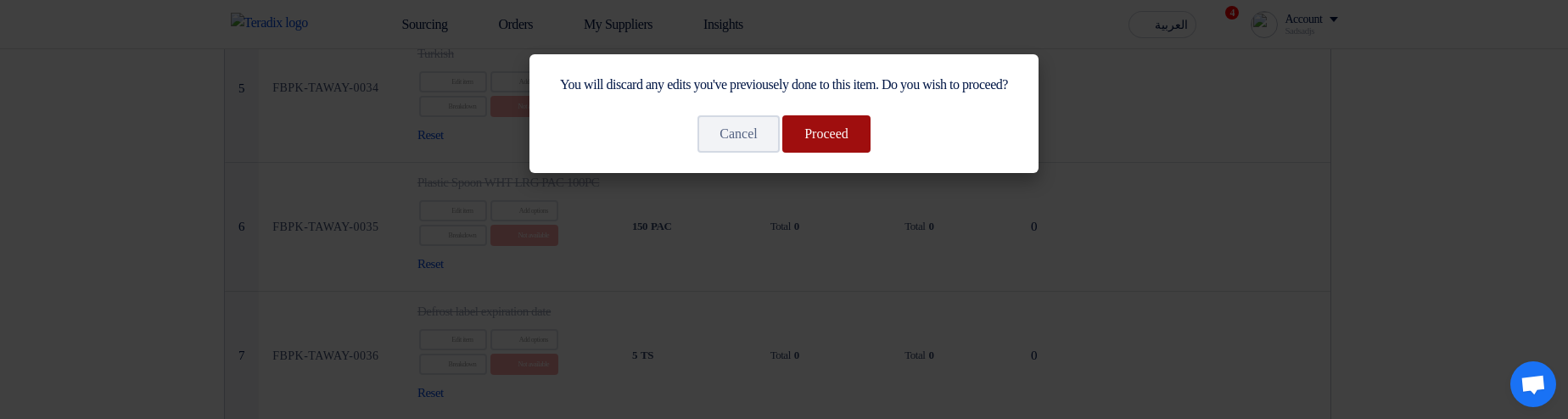
click at [839, 153] on button "Proceed" at bounding box center [826, 134] width 88 height 37
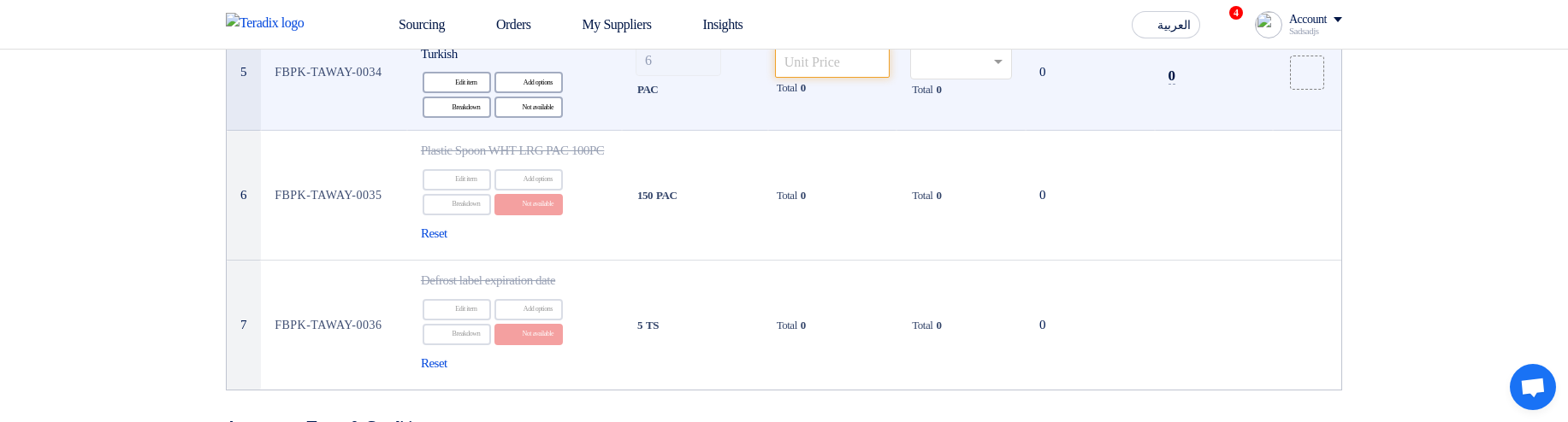
click at [806, 97] on span "0" at bounding box center [803, 87] width 5 height 17
click at [816, 78] on input "number" at bounding box center [833, 62] width 116 height 31
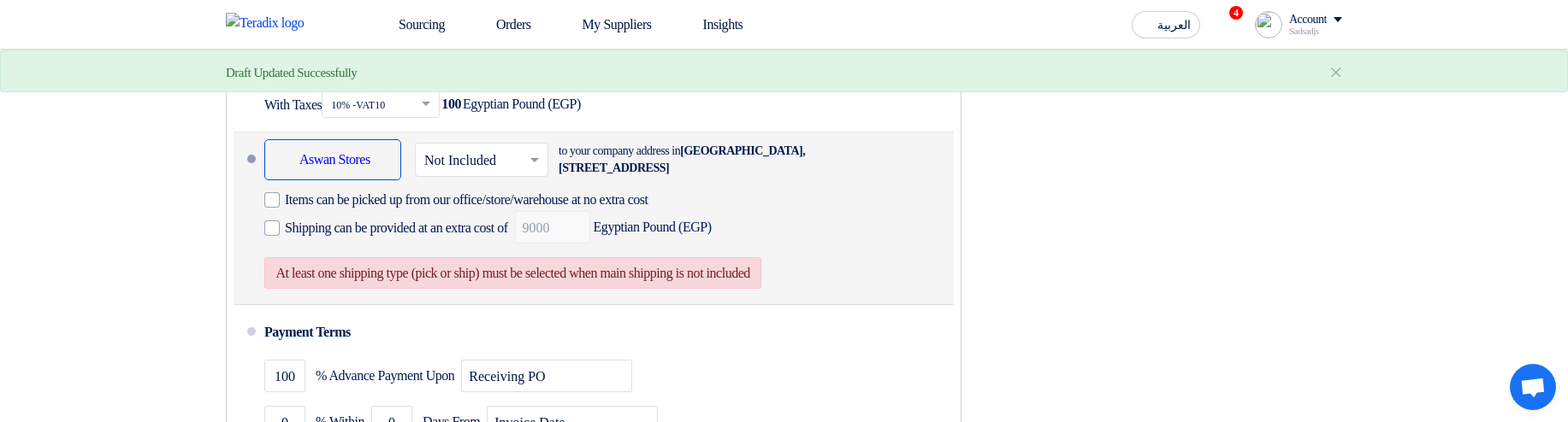
scroll to position [1641, 0]
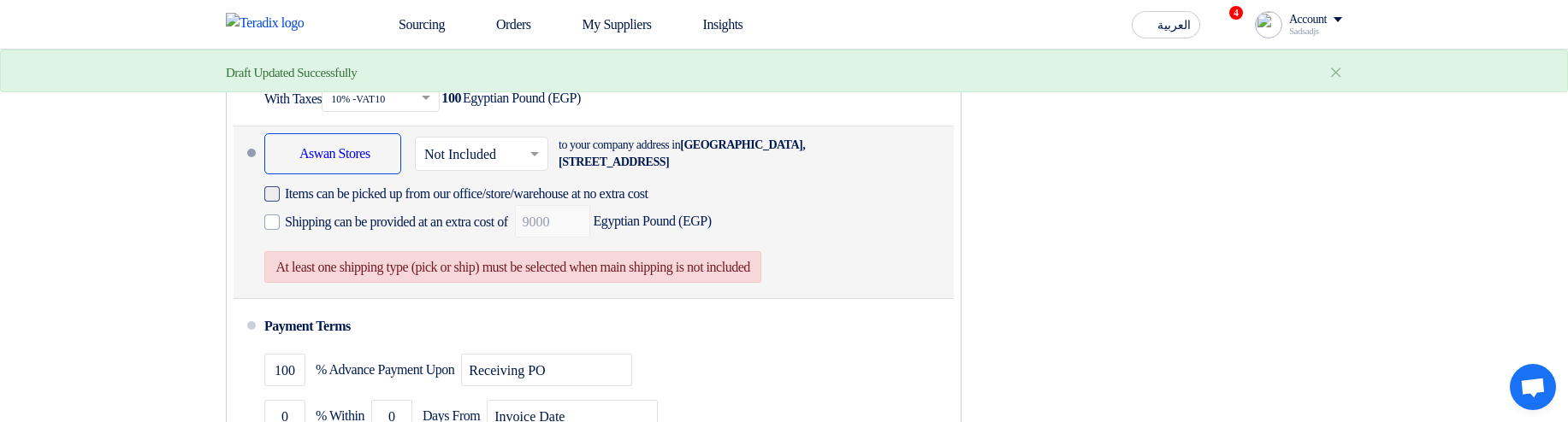
type input "2222"
click at [462, 203] on span "Items can be picked up from our office/store/warehouse at no extra cost" at bounding box center [466, 194] width 364 height 17
click at [462, 217] on input "Items can be picked up from our office/store/warehouse at no extra cost" at bounding box center [496, 201] width 423 height 33
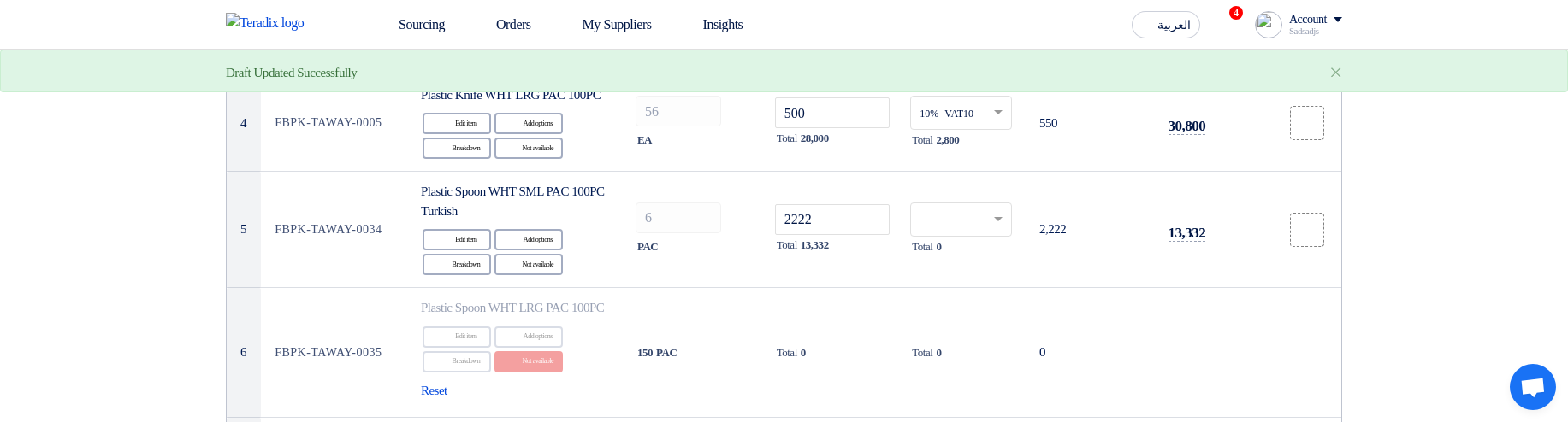
scroll to position [513, 0]
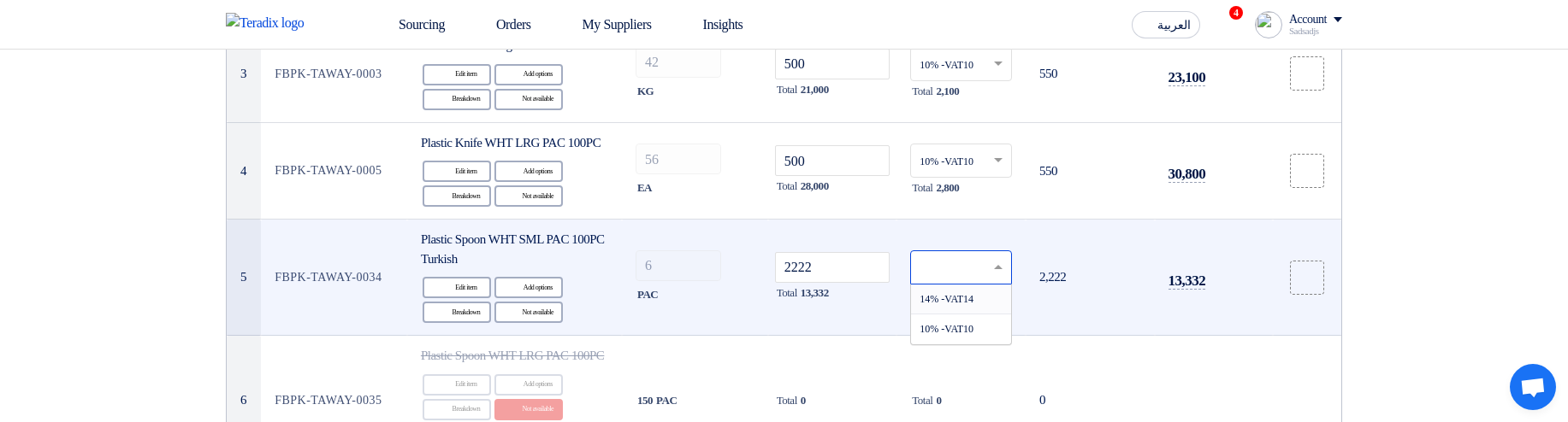
click at [935, 283] on input "text" at bounding box center [953, 269] width 66 height 28
click at [957, 305] on span "14% -VAT14" at bounding box center [946, 299] width 54 height 12
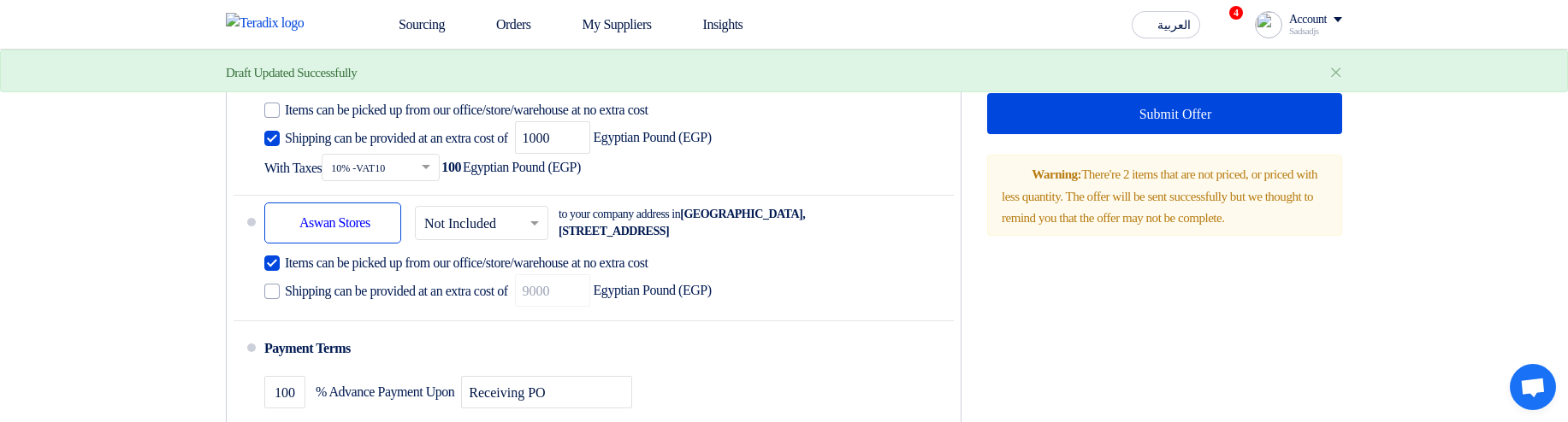
scroll to position [1539, 0]
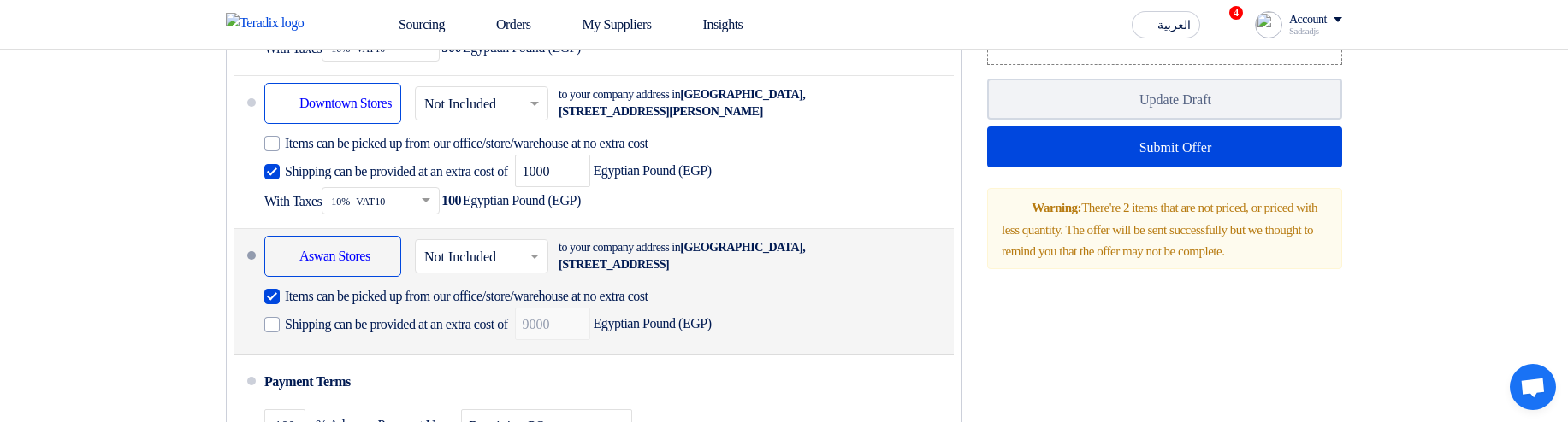
click at [551, 305] on span "Items can be picked up from our office/store/warehouse at no extra cost" at bounding box center [466, 296] width 364 height 17
click at [551, 320] on input "Items can be picked up from our office/store/warehouse at no extra cost" at bounding box center [496, 303] width 423 height 33
checkbox input "false"
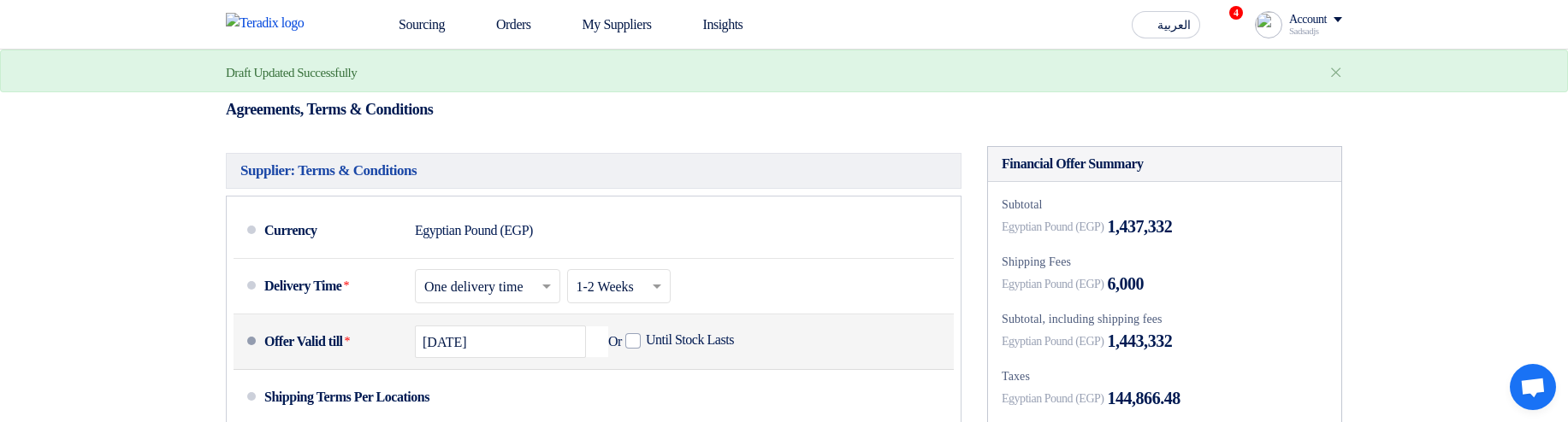
scroll to position [718, 0]
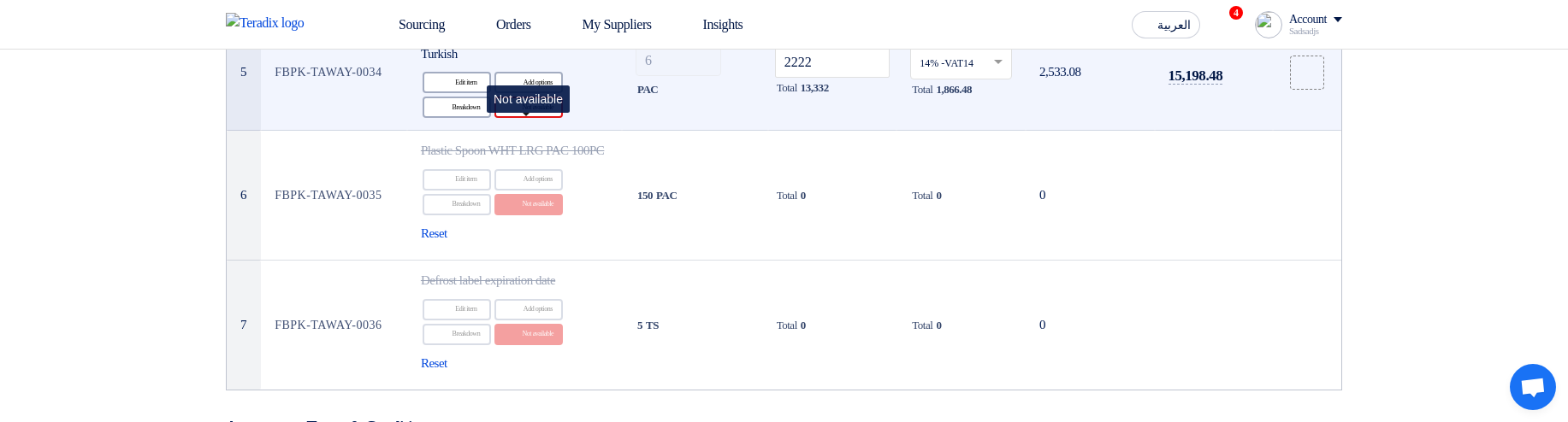
click at [556, 118] on div "Reject Not available" at bounding box center [528, 107] width 68 height 21
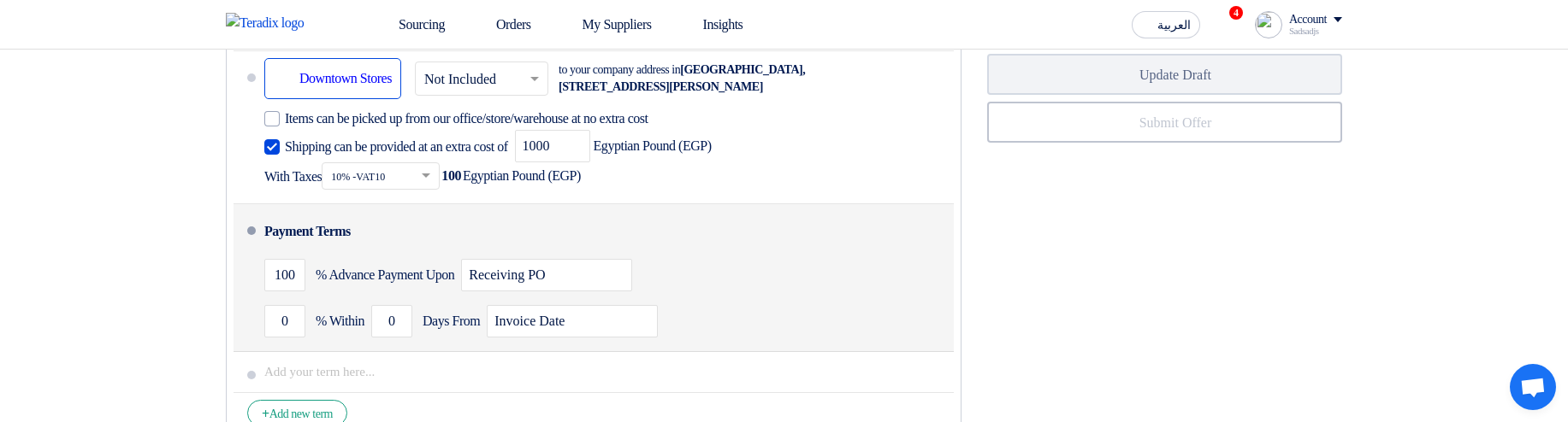
scroll to position [1641, 0]
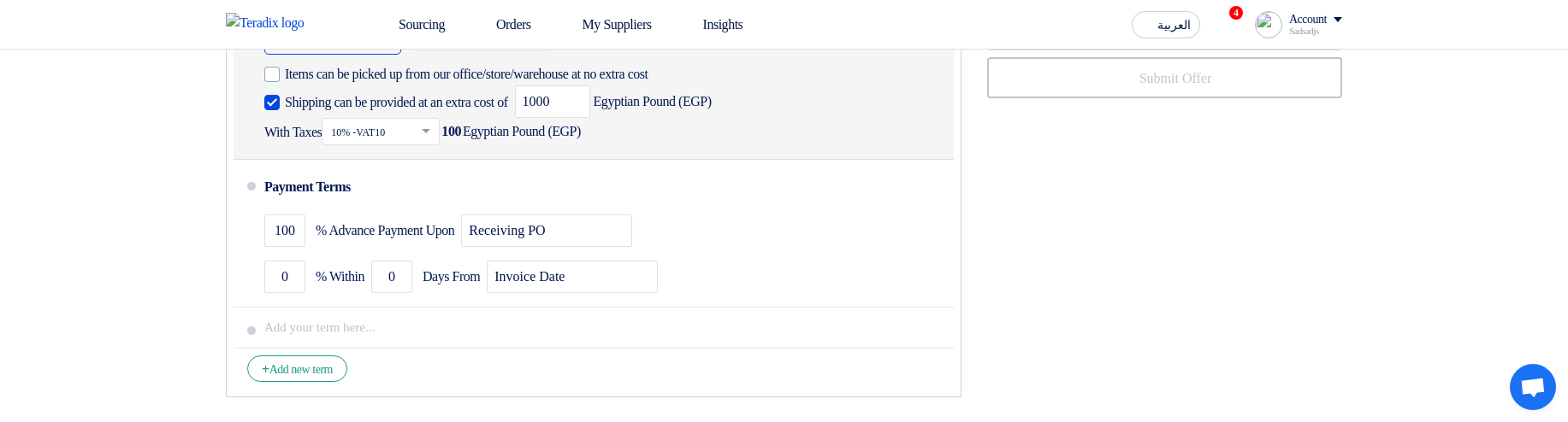
click at [439, 111] on span "Shipping can be provided at an extra cost of" at bounding box center [396, 102] width 223 height 17
click at [439, 125] on input "Shipping can be provided at an extra cost of" at bounding box center [398, 109] width 227 height 33
checkbox input "false"
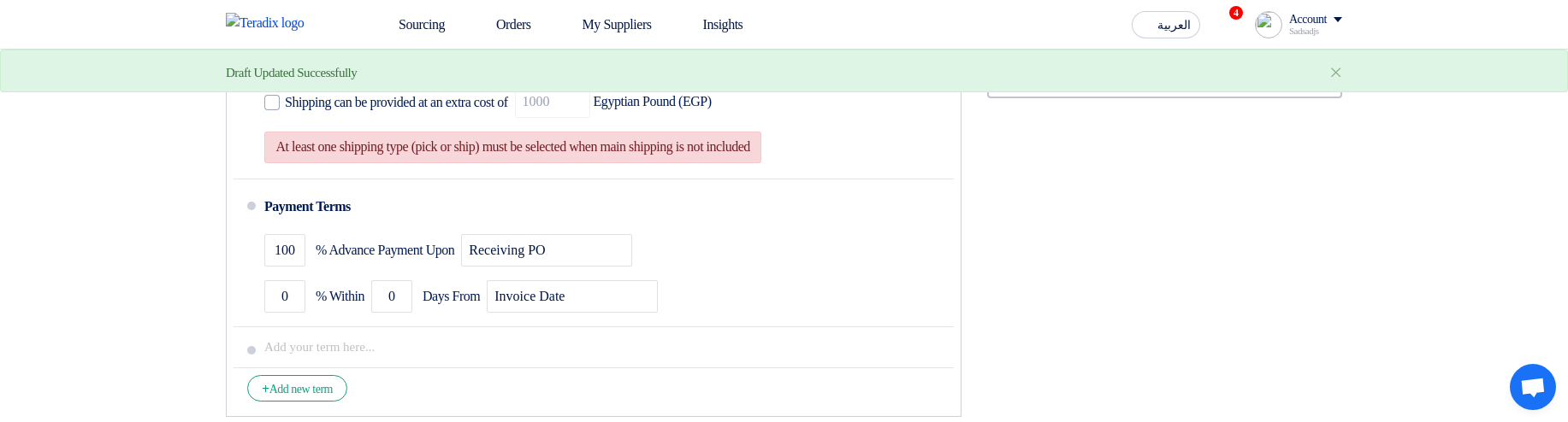
scroll to position [1296, 0]
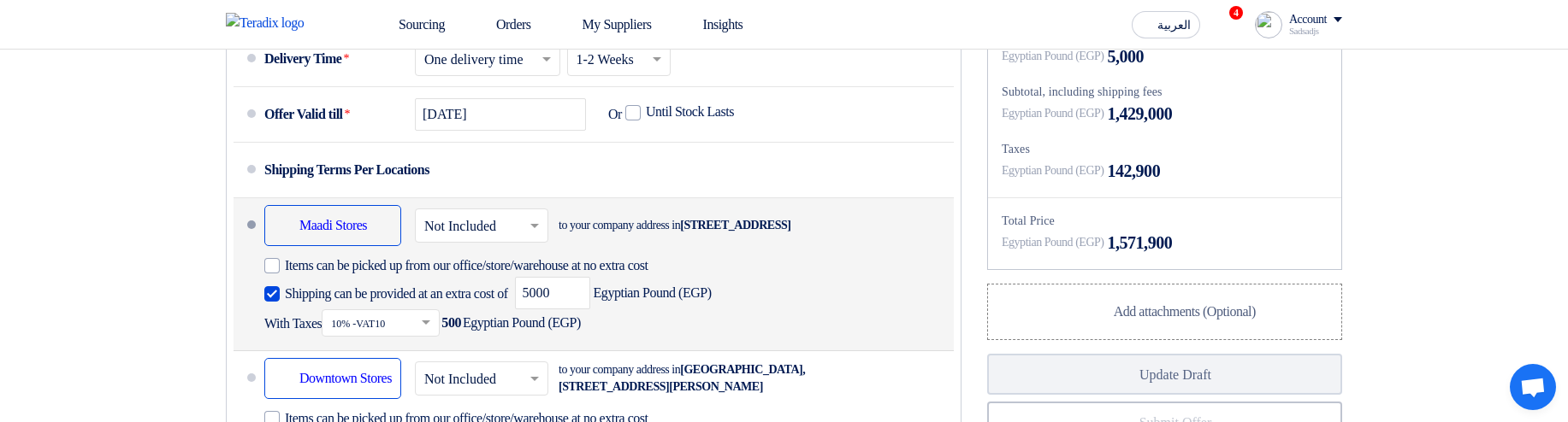
click at [299, 303] on span "Shipping can be provided at an extra cost of" at bounding box center [396, 293] width 223 height 17
click at [299, 317] on input "Shipping can be provided at an extra cost of" at bounding box center [398, 300] width 227 height 33
checkbox input "false"
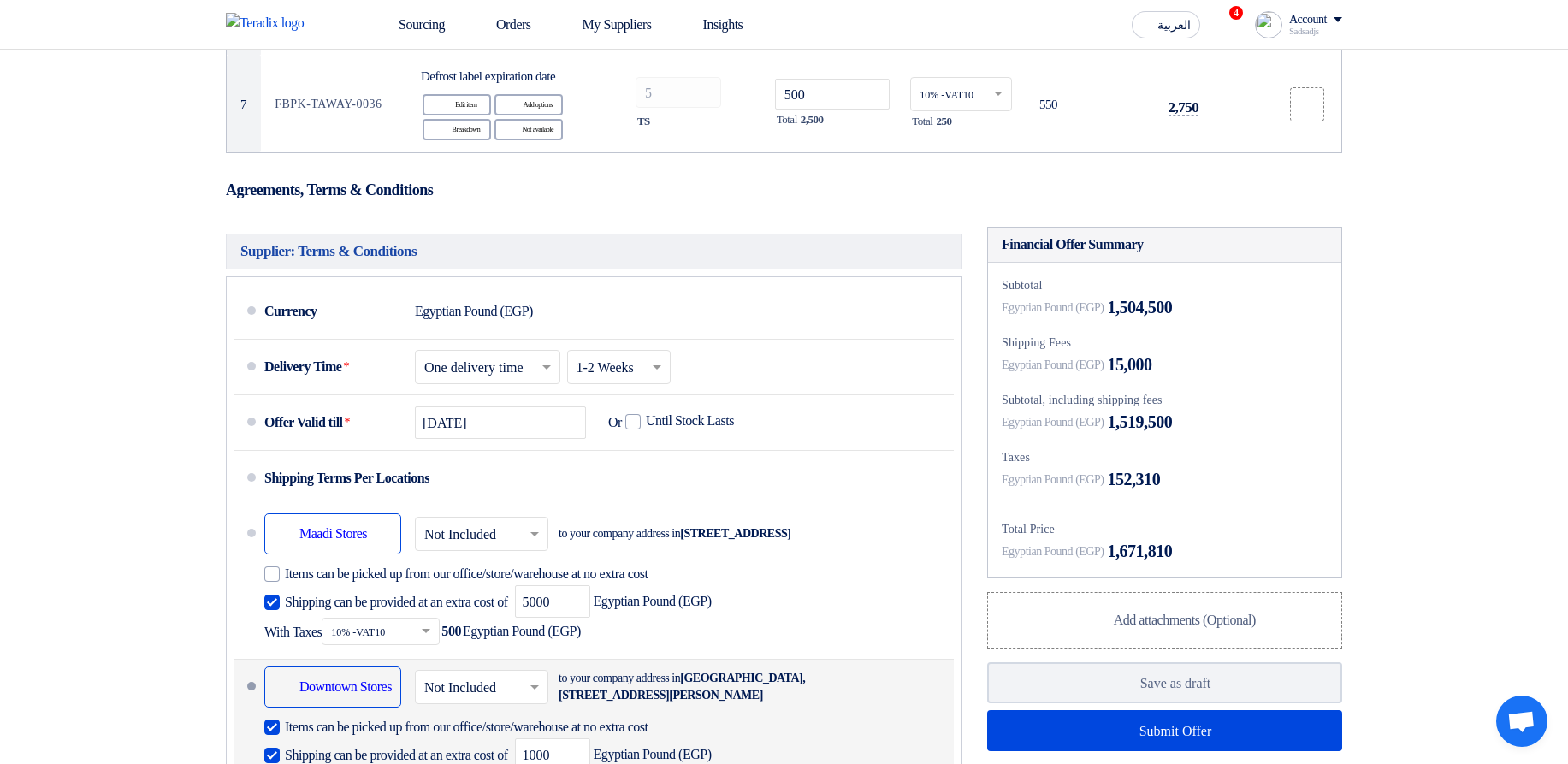
scroll to position [1301, 0]
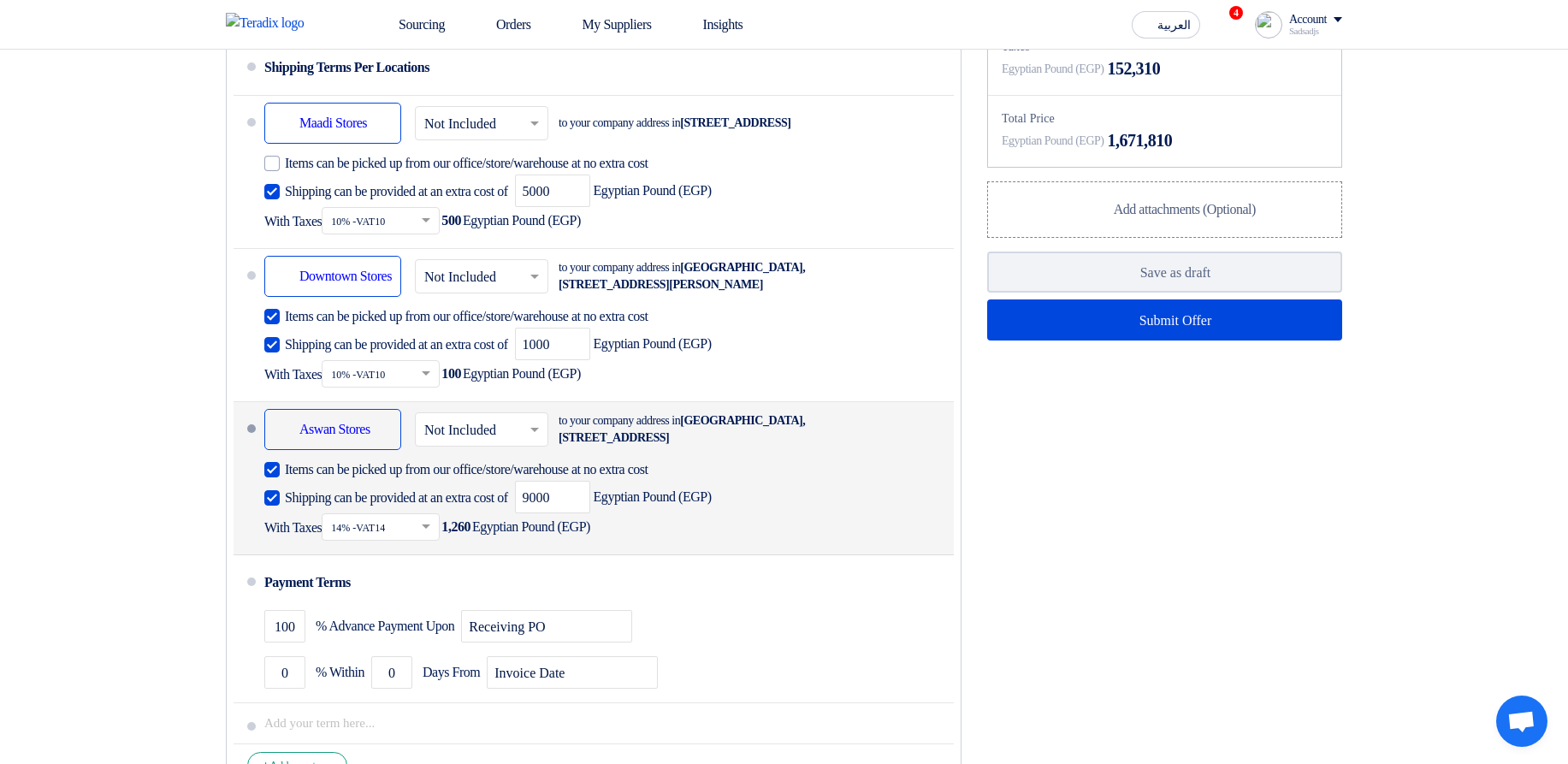
click at [326, 422] on span "Shipping can be provided at an extra cost of" at bounding box center [396, 497] width 223 height 17
click at [326, 422] on input "Shipping can be provided at an extra cost of" at bounding box center [398, 504] width 227 height 33
checkbox input "false"
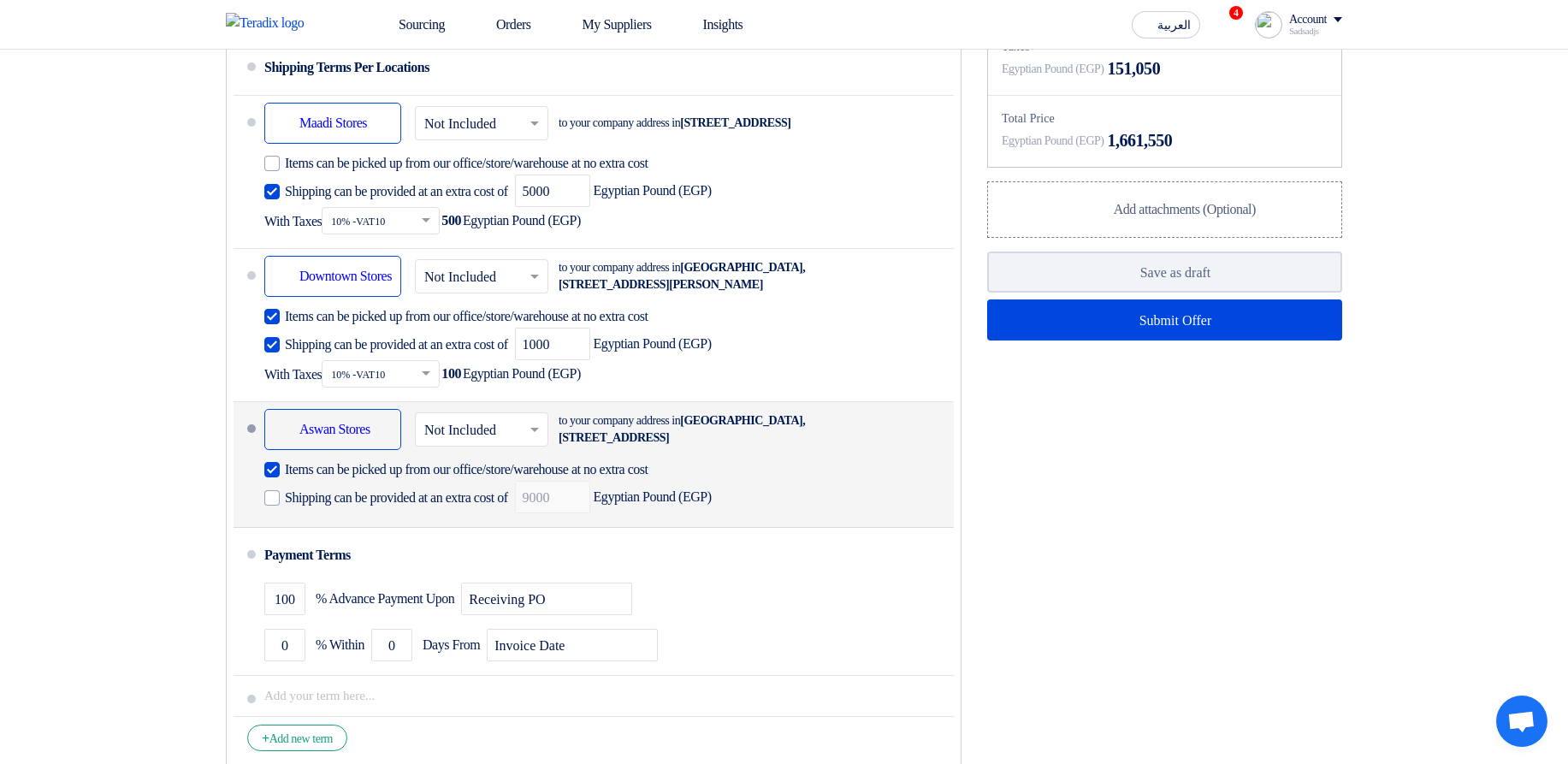
click at [346, 422] on span "Items can be picked up from our office/store/warehouse at no extra cost" at bounding box center [466, 470] width 364 height 17
click at [346, 422] on input "Items can be picked up from our office/store/warehouse at no extra cost" at bounding box center [496, 477] width 423 height 33
checkbox input "false"
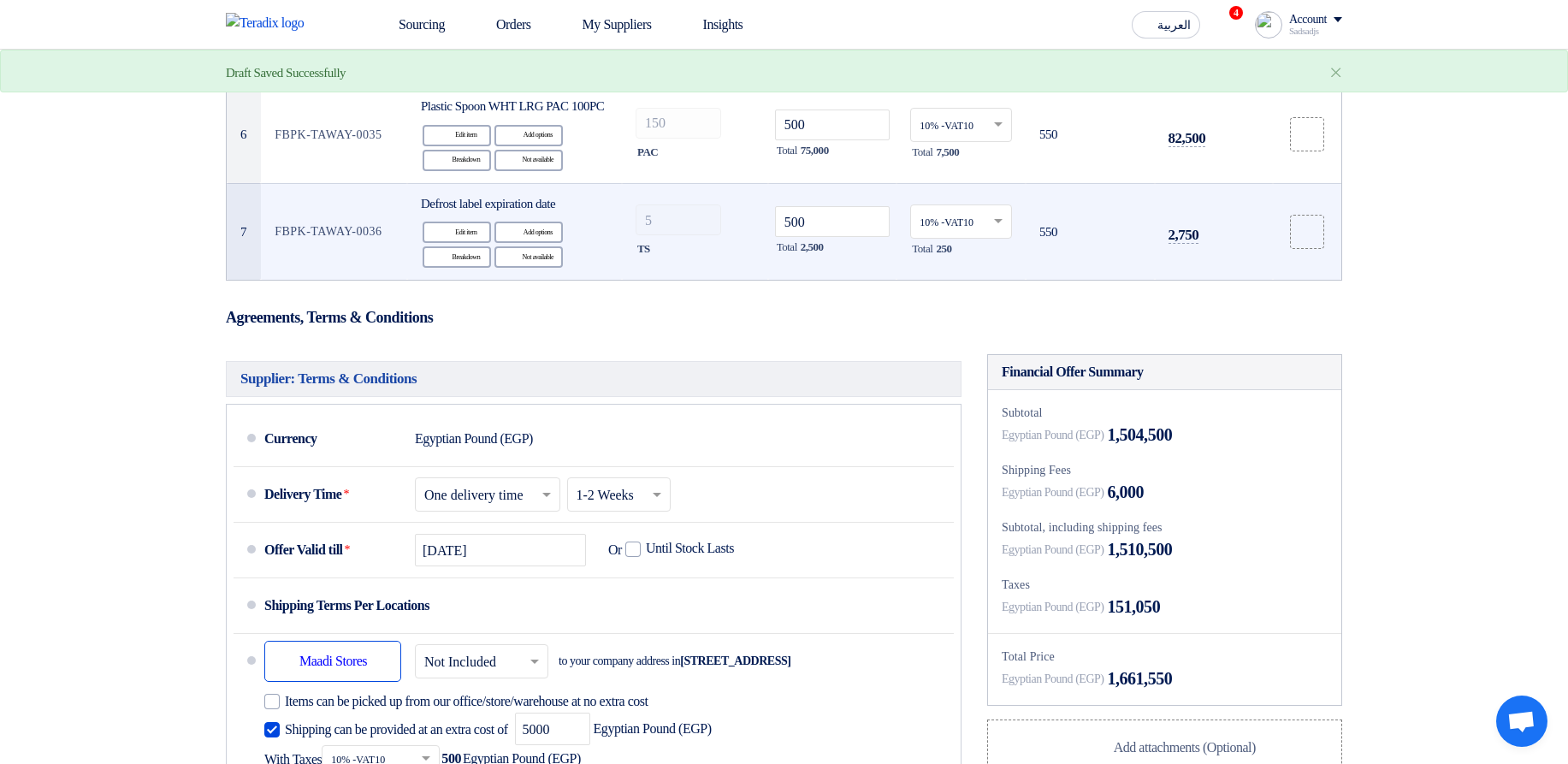
scroll to position [583, 0]
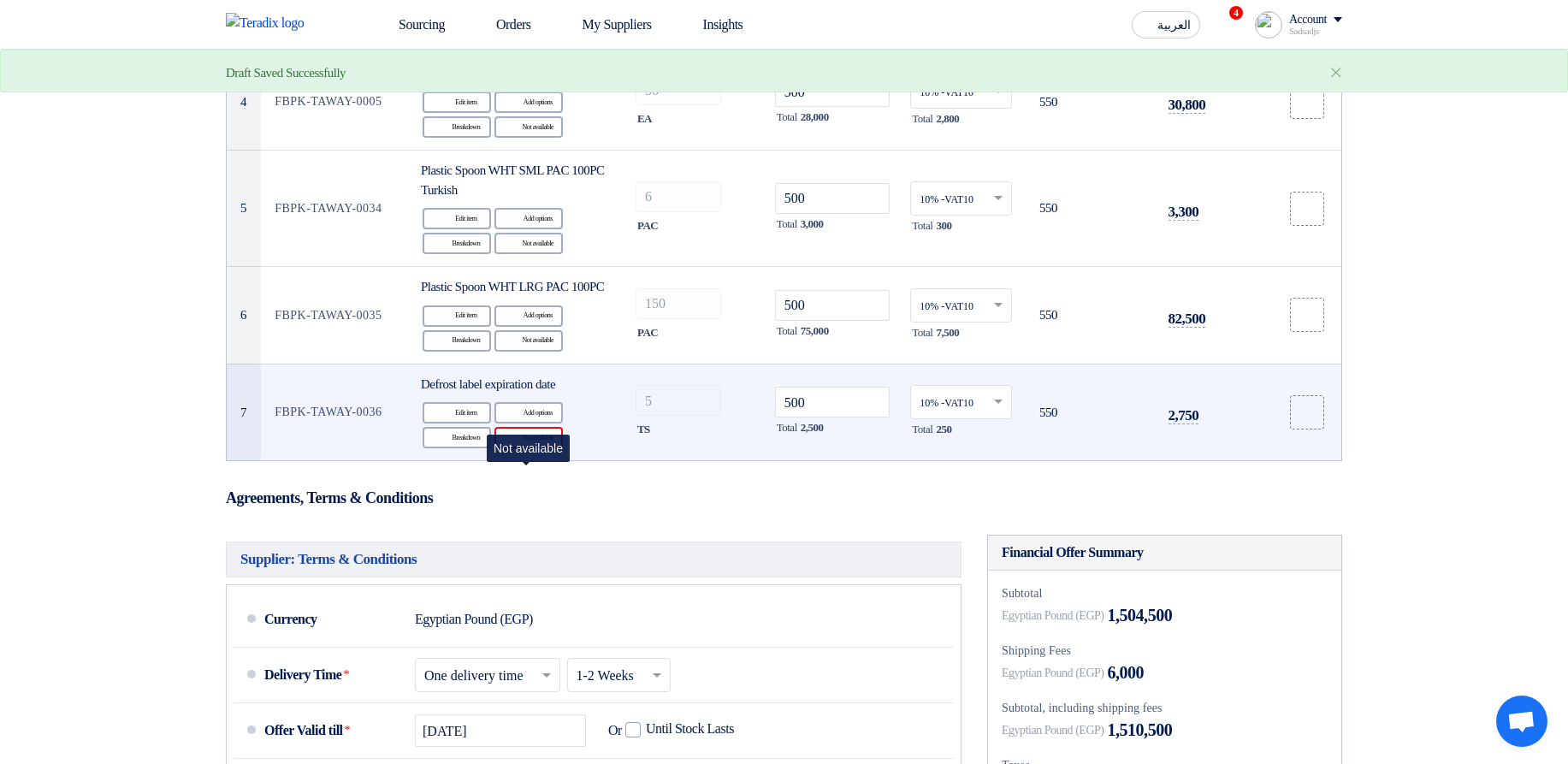
click at [549, 422] on div "Reject Not available" at bounding box center [528, 438] width 68 height 21
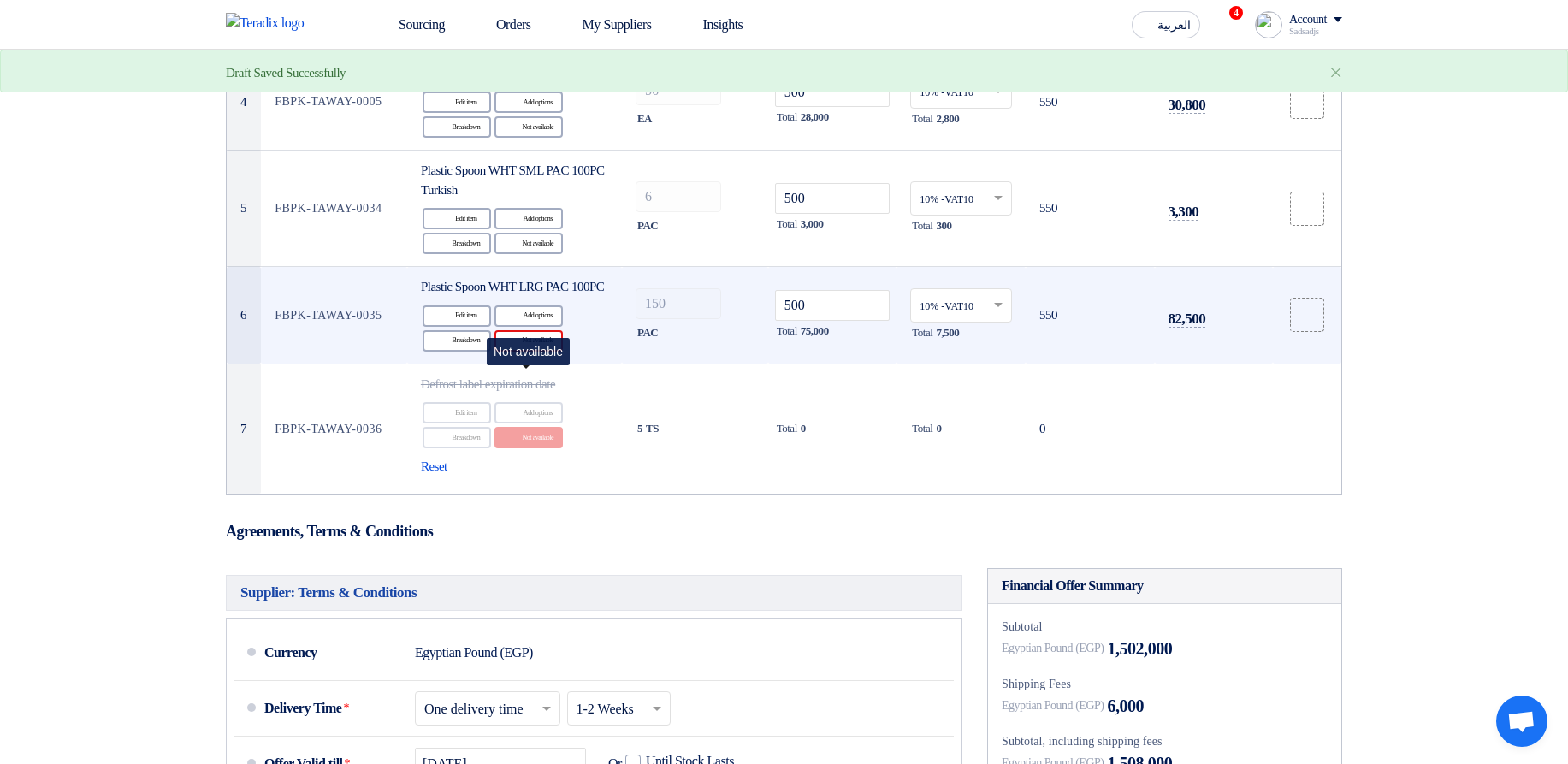
click at [550, 351] on div "Reject Not available" at bounding box center [528, 341] width 68 height 21
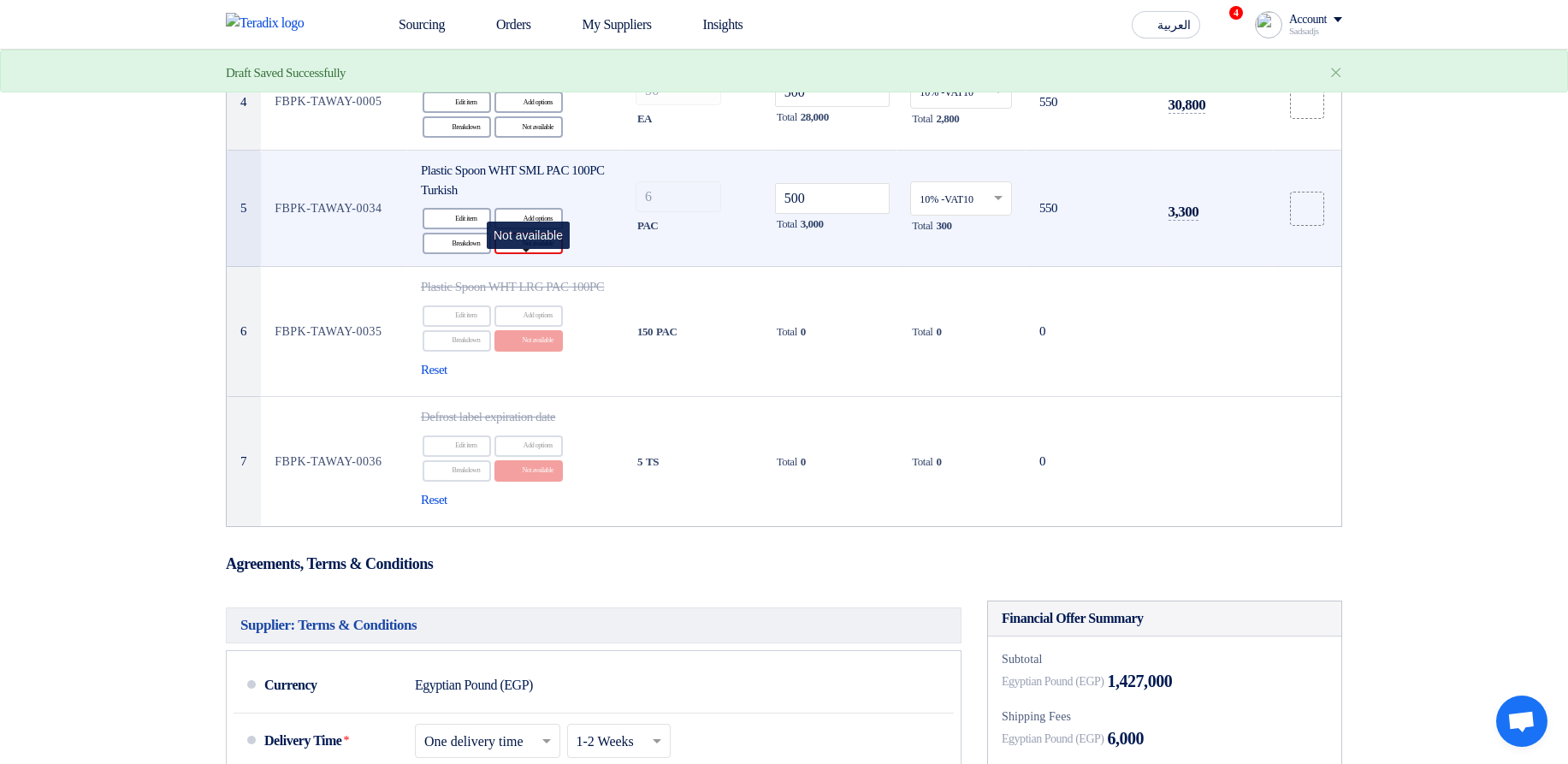
click at [525, 254] on div "Reject Not available" at bounding box center [528, 244] width 68 height 21
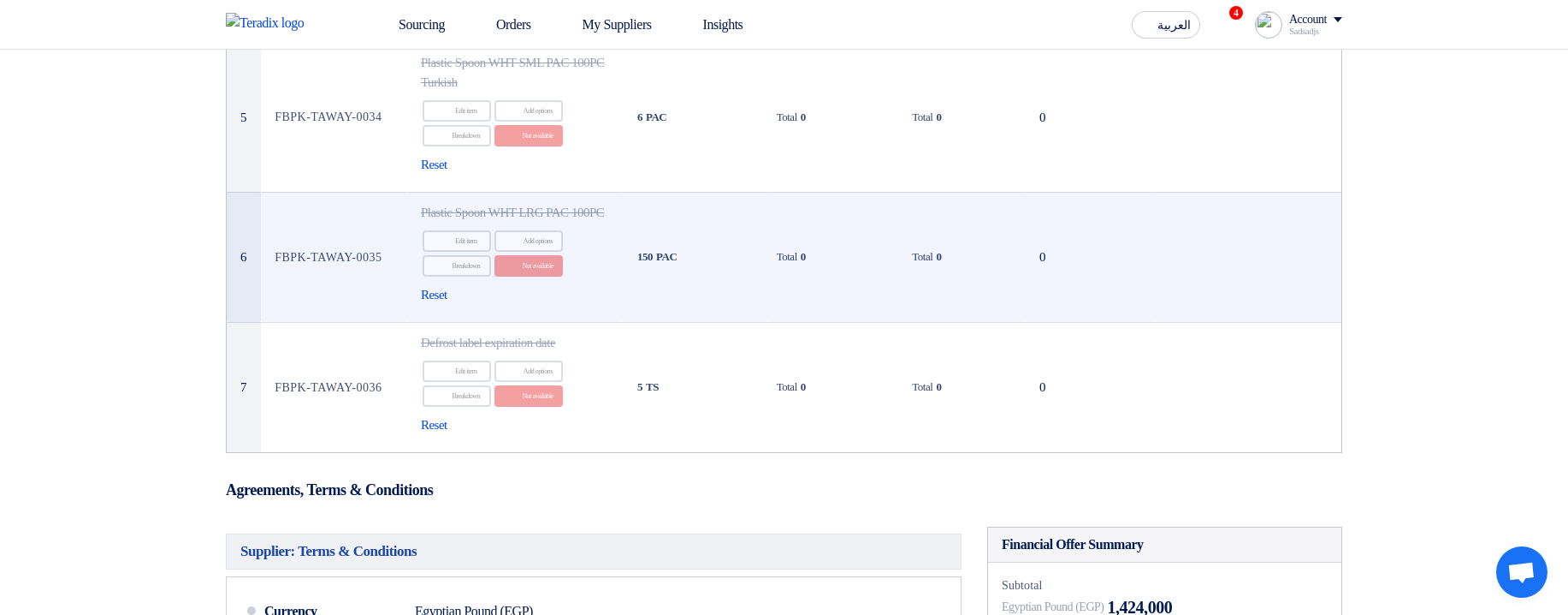
scroll to position [686, 0]
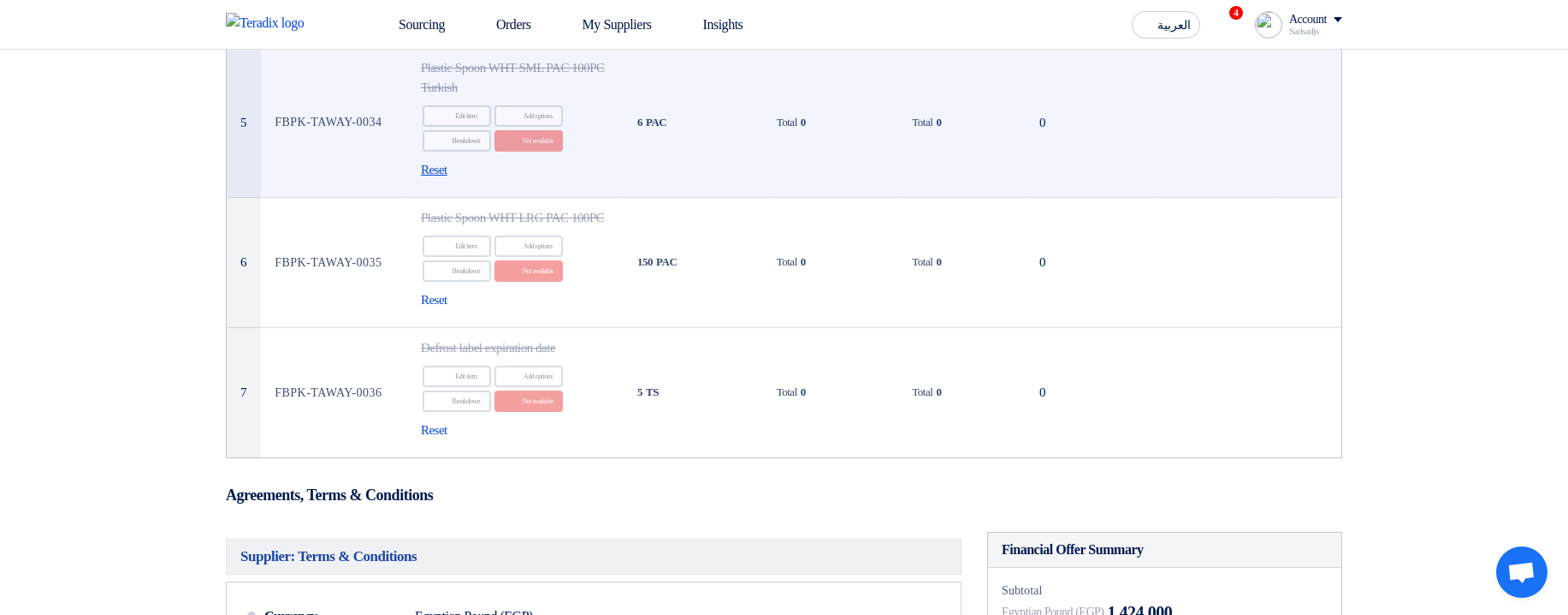
click at [435, 180] on span "Reset" at bounding box center [434, 170] width 27 height 20
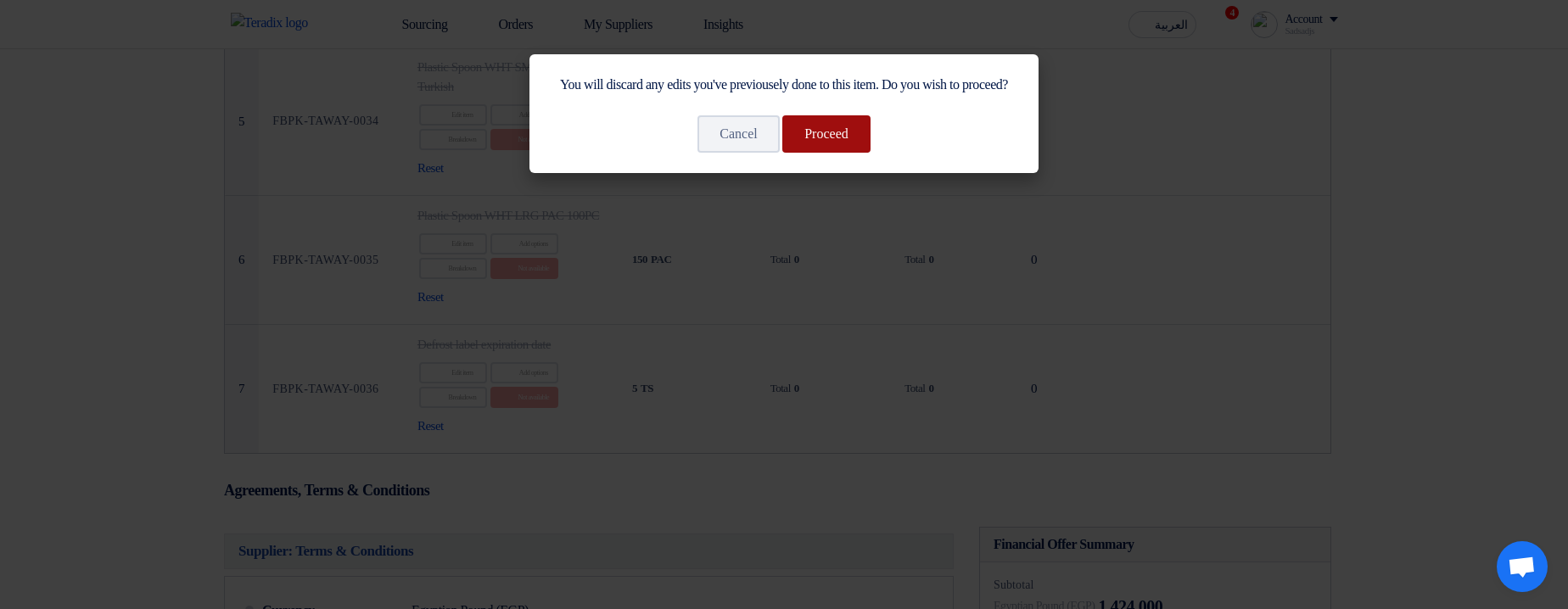
click at [795, 152] on button "Proceed" at bounding box center [826, 134] width 88 height 37
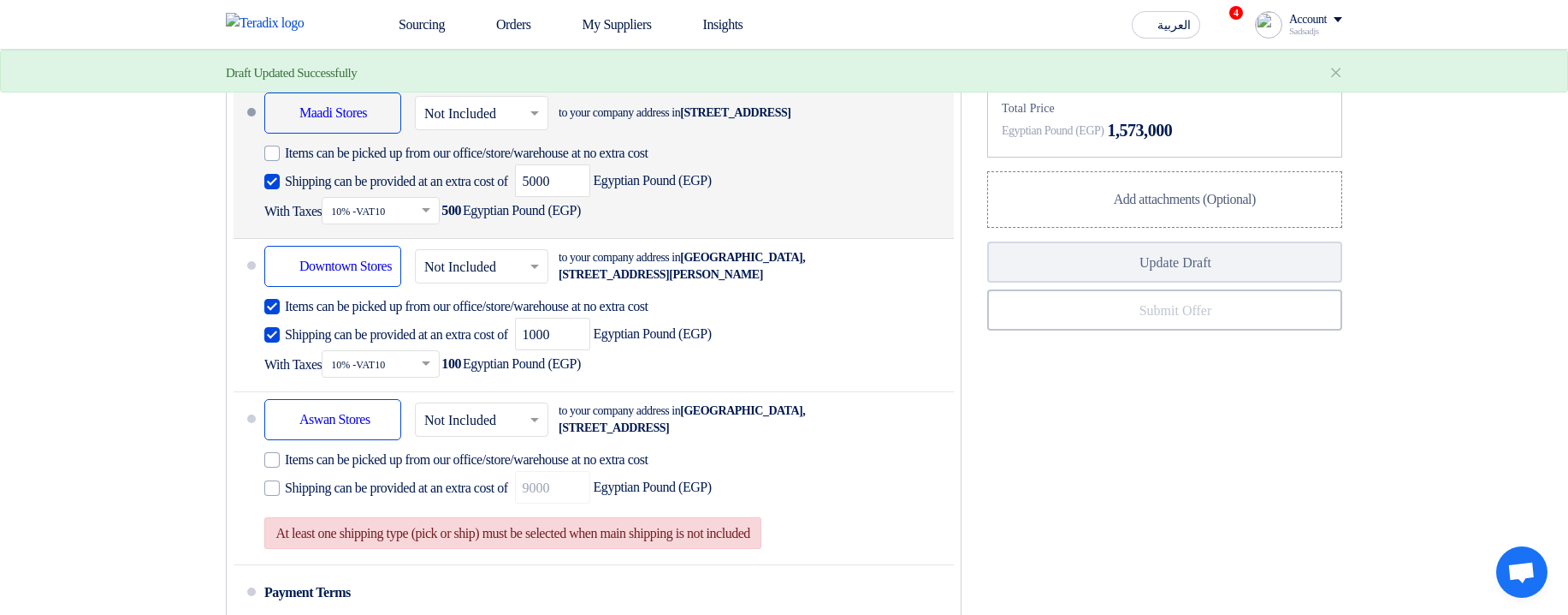
scroll to position [1405, 0]
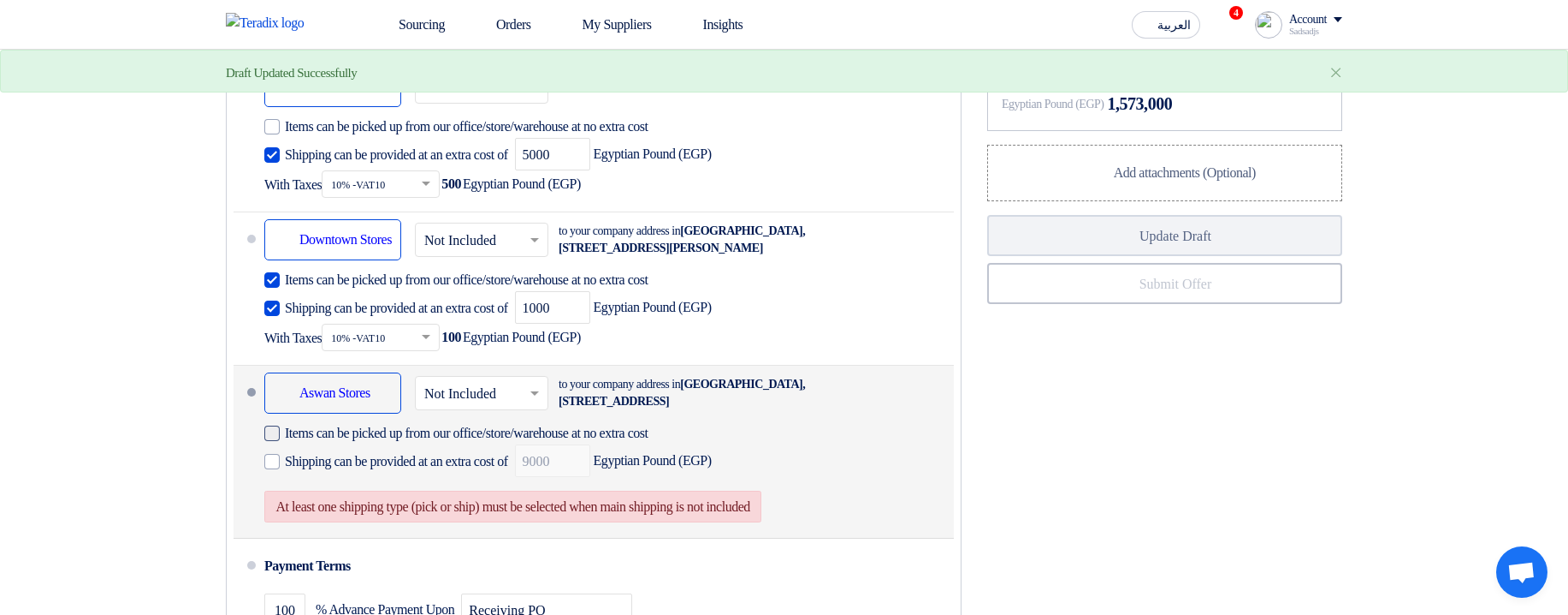
click at [648, 422] on span "Items can be picked up from our office/store/warehouse at no extra cost" at bounding box center [466, 433] width 364 height 17
click at [667, 422] on input "Items can be picked up from our office/store/warehouse at no extra cost" at bounding box center [496, 440] width 423 height 33
checkbox input "true"
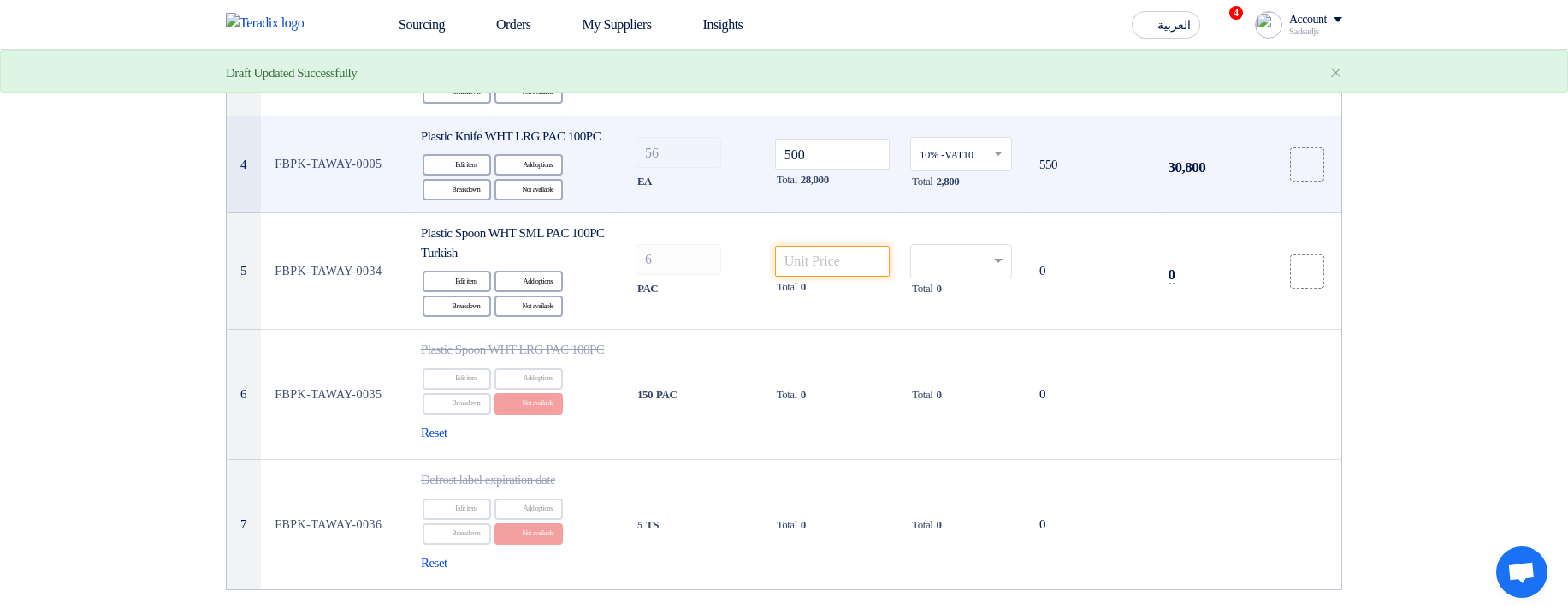
scroll to position [377, 0]
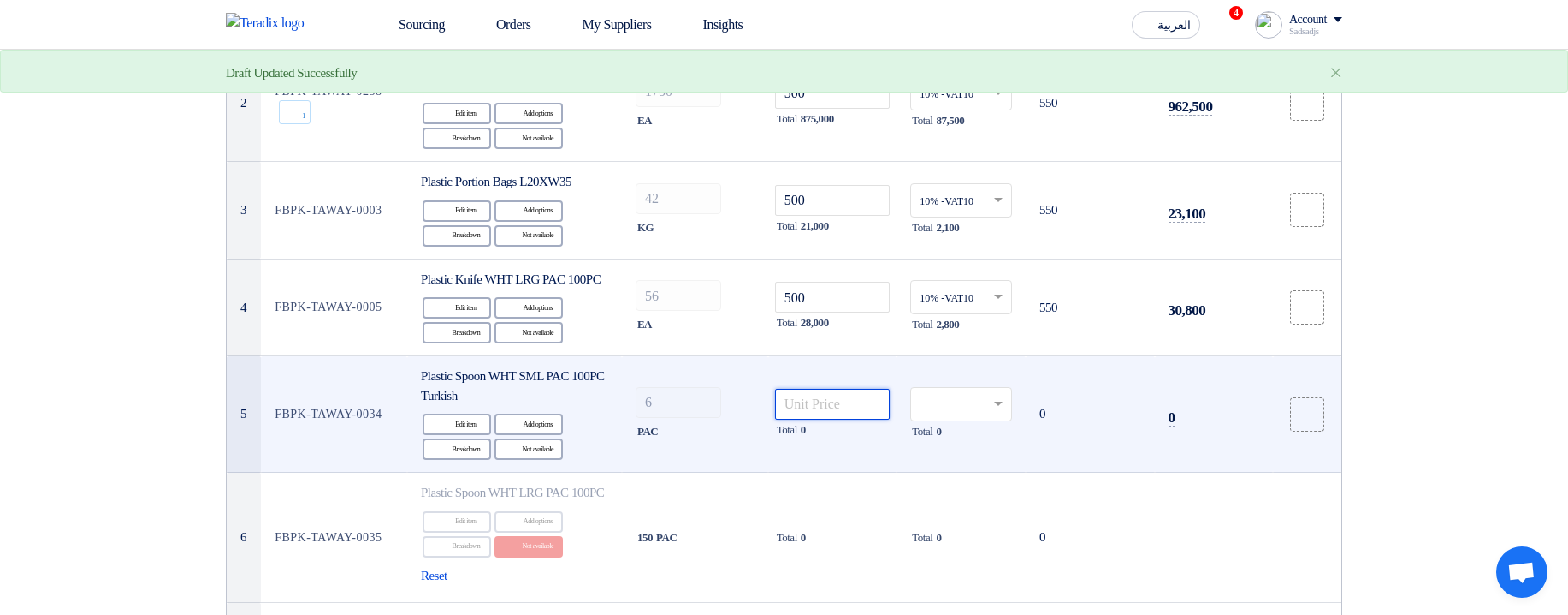
click at [813, 419] on input "number" at bounding box center [833, 404] width 116 height 31
type input "22"
click at [947, 419] on input "text" at bounding box center [953, 406] width 66 height 28
click at [951, 422] on div "14% -VAT14" at bounding box center [961, 436] width 101 height 30
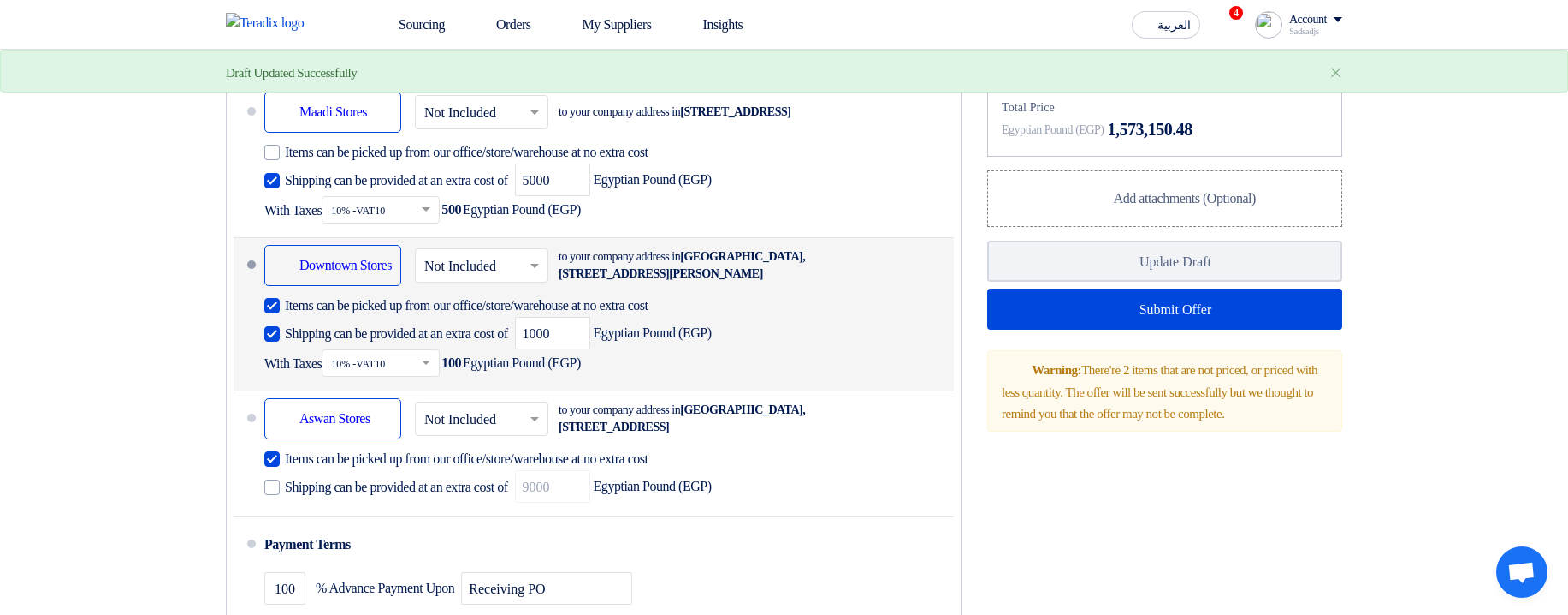
scroll to position [1405, 0]
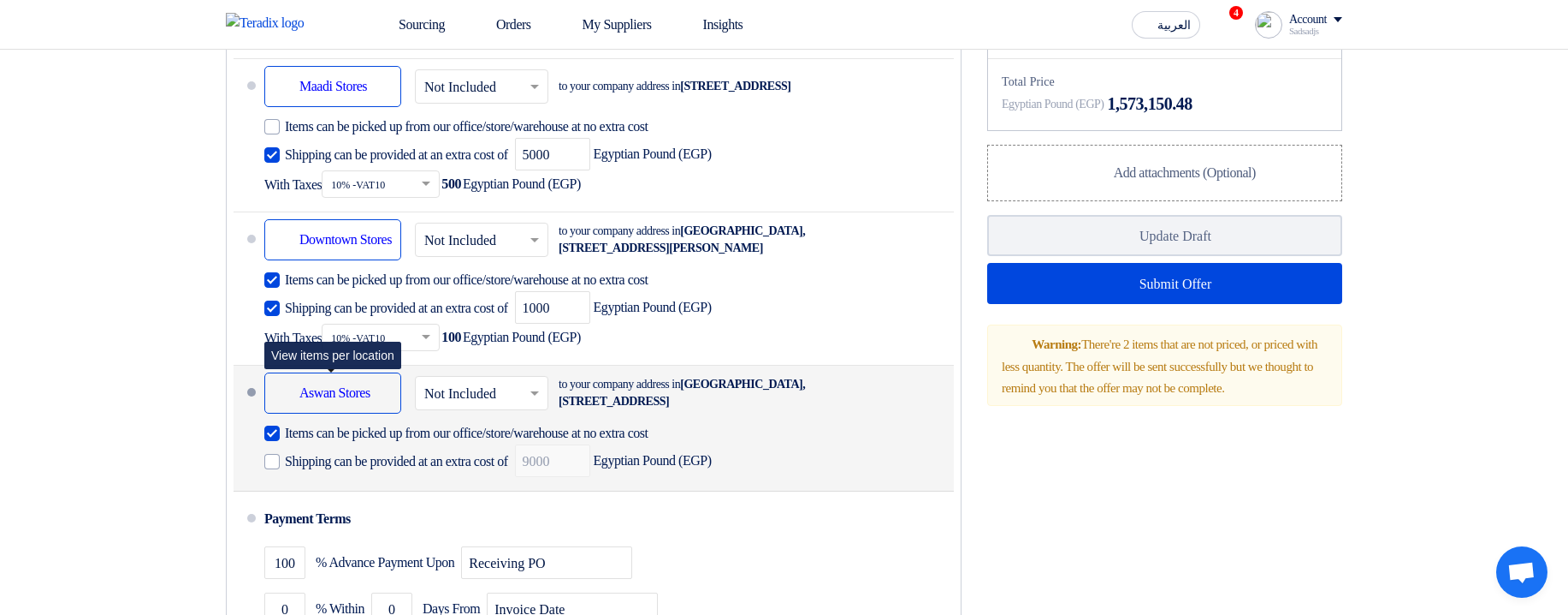
click at [337, 414] on div "Shipping To location Aswan Stores" at bounding box center [333, 392] width 137 height 41
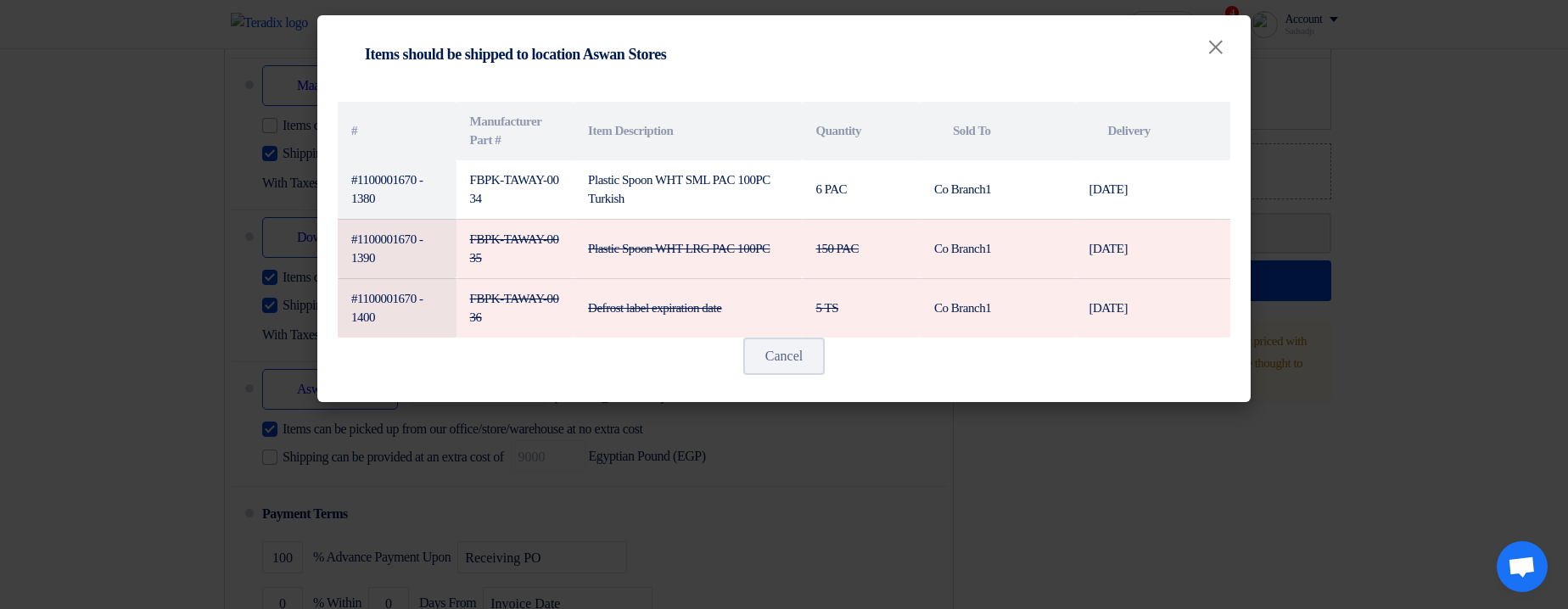
click at [183, 400] on modal-container "Shipping To location Items should be shipped to location Aswan Stores × # Manuf…" at bounding box center [784, 304] width 1568 height 609
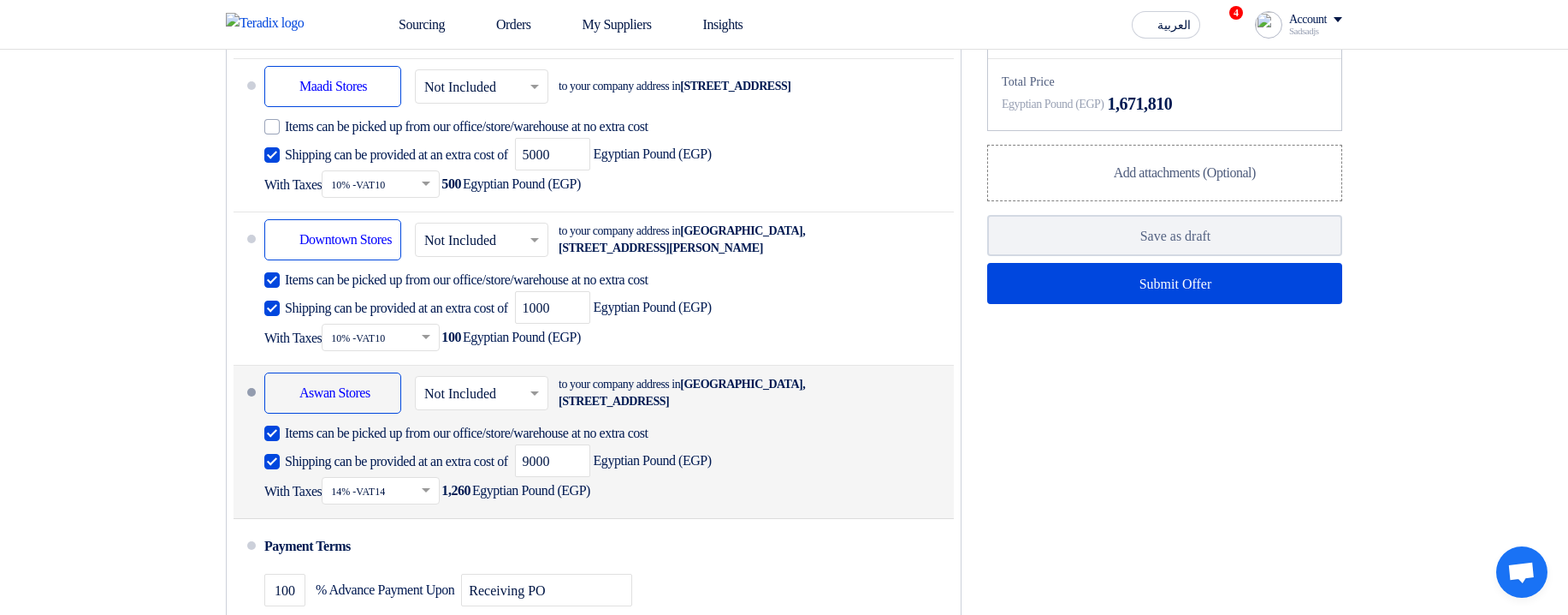
click at [476, 441] on span "Items can be picked up from our office/store/warehouse at no extra cost" at bounding box center [466, 433] width 364 height 17
click at [476, 457] on input "Items can be picked up from our office/store/warehouse at no extra cost" at bounding box center [614, 440] width 659 height 33
checkbox input "false"
click at [462, 470] on span "Shipping can be provided at an extra cost of" at bounding box center [396, 461] width 223 height 17
click at [462, 484] on input "Shipping can be provided at an extra cost of" at bounding box center [398, 468] width 227 height 33
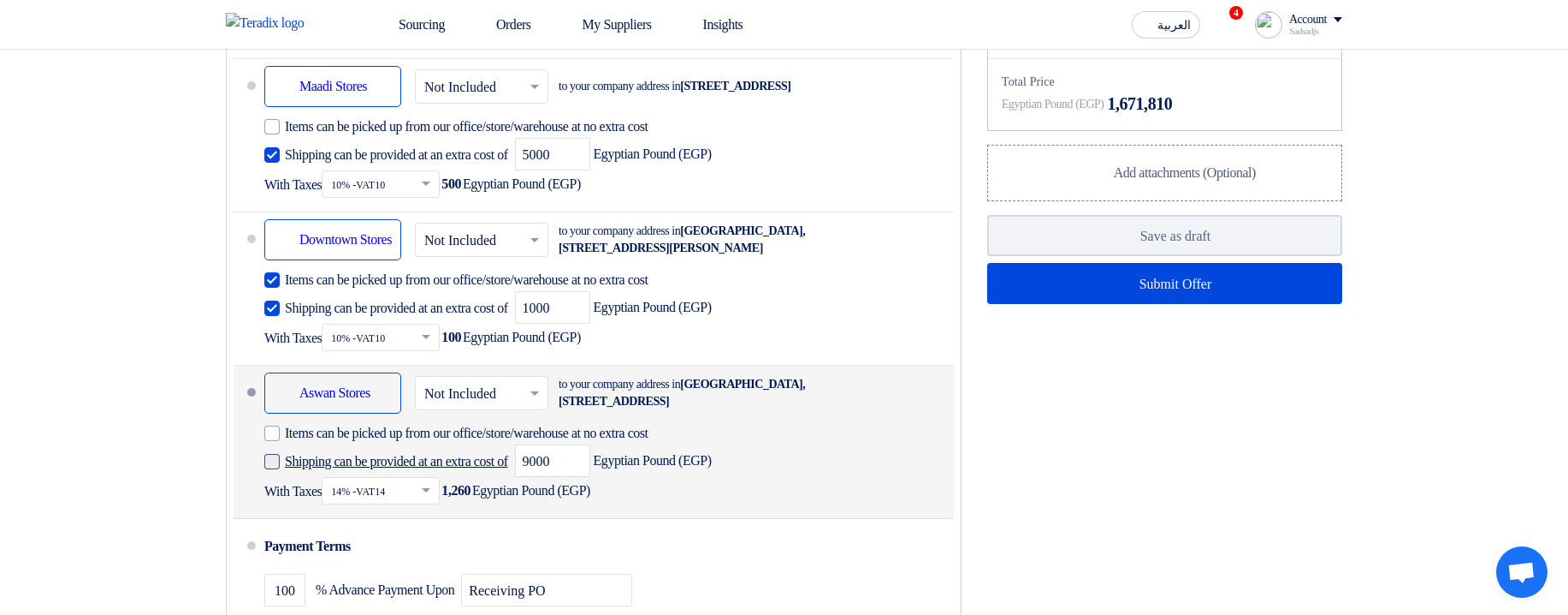
checkbox input "false"
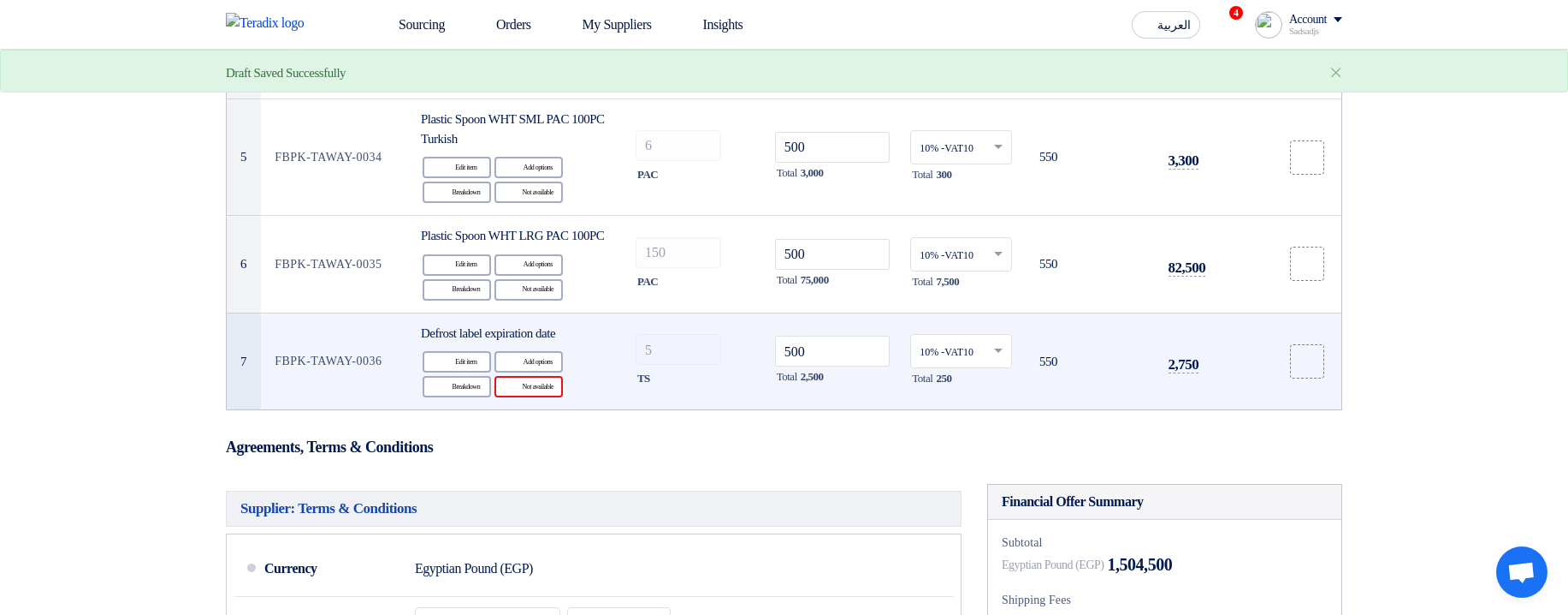
scroll to position [619, 0]
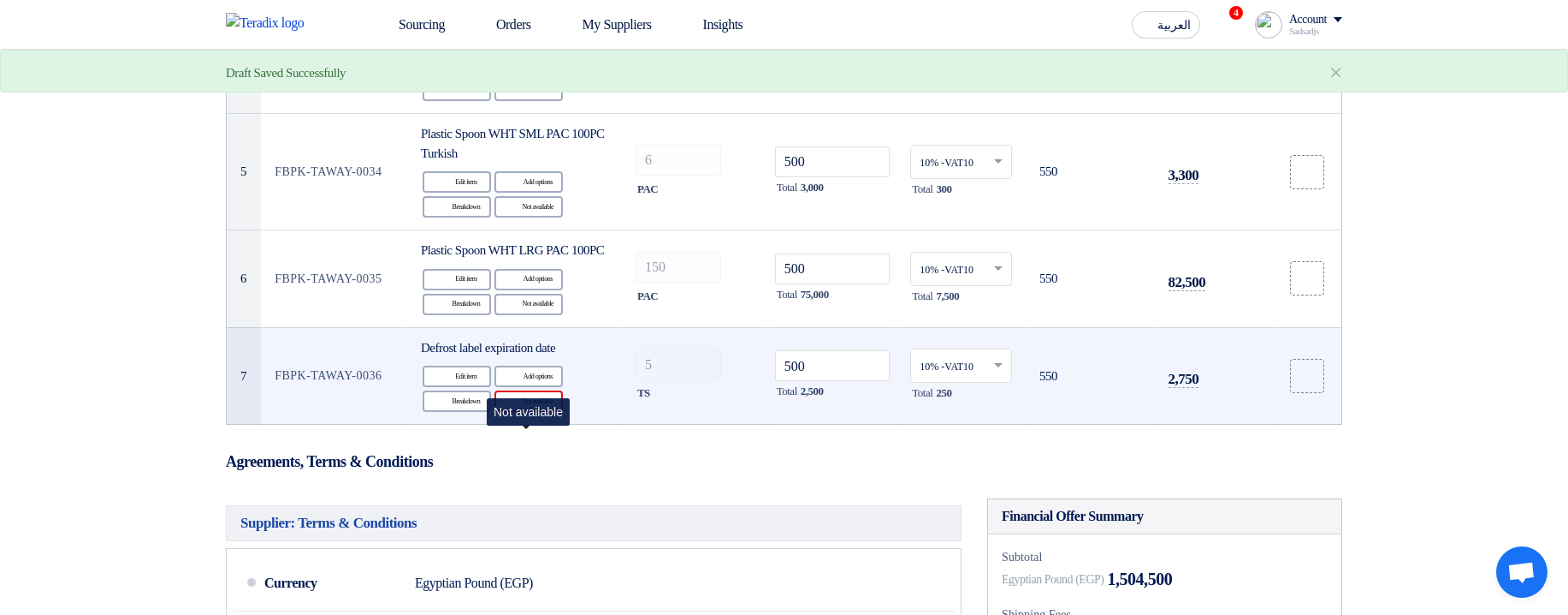
click at [527, 412] on div "Reject Not available" at bounding box center [528, 401] width 68 height 21
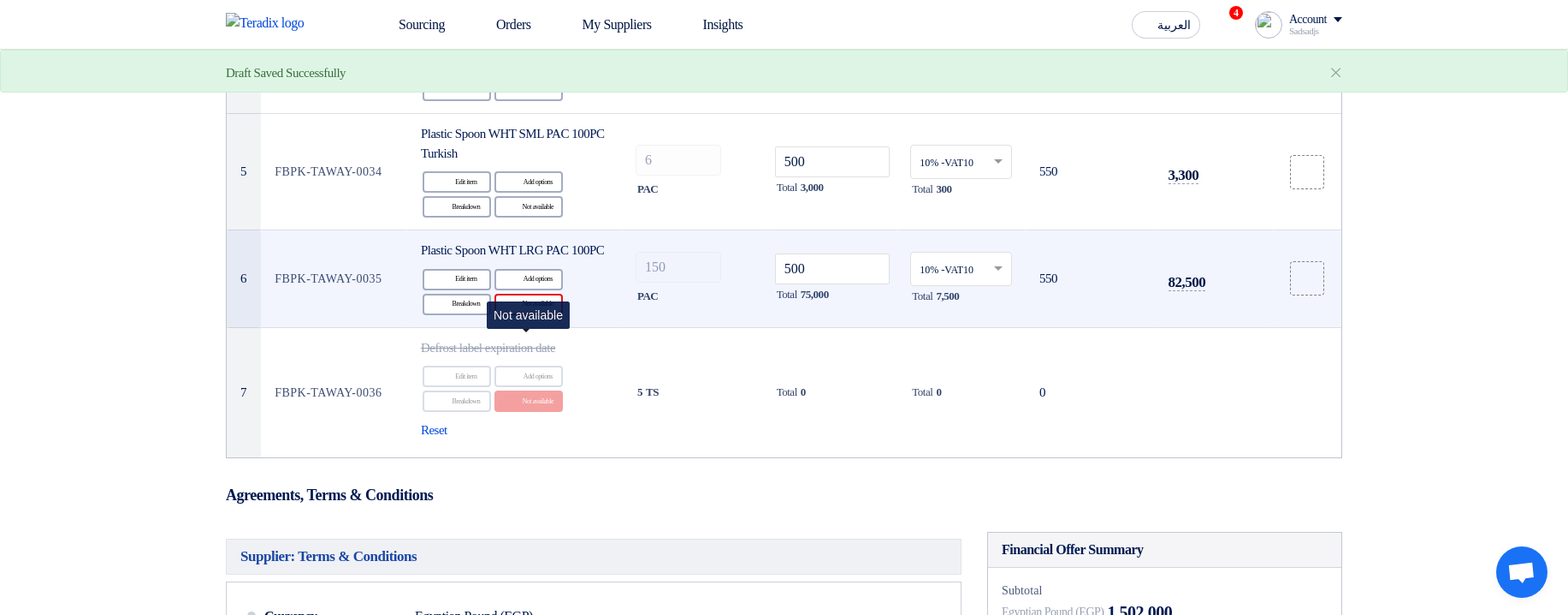
click at [530, 315] on div "Reject Not available" at bounding box center [528, 304] width 68 height 21
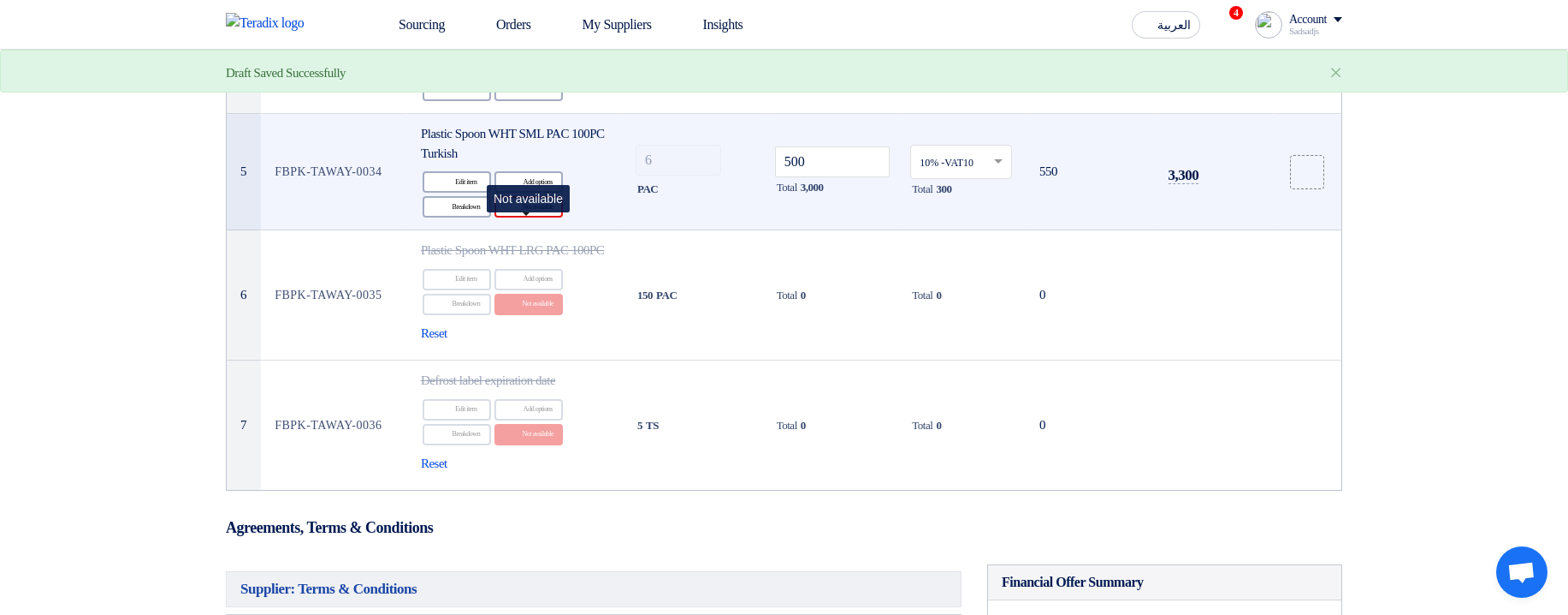
click at [544, 217] on div "Reject Not available" at bounding box center [528, 206] width 68 height 21
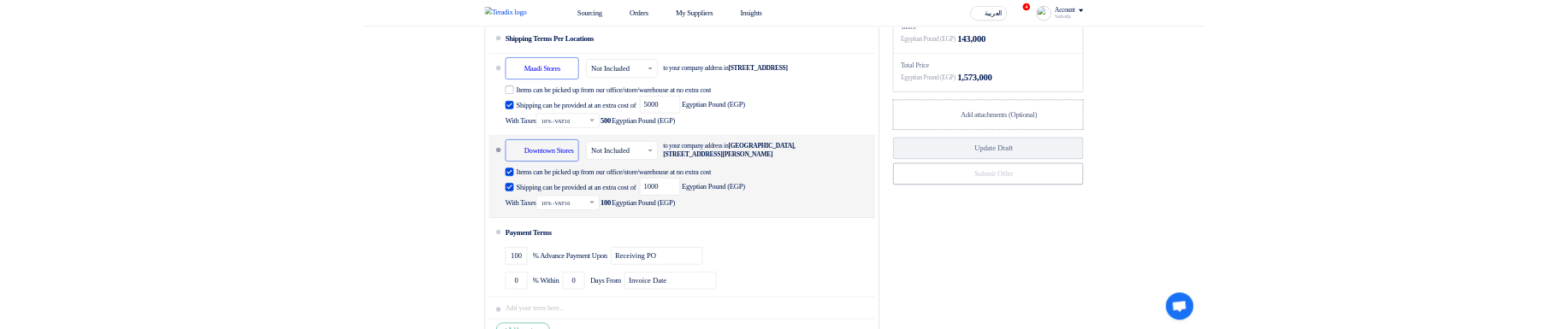
scroll to position [1440, 0]
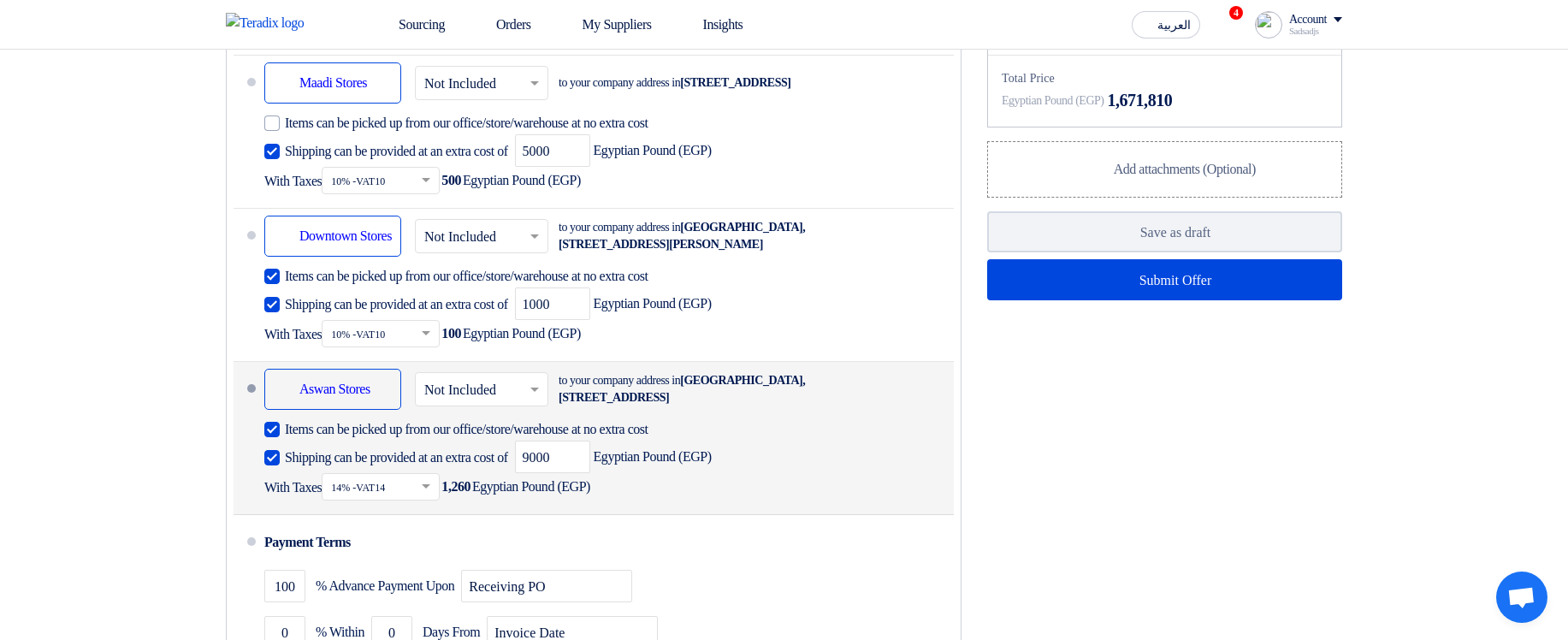
click at [309, 328] on span "Shipping can be provided at an extra cost of" at bounding box center [396, 457] width 223 height 17
click at [309, 328] on input "Shipping can be provided at an extra cost of" at bounding box center [398, 464] width 227 height 33
checkbox input "false"
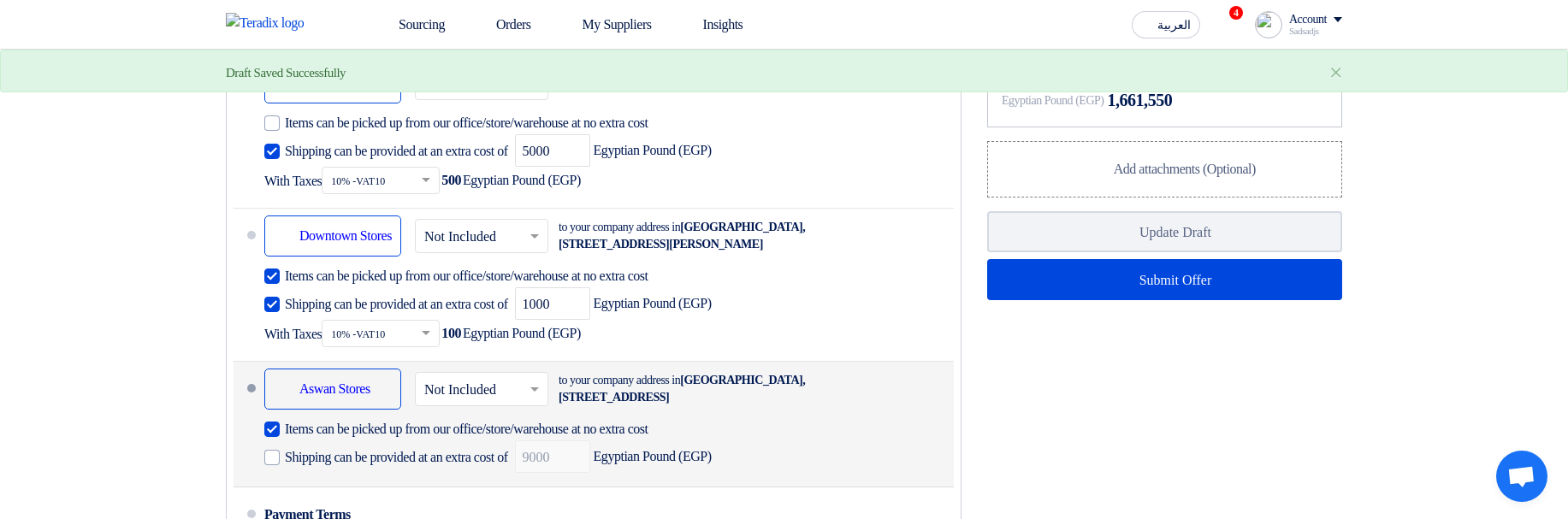
click at [405, 328] on span "Items can be picked up from our office/store/warehouse at no extra cost" at bounding box center [466, 428] width 364 height 17
click at [405, 328] on input "Items can be picked up from our office/store/warehouse at no extra cost" at bounding box center [496, 435] width 423 height 33
checkbox input "false"
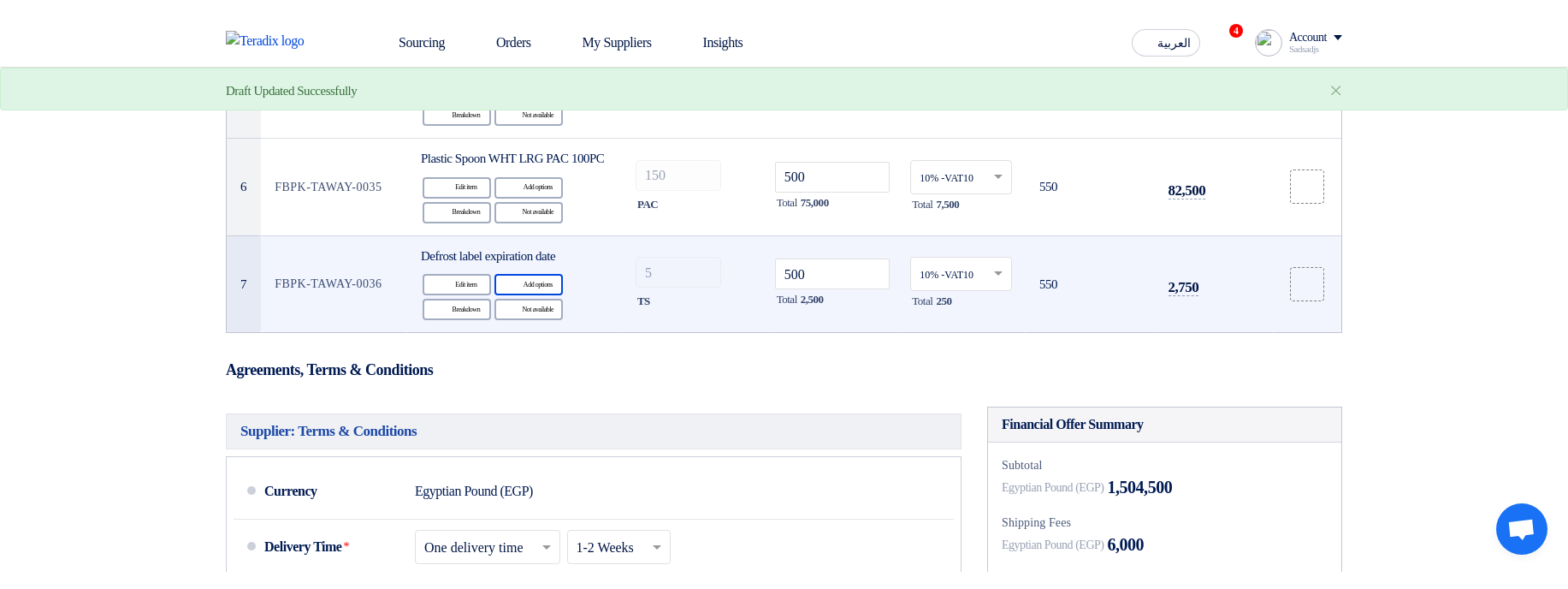
scroll to position [726, 0]
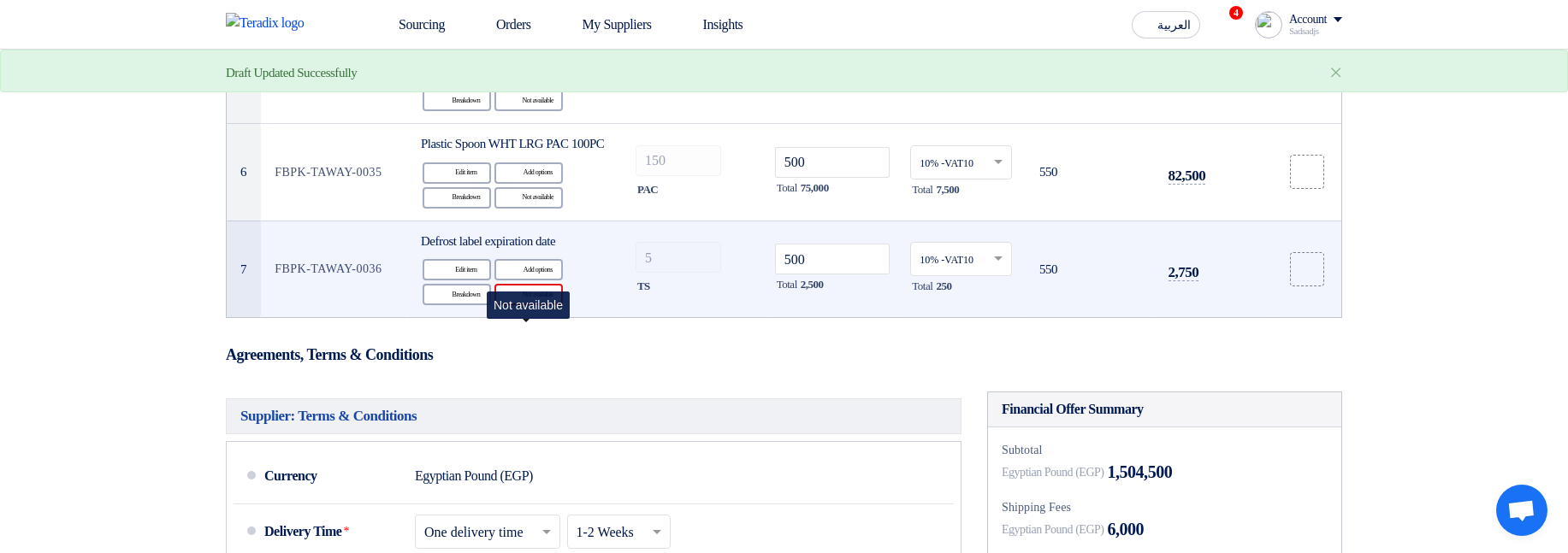
click at [506, 287] on use at bounding box center [506, 287] width 0 height 0
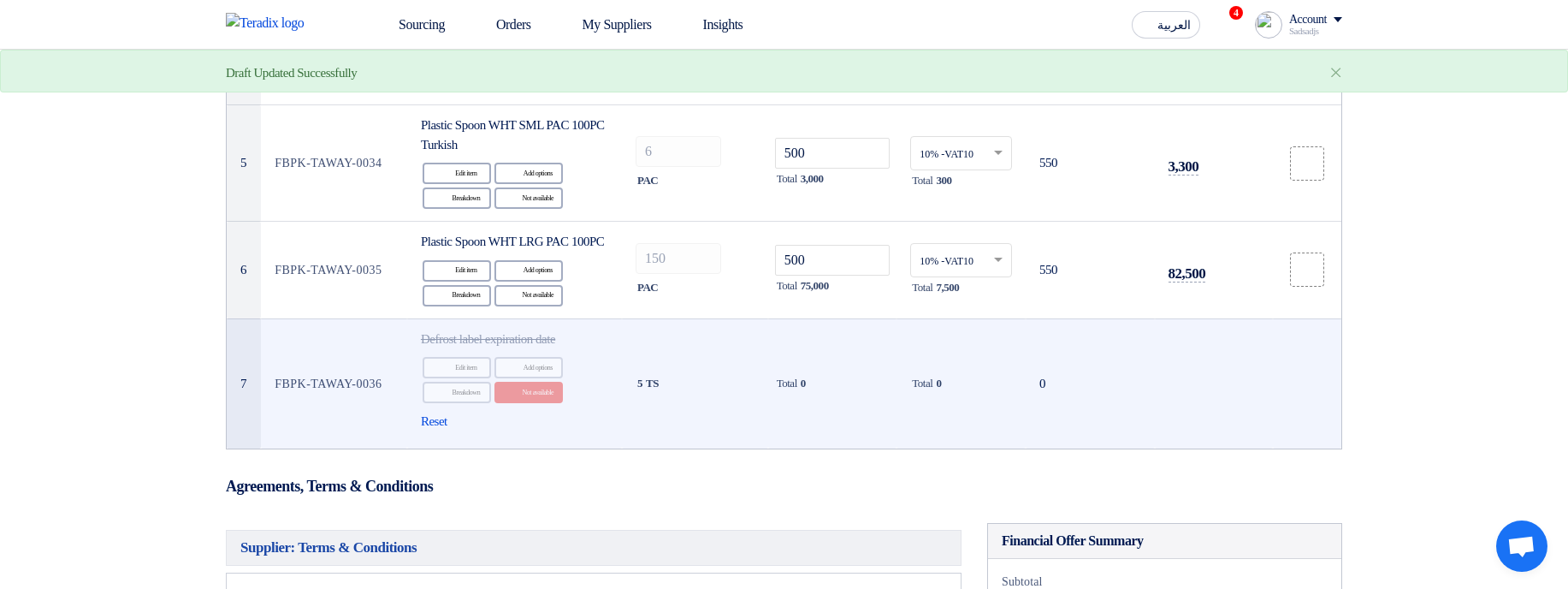
scroll to position [623, 0]
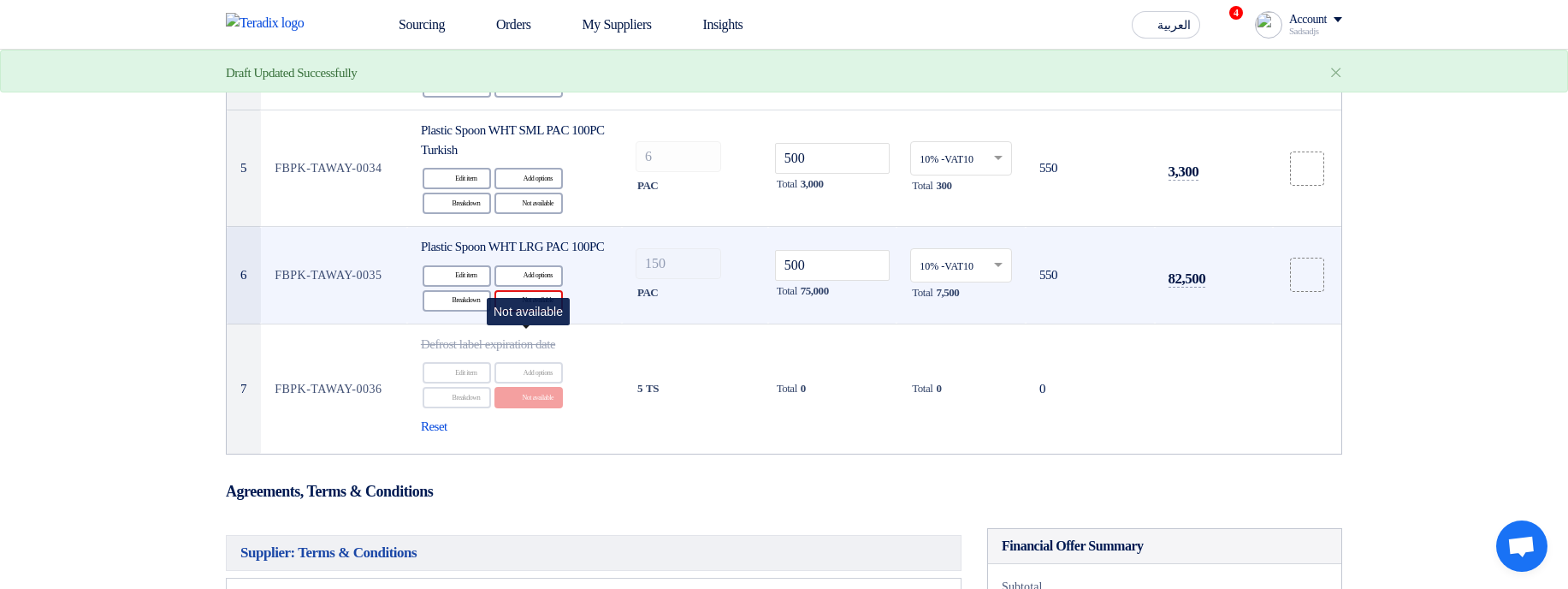
click at [551, 311] on div "Reject Not available" at bounding box center [528, 301] width 68 height 21
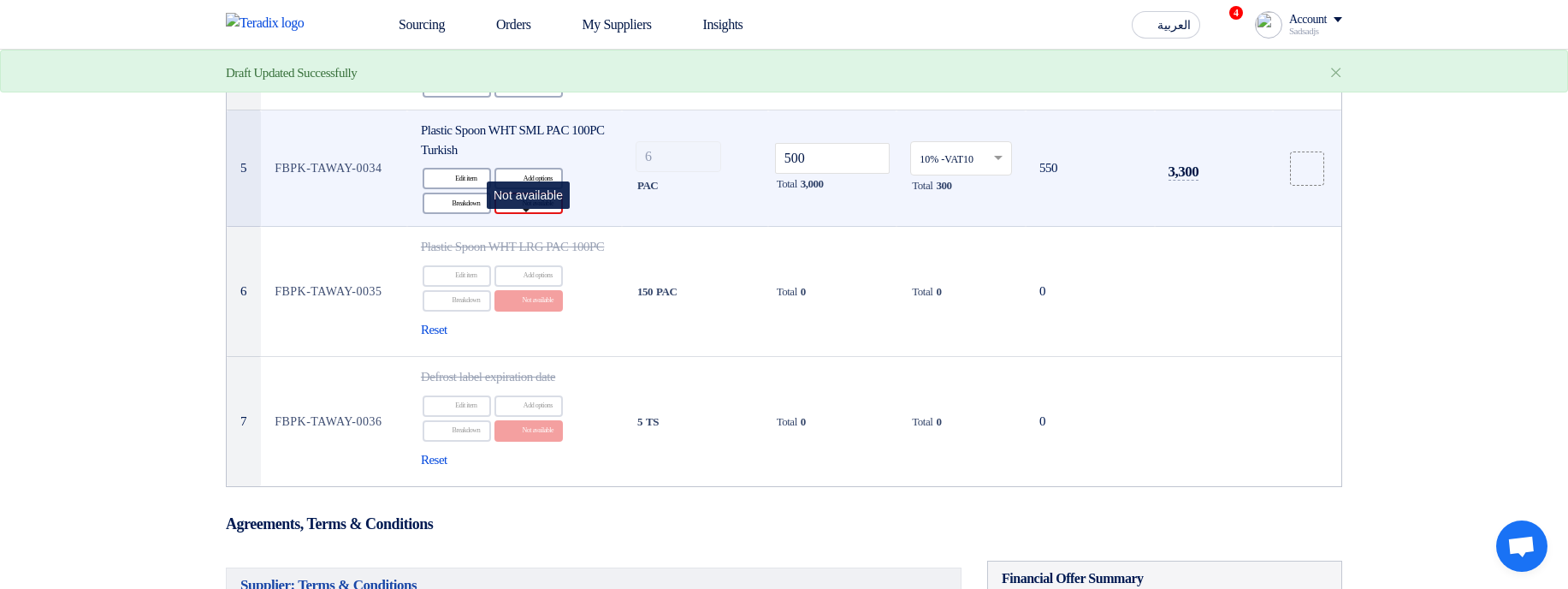
click at [551, 214] on div "Reject Not available" at bounding box center [528, 203] width 68 height 21
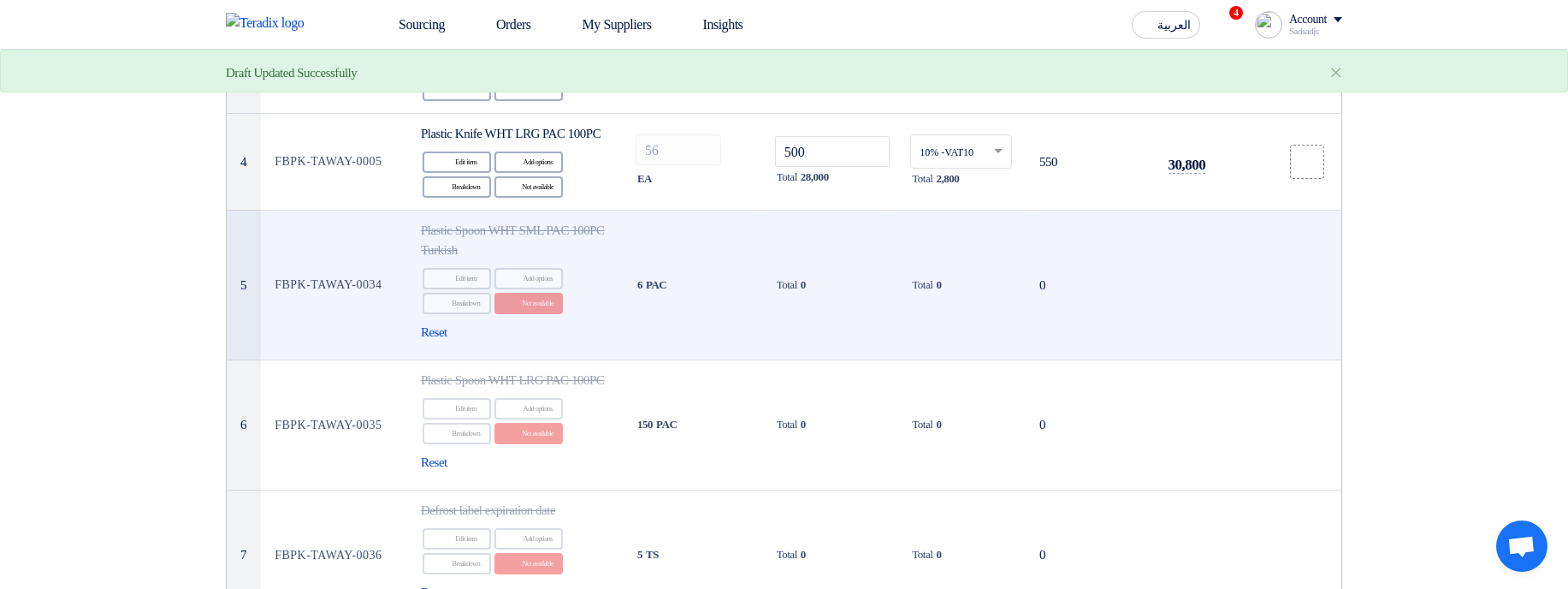
scroll to position [520, 0]
click at [430, 328] on span "Reset" at bounding box center [434, 335] width 27 height 20
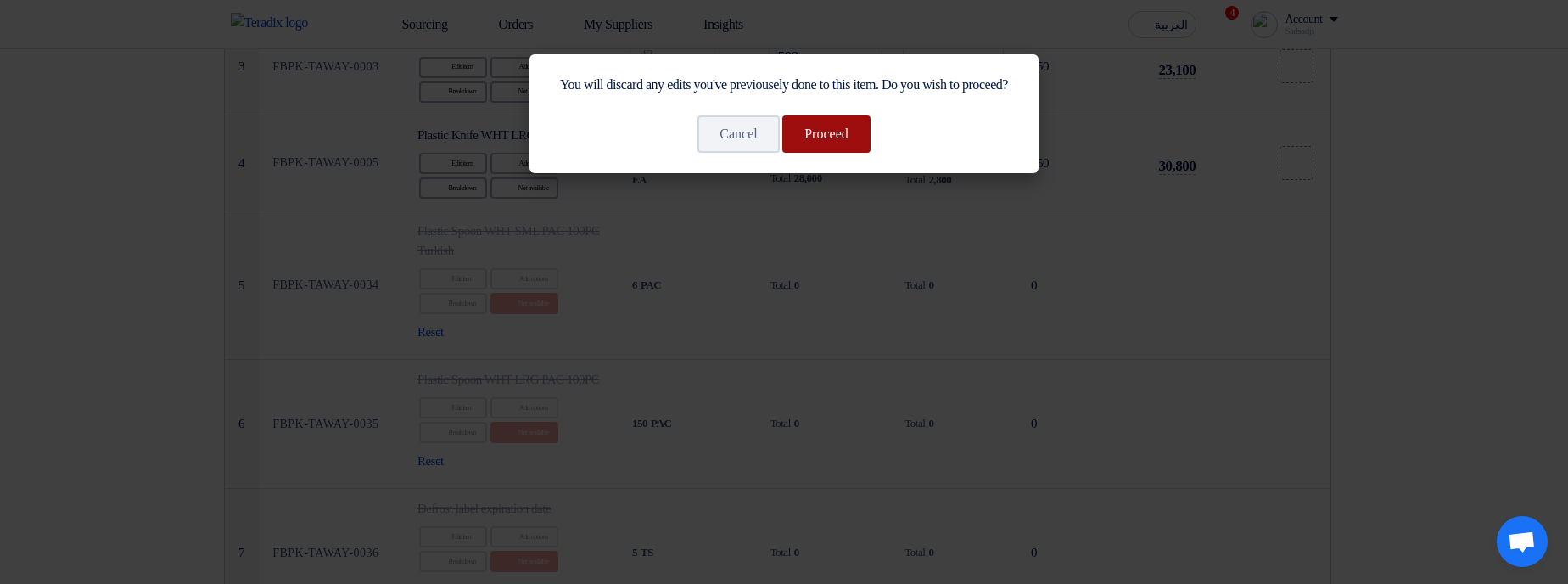
click at [827, 153] on button "Proceed" at bounding box center [826, 134] width 88 height 37
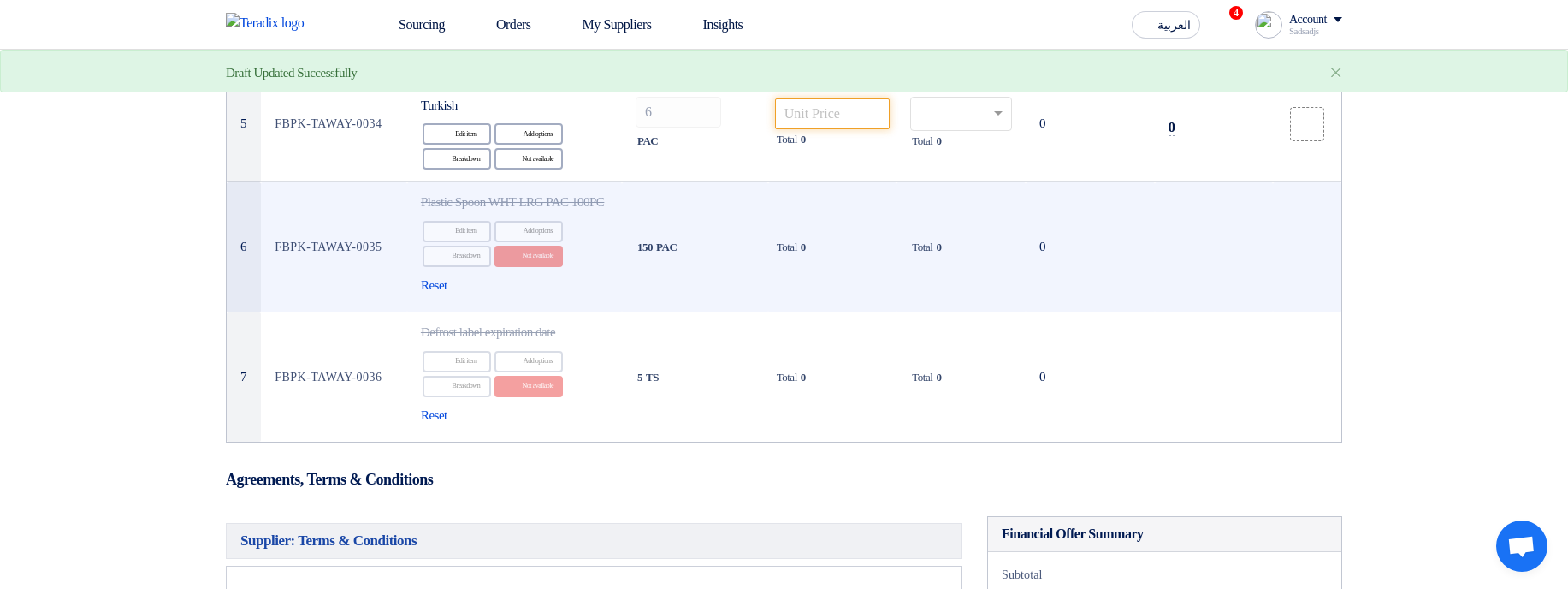
scroll to position [417, 0]
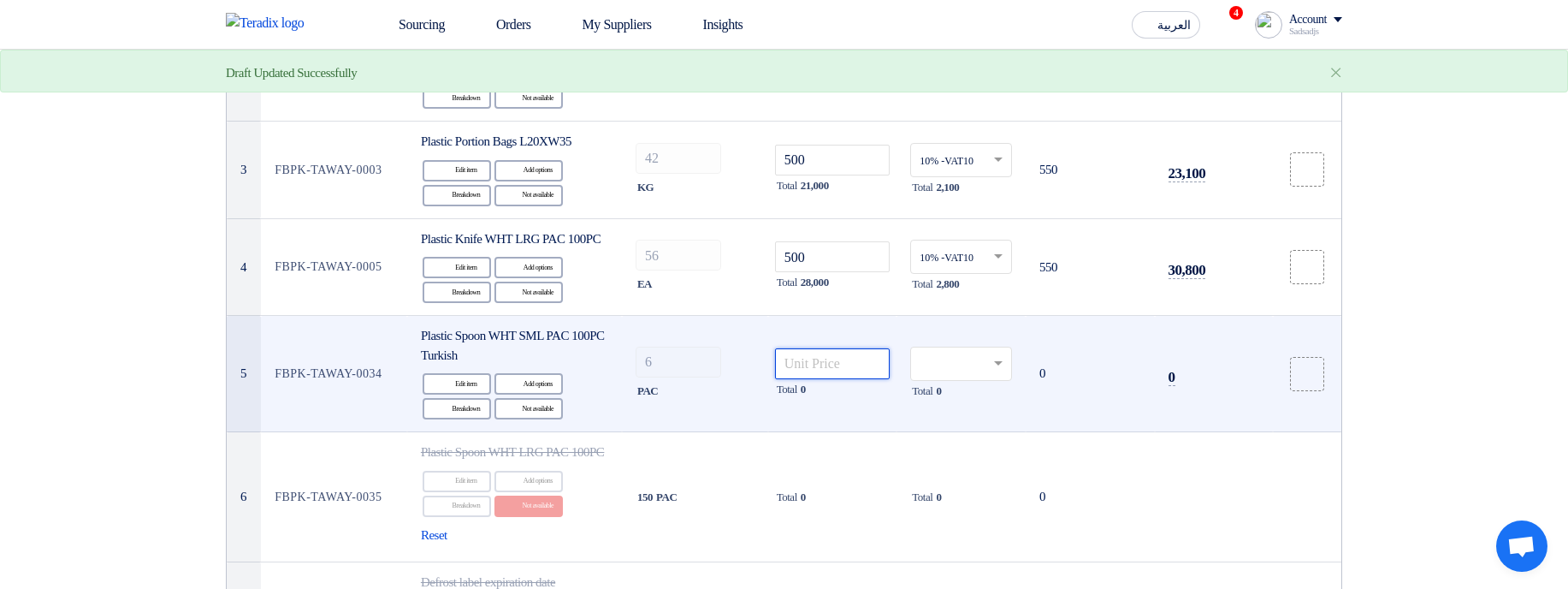
click at [825, 328] on input "number" at bounding box center [833, 364] width 116 height 31
type input "123"
click at [958, 328] on input "text" at bounding box center [953, 365] width 66 height 28
click at [988, 328] on div "14% -VAT14" at bounding box center [961, 396] width 101 height 30
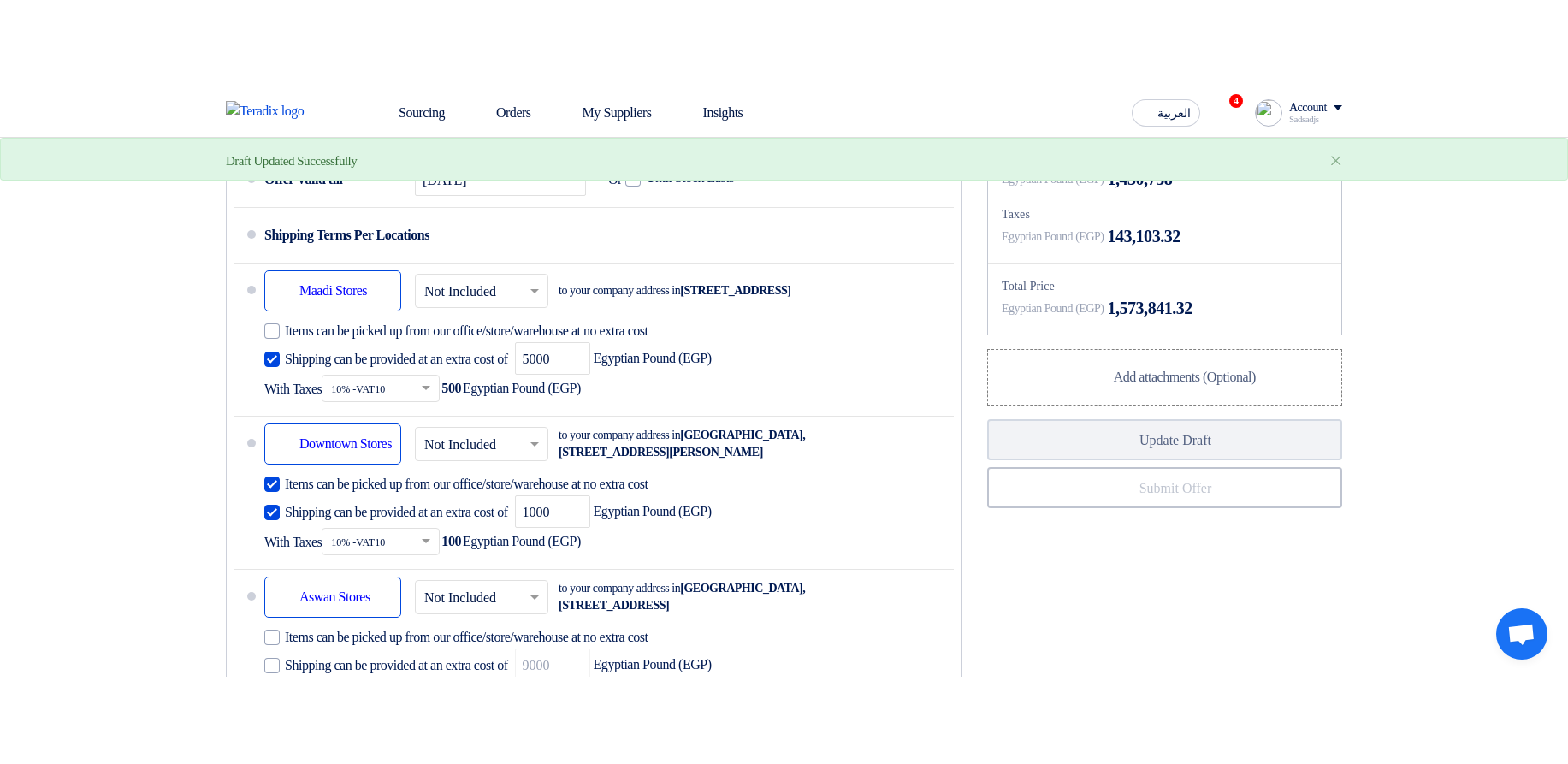
scroll to position [1341, 0]
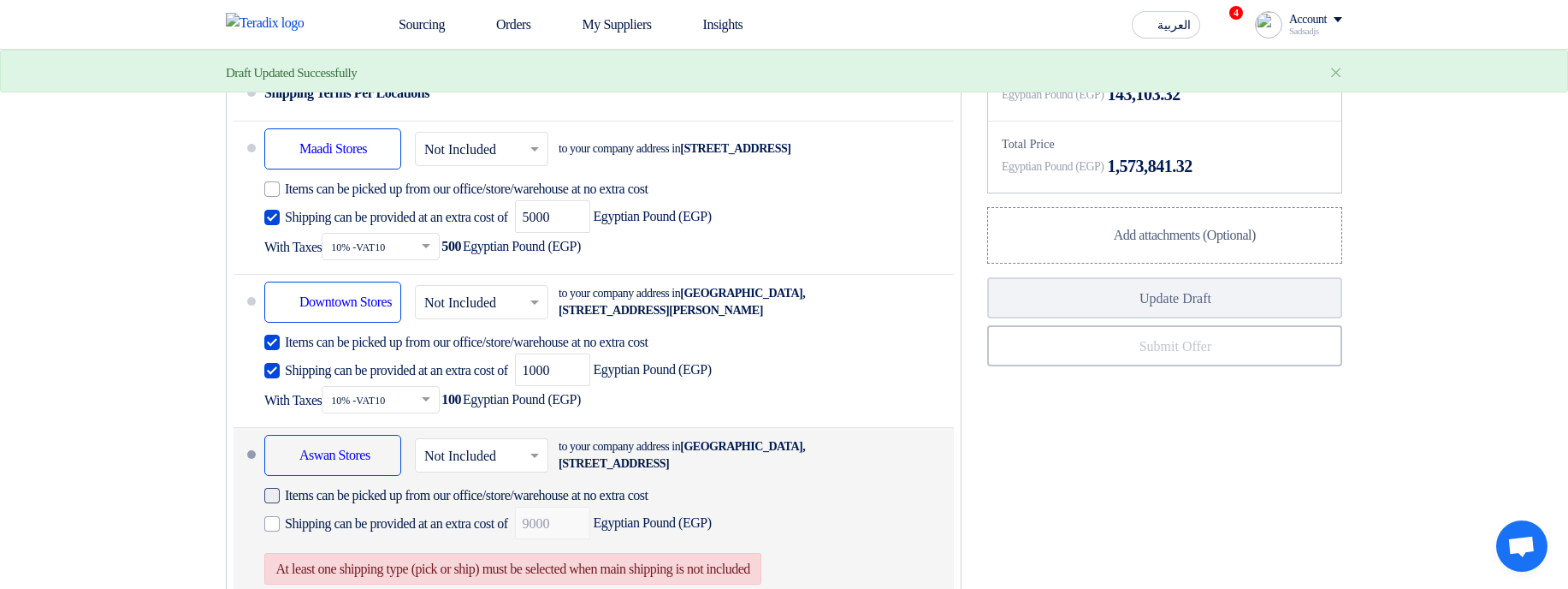
click at [550, 328] on span "Items can be picked up from our office/store/warehouse at no extra cost" at bounding box center [466, 495] width 364 height 17
click at [550, 328] on input "Items can be picked up from our office/store/warehouse at no extra cost" at bounding box center [496, 502] width 423 height 33
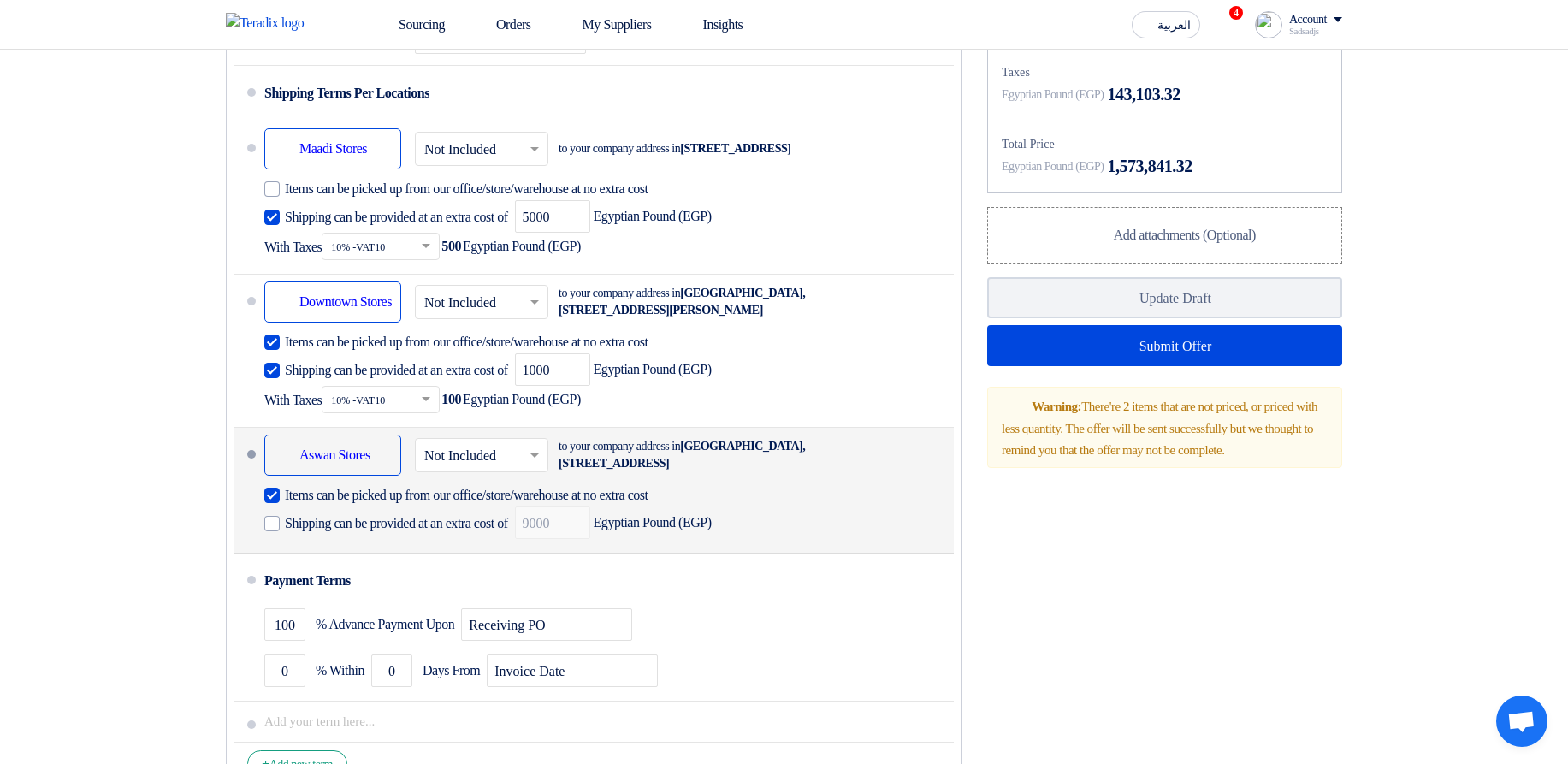
click at [524, 328] on span "Items can be picked up from our office/store/warehouse at no extra cost" at bounding box center [466, 495] width 364 height 17
click at [524, 328] on input "Items can be picked up from our office/store/warehouse at no extra cost" at bounding box center [496, 502] width 423 height 33
checkbox input "false"
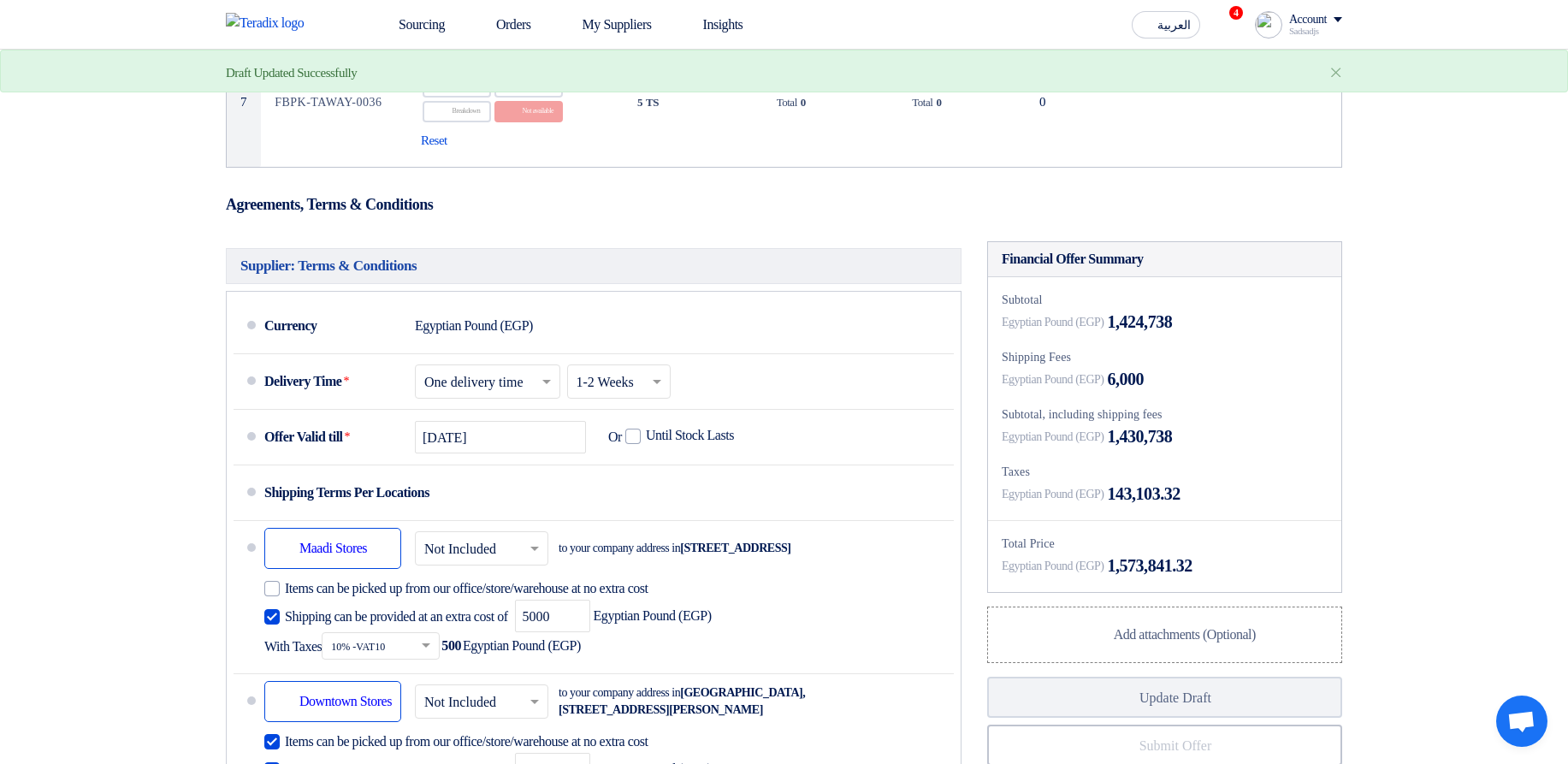
scroll to position [726, 0]
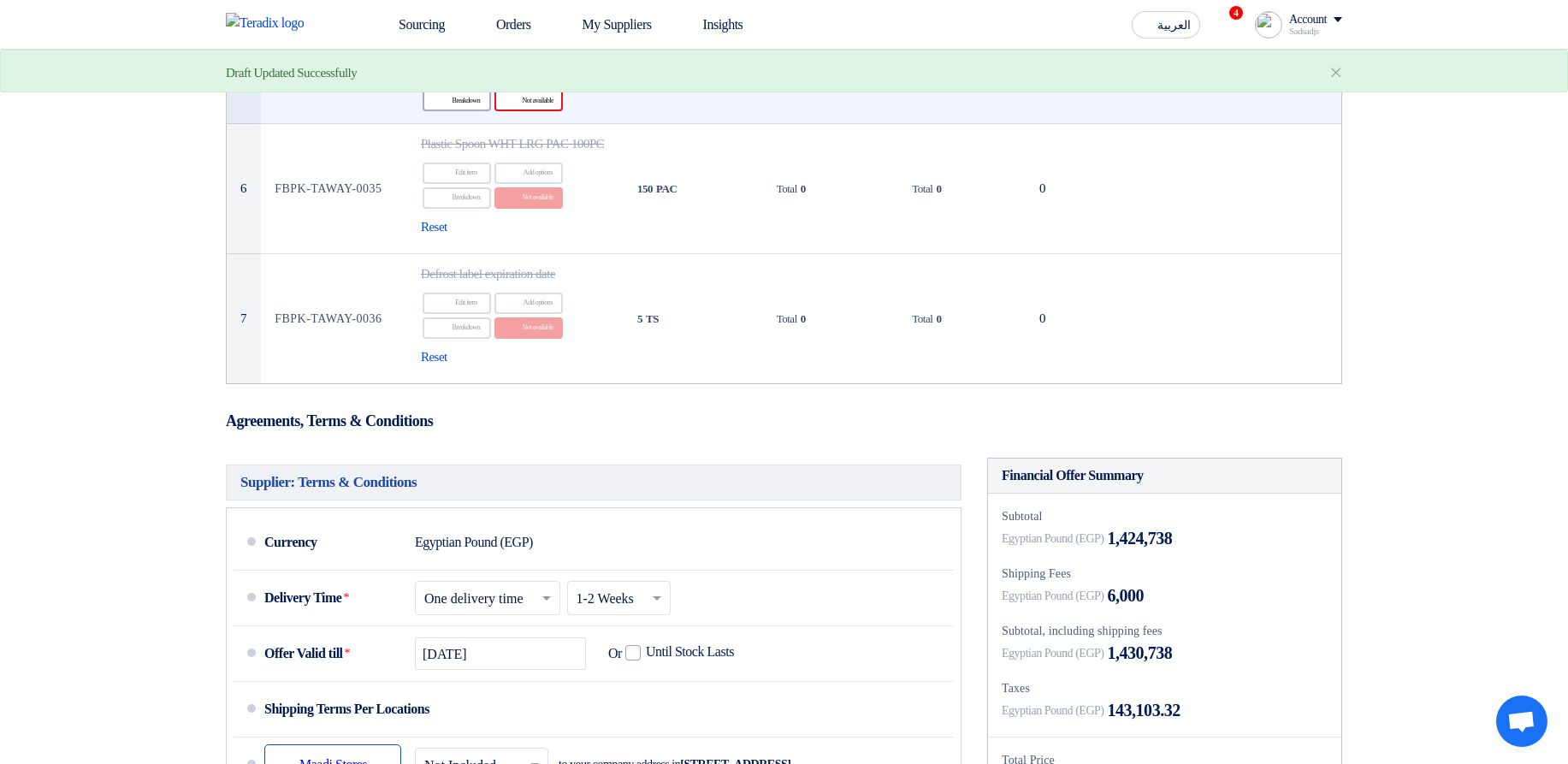
click at [529, 111] on div "Reject Not available" at bounding box center [528, 101] width 68 height 21
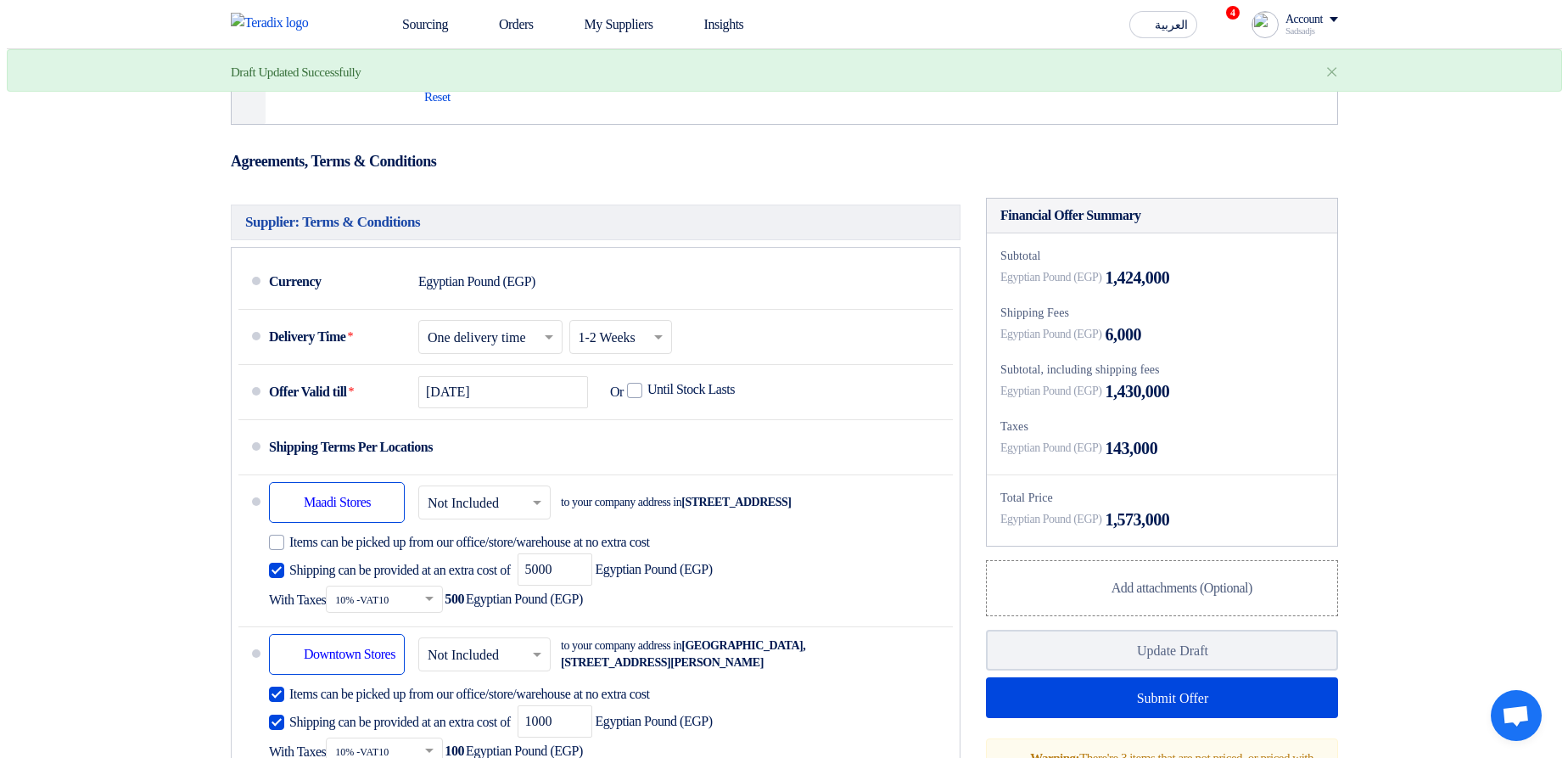
scroll to position [1331, 0]
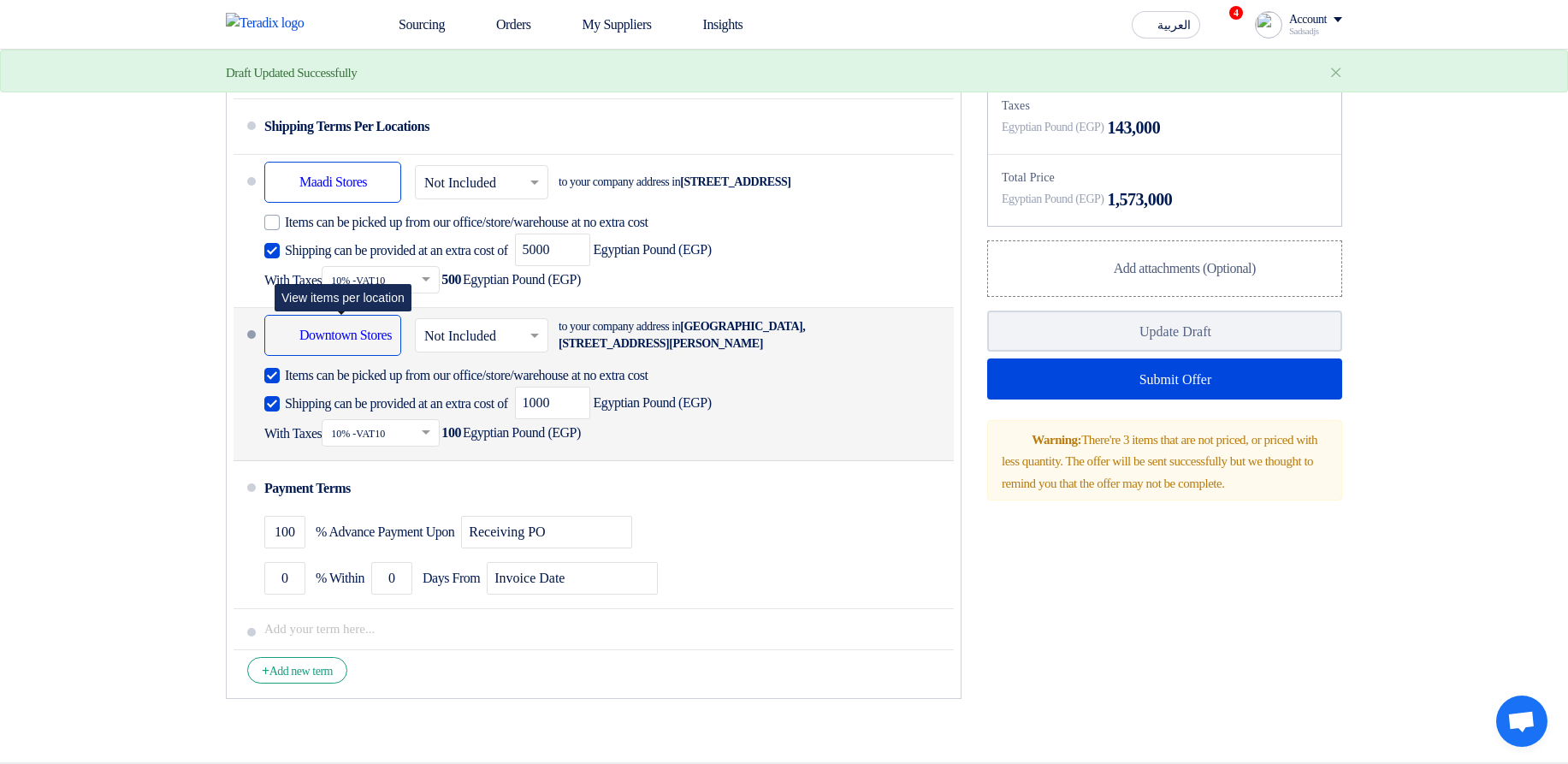
click at [380, 328] on div "Shipping To location Downtown Stores" at bounding box center [333, 335] width 137 height 41
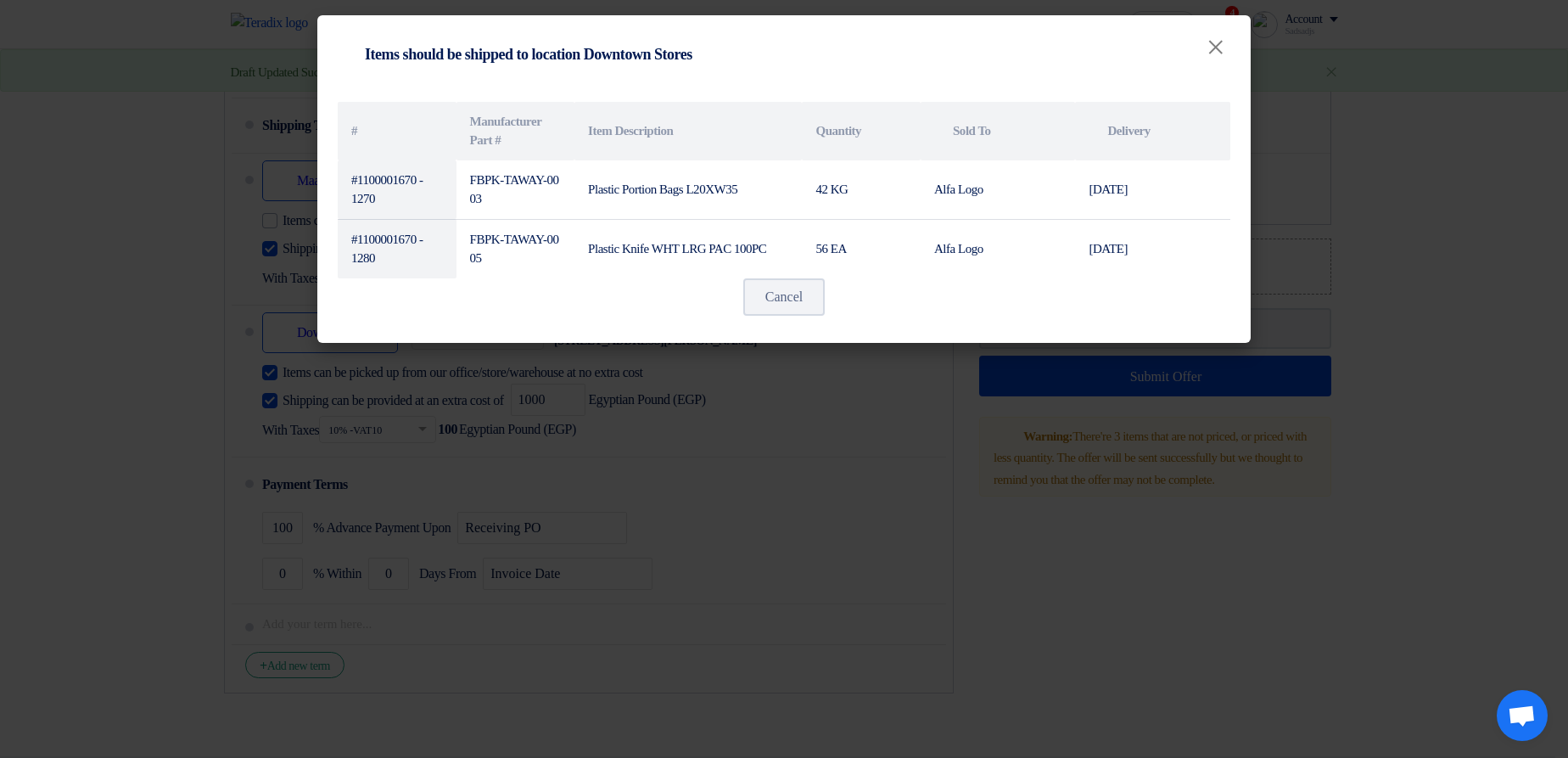
click at [669, 326] on modal-container "Shipping To location Items should be shipped to location Downtown Stores × # Ma…" at bounding box center [784, 379] width 1568 height 758
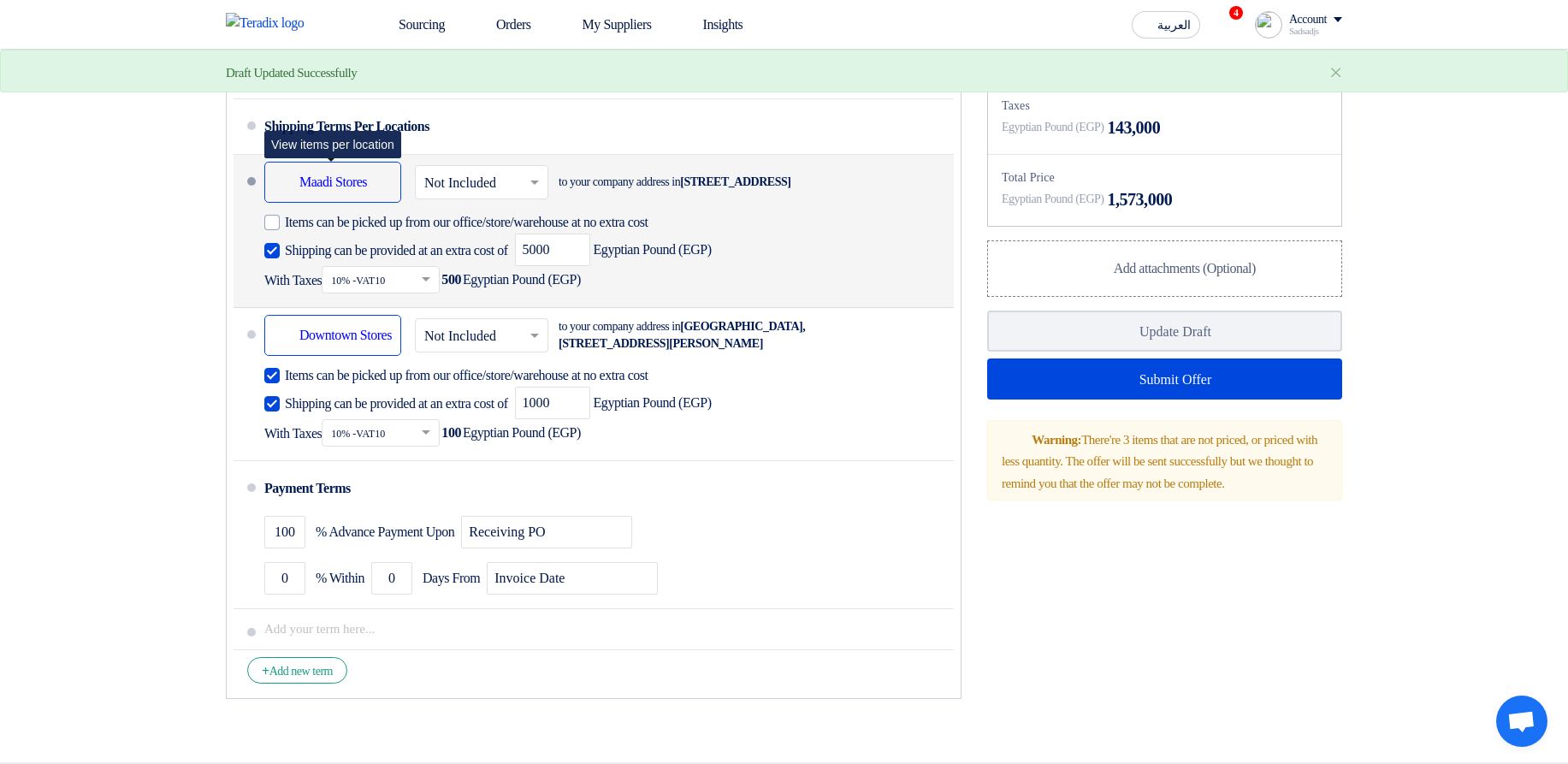
click at [332, 203] on div "Shipping To location Maadi Stores" at bounding box center [333, 182] width 137 height 41
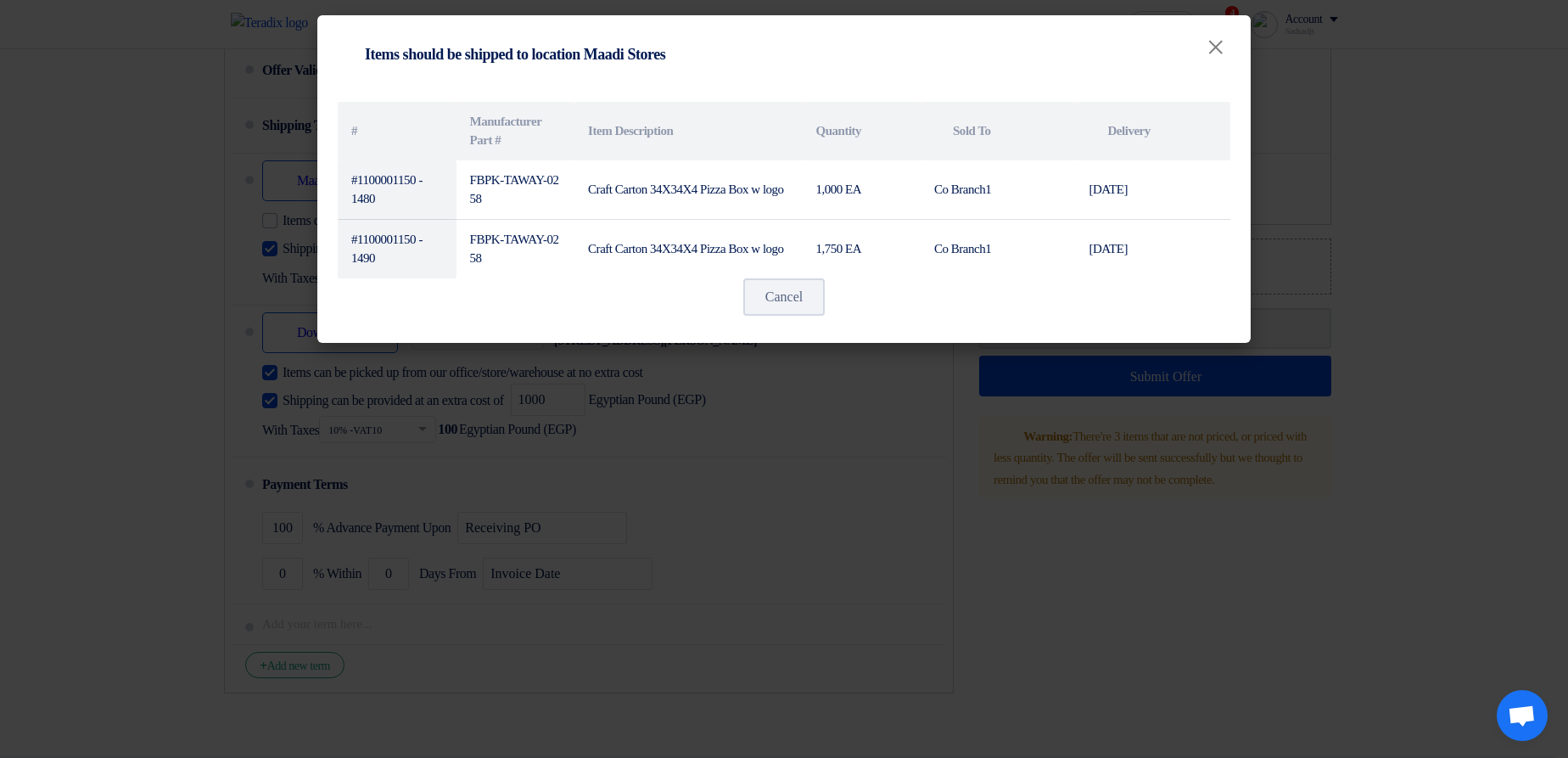
click at [758, 326] on modal-container "Shipping To location Items should be shipped to location Maadi Stores × # Manuf…" at bounding box center [784, 379] width 1568 height 758
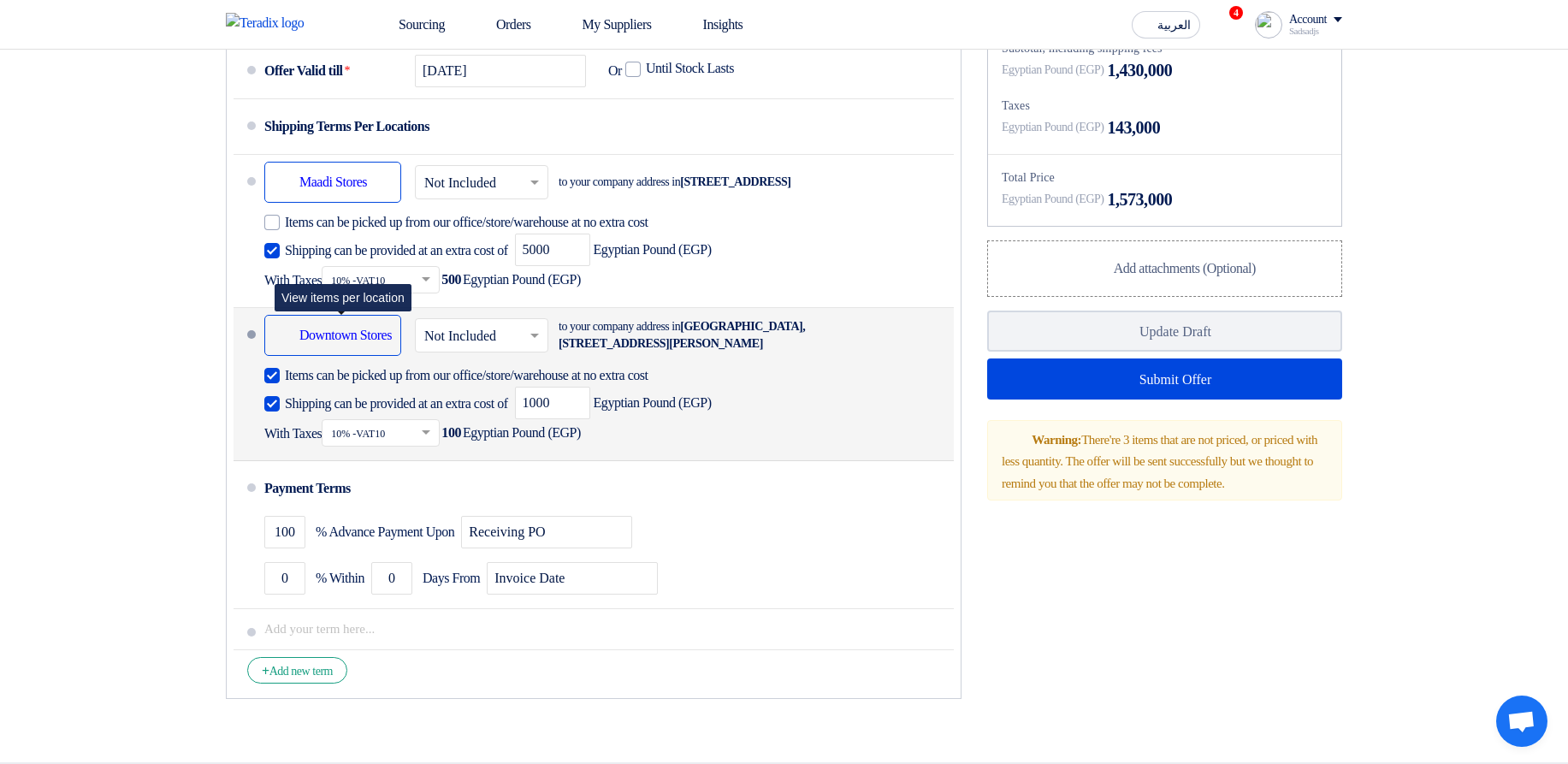
click at [357, 328] on div "Shipping To location Downtown Stores" at bounding box center [333, 335] width 137 height 41
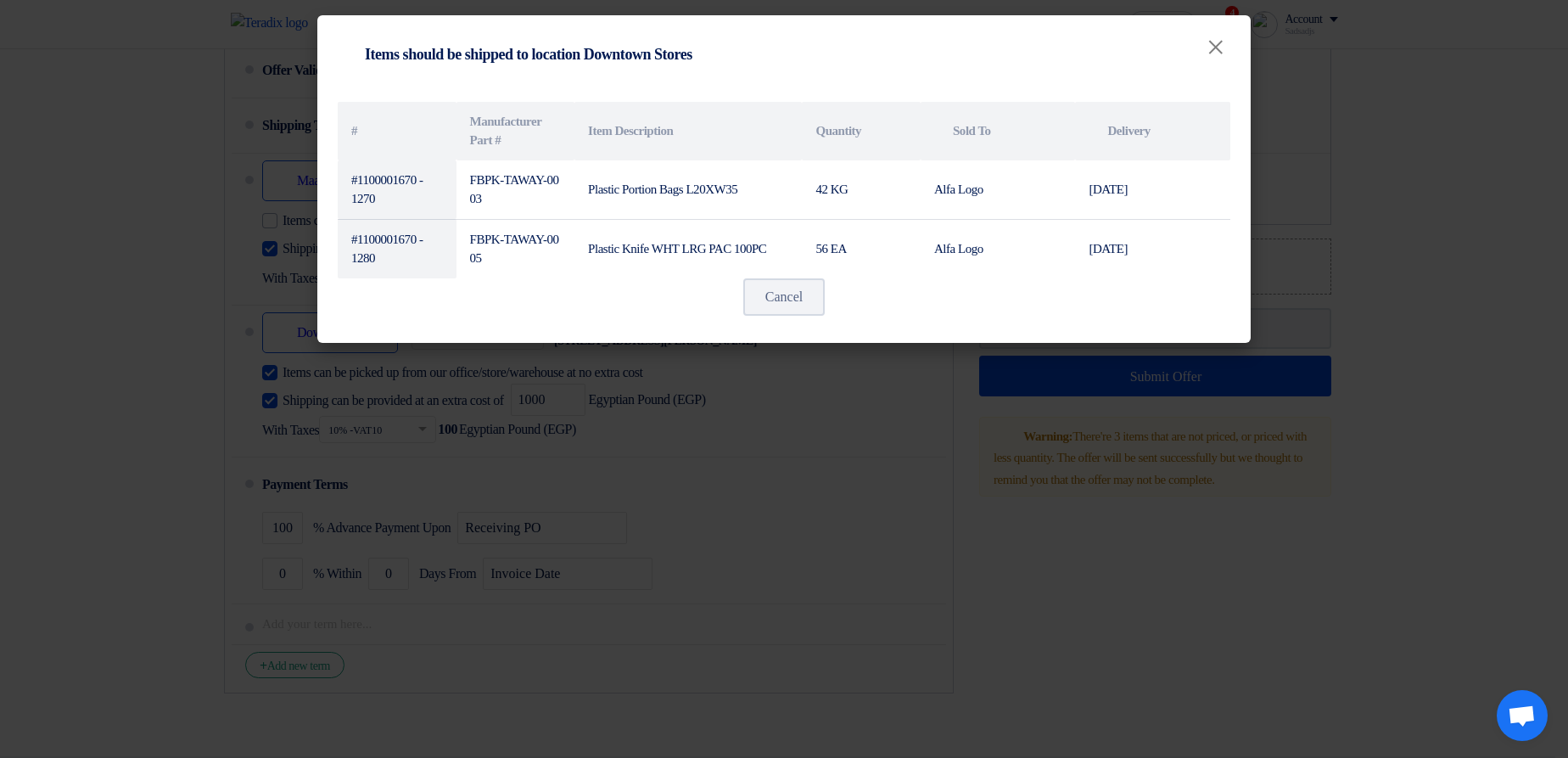
click at [696, 326] on modal-container "Shipping To location Items should be shipped to location Downtown Stores × # Ma…" at bounding box center [784, 379] width 1568 height 758
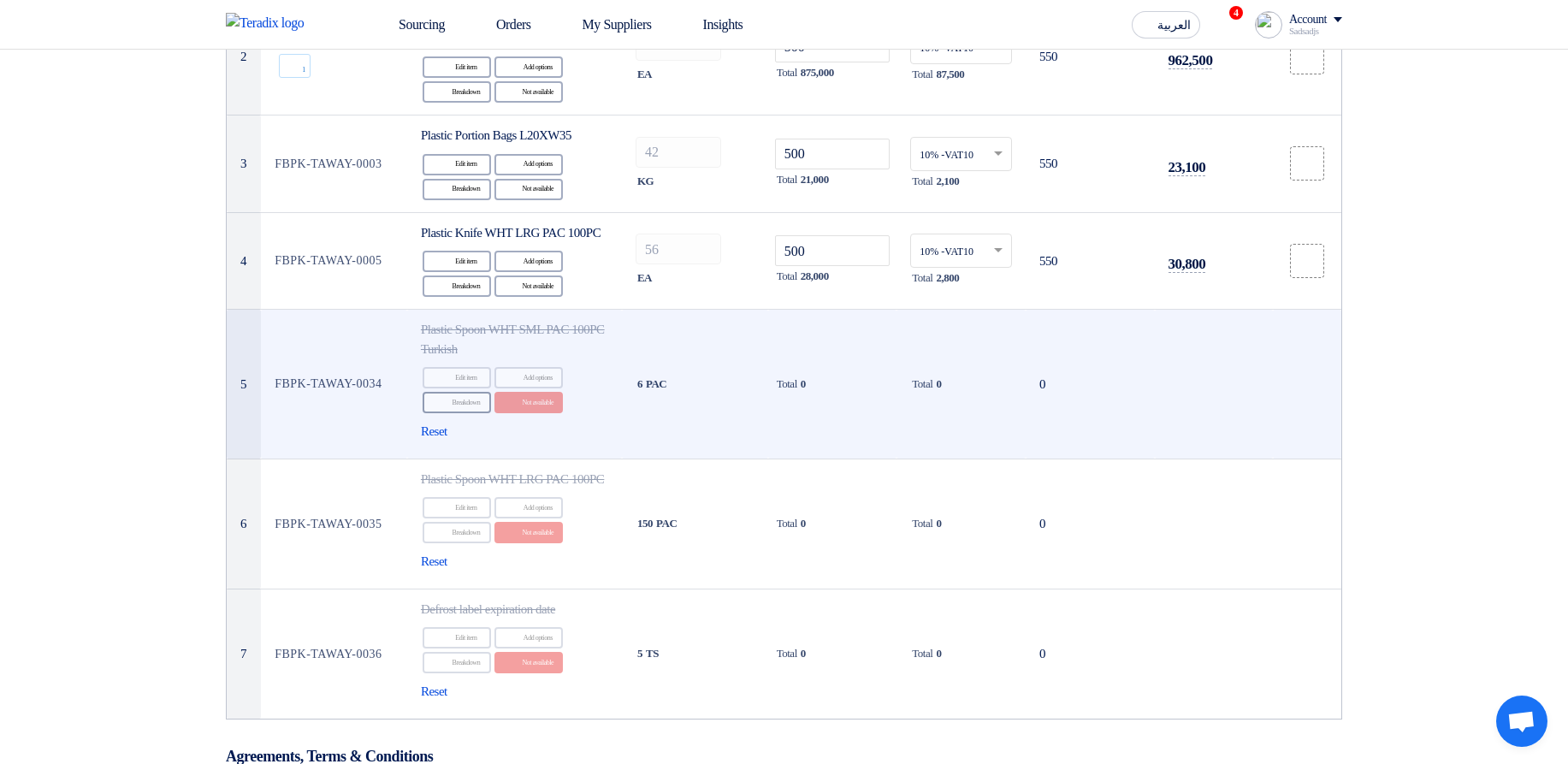
scroll to position [417, 0]
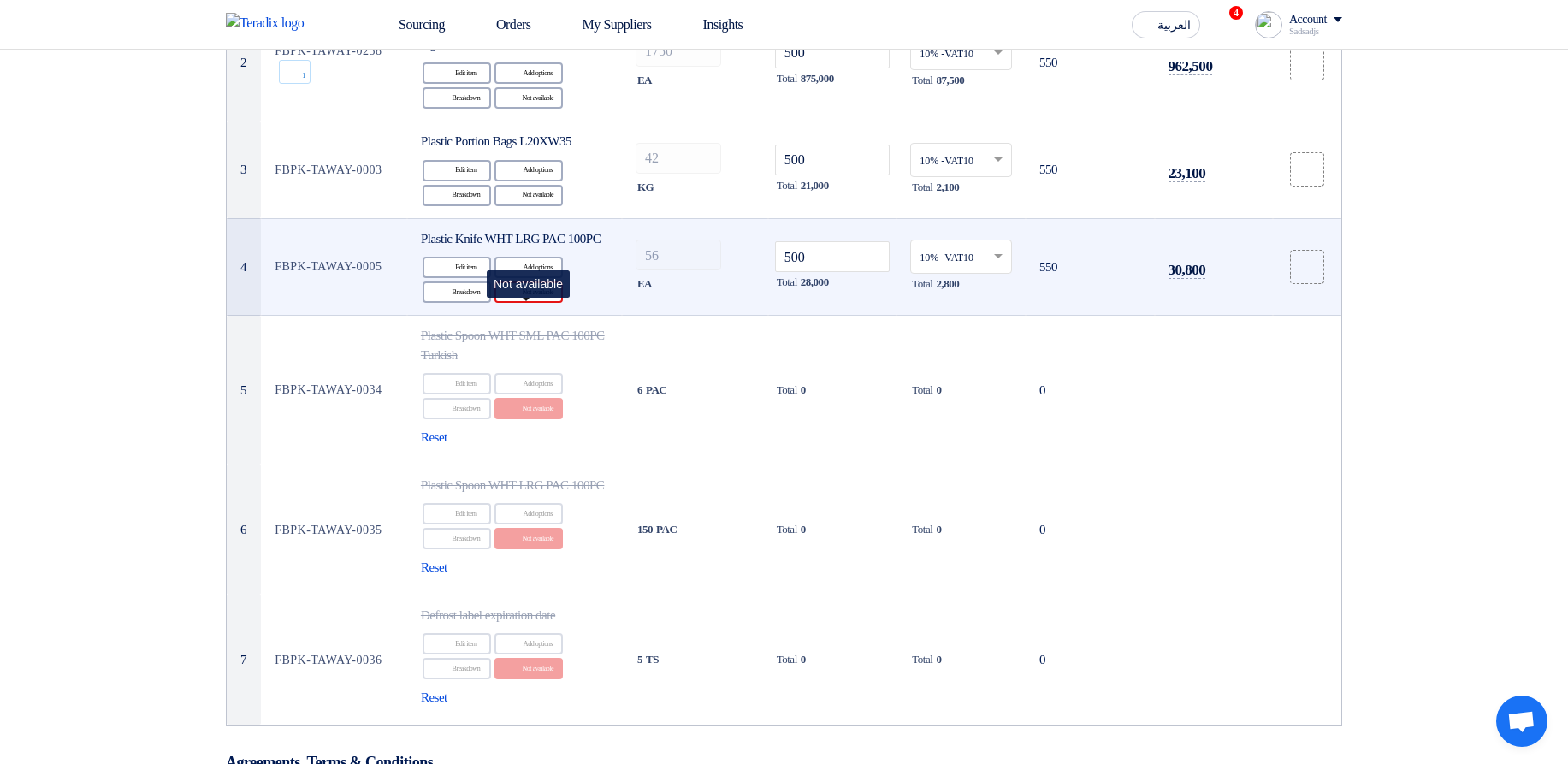
click at [543, 303] on div "Reject Not available" at bounding box center [528, 293] width 68 height 21
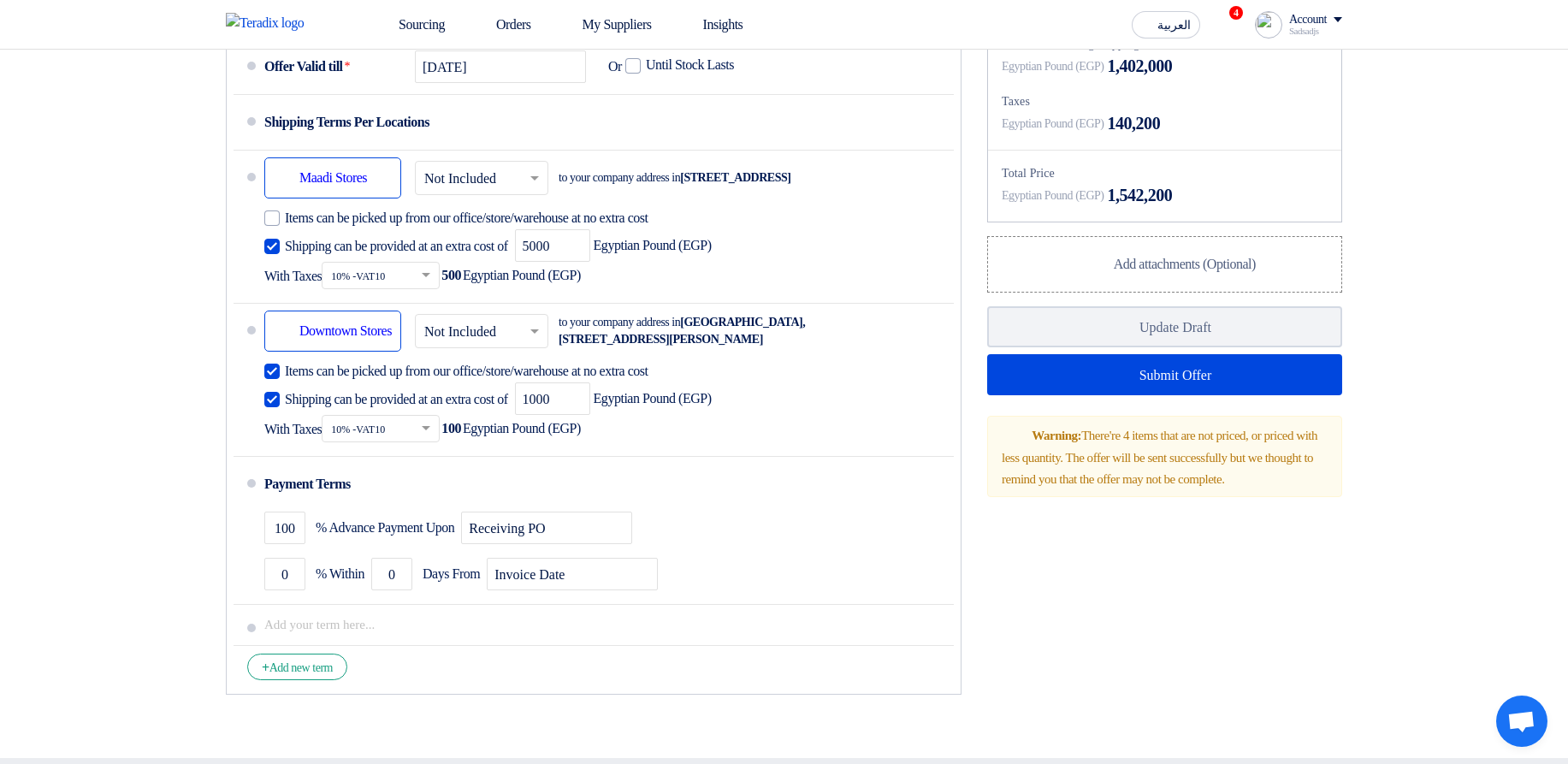
scroll to position [1547, 0]
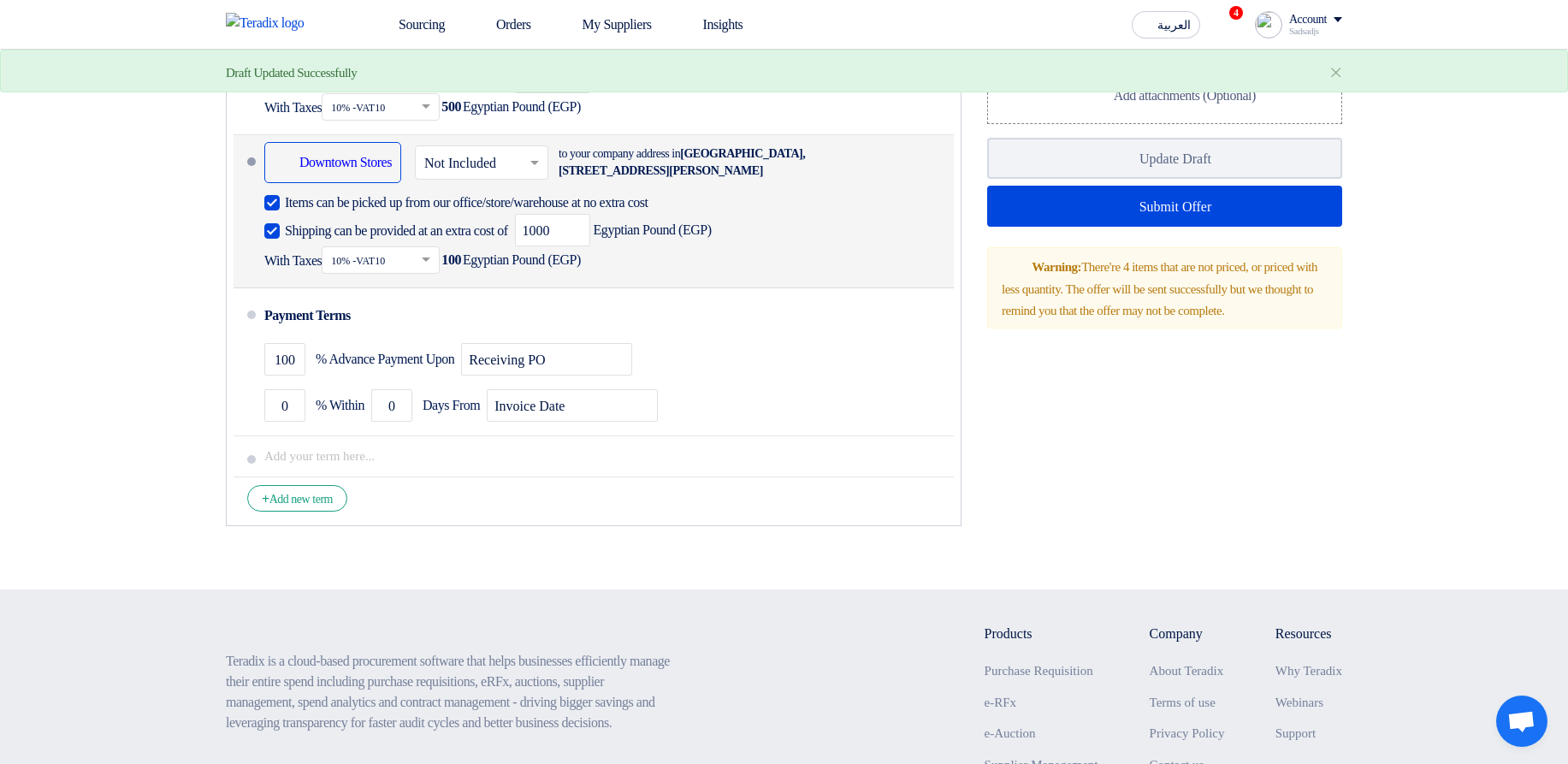
click at [383, 212] on span "Items can be picked up from our office/store/warehouse at no extra cost" at bounding box center [466, 202] width 364 height 17
click at [383, 226] on input "Items can be picked up from our office/store/warehouse at no extra cost" at bounding box center [614, 209] width 659 height 33
checkbox input "false"
click at [372, 239] on span "Shipping can be provided at an extra cost of" at bounding box center [396, 230] width 223 height 17
click at [372, 254] on input "Shipping can be provided at an extra cost of" at bounding box center [398, 237] width 227 height 33
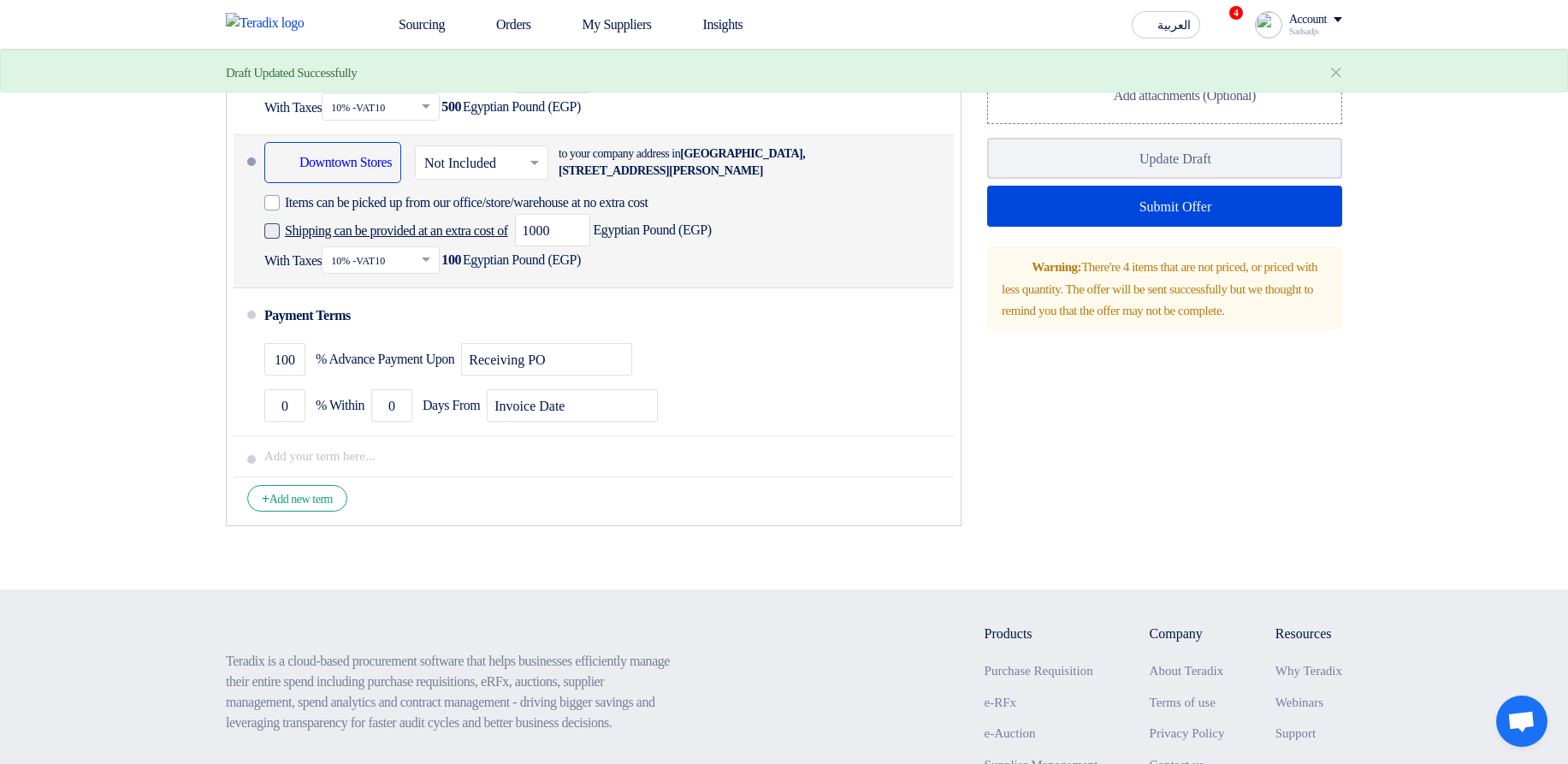
checkbox input "false"
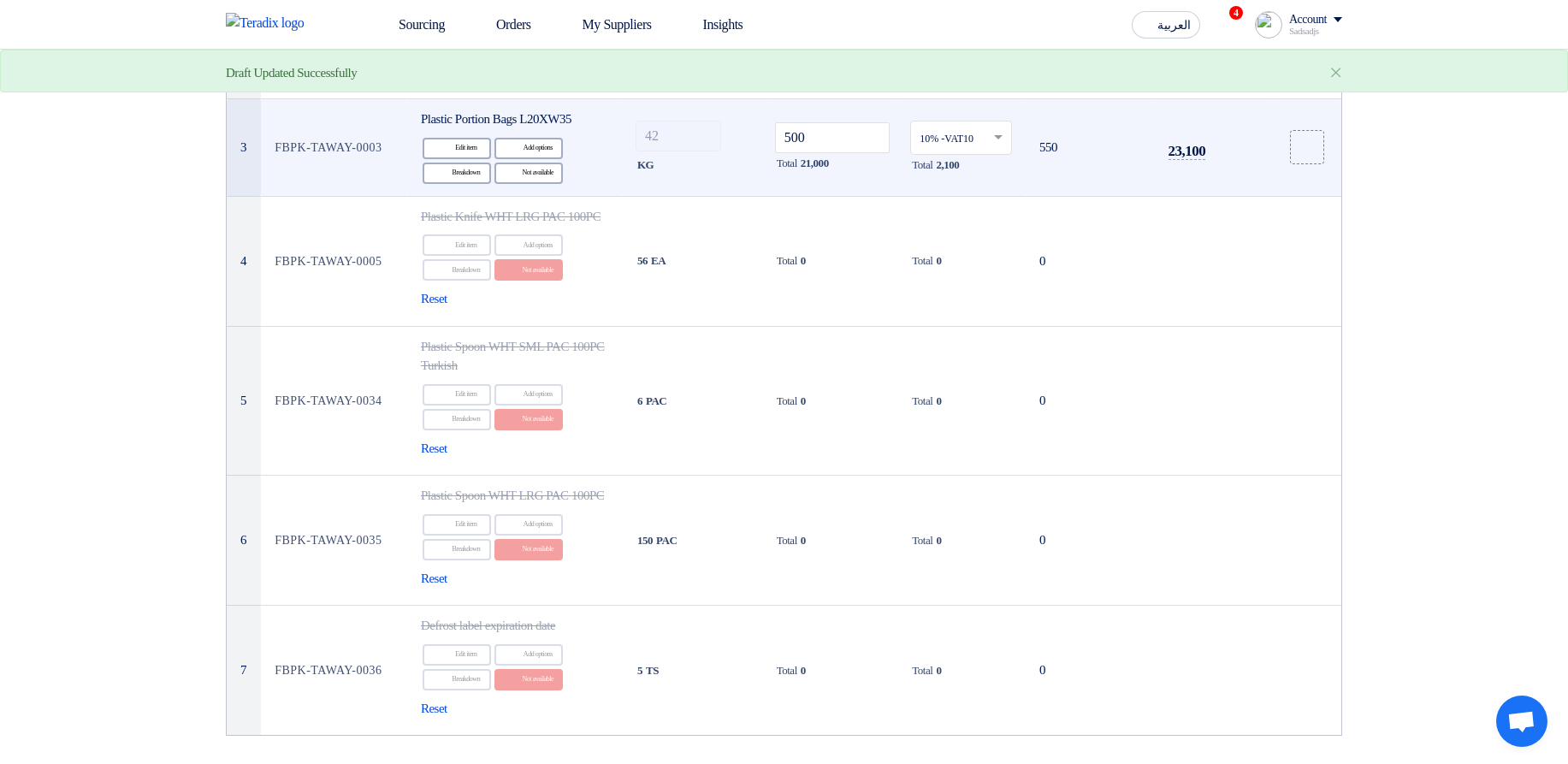
scroll to position [213, 0]
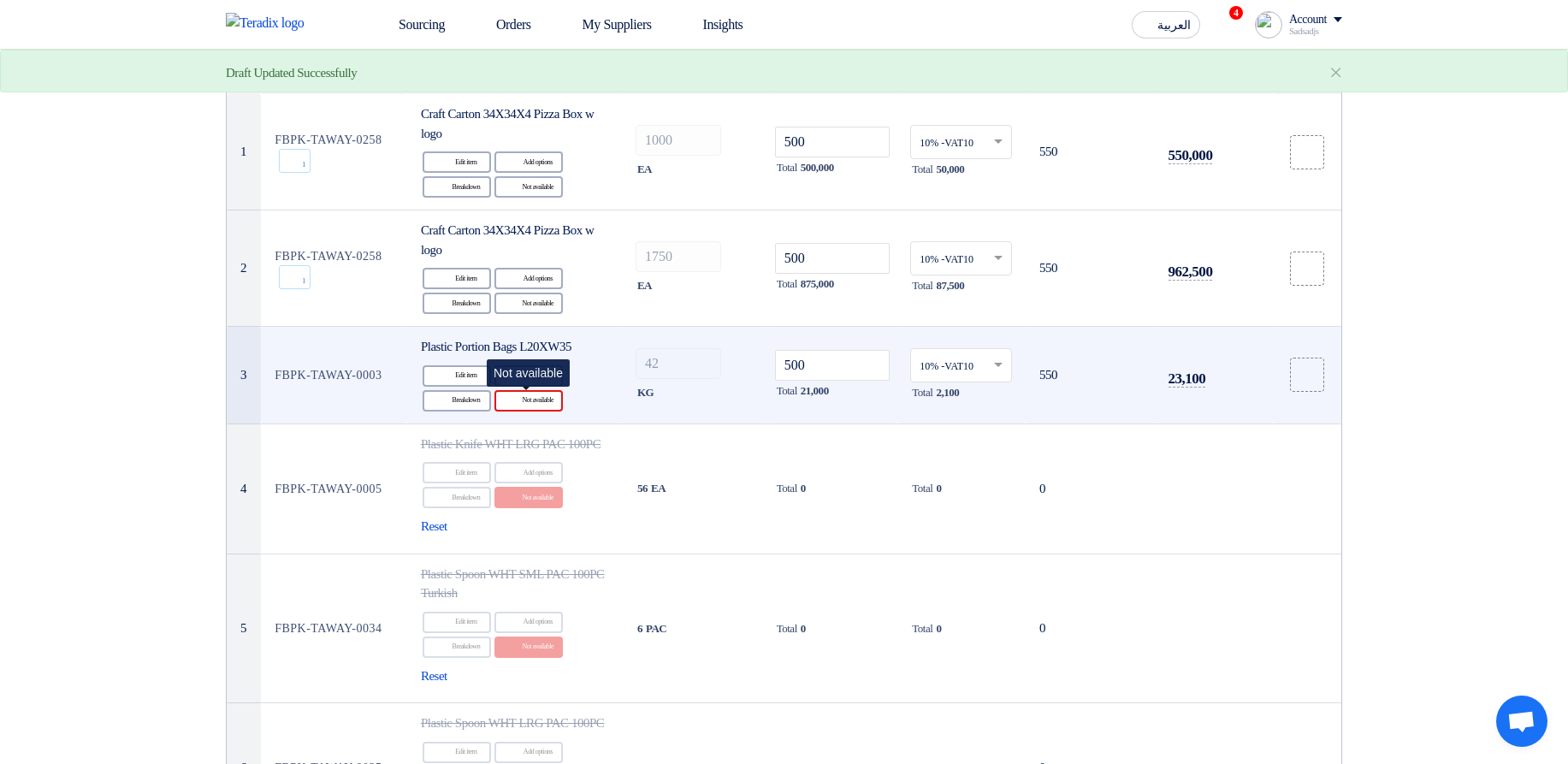
click at [539, 328] on div "Reject Not available" at bounding box center [528, 401] width 68 height 21
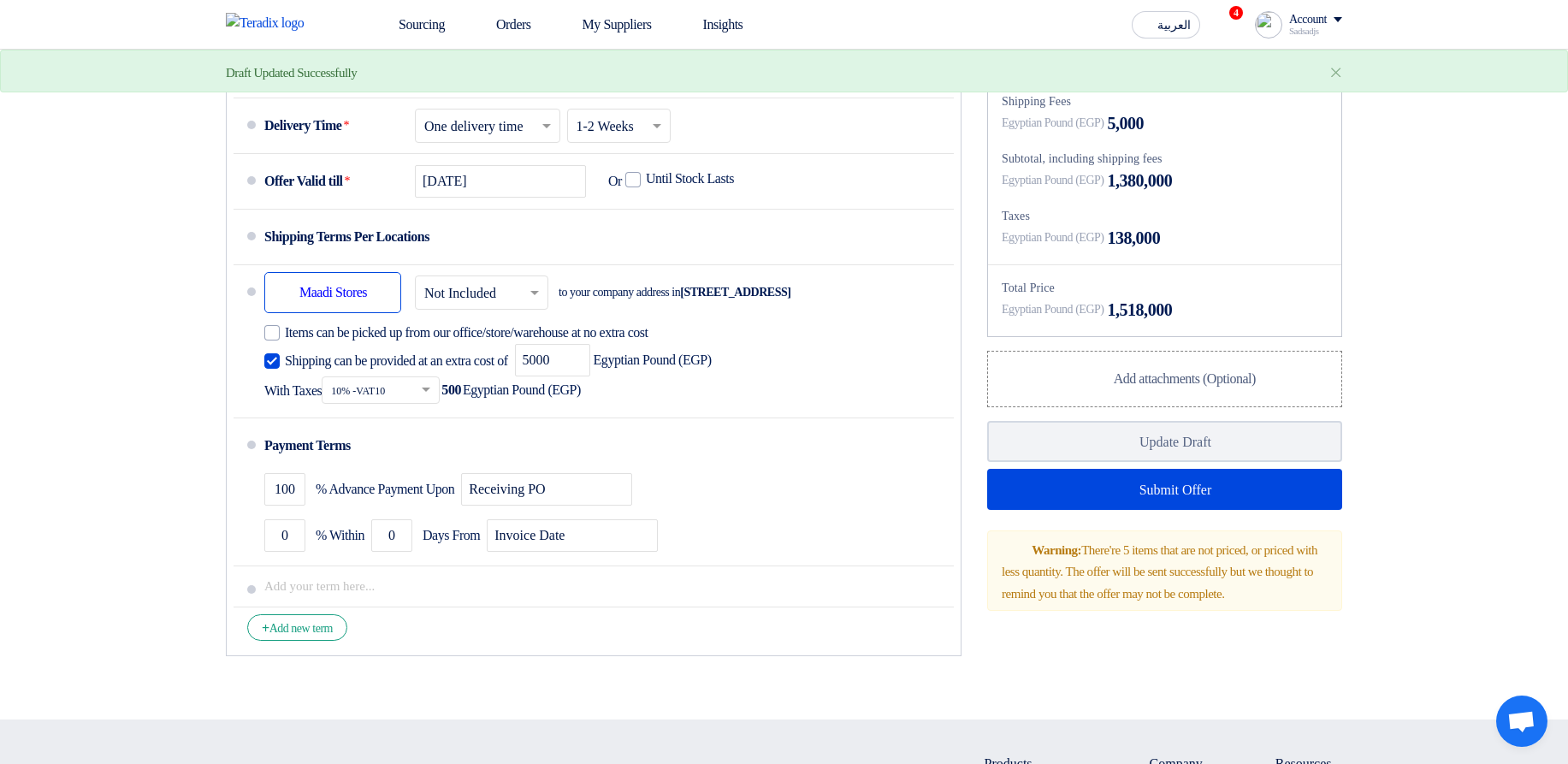
scroll to position [1341, 0]
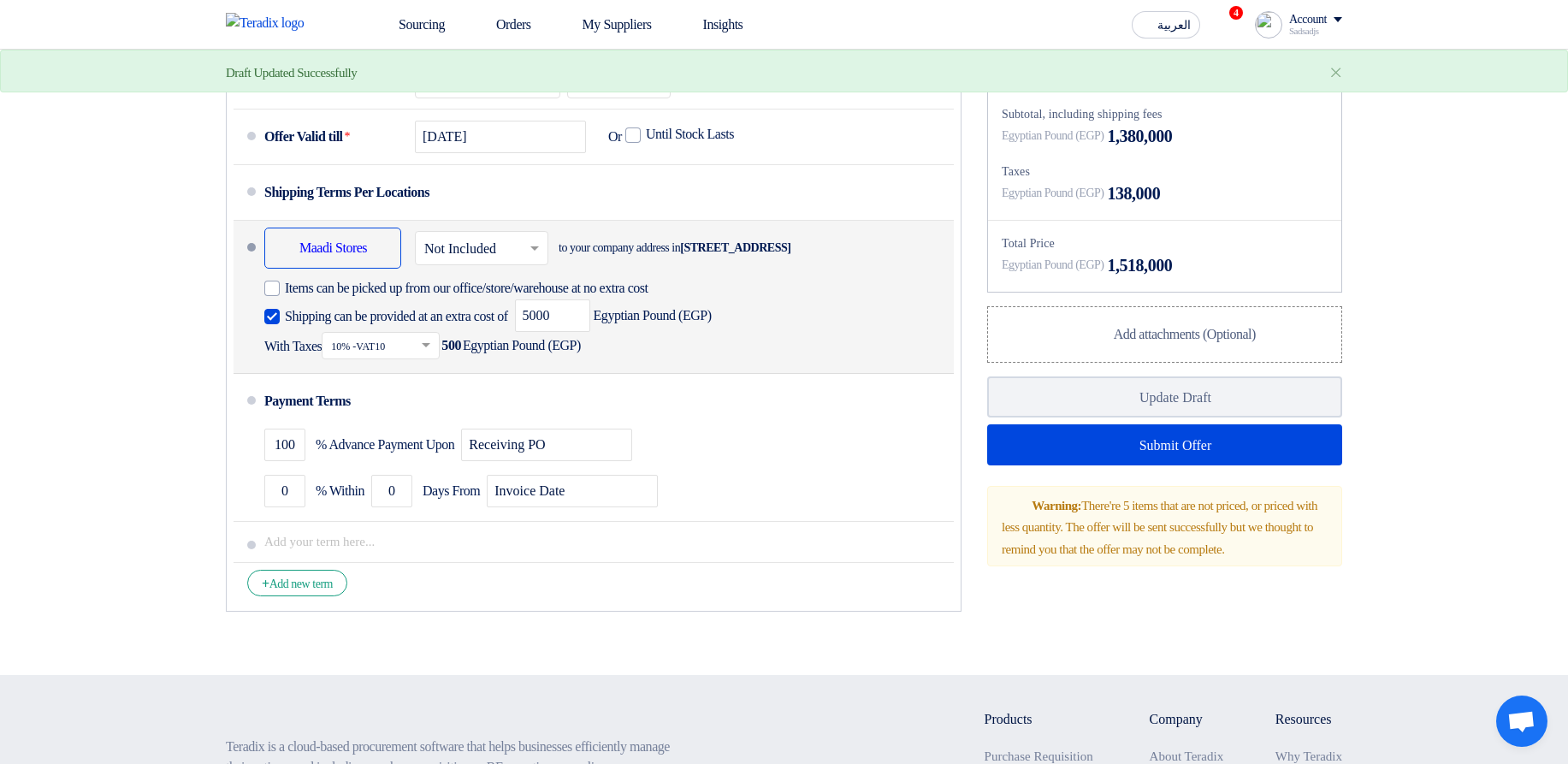
click at [444, 328] on div "Shipping can be provided at an extra cost of 5000 Egyptian Pound (EGP) With Tax…" at bounding box center [606, 329] width 683 height 60
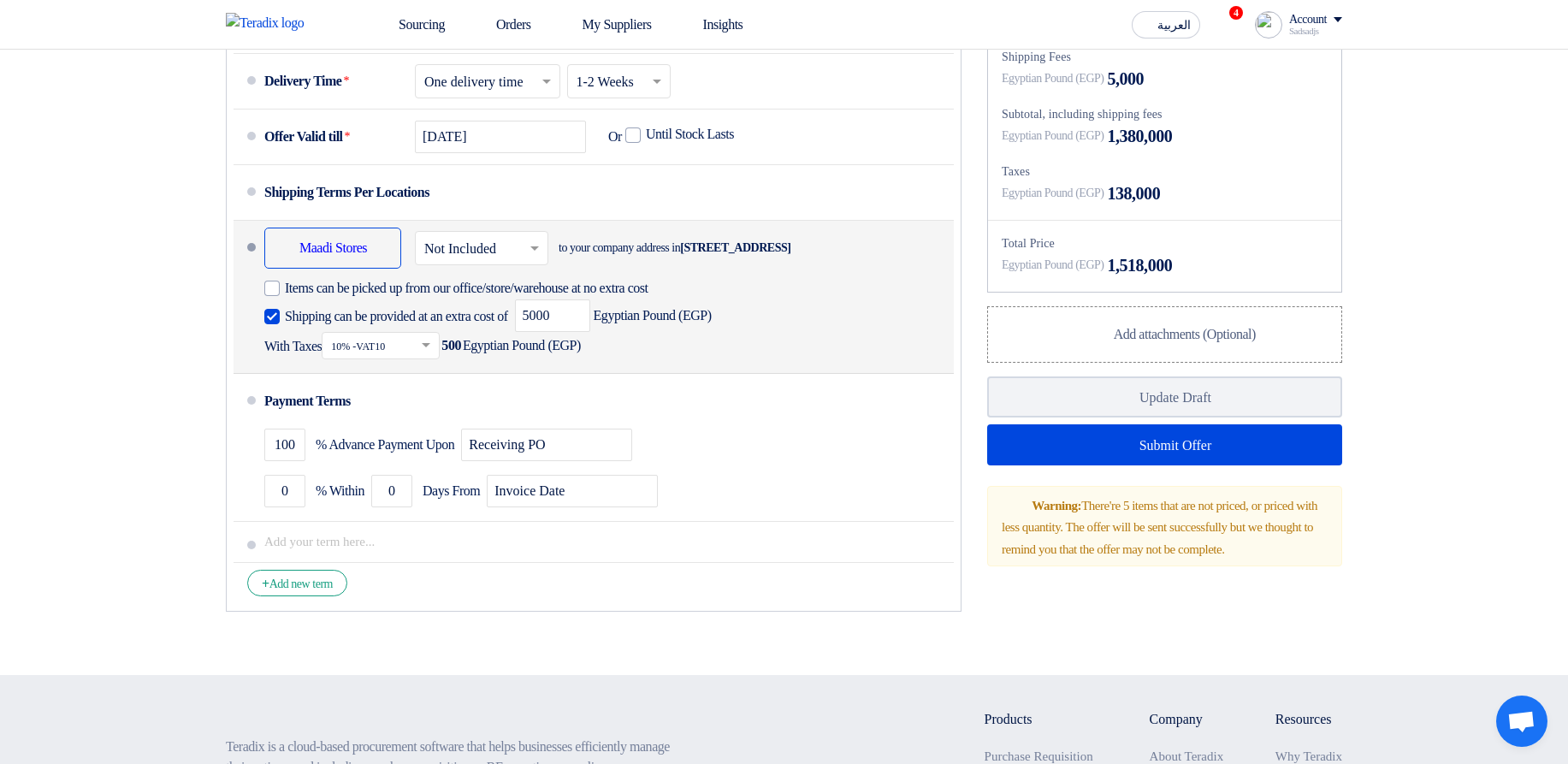
click at [442, 326] on span "Shipping can be provided at an extra cost of" at bounding box center [396, 316] width 223 height 17
click at [442, 328] on input "Shipping can be provided at an extra cost of" at bounding box center [398, 323] width 227 height 33
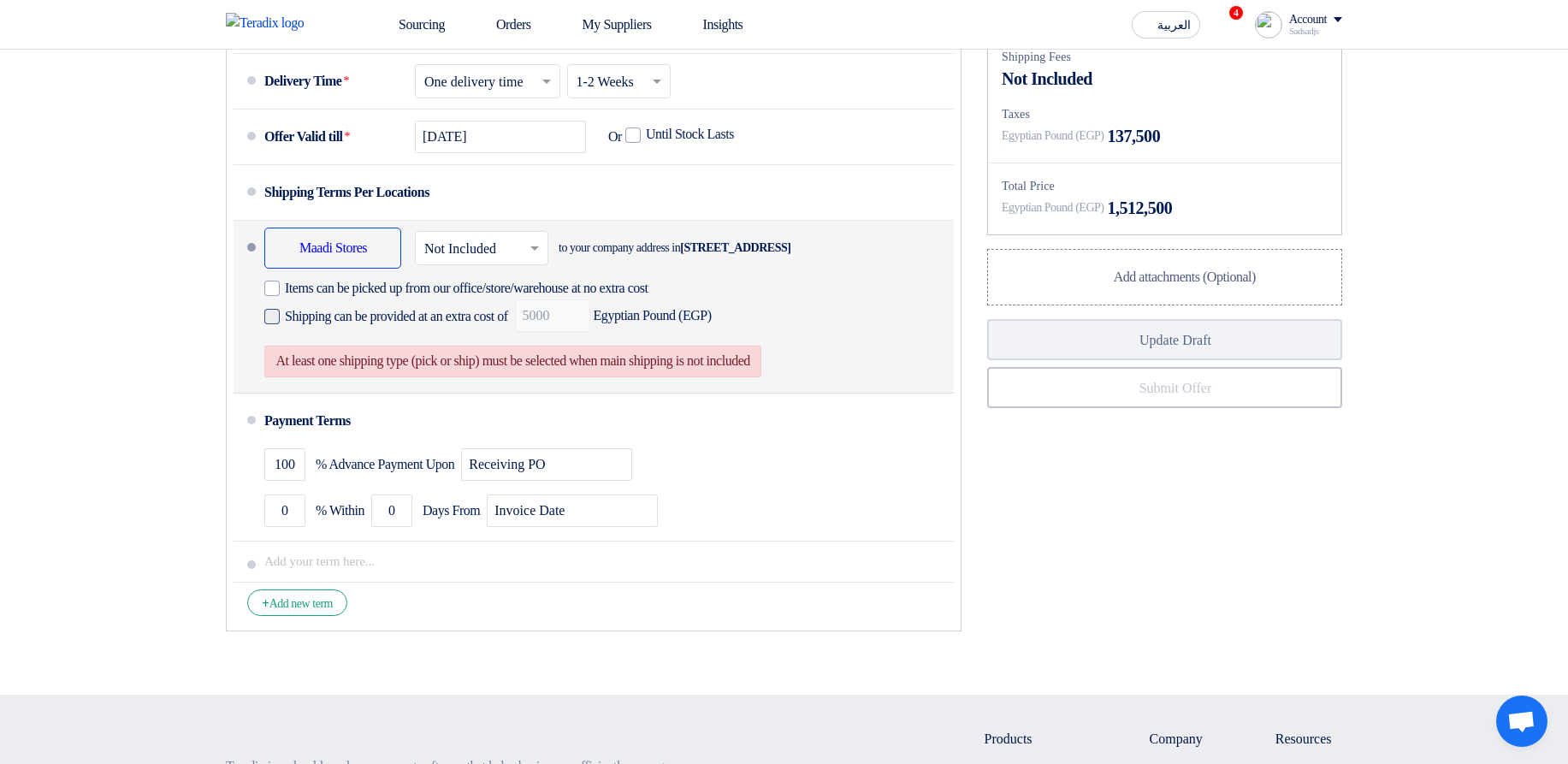
click at [442, 326] on span "Shipping can be provided at an extra cost of" at bounding box center [396, 316] width 223 height 17
click at [442, 328] on input "Shipping can be provided at an extra cost of" at bounding box center [398, 323] width 227 height 33
checkbox input "true"
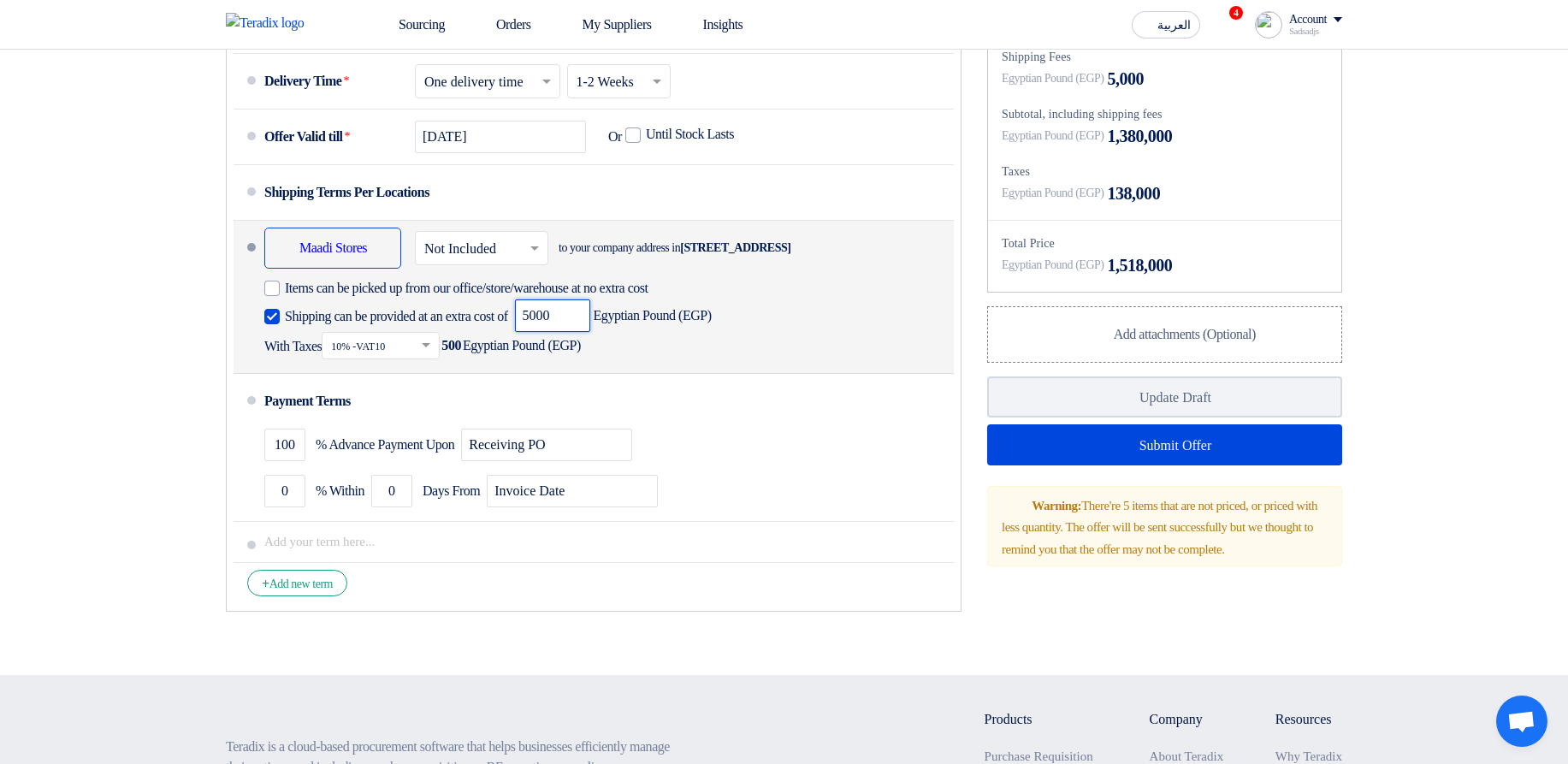
click at [580, 328] on input "5000" at bounding box center [552, 316] width 76 height 33
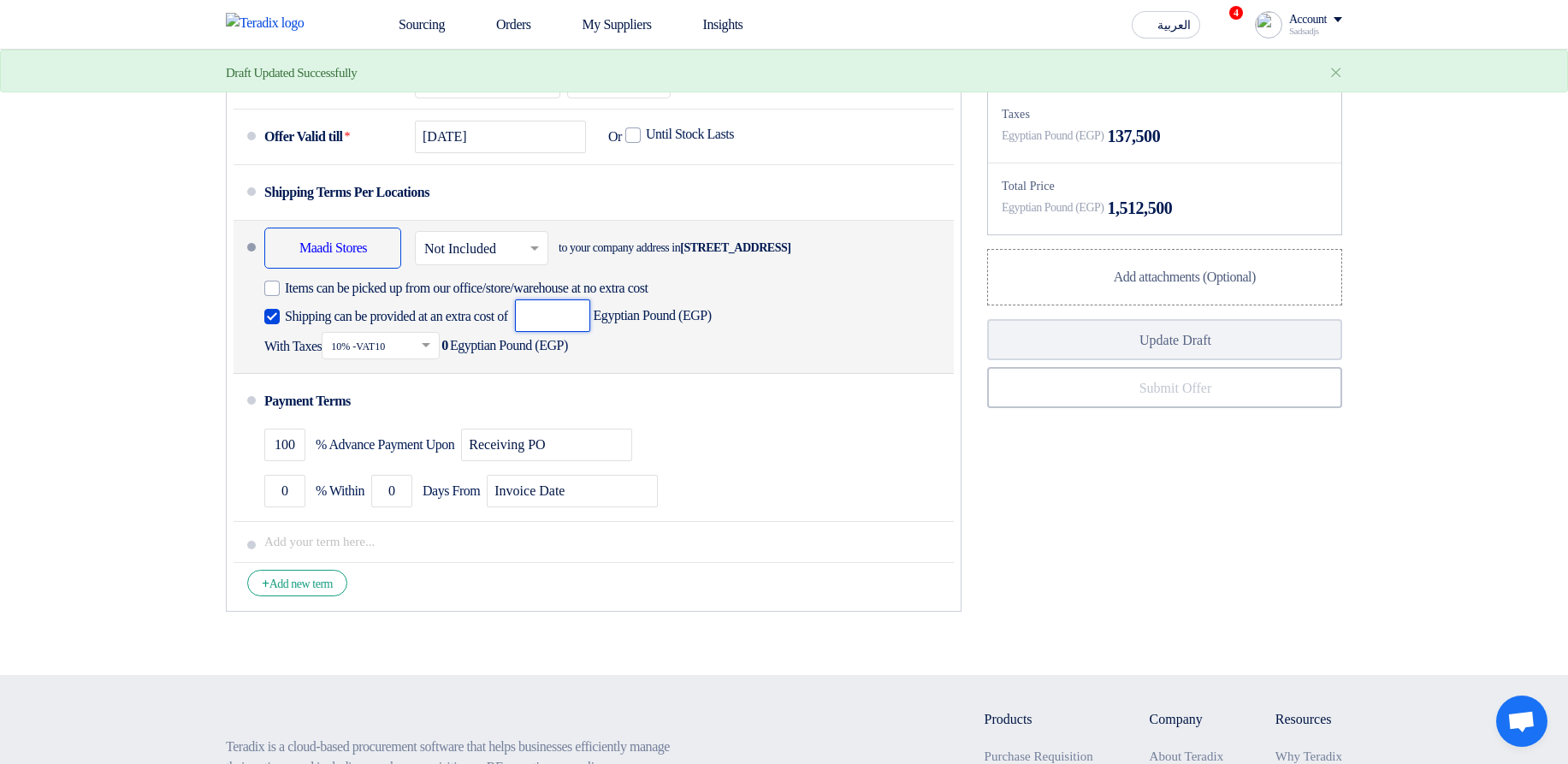
click at [583, 328] on input "number" at bounding box center [552, 316] width 76 height 33
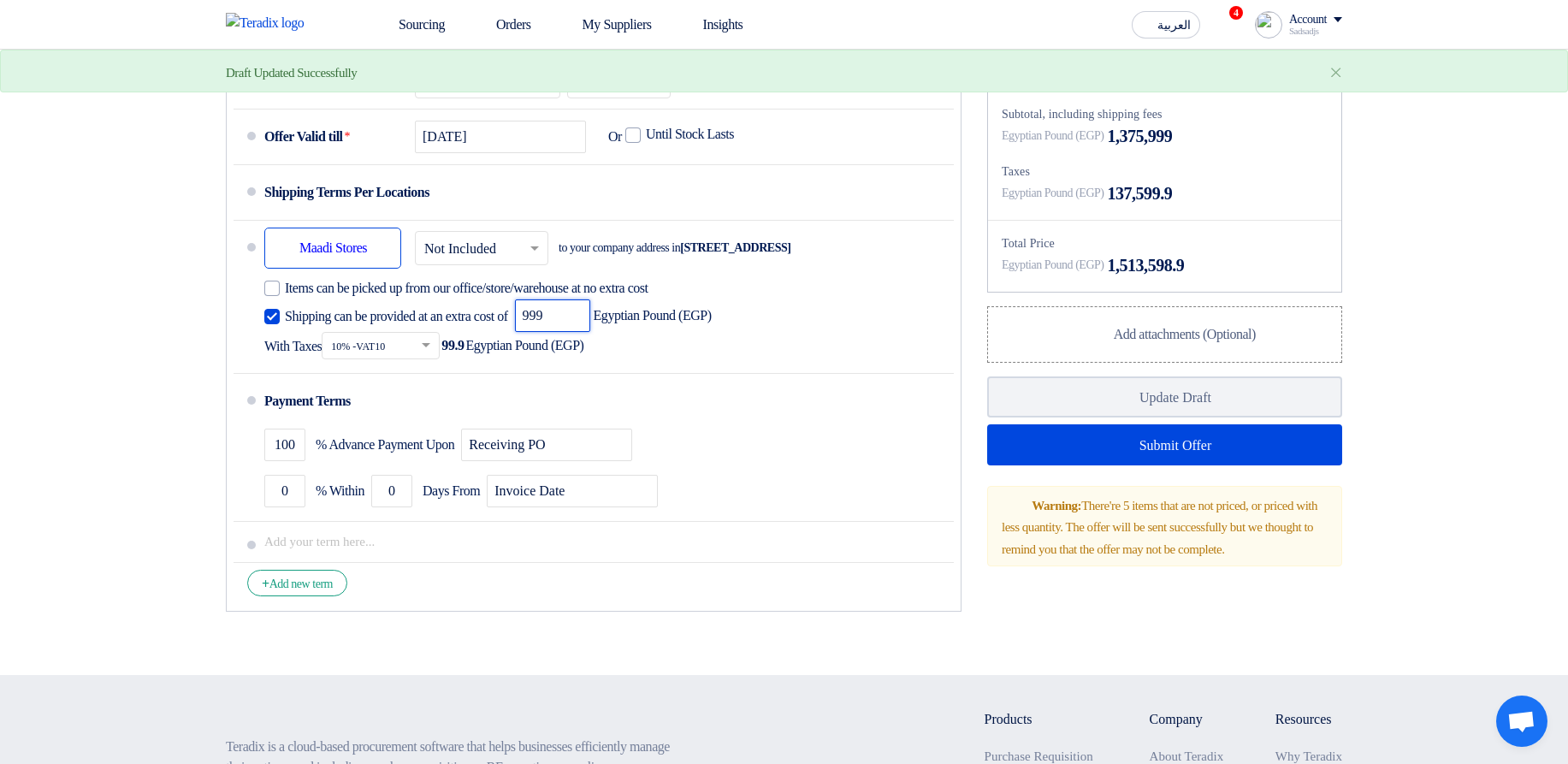
type input "999"
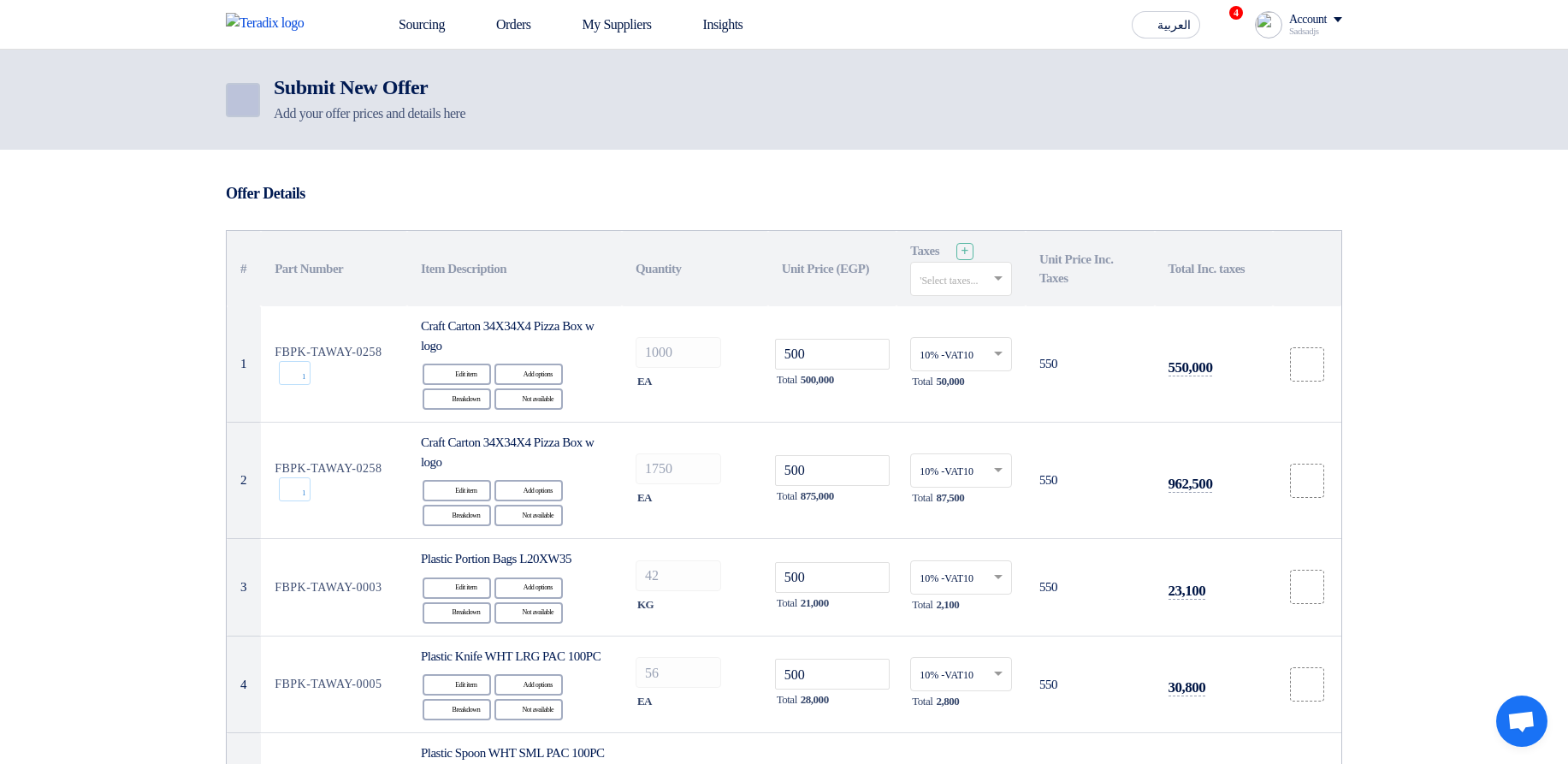
click at [245, 108] on icon "Back" at bounding box center [241, 100] width 20 height 20
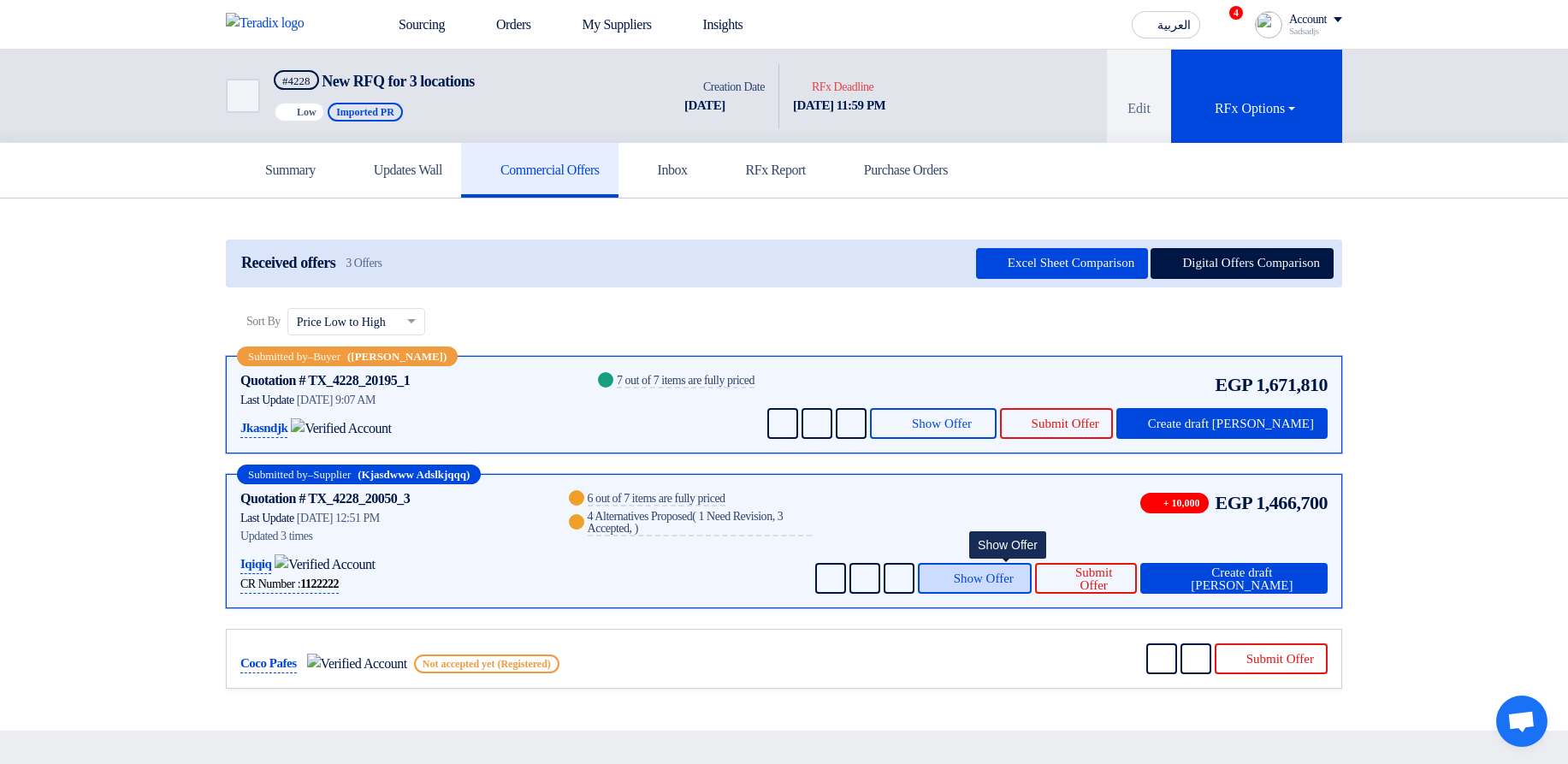
click at [983, 576] on span "Show Offer" at bounding box center [984, 579] width 60 height 12
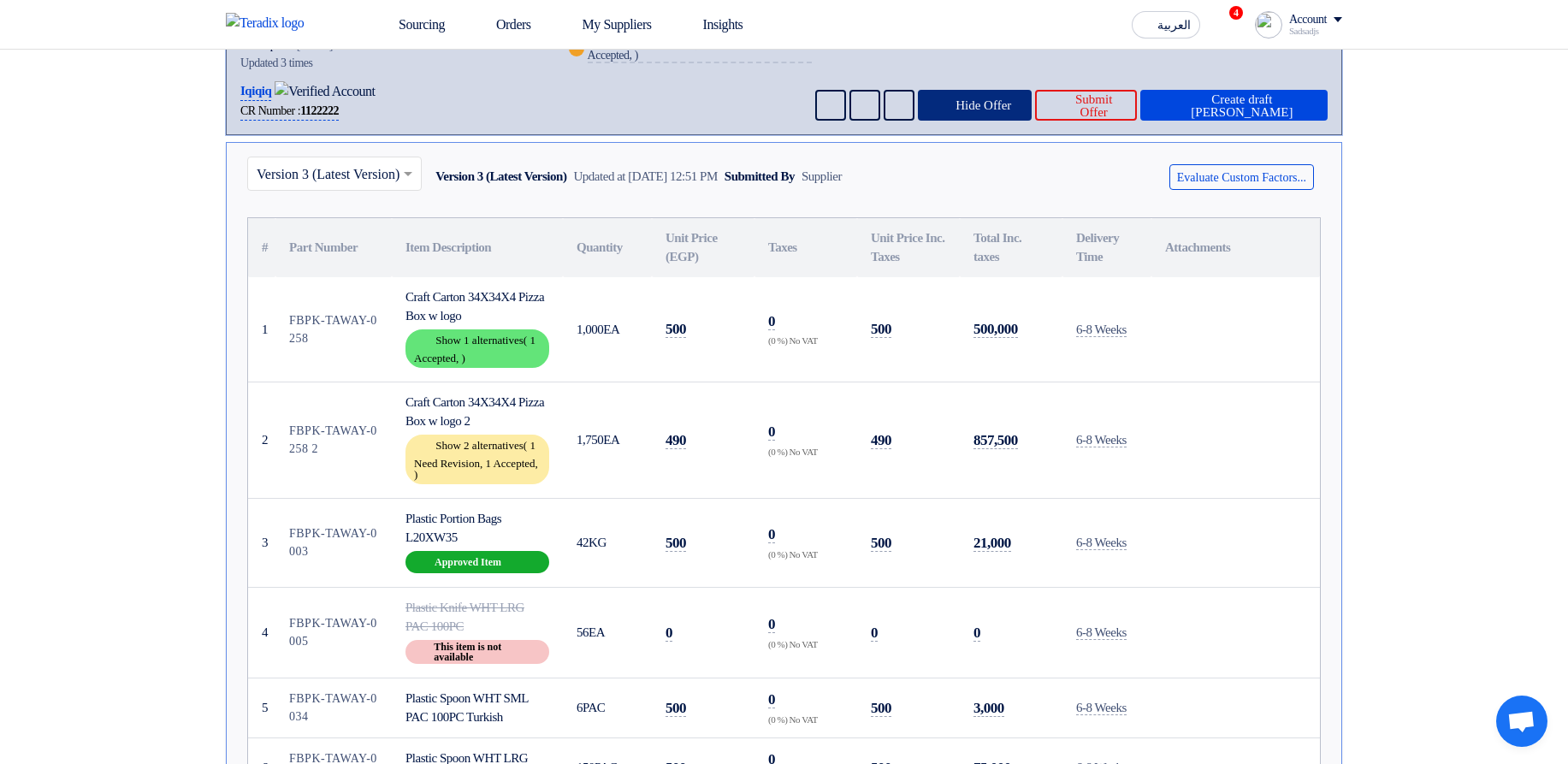
scroll to position [719, 0]
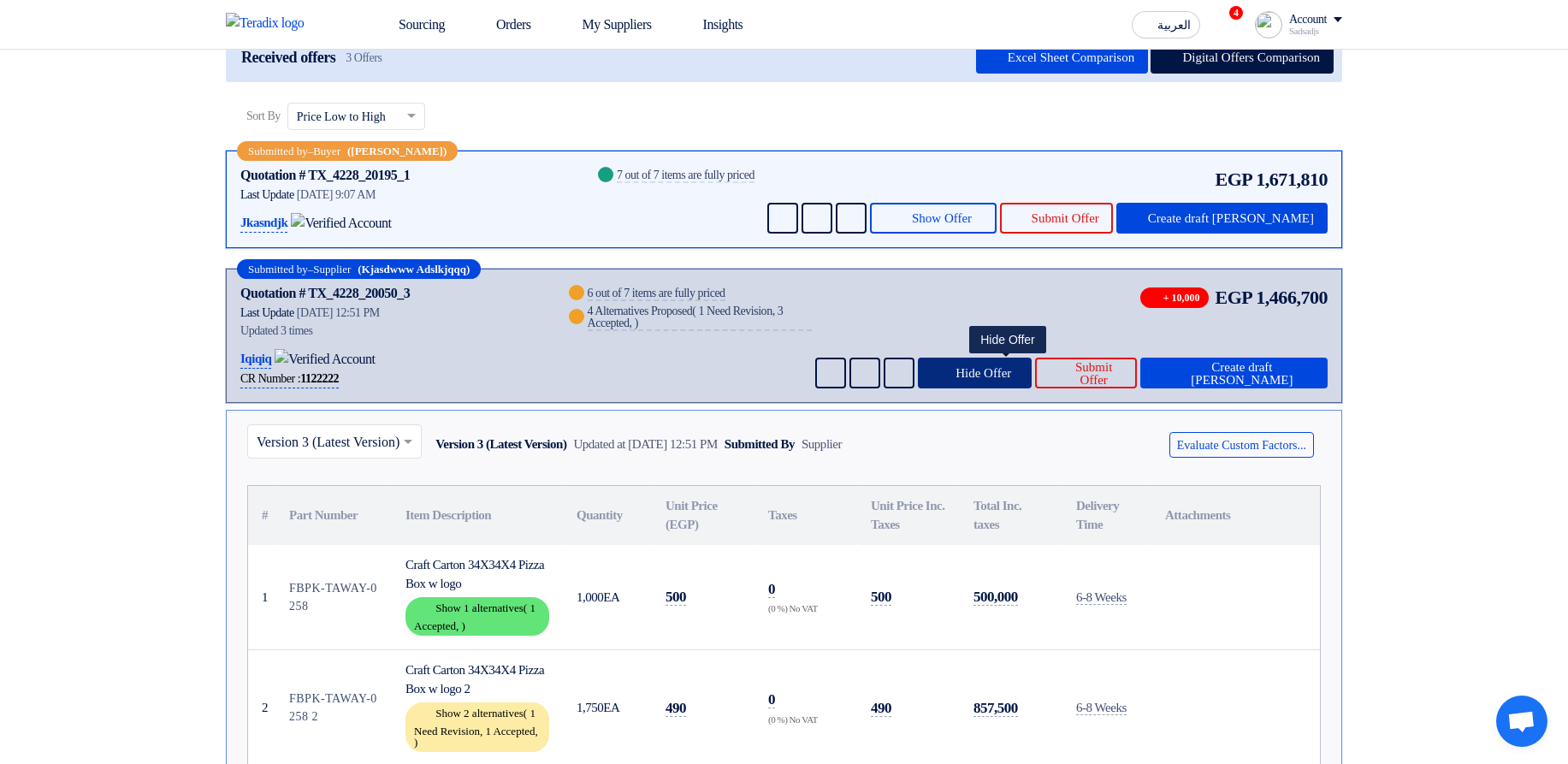
click at [991, 377] on button "Hide Offer" at bounding box center [975, 373] width 114 height 31
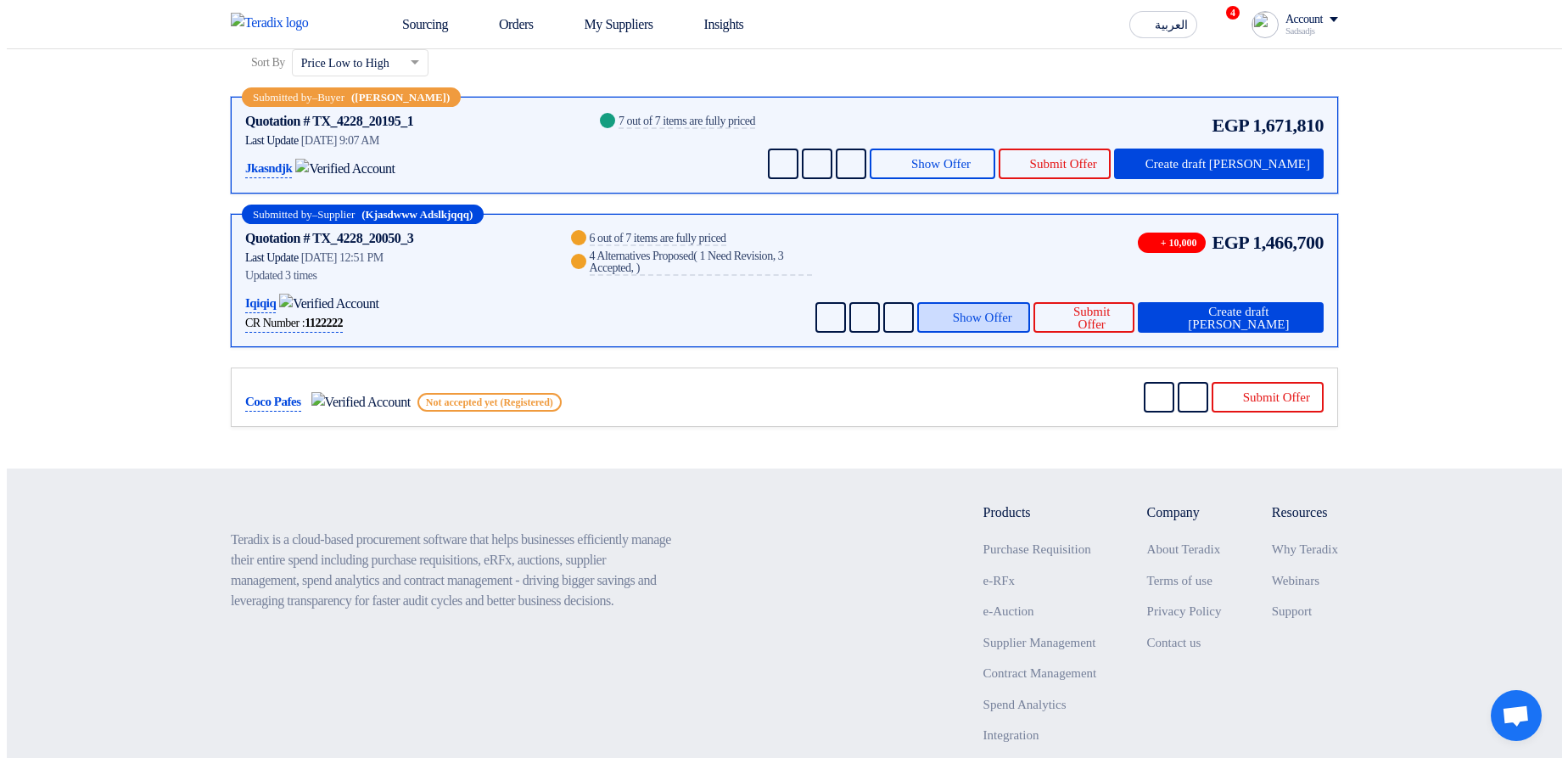
scroll to position [349, 0]
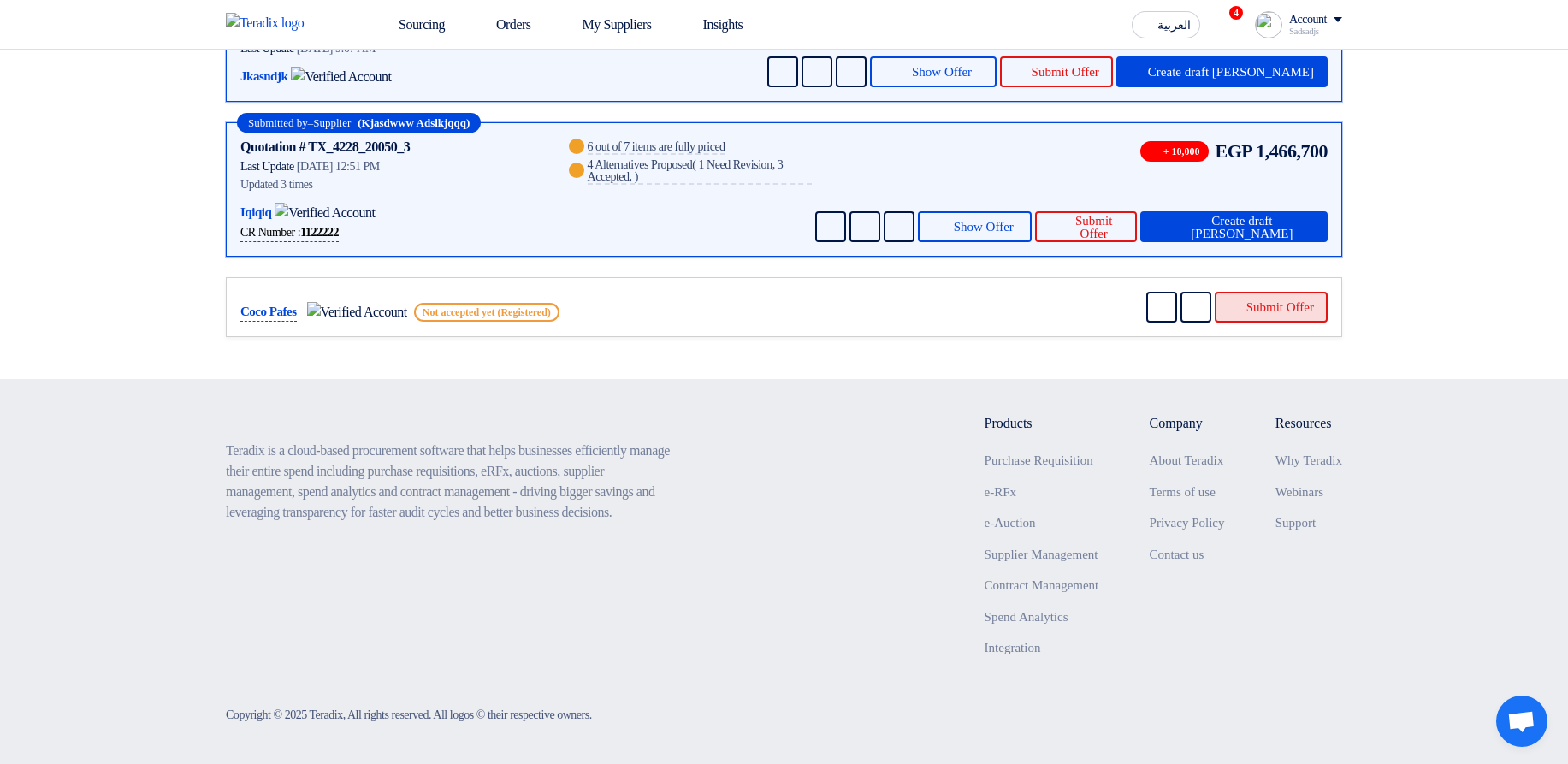
click at [1244, 296] on button "Submit Offer" at bounding box center [1271, 307] width 113 height 31
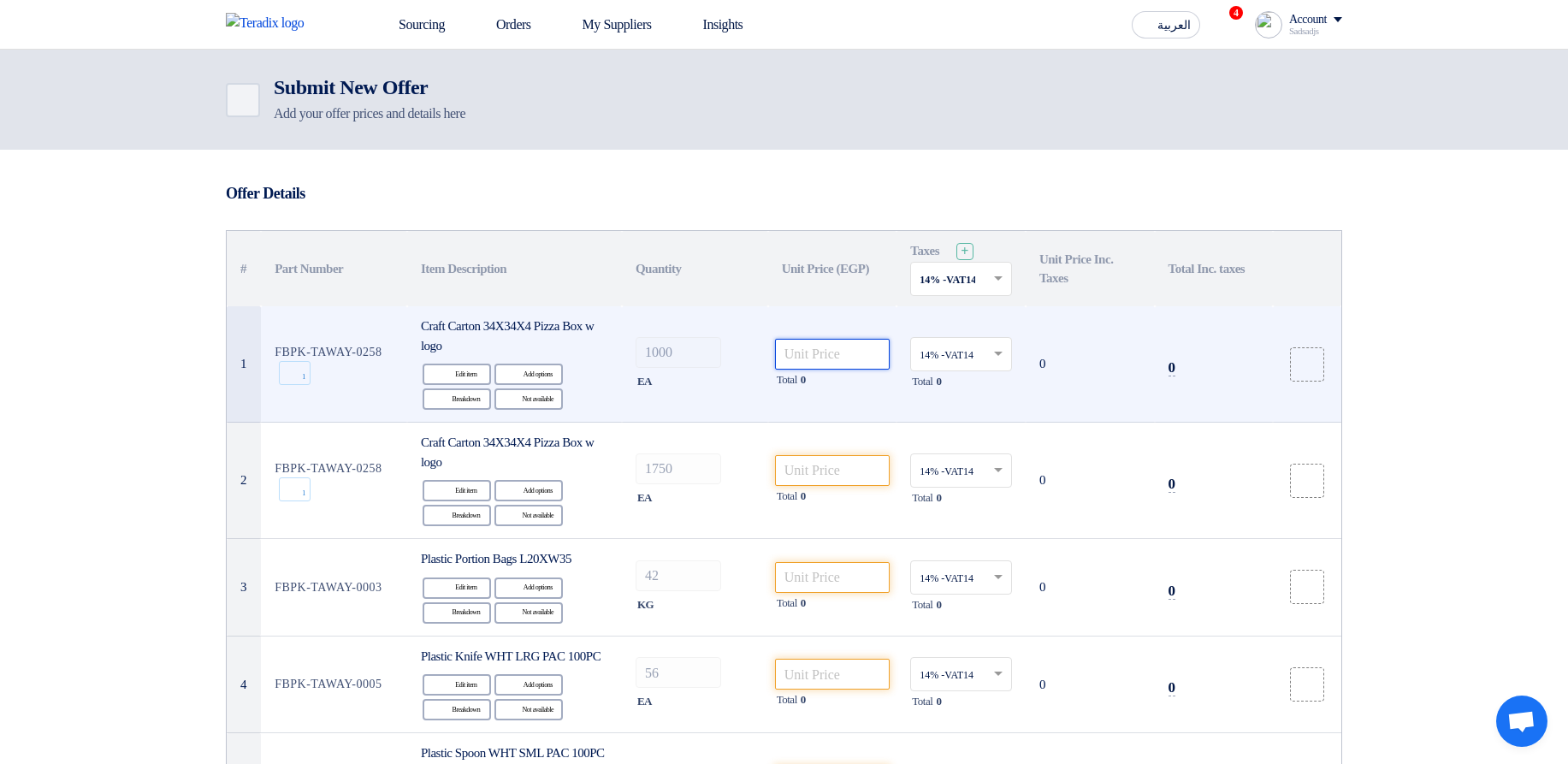
click at [861, 353] on input "number" at bounding box center [833, 354] width 116 height 31
type input "9000"
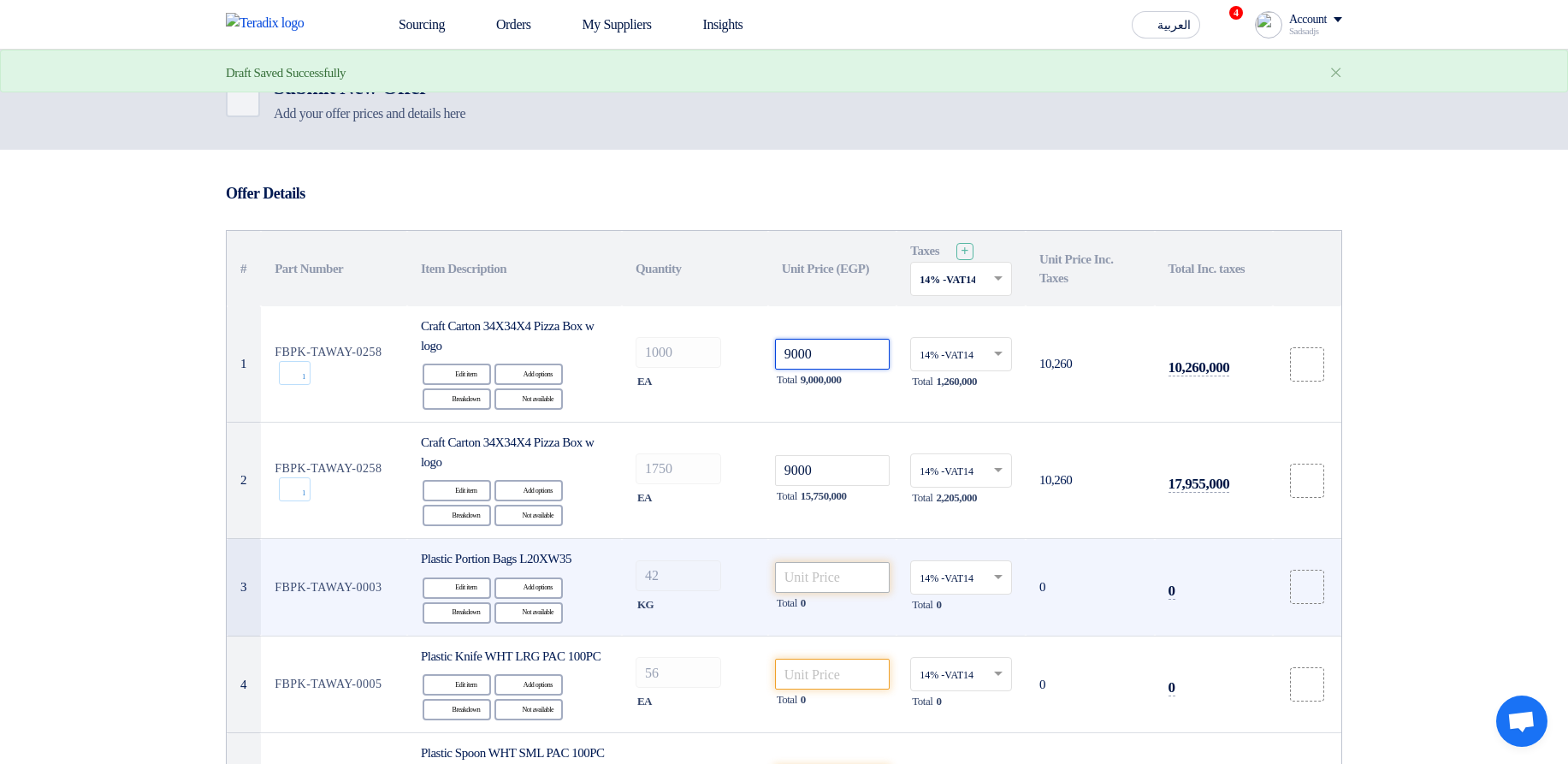
type input "9000"
click at [796, 575] on input "number" at bounding box center [833, 577] width 116 height 31
paste input "9000"
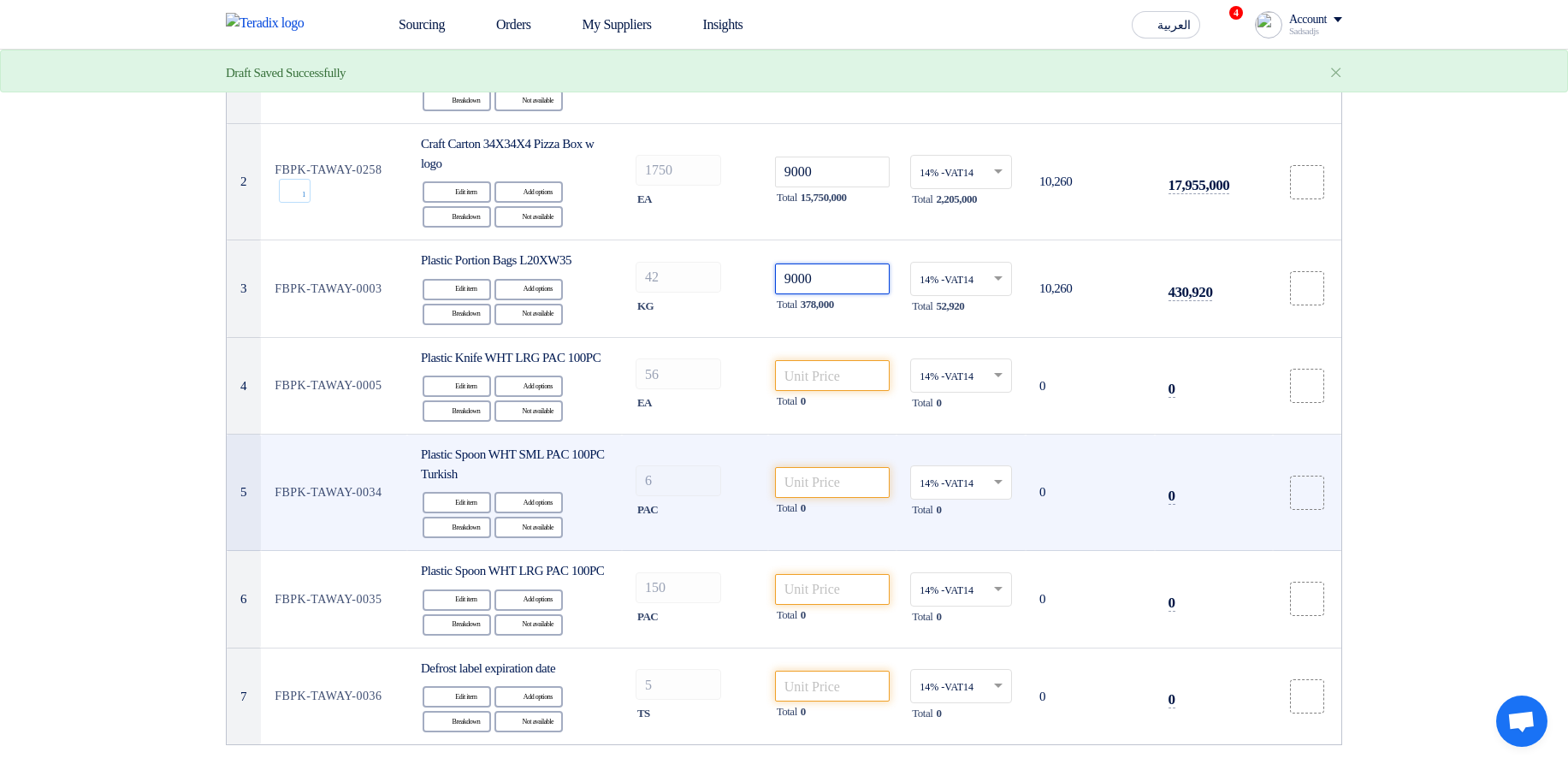
scroll to position [308, 0]
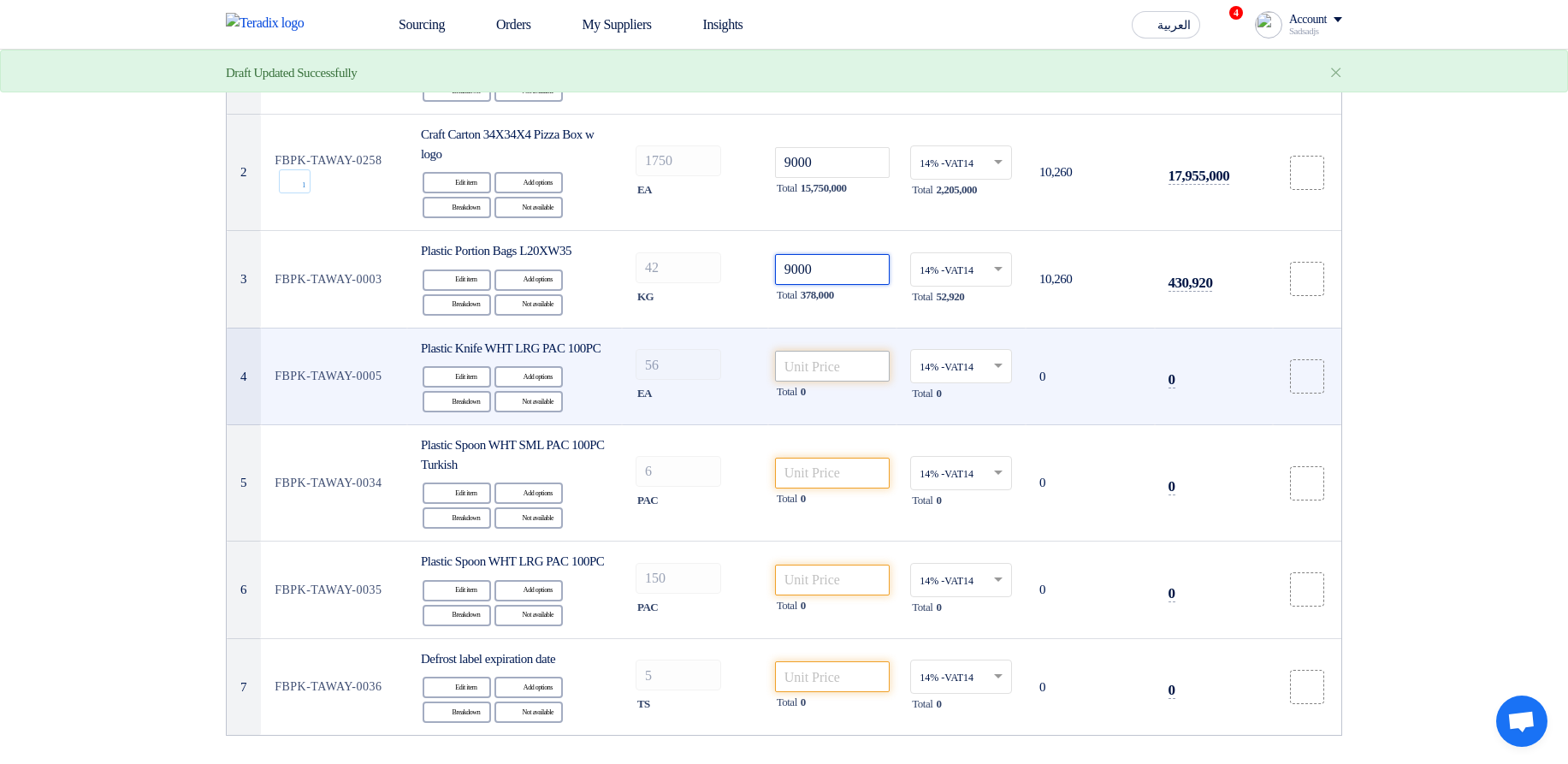
type input "9000"
click at [809, 382] on input "number" at bounding box center [833, 366] width 116 height 31
paste input "9000"
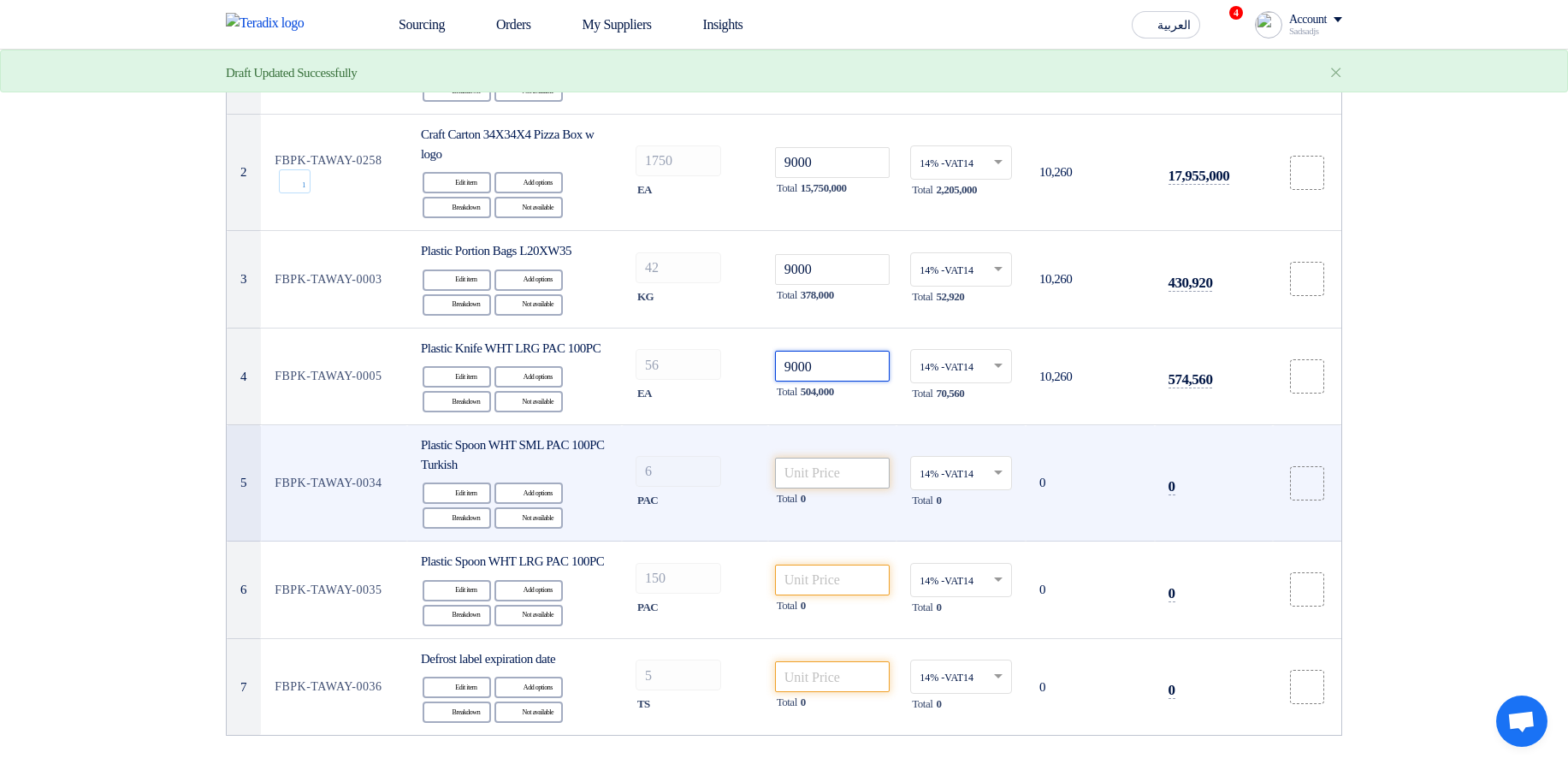
type input "9000"
click at [816, 487] on input "number" at bounding box center [833, 473] width 116 height 31
paste input "9000"
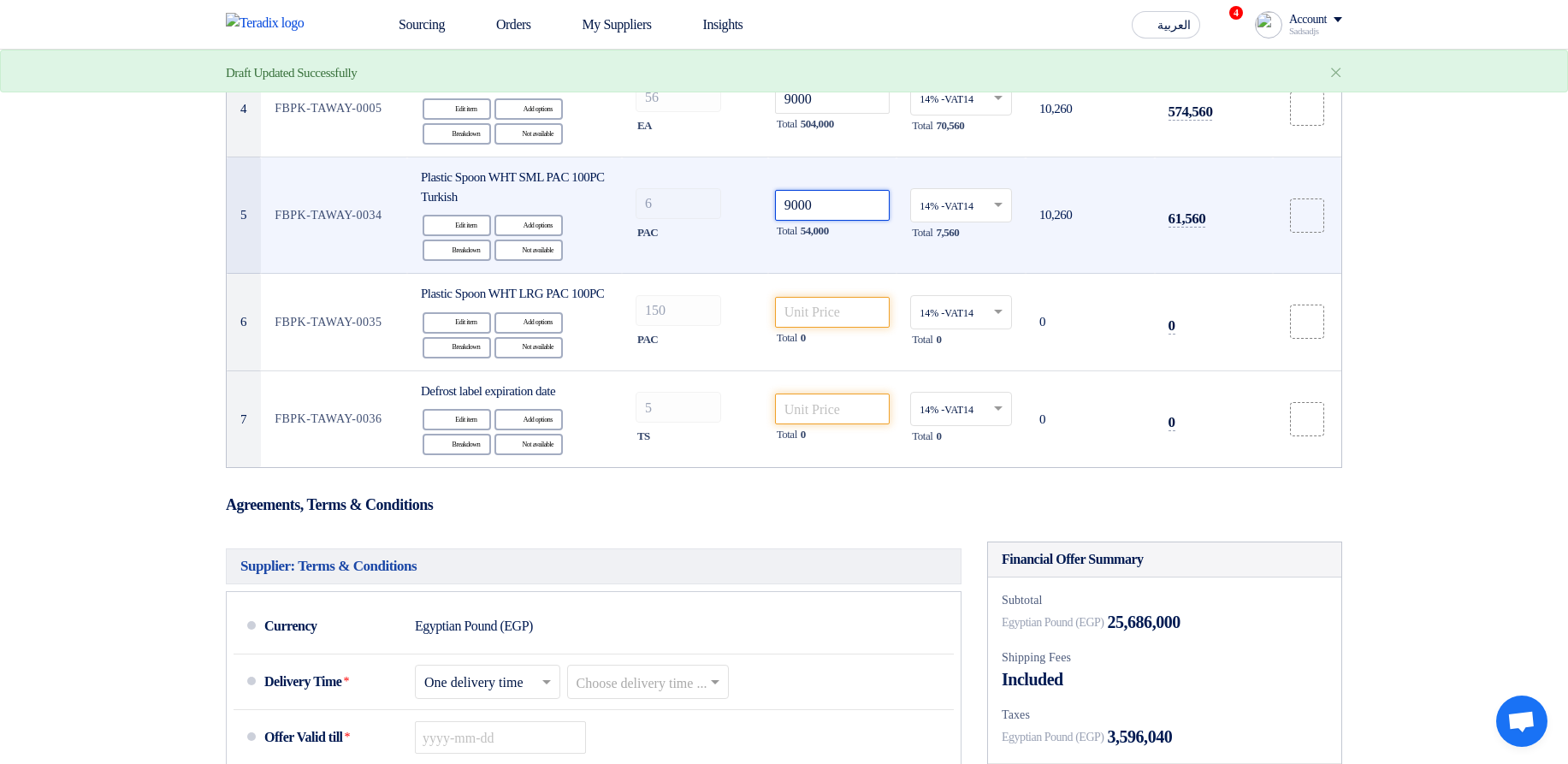
scroll to position [411, 0]
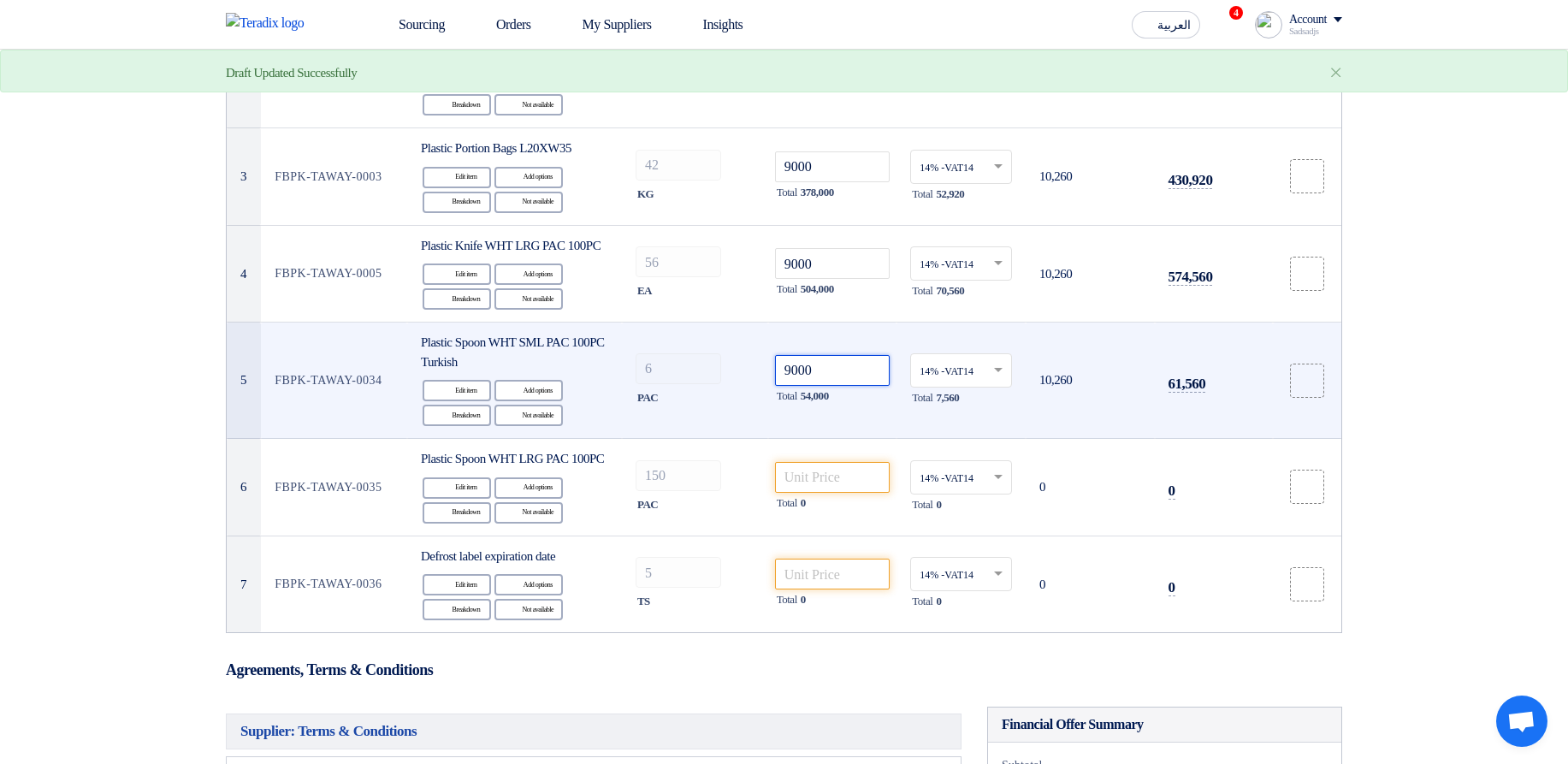
click at [827, 386] on input "9000" at bounding box center [833, 370] width 116 height 31
type input "9000"
click at [548, 426] on div "Reject Not available" at bounding box center [528, 415] width 68 height 21
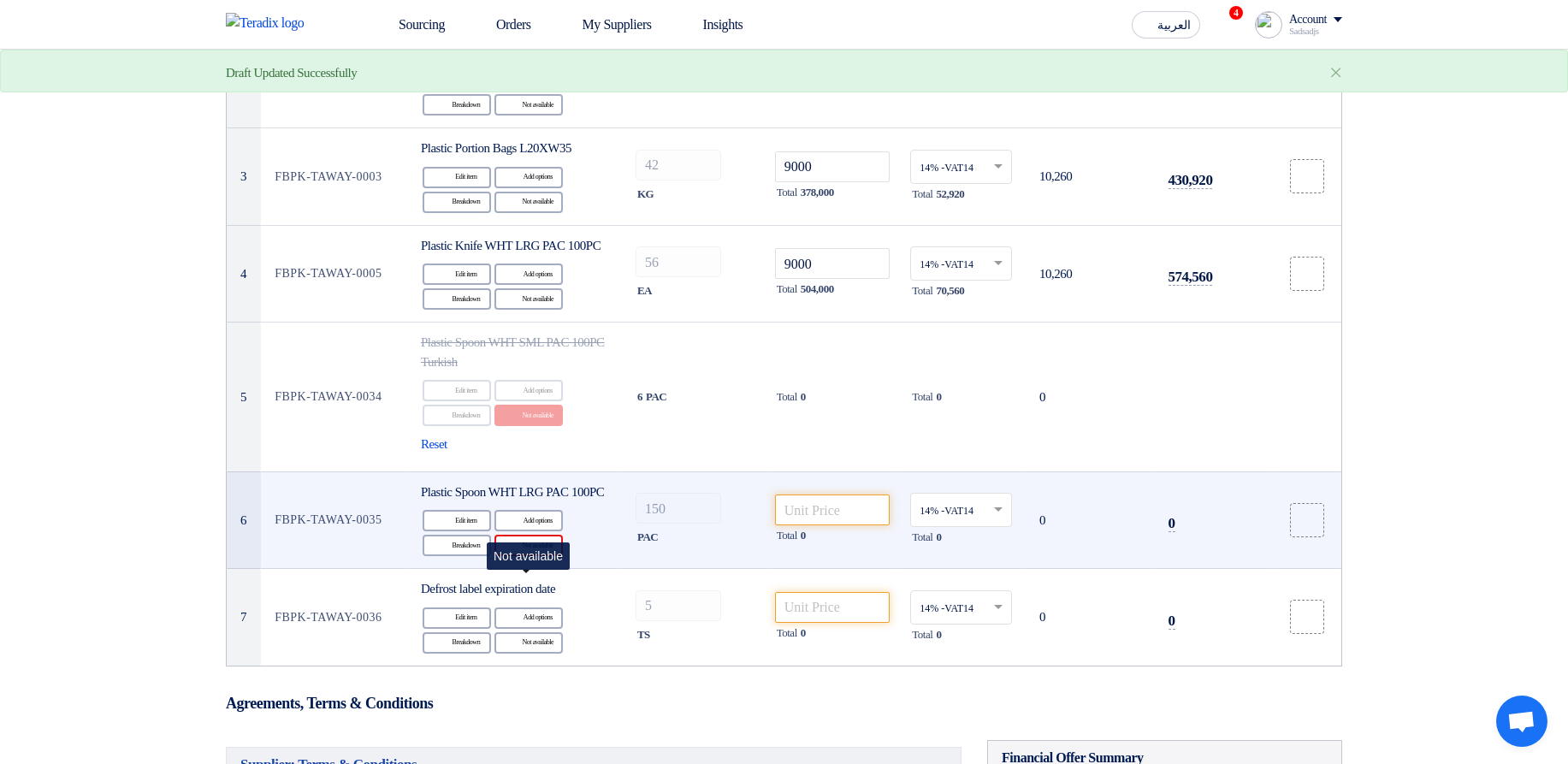
click at [525, 556] on div "Reject Not available" at bounding box center [528, 545] width 68 height 21
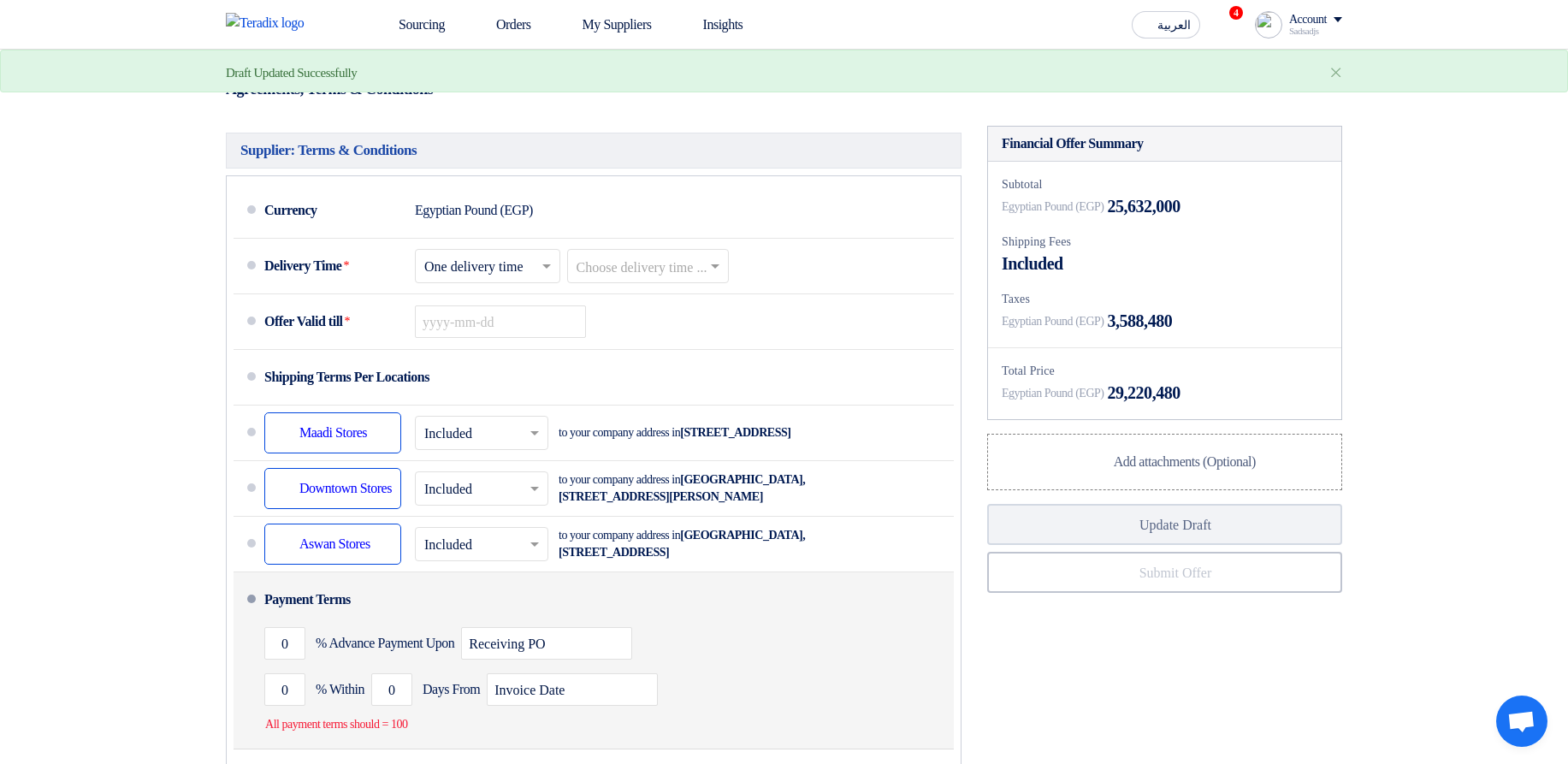
scroll to position [1232, 0]
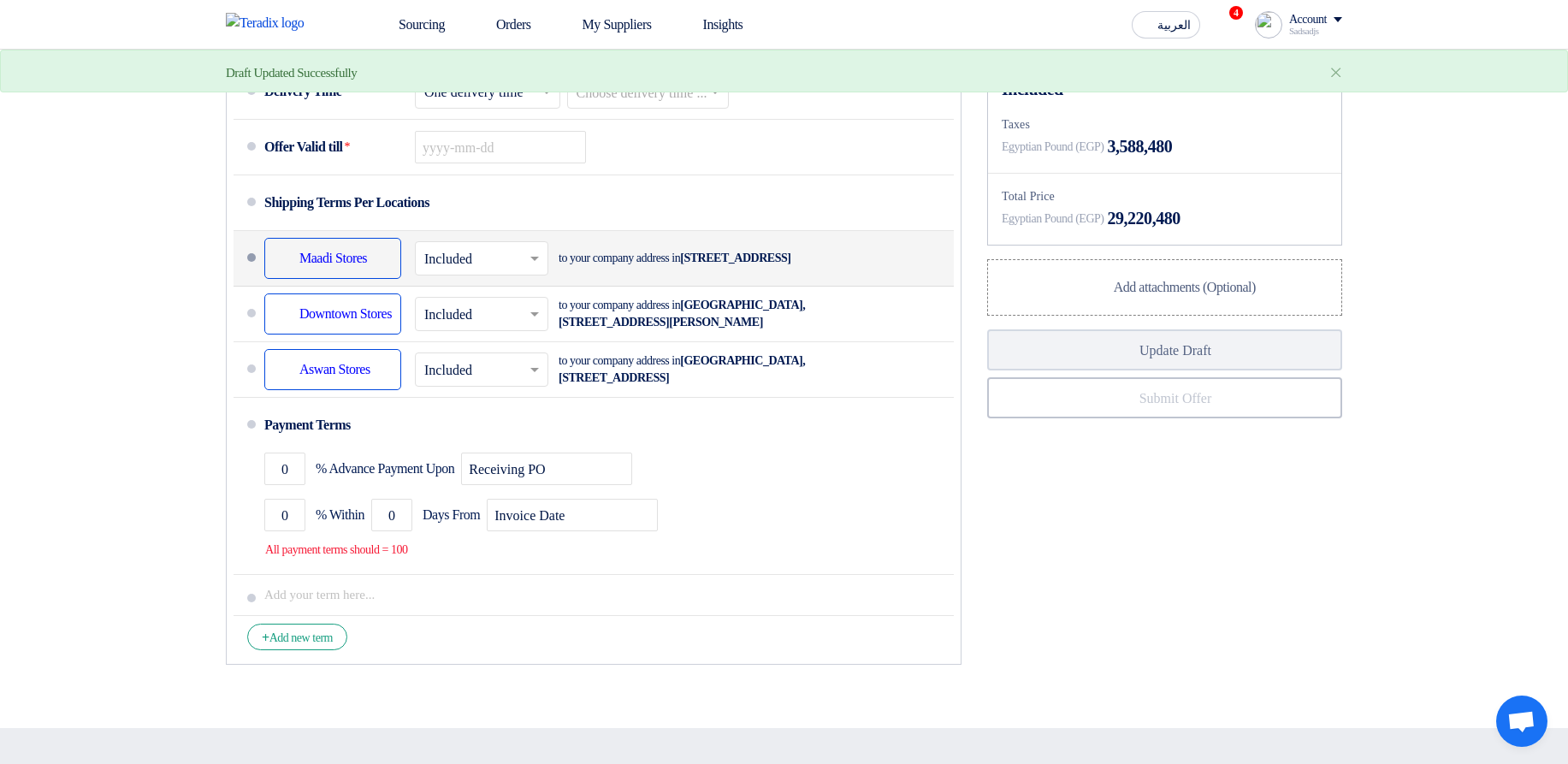
click at [423, 271] on div at bounding box center [482, 259] width 132 height 25
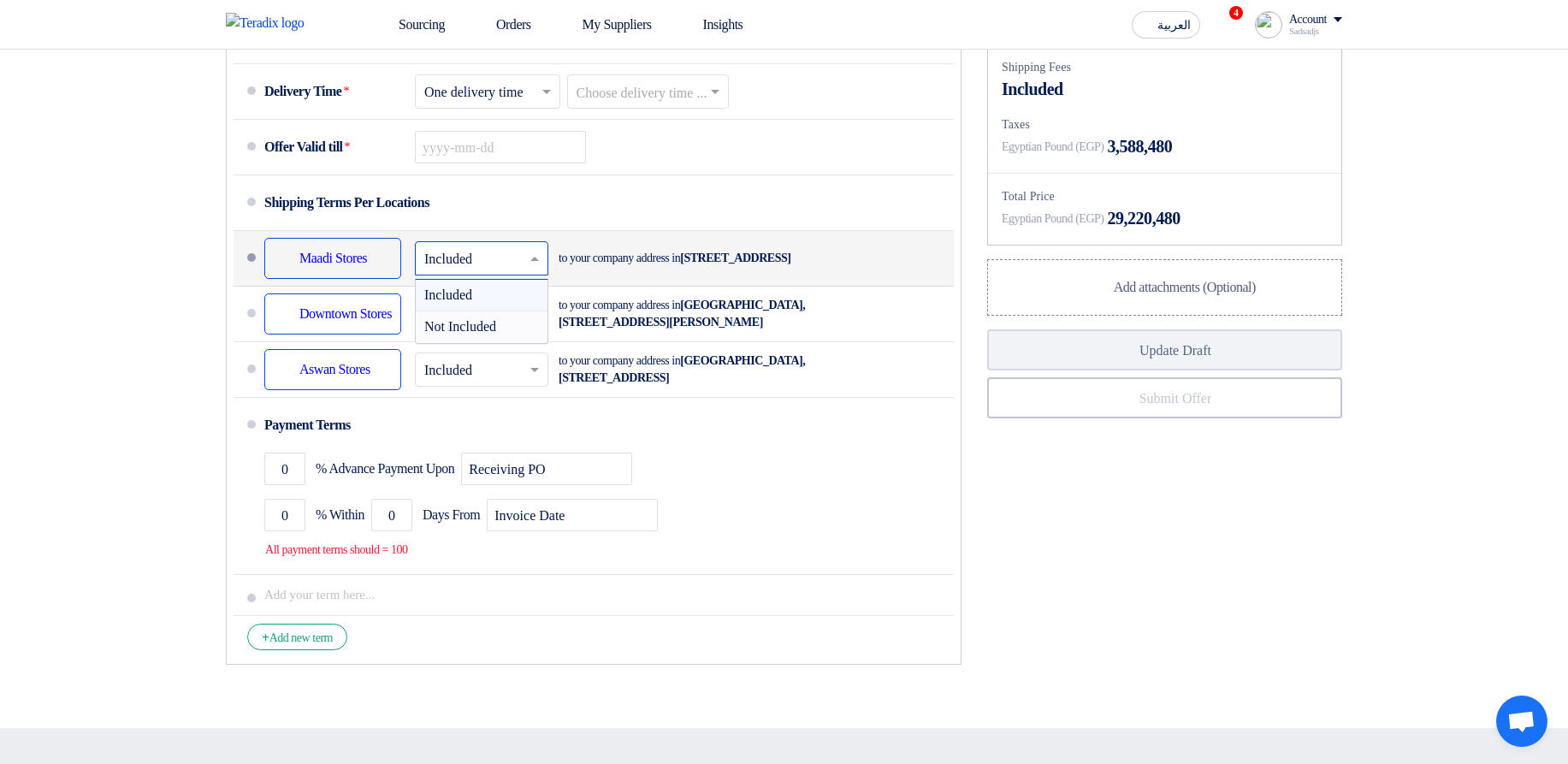
click at [484, 334] on span "Not Included" at bounding box center [460, 326] width 72 height 14
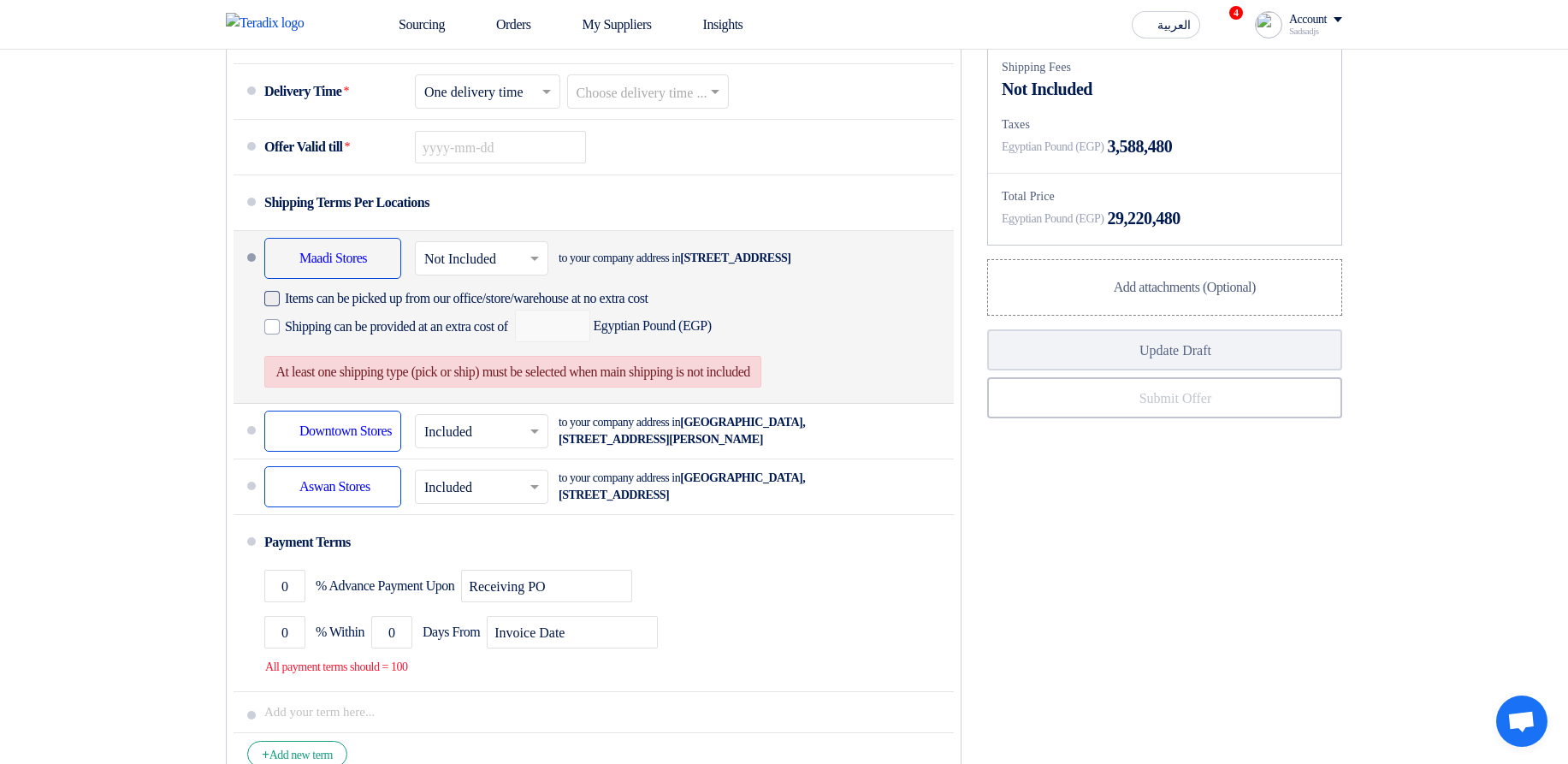
click at [490, 307] on span "Items can be picked up from our office/store/warehouse at no extra cost" at bounding box center [466, 298] width 364 height 17
click at [490, 322] on input "Items can be picked up from our office/store/warehouse at no extra cost" at bounding box center [496, 305] width 423 height 33
checkbox input "true"
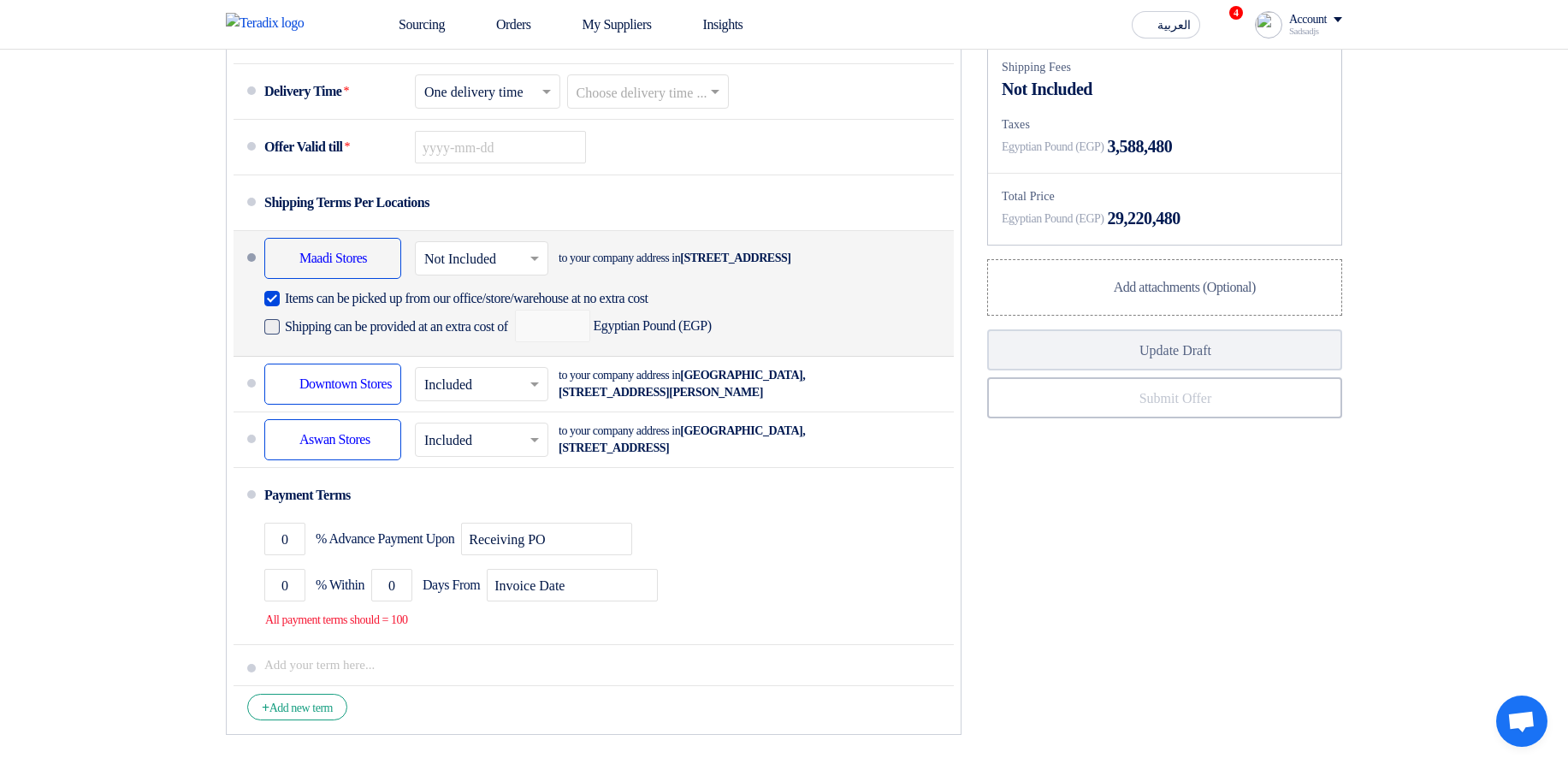
click at [476, 335] on span "Shipping can be provided at an extra cost of" at bounding box center [396, 326] width 223 height 17
click at [476, 350] on input "Shipping can be provided at an extra cost of" at bounding box center [398, 334] width 227 height 33
checkbox input "true"
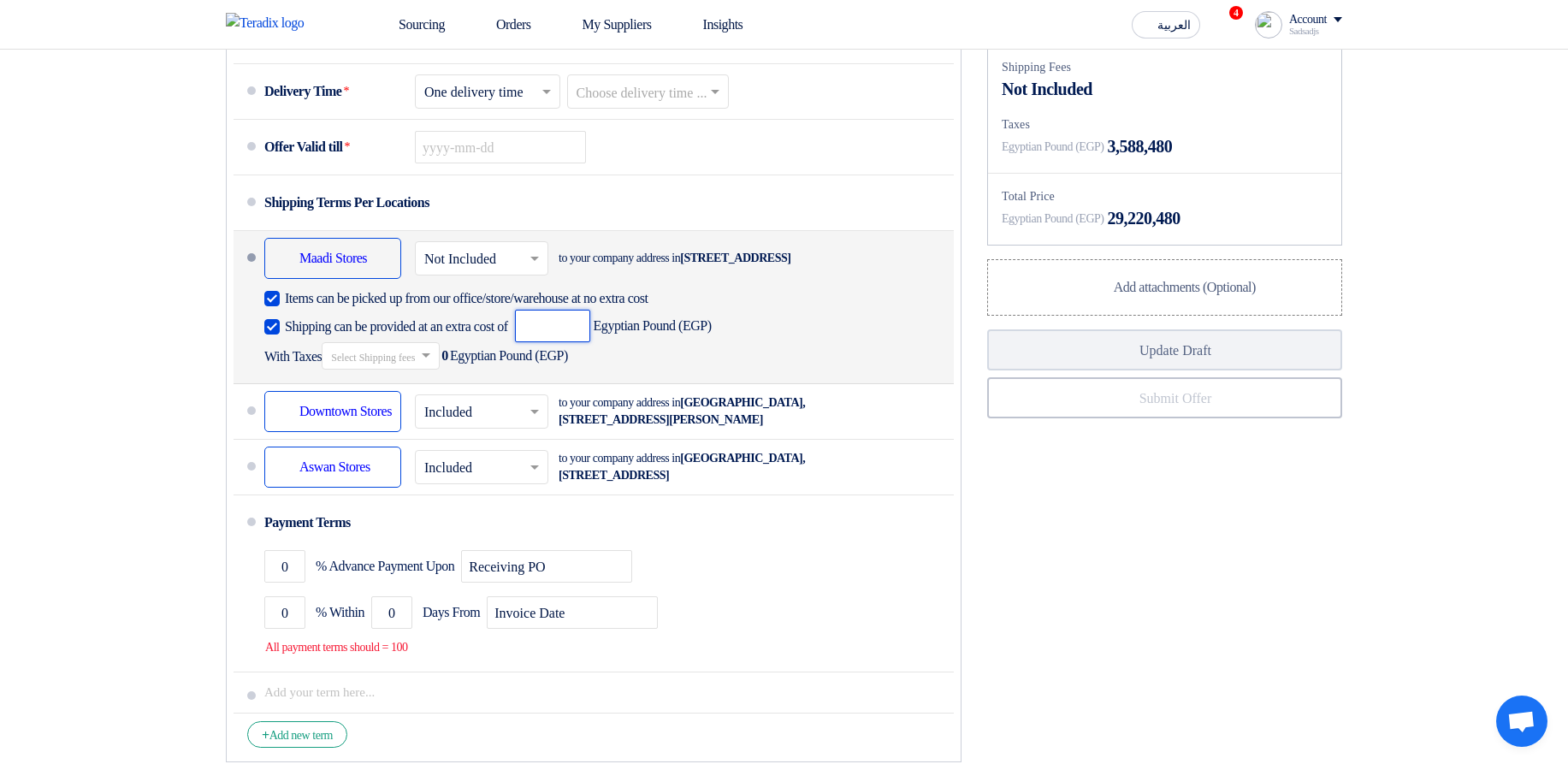
click at [570, 342] on input "number" at bounding box center [552, 326] width 76 height 33
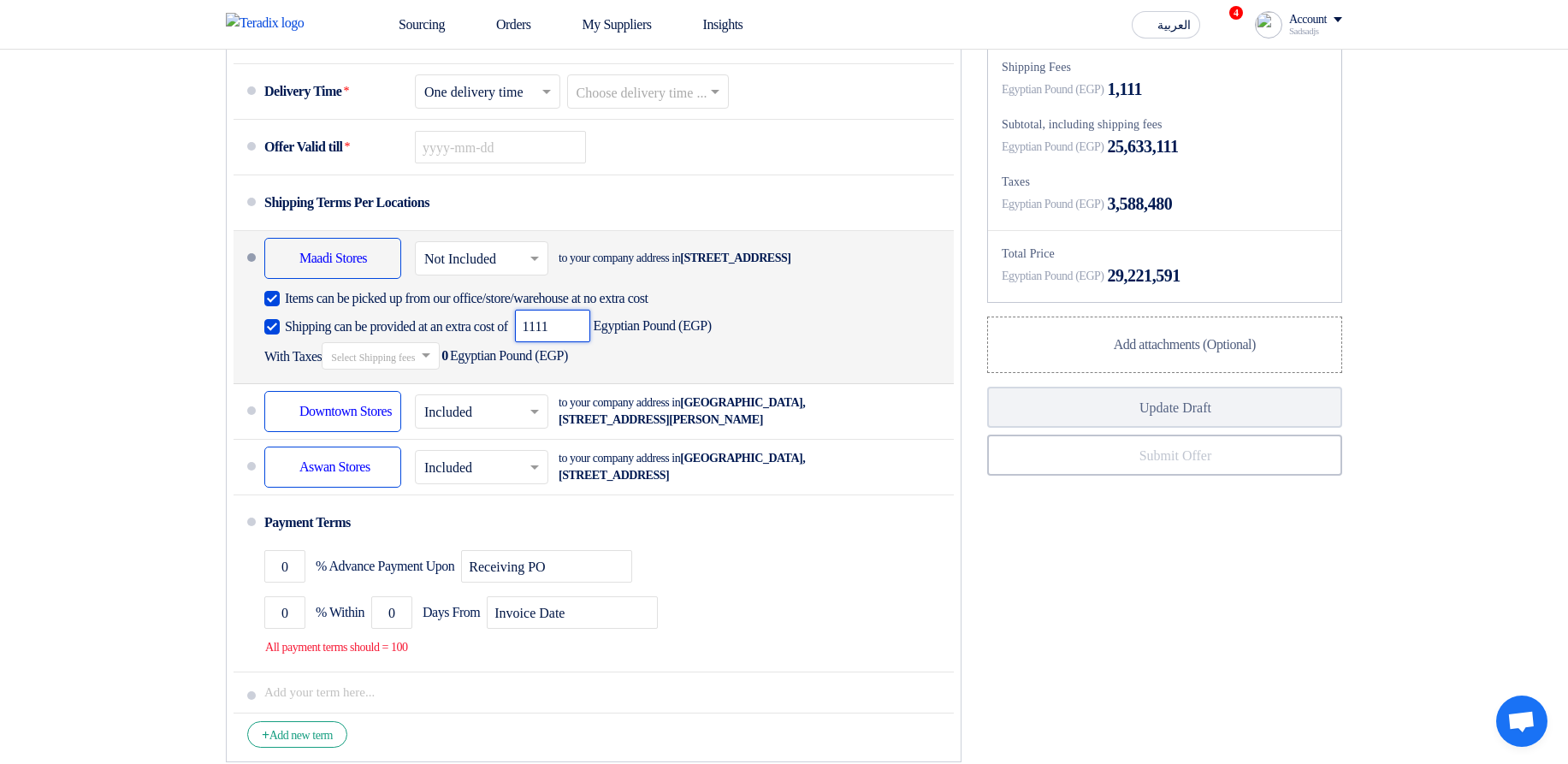
type input "1111"
click at [439, 365] on span at bounding box center [428, 356] width 21 height 17
click at [439, 401] on div "14% -VAT14" at bounding box center [381, 386] width 117 height 32
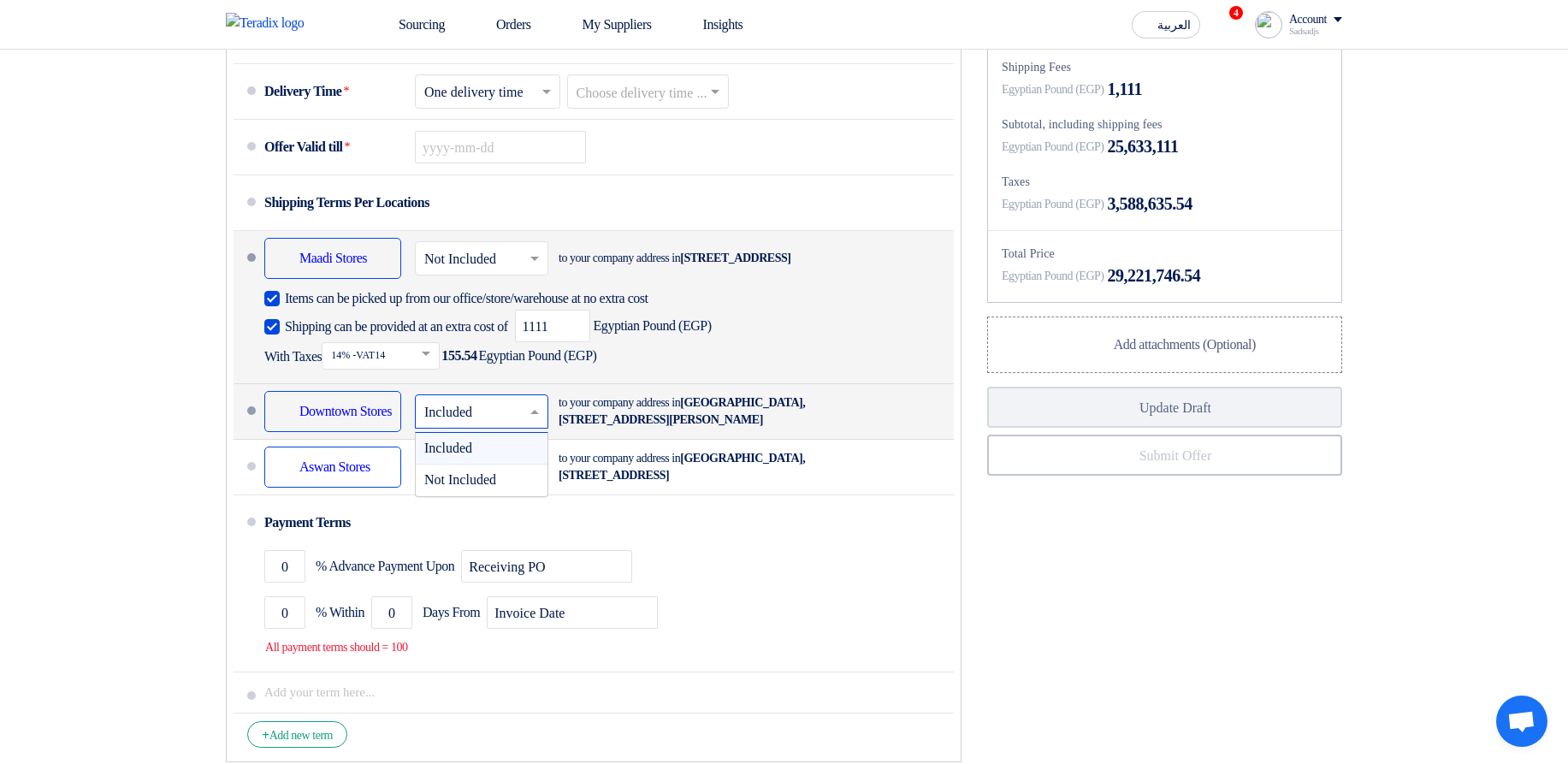
click at [482, 426] on input "text" at bounding box center [482, 414] width 117 height 25
click at [483, 487] on span "Not Included" at bounding box center [460, 479] width 72 height 14
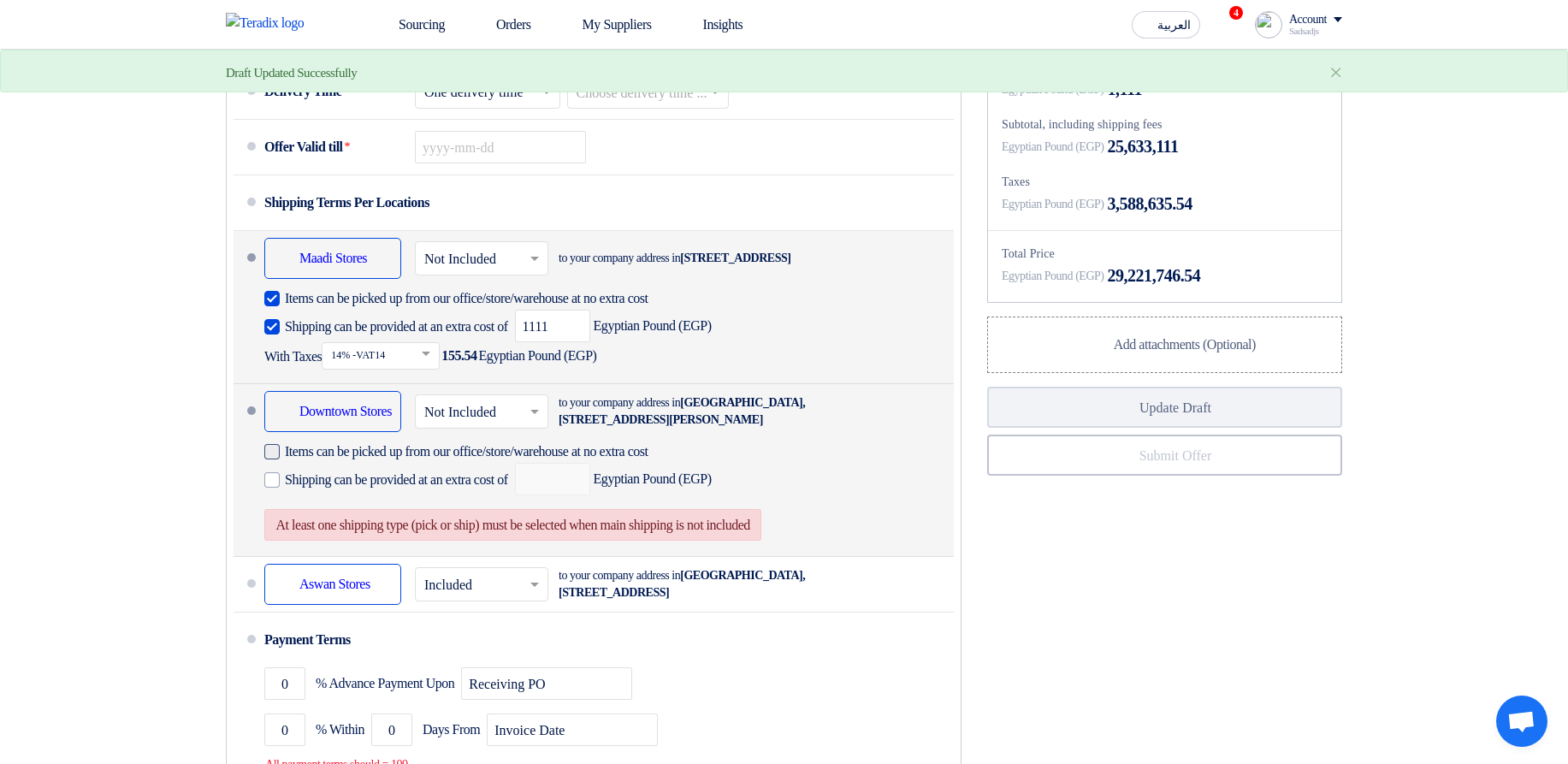
click at [497, 461] on span "Items can be picked up from our office/store/warehouse at no extra cost" at bounding box center [466, 451] width 364 height 17
click at [497, 475] on input "Items can be picked up from our office/store/warehouse at no extra cost" at bounding box center [496, 458] width 423 height 33
checkbox input "true"
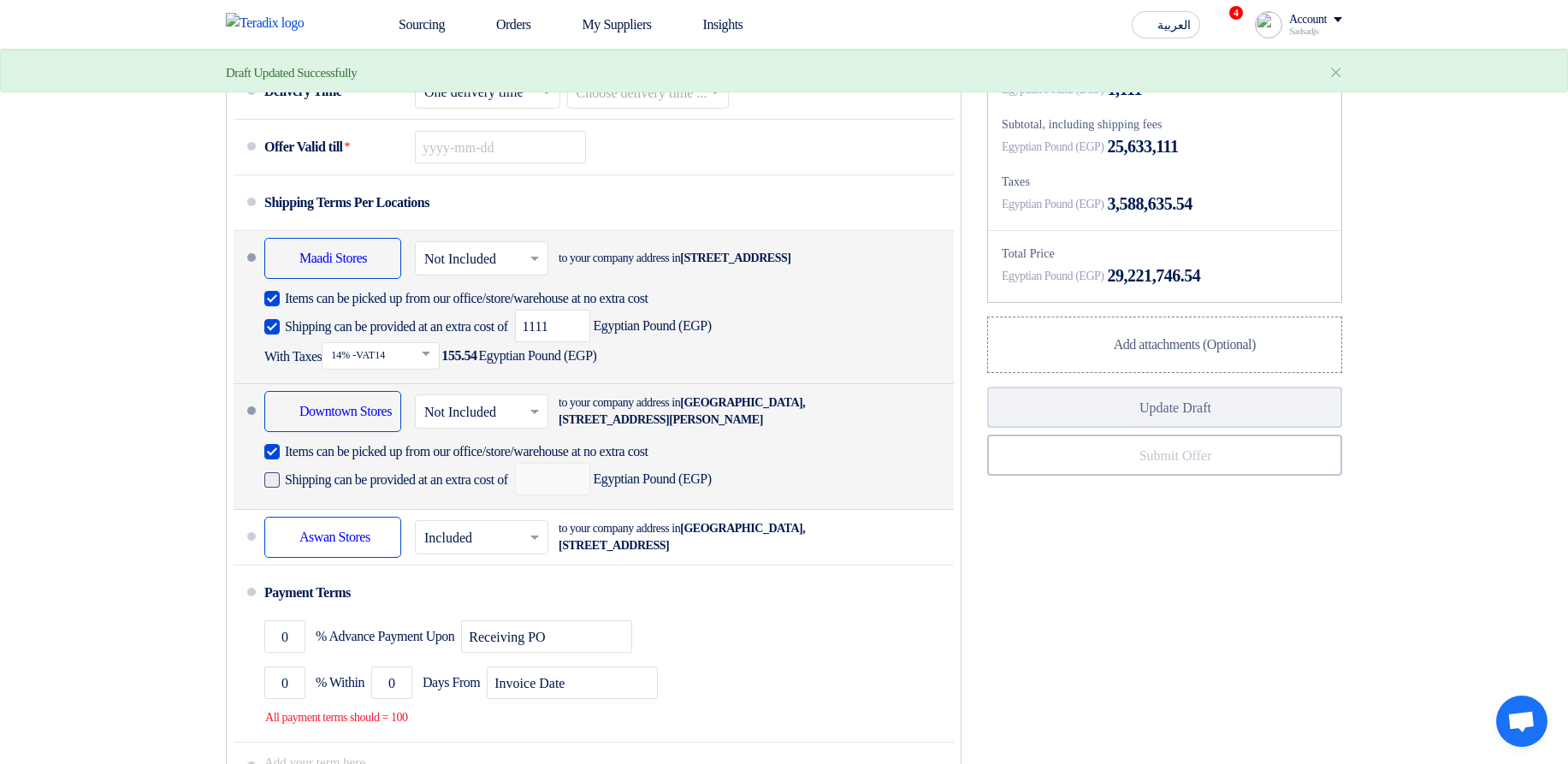
click at [482, 488] on span "Shipping can be provided at an extra cost of" at bounding box center [396, 479] width 223 height 17
click at [482, 503] on input "Shipping can be provided at an extra cost of" at bounding box center [398, 487] width 227 height 33
checkbox input "true"
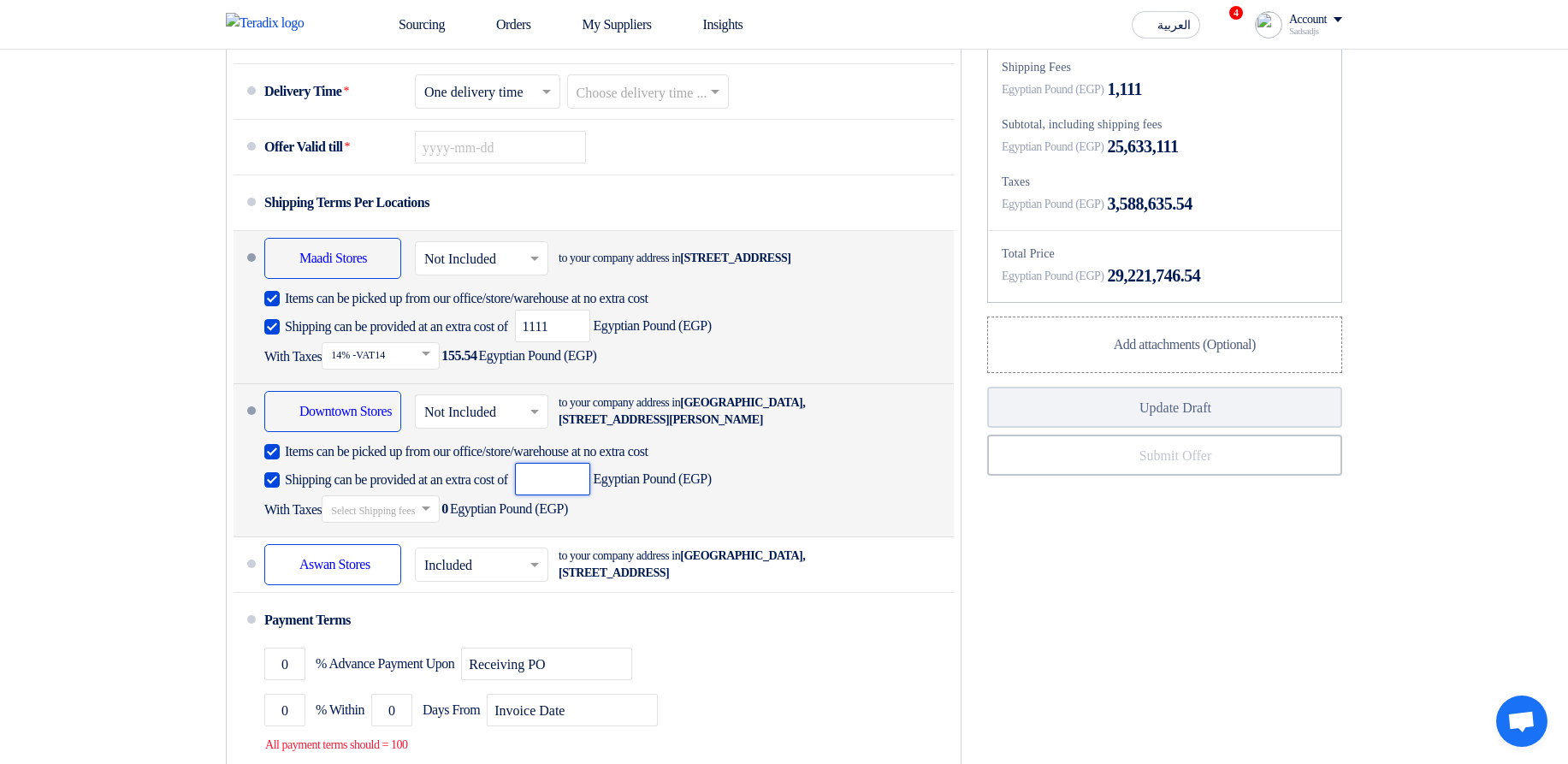
click at [591, 495] on input "number" at bounding box center [552, 479] width 76 height 33
click at [432, 524] on input "text" at bounding box center [382, 511] width 101 height 25
click at [427, 554] on div "14% -VAT14" at bounding box center [381, 539] width 117 height 32
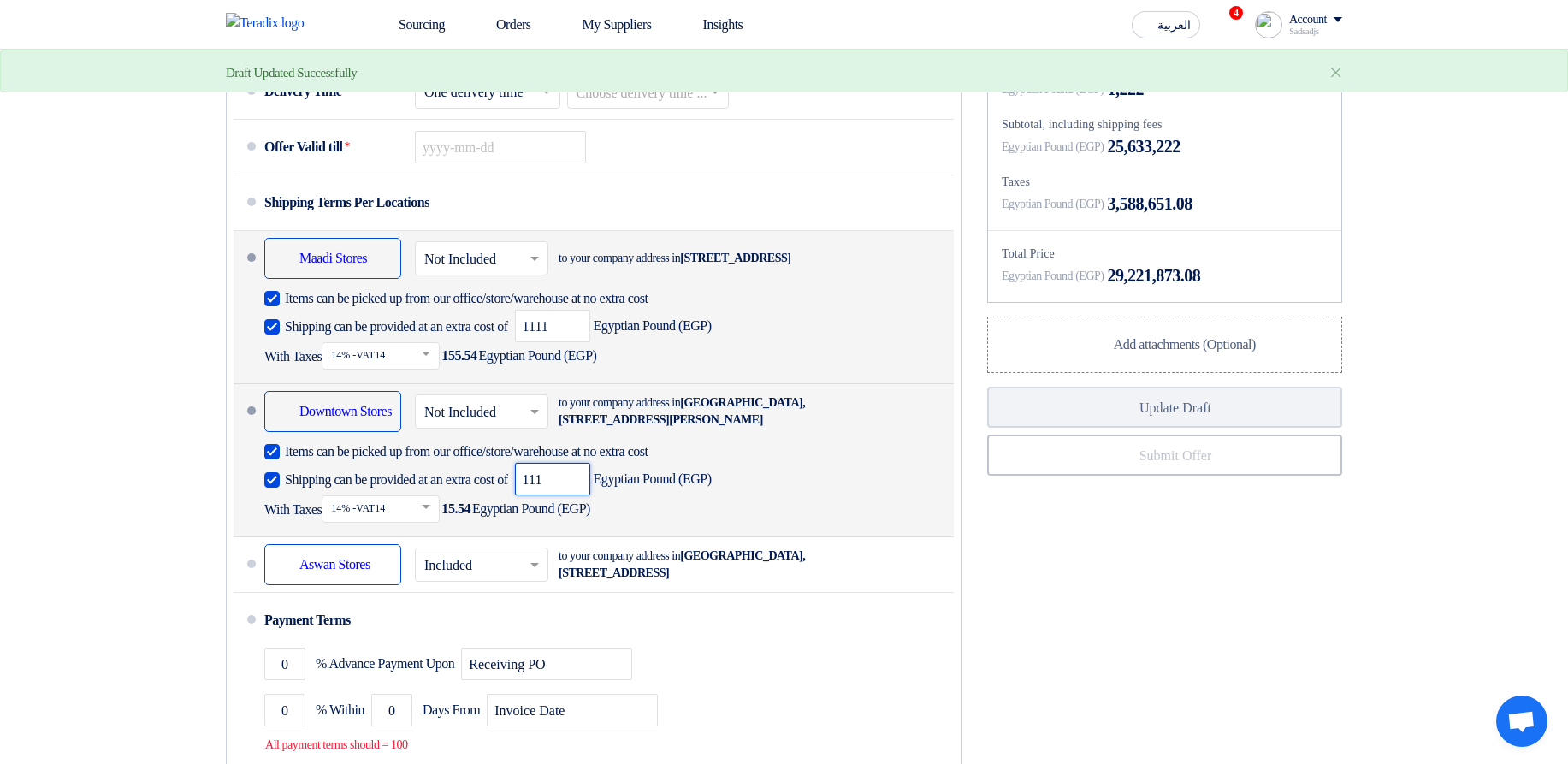
click at [591, 495] on input "111" at bounding box center [552, 479] width 76 height 33
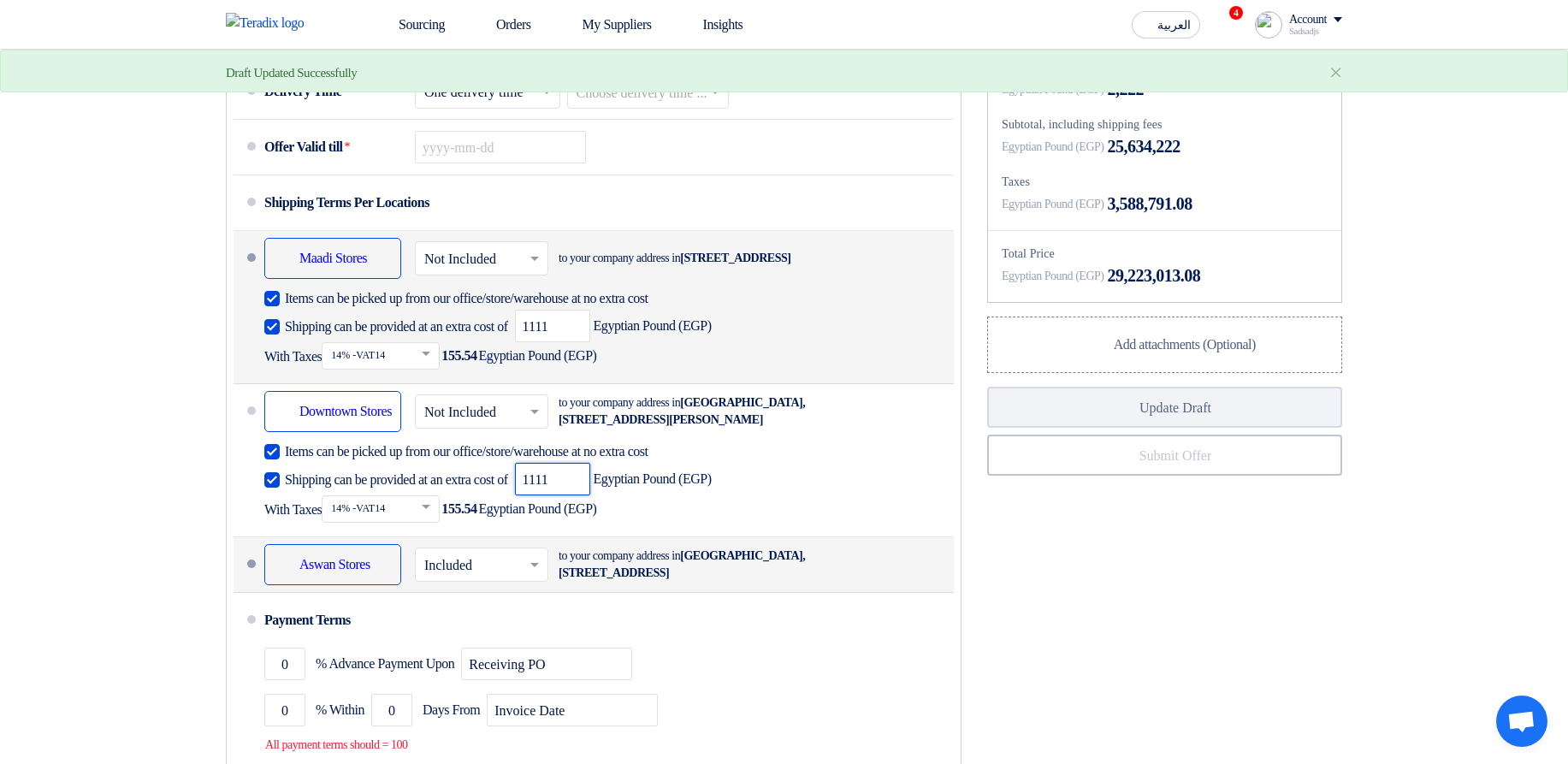
type input "1111"
click at [486, 579] on input "text" at bounding box center [482, 567] width 117 height 25
click at [472, 640] on span "Not Included" at bounding box center [460, 632] width 72 height 14
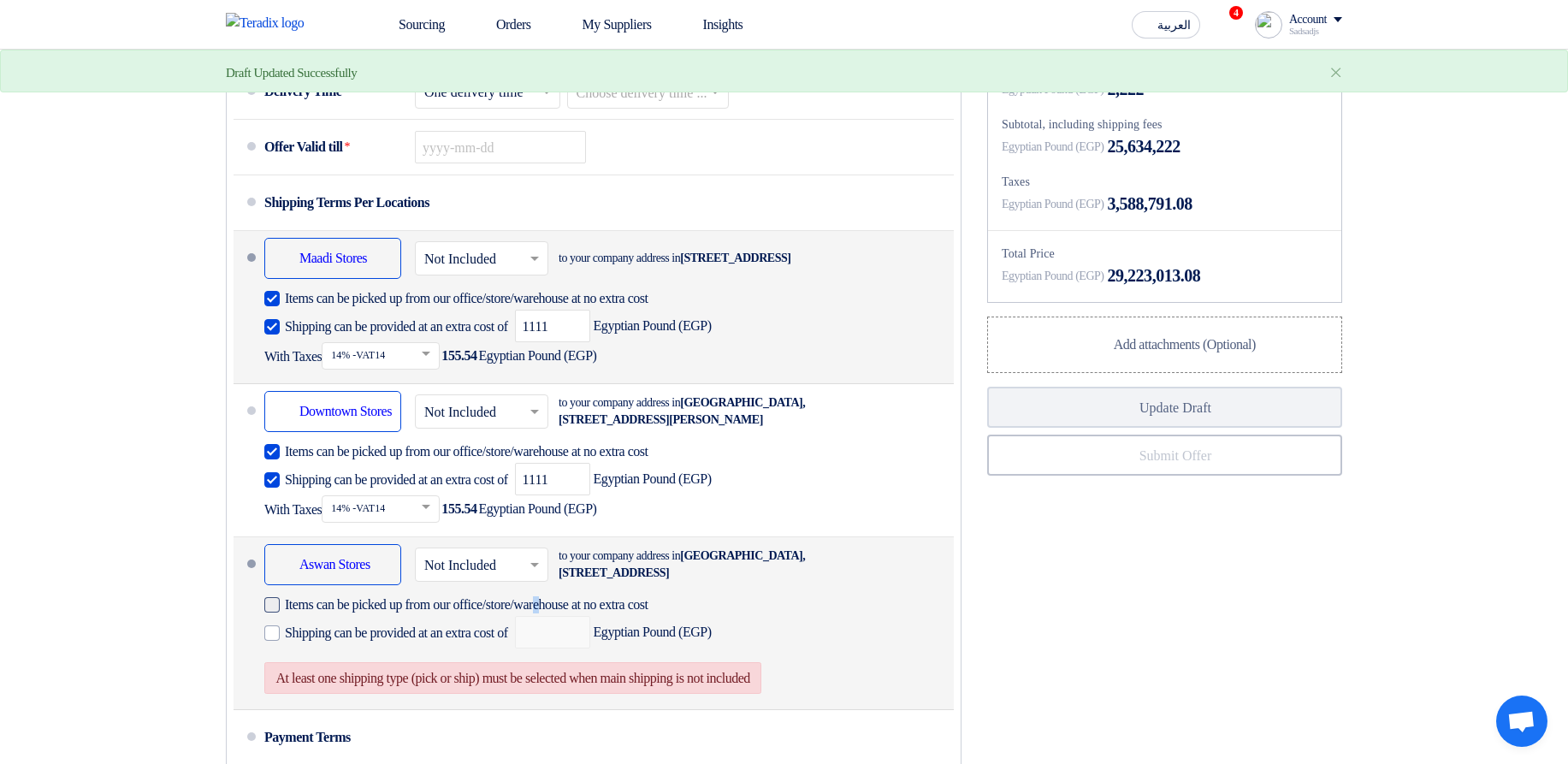
click at [372, 614] on span "Items can be picked up from our office/store/warehouse at no extra cost" at bounding box center [466, 605] width 364 height 17
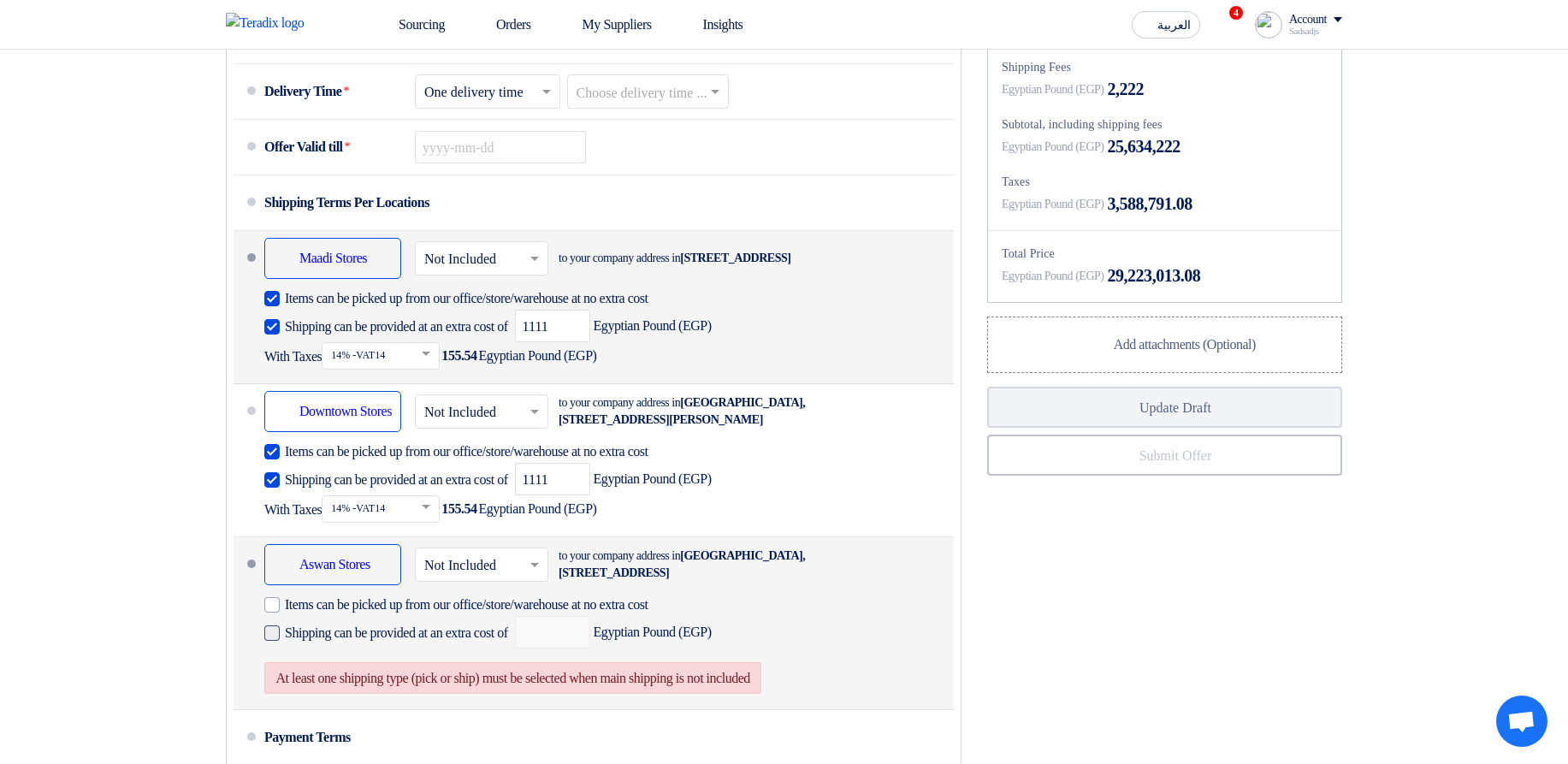
drag, startPoint x: 474, startPoint y: 675, endPoint x: 484, endPoint y: 673, distance: 10.2
click at [475, 642] on span "Shipping can be provided at an extra cost of" at bounding box center [396, 632] width 223 height 17
click at [475, 656] on input "Shipping can be provided at an extra cost of" at bounding box center [398, 639] width 227 height 33
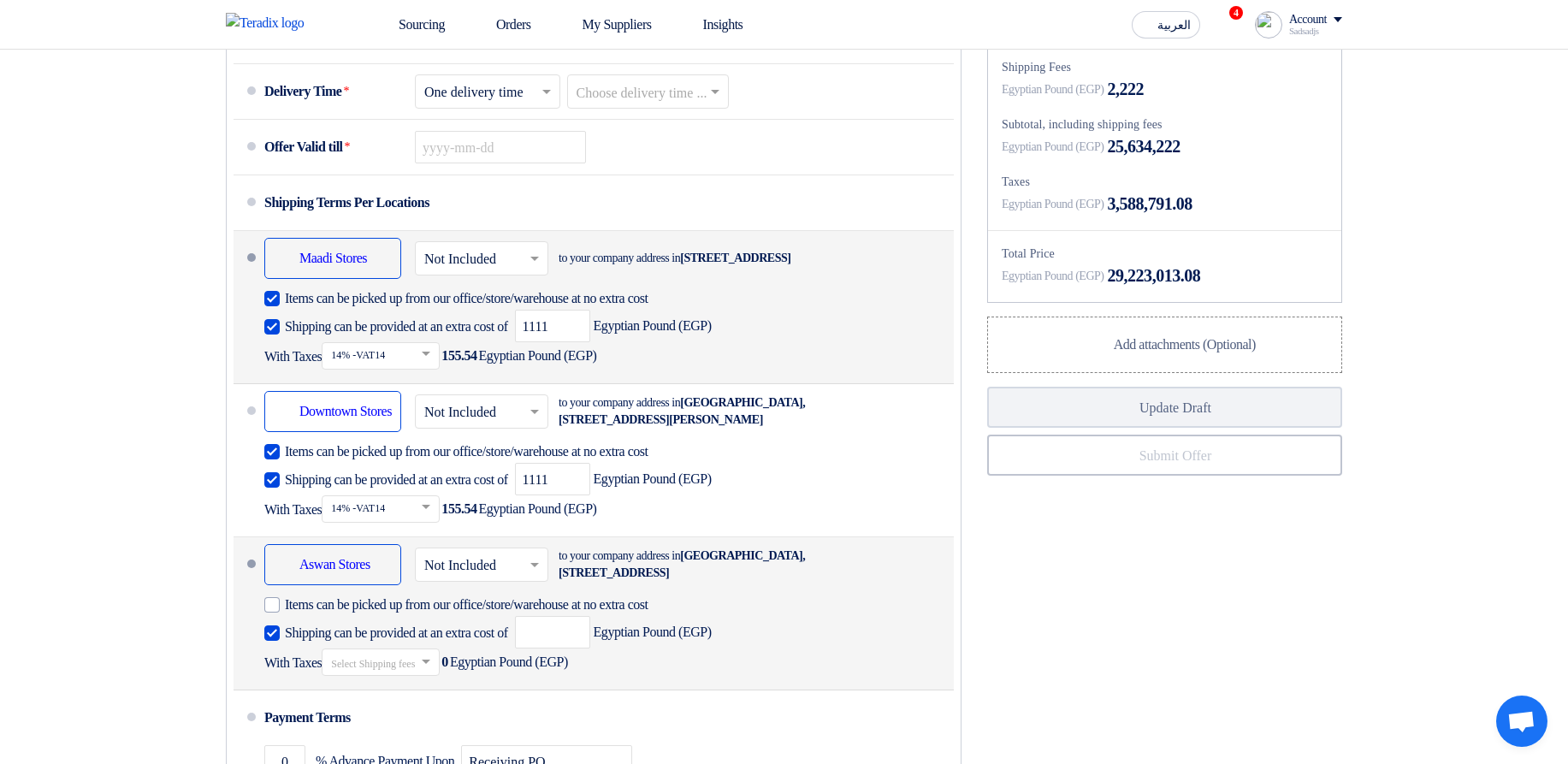
click at [465, 642] on span "Shipping can be provided at an extra cost of" at bounding box center [396, 632] width 223 height 17
click at [465, 656] on input "Shipping can be provided at an extra cost of" at bounding box center [398, 639] width 227 height 33
checkbox input "false"
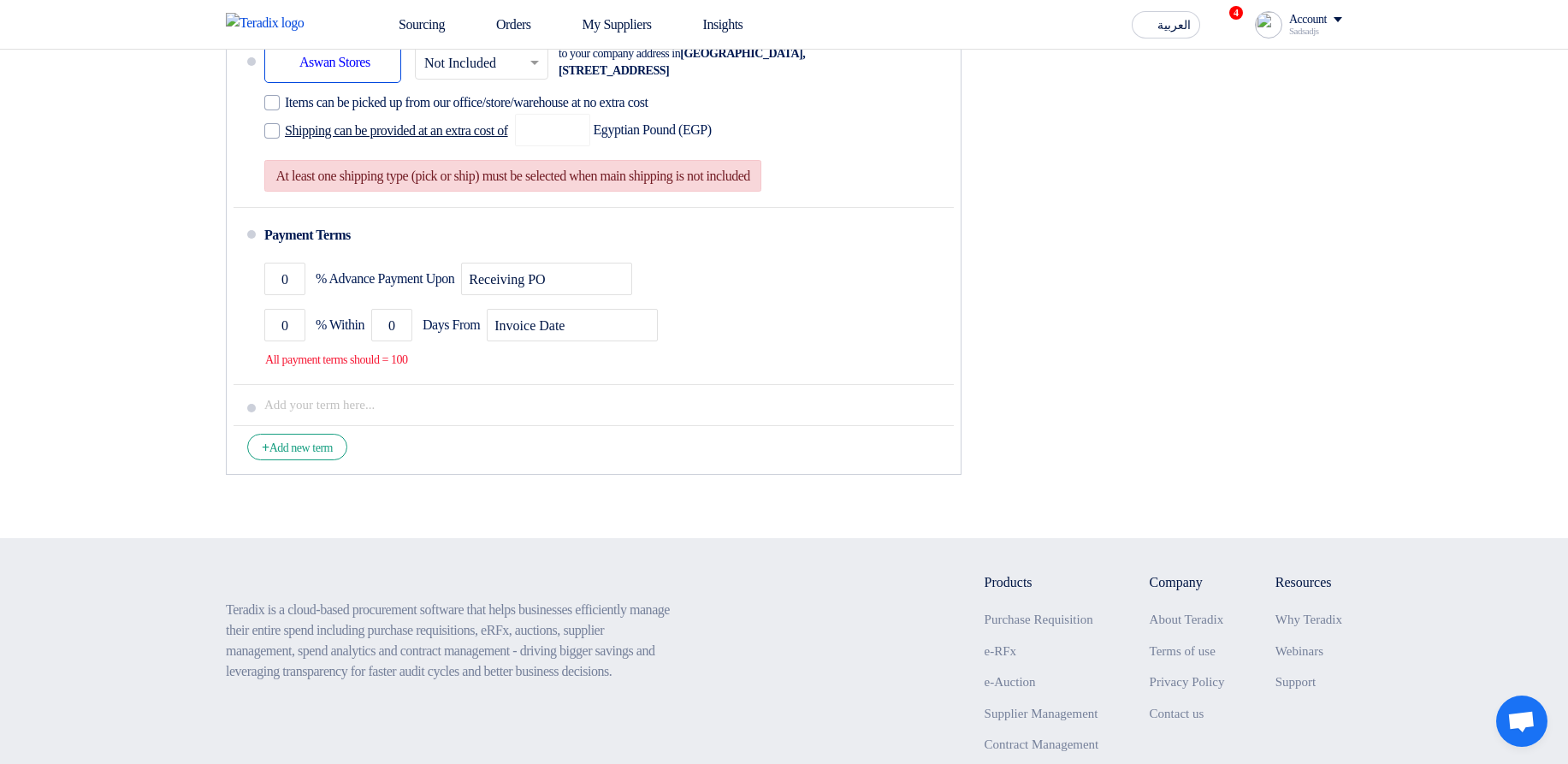
scroll to position [1746, 0]
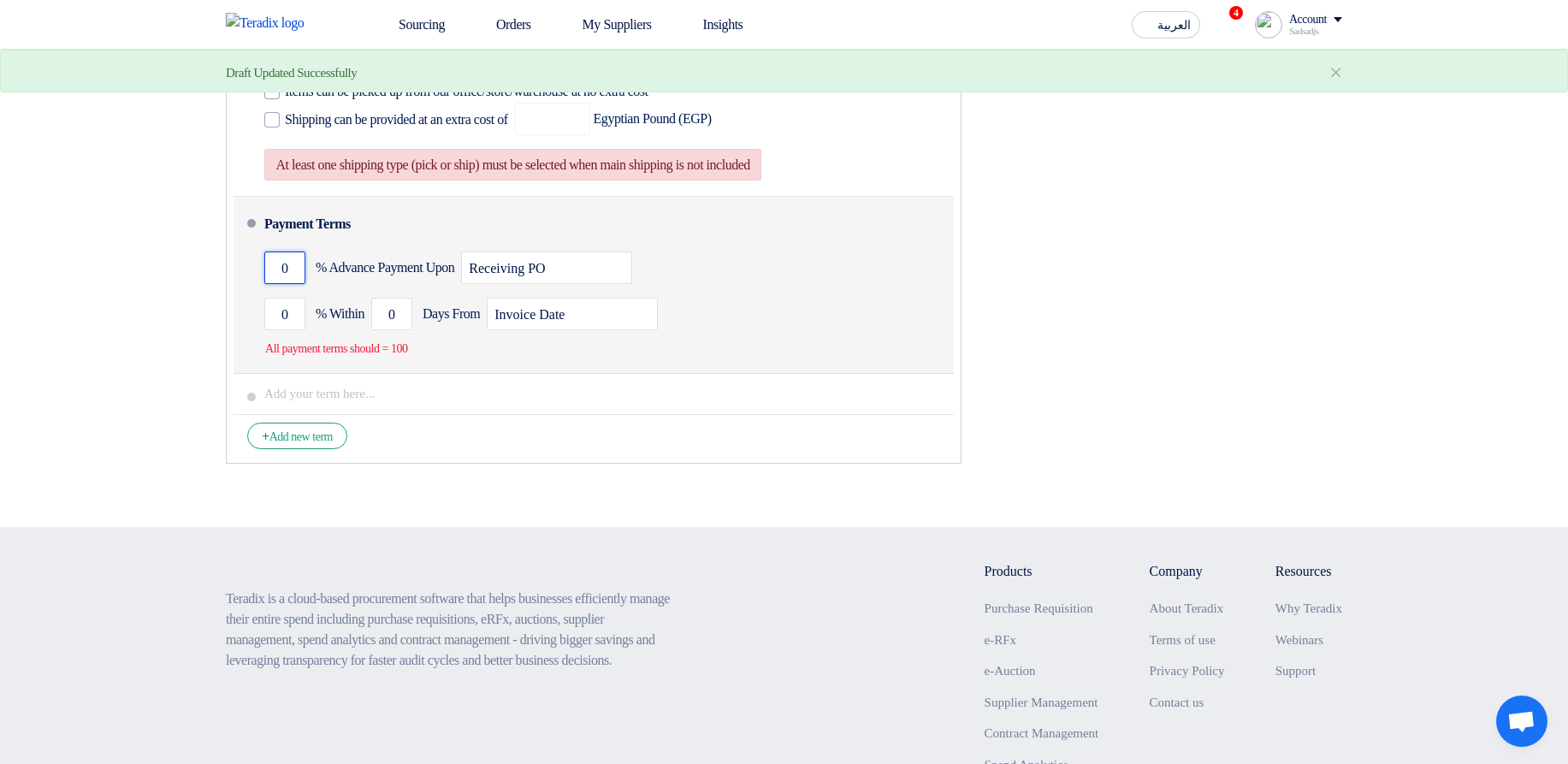
click at [278, 284] on input "0" at bounding box center [285, 268] width 41 height 33
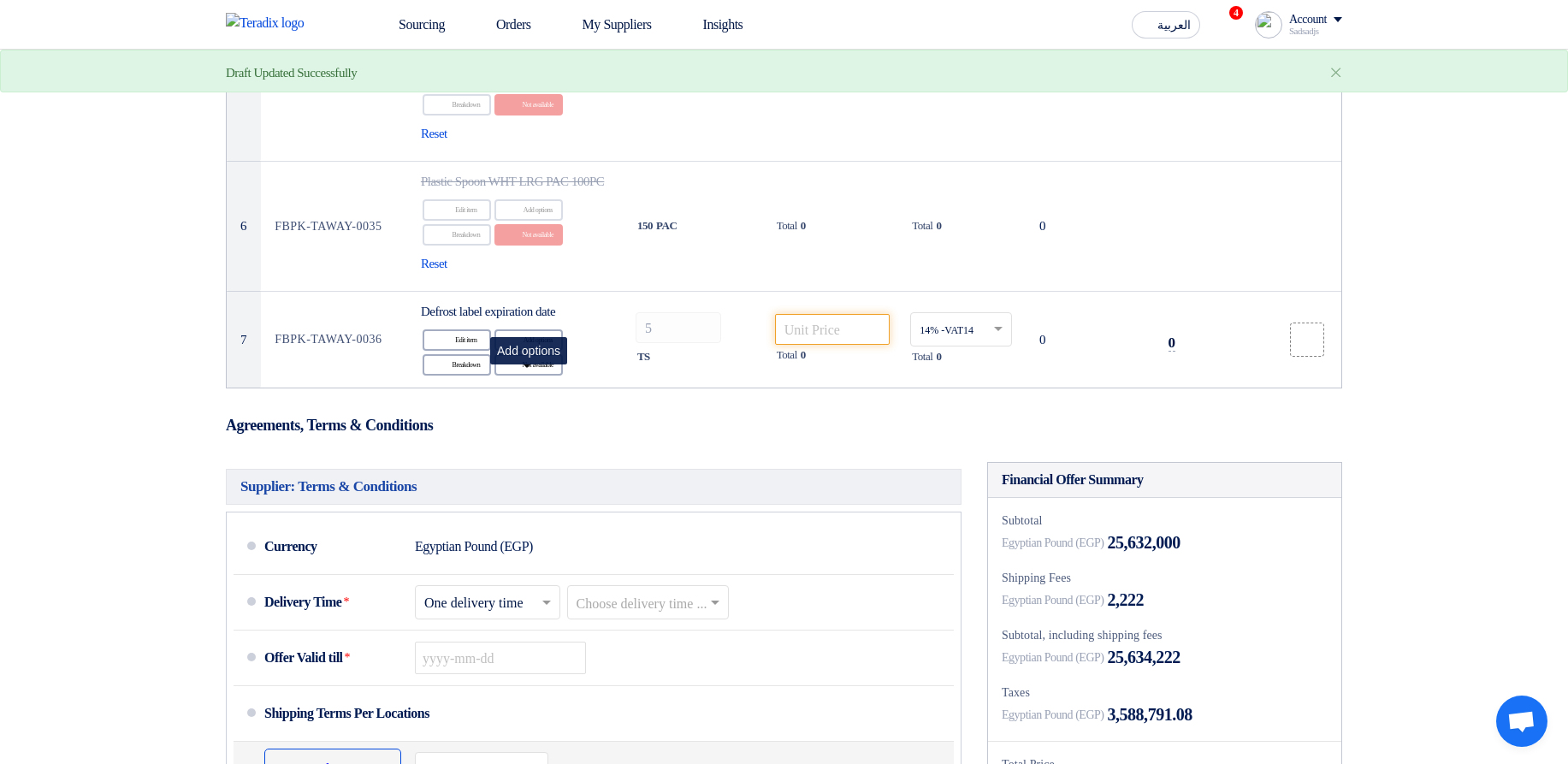
scroll to position [719, 0]
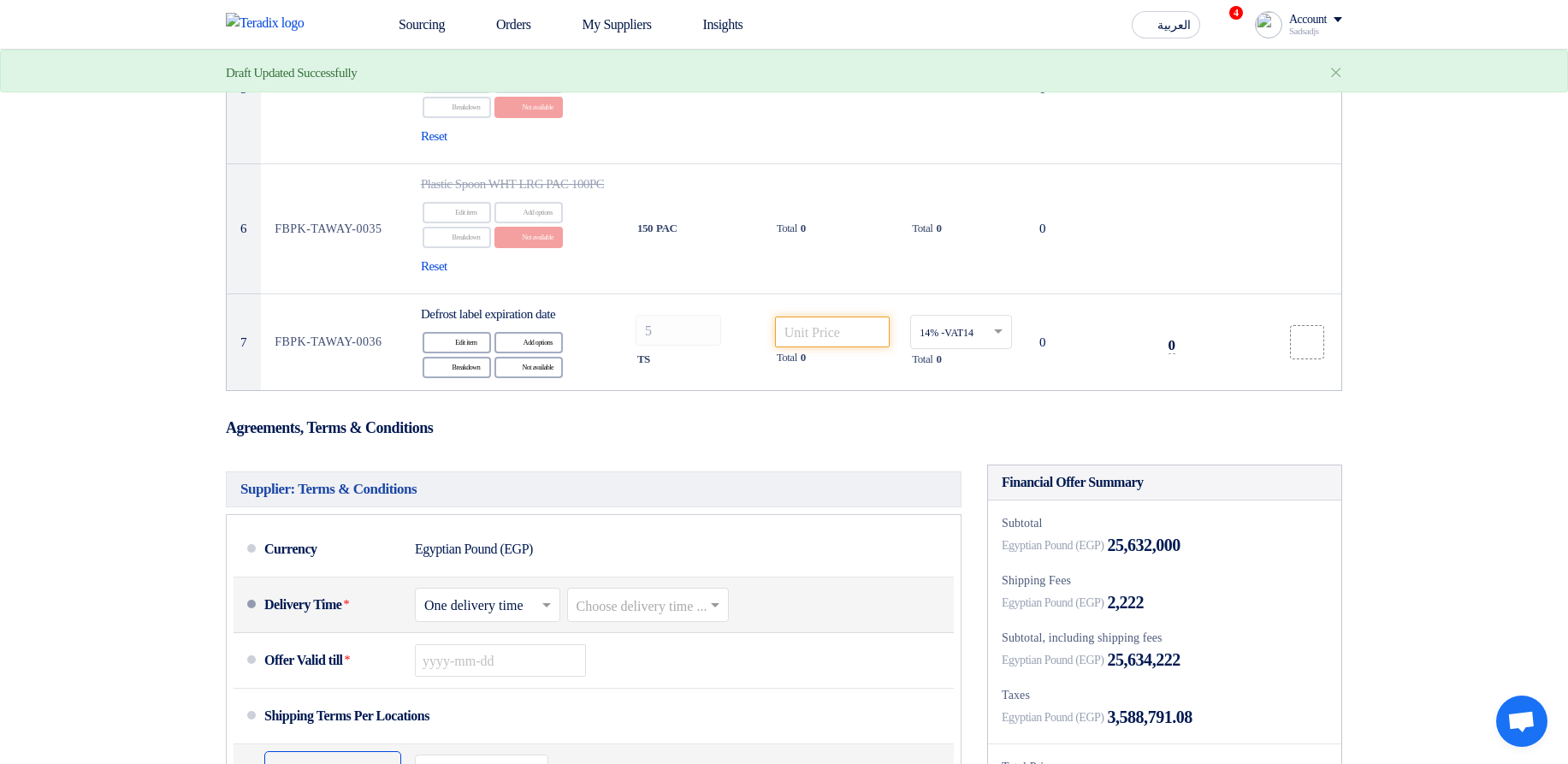
type input "100"
click at [698, 619] on input "text" at bounding box center [649, 607] width 146 height 25
click at [696, 567] on div "6-8 Weeks" at bounding box center [648, 551] width 161 height 32
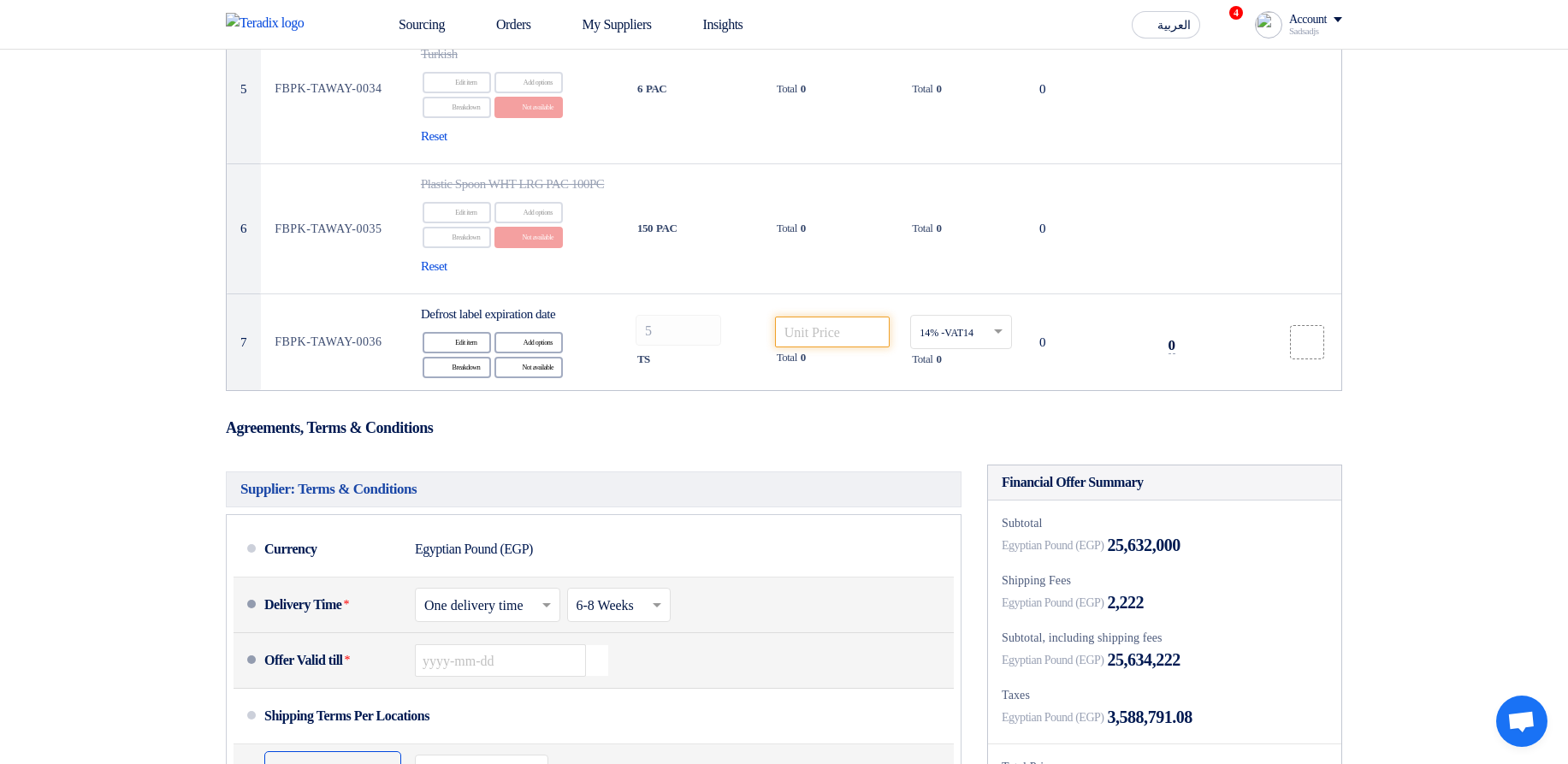
click at [587, 646] on use "button" at bounding box center [587, 646] width 0 height 0
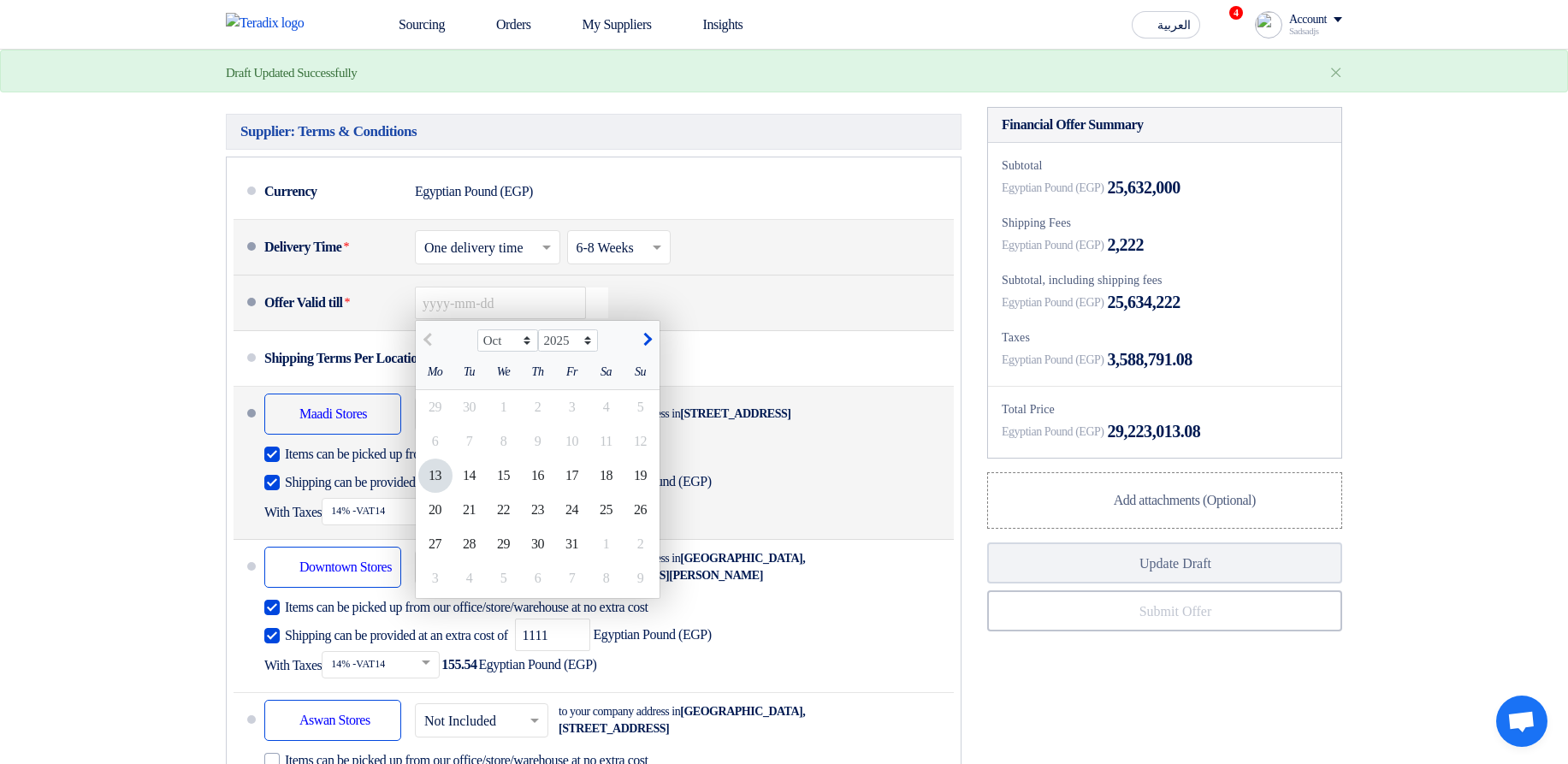
scroll to position [1130, 0]
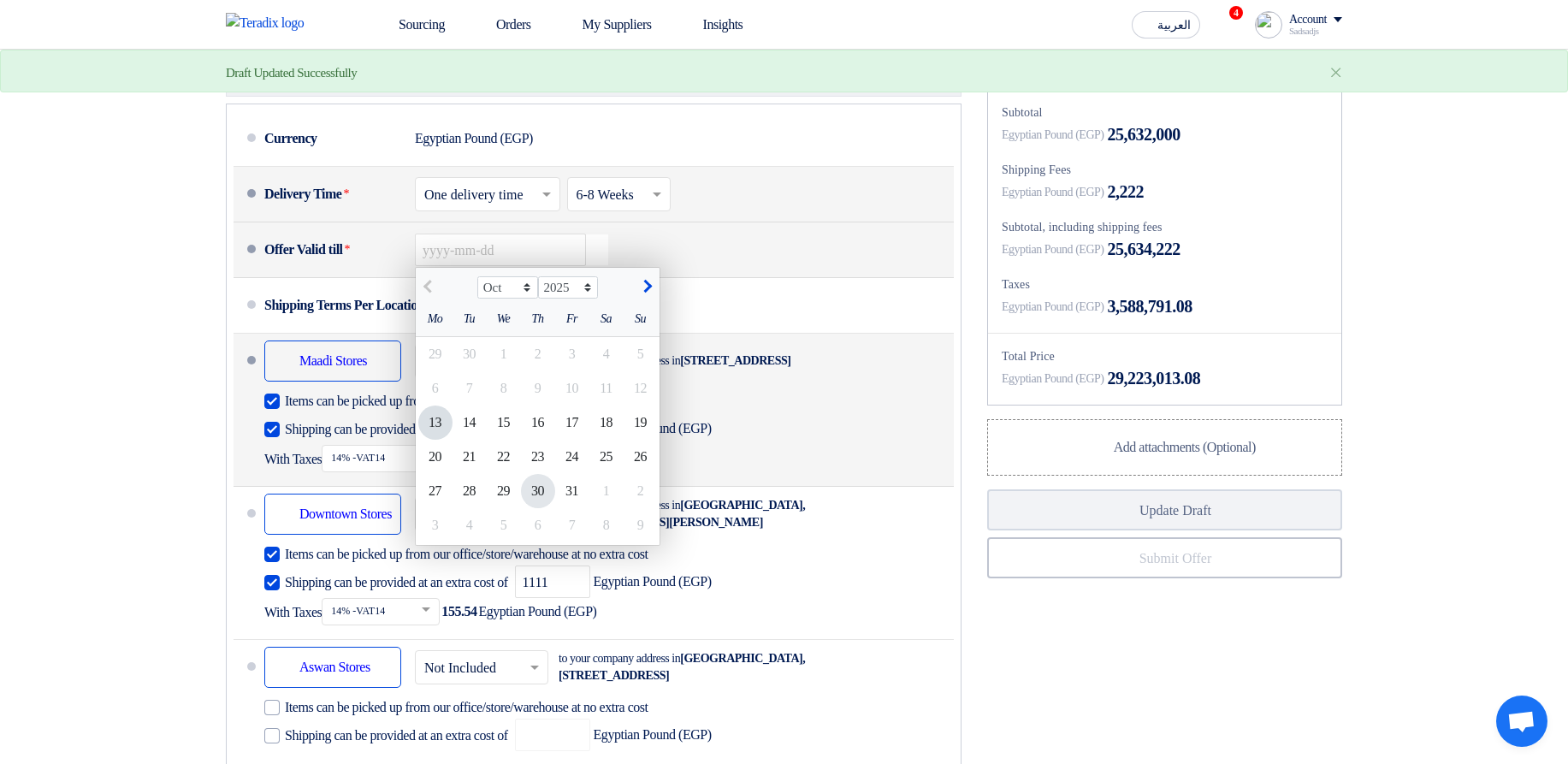
click at [543, 508] on div "30" at bounding box center [538, 491] width 34 height 34
type input "[DATE]"
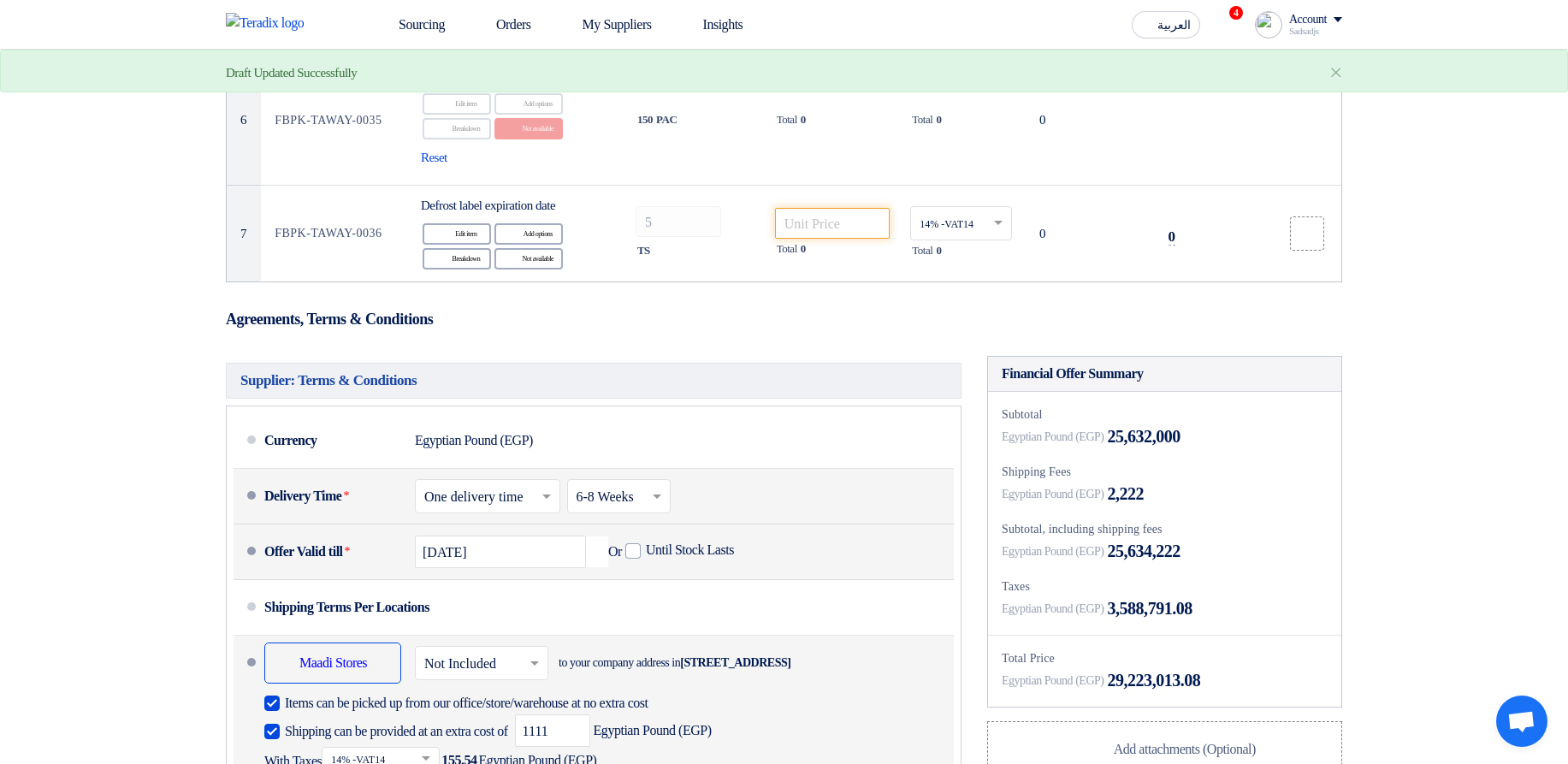
scroll to position [822, 0]
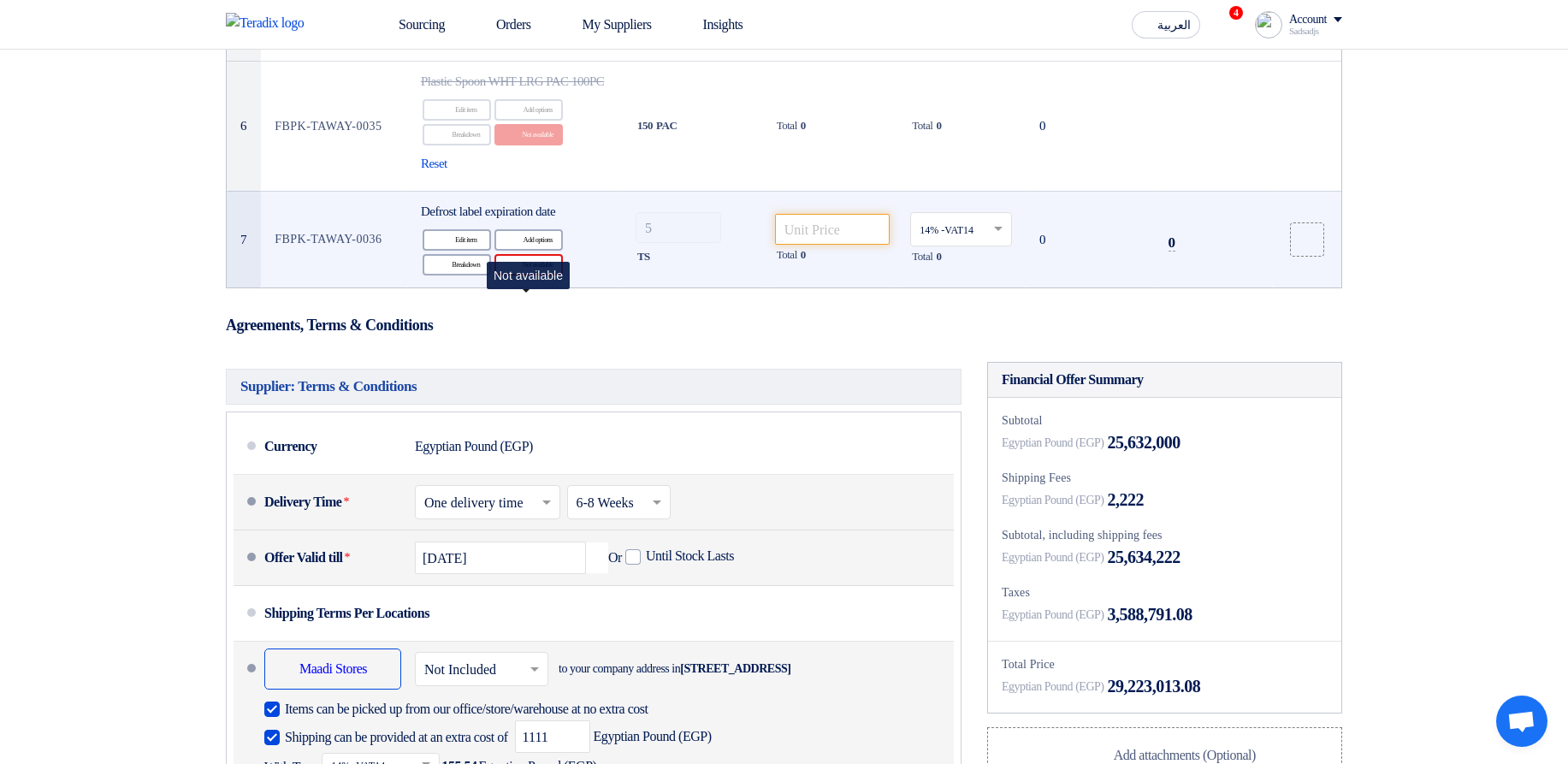
click at [532, 276] on div "Reject Not available" at bounding box center [528, 265] width 68 height 21
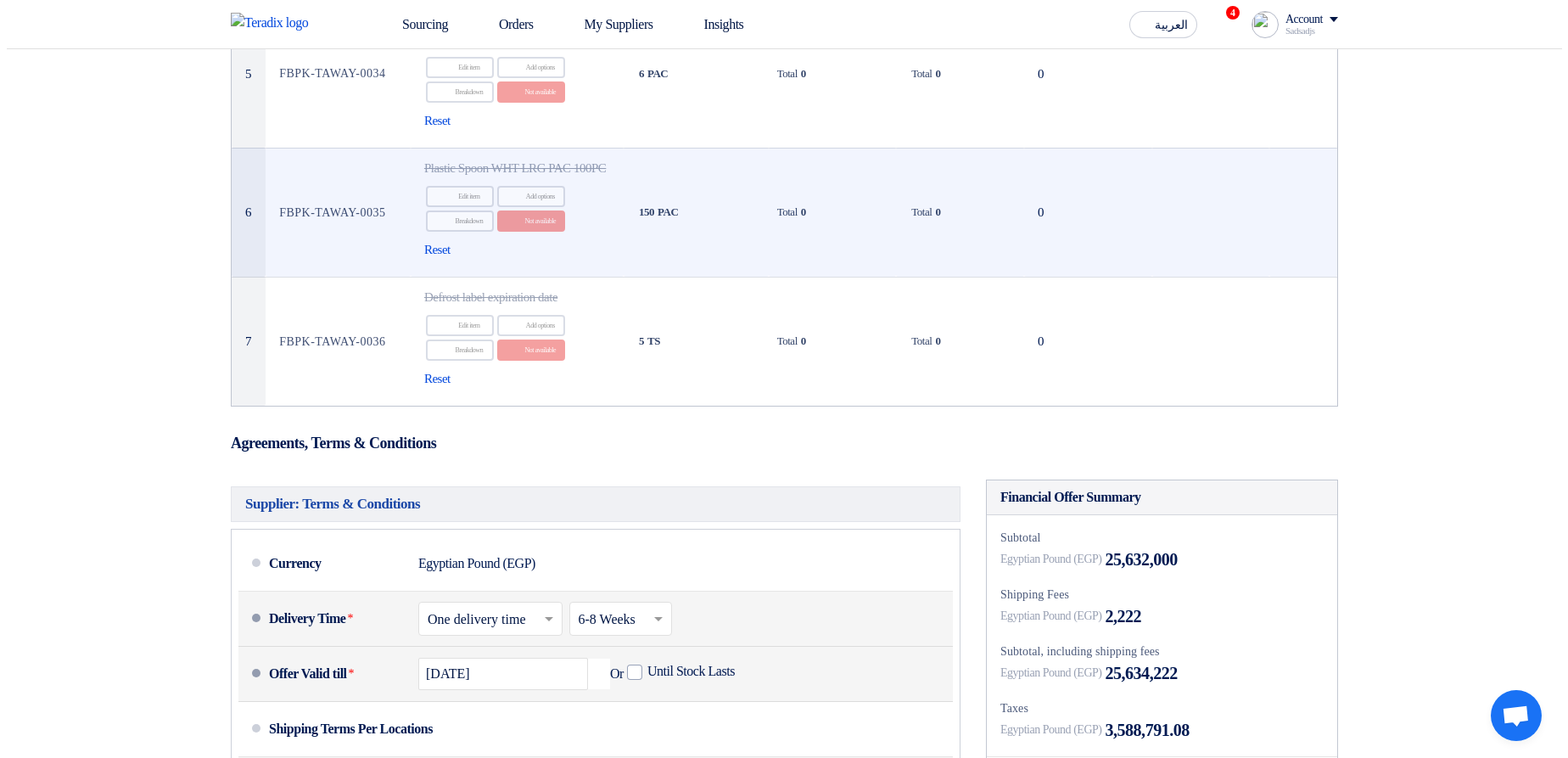
scroll to position [713, 0]
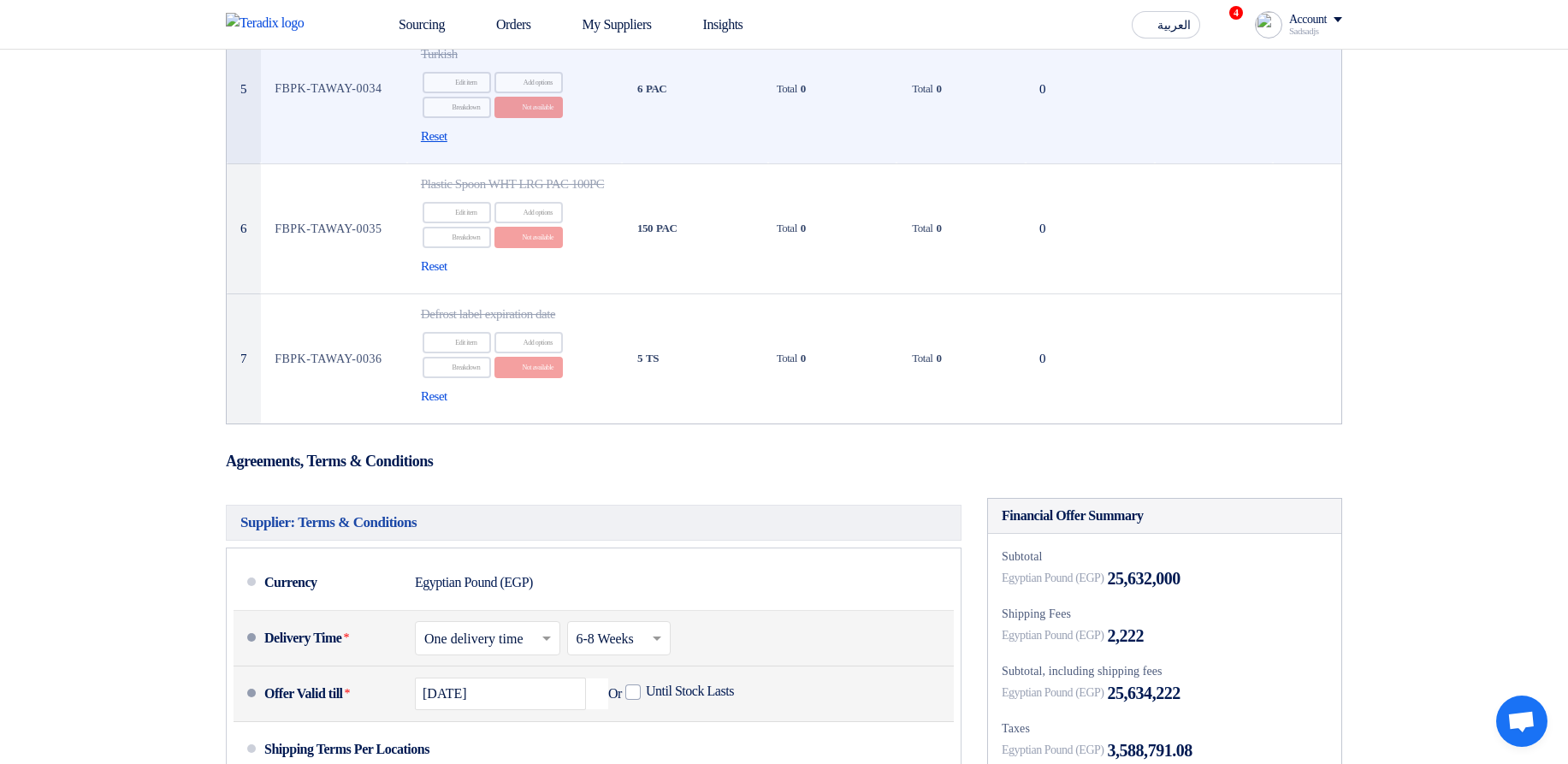
click at [438, 147] on span "Reset" at bounding box center [434, 136] width 27 height 20
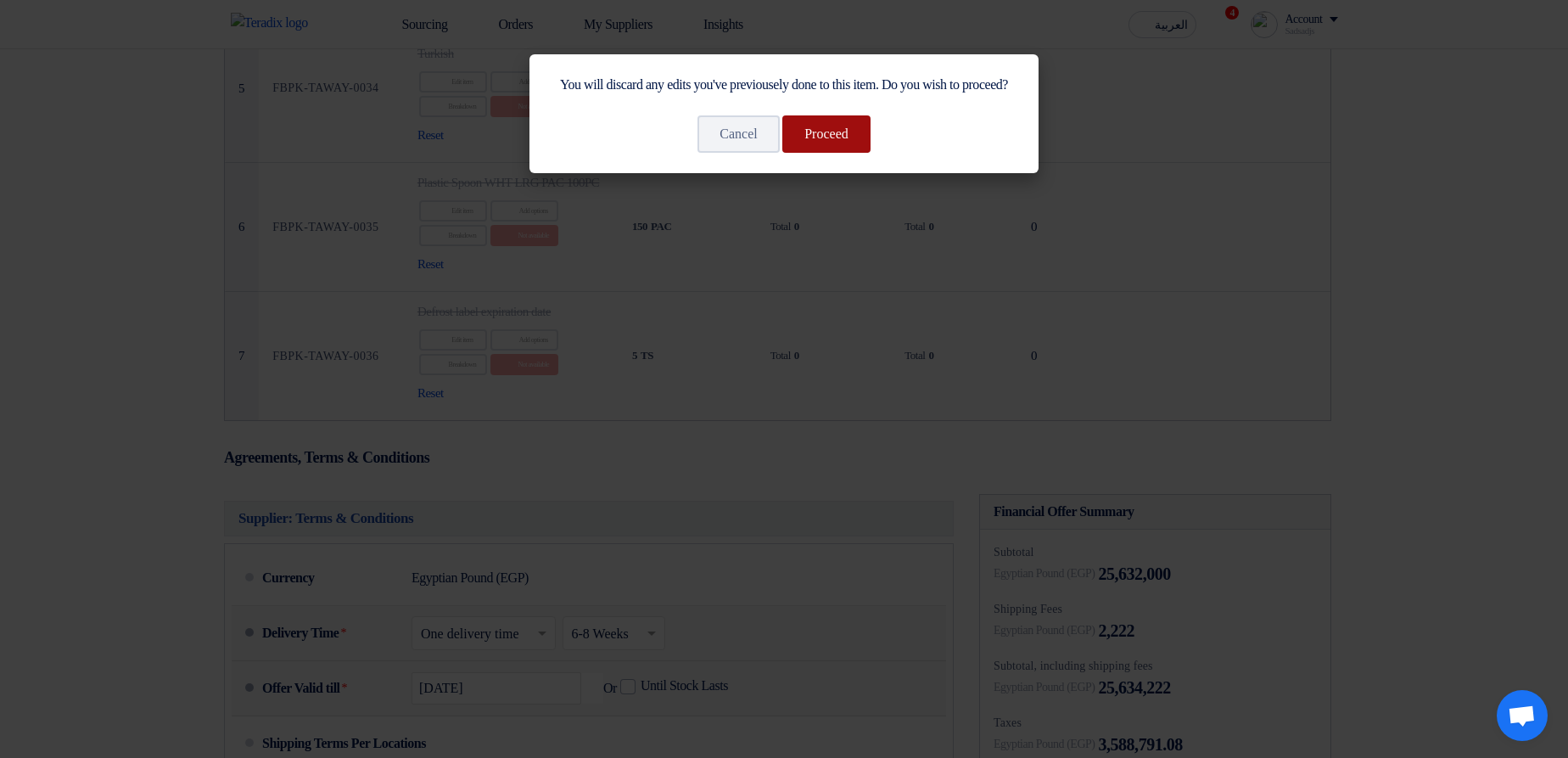
click at [835, 153] on button "Proceed" at bounding box center [826, 134] width 88 height 37
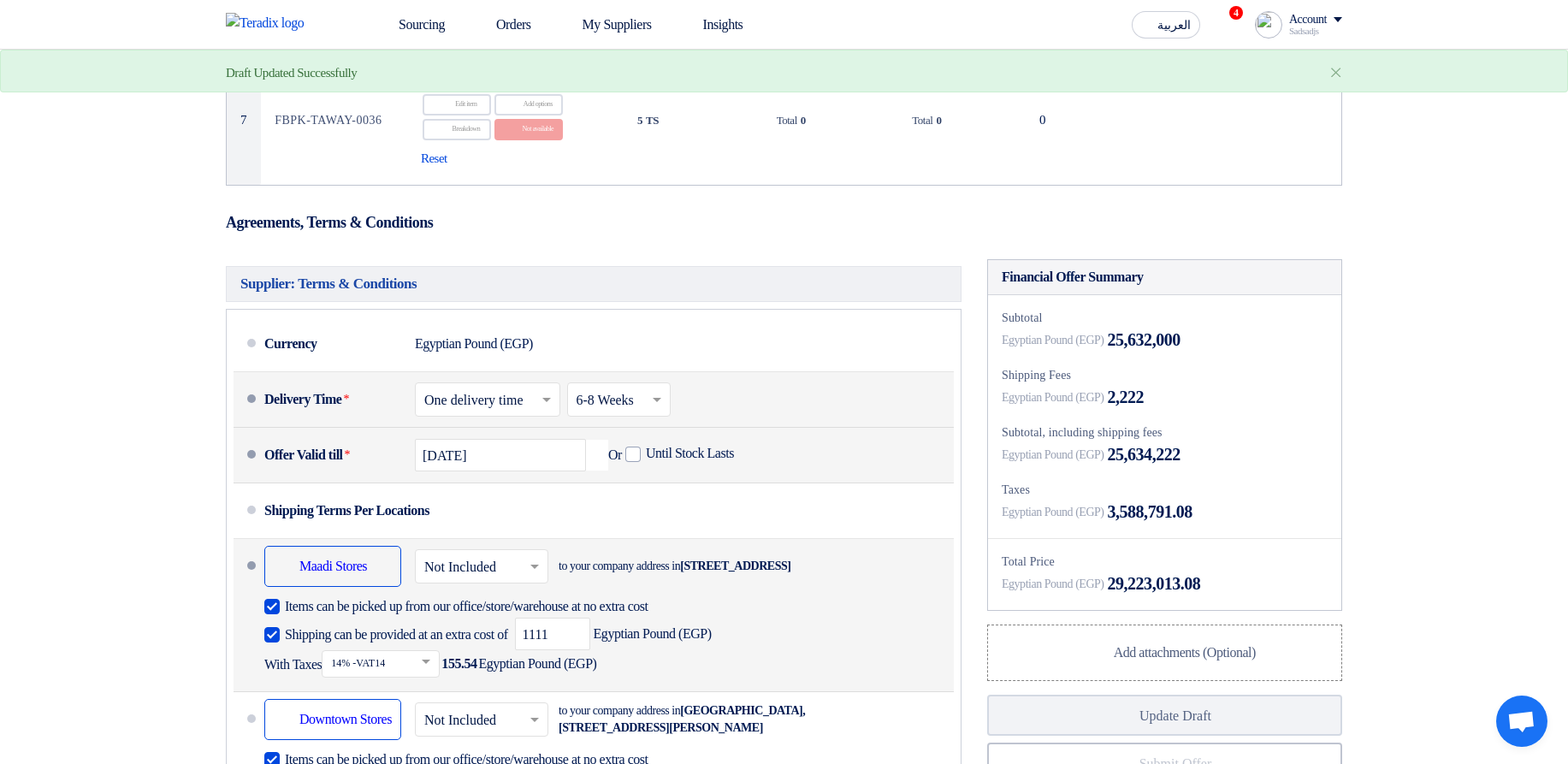
scroll to position [513, 0]
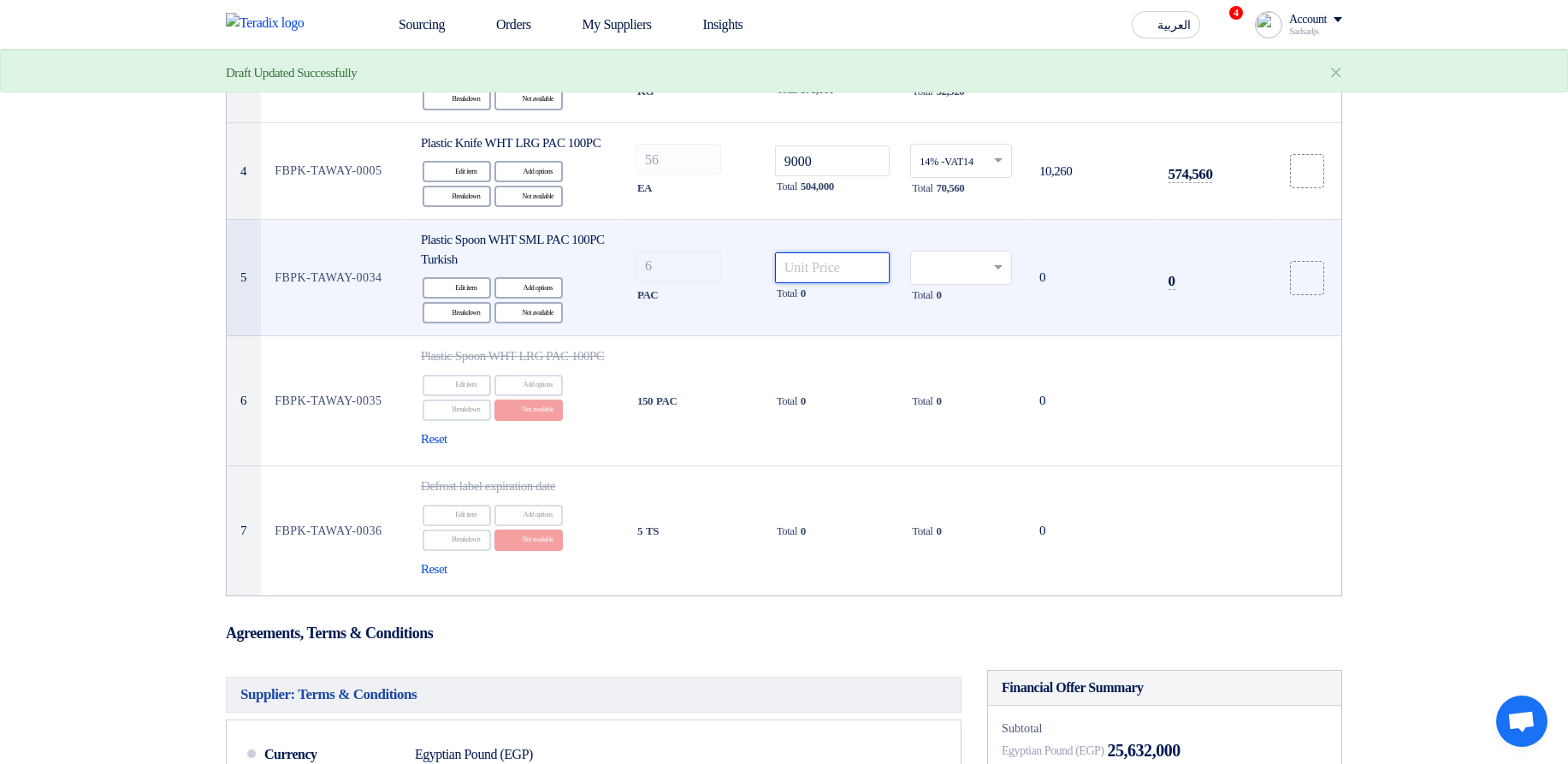
click at [848, 279] on input "number" at bounding box center [833, 268] width 116 height 31
type input "22"
click at [946, 282] on input "text" at bounding box center [953, 269] width 66 height 28
click at [961, 315] on div "14% -VAT14" at bounding box center [961, 300] width 101 height 30
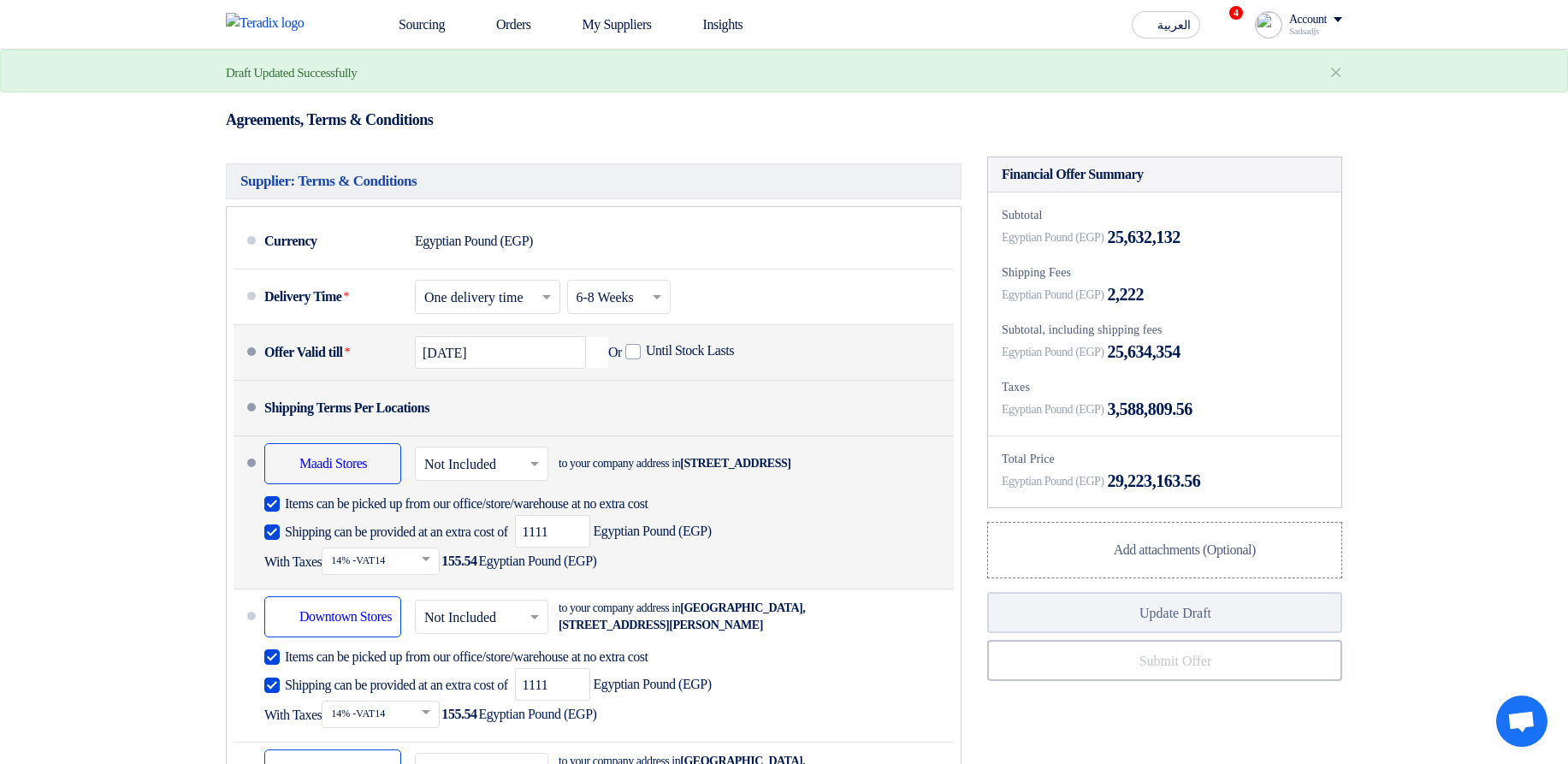
scroll to position [1335, 0]
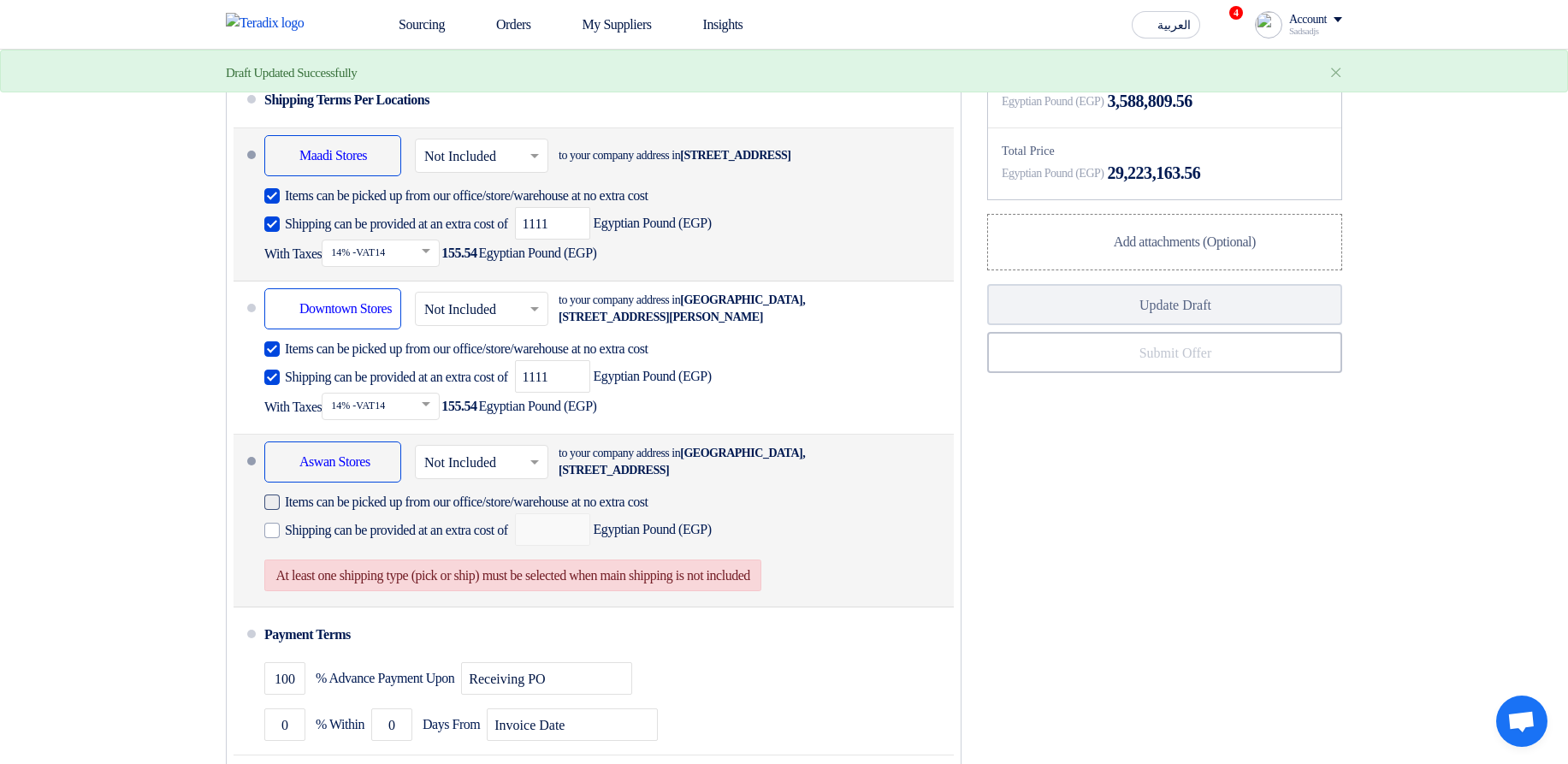
click at [352, 511] on span "Items can be picked up from our office/store/warehouse at no extra cost" at bounding box center [466, 502] width 364 height 17
click at [352, 526] on input "Items can be picked up from our office/store/warehouse at no extra cost" at bounding box center [496, 509] width 423 height 33
checkbox input "true"
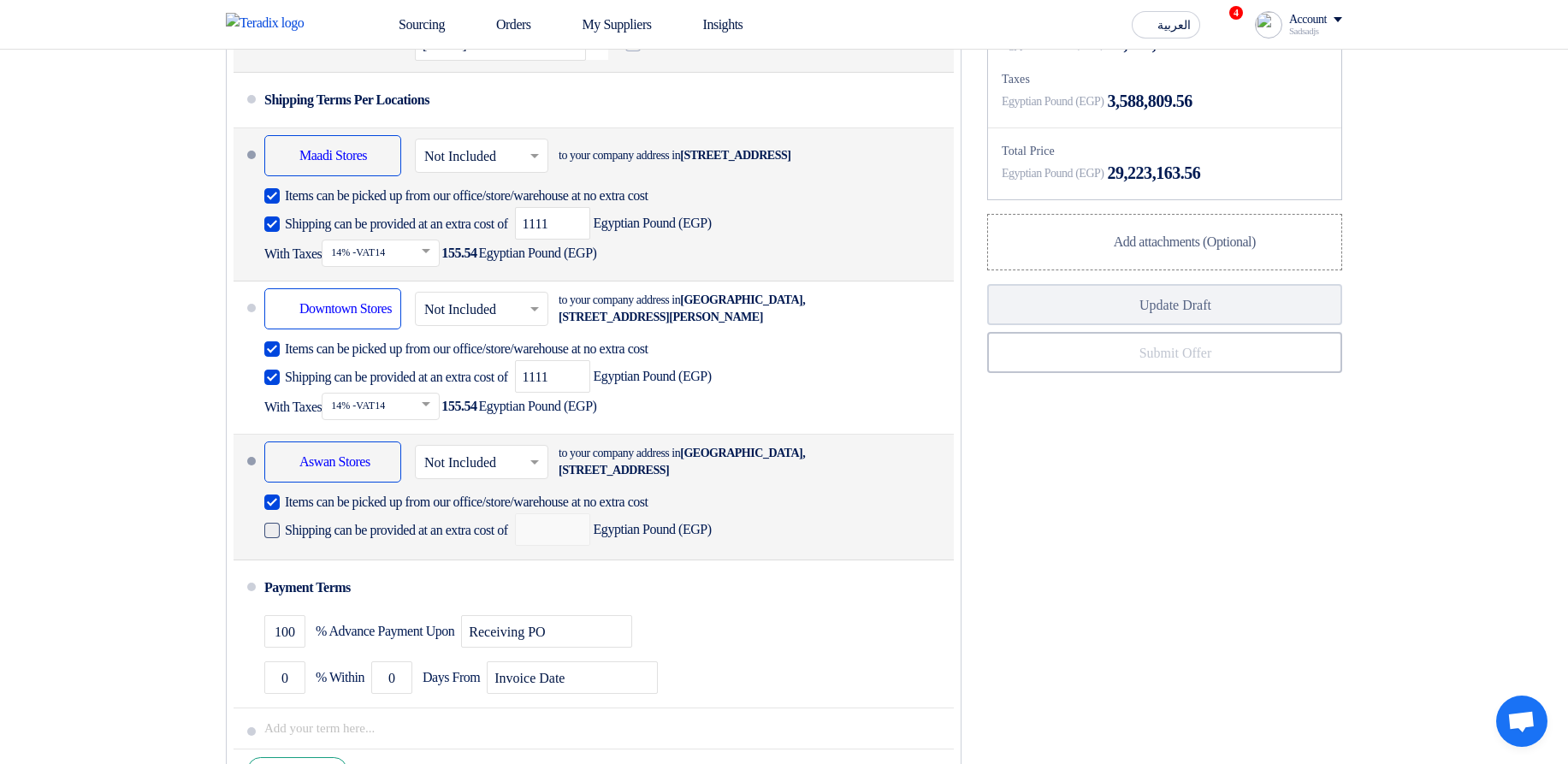
click at [508, 539] on span "Shipping can be provided at an extra cost of" at bounding box center [396, 530] width 223 height 17
click at [511, 553] on input "Shipping can be provided at an extra cost of" at bounding box center [398, 537] width 227 height 33
checkbox input "true"
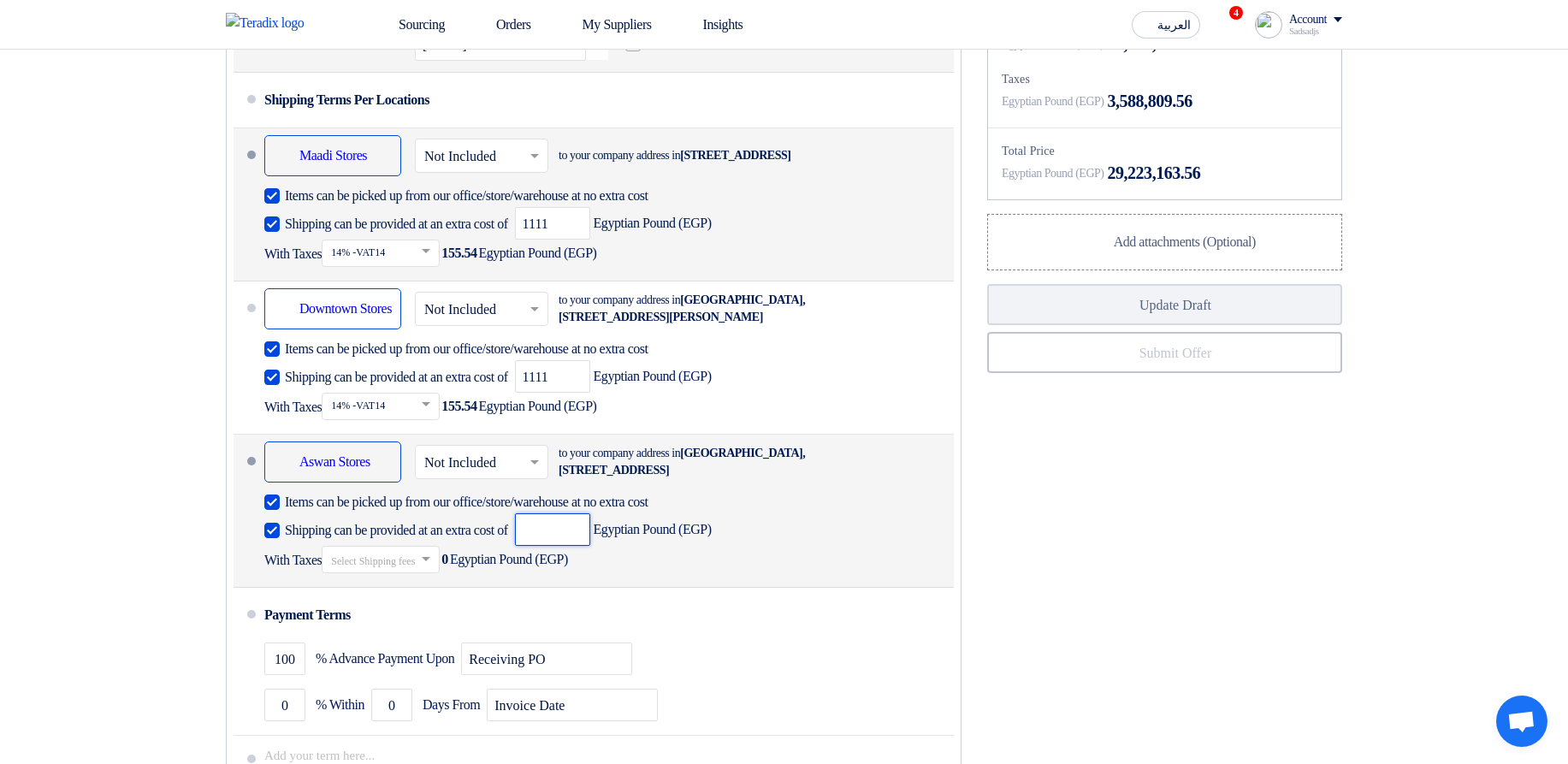
click at [591, 546] on input "number" at bounding box center [552, 529] width 76 height 33
type input "3333"
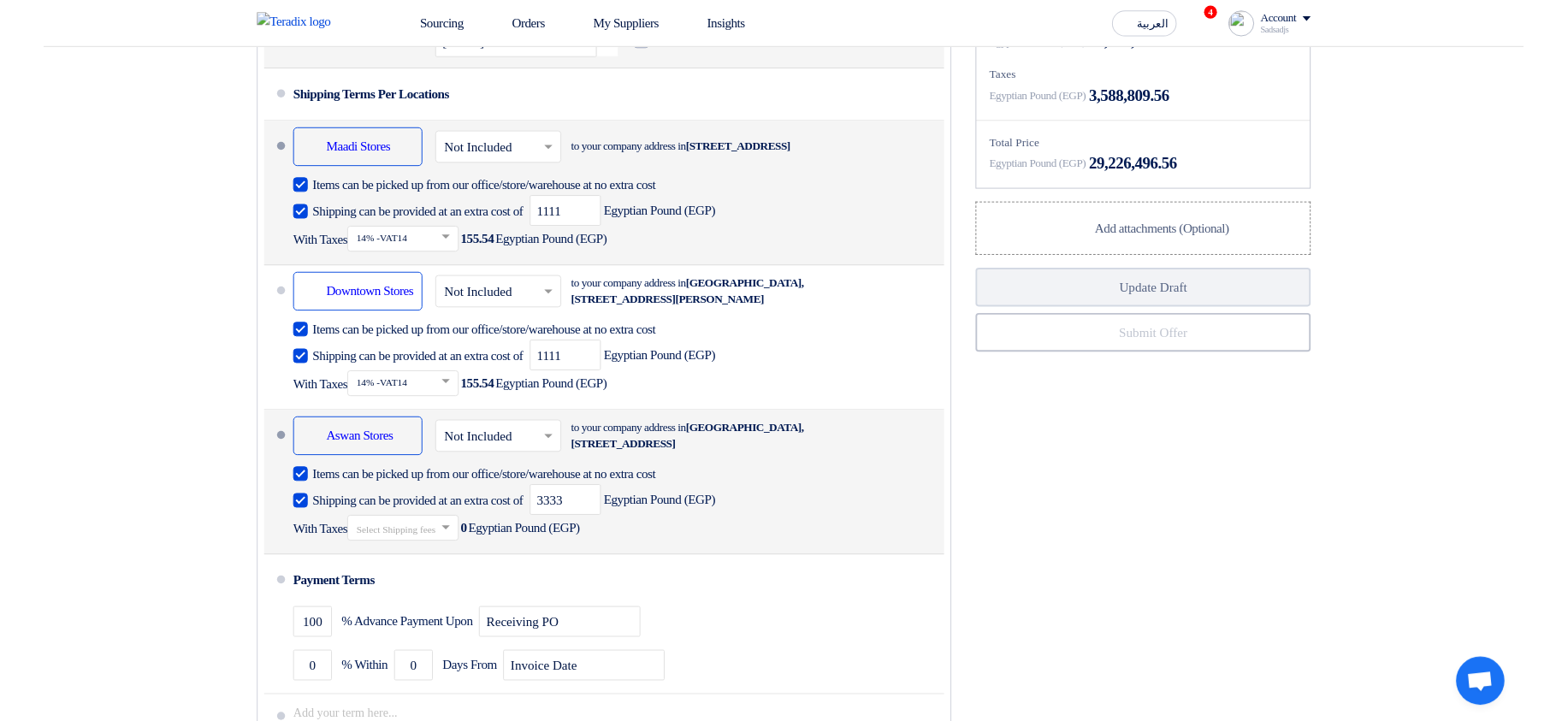
scroll to position [2, 0]
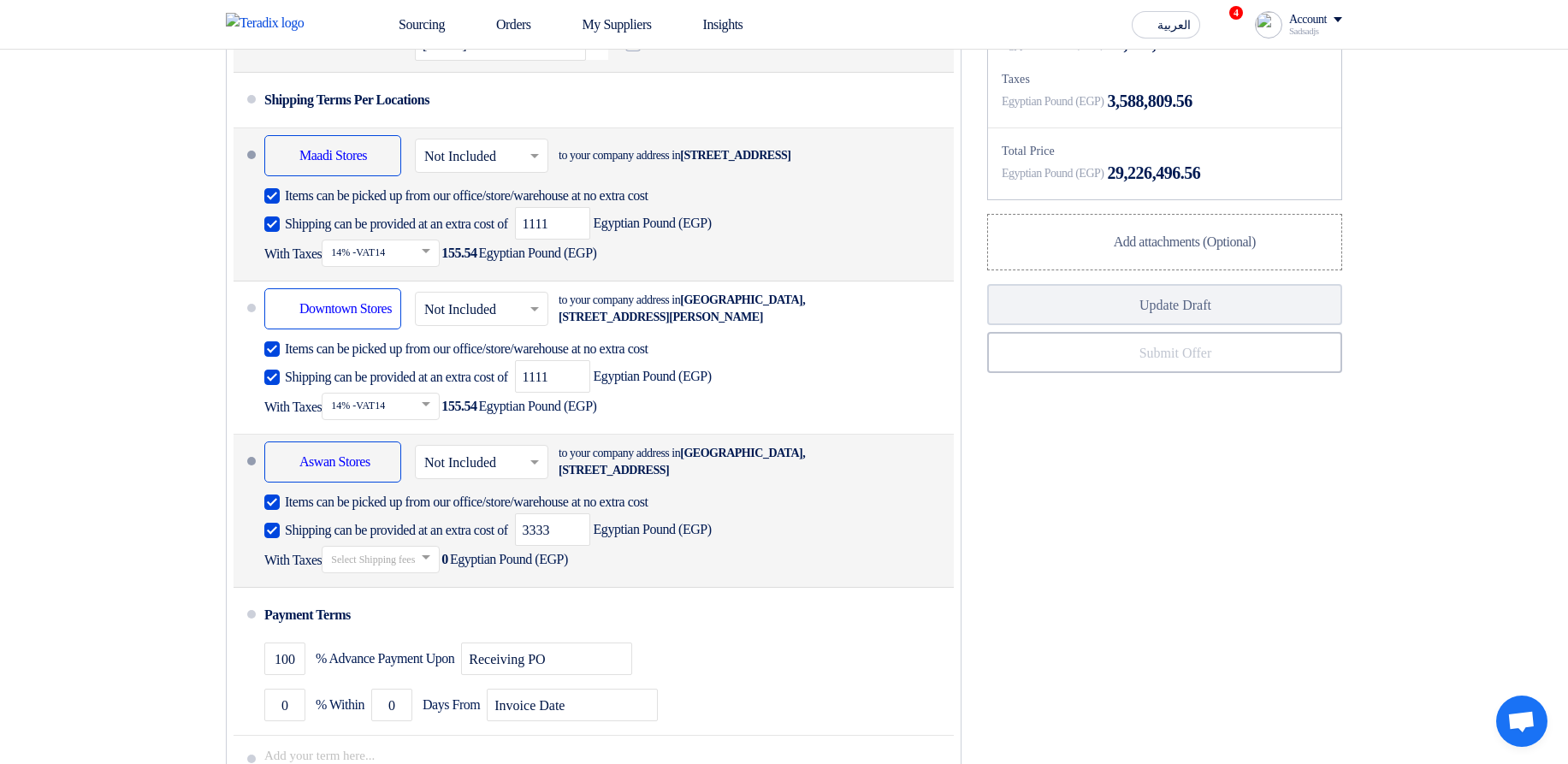
click at [432, 573] on input "text" at bounding box center [382, 560] width 101 height 25
click at [437, 605] on div "14% -VAT14" at bounding box center [381, 590] width 117 height 32
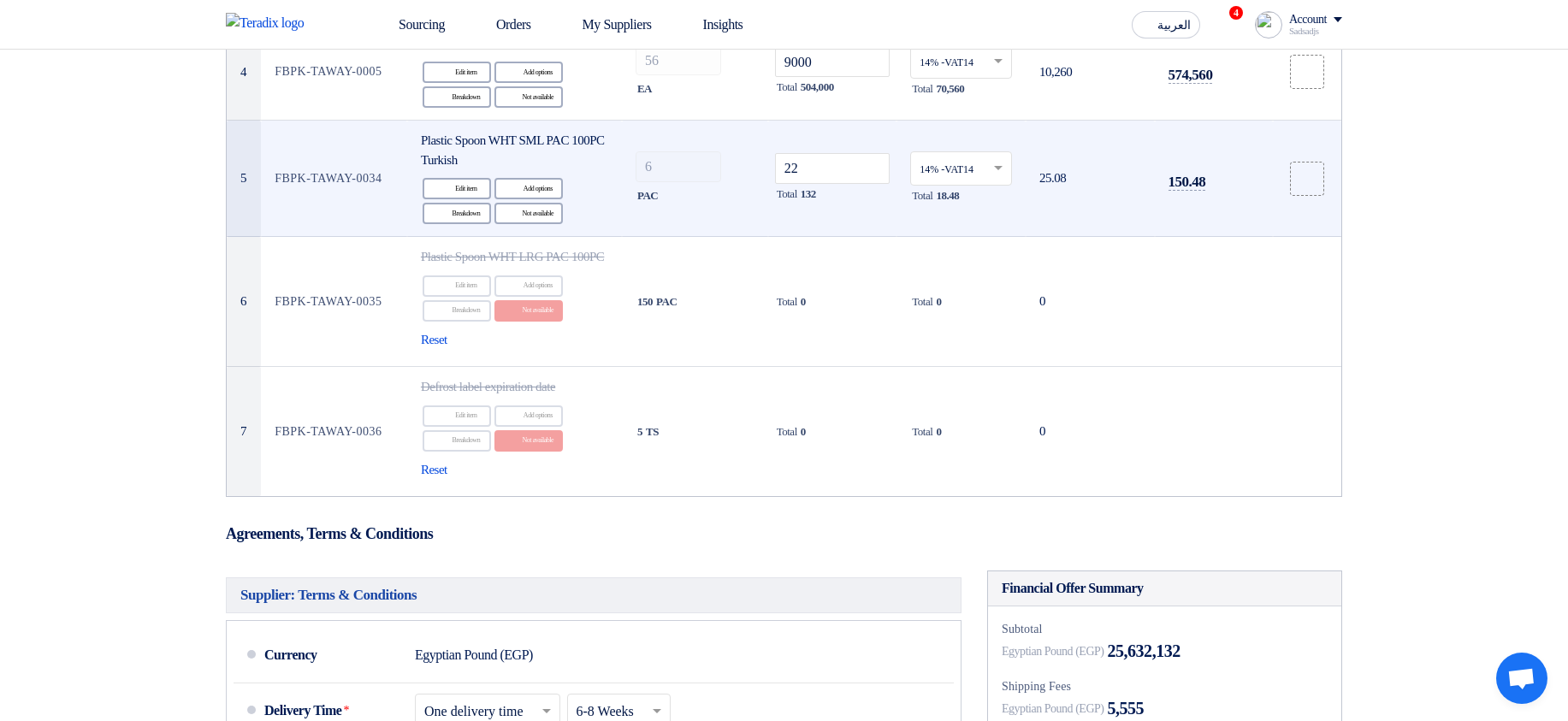
scroll to position [616, 0]
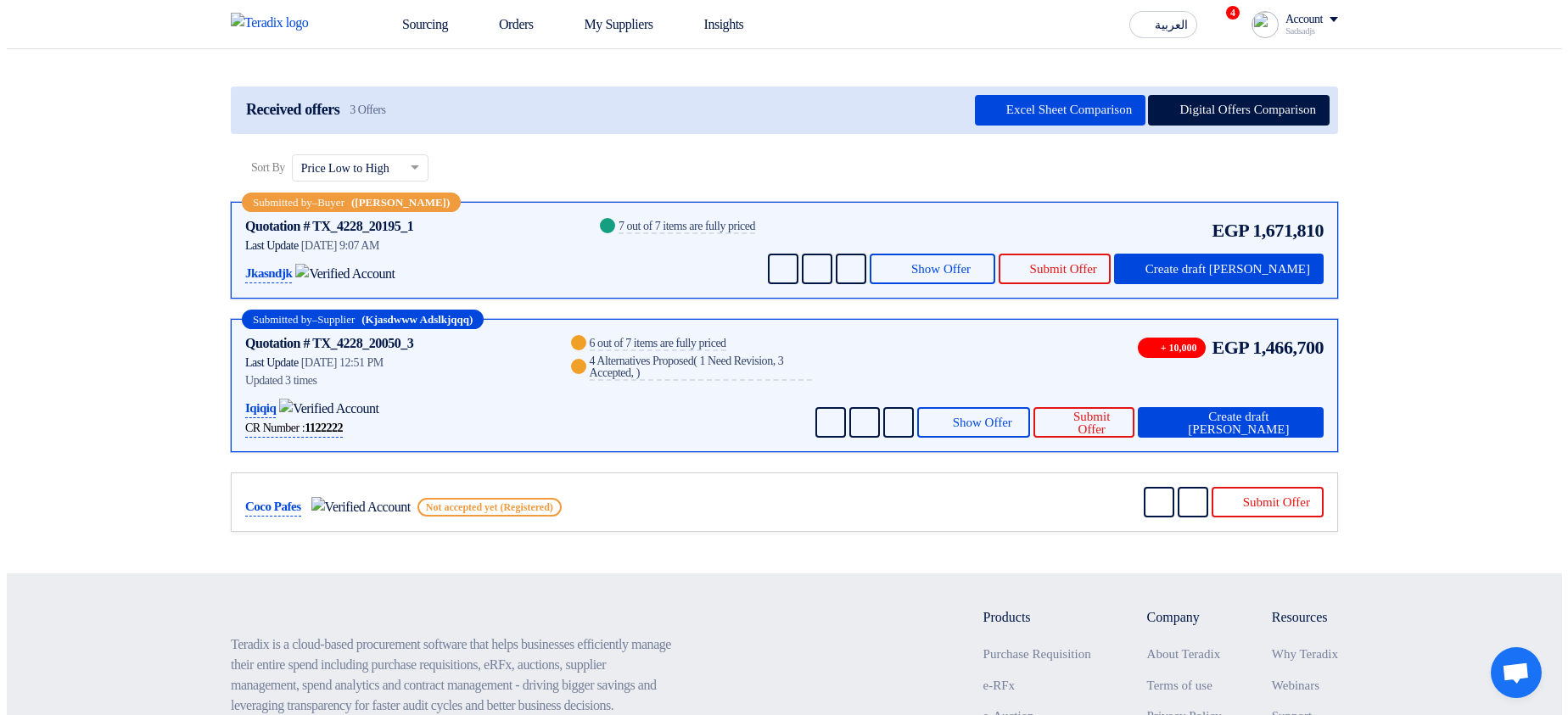
scroll to position [305, 0]
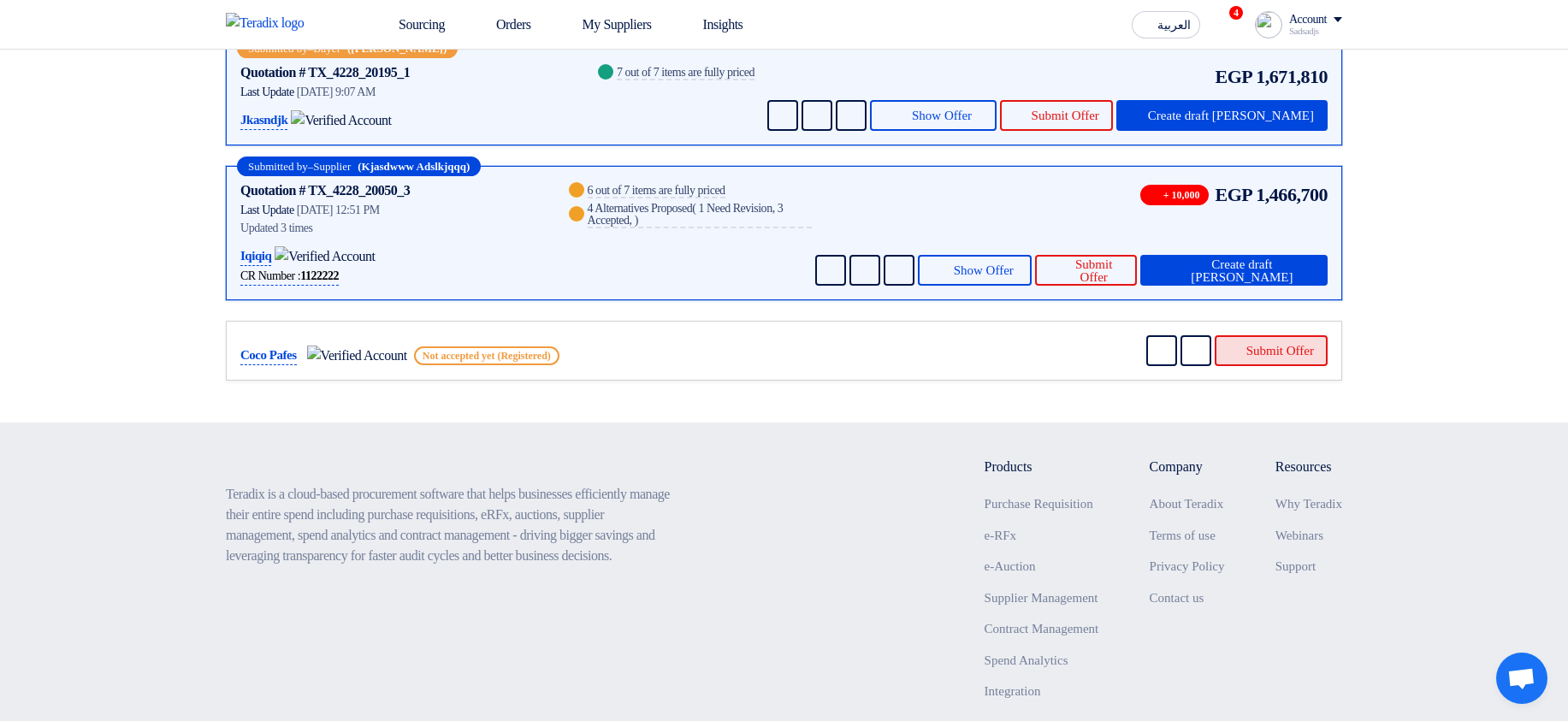
click at [1286, 346] on button "Submit Offer" at bounding box center [1271, 350] width 113 height 31
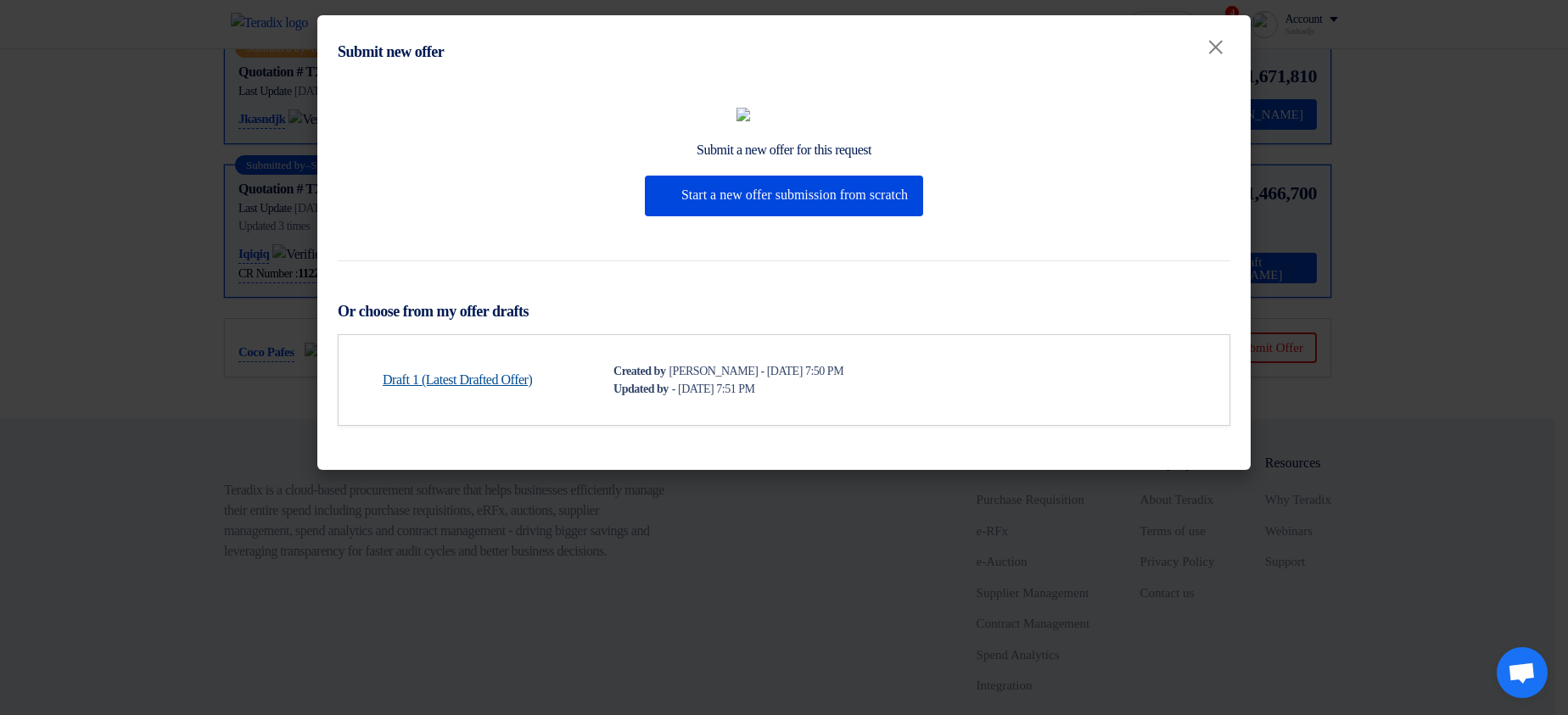
click at [493, 391] on link "Draft 1 (Latest Drafted Offer)" at bounding box center [457, 379] width 149 height 20
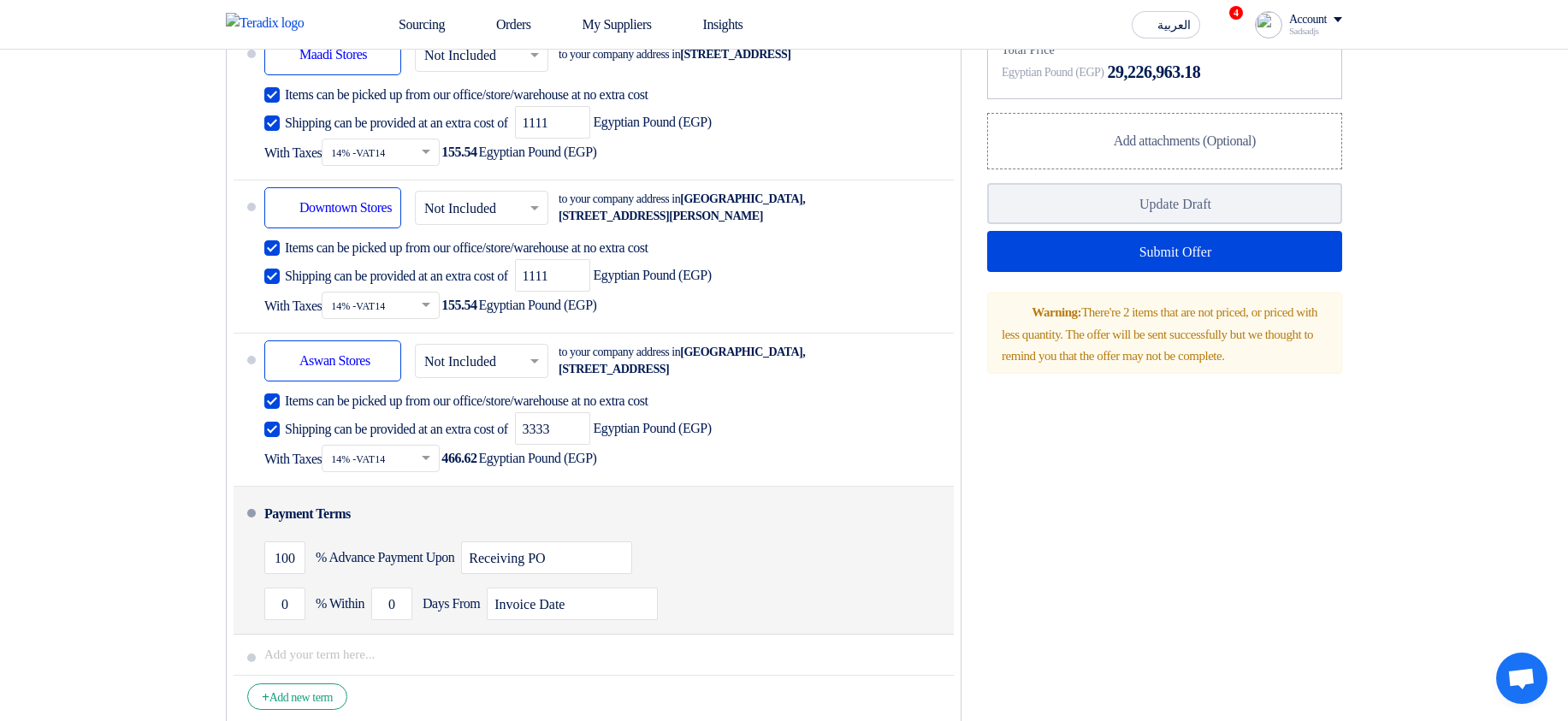
scroll to position [1437, 0]
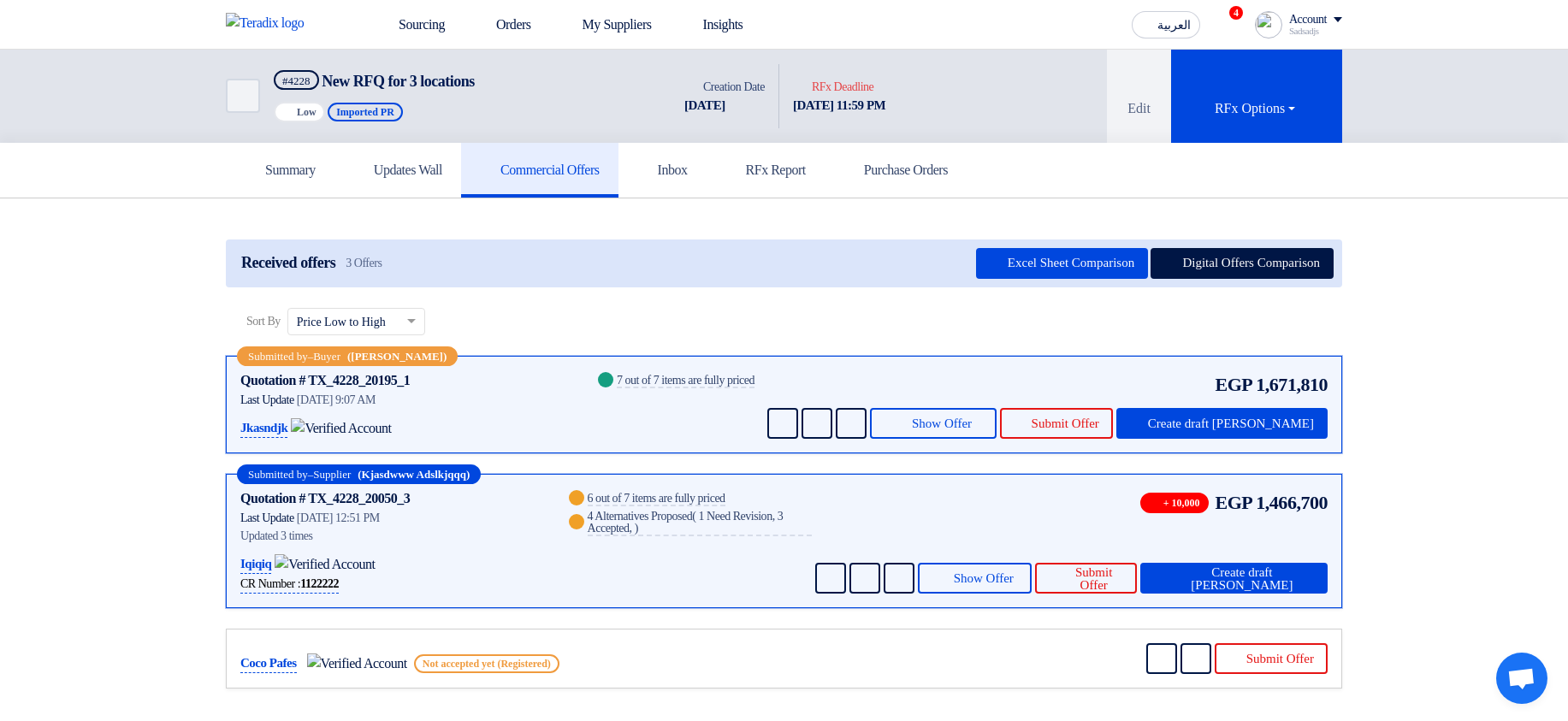
click at [1259, 674] on div "Coco Pafes Not accepted yet (Registered) Send Message" at bounding box center [784, 658] width 1116 height 60
click at [1267, 661] on button "Submit Offer" at bounding box center [1271, 658] width 113 height 31
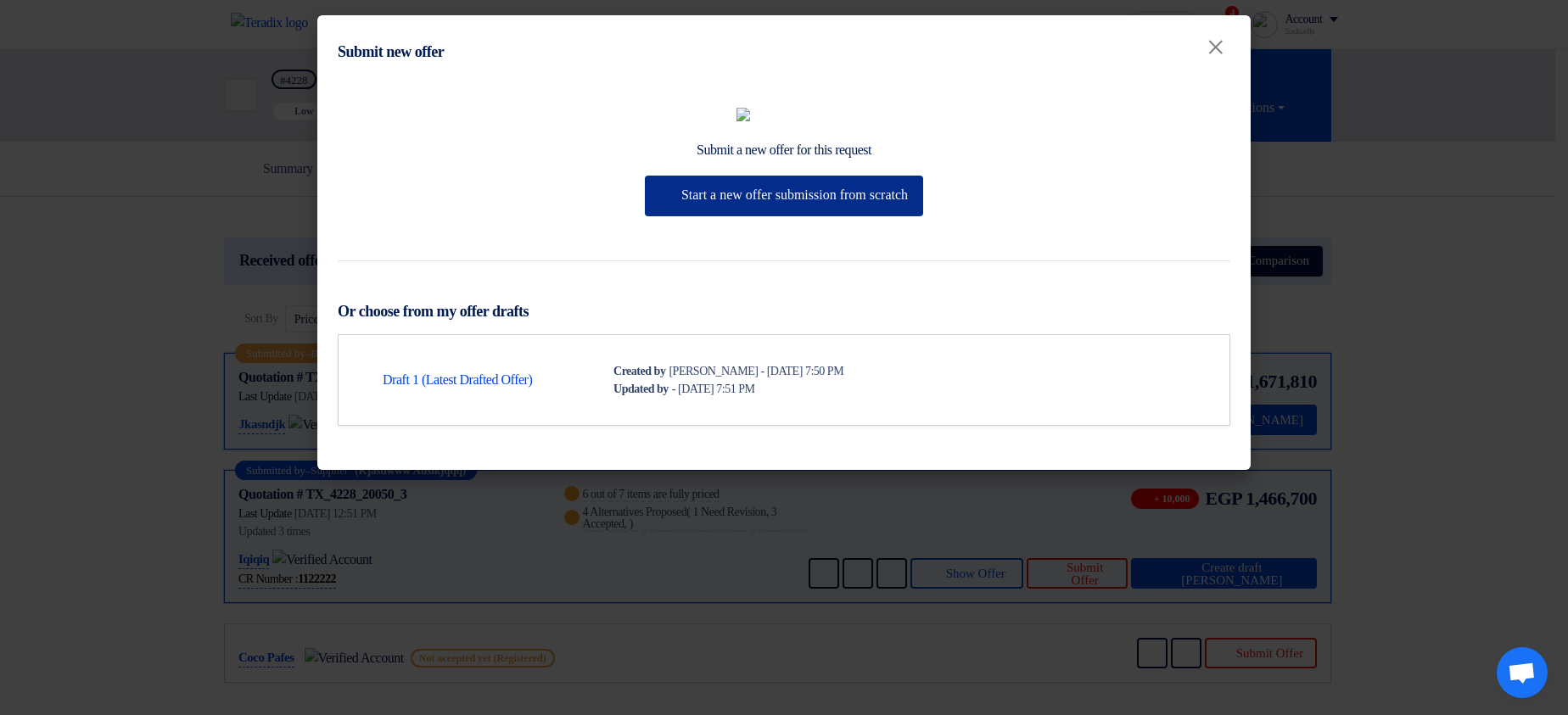
click at [759, 216] on button "Start a new offer submission from scratch" at bounding box center [784, 196] width 279 height 41
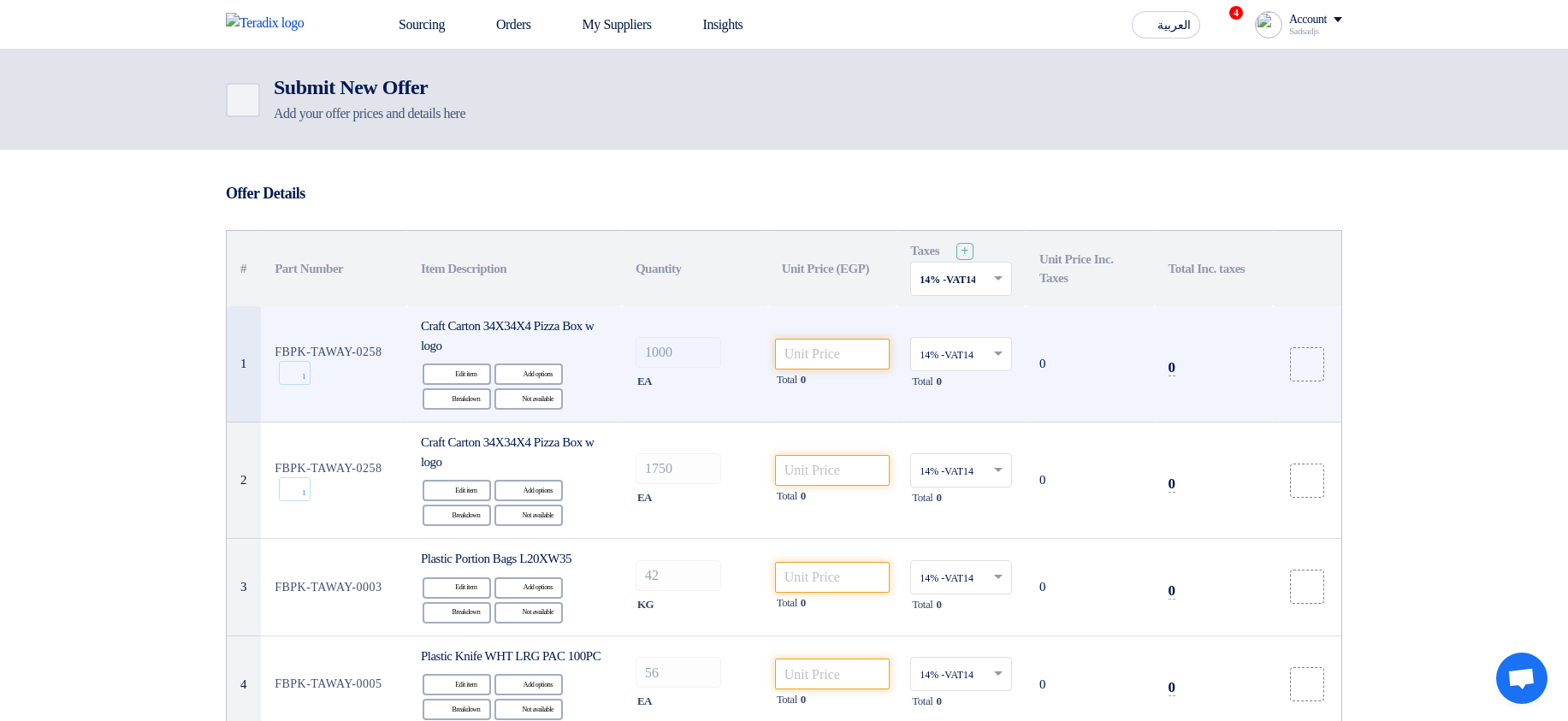
click at [832, 337] on td "Total 0" at bounding box center [832, 364] width 129 height 116
click at [842, 363] on input "number" at bounding box center [833, 354] width 116 height 31
type input "9000"
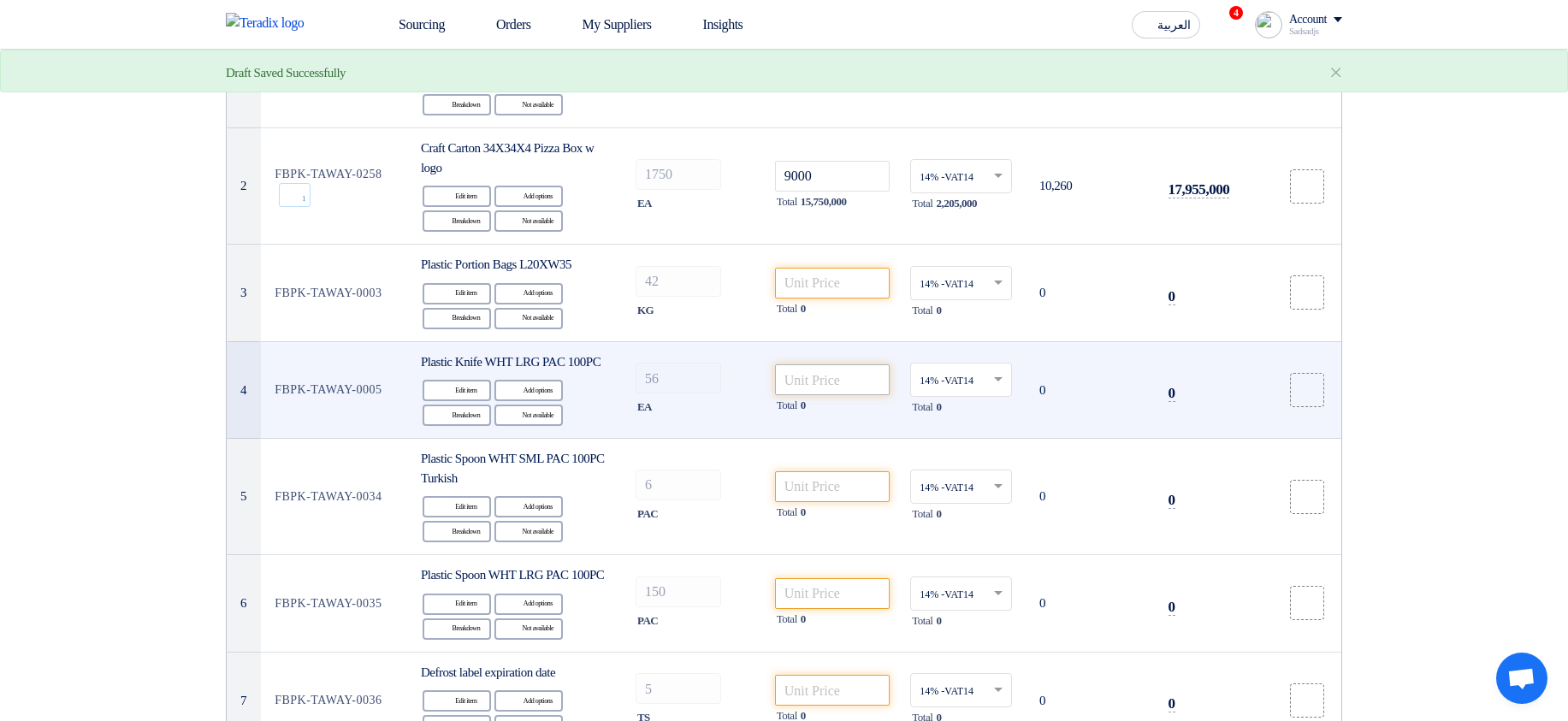
scroll to position [308, 0]
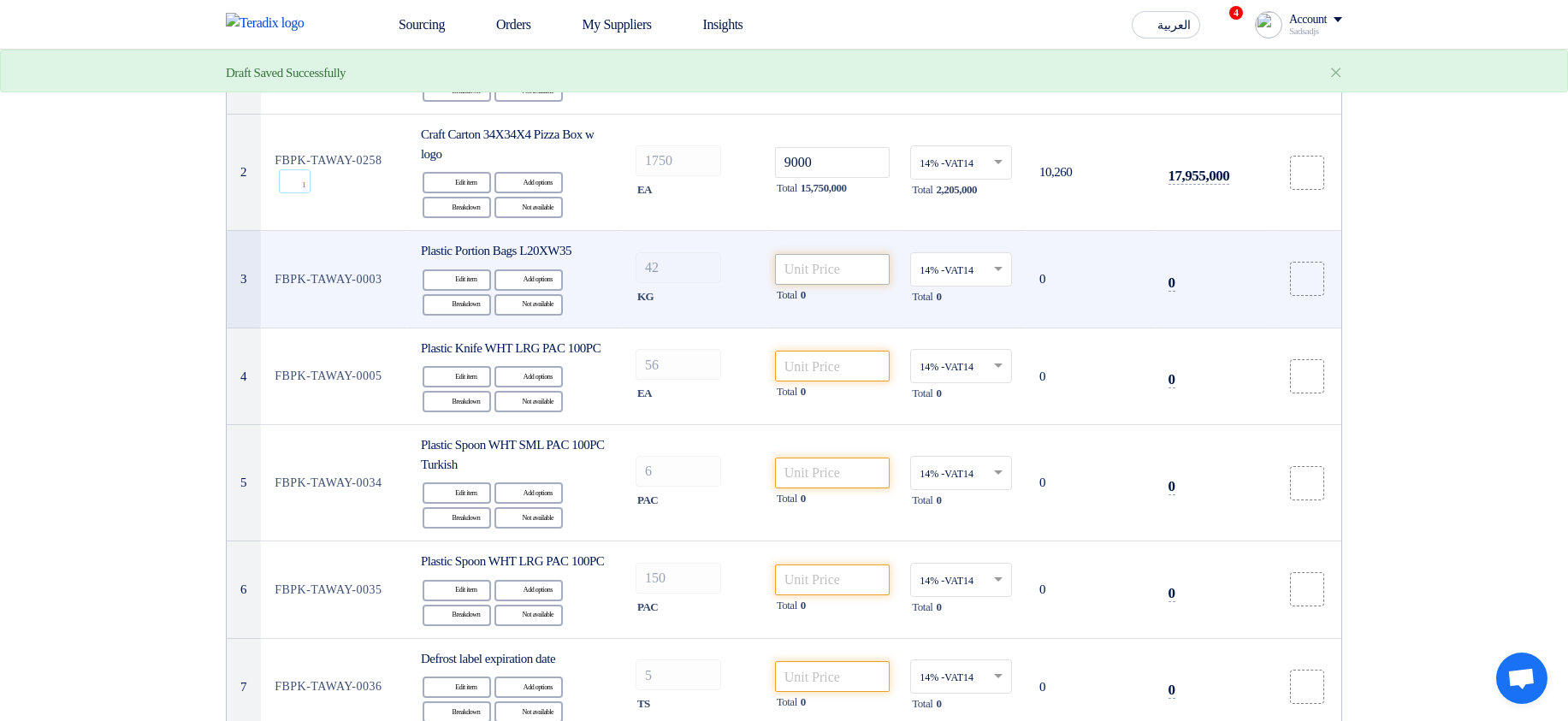
type input "9000"
click at [816, 273] on input "number" at bounding box center [833, 269] width 116 height 31
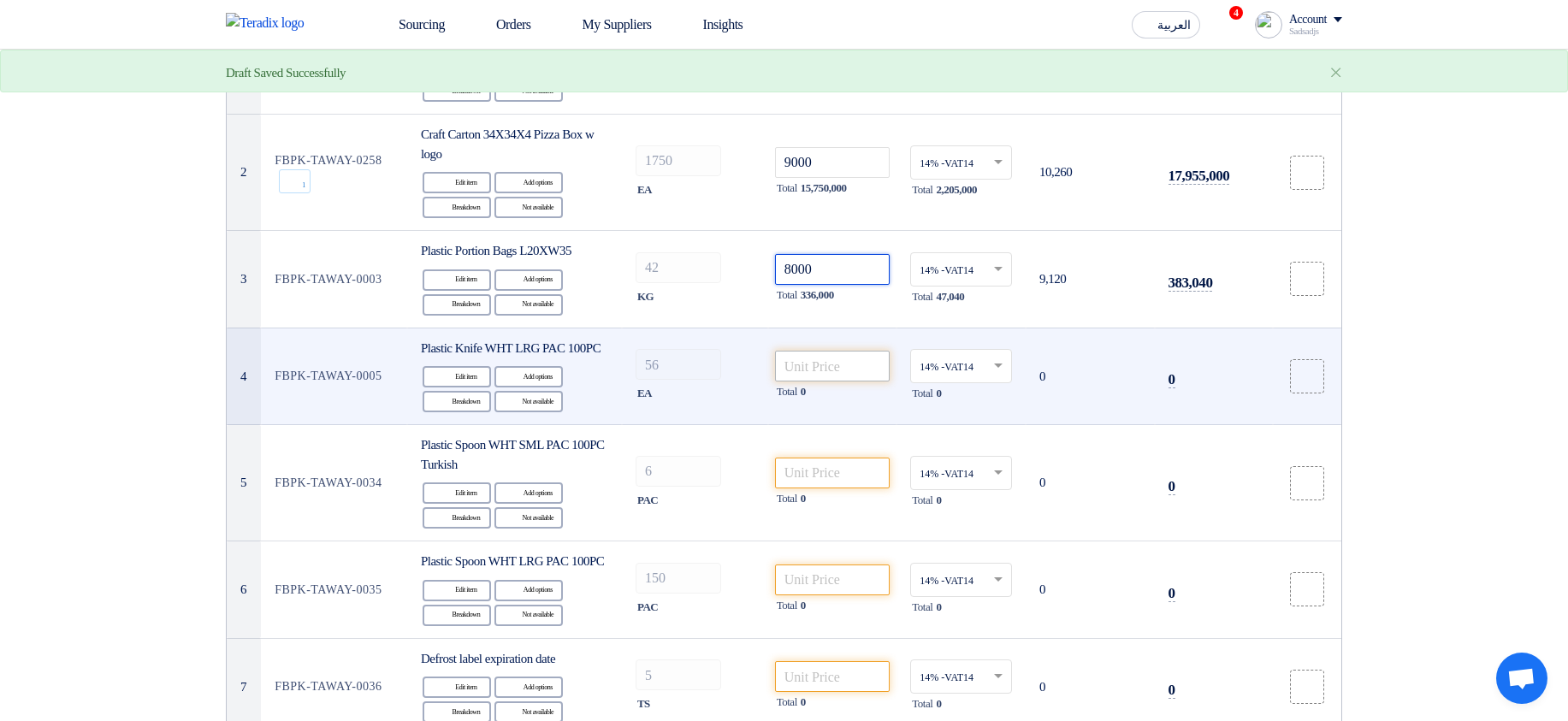
type input "8000"
click at [843, 377] on input "number" at bounding box center [833, 365] width 116 height 31
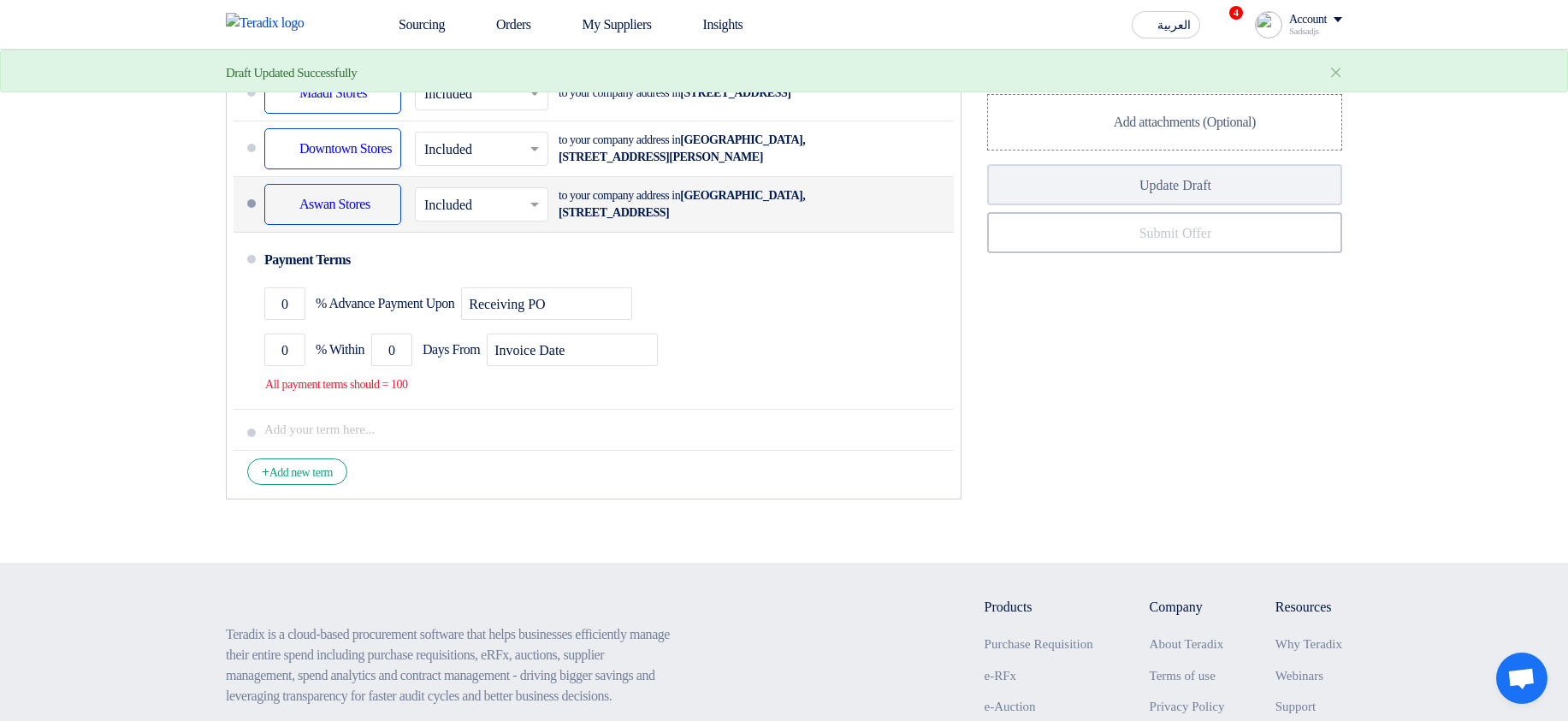
scroll to position [1334, 0]
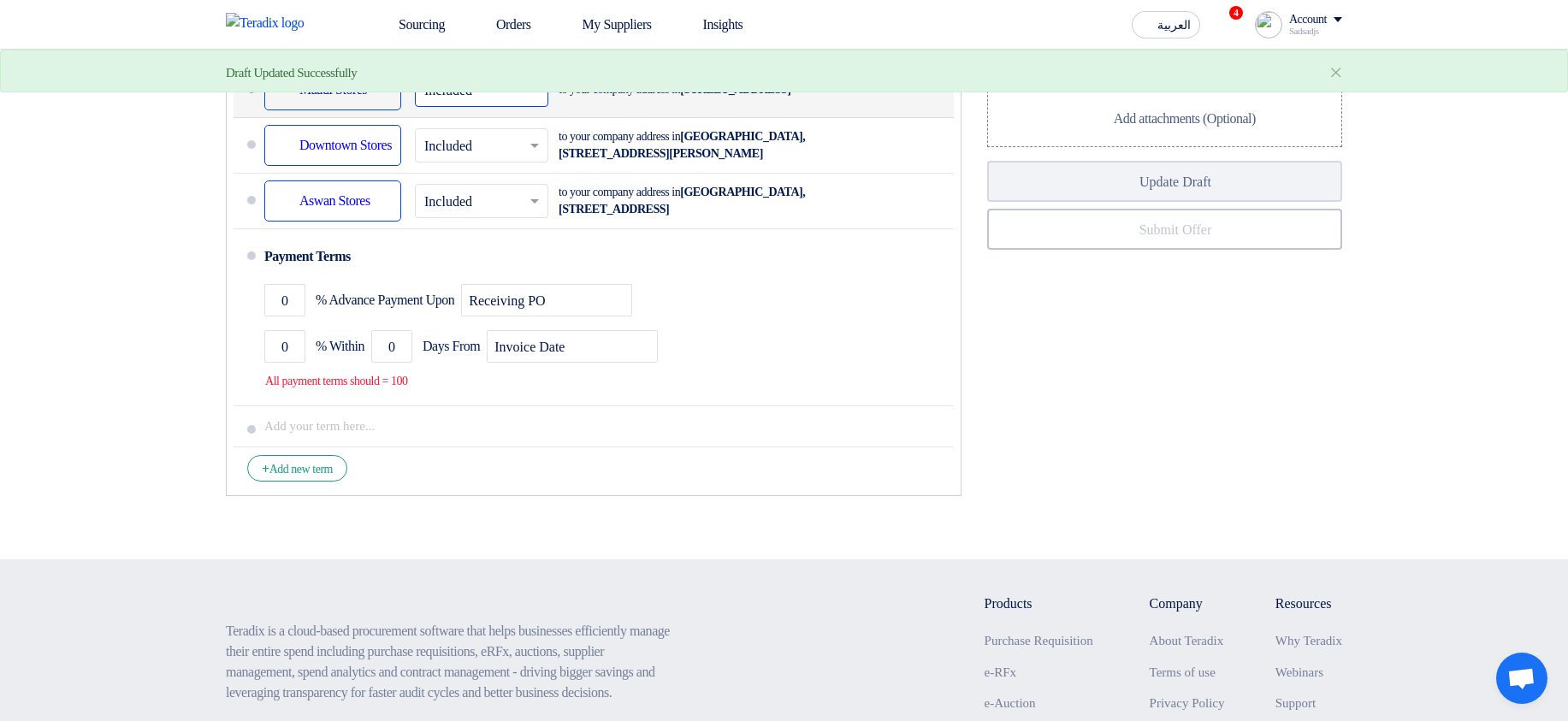
type input "9000"
click at [481, 104] on input "text" at bounding box center [482, 92] width 117 height 25
click at [477, 165] on span "Not Included" at bounding box center [460, 157] width 72 height 14
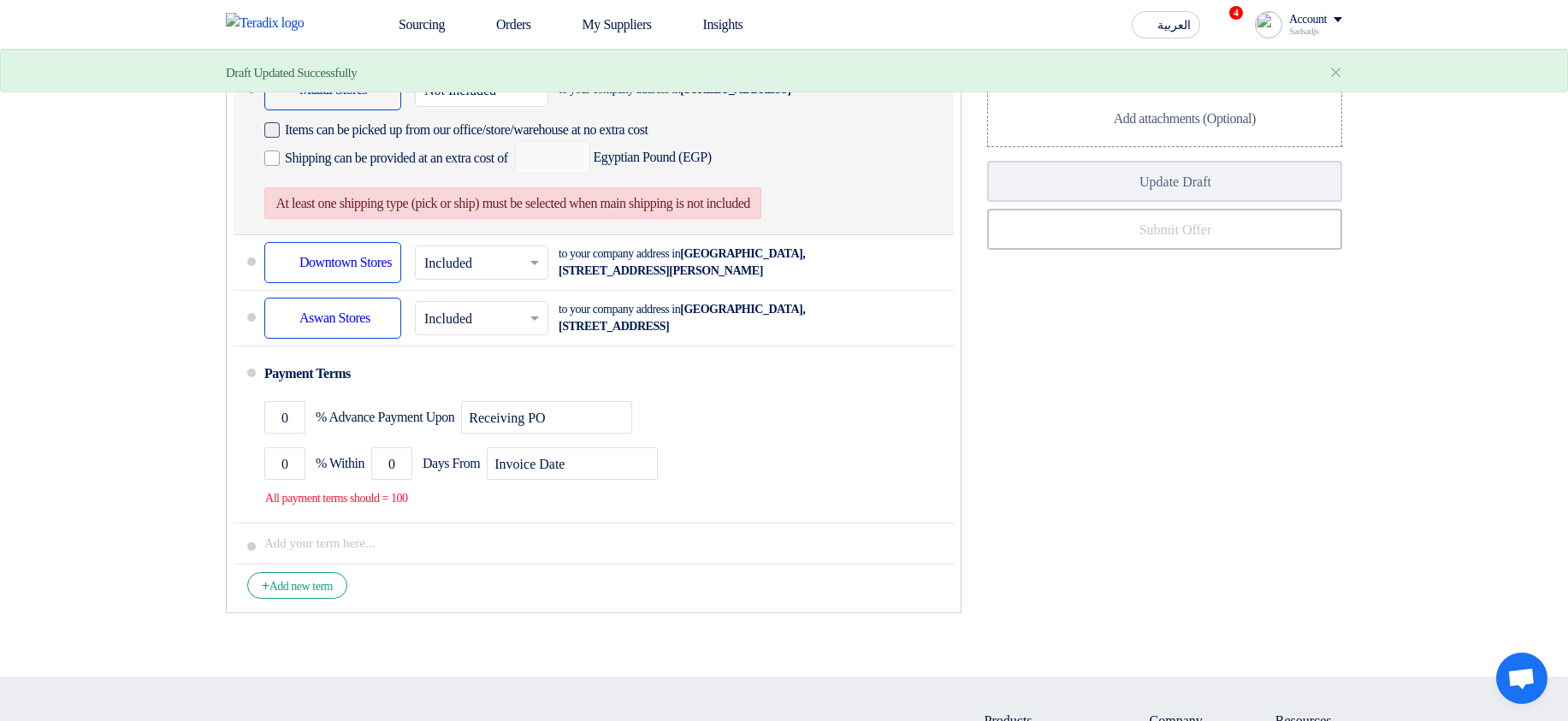
click at [503, 139] on span "Items can be picked up from our office/store/warehouse at no extra cost" at bounding box center [466, 130] width 364 height 17
click at [503, 153] on input "Items can be picked up from our office/store/warehouse at no extra cost" at bounding box center [496, 137] width 423 height 33
checkbox input "true"
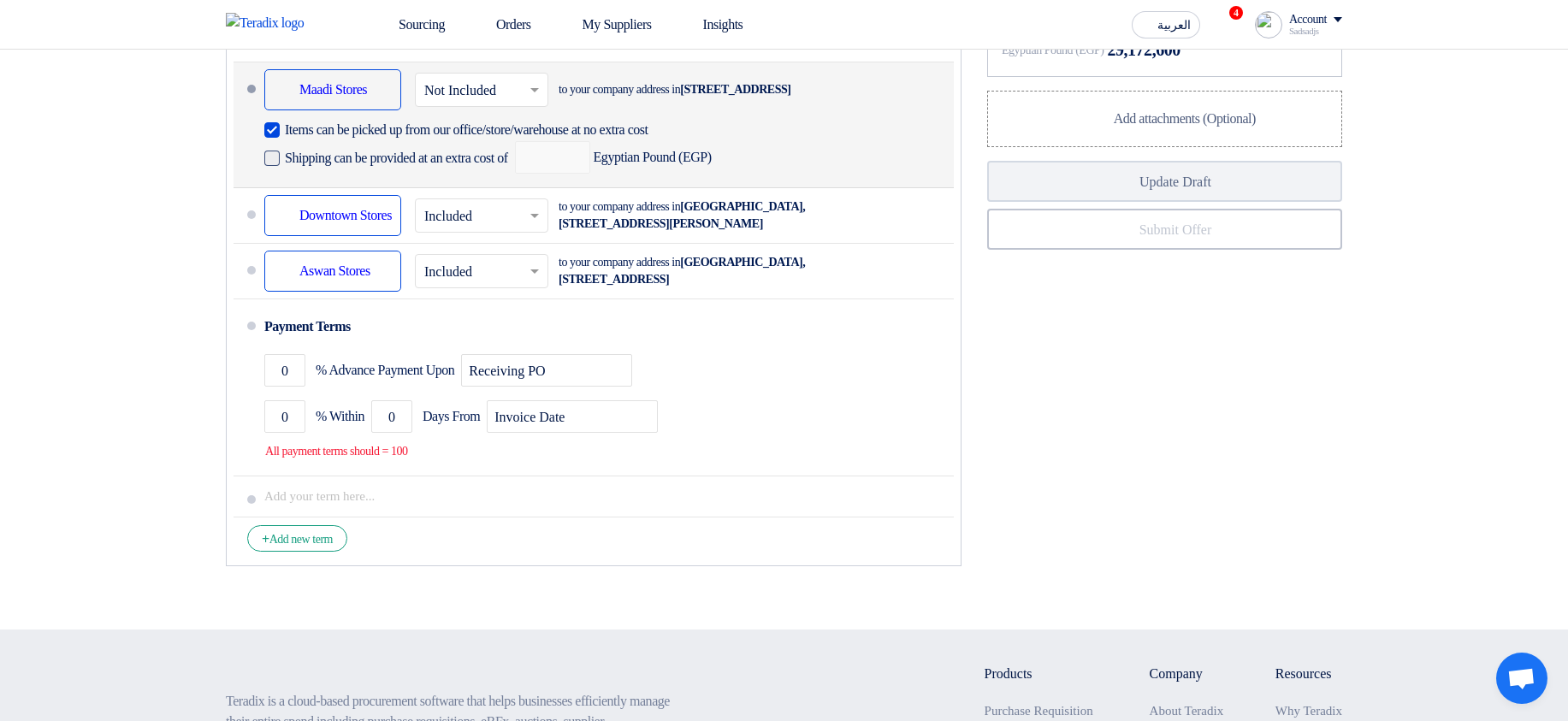
click at [492, 167] on span "Shipping can be provided at an extra cost of" at bounding box center [396, 157] width 223 height 17
click at [492, 181] on input "Shipping can be provided at an extra cost of" at bounding box center [398, 164] width 227 height 33
checkbox input "true"
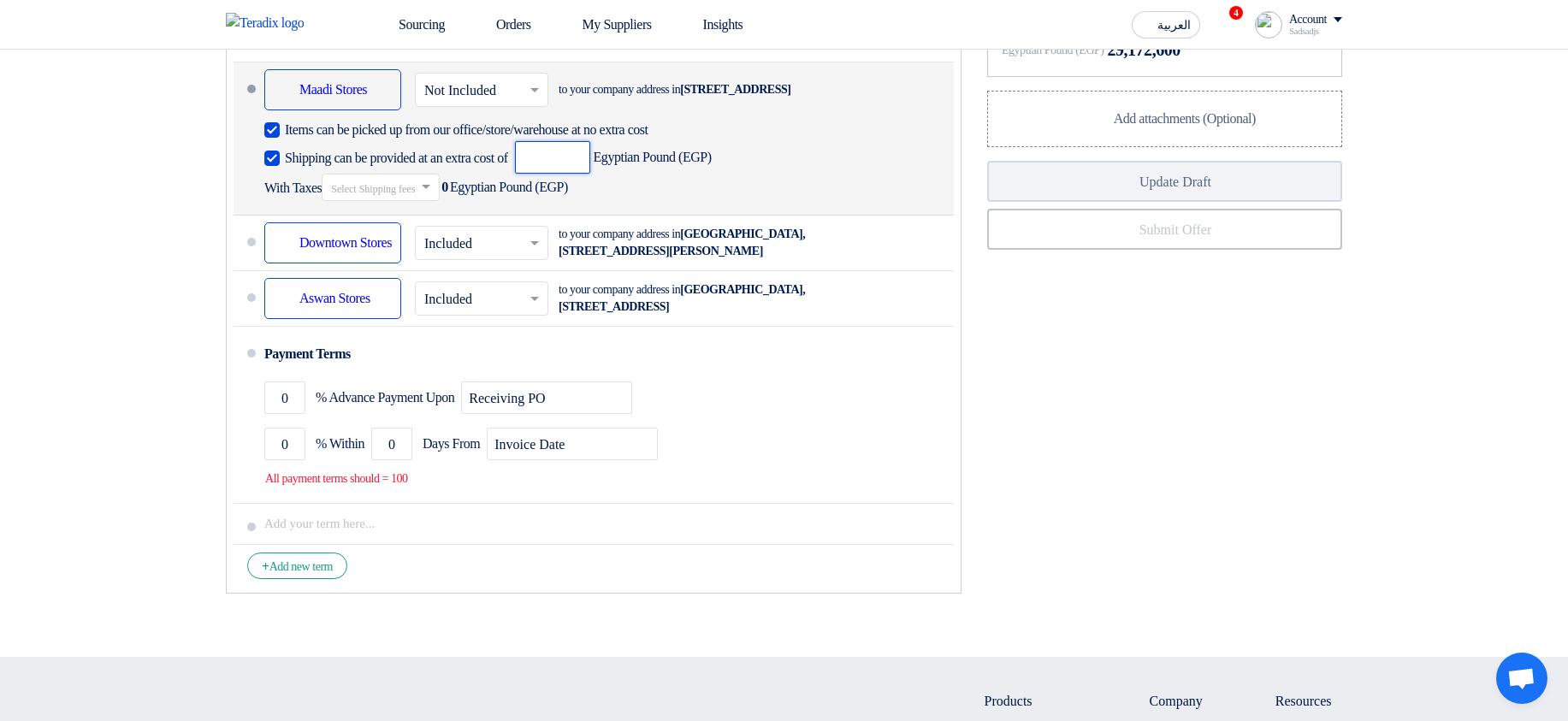
click at [591, 173] on input "number" at bounding box center [552, 157] width 76 height 33
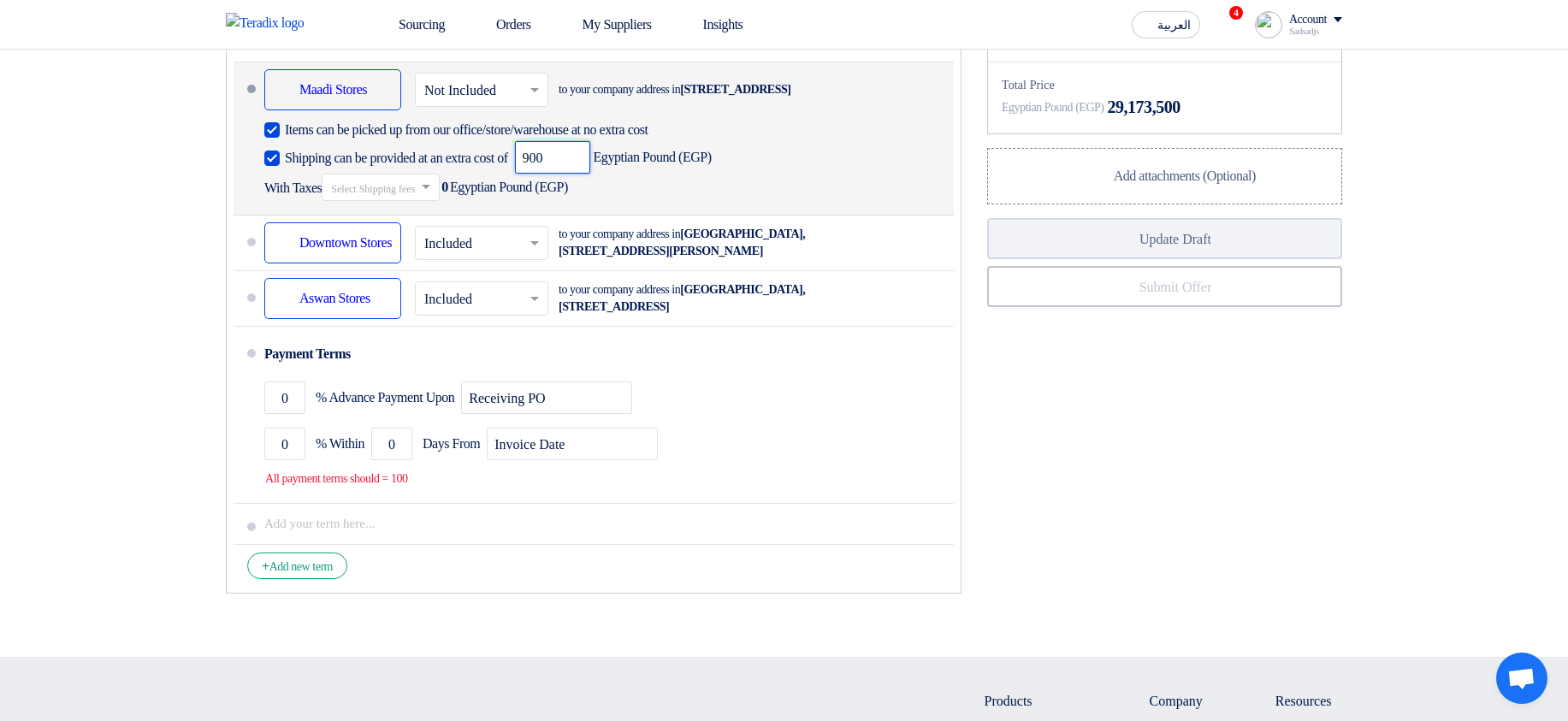
type input "900"
click at [415, 202] on input "text" at bounding box center [382, 189] width 101 height 25
click at [438, 233] on div "14% -VAT14" at bounding box center [381, 217] width 117 height 32
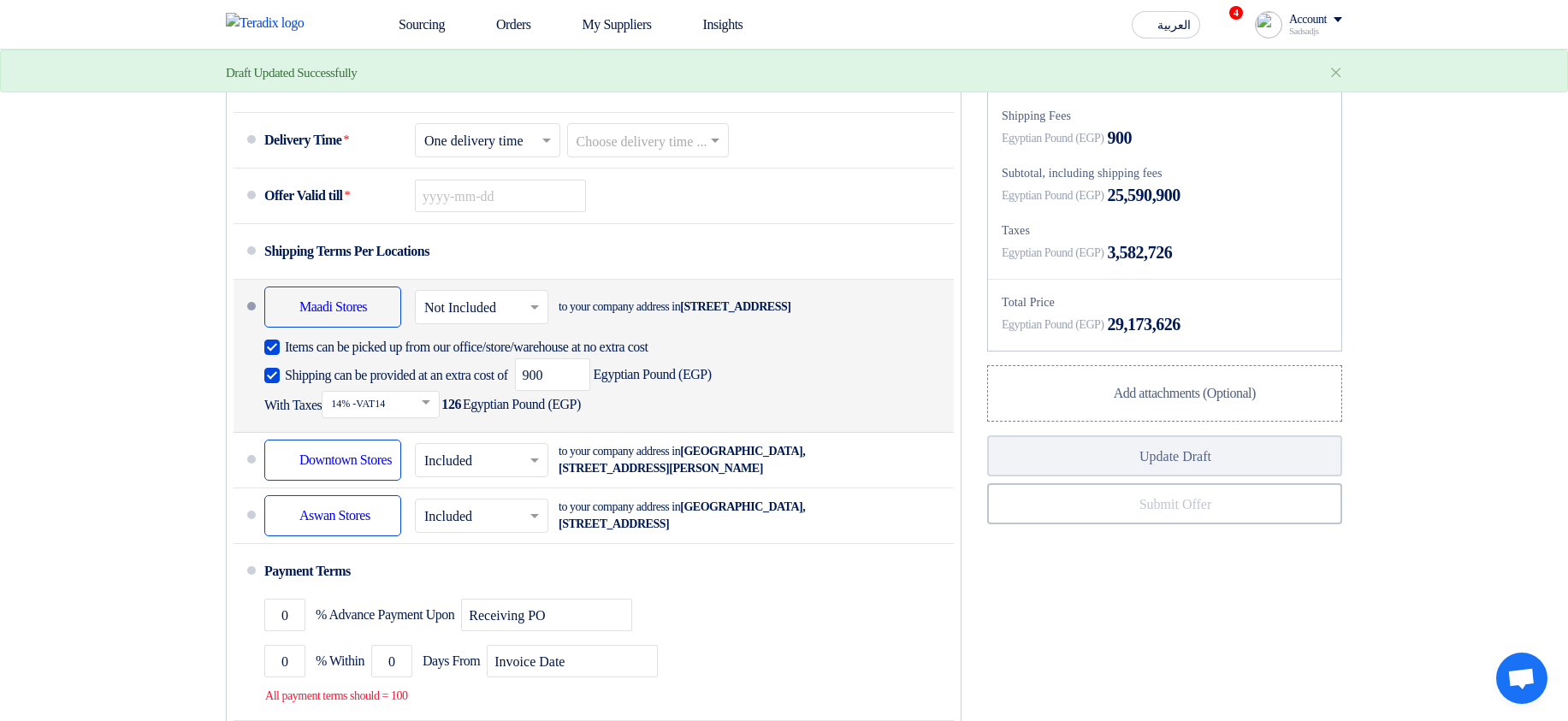
scroll to position [1129, 0]
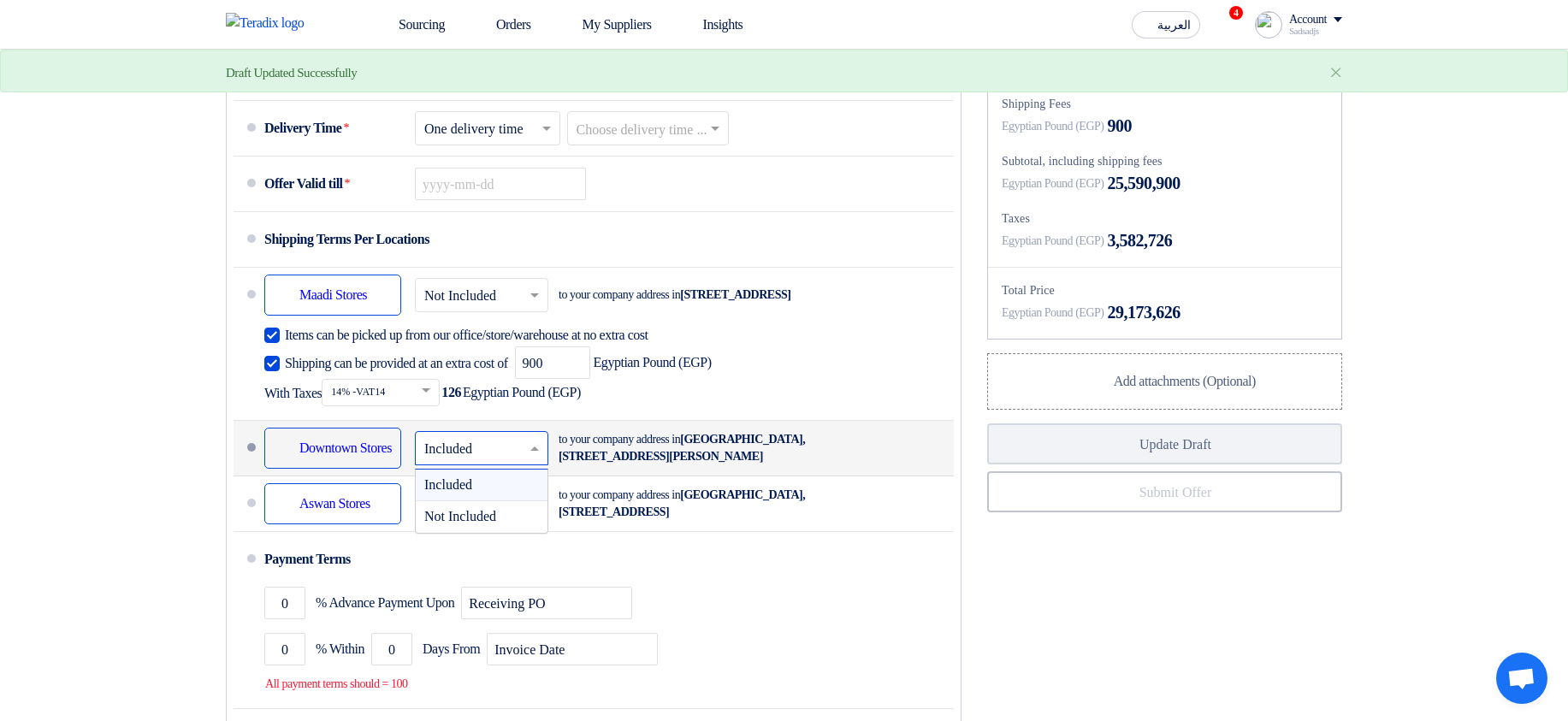
click at [475, 462] on input "text" at bounding box center [482, 451] width 117 height 25
click at [484, 532] on div "Not Included" at bounding box center [482, 517] width 132 height 31
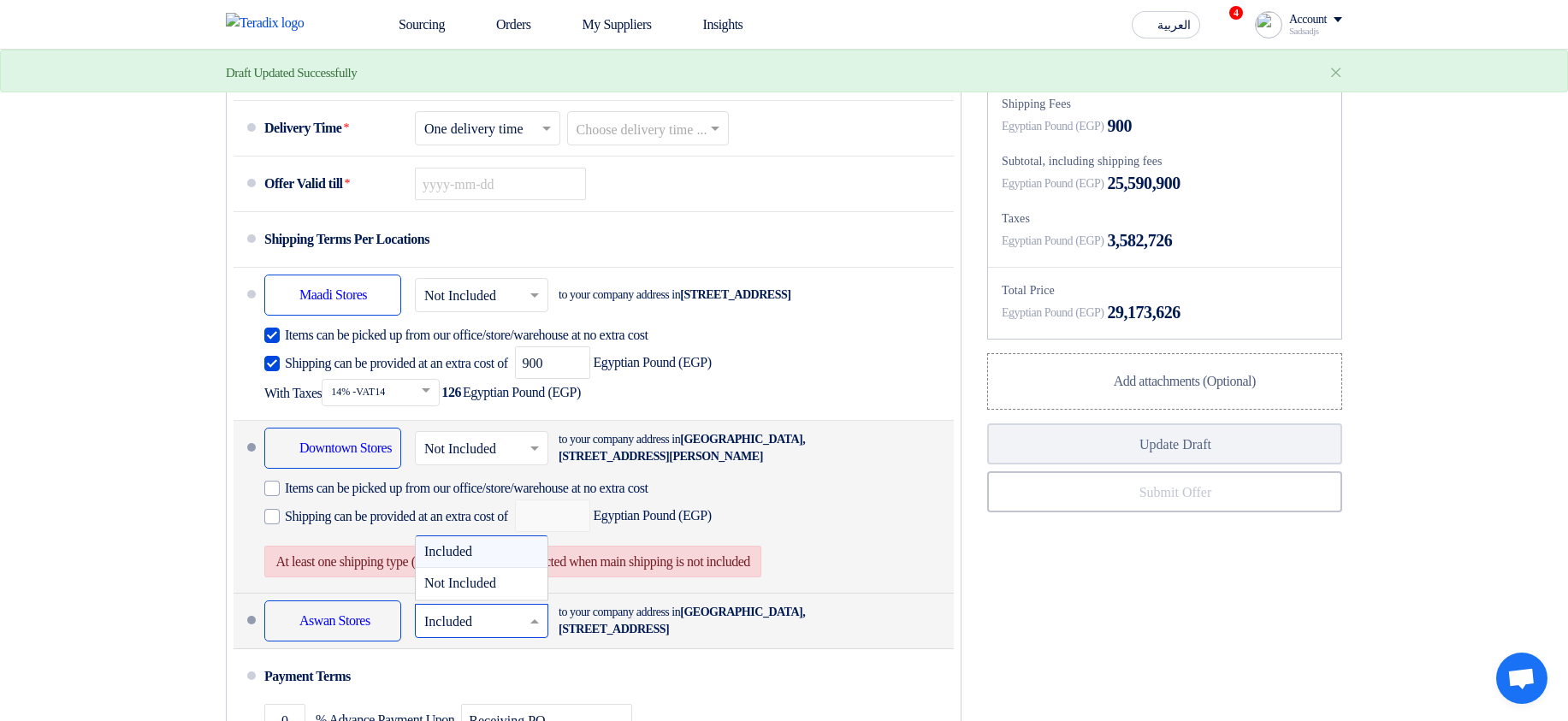
click at [486, 636] on input "text" at bounding box center [482, 623] width 117 height 25
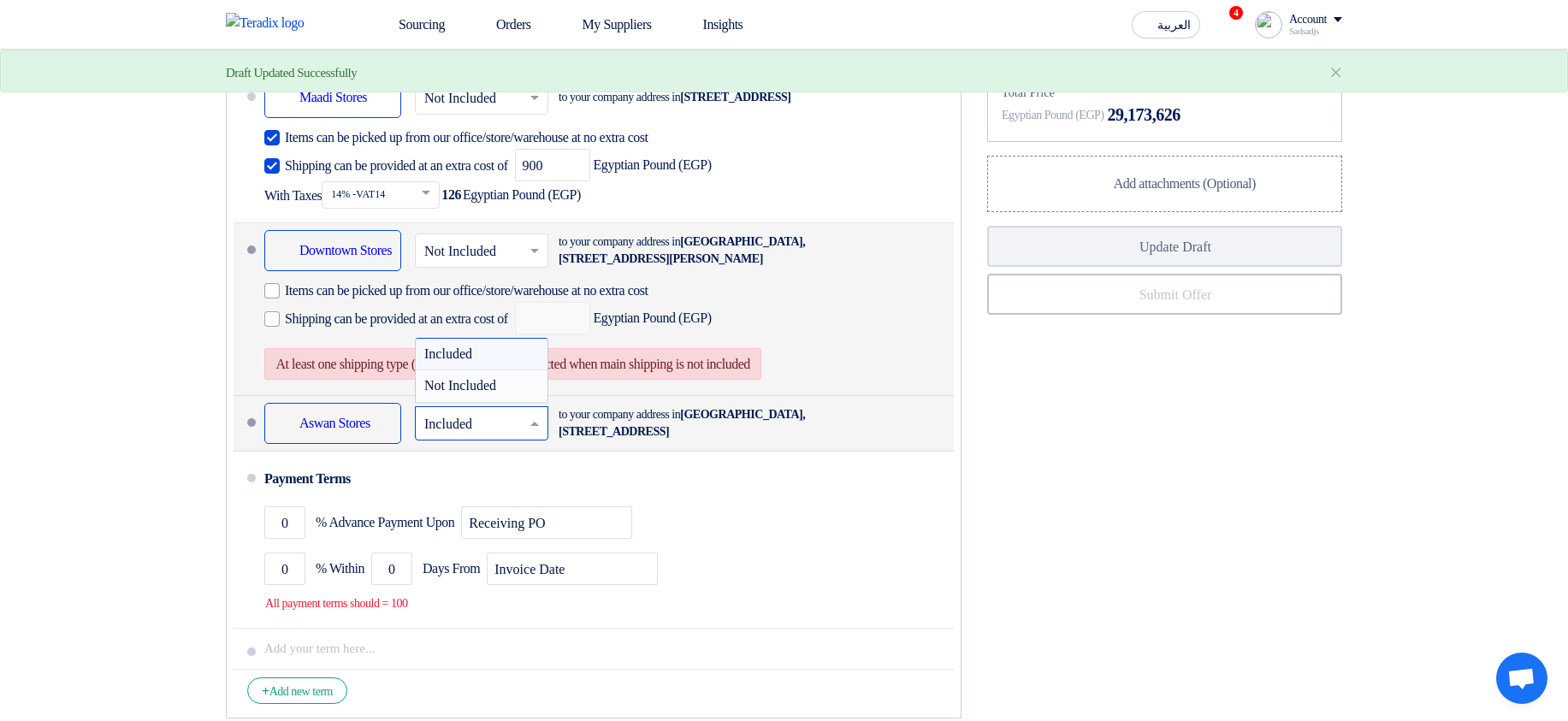
scroll to position [1334, 0]
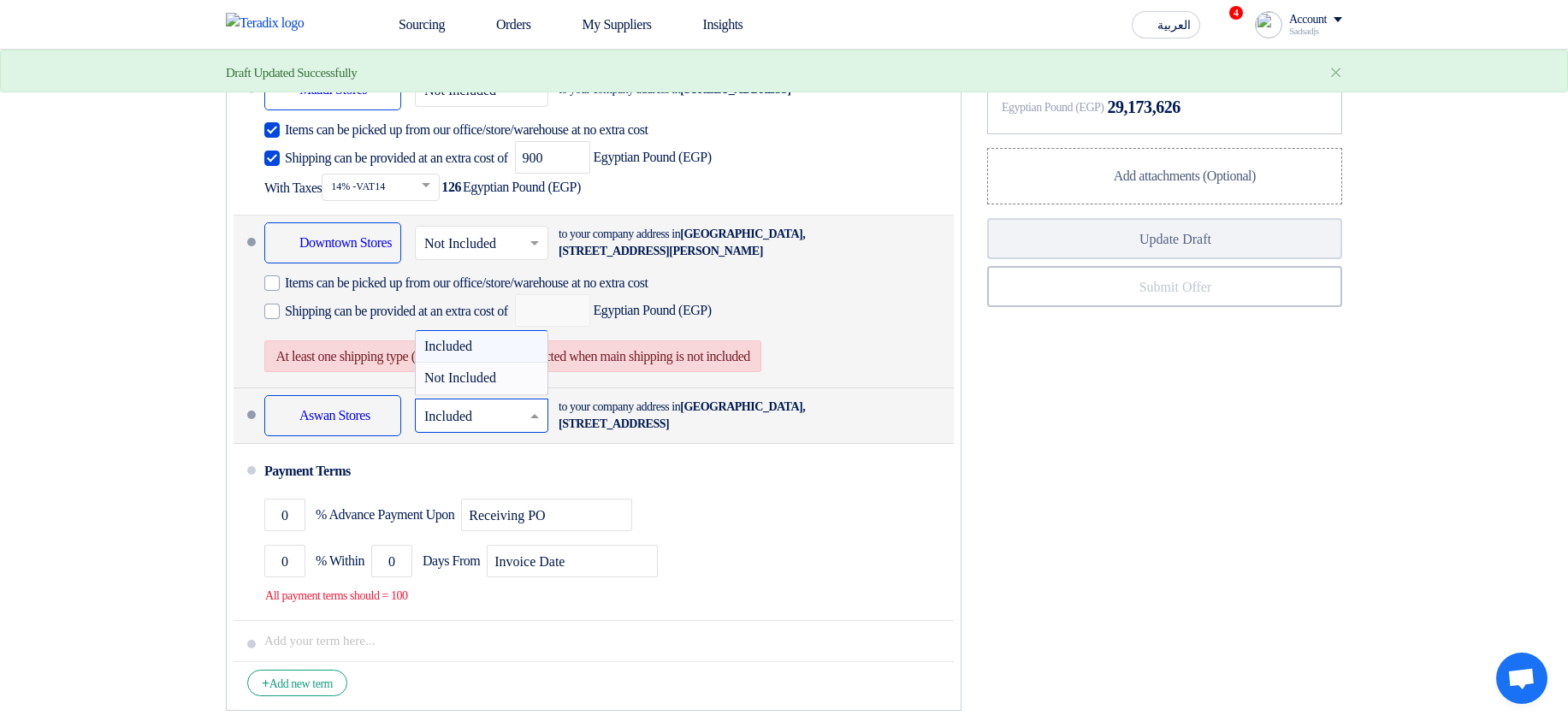
click at [446, 385] on span "Not Included" at bounding box center [460, 378] width 72 height 14
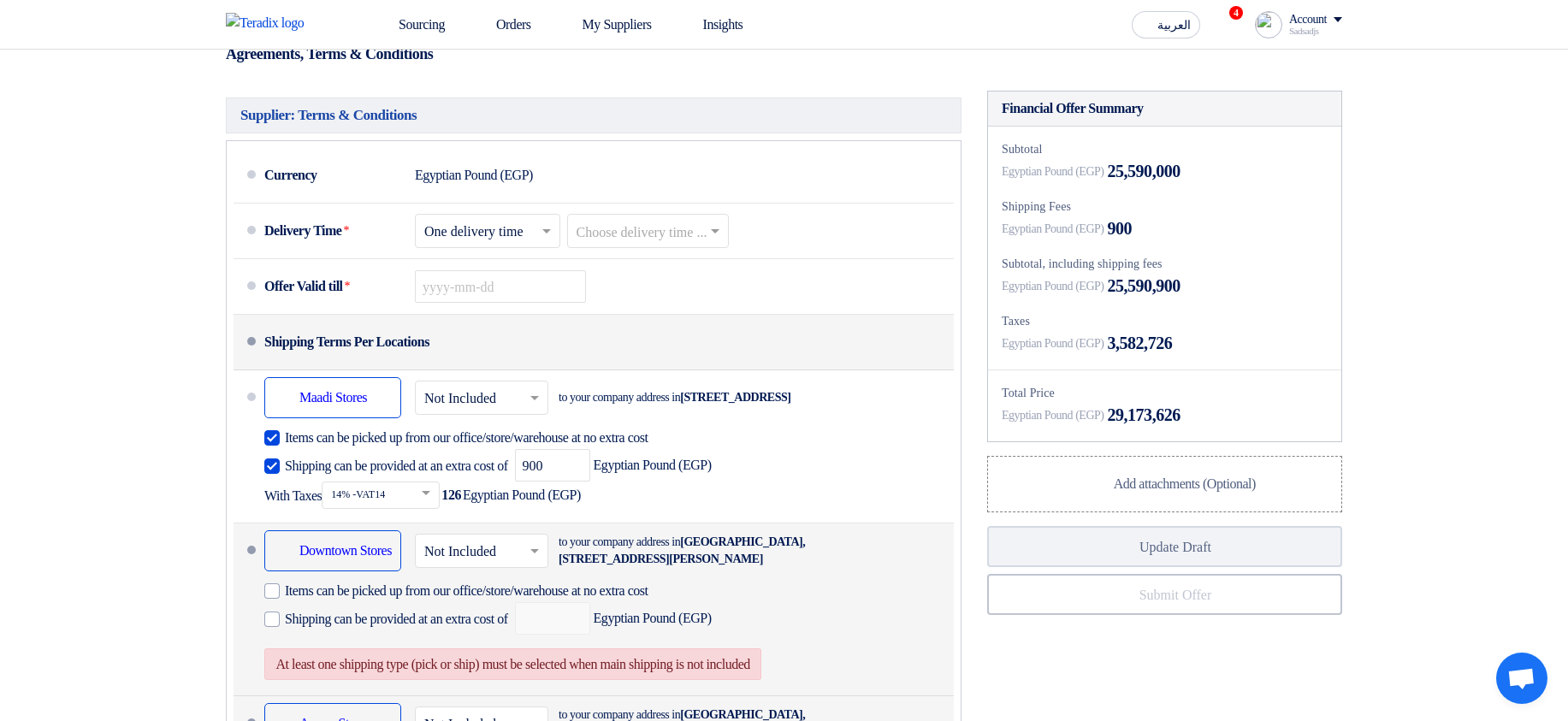
scroll to position [411, 0]
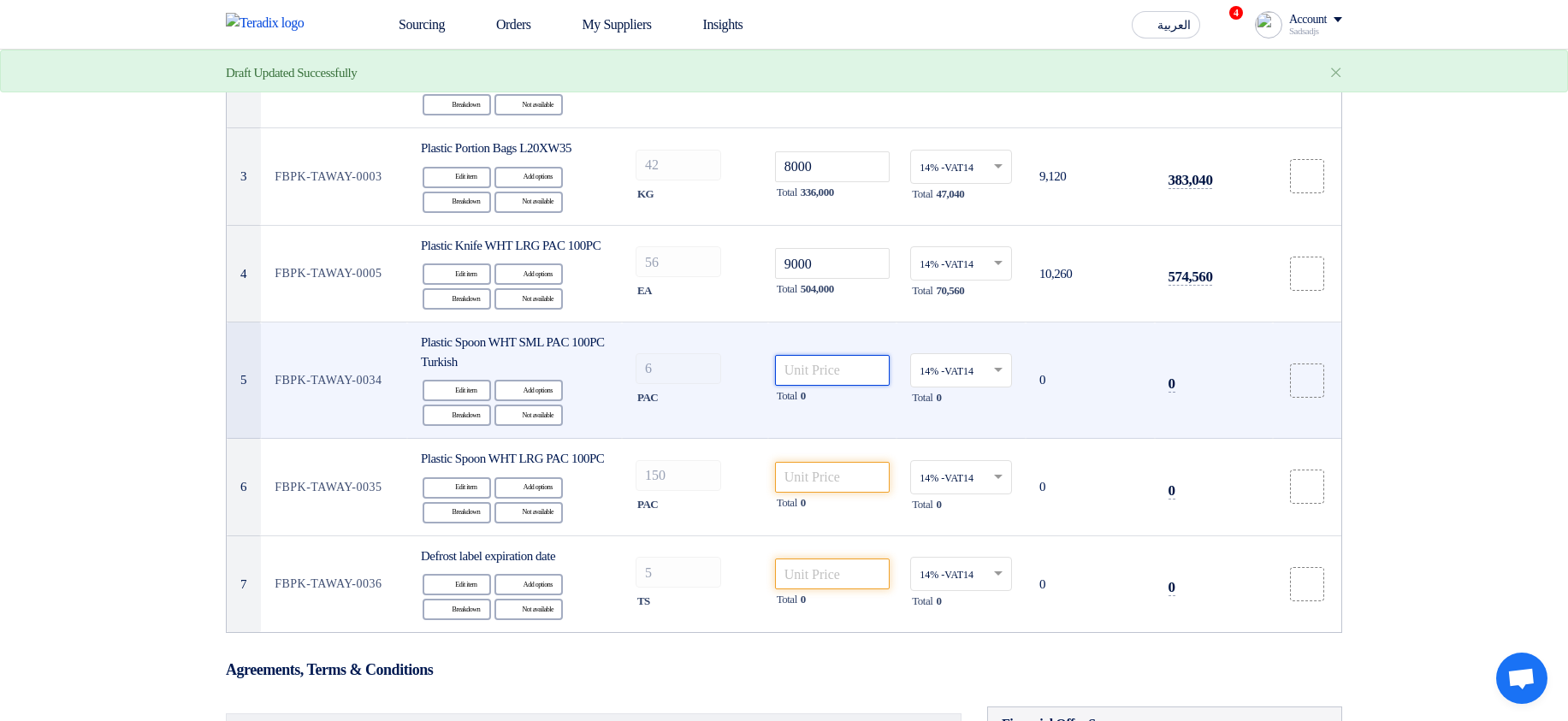
click at [850, 380] on input "number" at bounding box center [833, 370] width 116 height 31
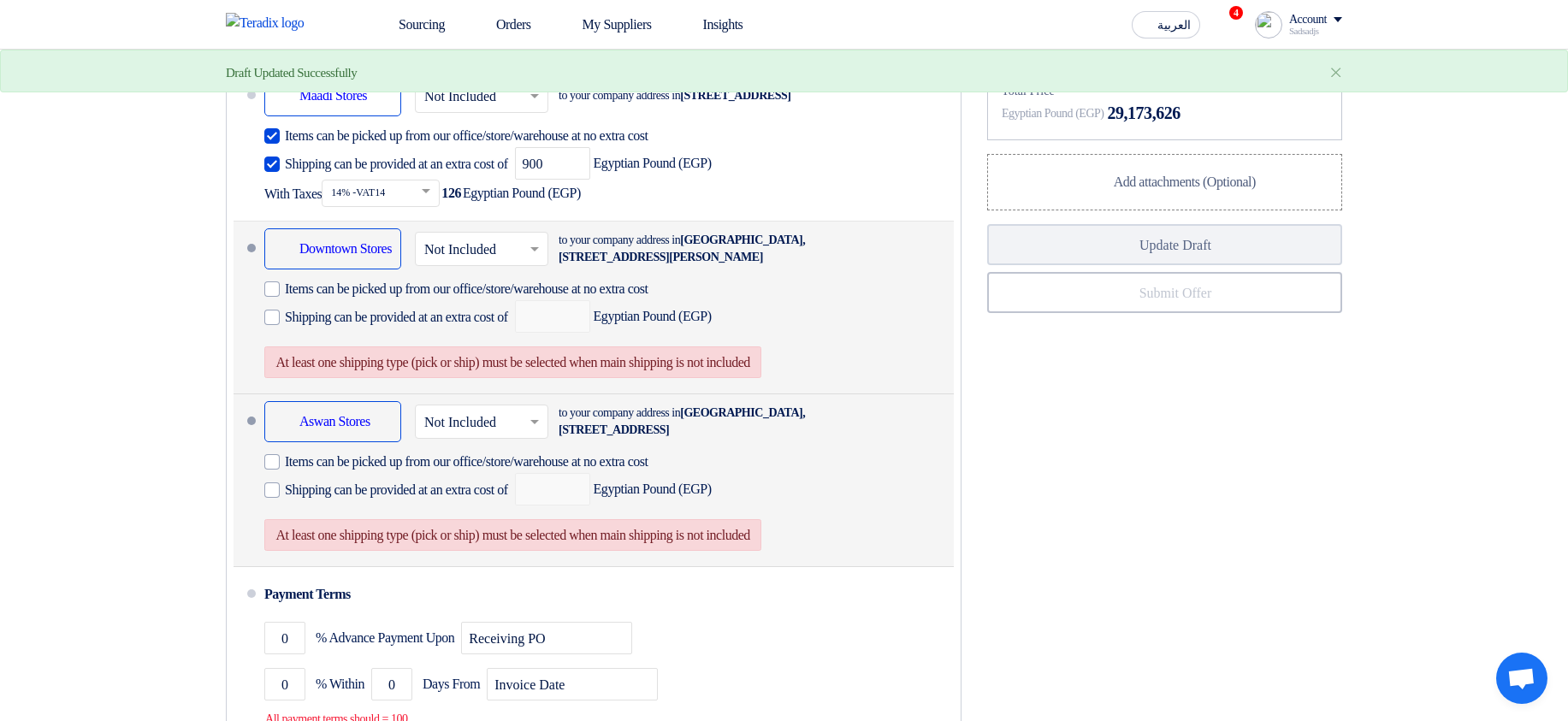
scroll to position [1334, 0]
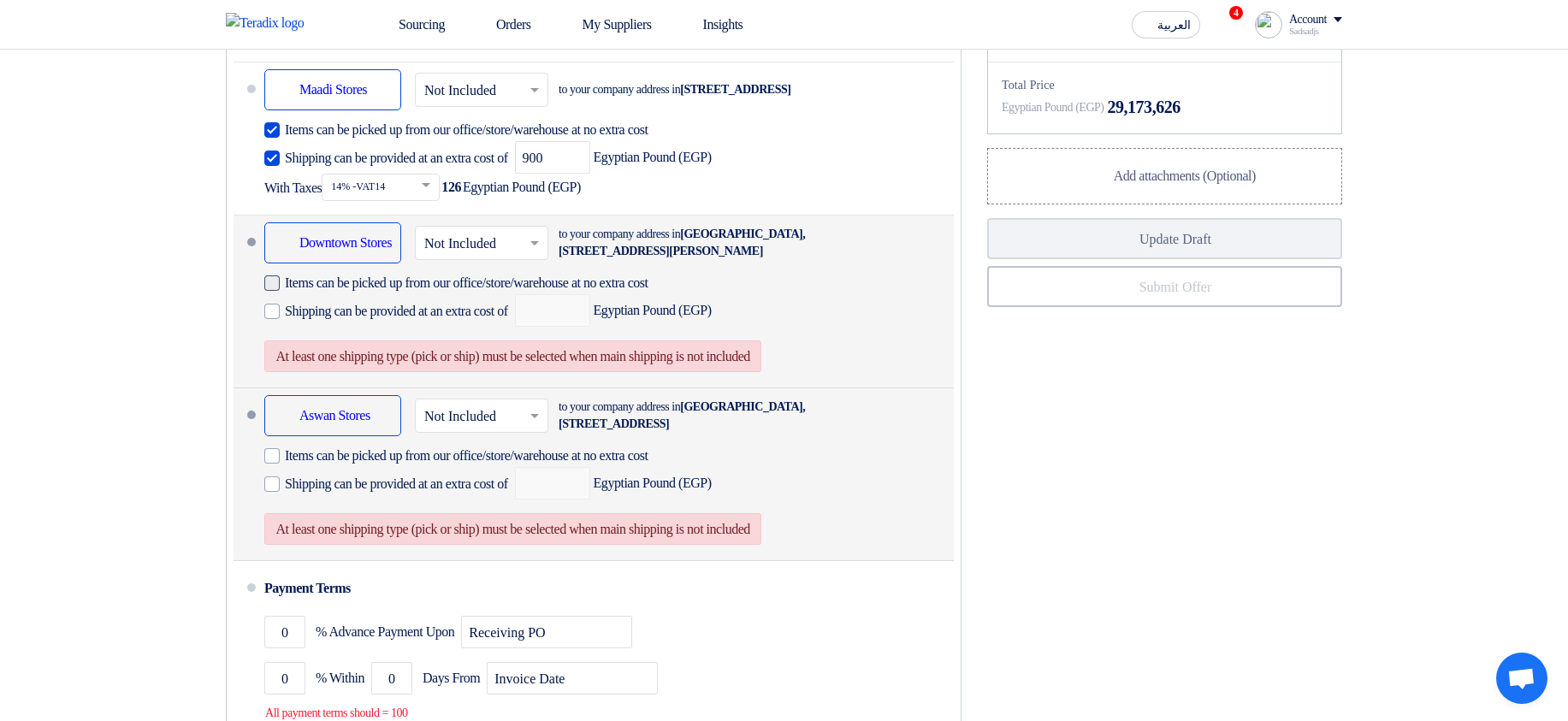
click at [511, 292] on span "Items can be picked up from our office/store/warehouse at no extra cost" at bounding box center [466, 283] width 364 height 17
click at [511, 306] on input "Items can be picked up from our office/store/warehouse at no extra cost" at bounding box center [496, 290] width 423 height 33
checkbox input "true"
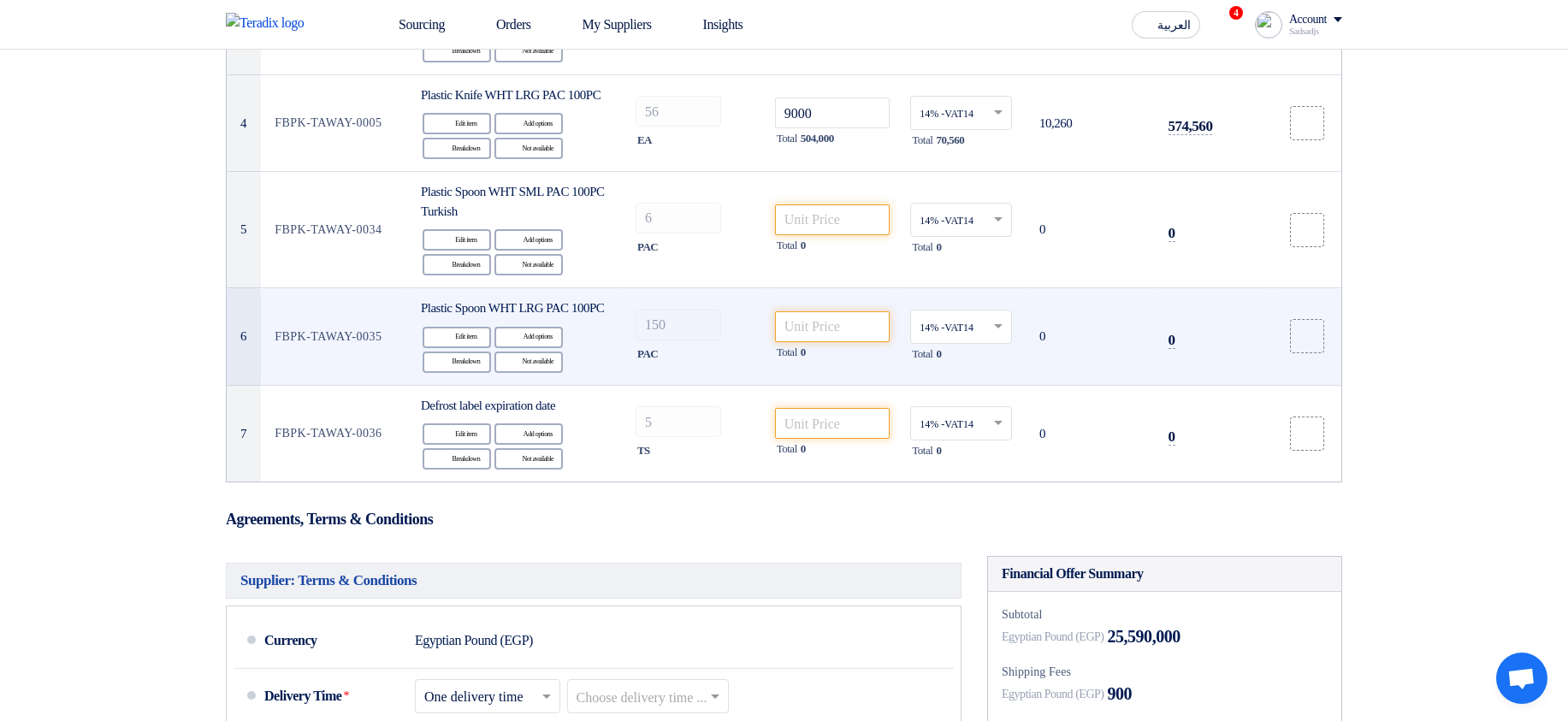
scroll to position [513, 0]
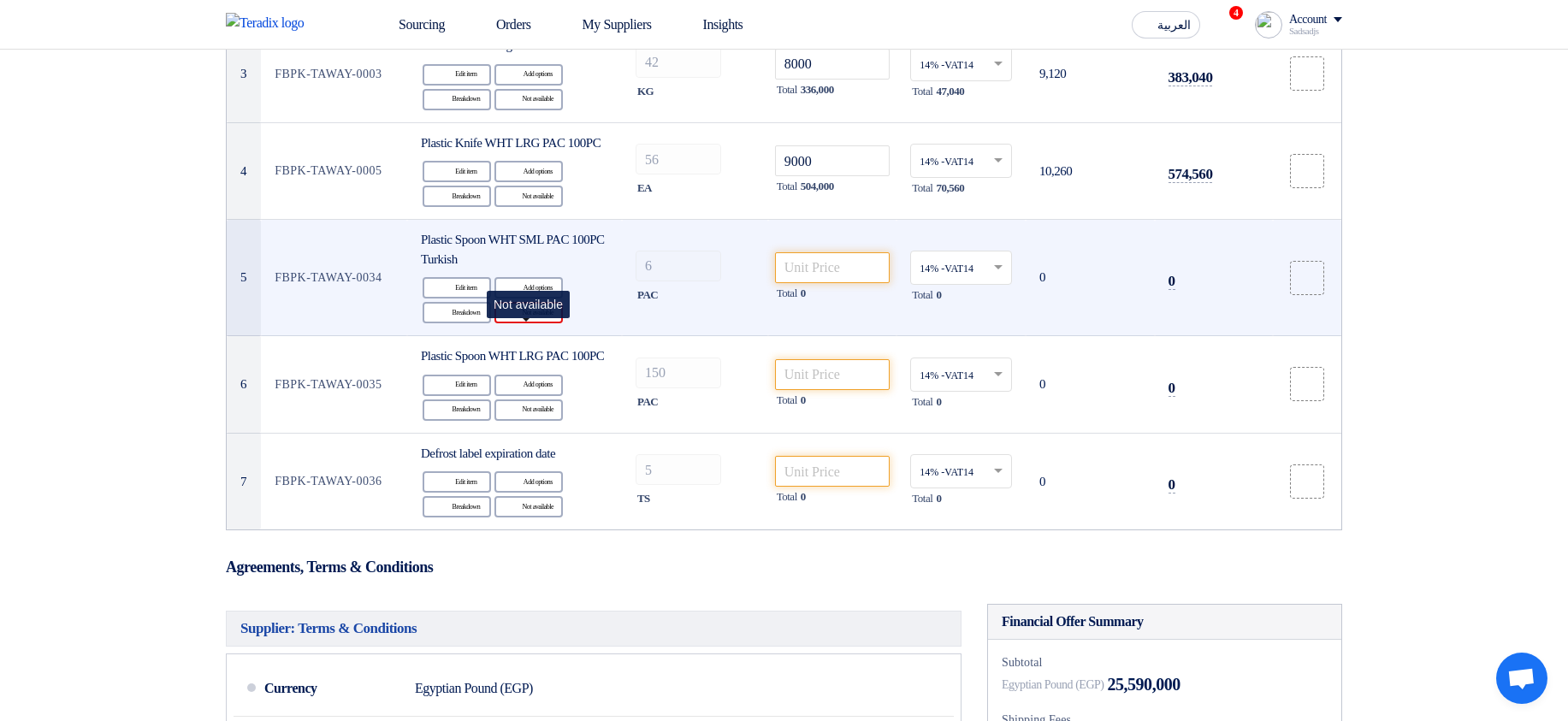
click at [546, 324] on div "Reject Not available" at bounding box center [528, 313] width 68 height 21
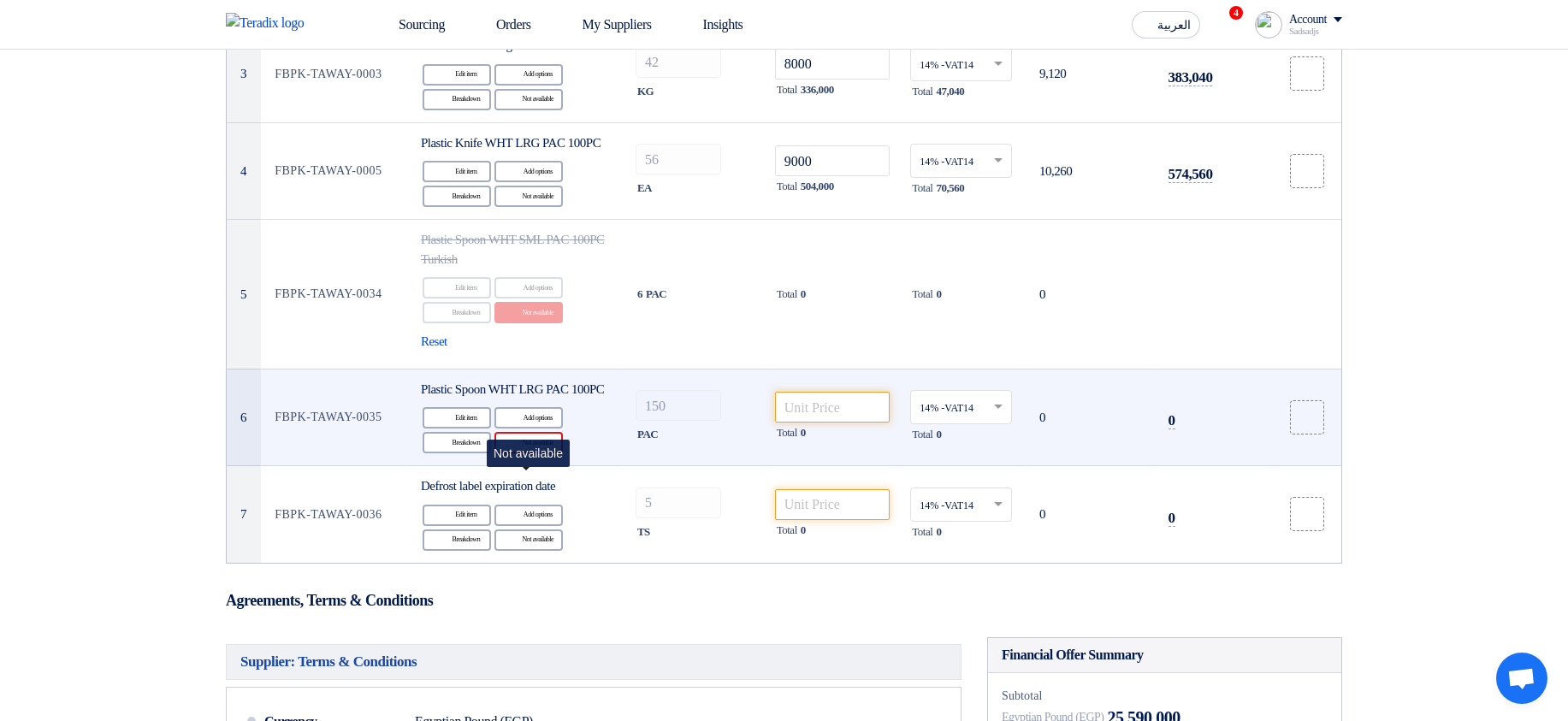
click at [529, 453] on div "Reject Not available" at bounding box center [528, 443] width 68 height 21
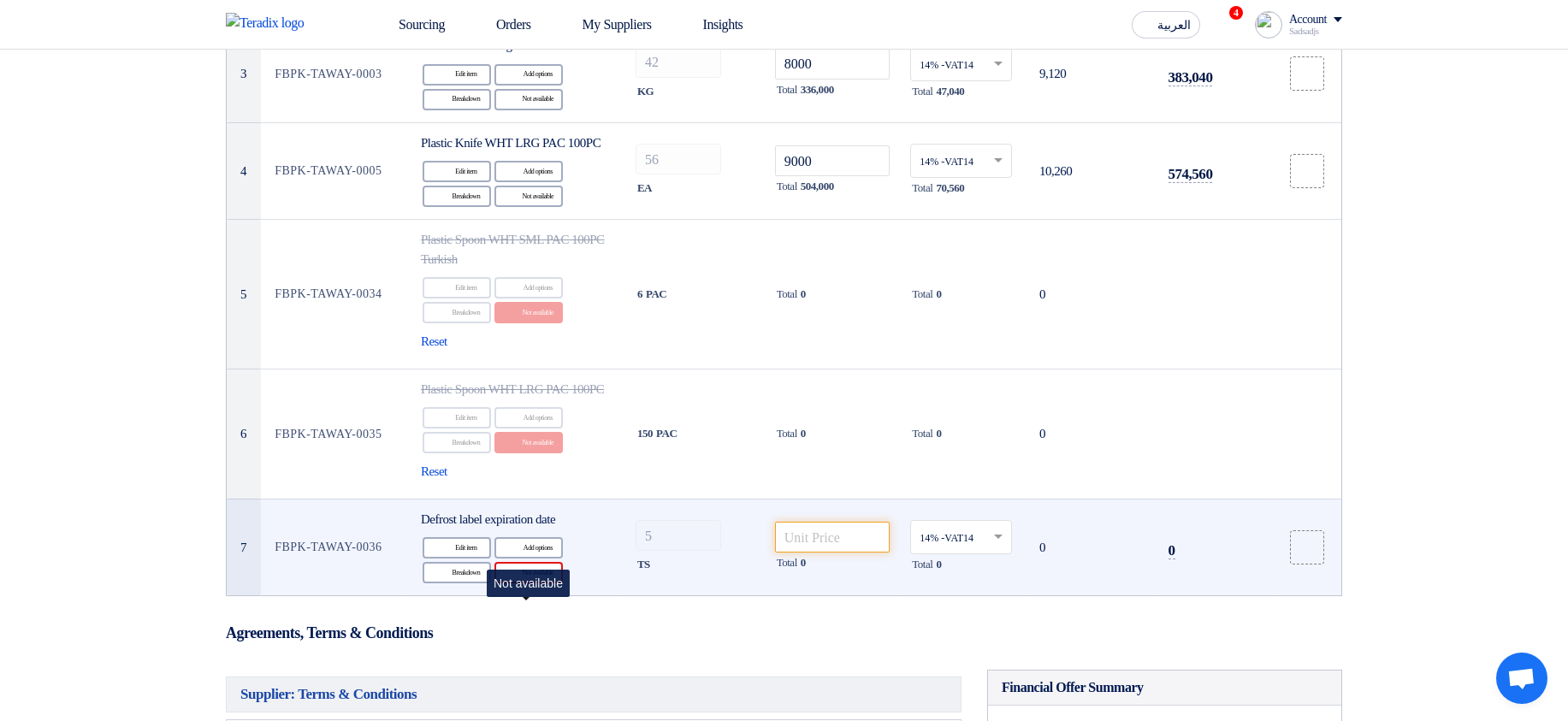
click at [537, 583] on div "Reject Not available" at bounding box center [528, 573] width 68 height 21
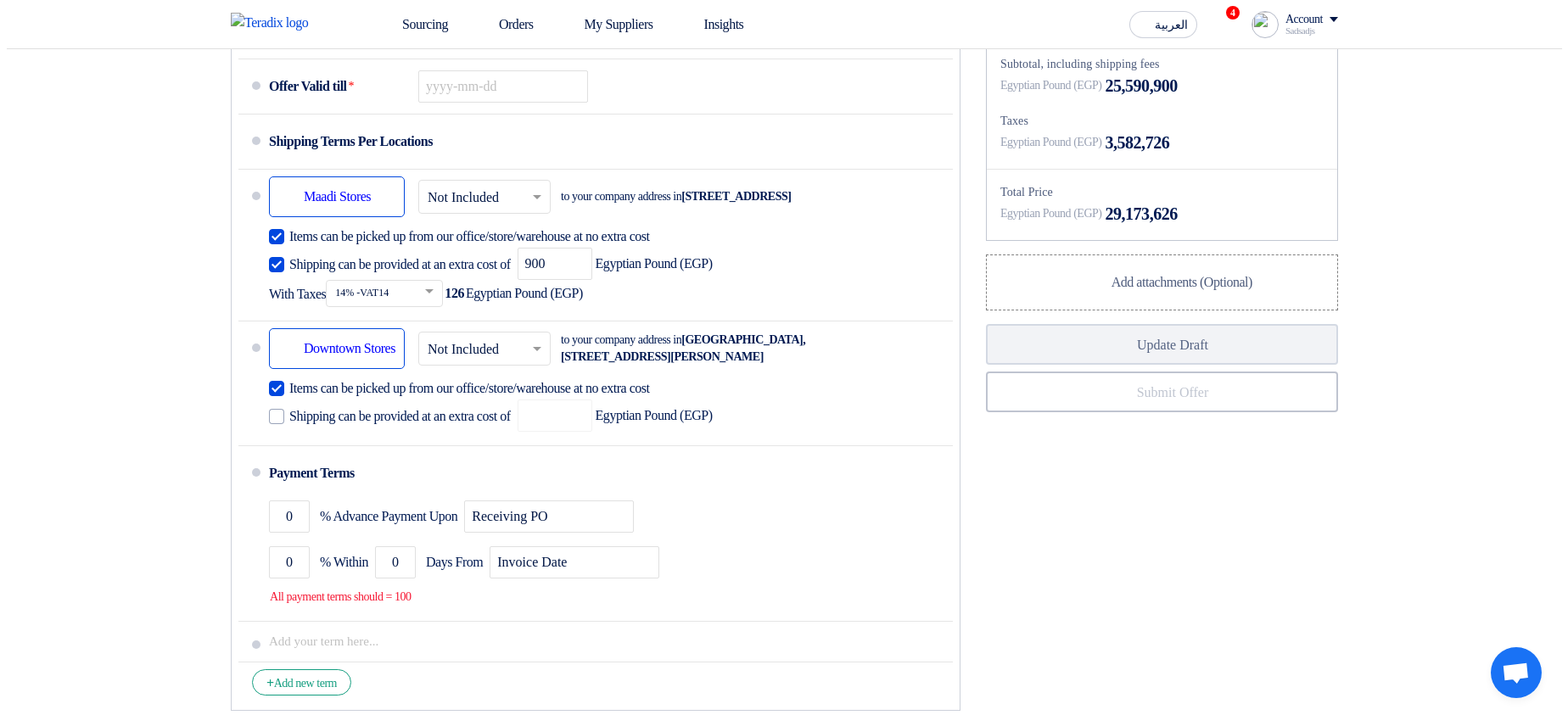
scroll to position [1323, 0]
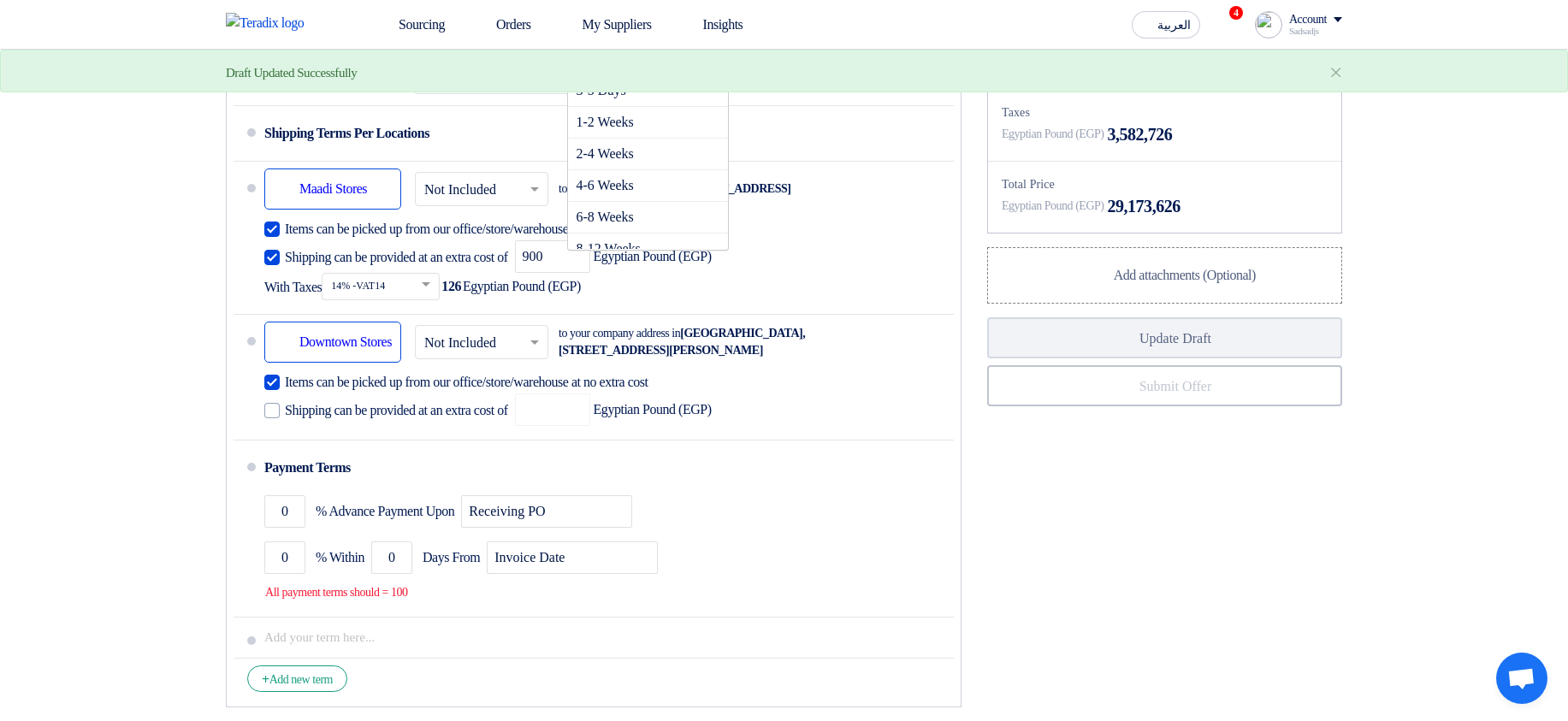
click at [697, 36] on input "text" at bounding box center [649, 24] width 146 height 25
click at [715, 170] on div "2-4 Weeks" at bounding box center [648, 155] width 161 height 32
click at [598, 93] on icon "Pick a date" at bounding box center [597, 77] width 23 height 31
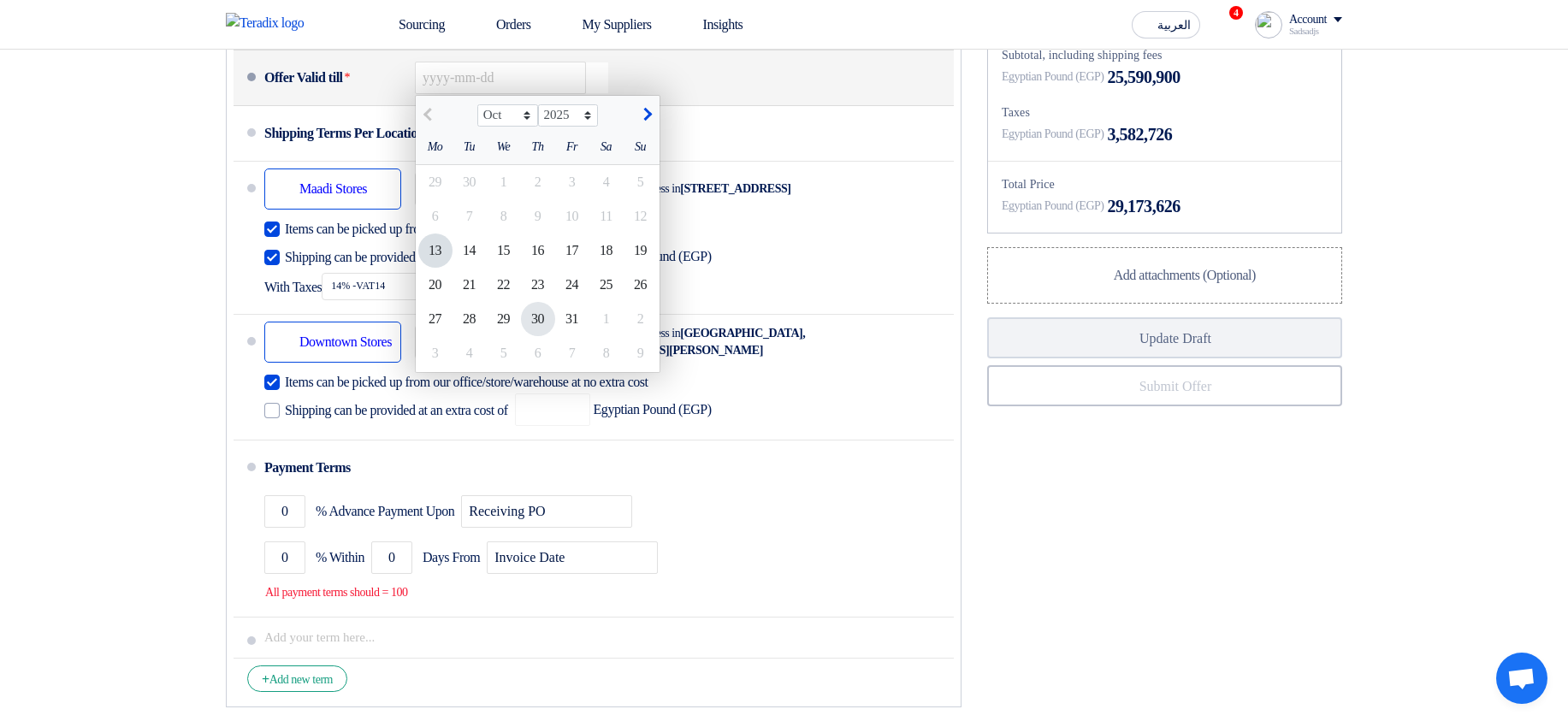
click at [538, 336] on div "30" at bounding box center [538, 319] width 34 height 34
type input "[DATE]"
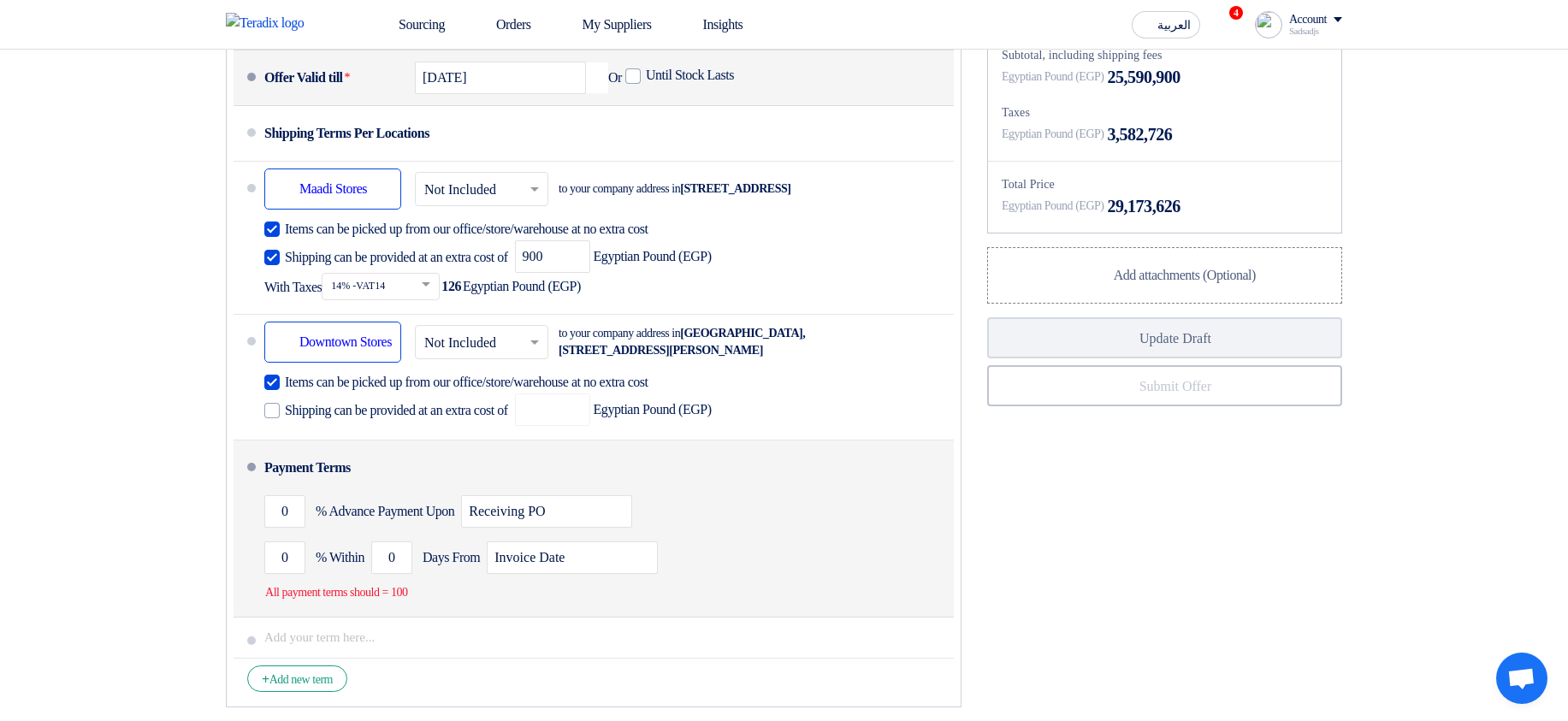
click at [258, 561] on li "Payment Terms 0 % Advance Payment Upon Receiving PO 0 % Within 0" at bounding box center [594, 528] width 720 height 177
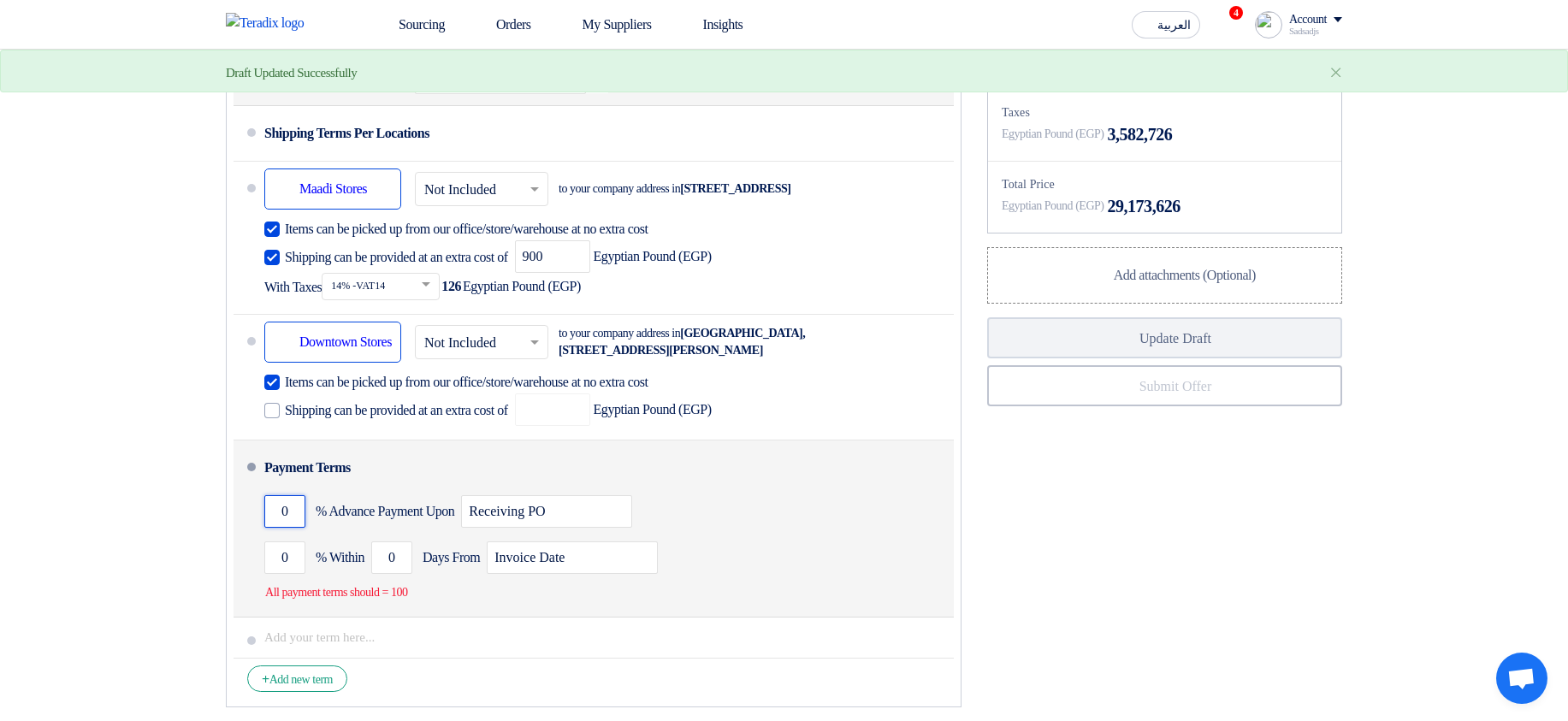
click at [283, 528] on input "0" at bounding box center [285, 511] width 41 height 33
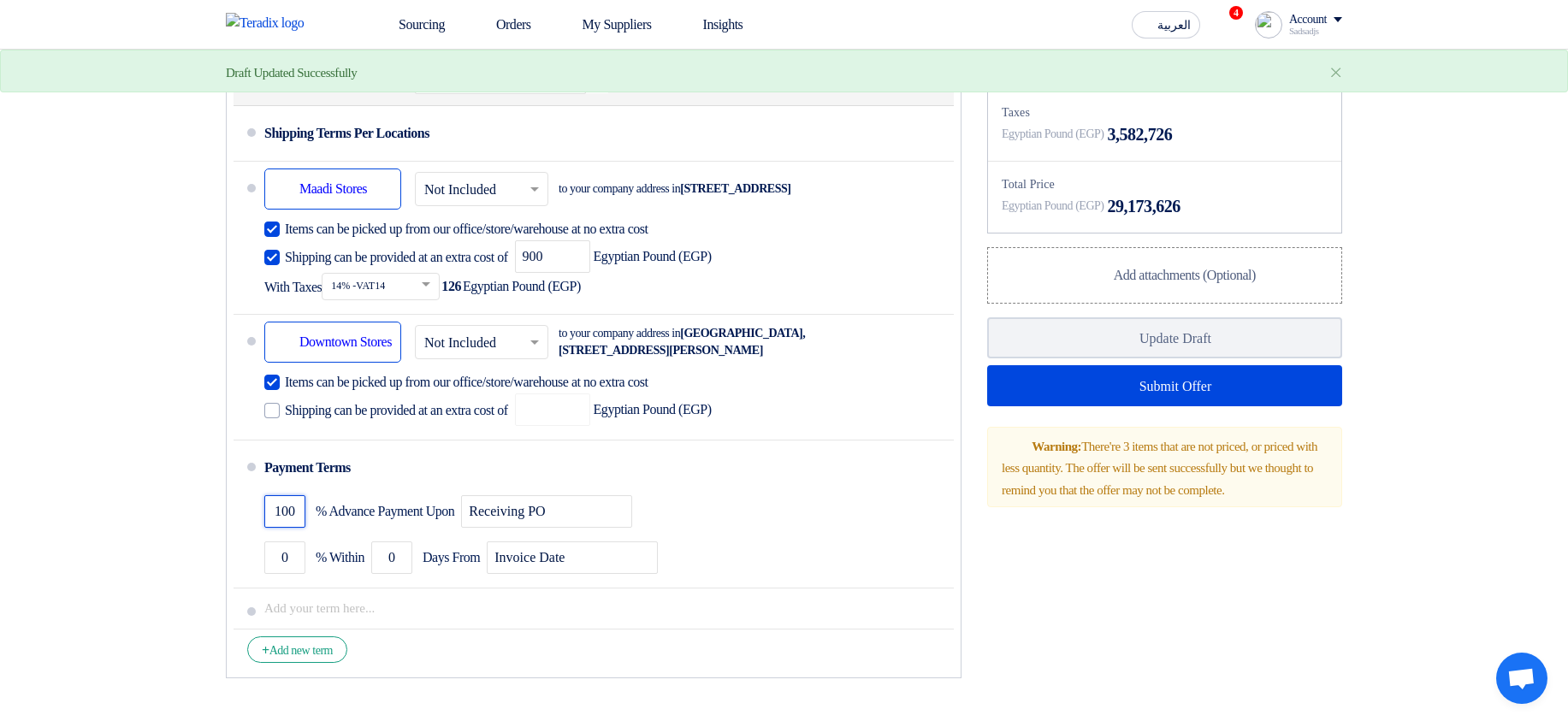
type input "100"
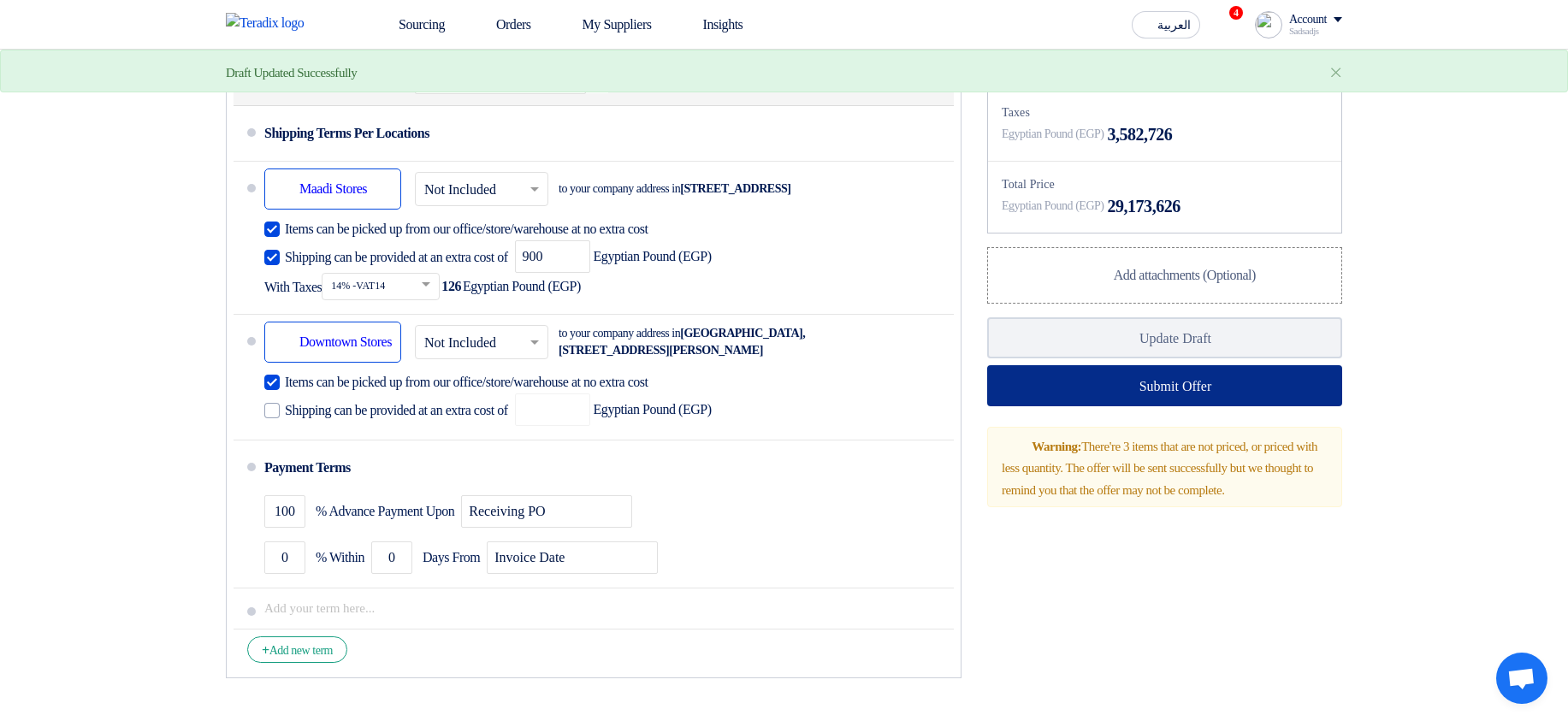
click at [1194, 406] on button "Submit Offer" at bounding box center [1164, 386] width 355 height 41
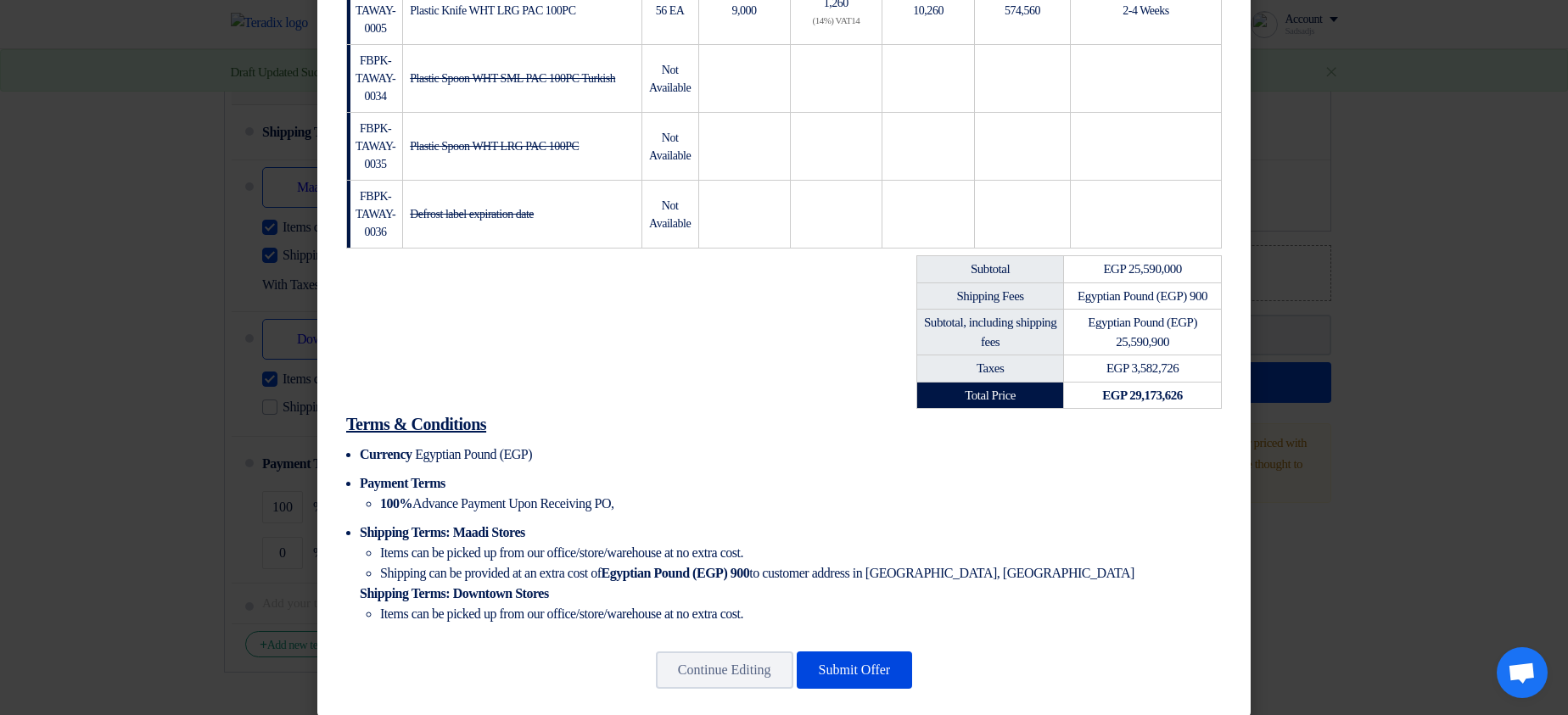
scroll to position [624, 0]
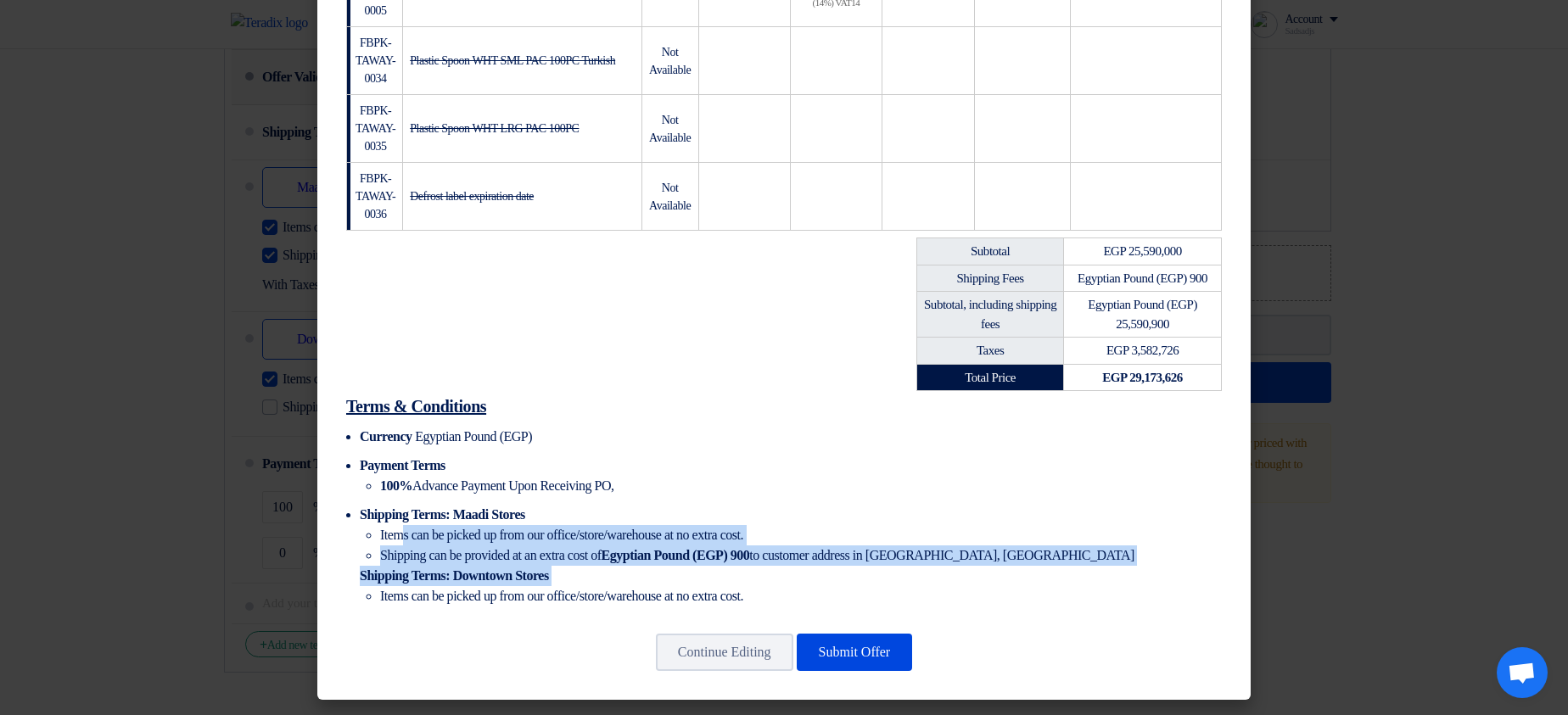
drag, startPoint x: 398, startPoint y: 544, endPoint x: 916, endPoint y: 586, distance: 519.7
click at [916, 586] on li "Shipping Terms : Maadi Stores Items can be picked up from our office/store/ware…" at bounding box center [790, 555] width 862 height 101
click at [918, 586] on li "Items can be picked up from our office/store/warehouse at no extra cost." at bounding box center [801, 596] width 841 height 20
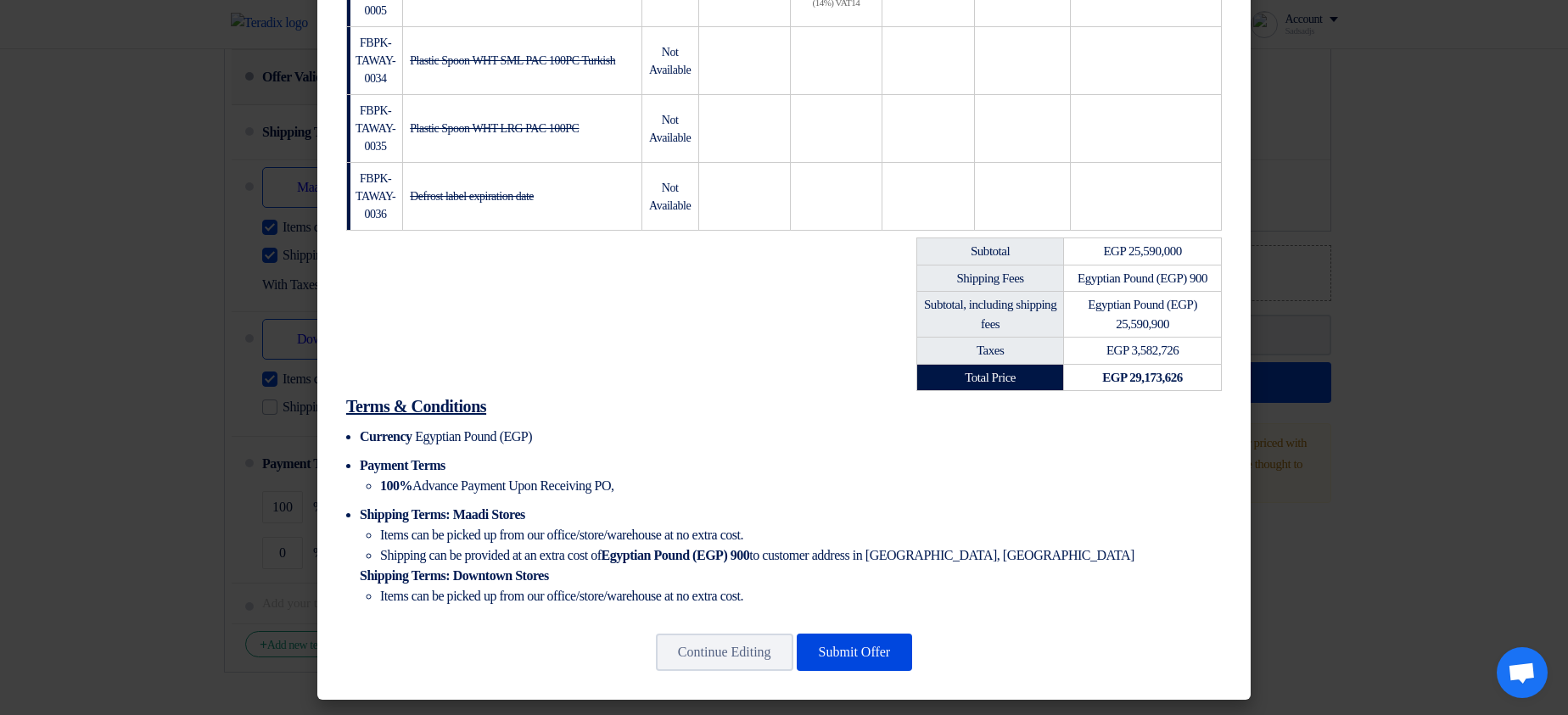
click at [557, 599] on li "Items can be picked up from our office/store/warehouse at no extra cost." at bounding box center [801, 596] width 841 height 20
drag, startPoint x: 465, startPoint y: 592, endPoint x: 879, endPoint y: 591, distance: 414.0
click at [879, 591] on li "Items can be picked up from our office/store/warehouse at no extra cost." at bounding box center [801, 596] width 841 height 20
click at [935, 586] on li "Items can be picked up from our office/store/warehouse at no extra cost." at bounding box center [801, 596] width 841 height 20
drag, startPoint x: 450, startPoint y: 600, endPoint x: 937, endPoint y: 596, distance: 487.0
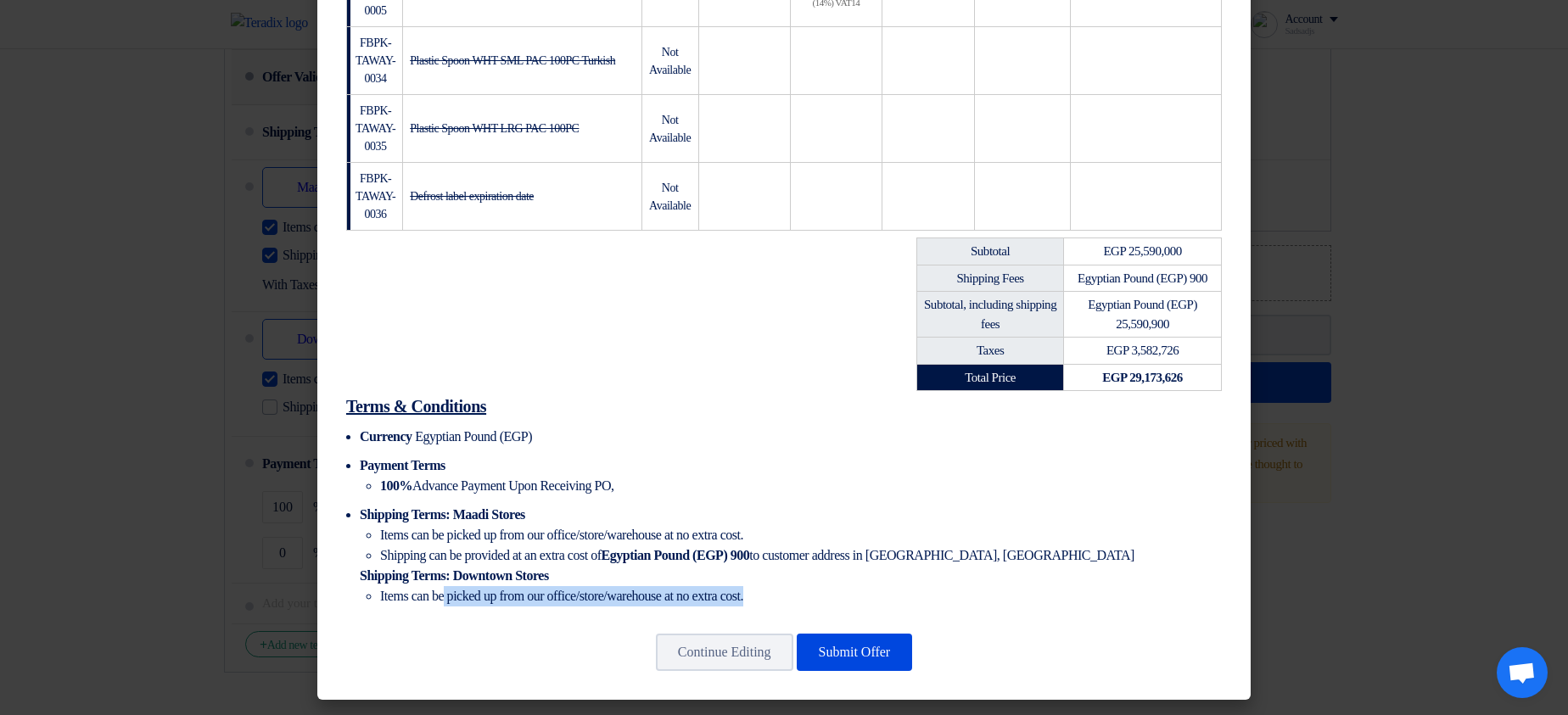
click at [937, 596] on li "Items can be picked up from our office/store/warehouse at no extra cost." at bounding box center [801, 596] width 841 height 20
click at [937, 596] on li "Items can be picked up from our office/store/warehouse at no extra cost." at bounding box center [801, 596] width 841 height 20
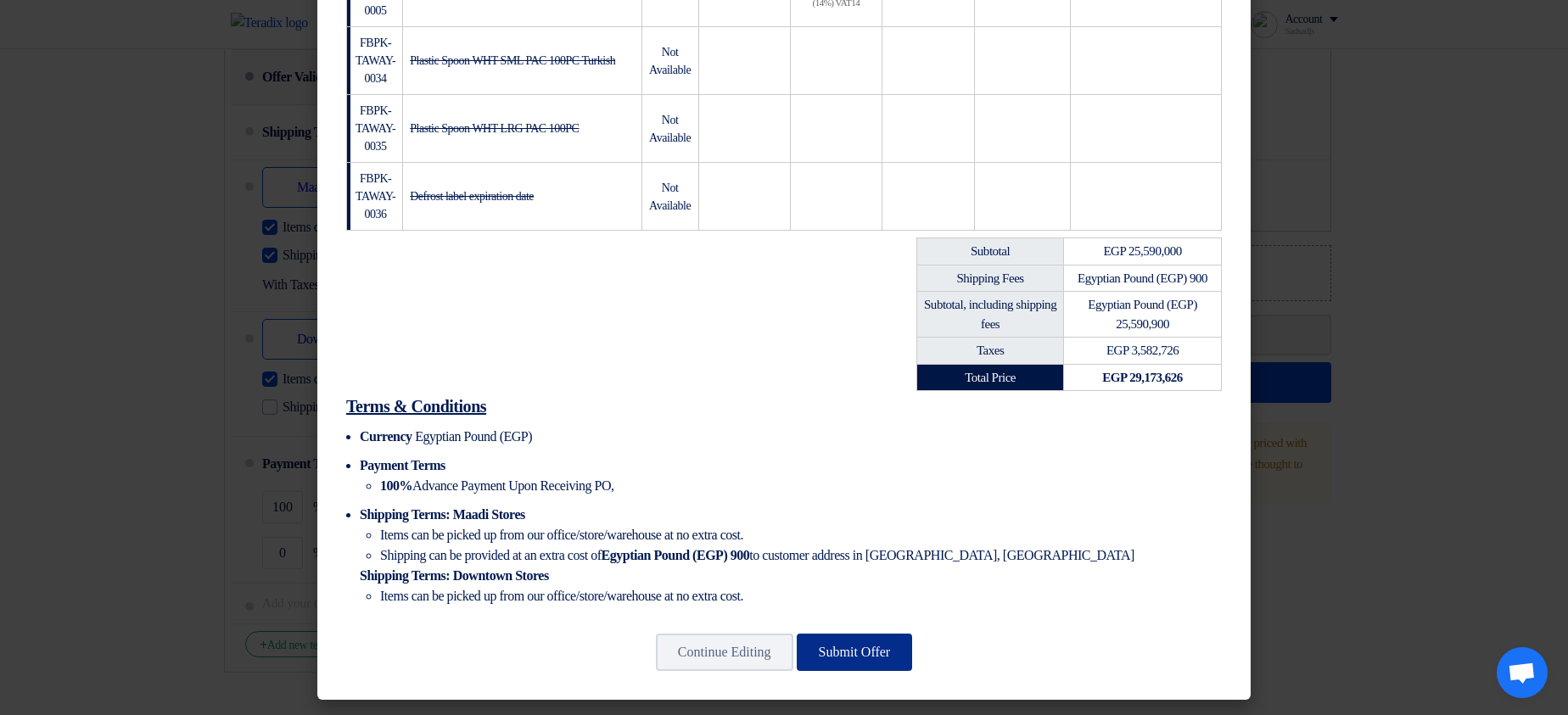
click at [871, 659] on button "Submit Offer" at bounding box center [855, 652] width 116 height 37
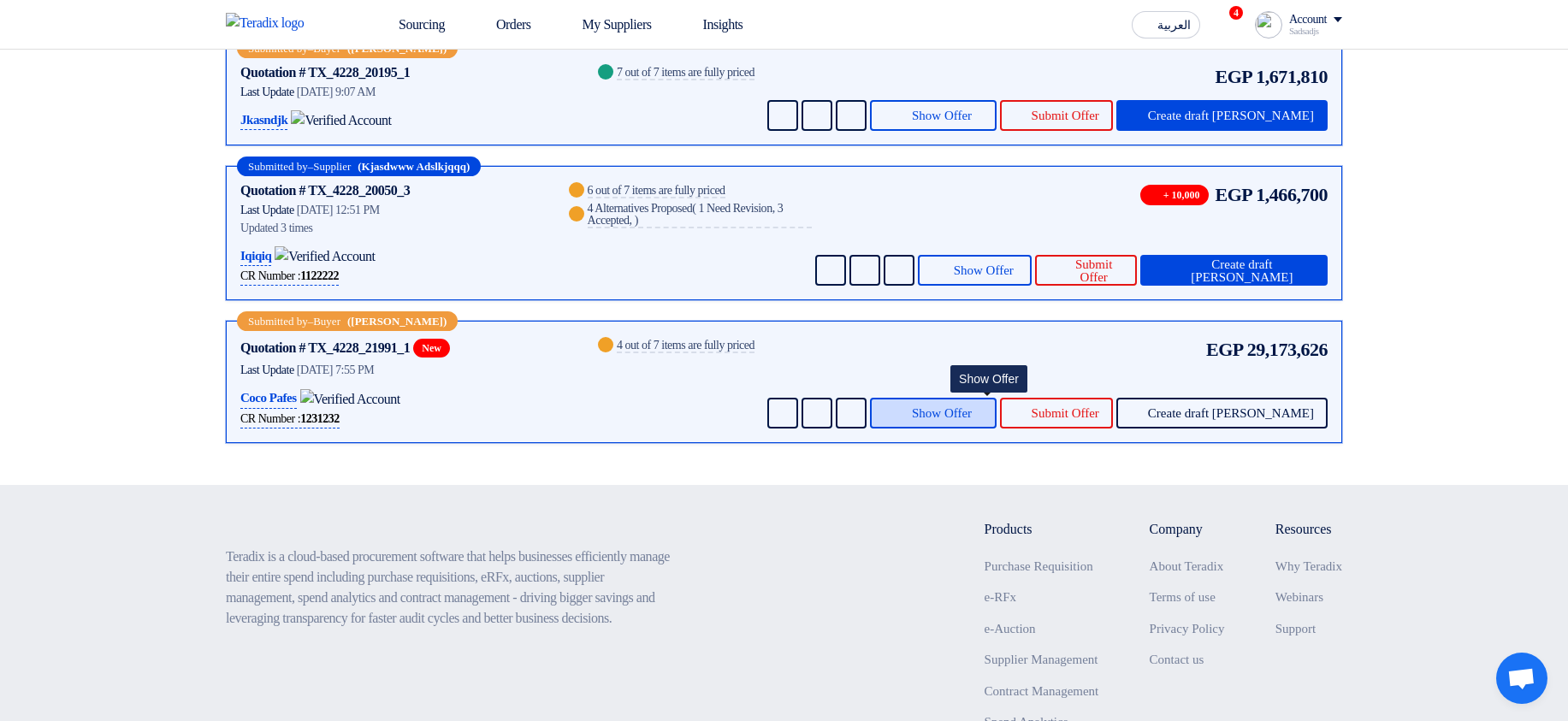
click at [972, 413] on span "Show Offer" at bounding box center [942, 413] width 60 height 12
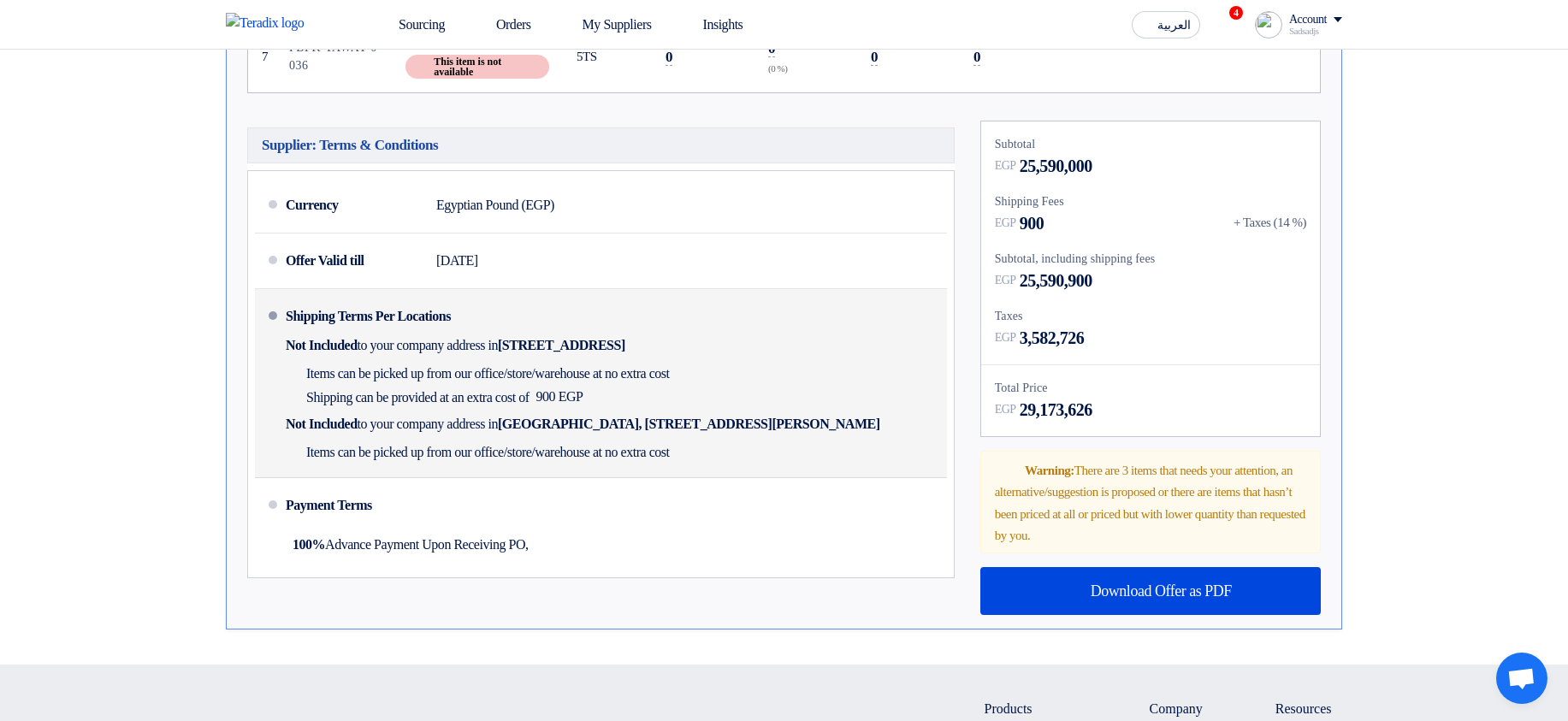
scroll to position [1334, 0]
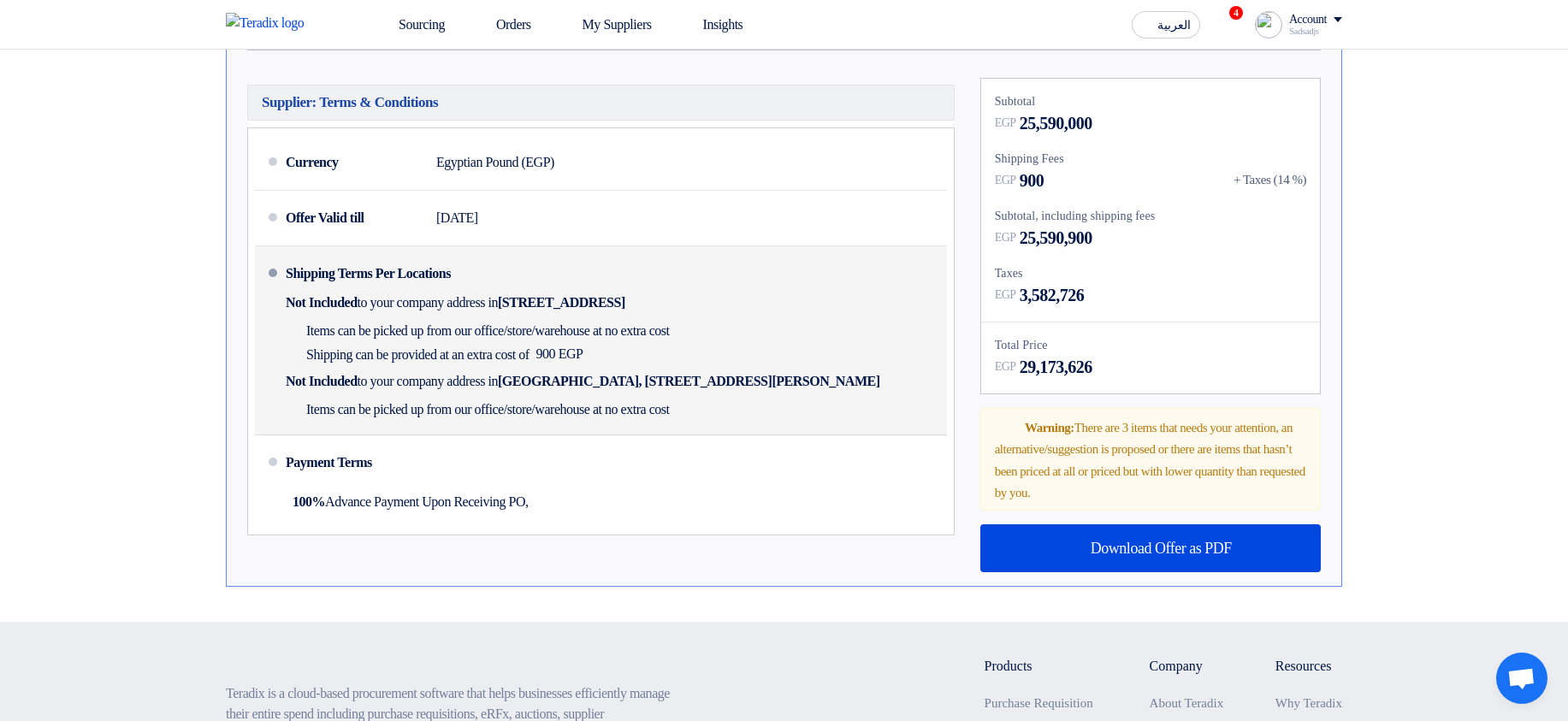
drag, startPoint x: 694, startPoint y: 378, endPoint x: 762, endPoint y: 389, distance: 68.9
click at [762, 389] on div "Shipping Terms Per Locations Not Included to your company address in Egypt, الق…" at bounding box center [613, 340] width 655 height 174
click at [765, 389] on div "Shipping Terms Per Locations Not Included to your company address in Egypt, الق…" at bounding box center [613, 340] width 655 height 174
click at [324, 311] on span "Not Included" at bounding box center [321, 302] width 72 height 17
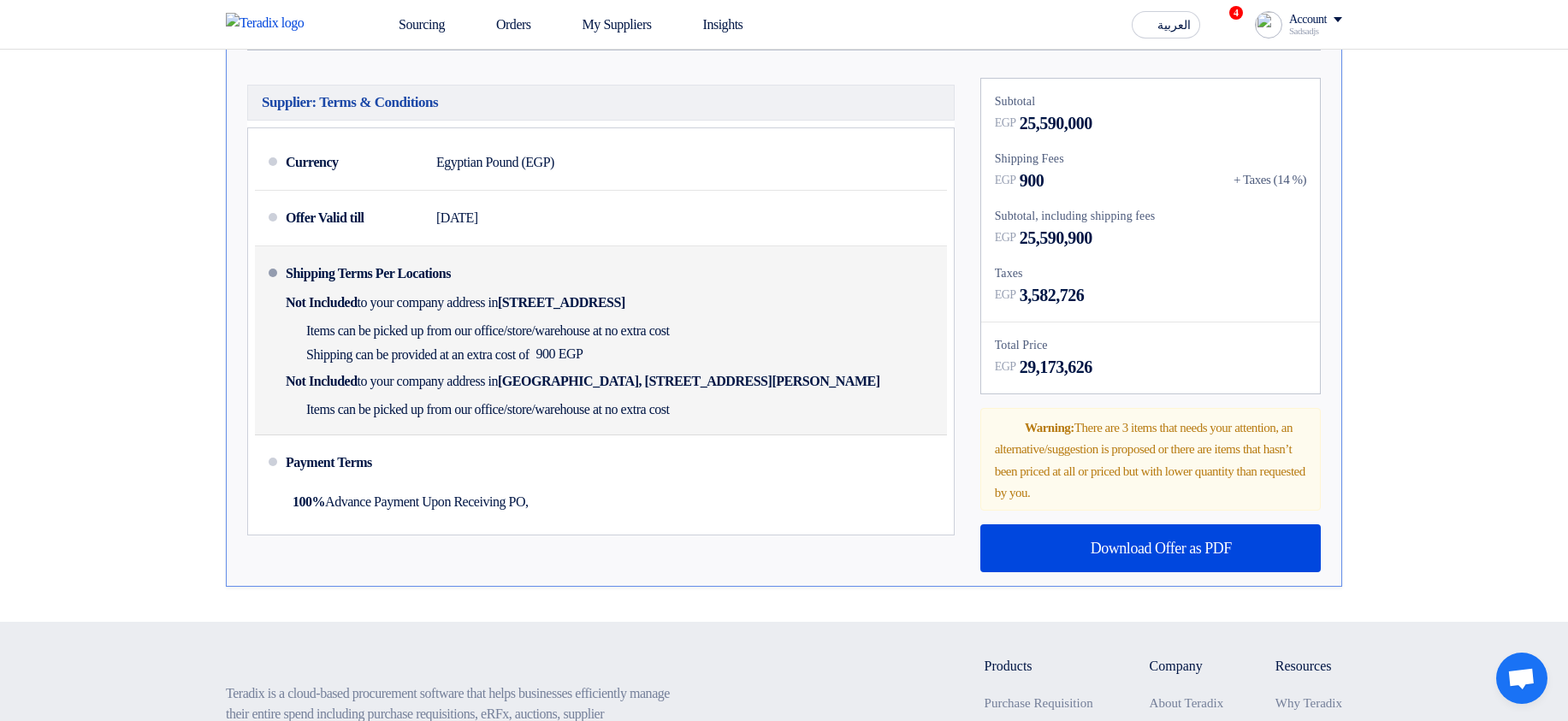
click at [324, 311] on span "Not Included" at bounding box center [321, 302] width 72 height 17
click at [704, 332] on div "Shipping Terms Per Locations Not Included to your company address in Egypt, الق…" at bounding box center [613, 340] width 655 height 174
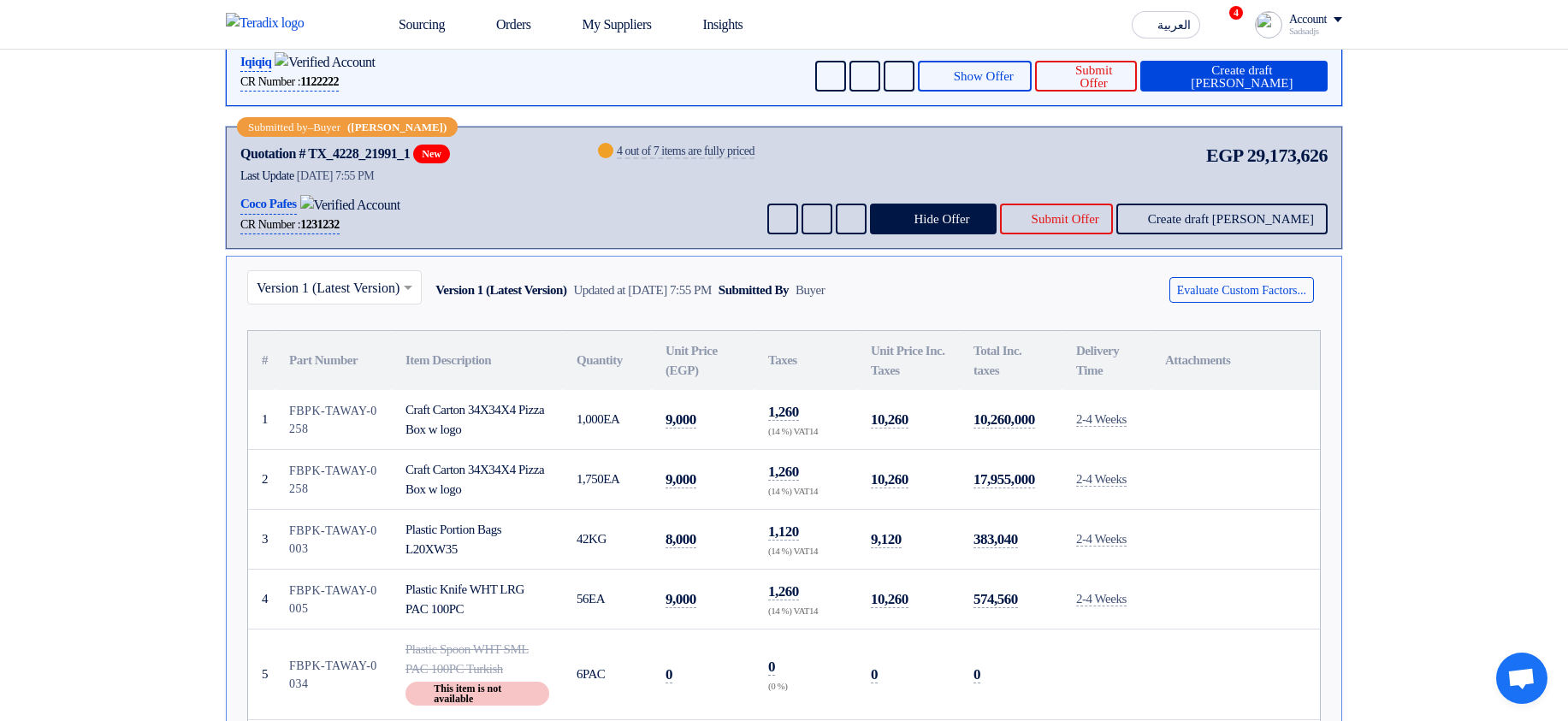
scroll to position [308, 0]
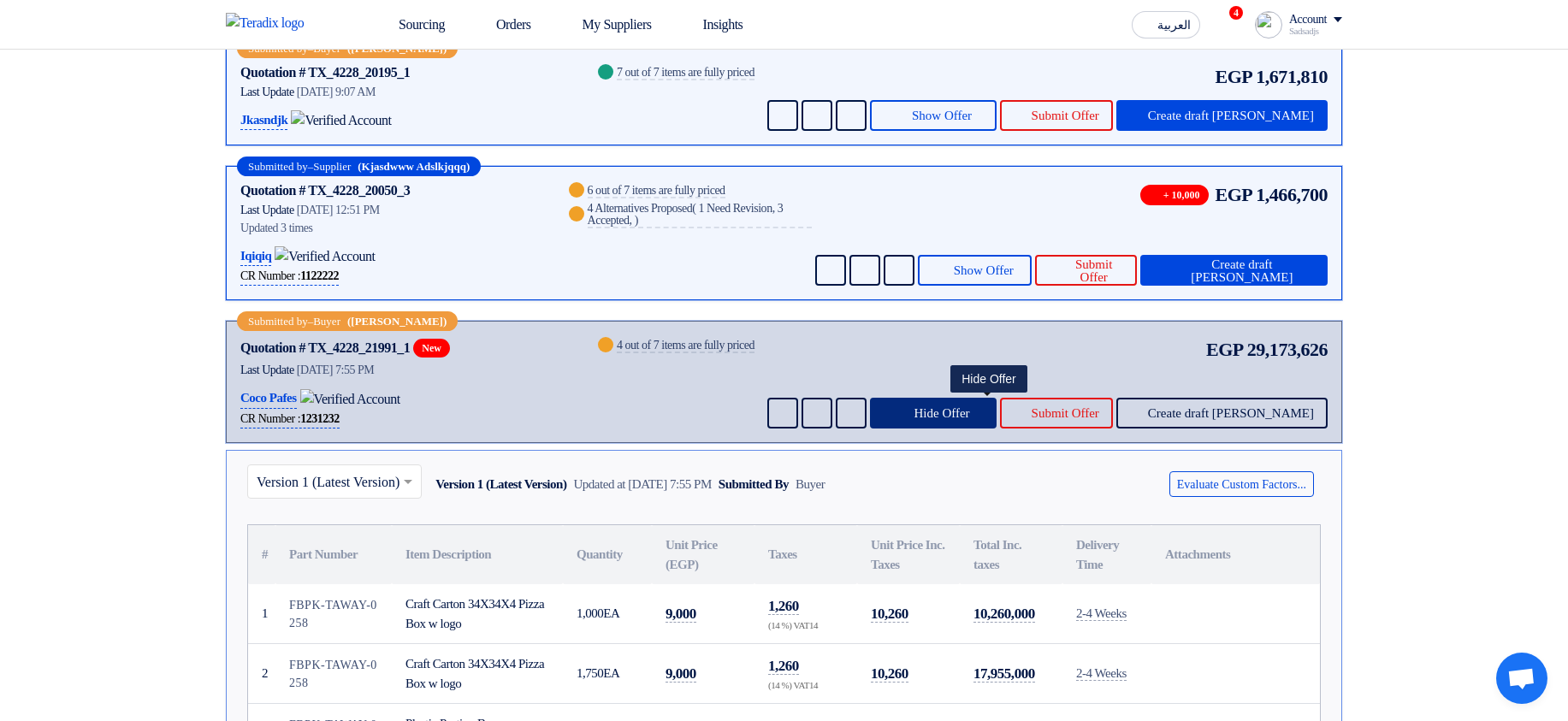
click at [969, 414] on span "Hide Offer" at bounding box center [941, 413] width 56 height 12
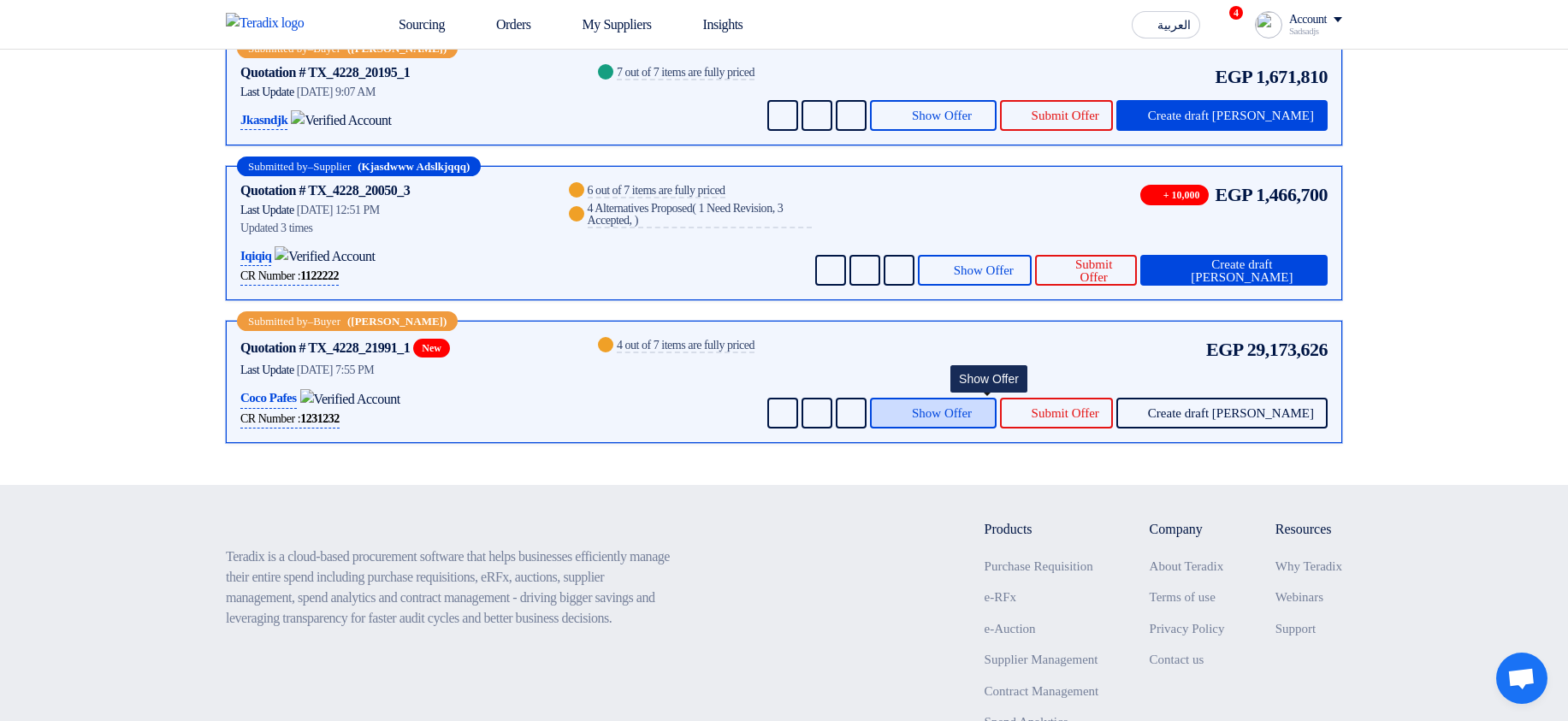
click at [972, 414] on span "Show Offer" at bounding box center [942, 413] width 60 height 12
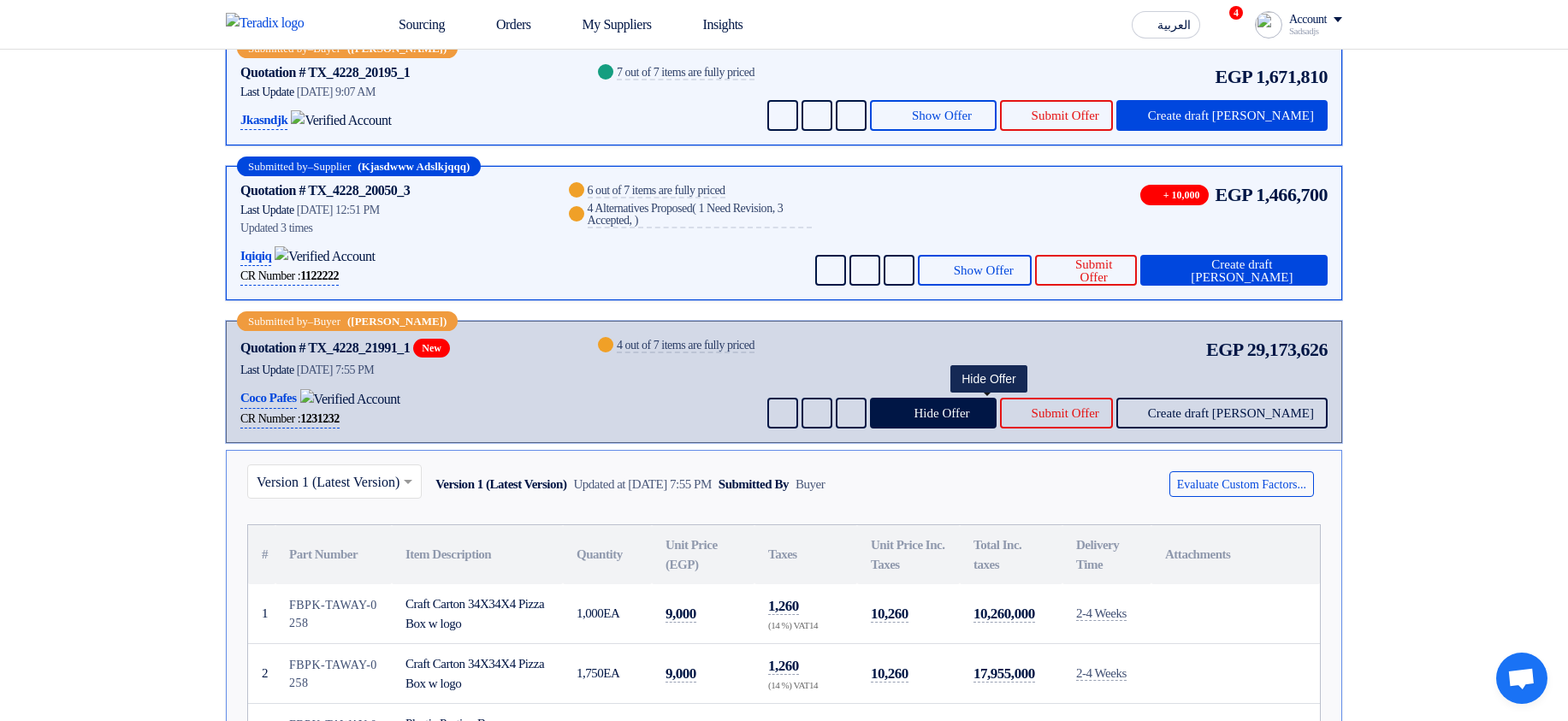
click at [280, 390] on p "Coco Pafes" at bounding box center [268, 398] width 56 height 20
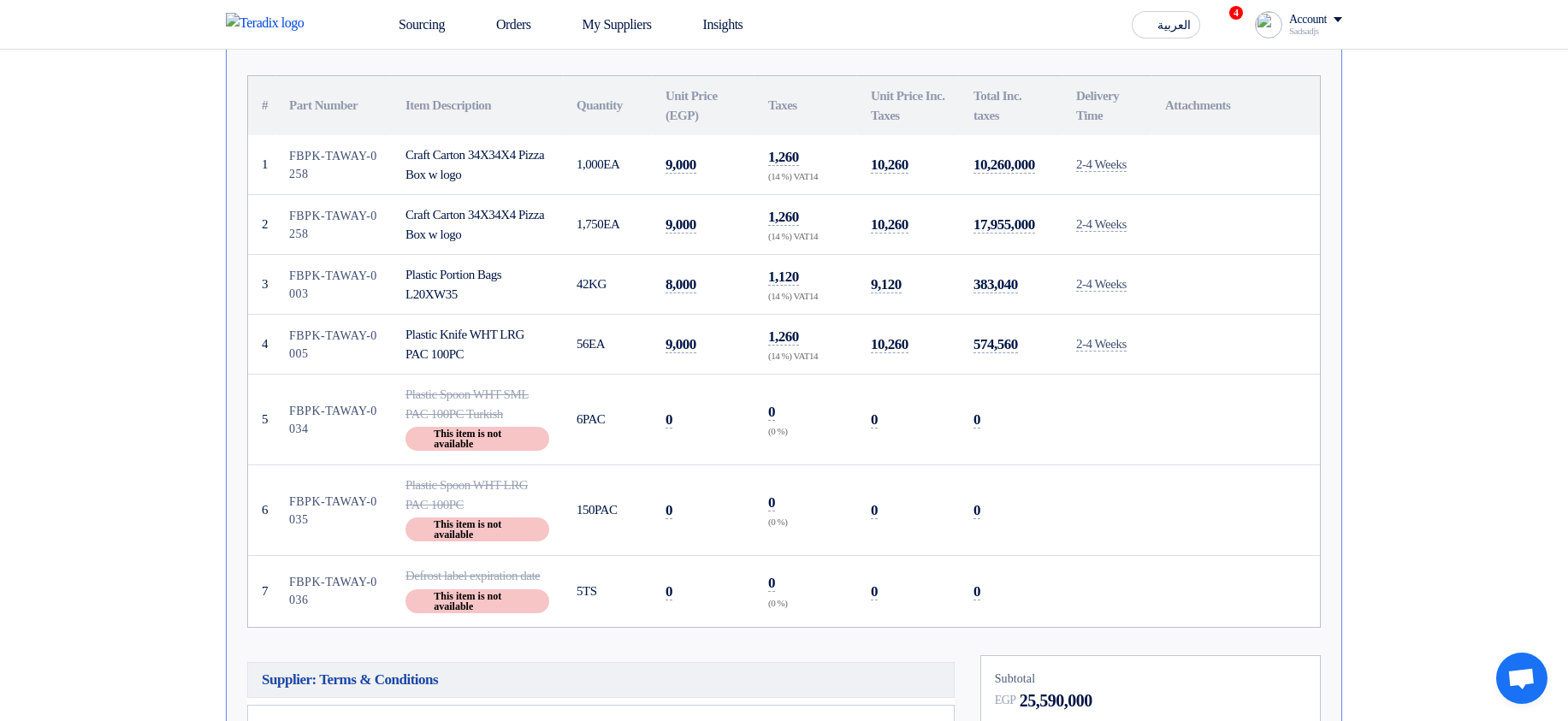
scroll to position [1026, 0]
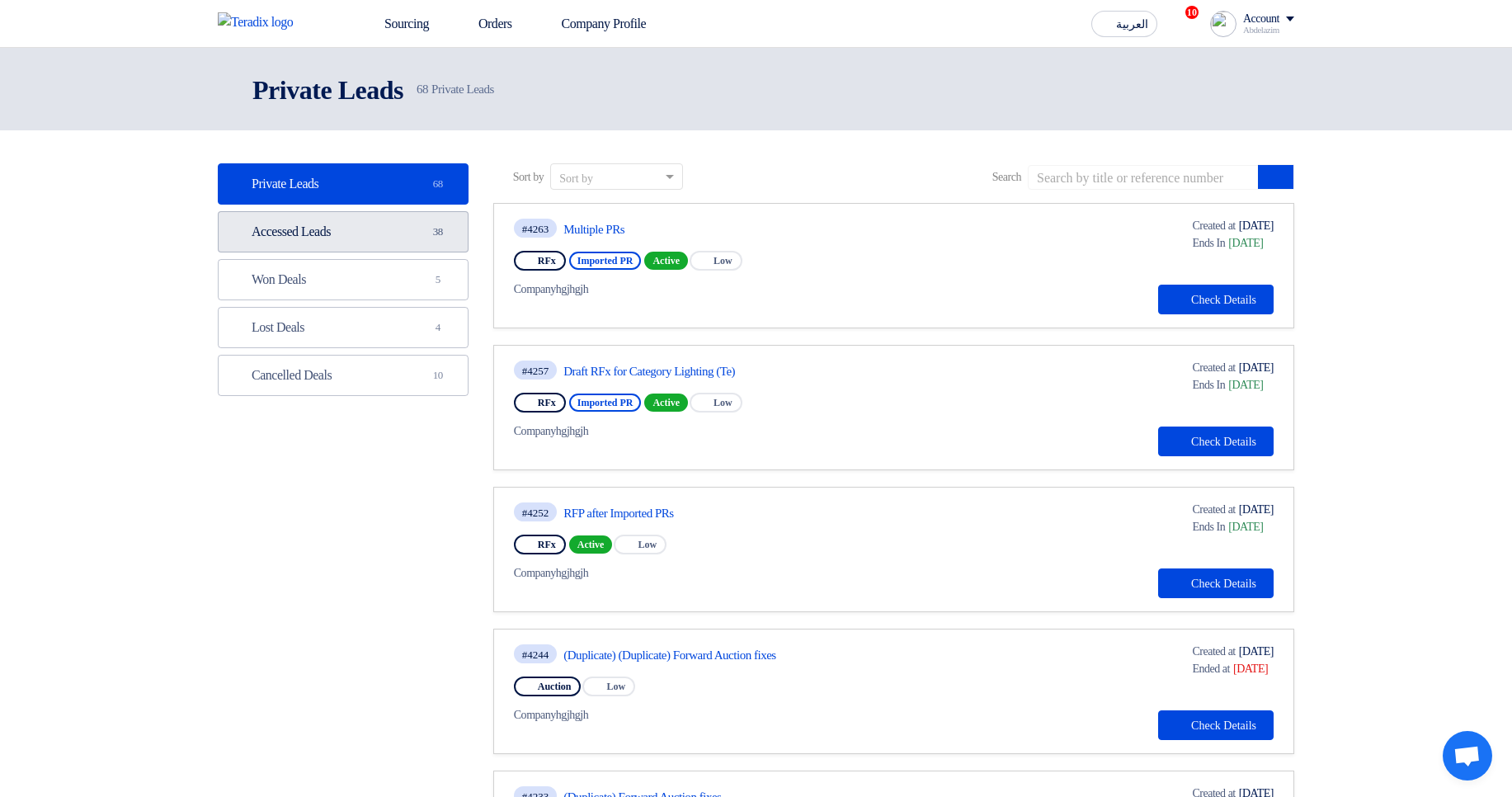
click at [352, 232] on link "Accessed Leads Accessed Leads 38" at bounding box center [343, 232] width 250 height 41
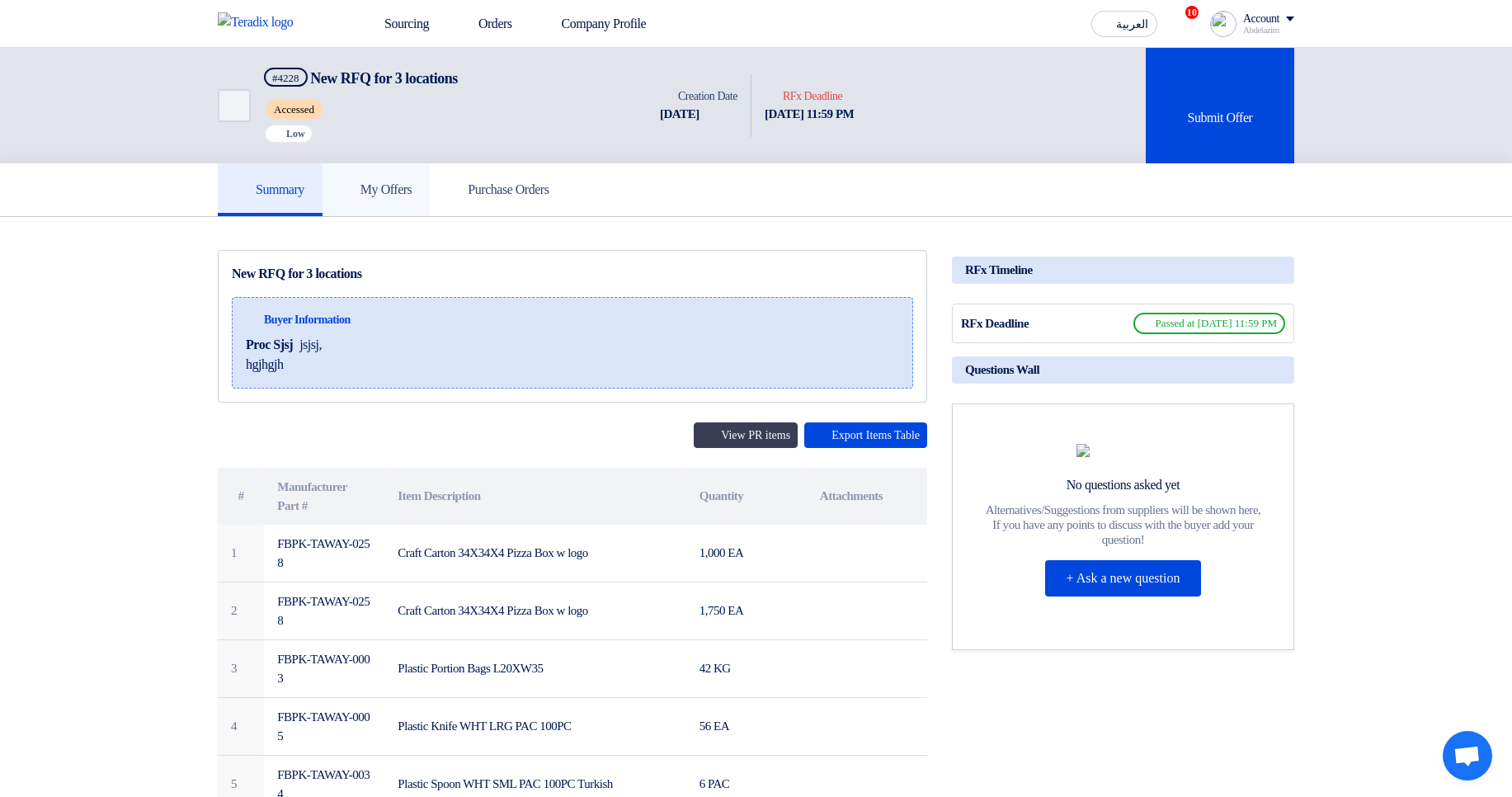
drag, startPoint x: 901, startPoint y: 302, endPoint x: 410, endPoint y: 176, distance: 506.9
click at [410, 176] on div "Back #4228 New RFQ for 3 locations Accessed Priority Low Time Creation Date [DA…" at bounding box center [756, 612] width 1512 height 1128
click at [410, 175] on link "My Offers" at bounding box center [376, 190] width 108 height 53
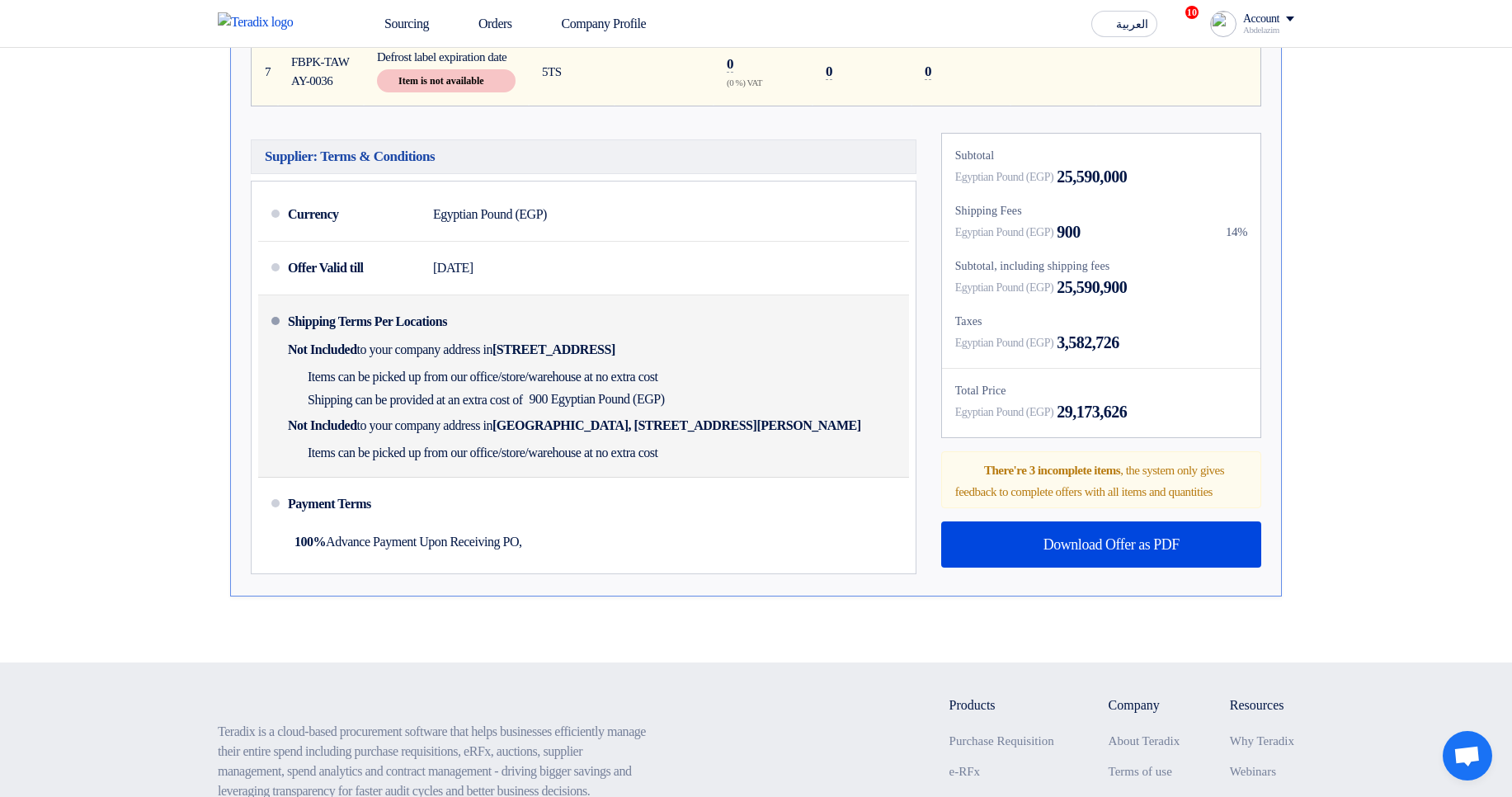
scroll to position [891, 0]
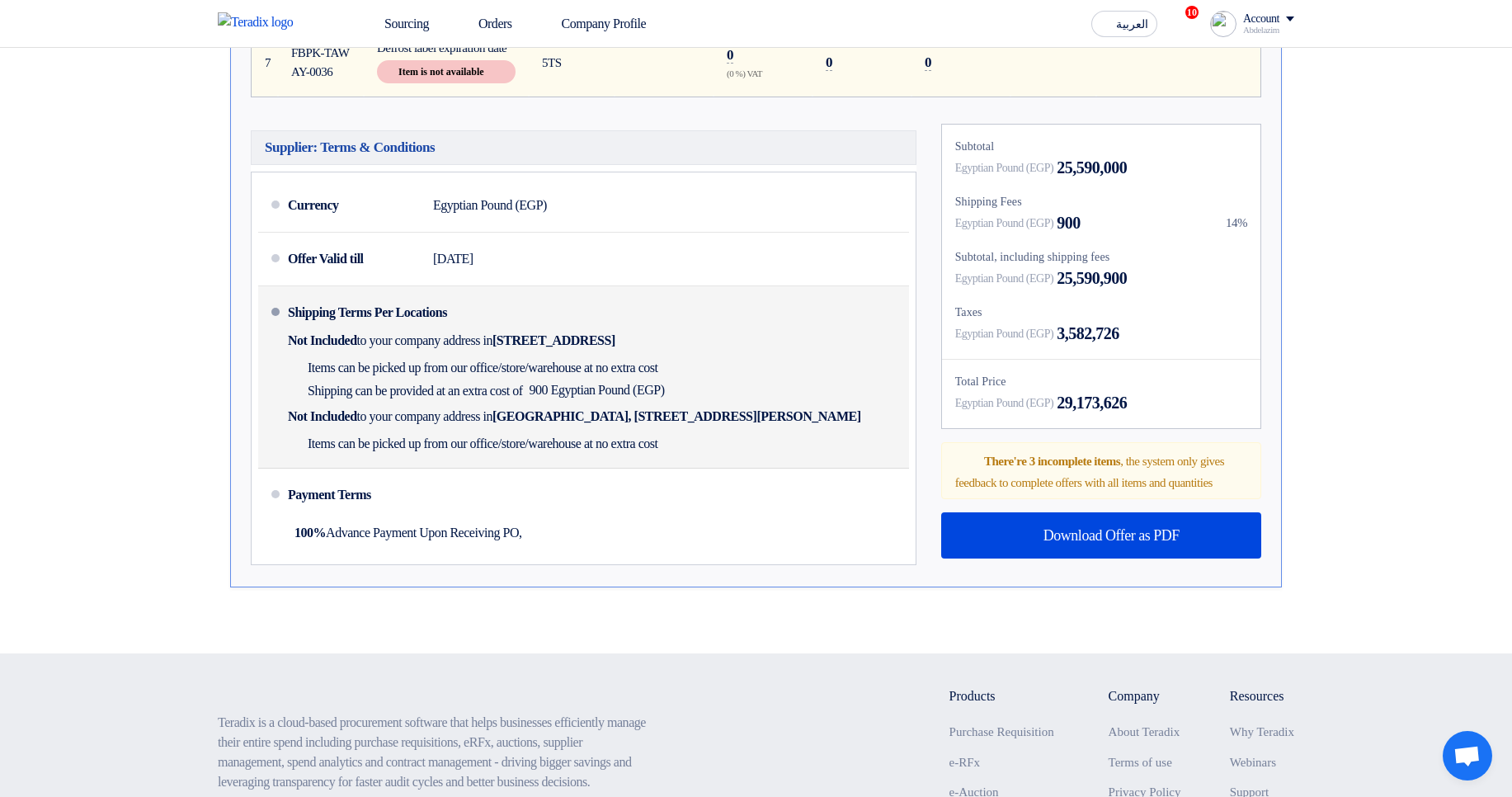
click at [610, 402] on div "Items can be picked up from our office/store/warehouse at no extra cost Shippin…" at bounding box center [477, 379] width 377 height 46
drag, startPoint x: 610, startPoint y: 470, endPoint x: 643, endPoint y: 498, distance: 43.3
click at [643, 402] on div "Items can be picked up from our office/store/warehouse at no extra cost Shippin…" at bounding box center [477, 379] width 377 height 46
click at [643, 399] on span "900 Egyptian Pound (EGP)" at bounding box center [598, 389] width 136 height 16
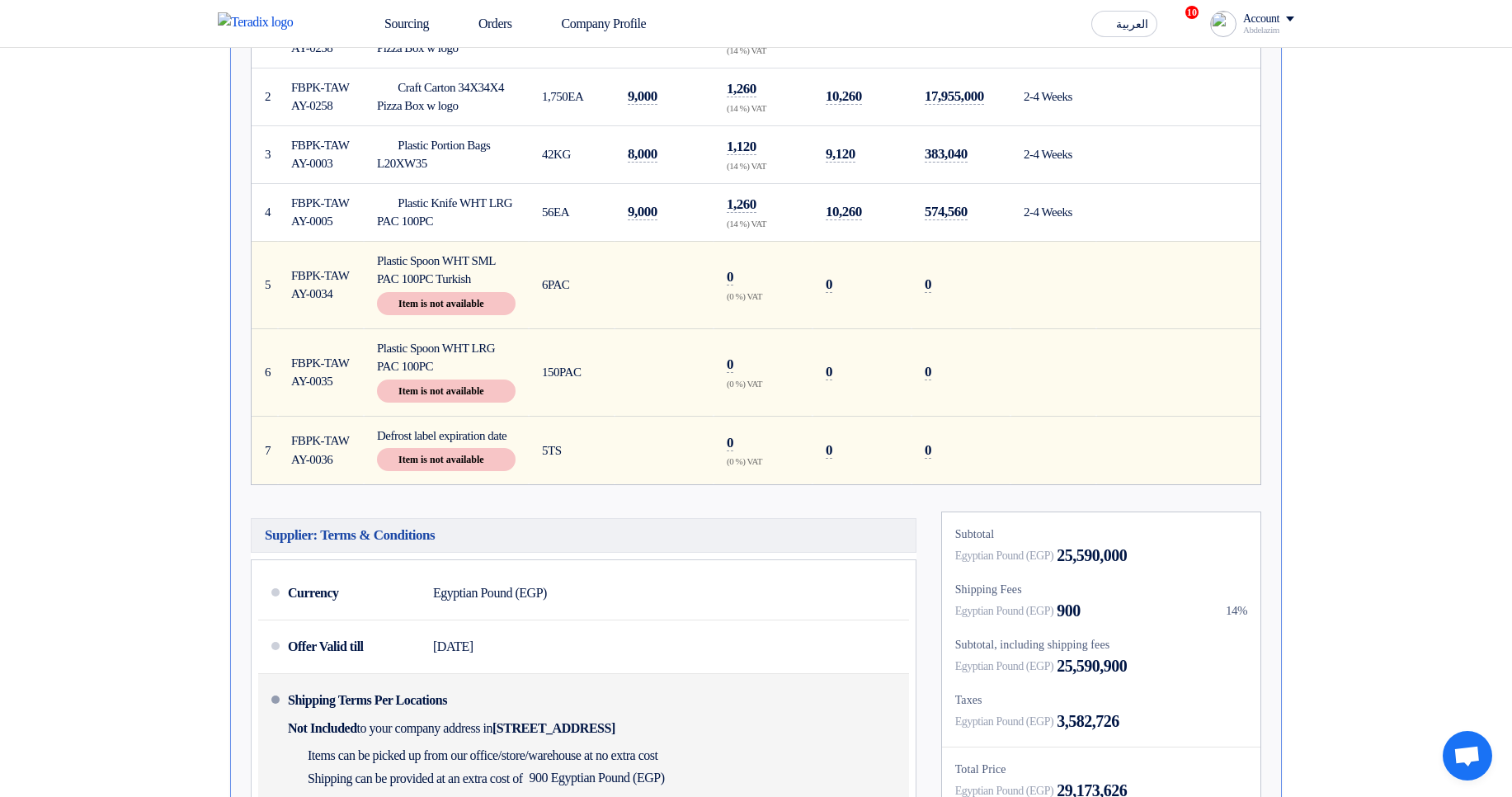
scroll to position [495, 0]
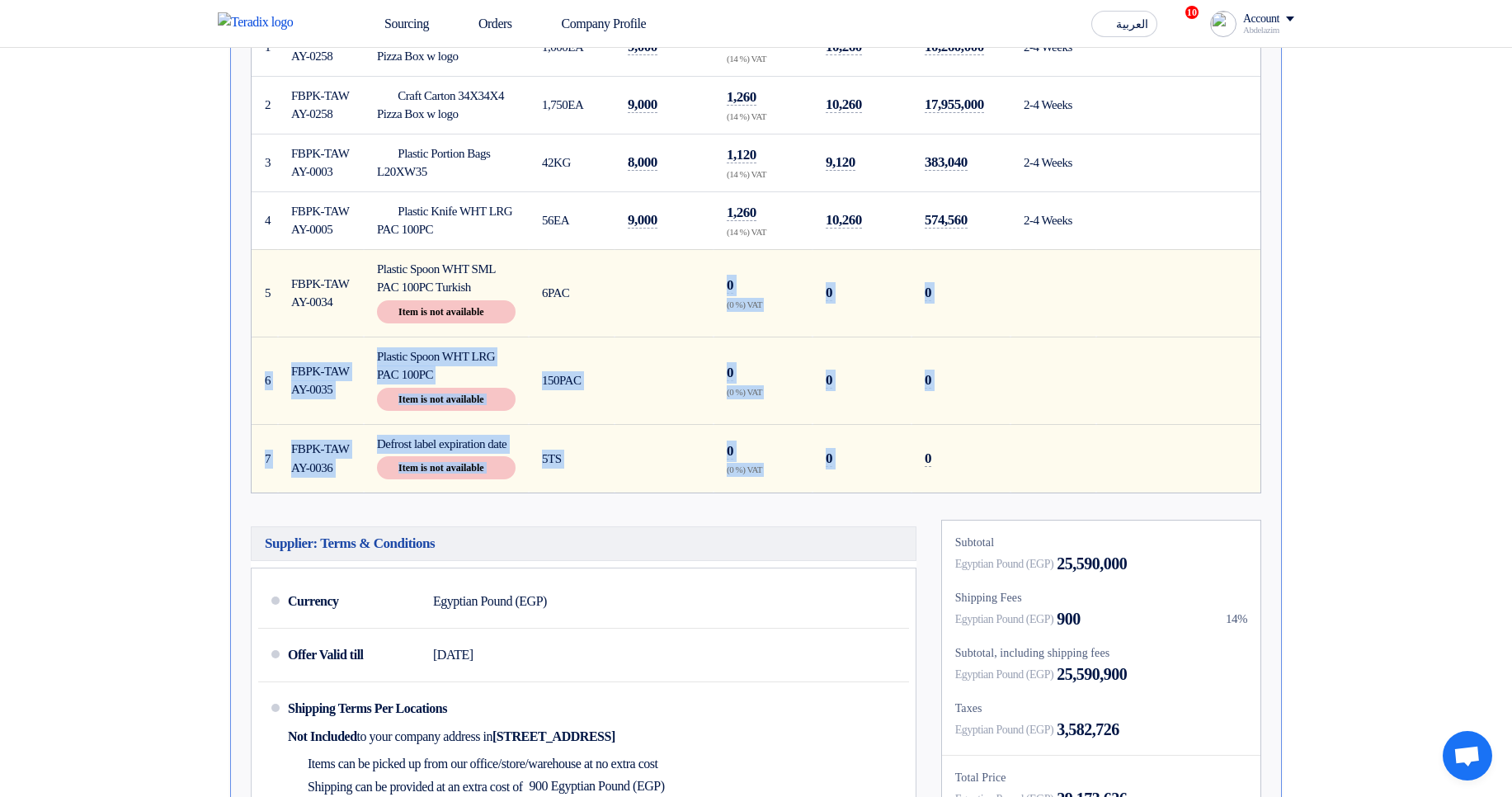
drag, startPoint x: 858, startPoint y: 483, endPoint x: 945, endPoint y: 518, distance: 93.8
click at [944, 493] on tbody "1 FBPK-TAWAY-0258 Craft Carton 34X34X4 Pizza Box w logo 1,000 2 3 42" at bounding box center [756, 256] width 1009 height 474
click at [945, 492] on td "0" at bounding box center [961, 458] width 99 height 69
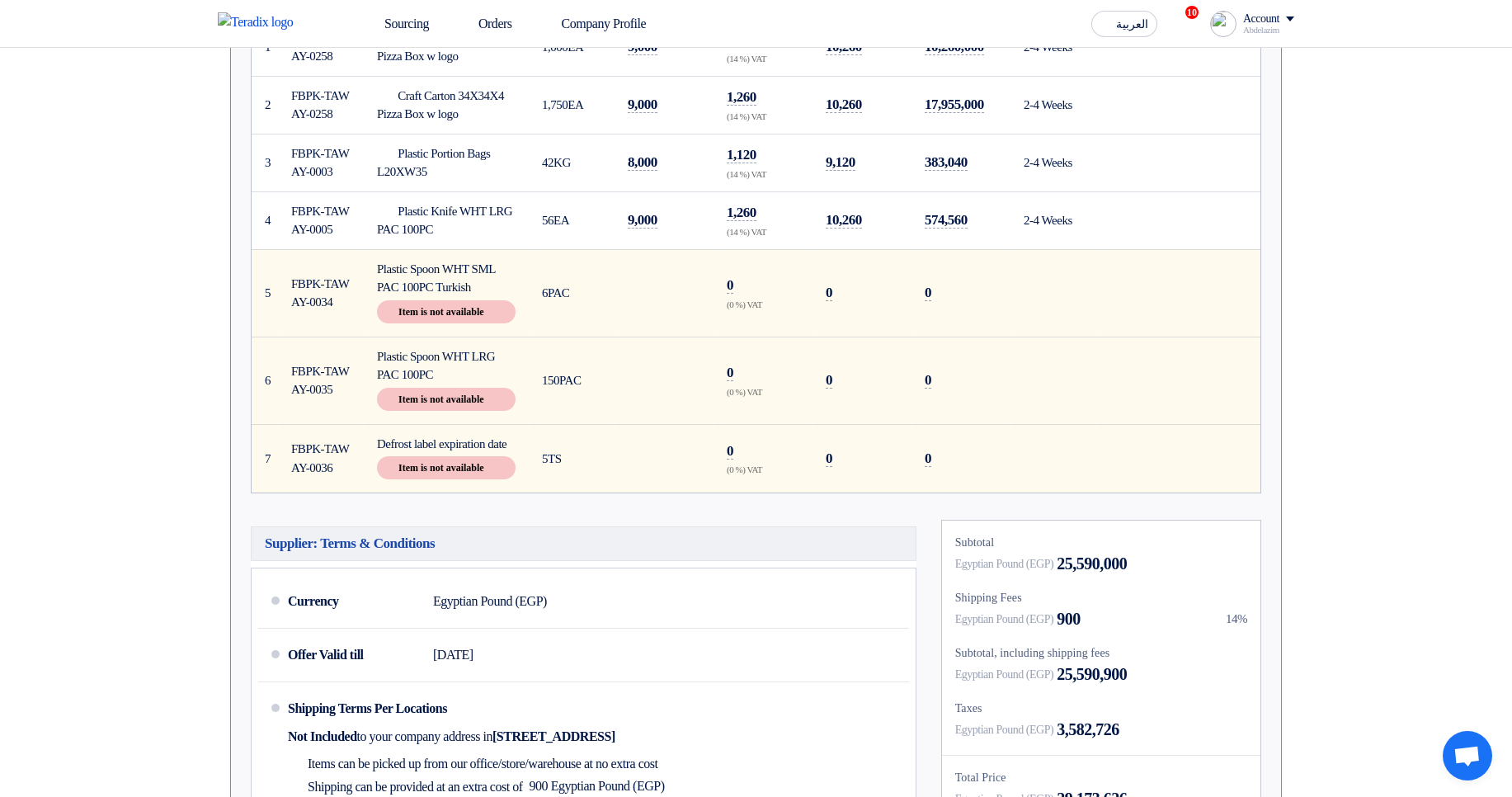
click at [1485, 430] on section "Version 1 Last Update [DATE] 7:55 PM Offer is Seen Seen Warn 4 out of 7 items a…" at bounding box center [756, 386] width 1512 height 1329
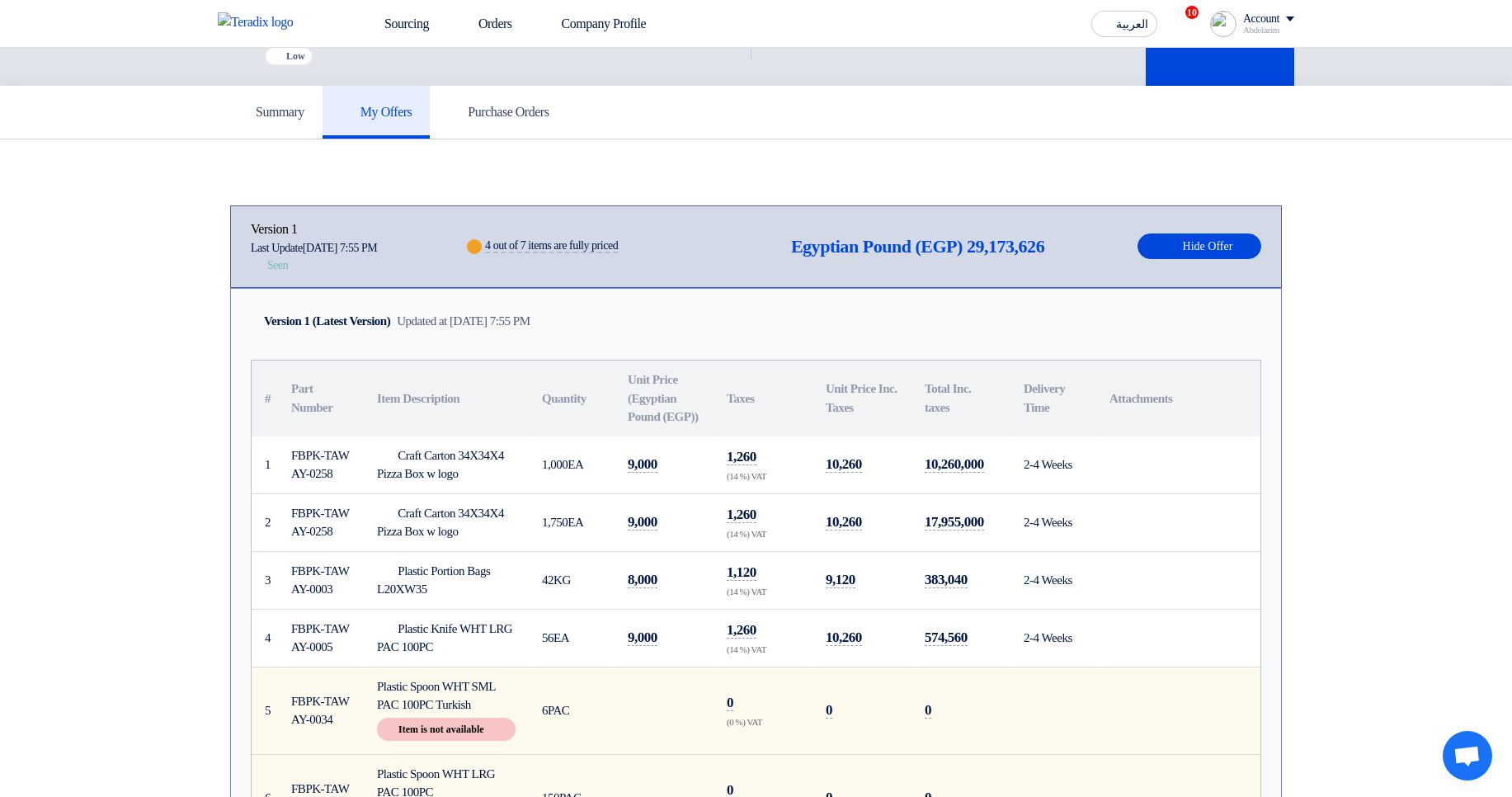
scroll to position [0, 0]
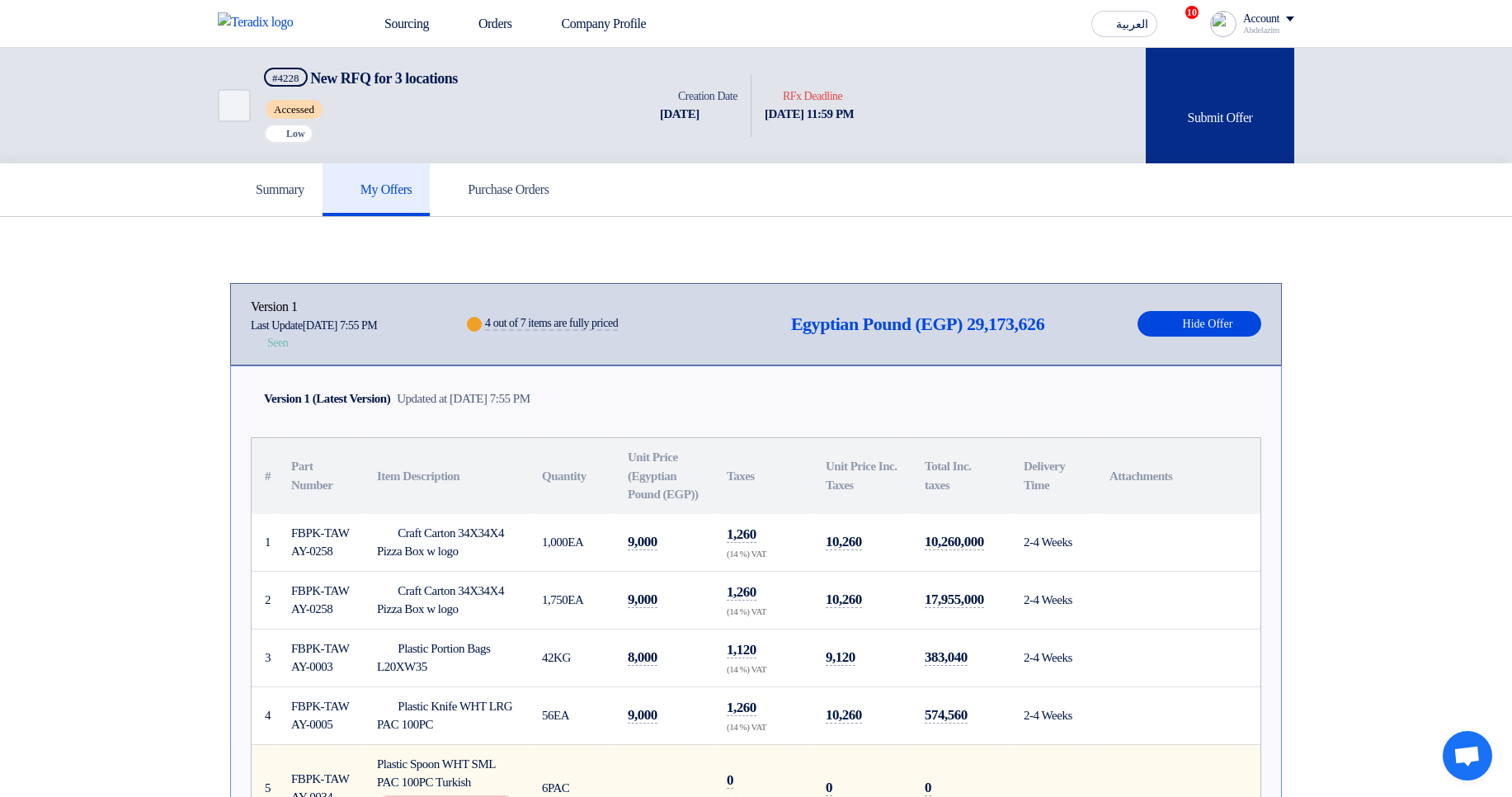
click at [1205, 135] on div "Submit Offer" at bounding box center [1220, 106] width 148 height 116
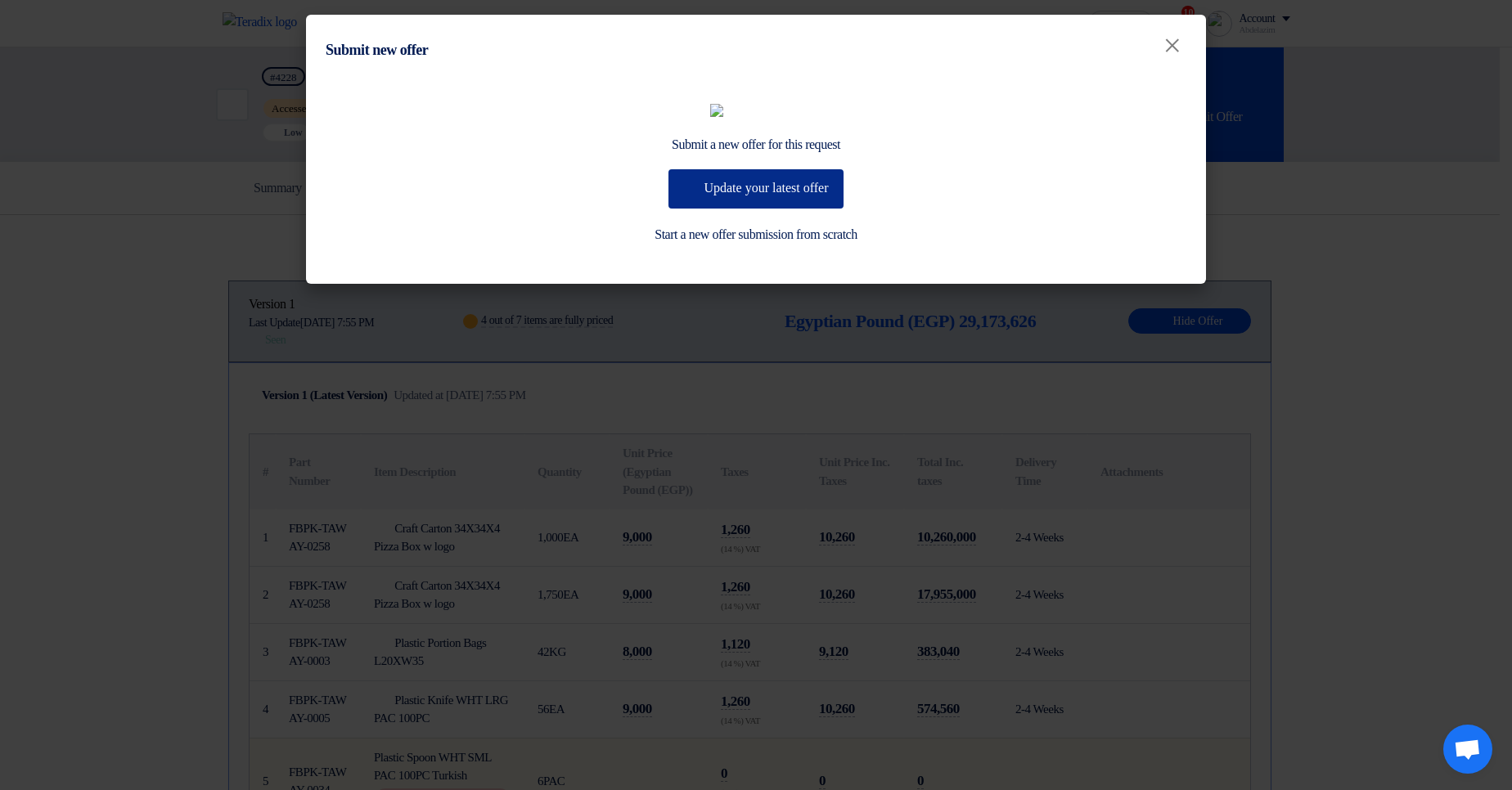
click at [841, 208] on button "Update your latest offer" at bounding box center [755, 189] width 174 height 39
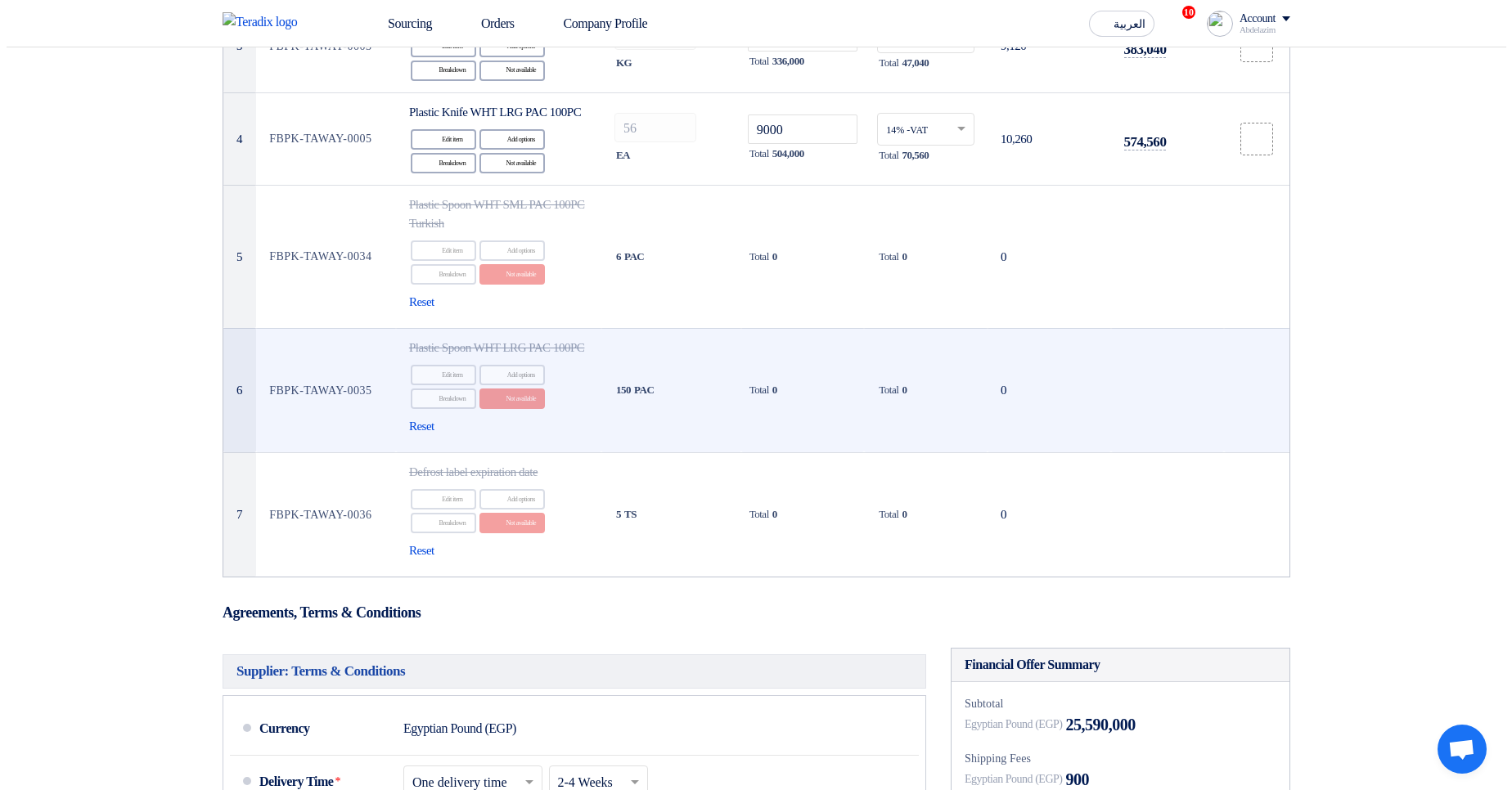
scroll to position [589, 0]
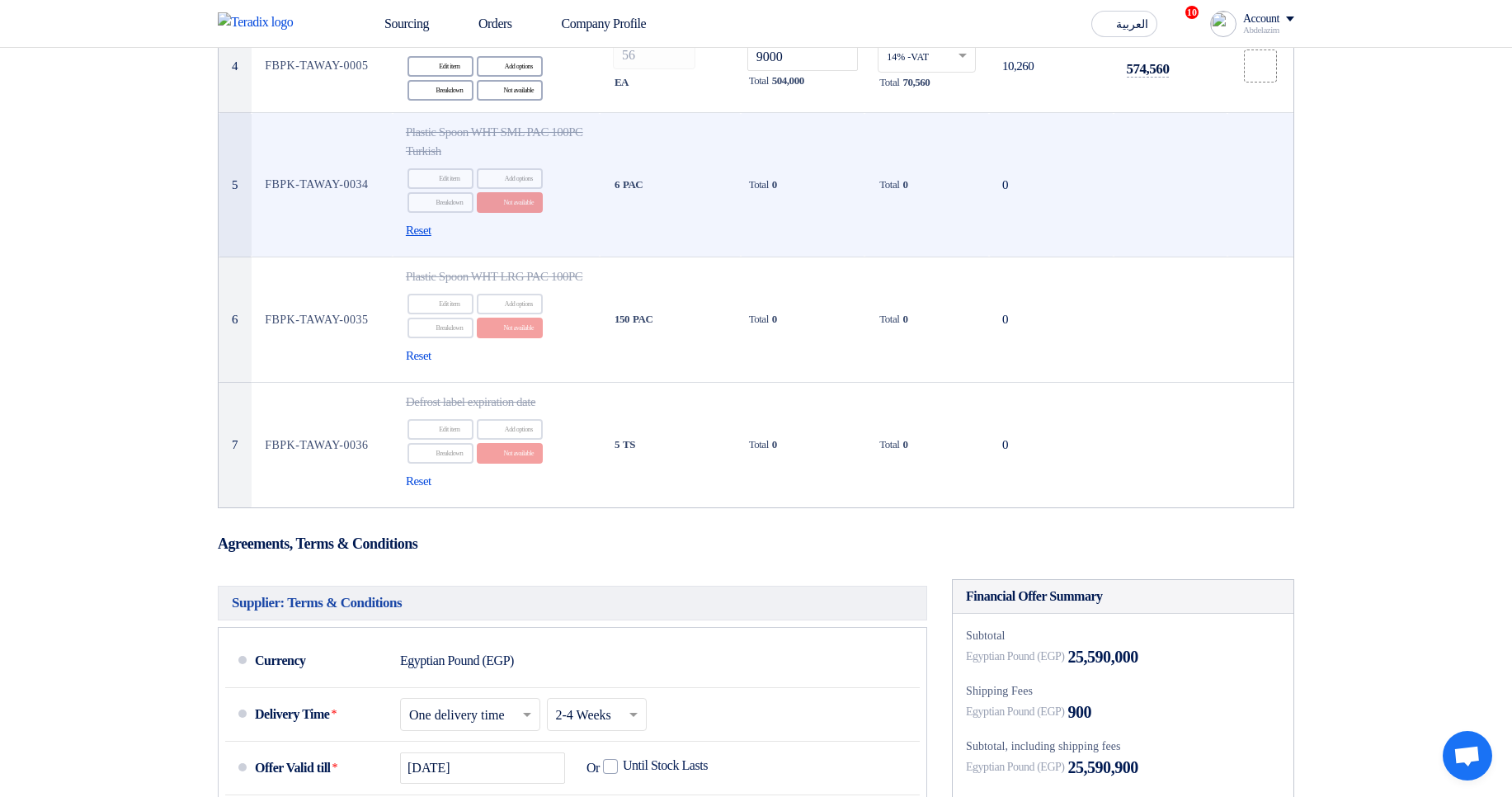
click at [425, 240] on span "Reset" at bounding box center [419, 231] width 26 height 19
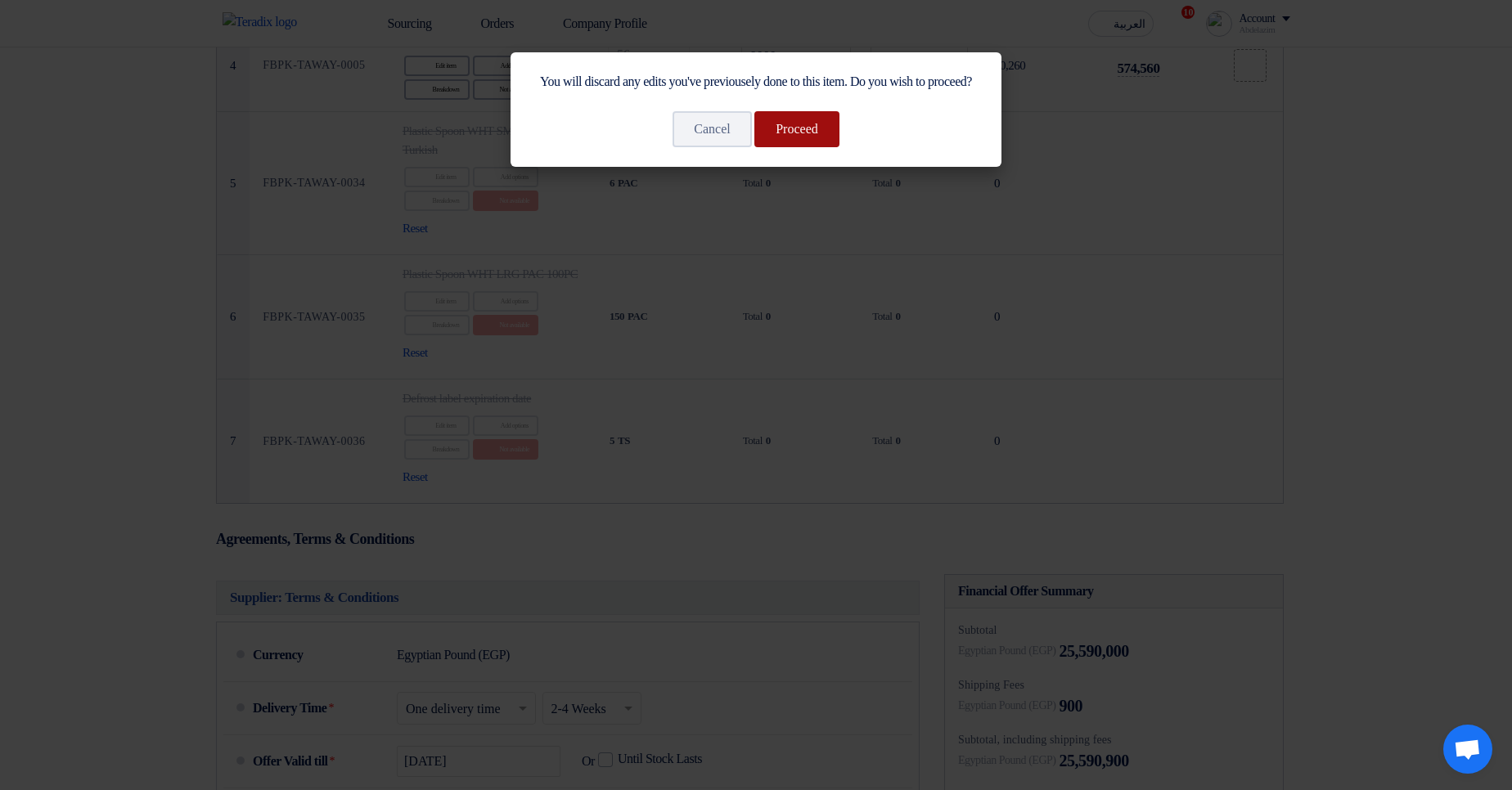
click at [812, 147] on button "Proceed" at bounding box center [797, 129] width 85 height 36
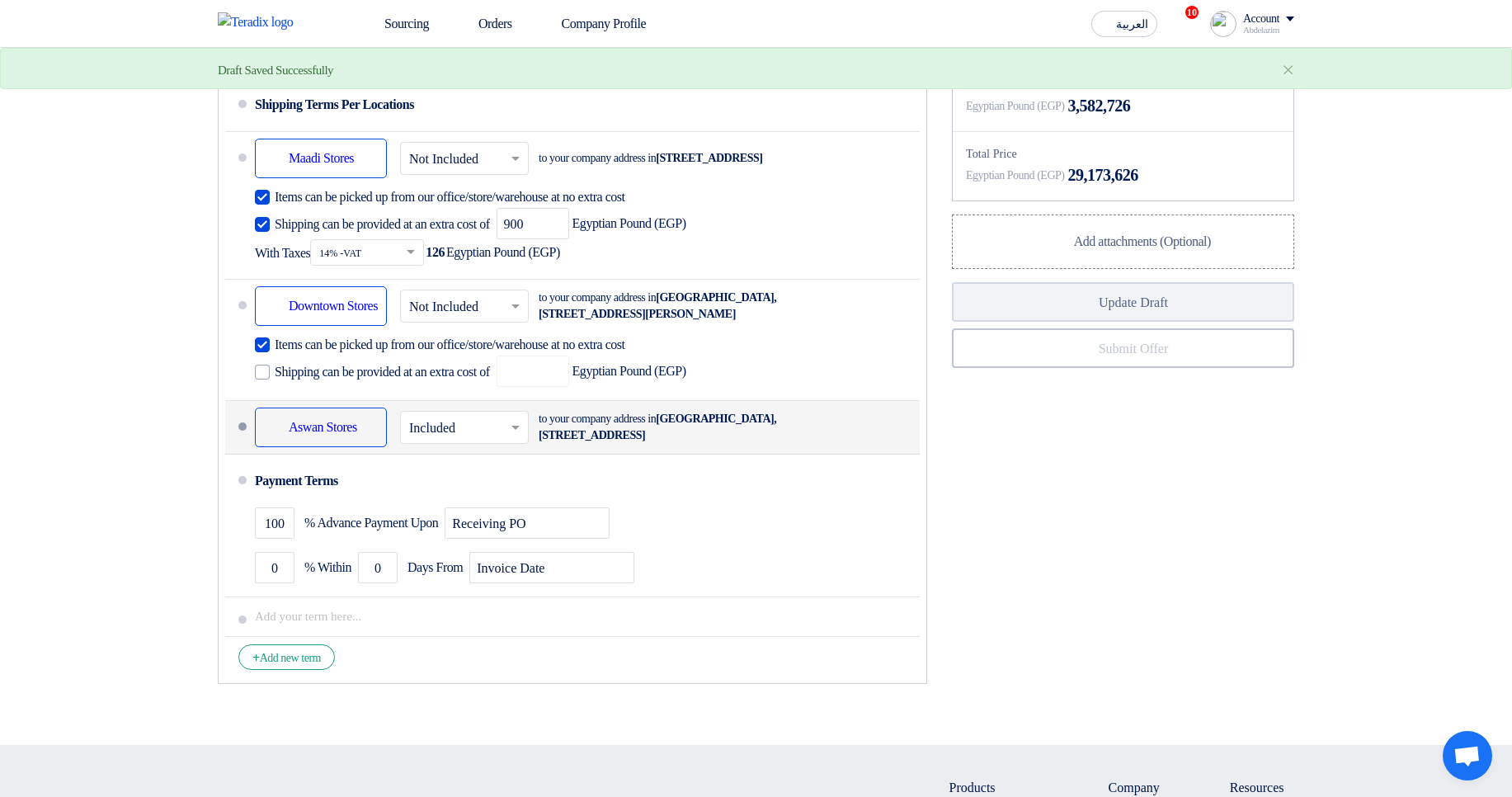
scroll to position [1288, 0]
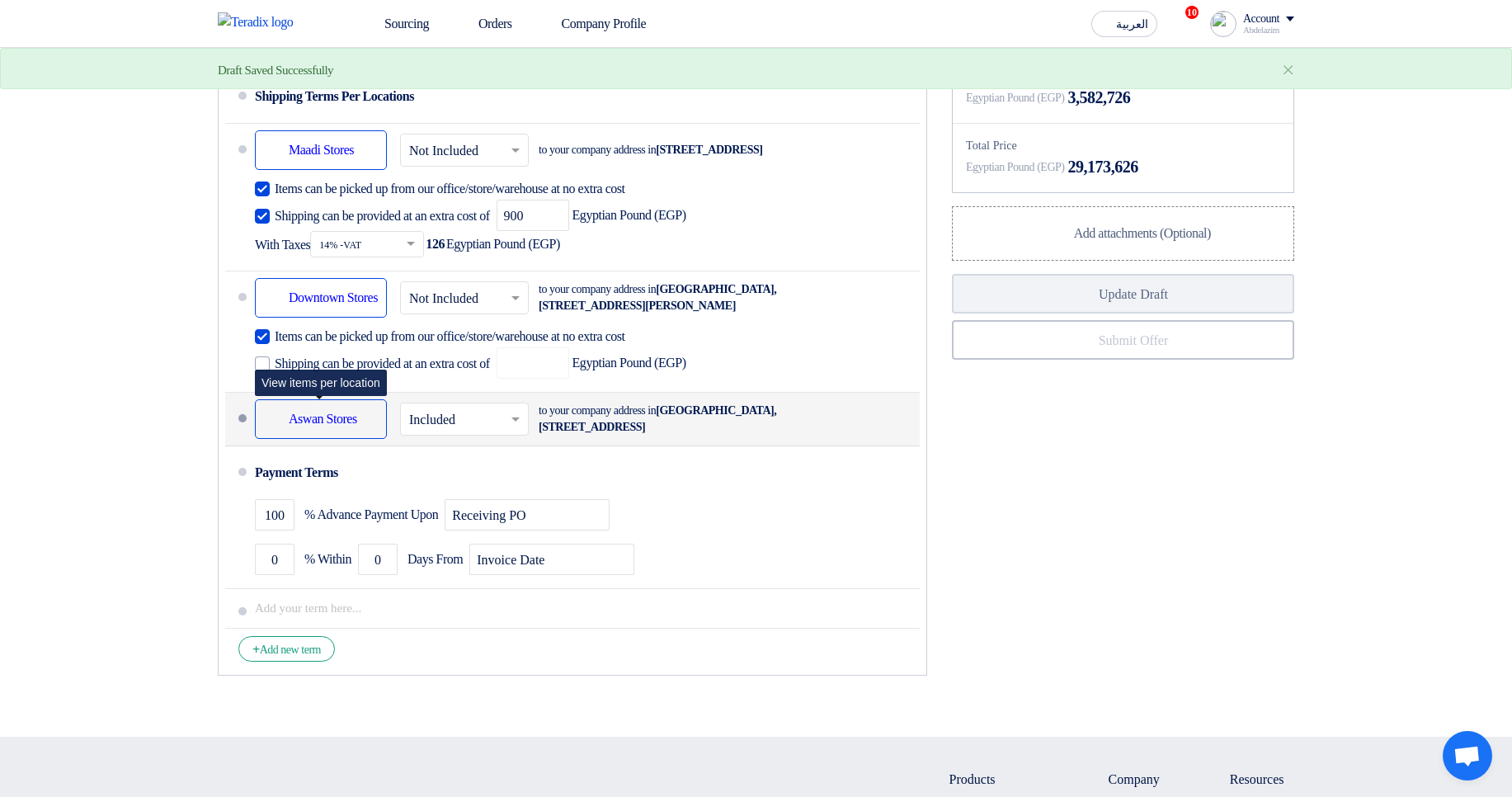
click at [382, 439] on div "Shipping To location Aswan Stores" at bounding box center [321, 420] width 132 height 39
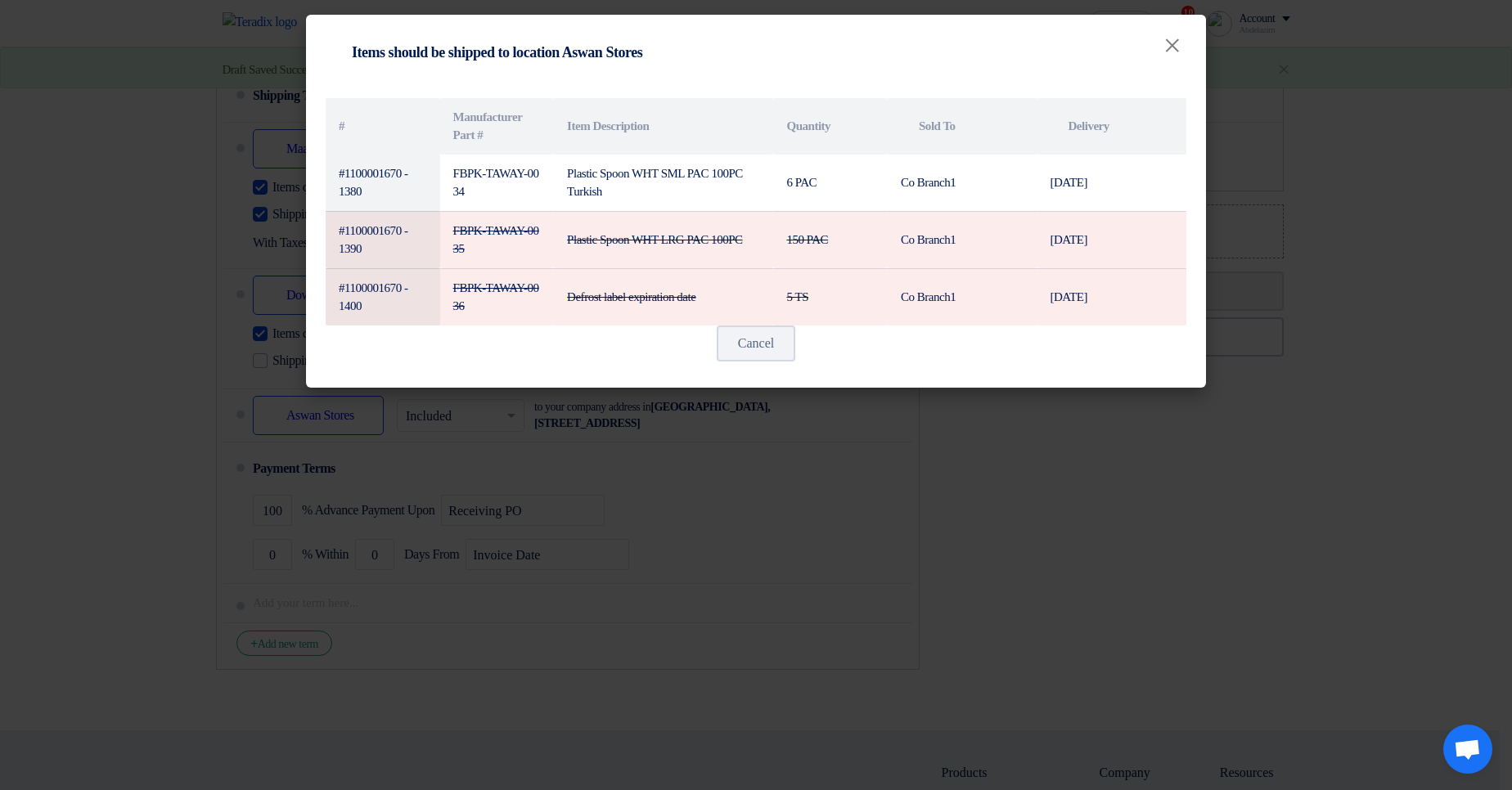
click at [441, 459] on modal-container "Shipping To location Items should be shipped to location Aswan Stores × # Manuf…" at bounding box center [756, 395] width 1512 height 790
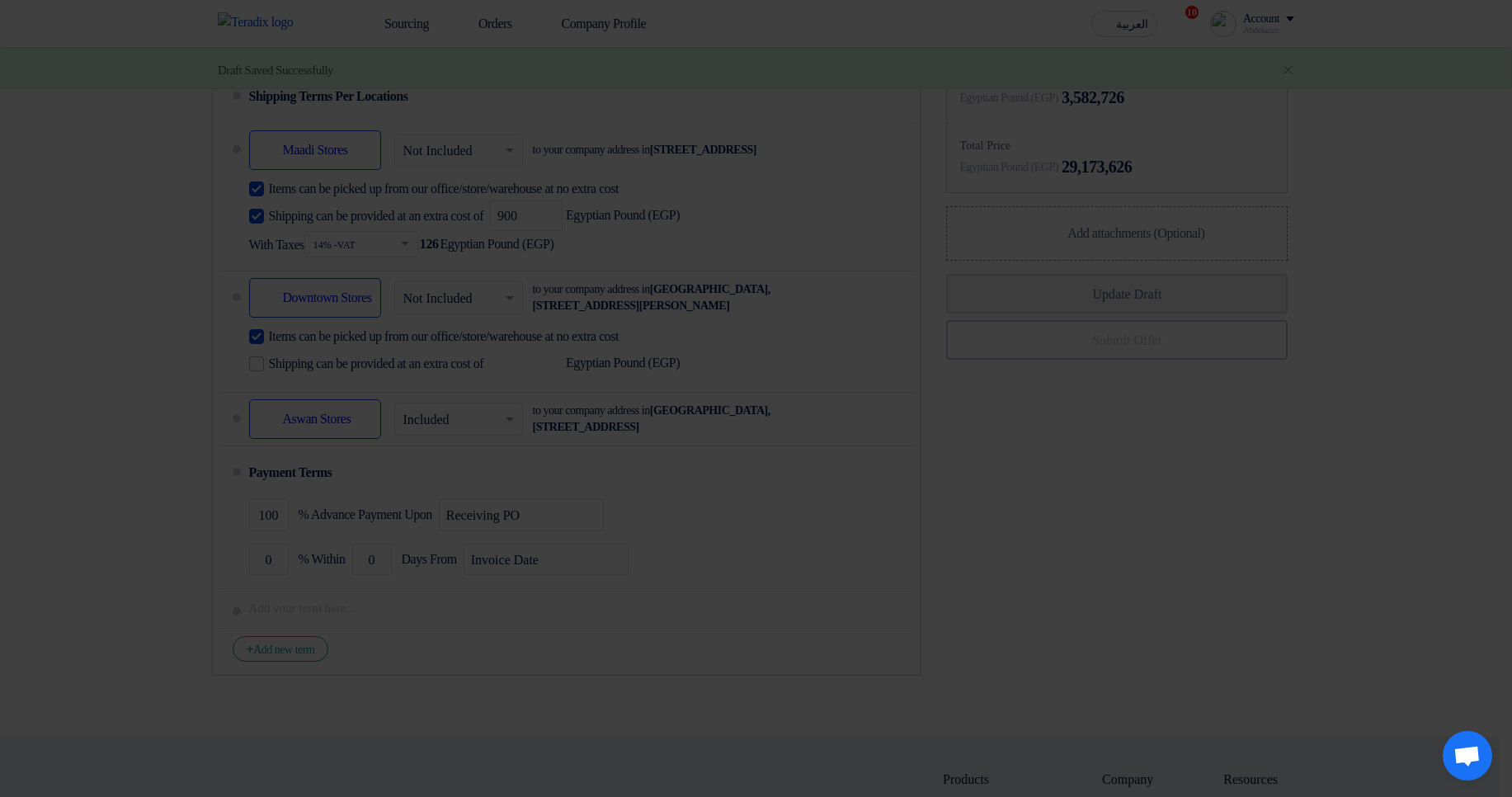
click at [477, 457] on modal-container "Shipping To location Items should be shipped to location Aswan Stores × # Manuf…" at bounding box center [756, 398] width 1512 height 797
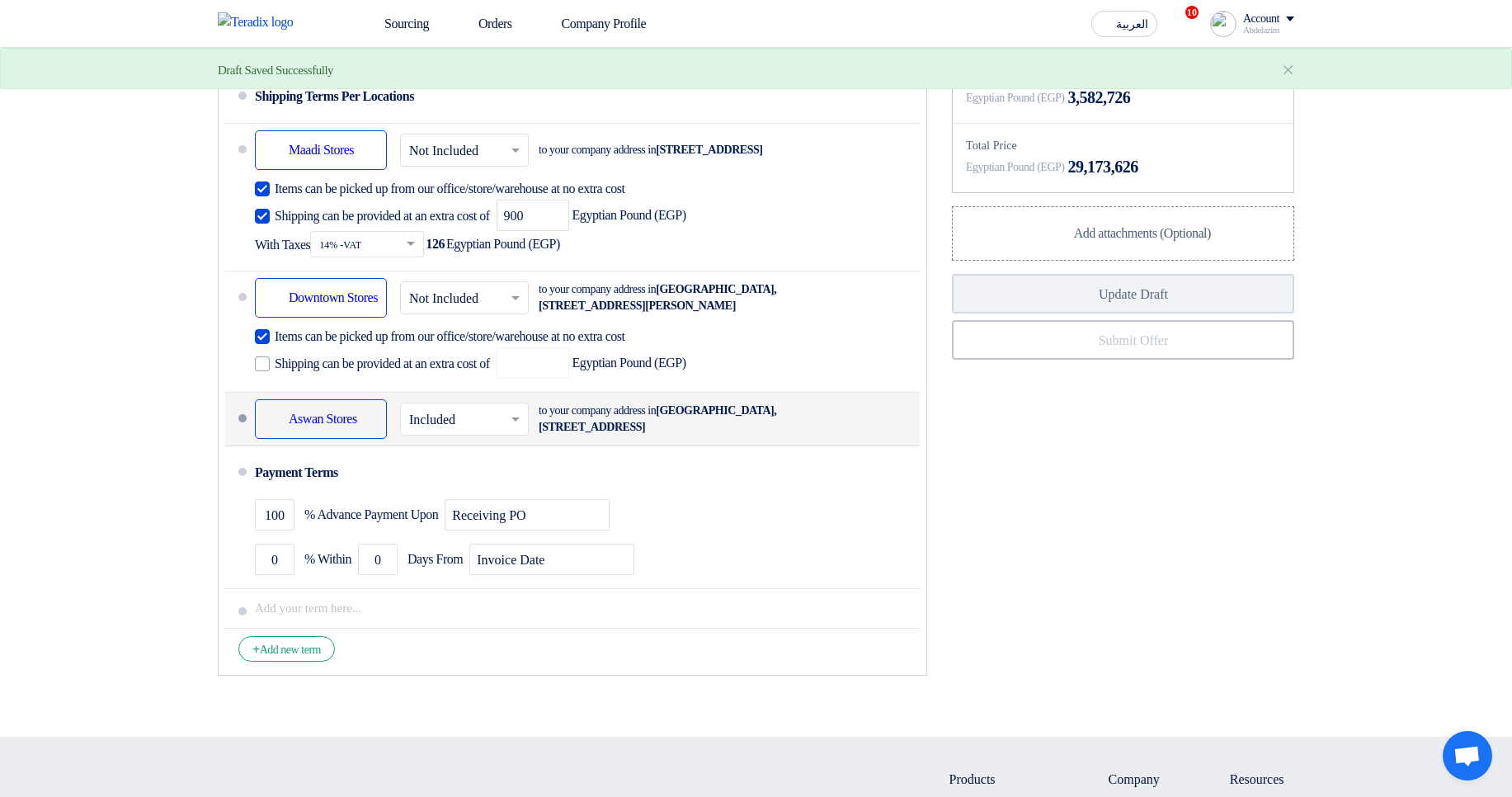
click at [464, 433] on input "text" at bounding box center [465, 421] width 112 height 24
click at [445, 492] on span "Not Included" at bounding box center [443, 485] width 69 height 14
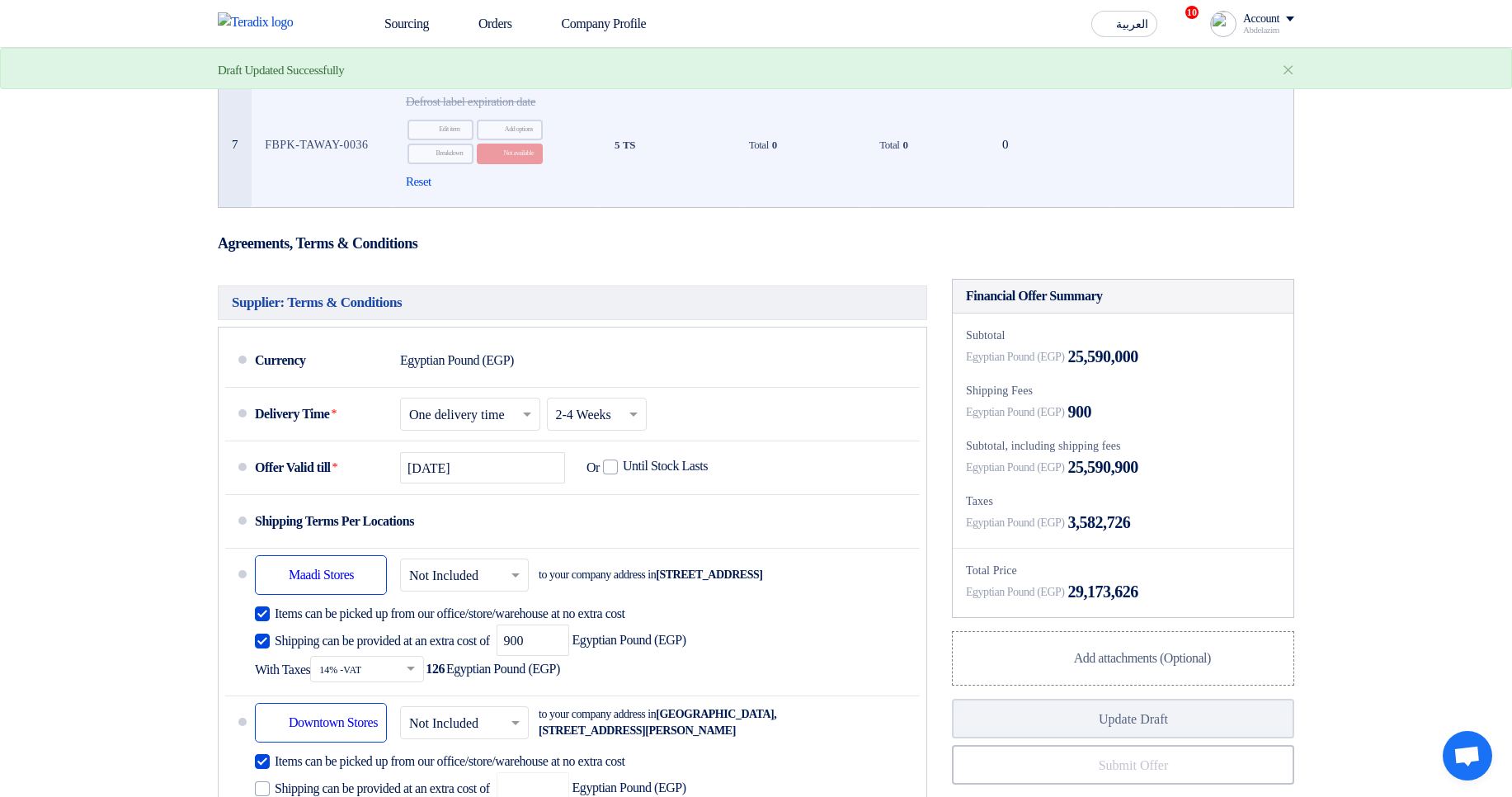
scroll to position [595, 0]
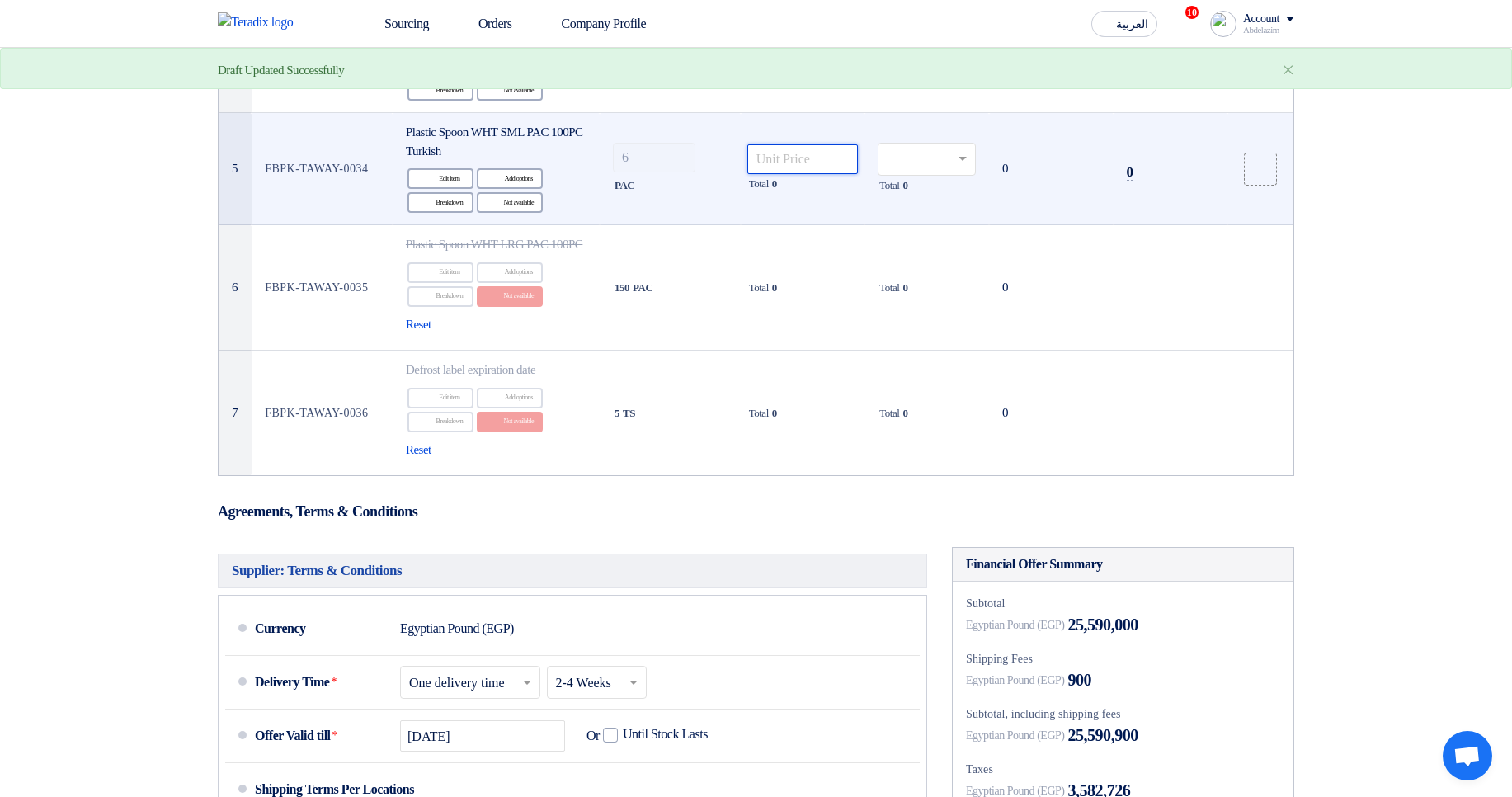
click at [776, 174] on input "number" at bounding box center [804, 159] width 111 height 30
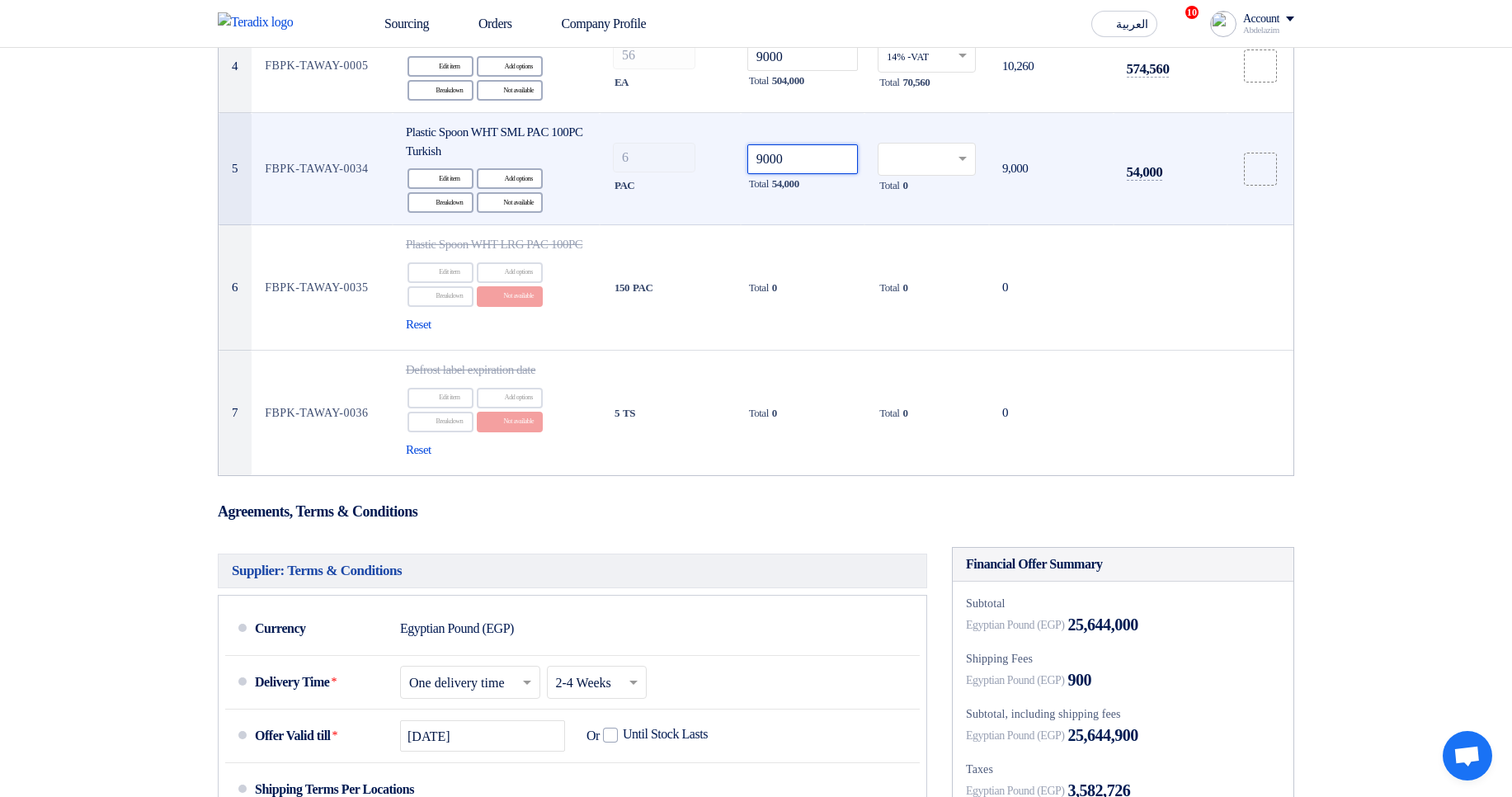
type input "9000"
click at [937, 174] on input "text" at bounding box center [919, 160] width 63 height 27
click at [918, 225] on span "0% -VAT" at bounding box center [905, 218] width 37 height 11
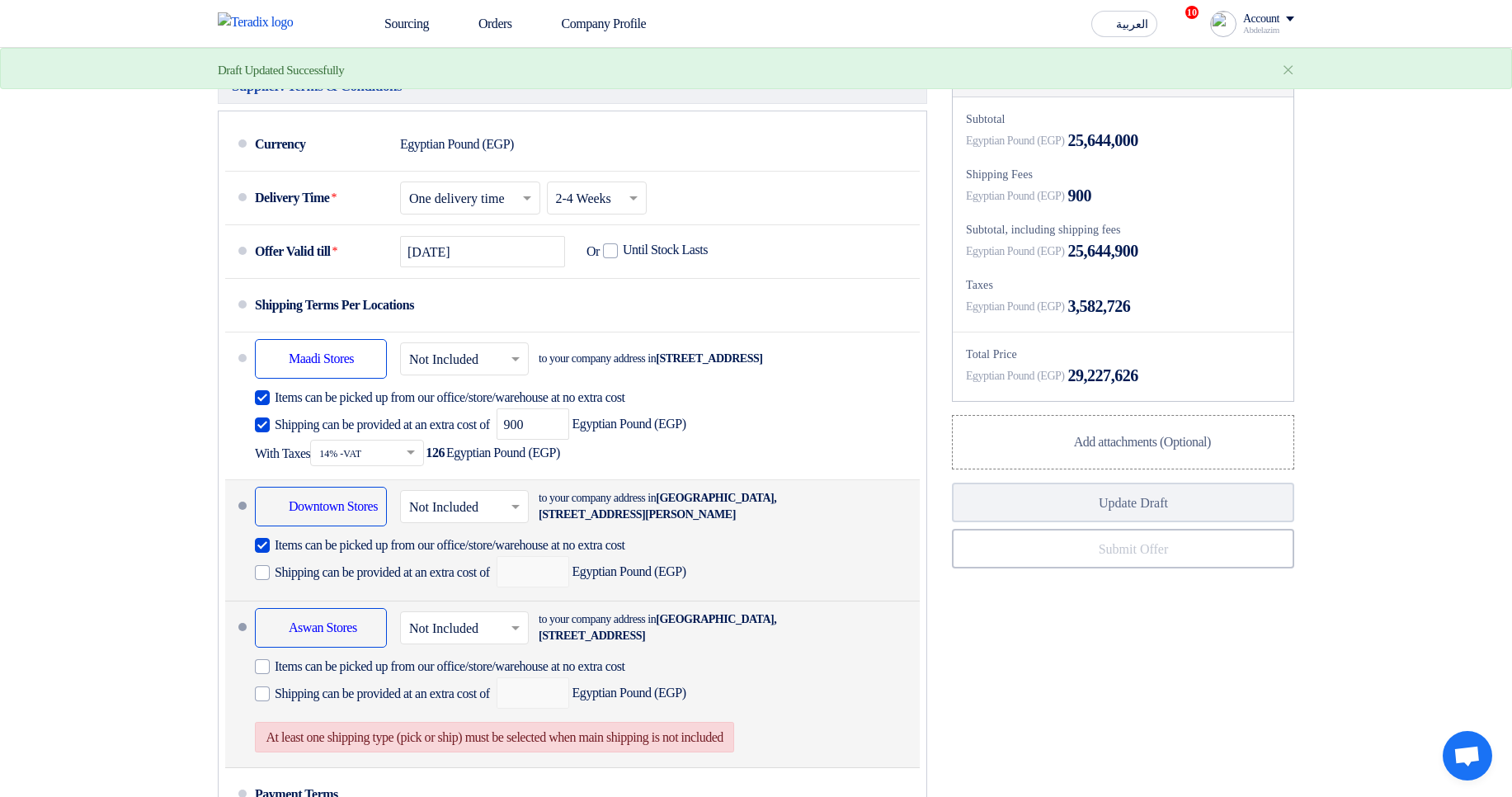
scroll to position [1188, 0]
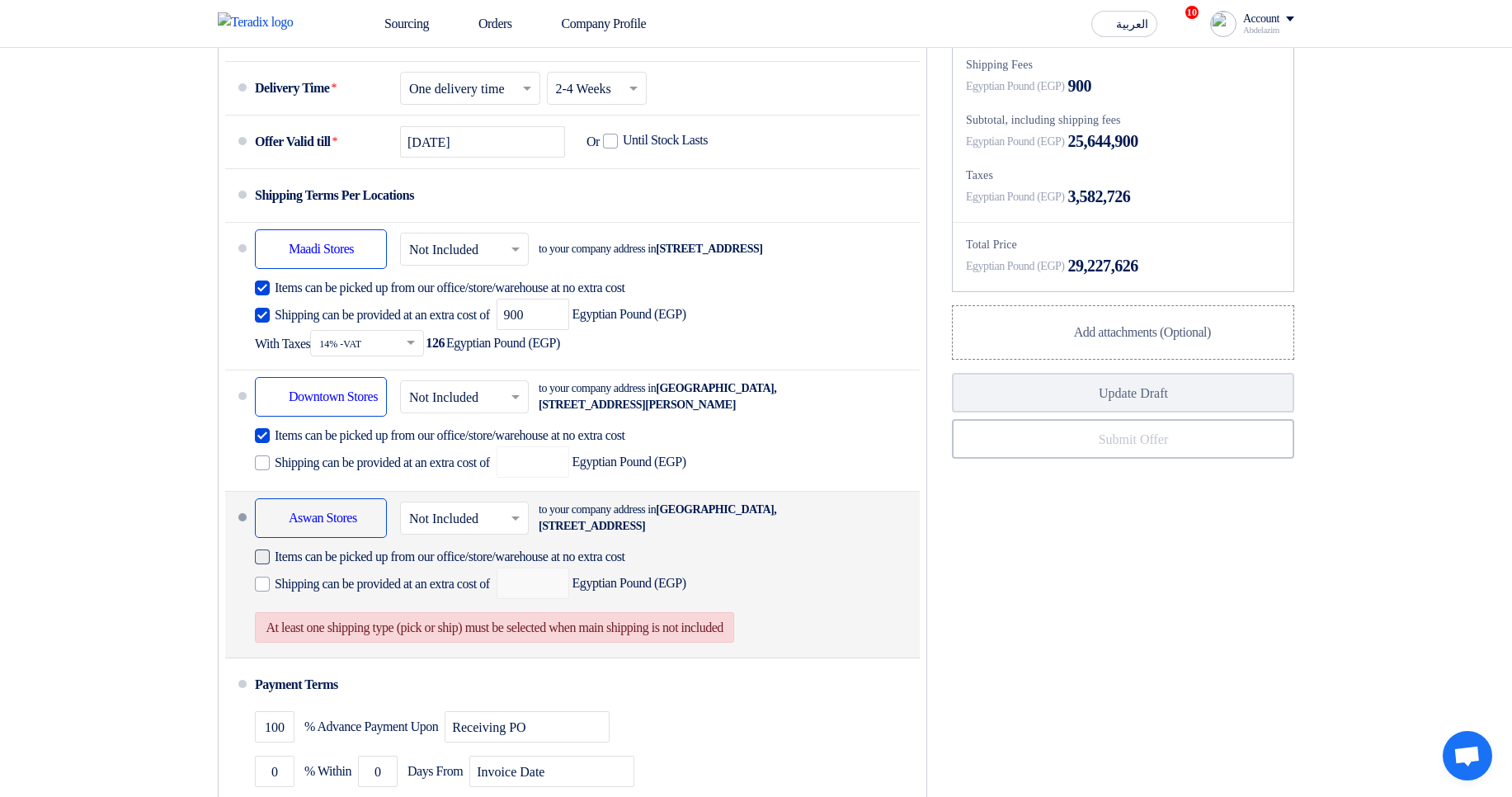
click at [459, 565] on span "Items can be picked up from our office/store/warehouse at no extra cost" at bounding box center [449, 557] width 351 height 16
click at [459, 579] on input "Items can be picked up from our office/store/warehouse at no extra cost" at bounding box center [479, 564] width 408 height 32
checkbox input "true"
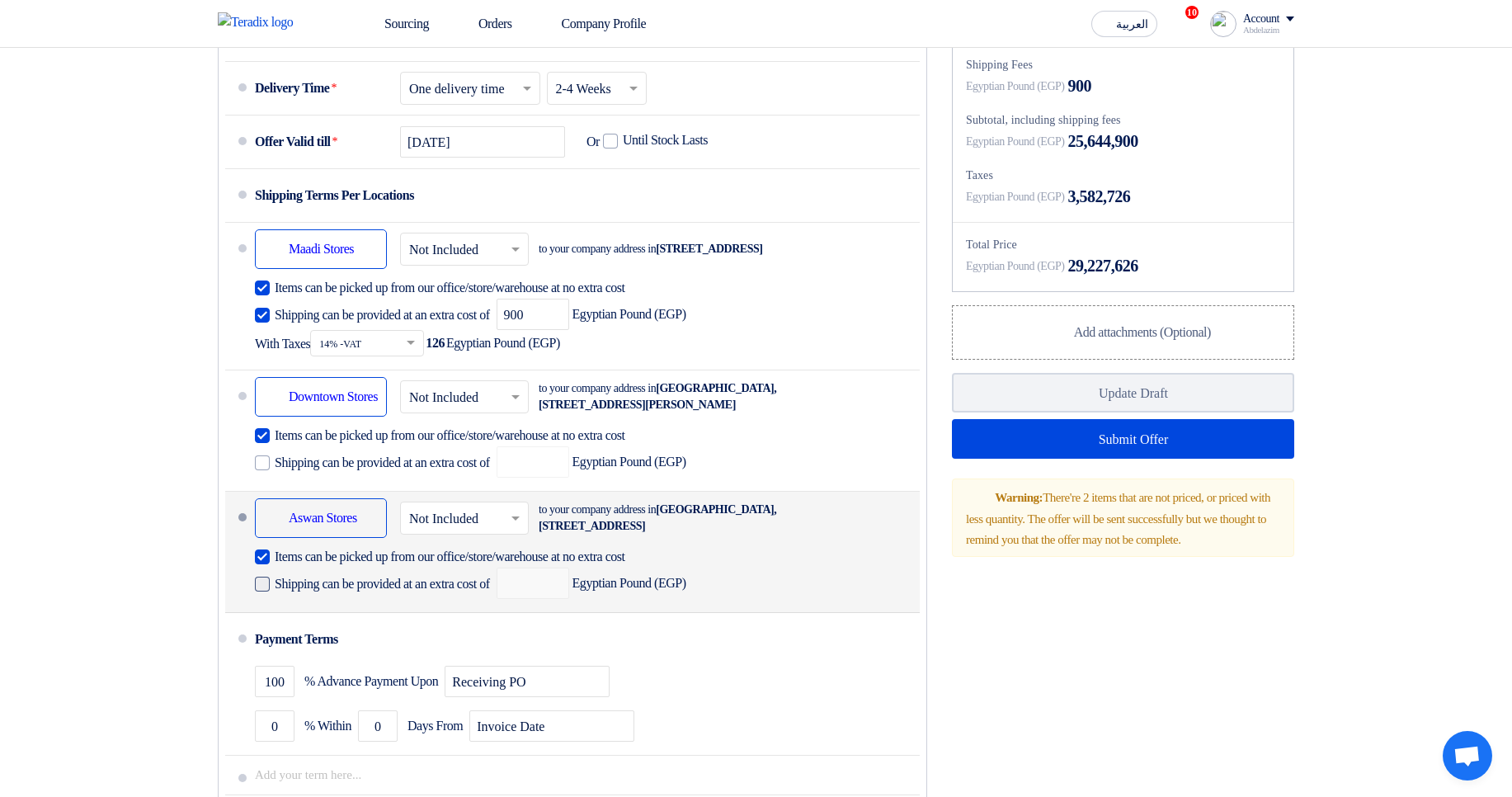
click at [462, 593] on span "Shipping can be provided at an extra cost of" at bounding box center [382, 583] width 215 height 16
click at [462, 607] on input "Shipping can be provided at an extra cost of" at bounding box center [383, 591] width 219 height 32
checkbox input "true"
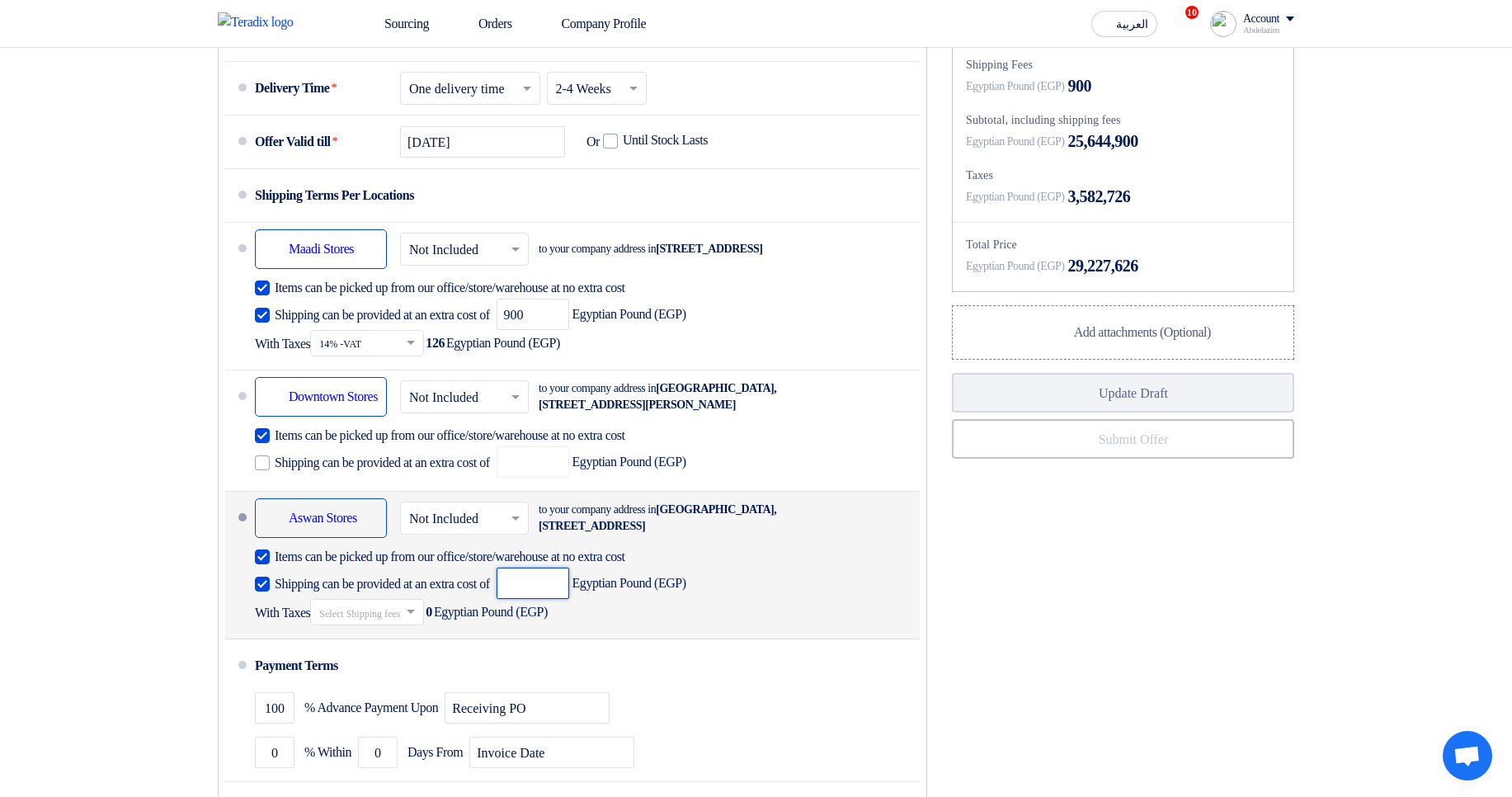
click at [569, 599] on input "number" at bounding box center [533, 583] width 73 height 32
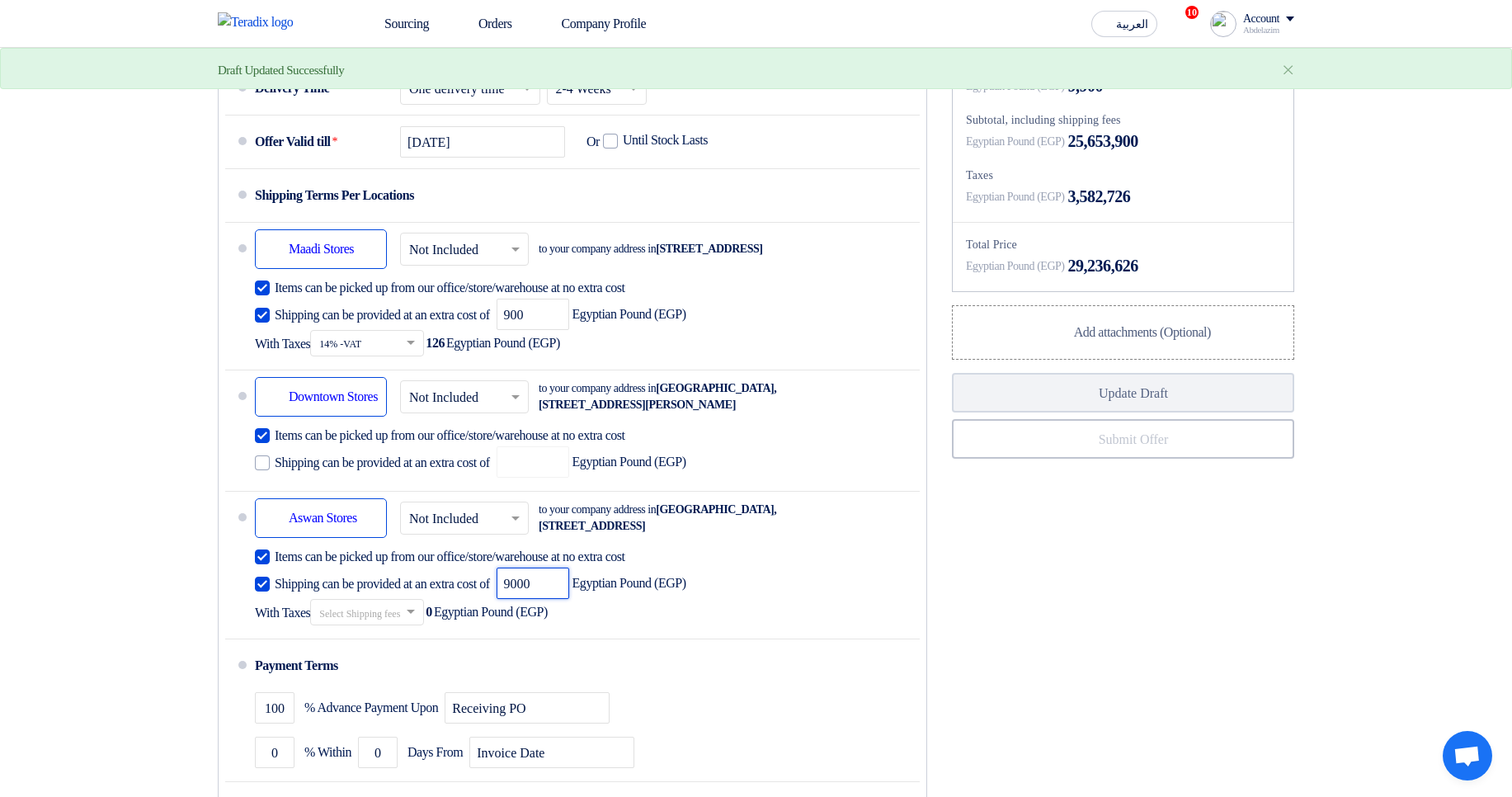
type input "9000"
click at [1068, 636] on div "Financial Offer Summary Subtotal Egyptian Pound (EGP) 25,644,000 Shipping Fees" at bounding box center [1123, 414] width 367 height 924
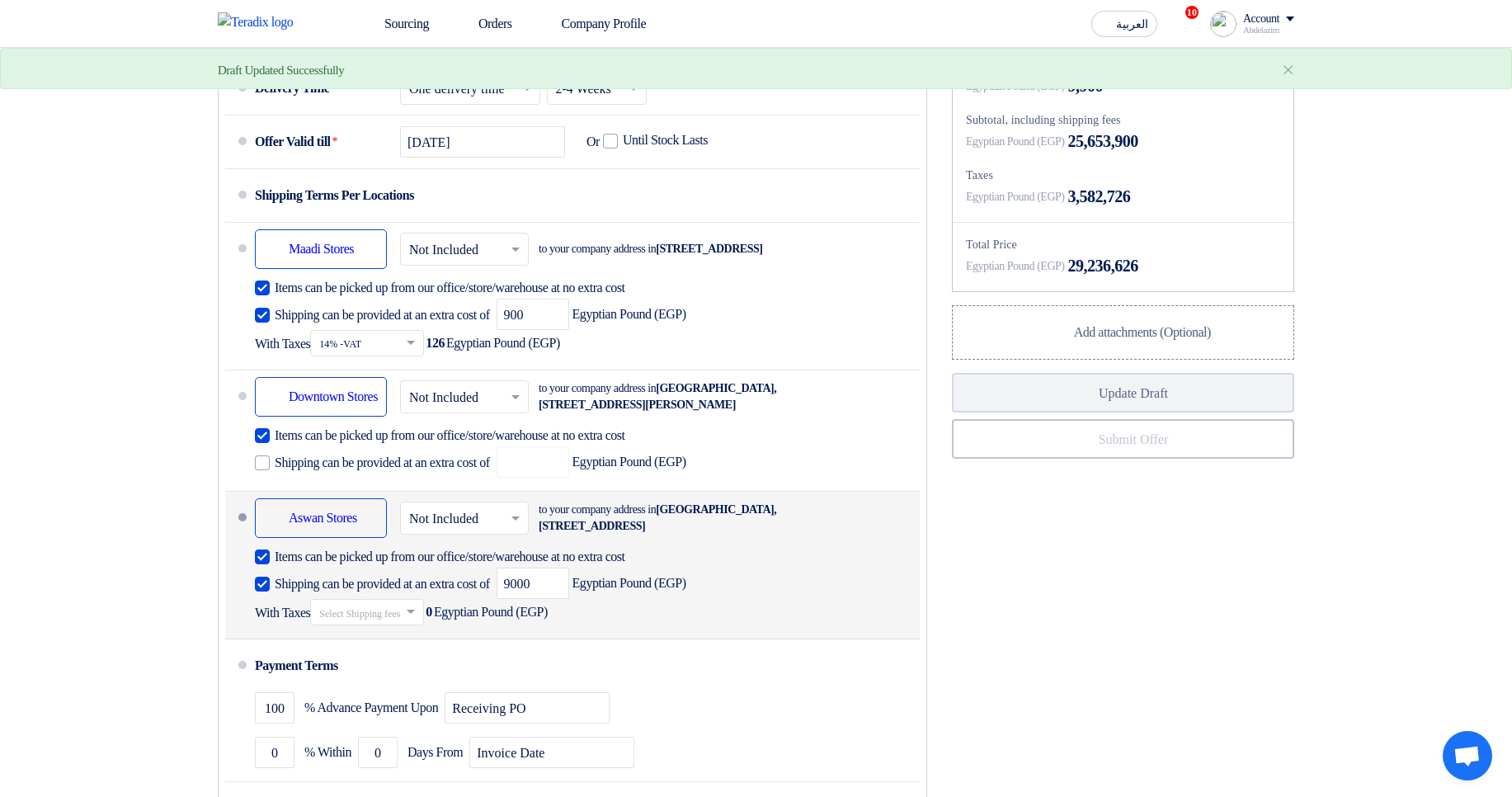
click at [430, 593] on span "Shipping can be provided at an extra cost of" at bounding box center [382, 583] width 215 height 16
click at [430, 607] on input "Shipping can be provided at an extra cost of" at bounding box center [383, 591] width 219 height 32
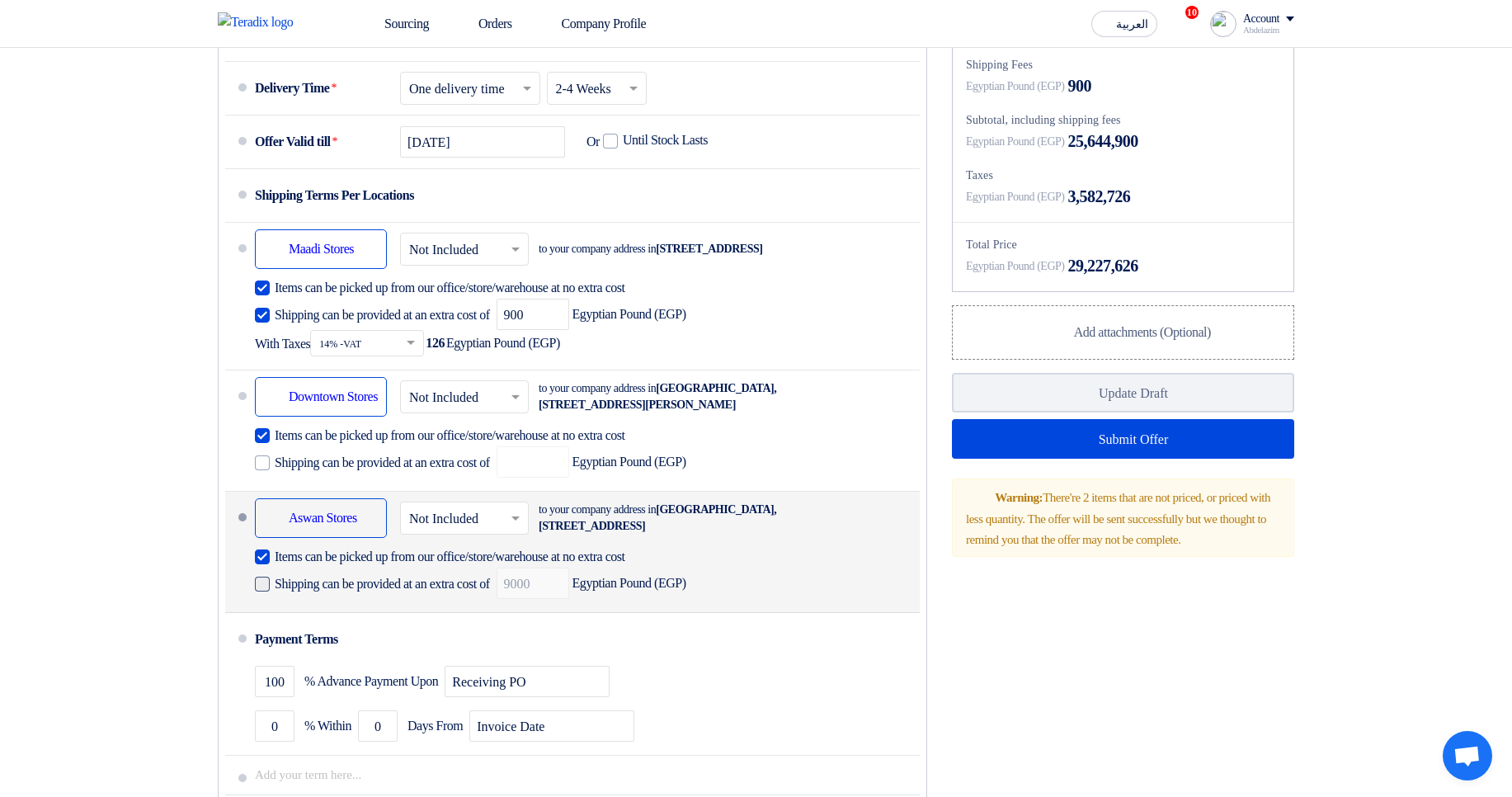
click at [424, 593] on span "Shipping can be provided at an extra cost of" at bounding box center [382, 583] width 215 height 16
click at [424, 607] on input "Shipping can be provided at an extra cost of" at bounding box center [383, 591] width 219 height 32
checkbox input "true"
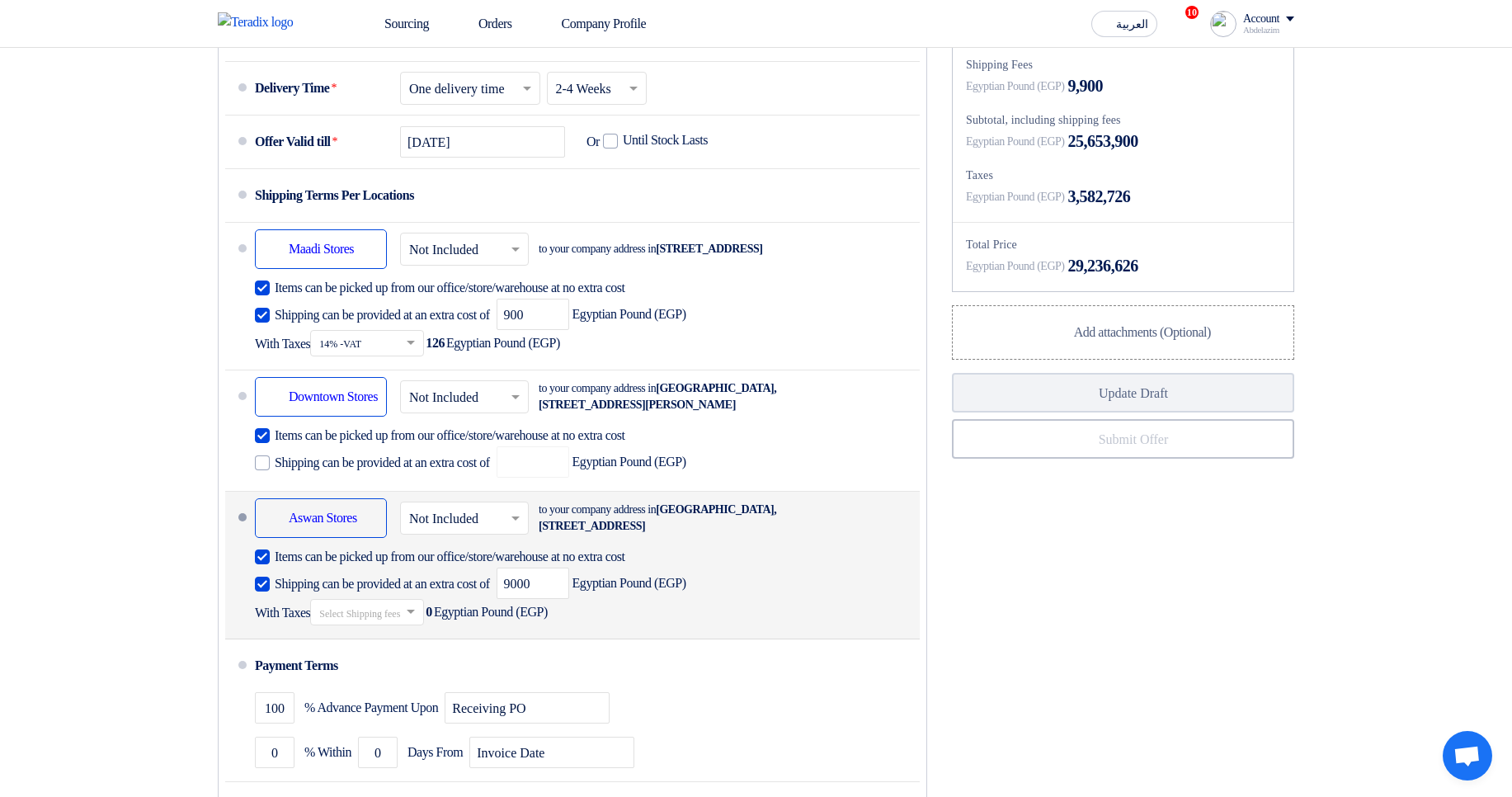
click at [389, 626] on input "text" at bounding box center [368, 614] width 98 height 24
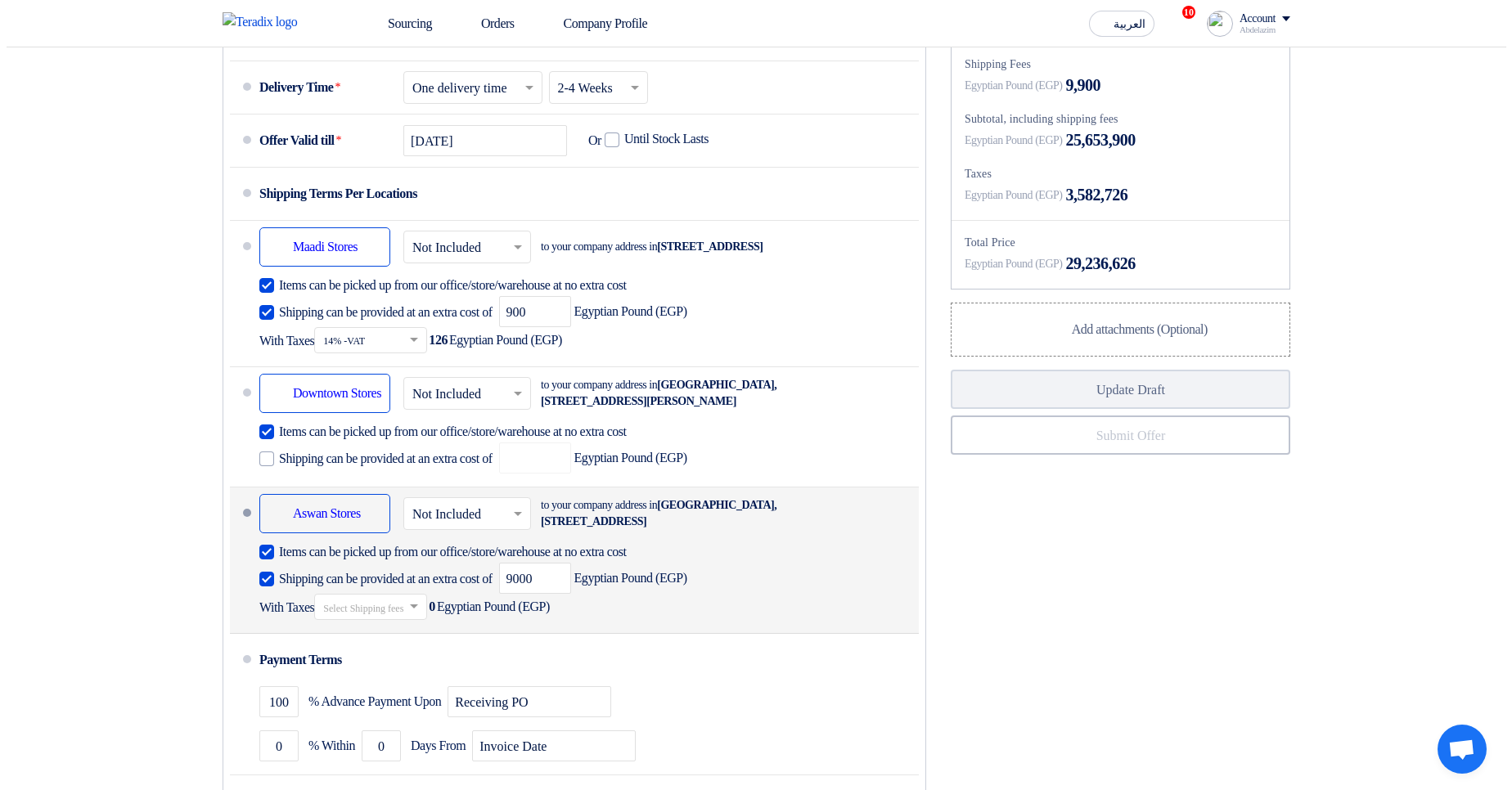
scroll to position [2, 0]
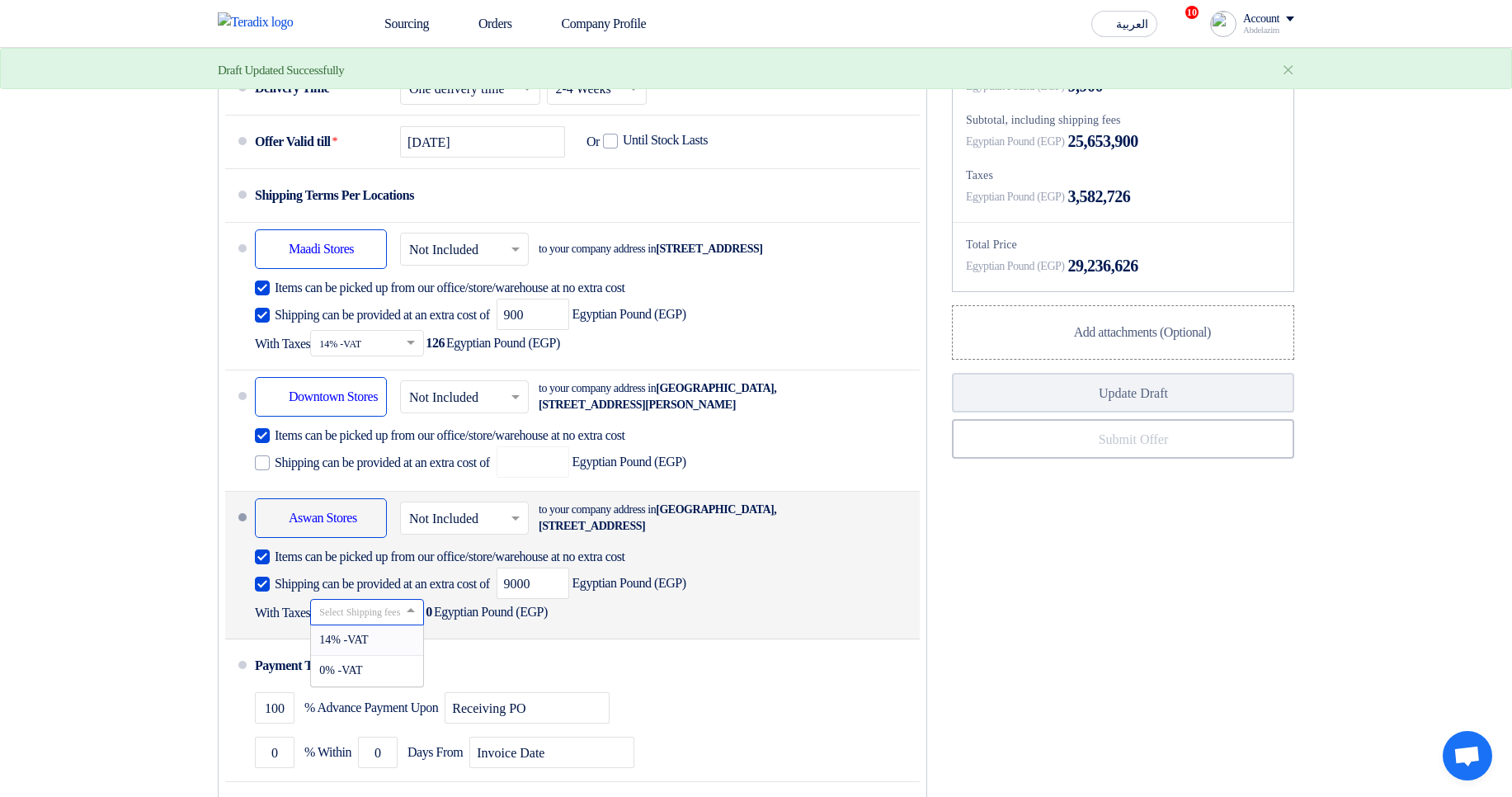
click at [397, 656] on div "14% -VAT" at bounding box center [367, 641] width 112 height 31
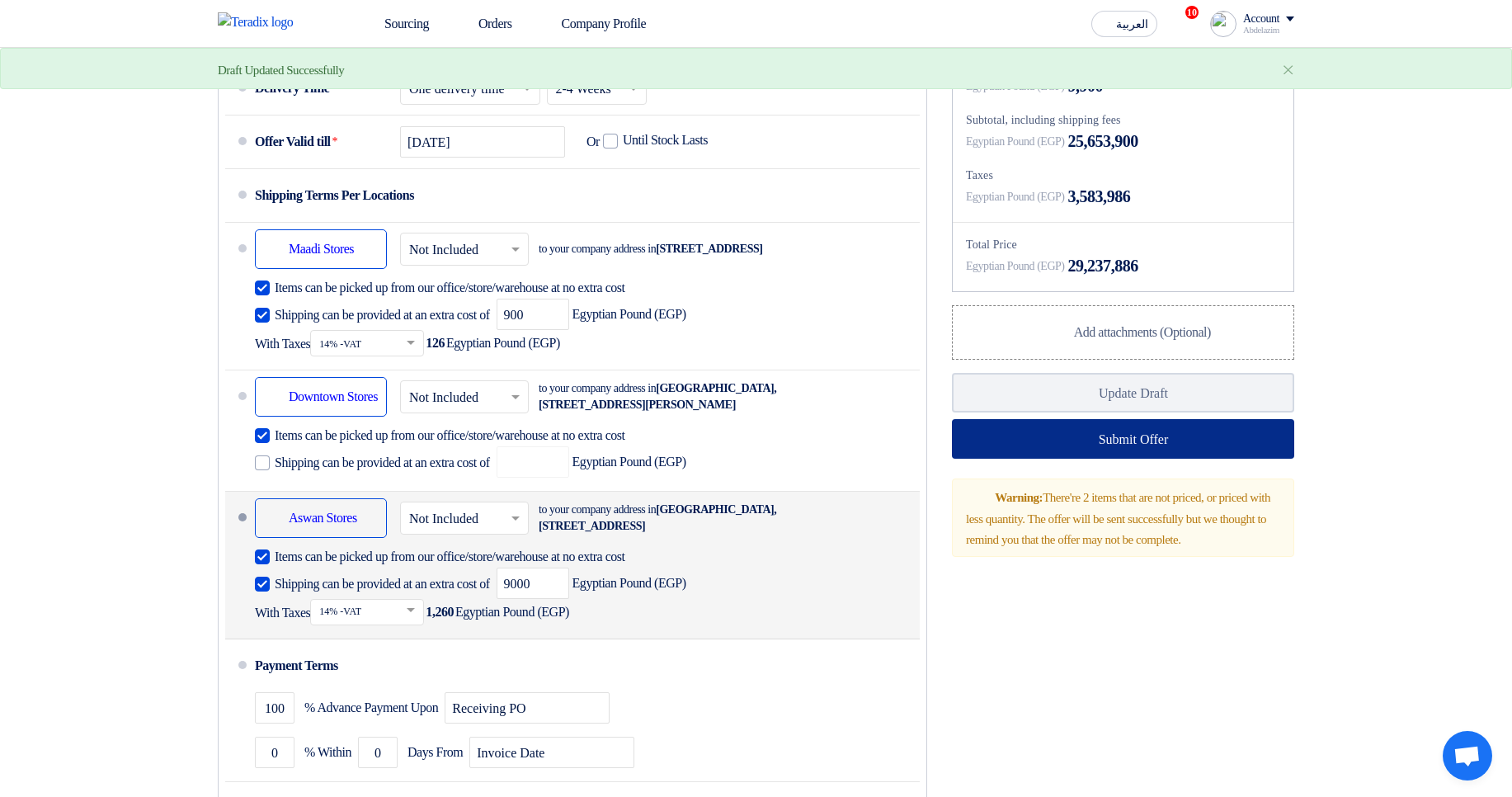
click at [1195, 459] on button "Submit Offer" at bounding box center [1123, 439] width 342 height 39
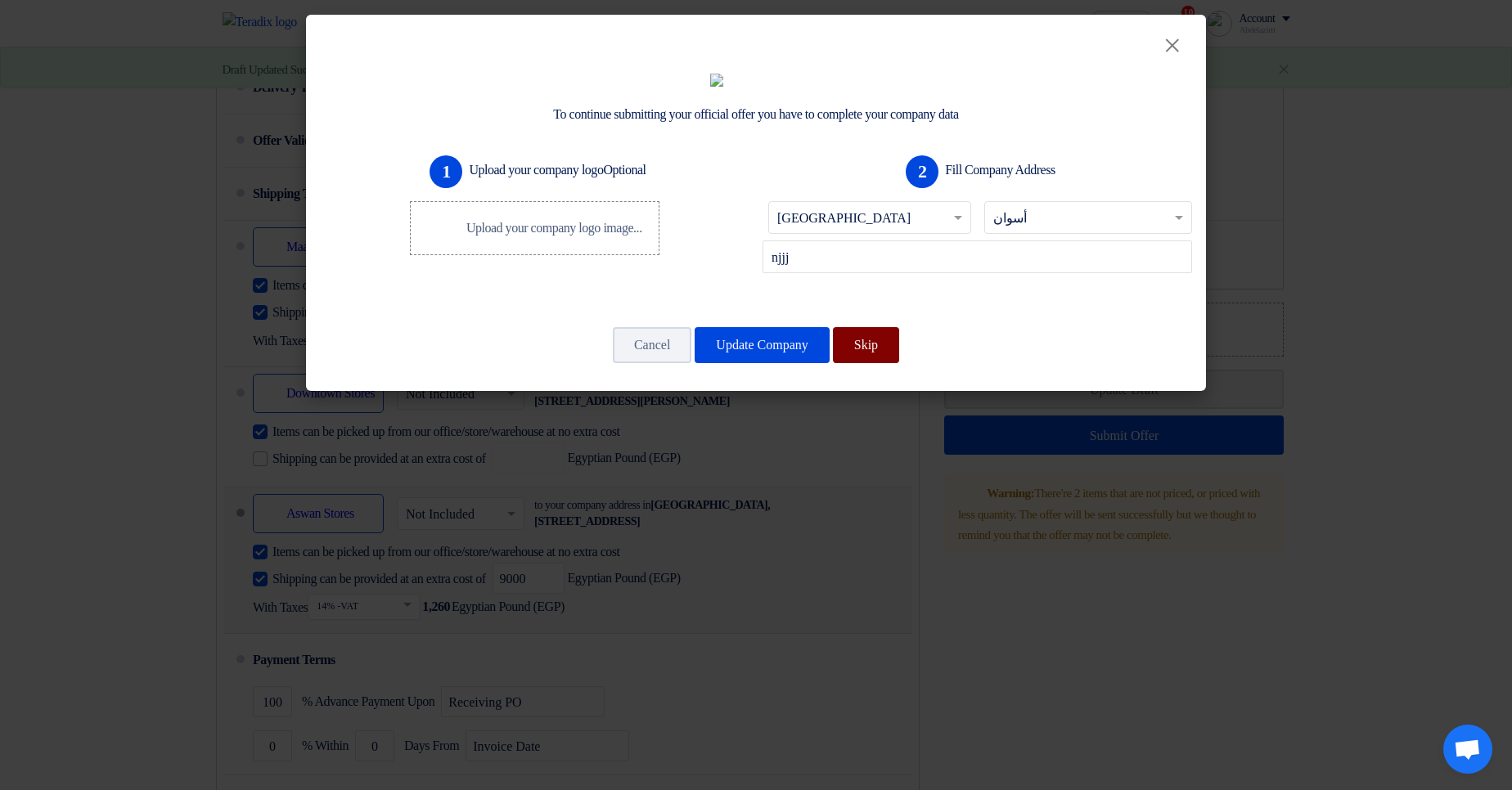
click at [894, 363] on button "Skip" at bounding box center [866, 345] width 66 height 36
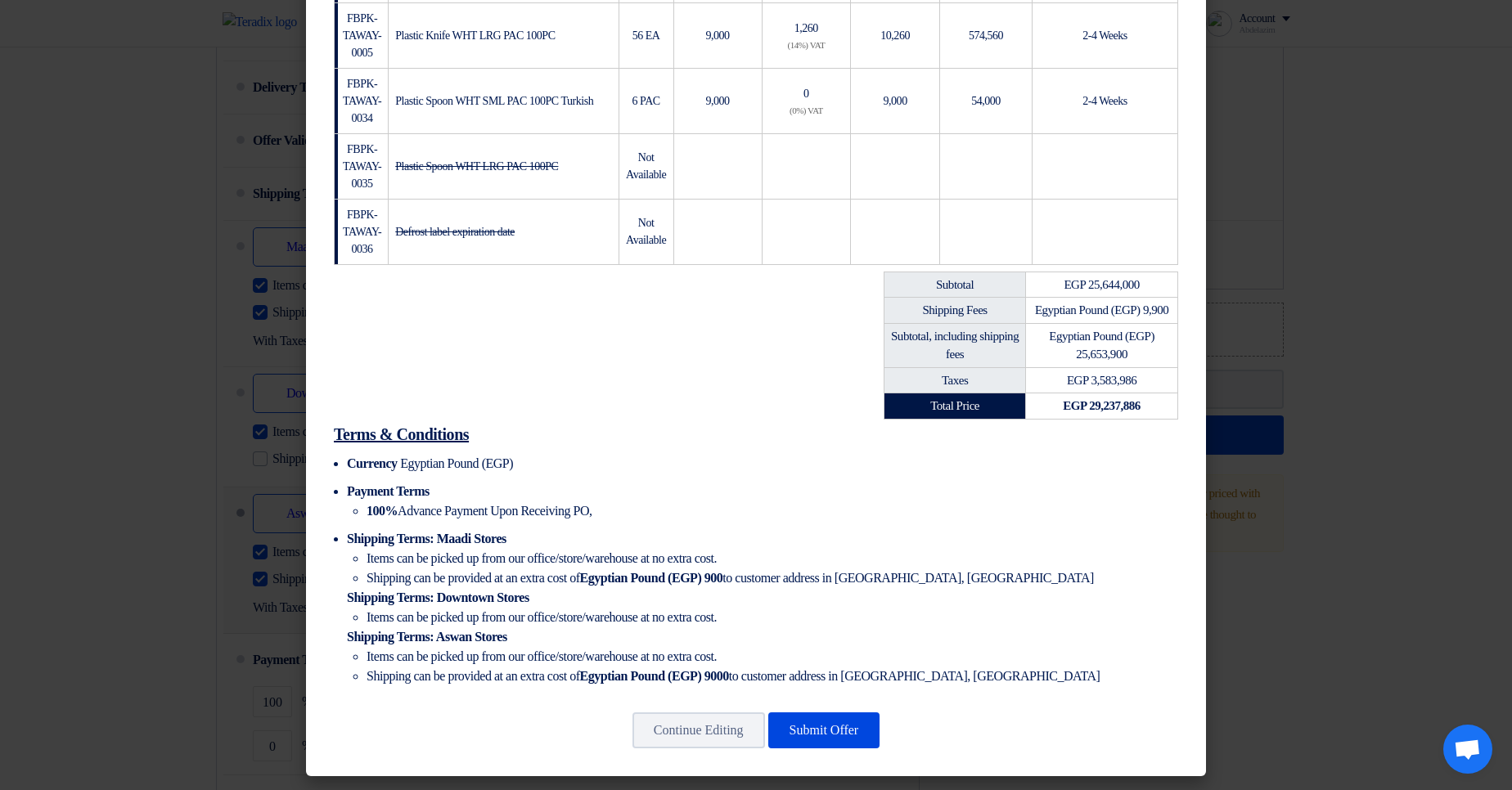
scroll to position [491, 0]
click at [836, 729] on button "Submit Offer" at bounding box center [824, 730] width 112 height 36
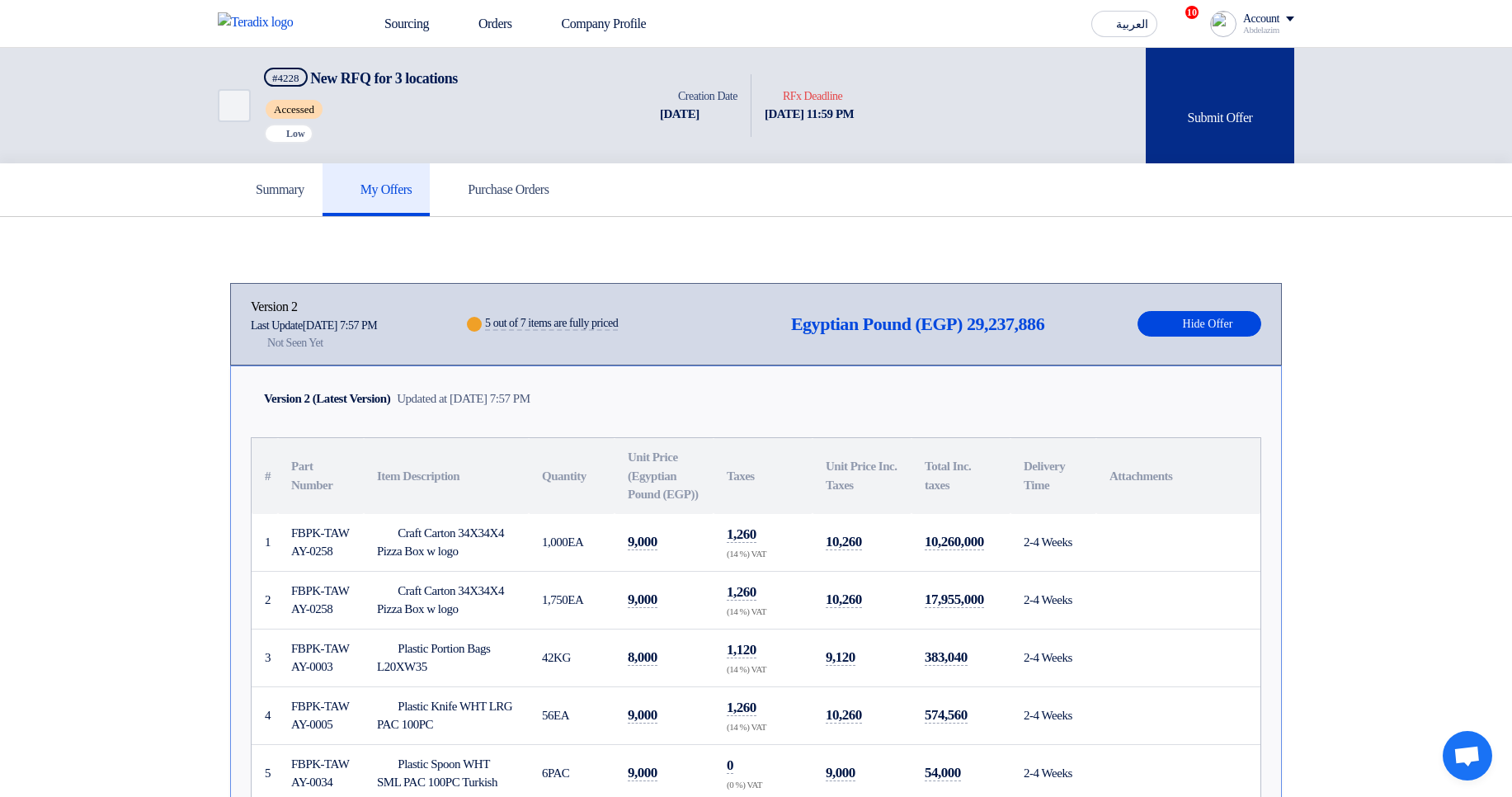
click at [1250, 133] on div "Submit Offer" at bounding box center [1220, 106] width 148 height 116
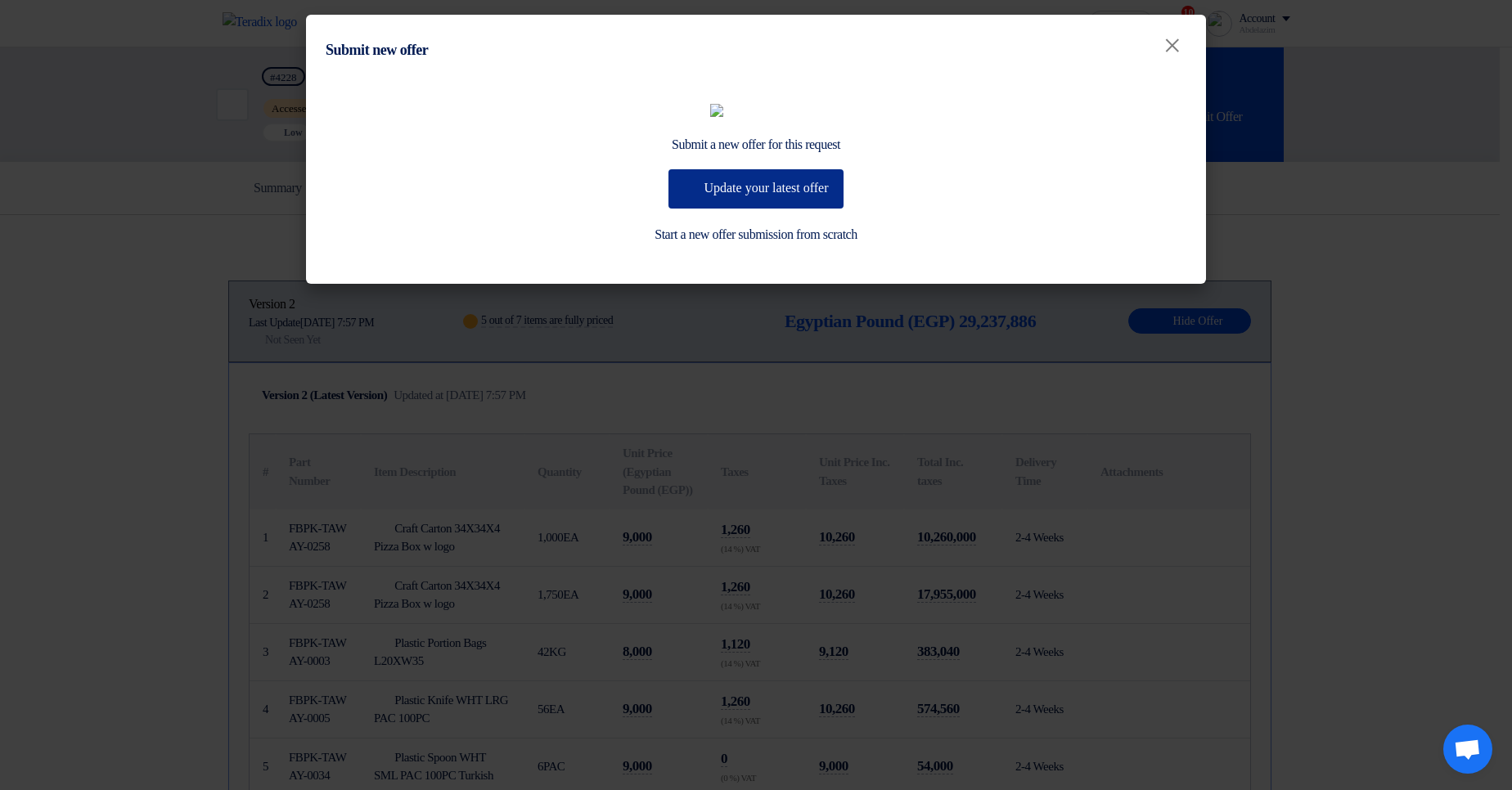
click at [759, 208] on button "Update your latest offer" at bounding box center [755, 189] width 174 height 39
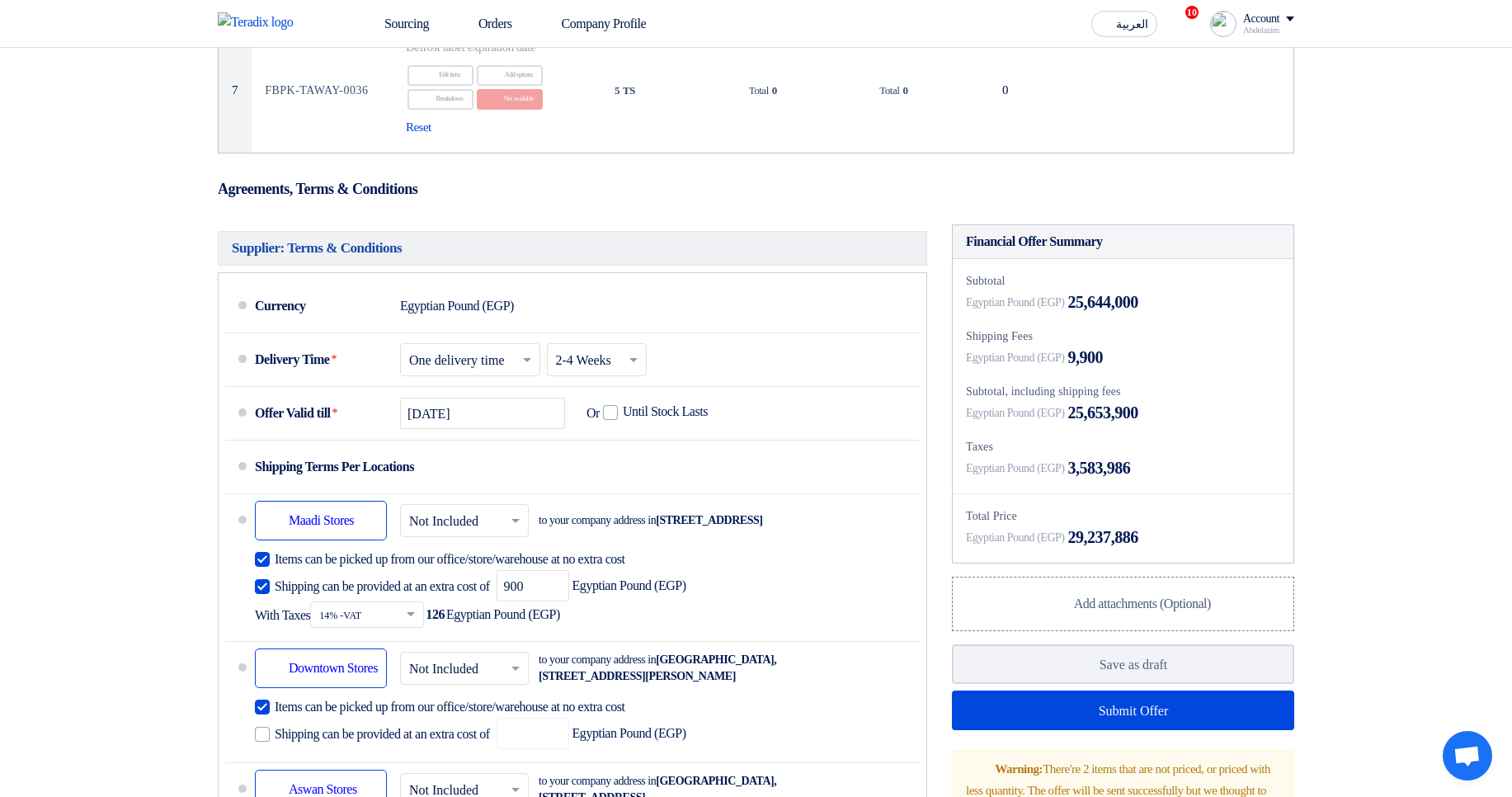
scroll to position [595, 0]
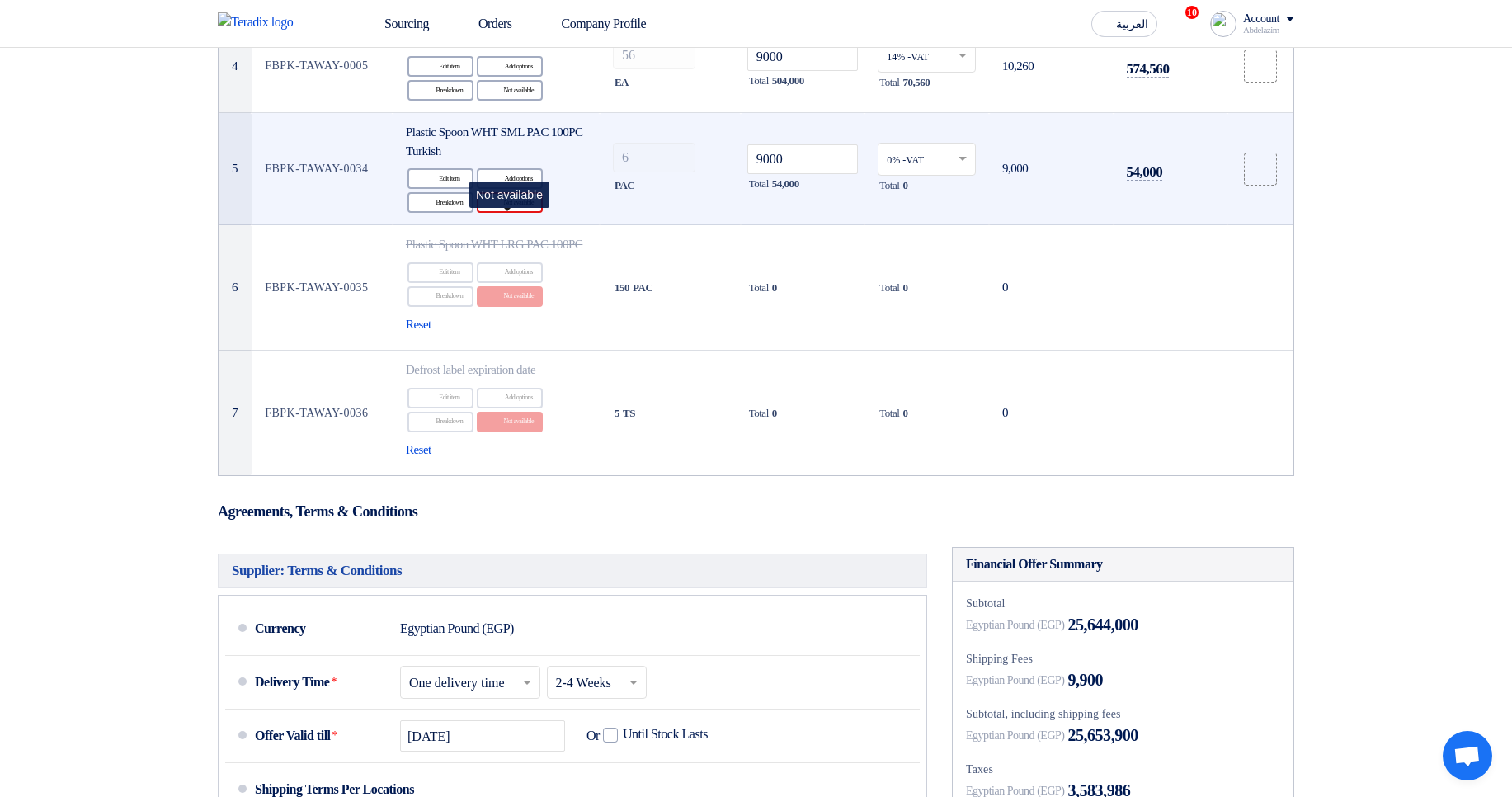
click at [508, 213] on div "Reject Not available" at bounding box center [509, 202] width 66 height 21
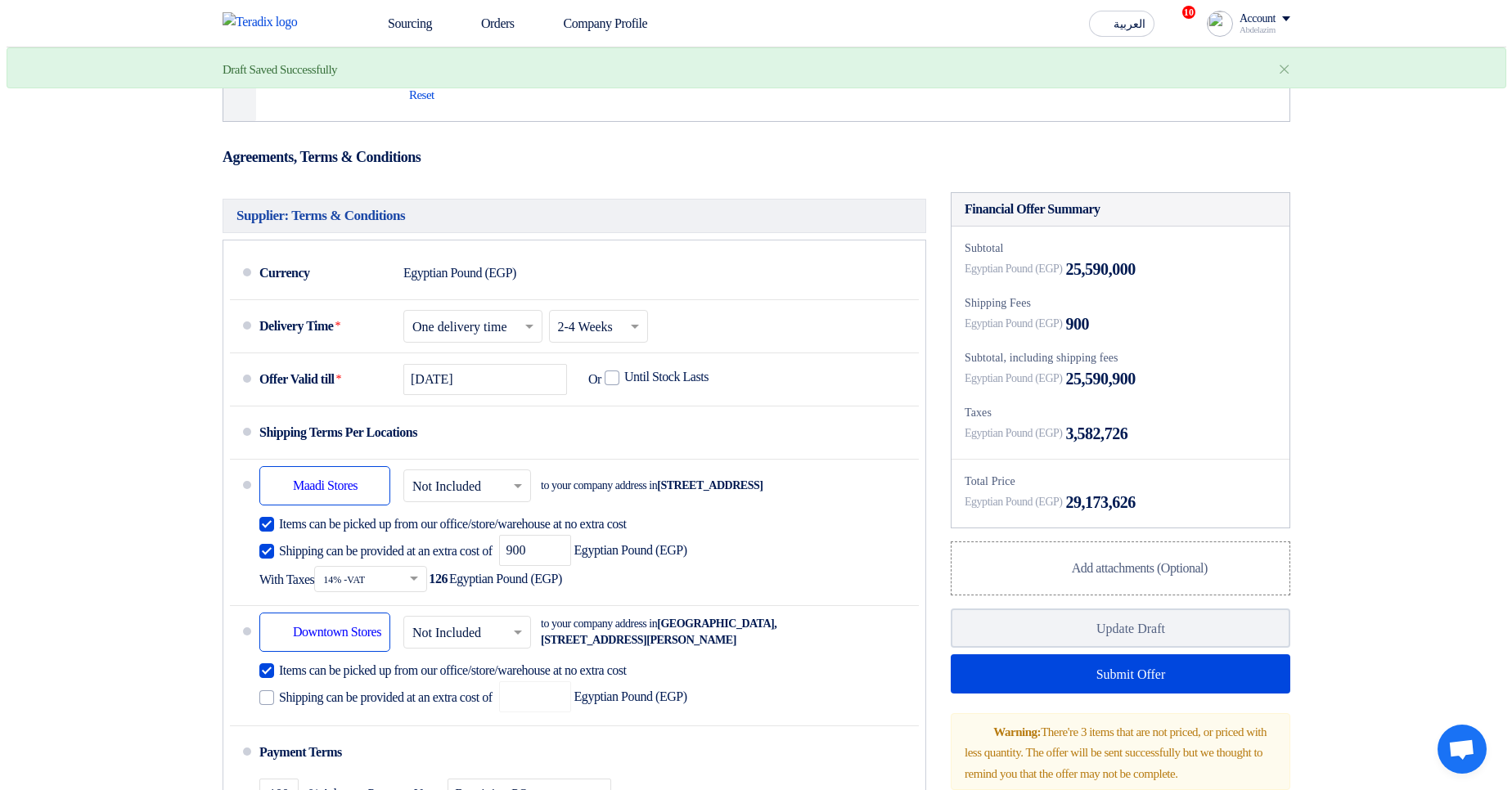
scroll to position [981, 0]
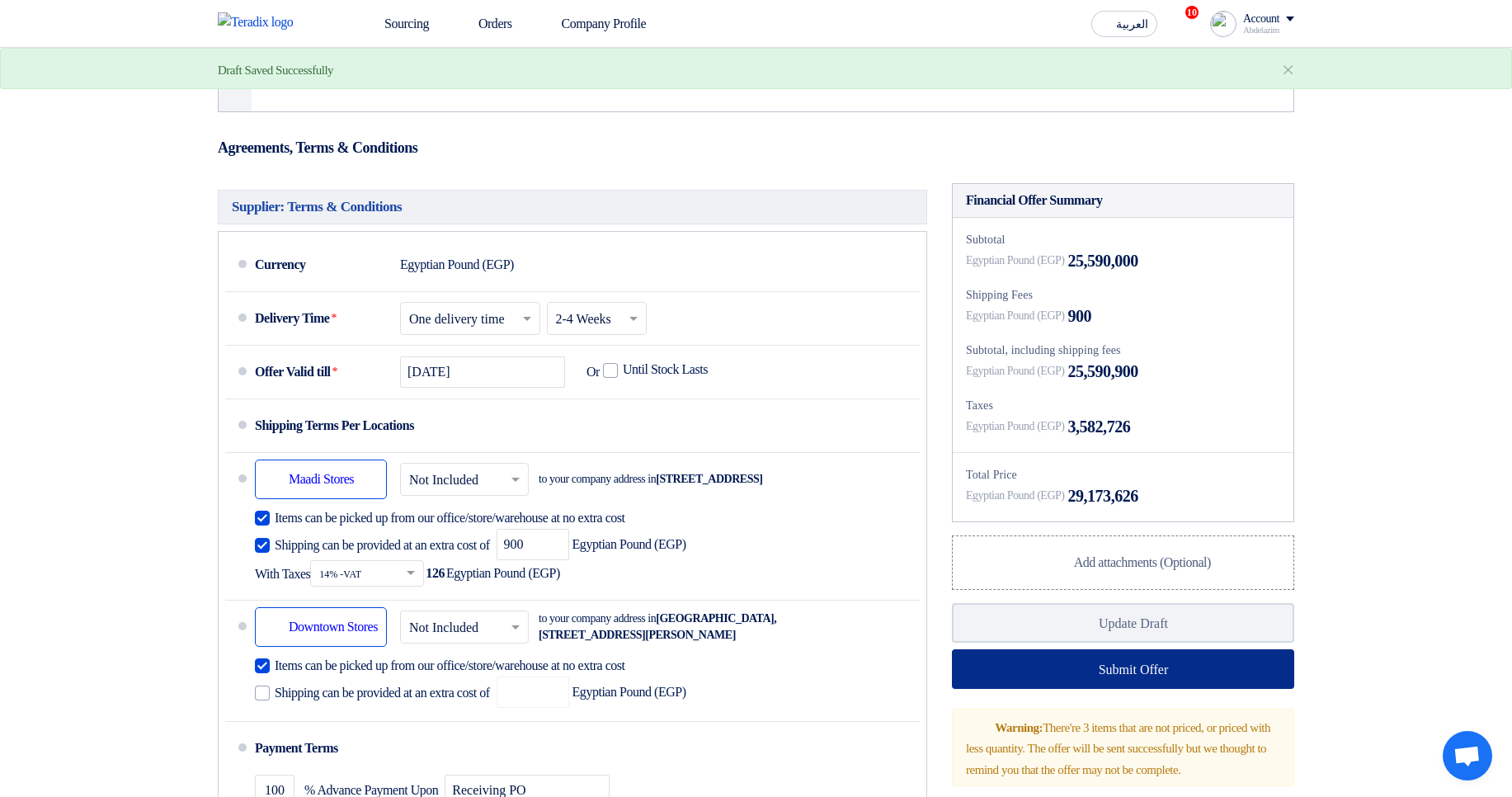
click at [1104, 689] on button "Submit Offer" at bounding box center [1123, 669] width 342 height 39
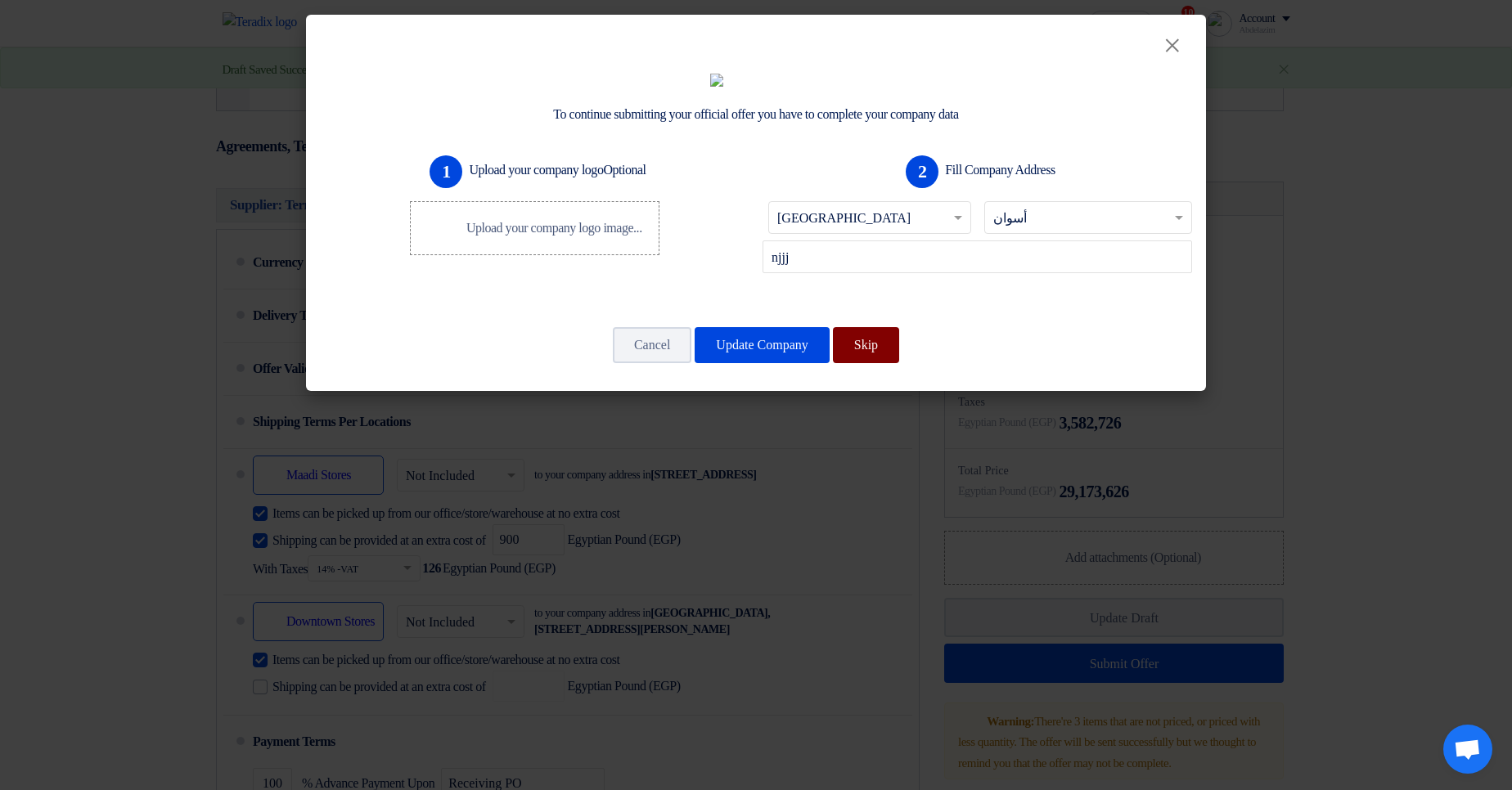
click at [883, 363] on button "Skip" at bounding box center [866, 345] width 66 height 36
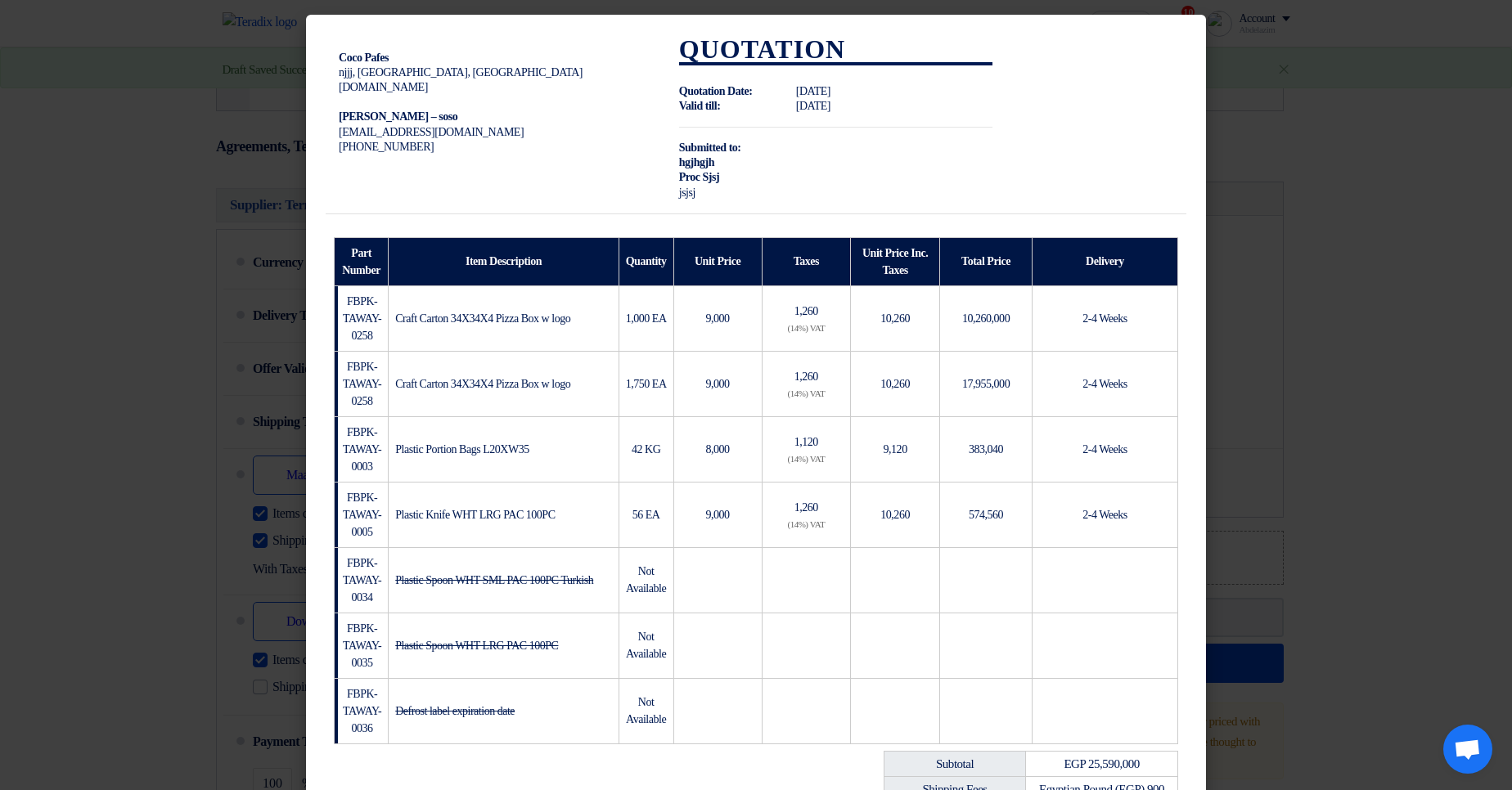
scroll to position [440, 0]
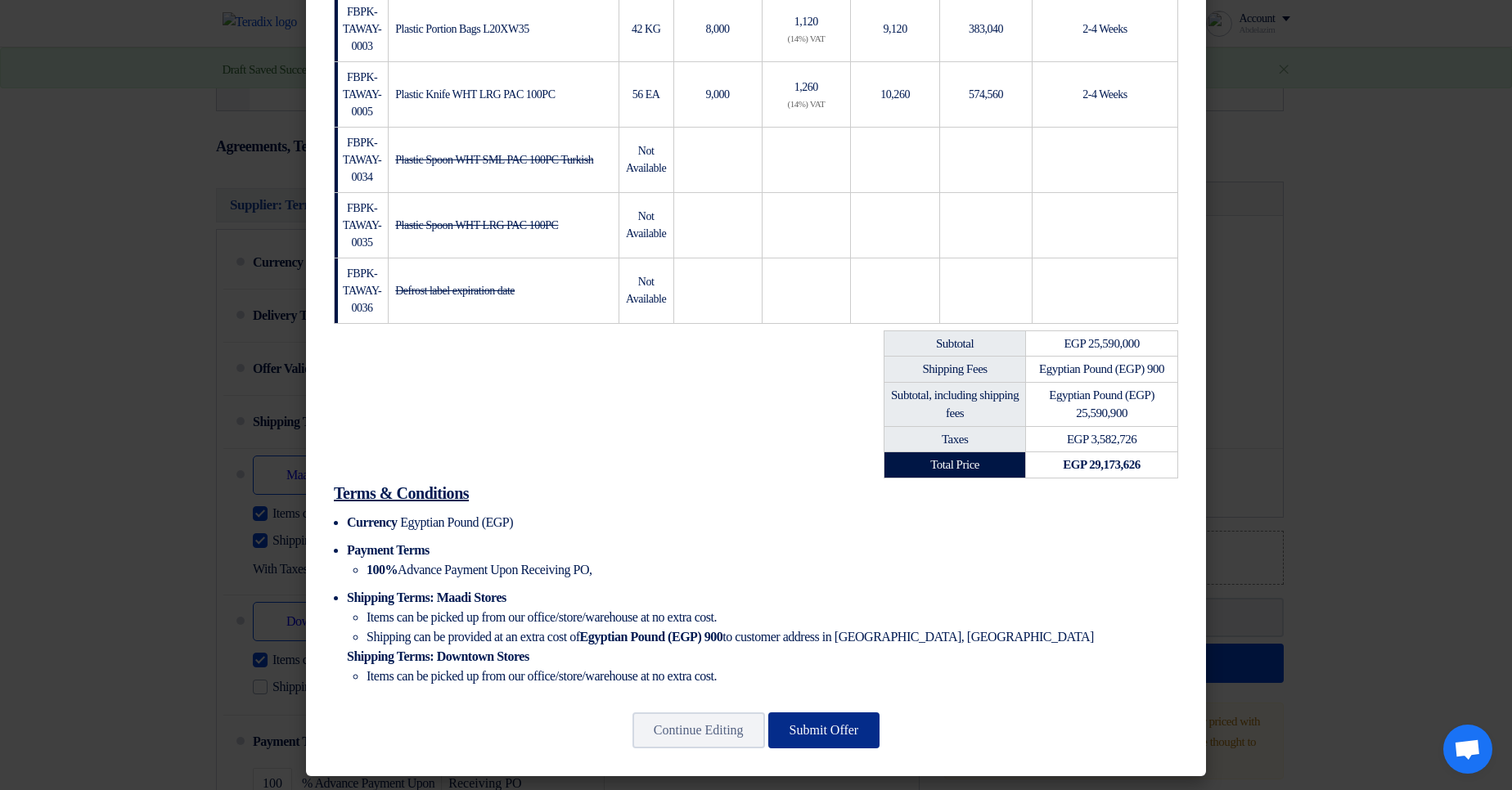
click at [855, 731] on button "Submit Offer" at bounding box center [824, 730] width 112 height 36
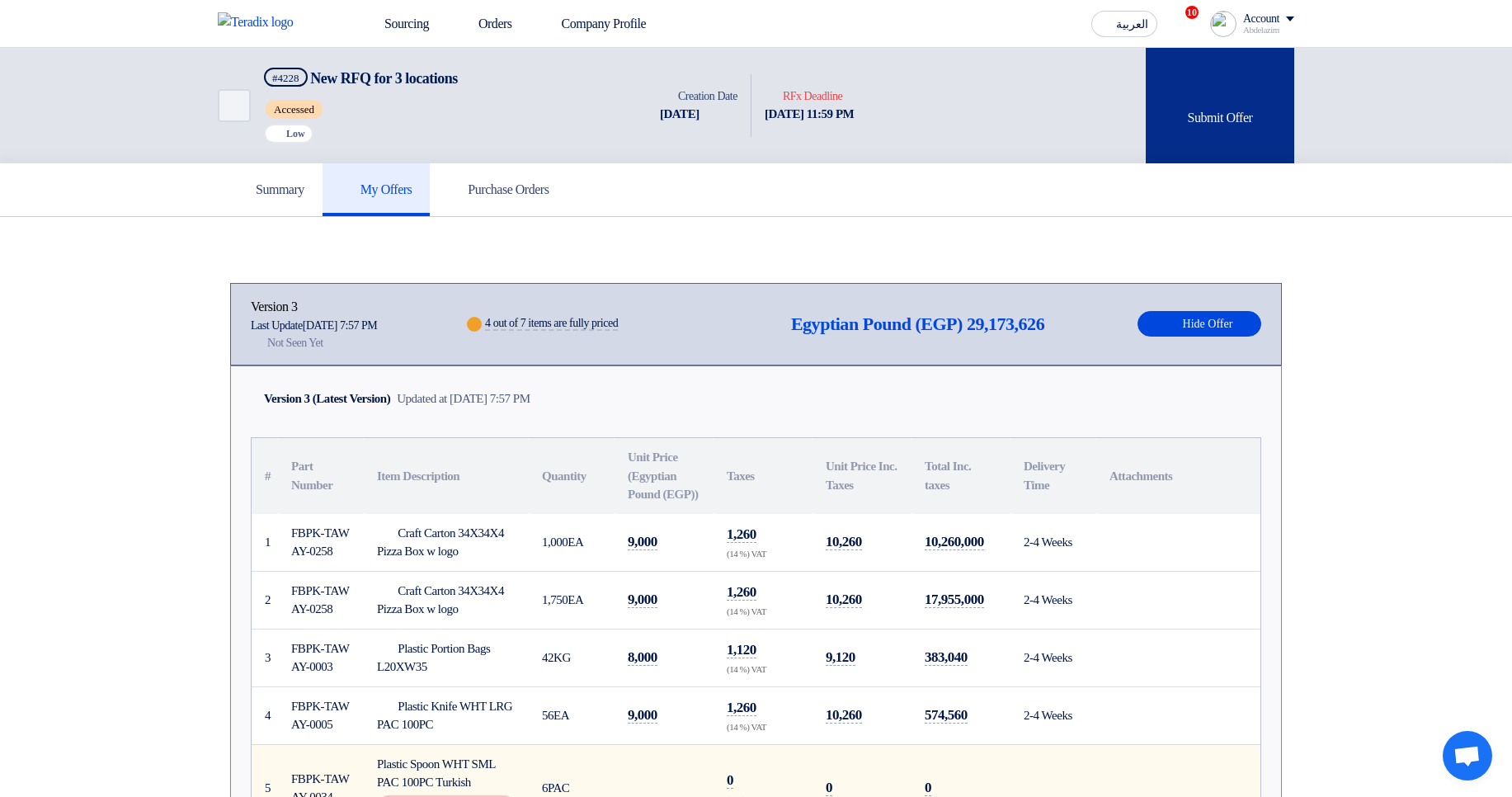
click at [1254, 129] on div "Submit Offer" at bounding box center [1220, 106] width 148 height 116
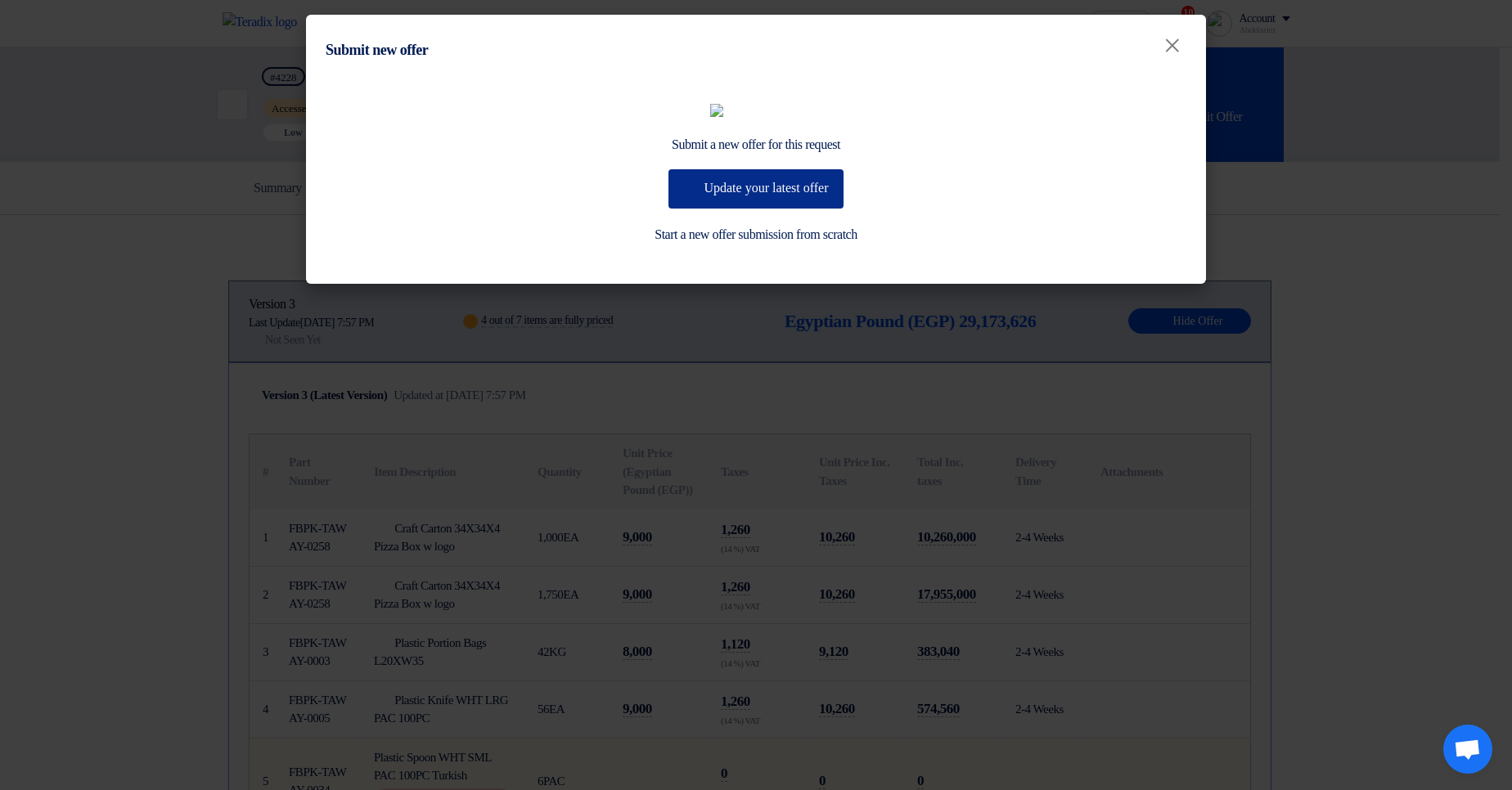
click at [756, 208] on button "Update your latest offer" at bounding box center [755, 189] width 174 height 39
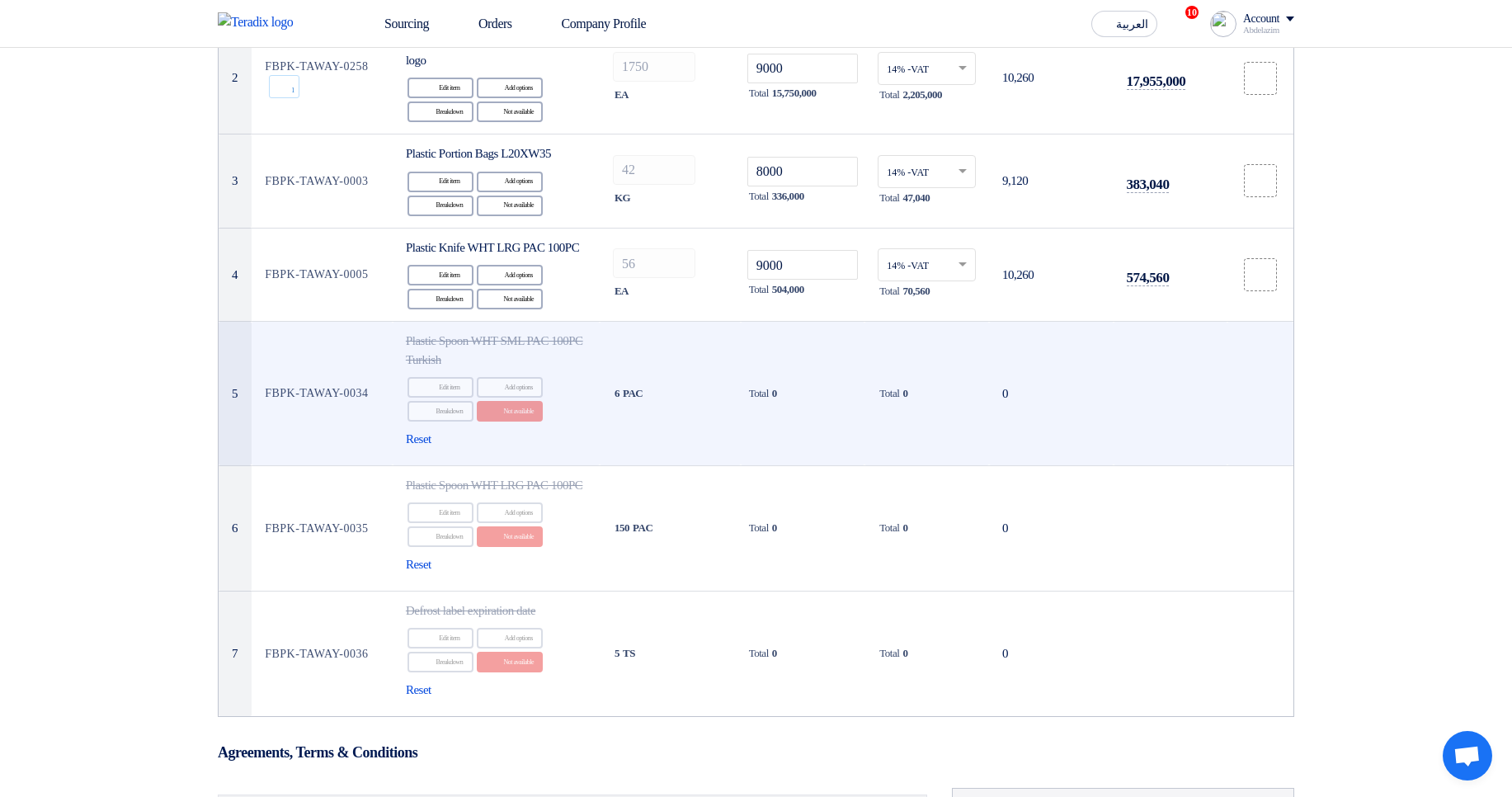
scroll to position [396, 0]
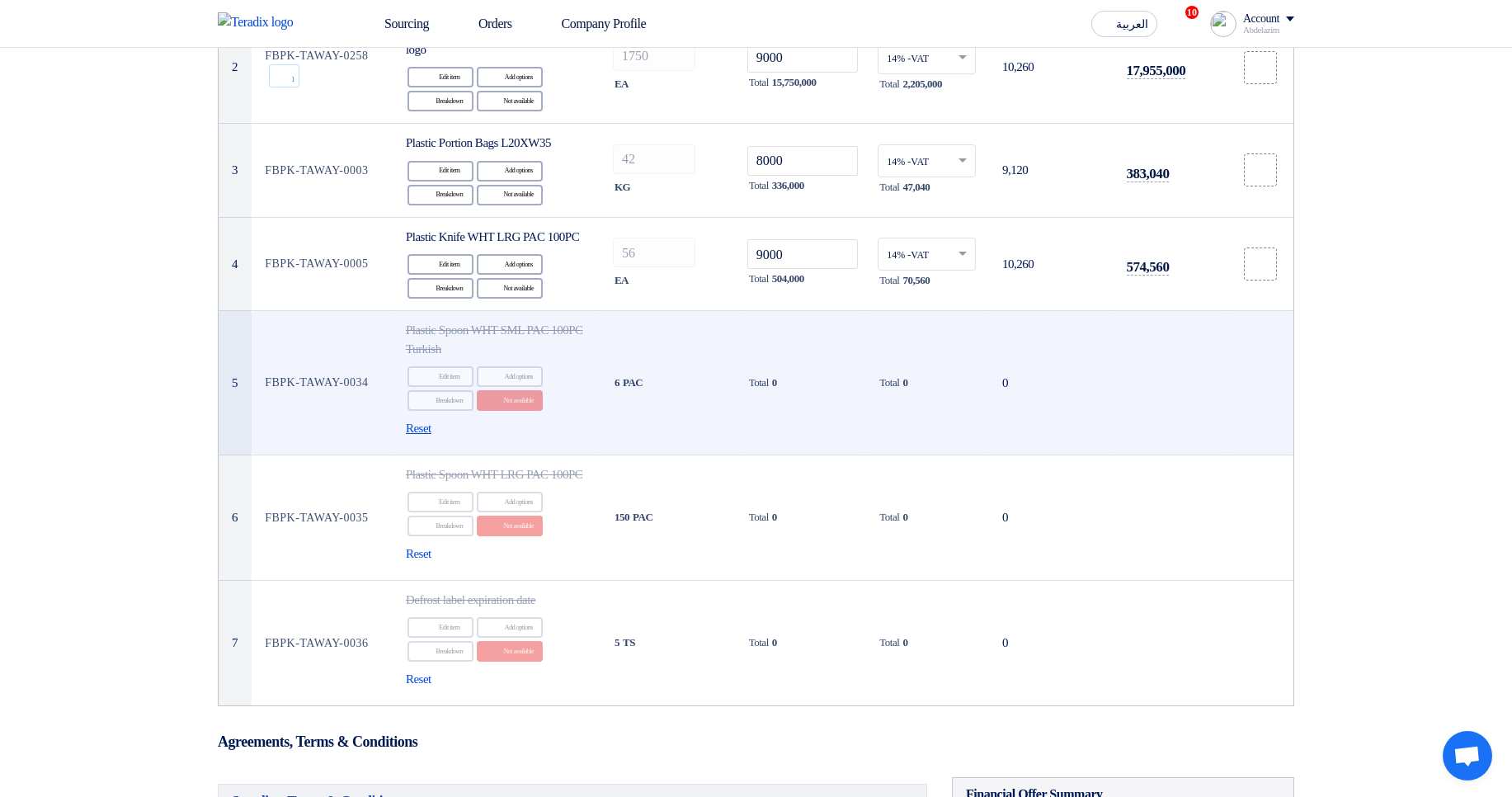
click at [431, 438] on span "Reset" at bounding box center [419, 429] width 26 height 19
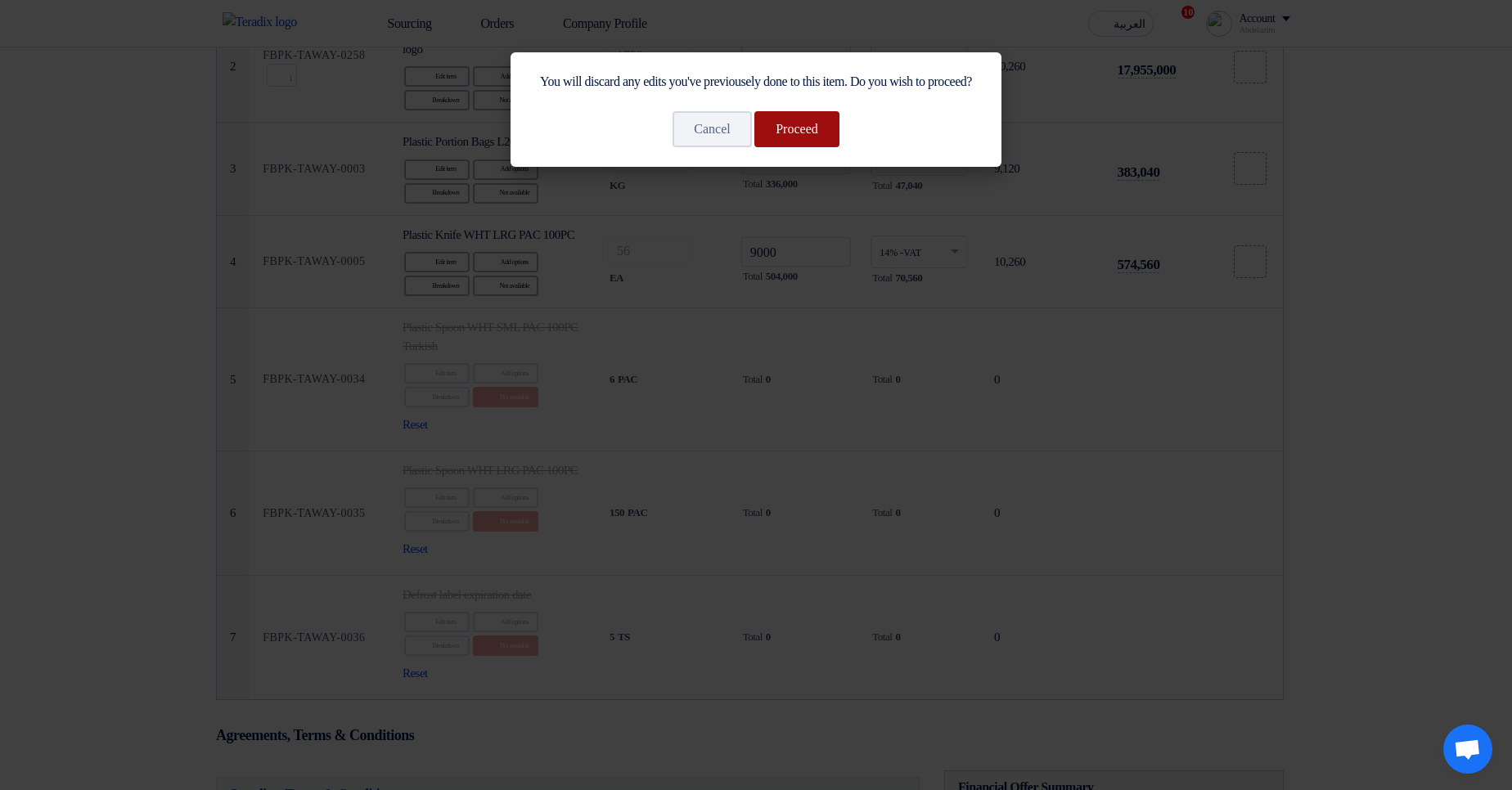
click at [836, 145] on button "Proceed" at bounding box center [797, 129] width 85 height 36
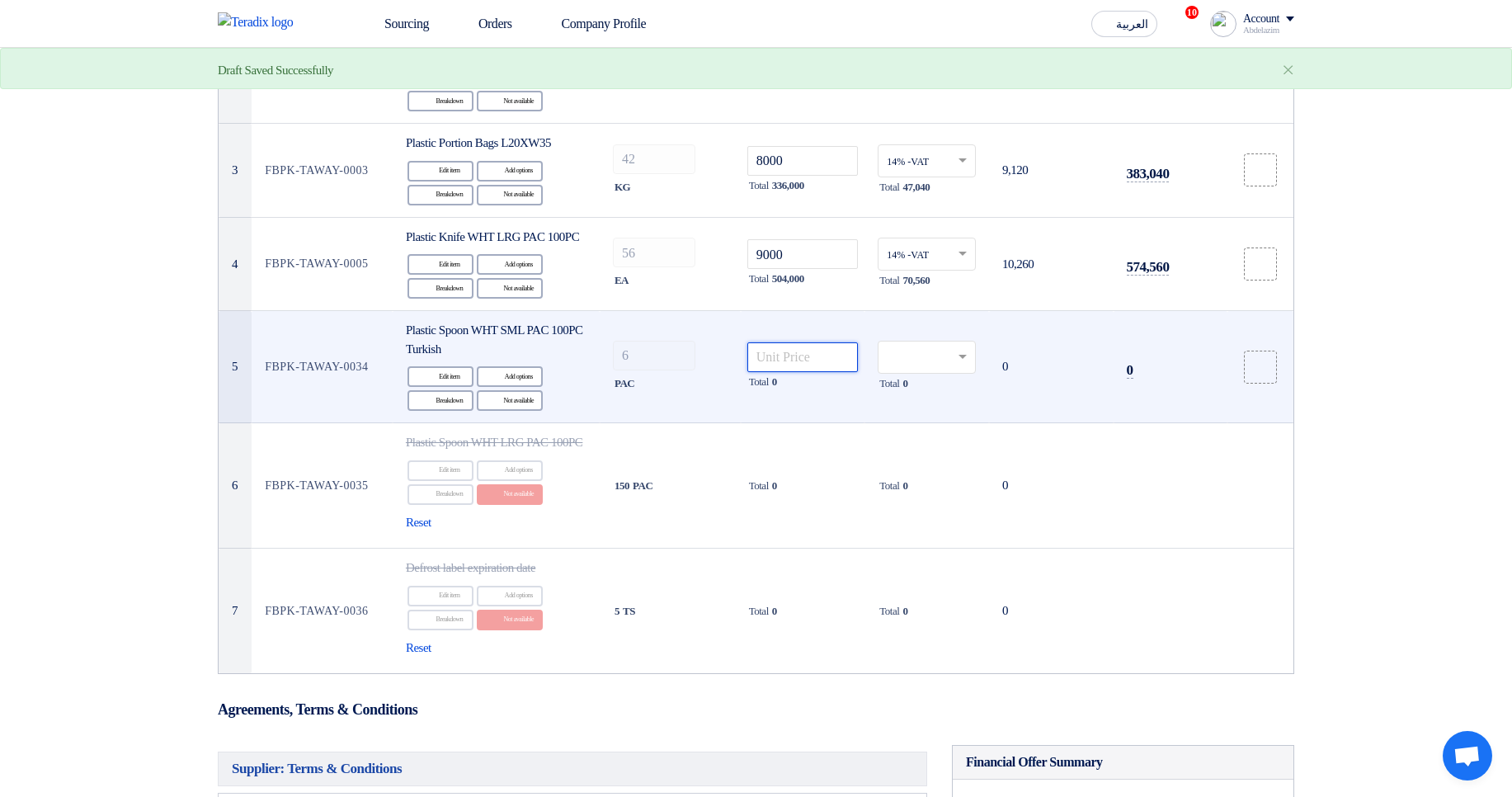
click at [779, 371] on input "number" at bounding box center [804, 357] width 111 height 30
type input "9000"
click at [943, 369] on input "text" at bounding box center [919, 359] width 63 height 27
click at [905, 428] on div "0% -VAT" at bounding box center [927, 416] width 97 height 28
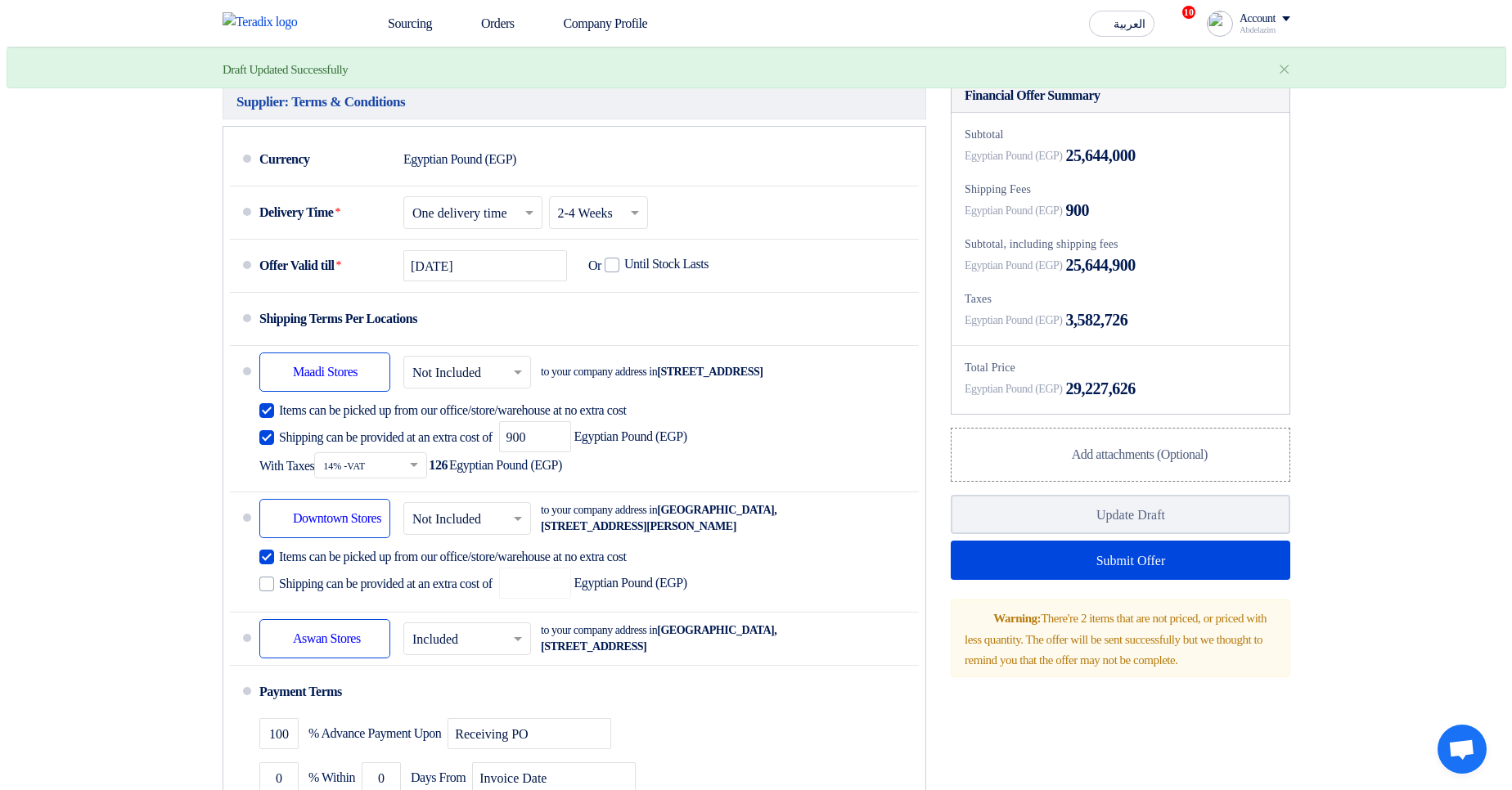
scroll to position [1080, 0]
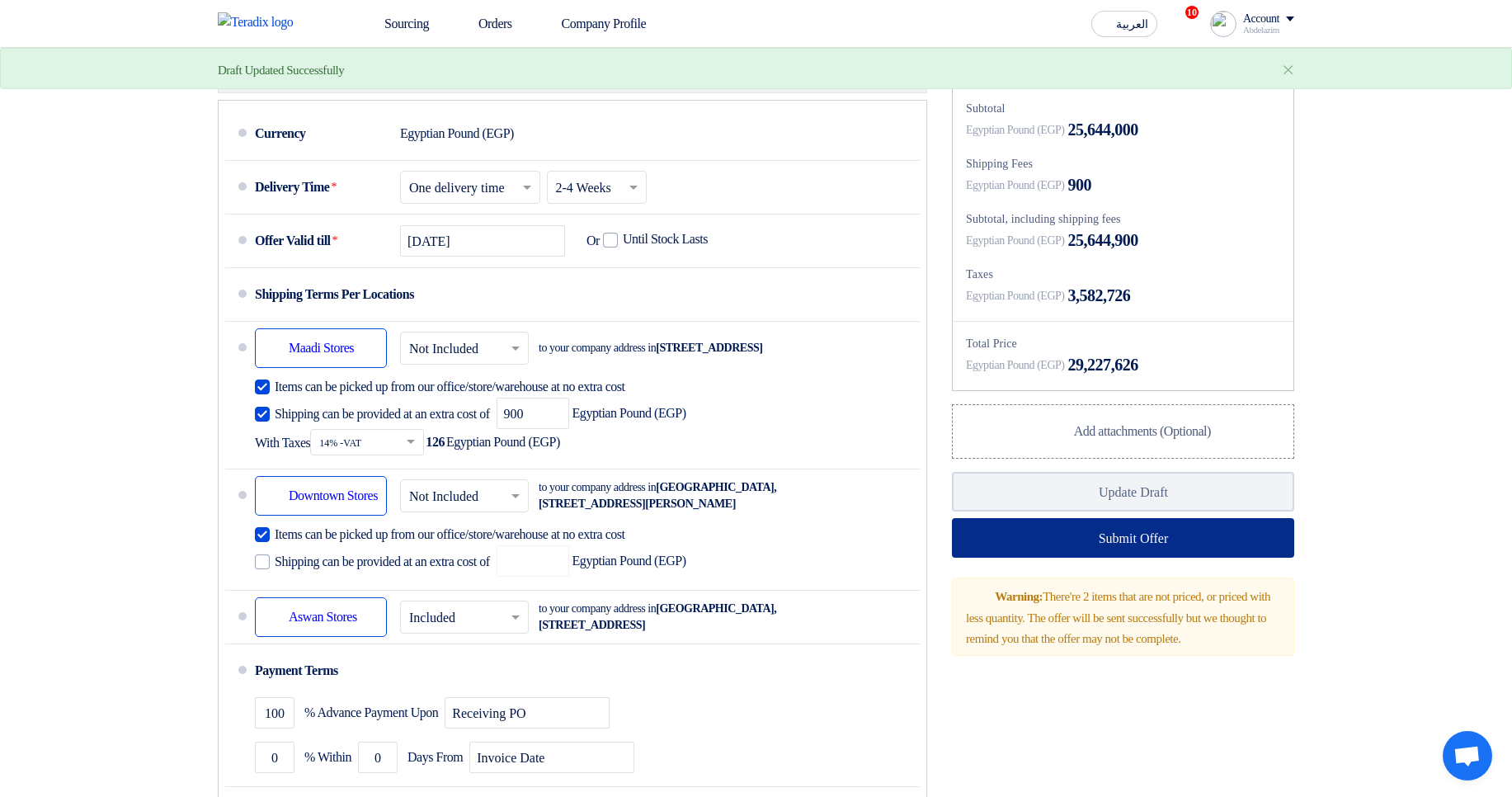
click at [1078, 530] on use at bounding box center [1078, 530] width 0 height 0
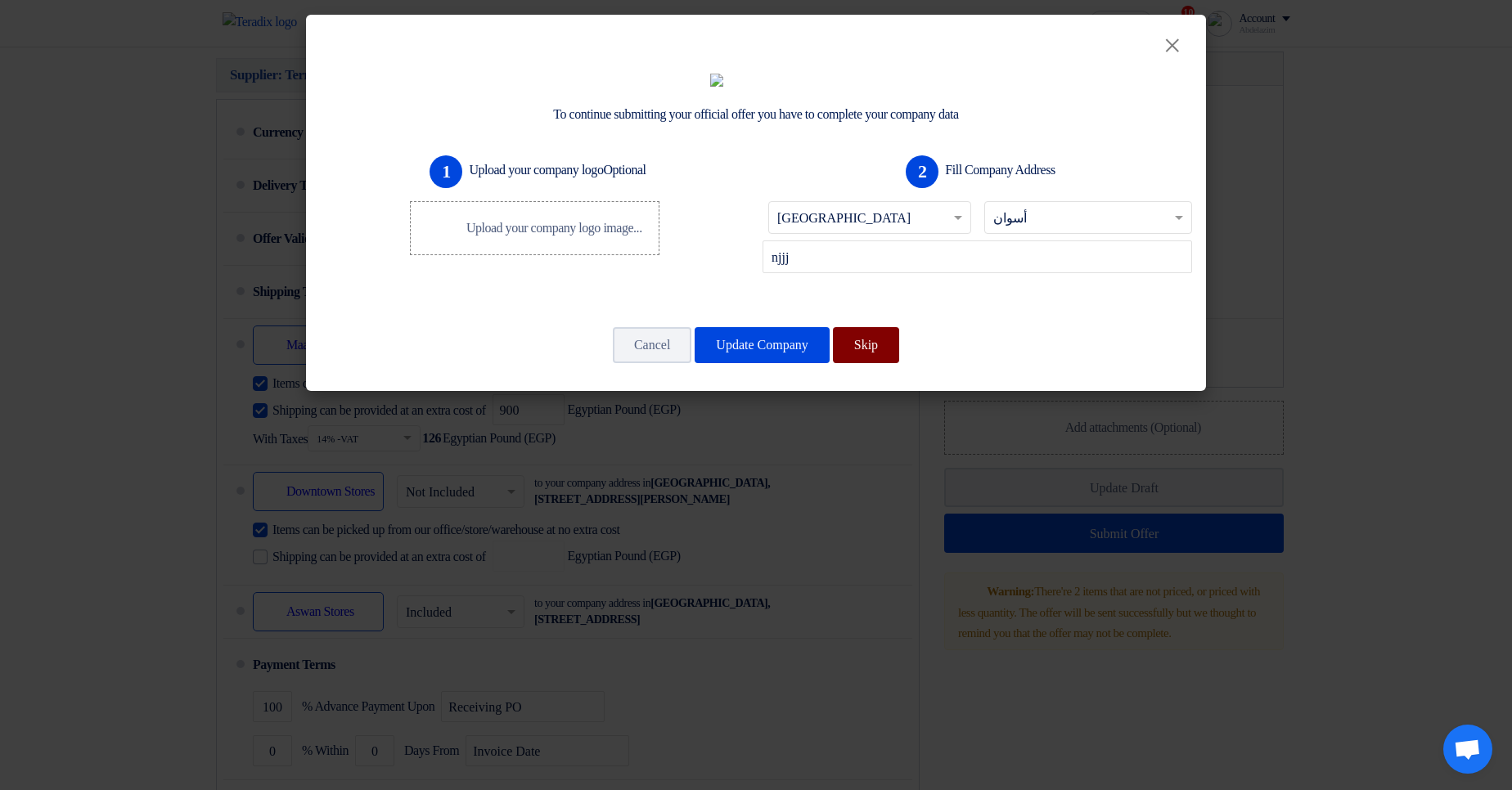
click at [899, 363] on button "Skip" at bounding box center [866, 345] width 66 height 36
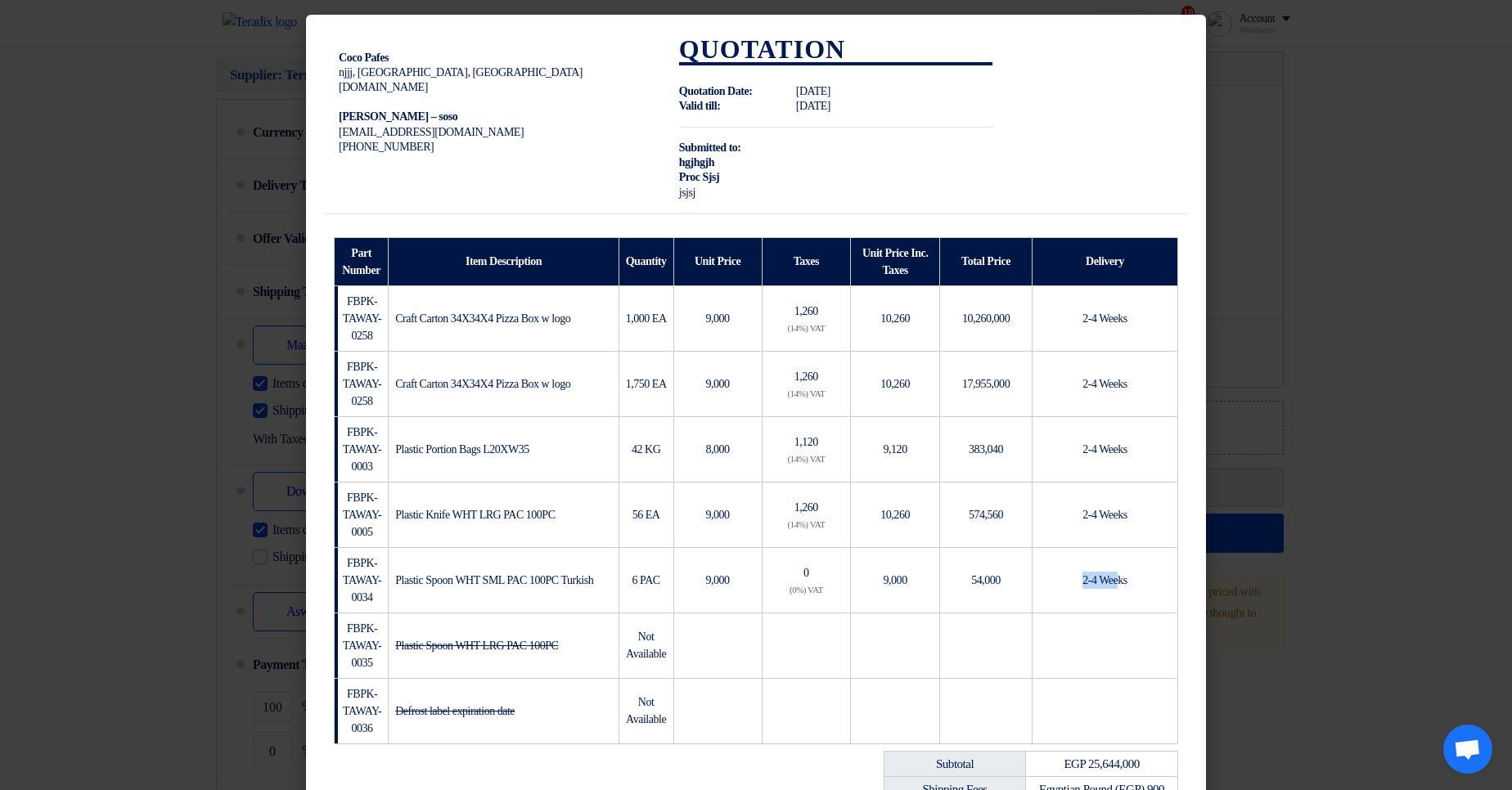
drag, startPoint x: 1071, startPoint y: 577, endPoint x: 1114, endPoint y: 577, distance: 43.0
click at [1113, 577] on td "2-4 Weeks" at bounding box center [1104, 580] width 145 height 65
click at [1114, 577] on span "2-4 Weeks" at bounding box center [1105, 580] width 45 height 12
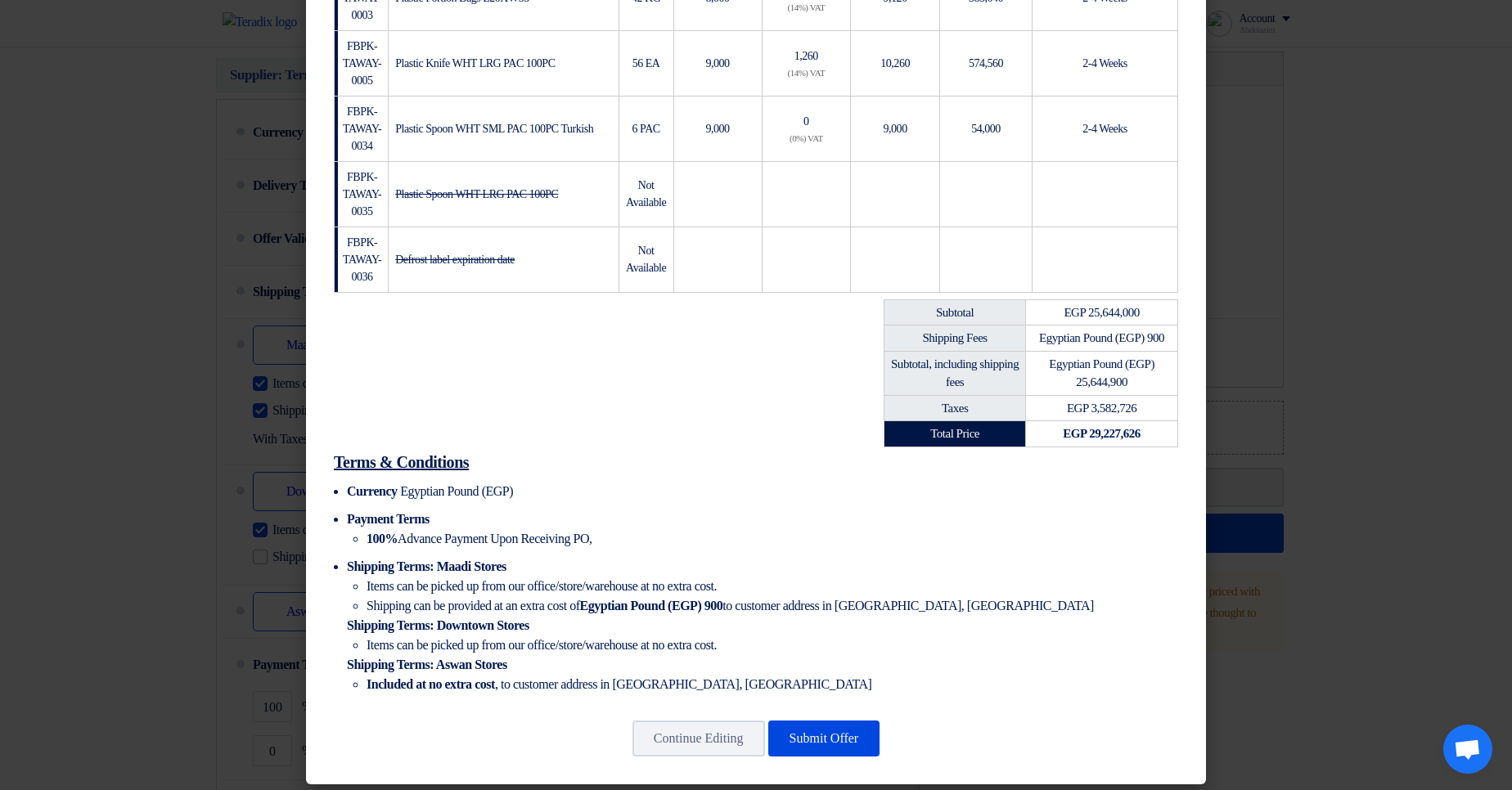
scroll to position [479, 0]
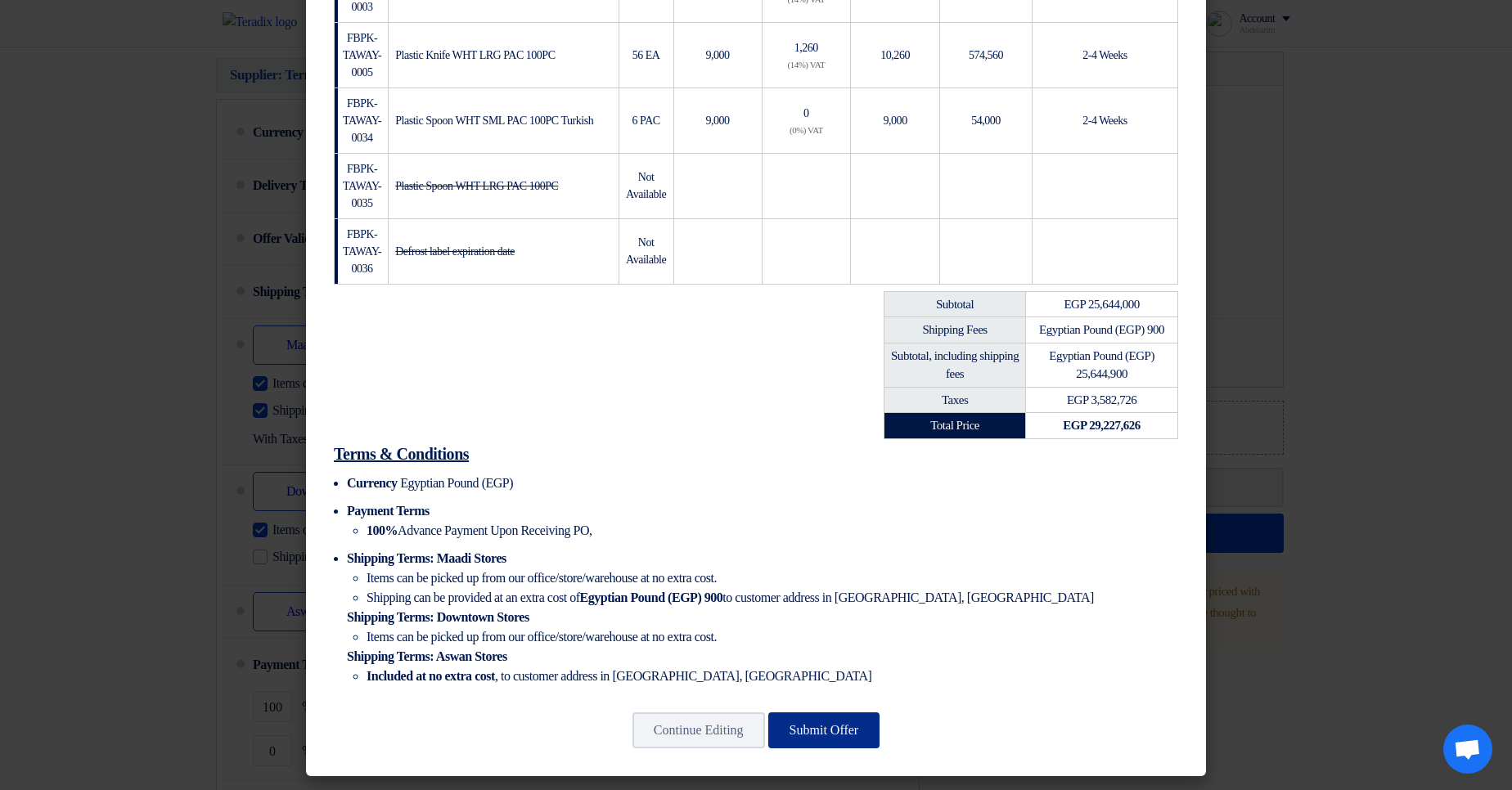
click at [847, 731] on button "Submit Offer" at bounding box center [824, 730] width 112 height 36
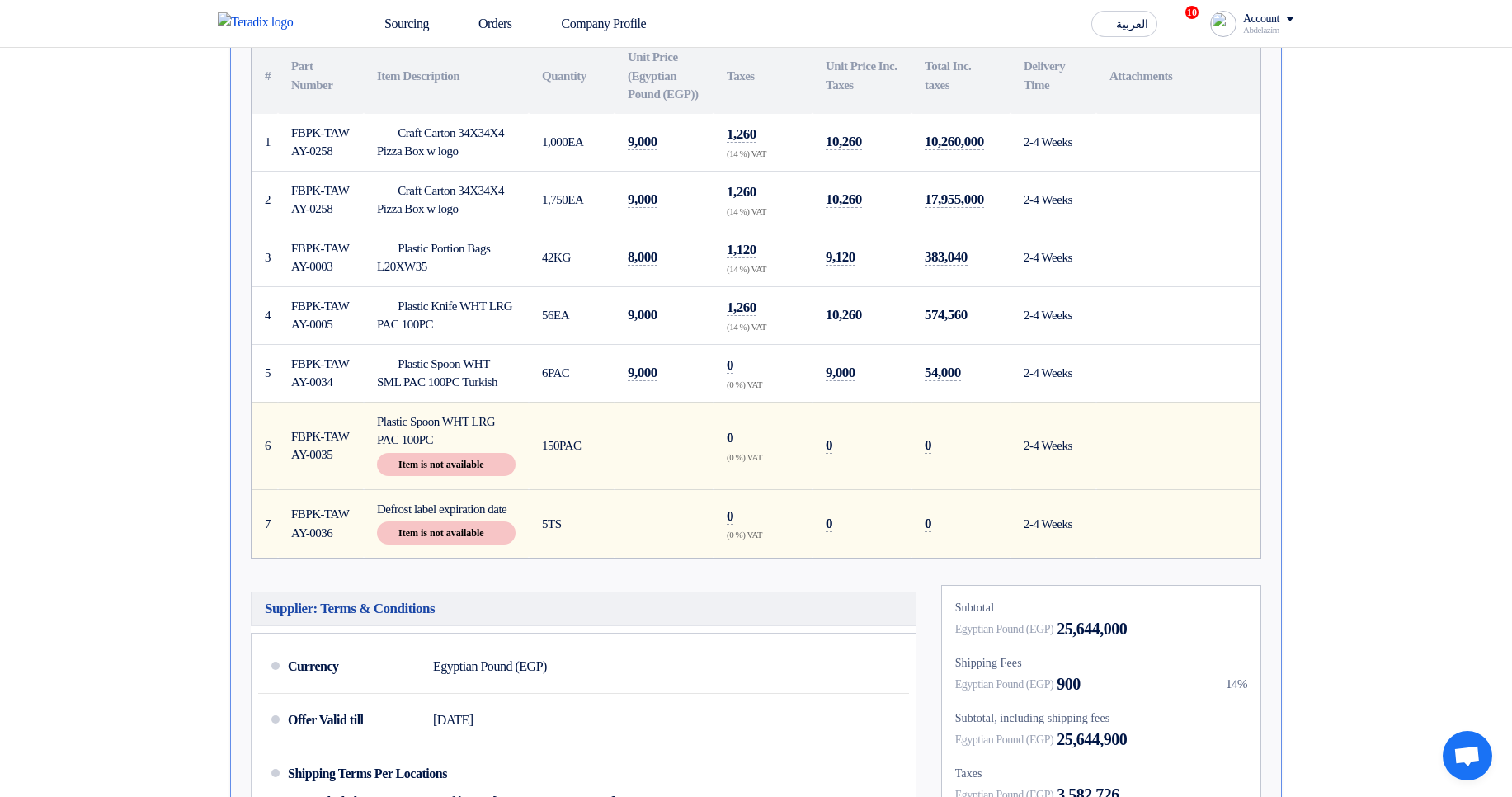
scroll to position [495, 0]
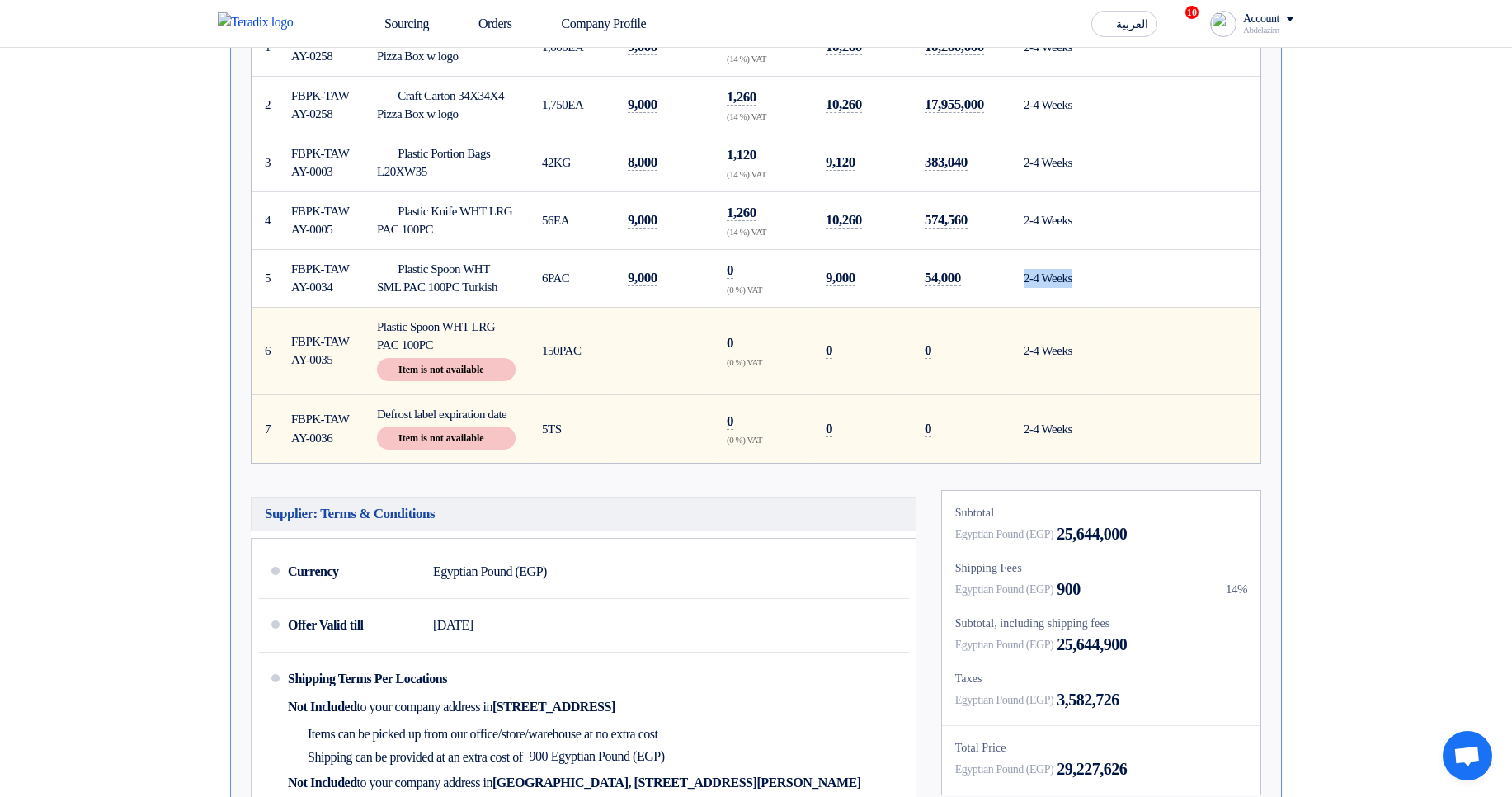
drag, startPoint x: 999, startPoint y: 381, endPoint x: 1138, endPoint y: 389, distance: 139.2
click at [1138, 307] on tr "5 FBPK-TAWAY-0034 Plastic Spoon WHT SML PAC 100PC Turkish 6 PAC" at bounding box center [756, 278] width 1009 height 57
click at [1139, 307] on td at bounding box center [1178, 278] width 164 height 57
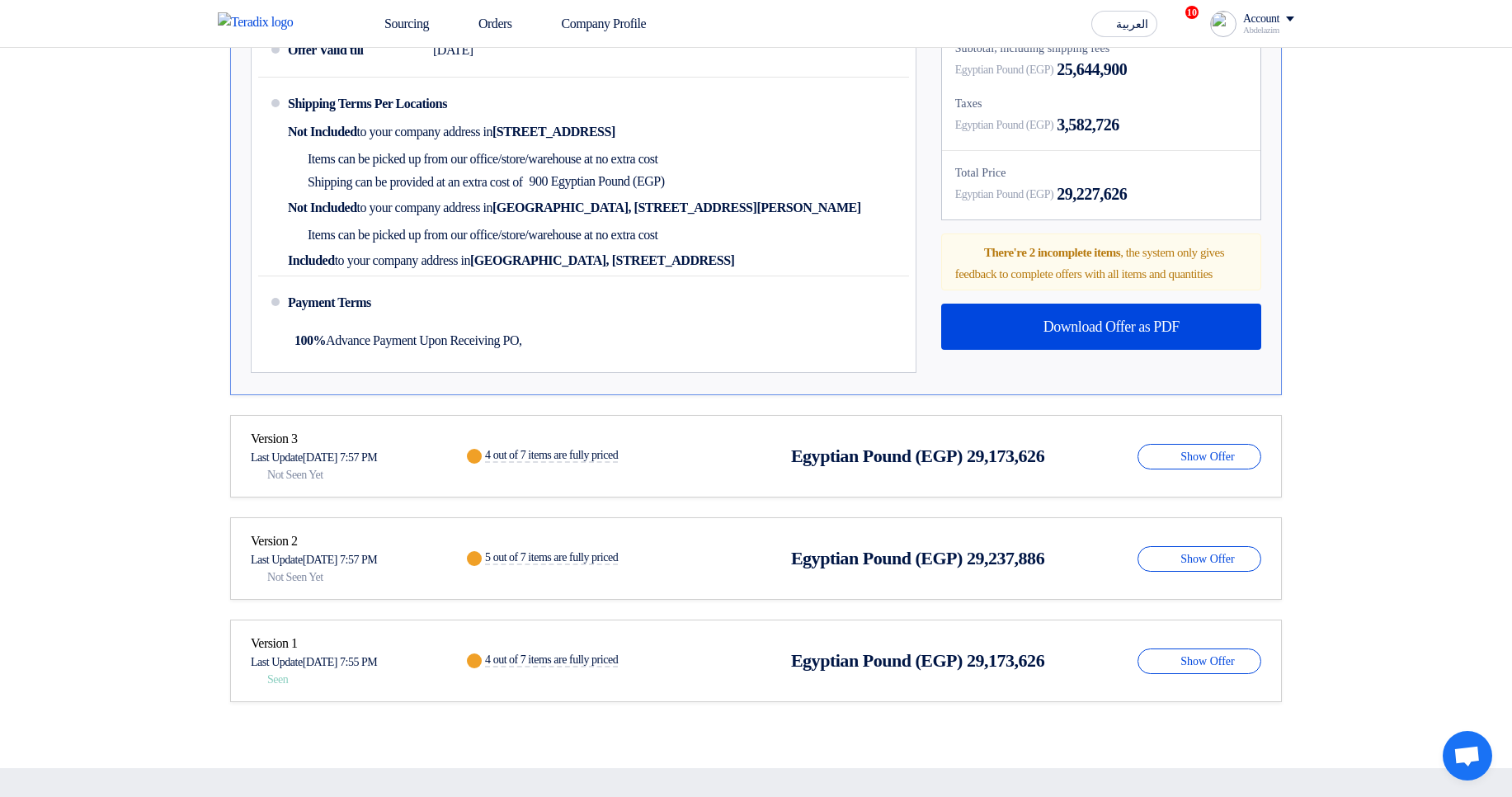
scroll to position [1090, 0]
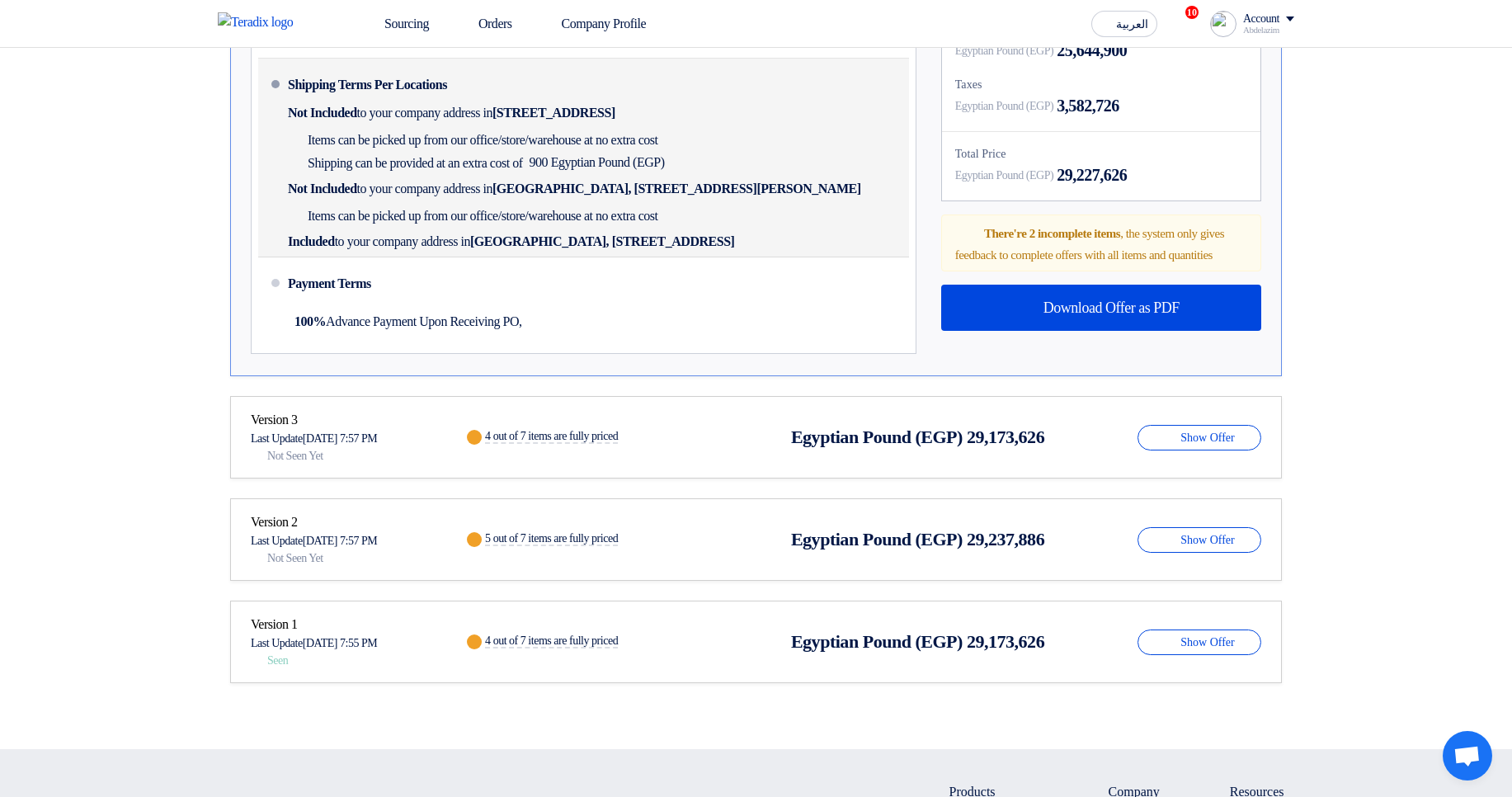
drag, startPoint x: 281, startPoint y: 351, endPoint x: 641, endPoint y: 353, distance: 360.0
click at [641, 257] on li "Shipping Terms Per Locations Not Included to your company address in [STREET_AD…" at bounding box center [583, 158] width 651 height 199
click at [642, 250] on span "[GEOGRAPHIC_DATA], [STREET_ADDRESS]" at bounding box center [602, 241] width 264 height 16
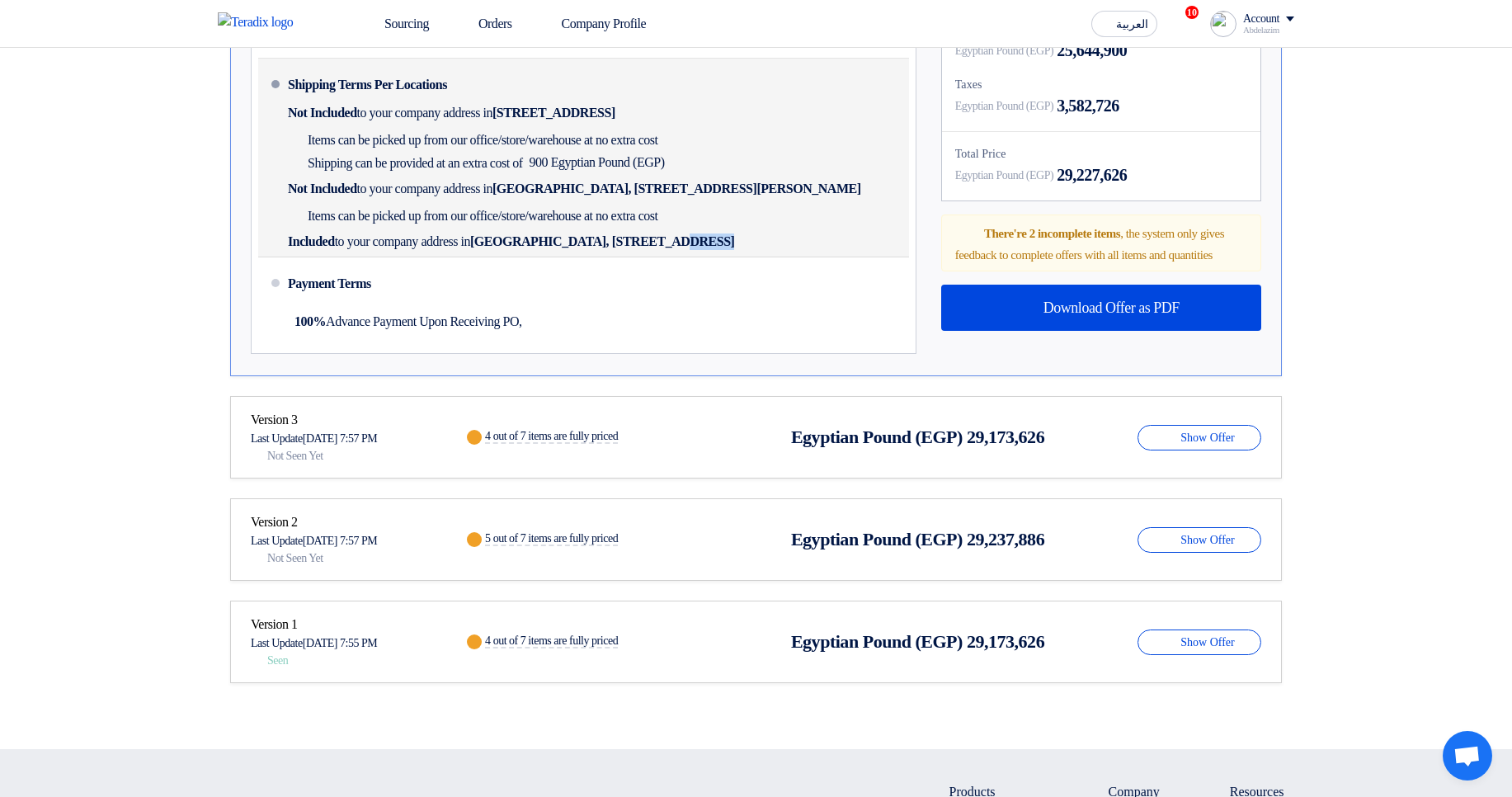
click at [642, 250] on span "[GEOGRAPHIC_DATA], [STREET_ADDRESS]" at bounding box center [602, 241] width 264 height 16
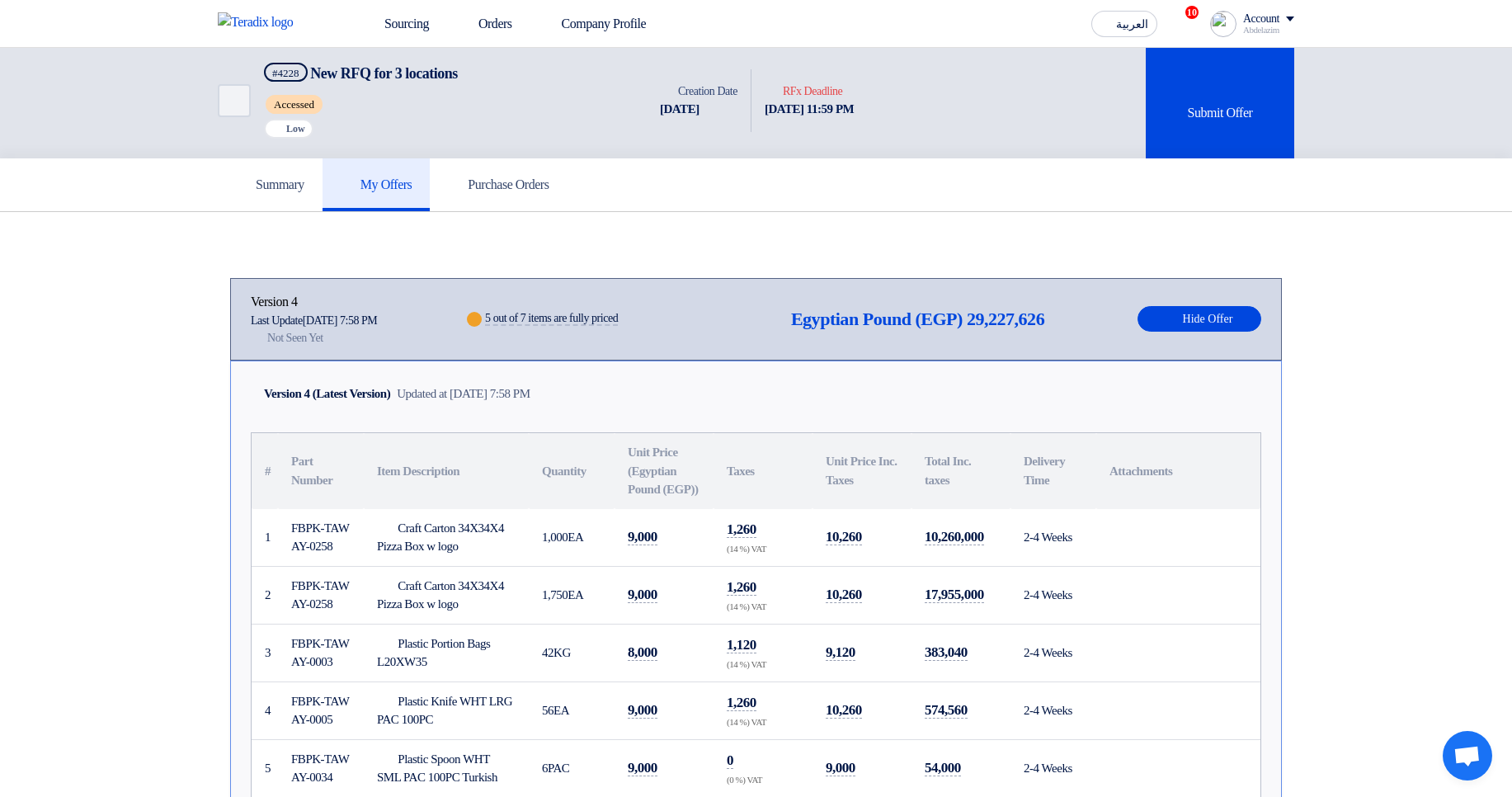
scroll to position [0, 0]
